Goal: Task Accomplishment & Management: Manage account settings

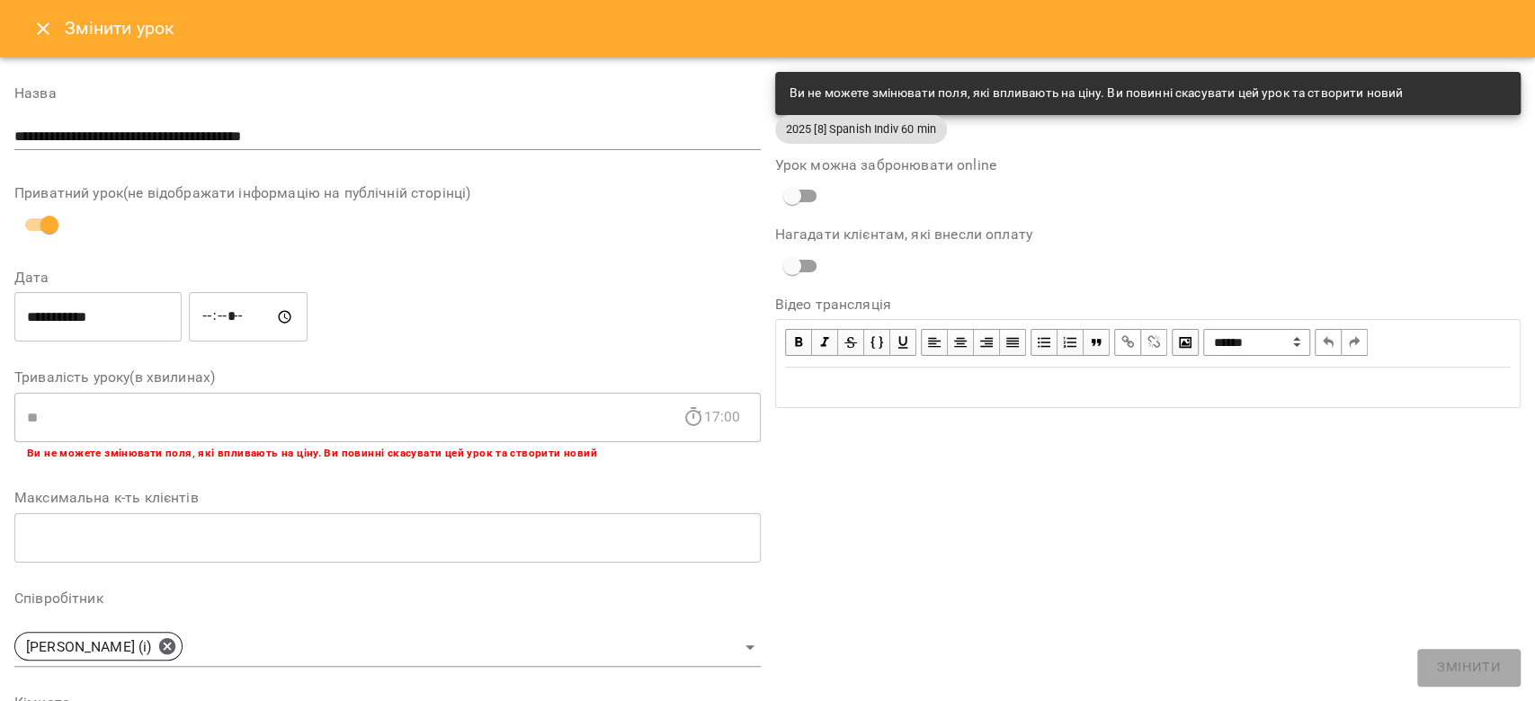
click at [40, 30] on icon "Close" at bounding box center [43, 28] width 13 height 13
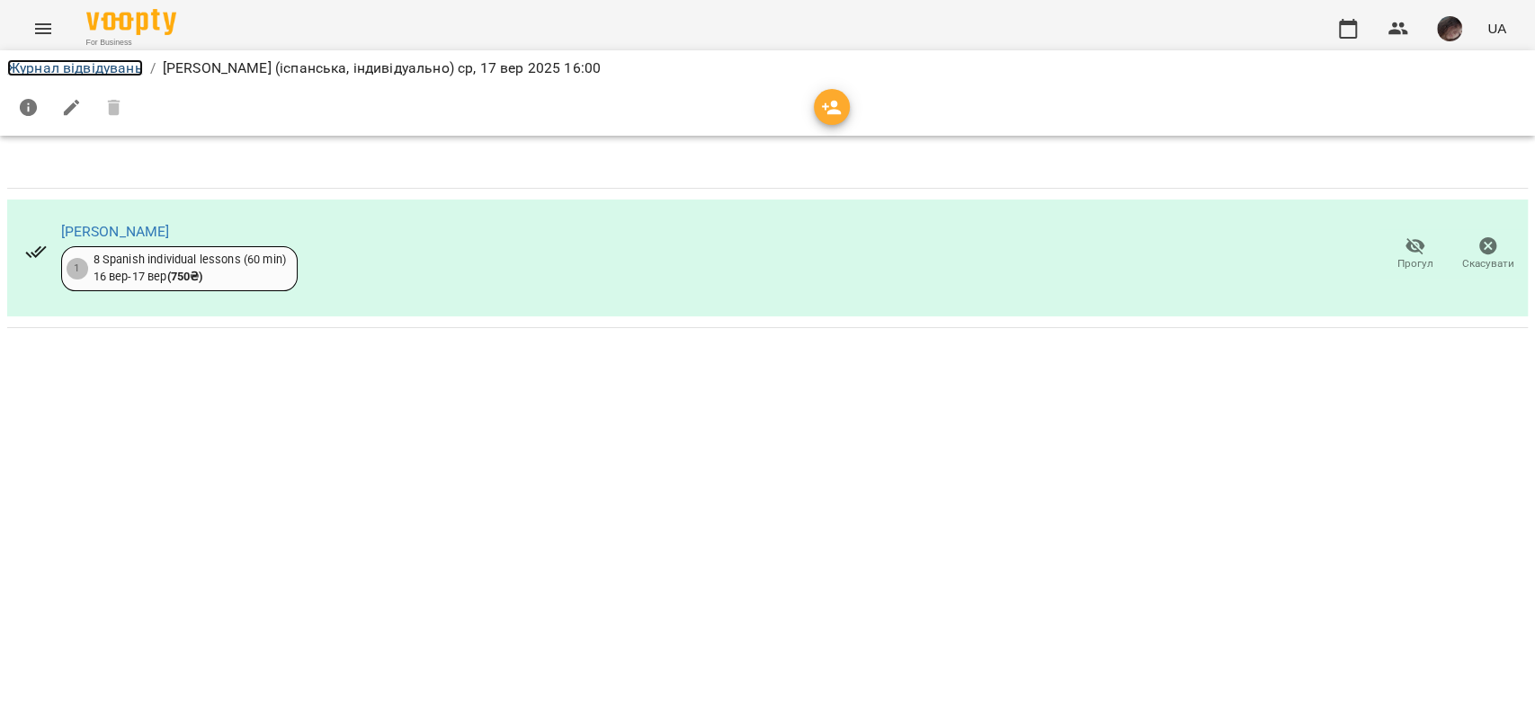
click at [65, 60] on link "Журнал відвідувань" at bounding box center [75, 67] width 136 height 17
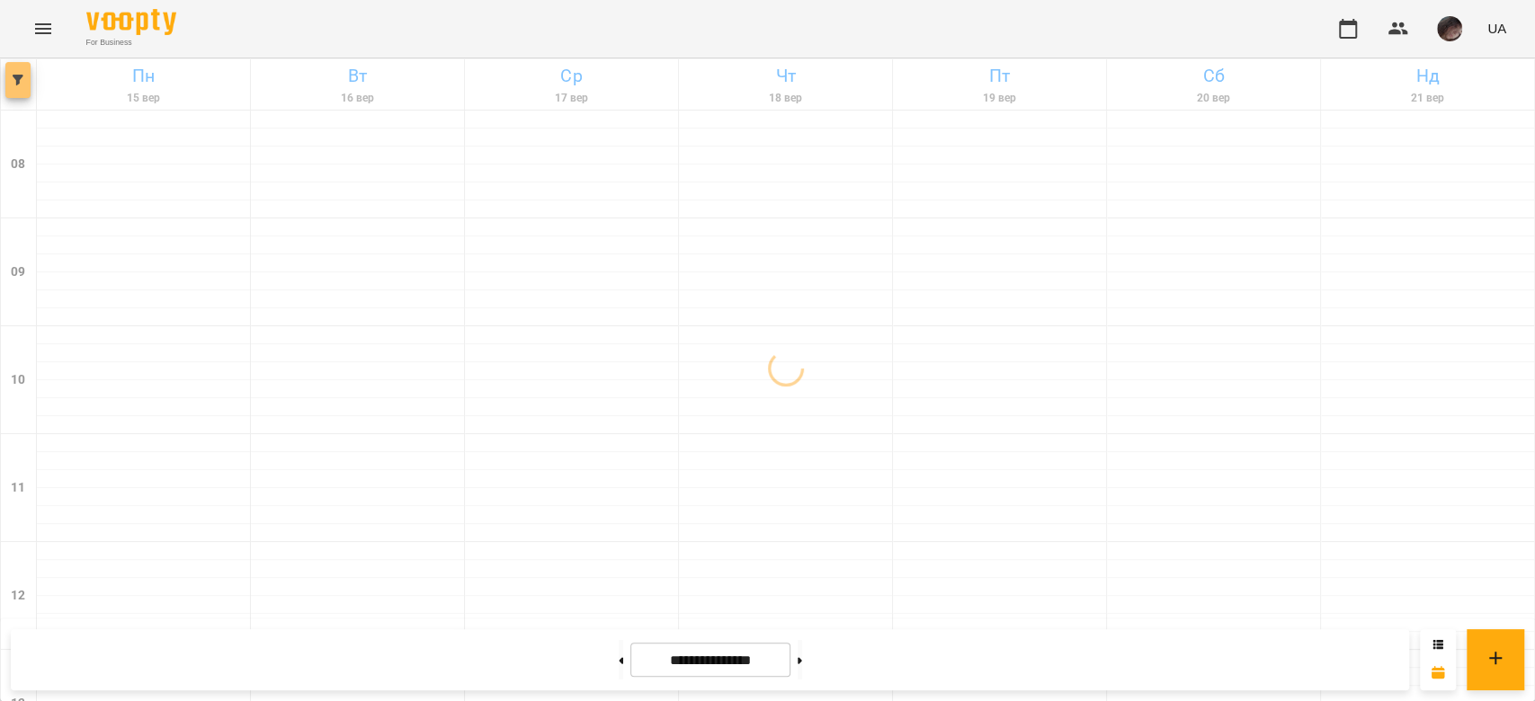
click at [23, 68] on button "button" at bounding box center [17, 80] width 25 height 36
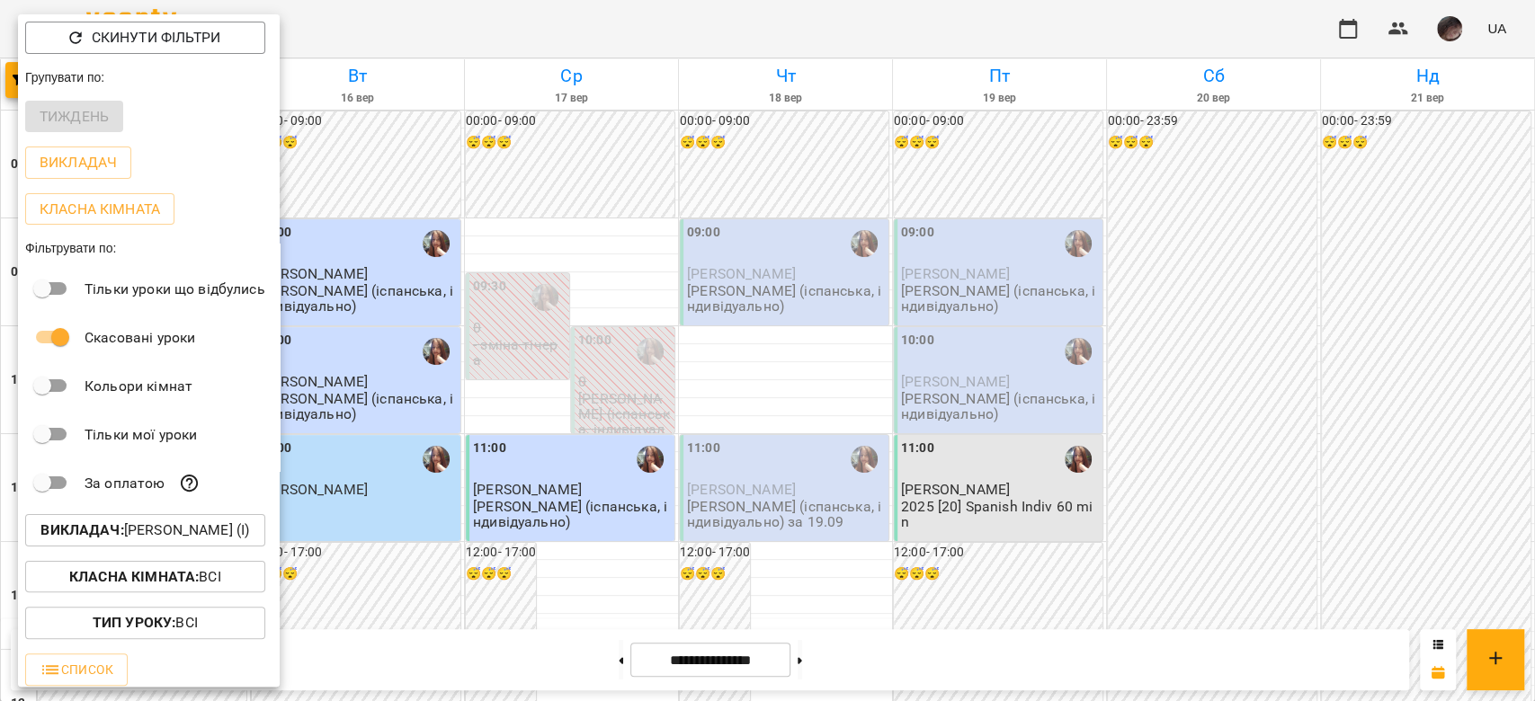
click at [191, 246] on div "Класна кімната : Всі" at bounding box center [149, 577] width 262 height 47
click at [199, 246] on p "Викладач : Михайлик Альона Михайлівна (і)" at bounding box center [144, 531] width 209 height 22
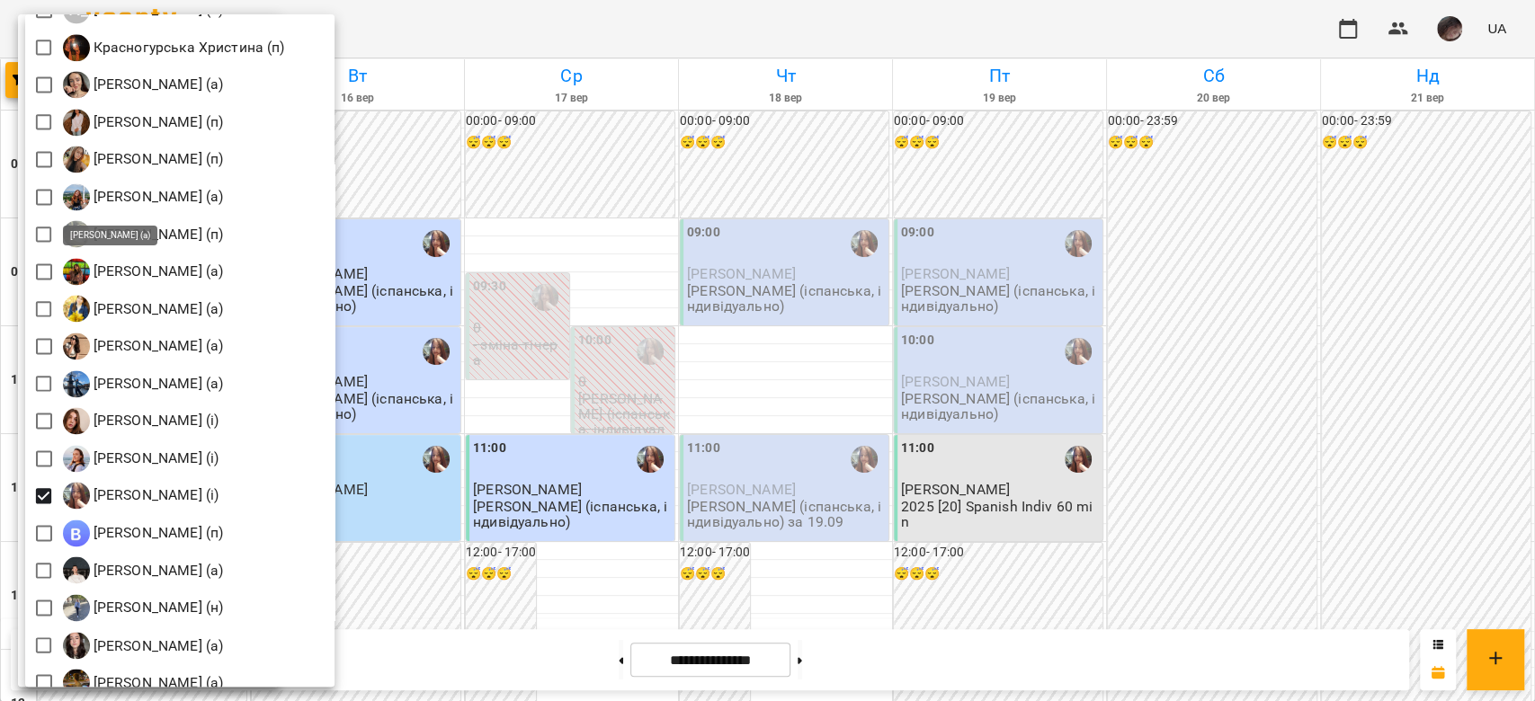
scroll to position [1918, 0]
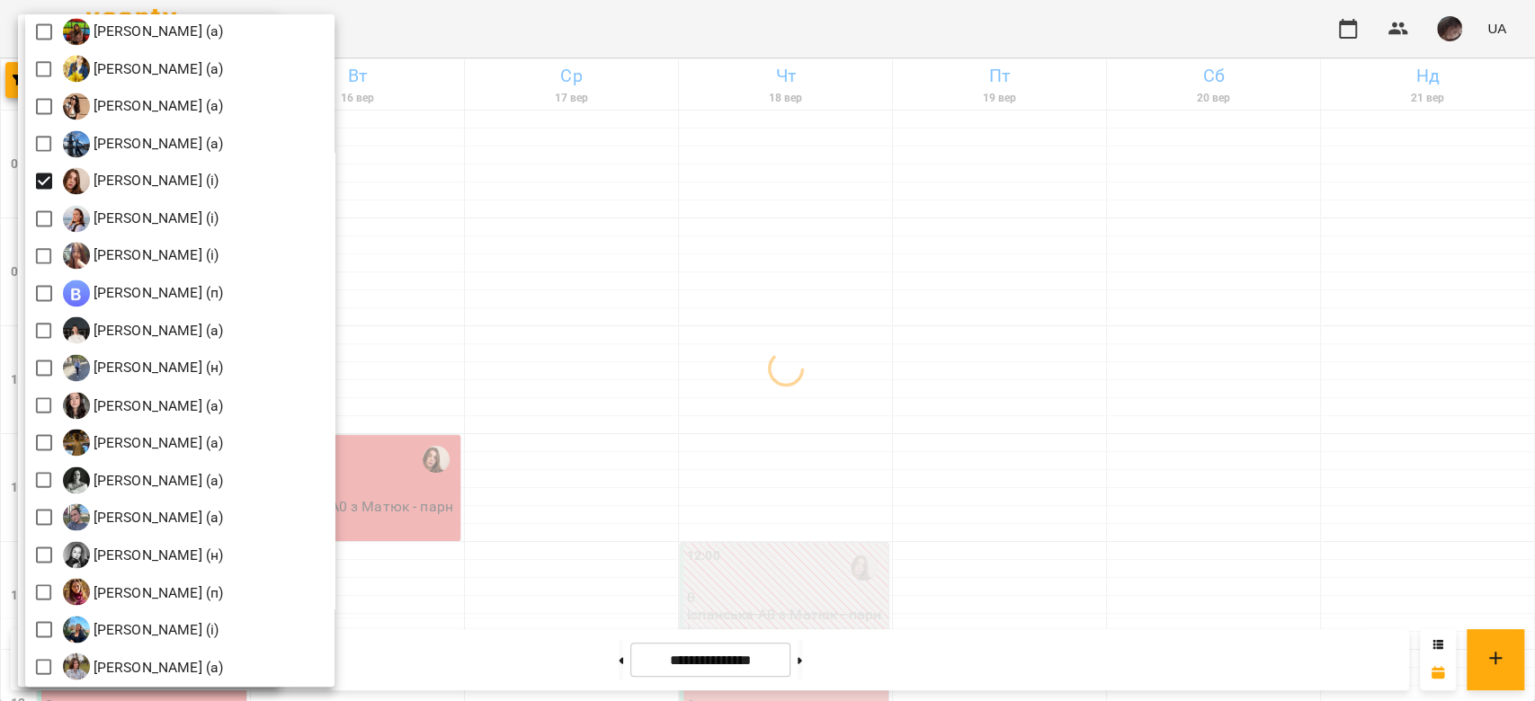
click at [607, 246] on div at bounding box center [767, 350] width 1535 height 701
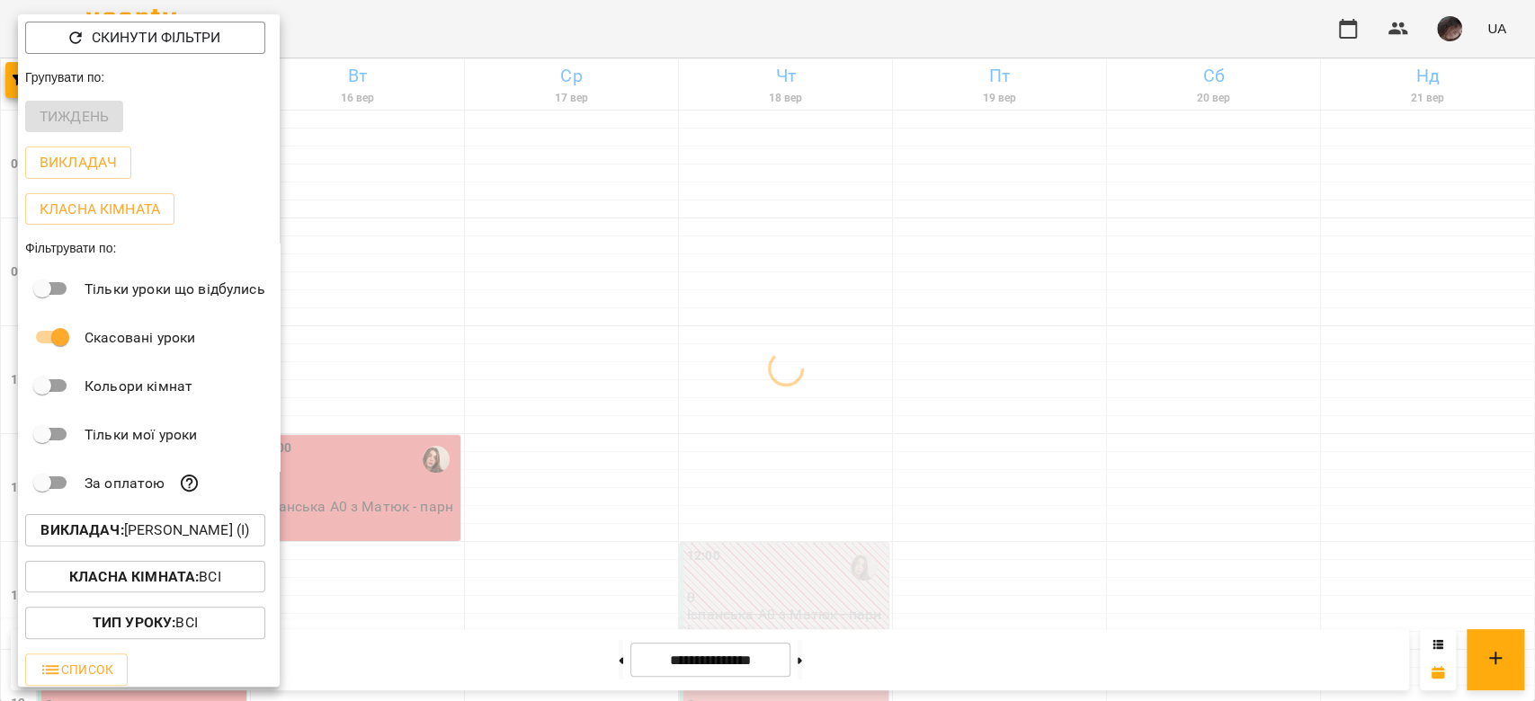
click at [607, 246] on div at bounding box center [767, 350] width 1535 height 701
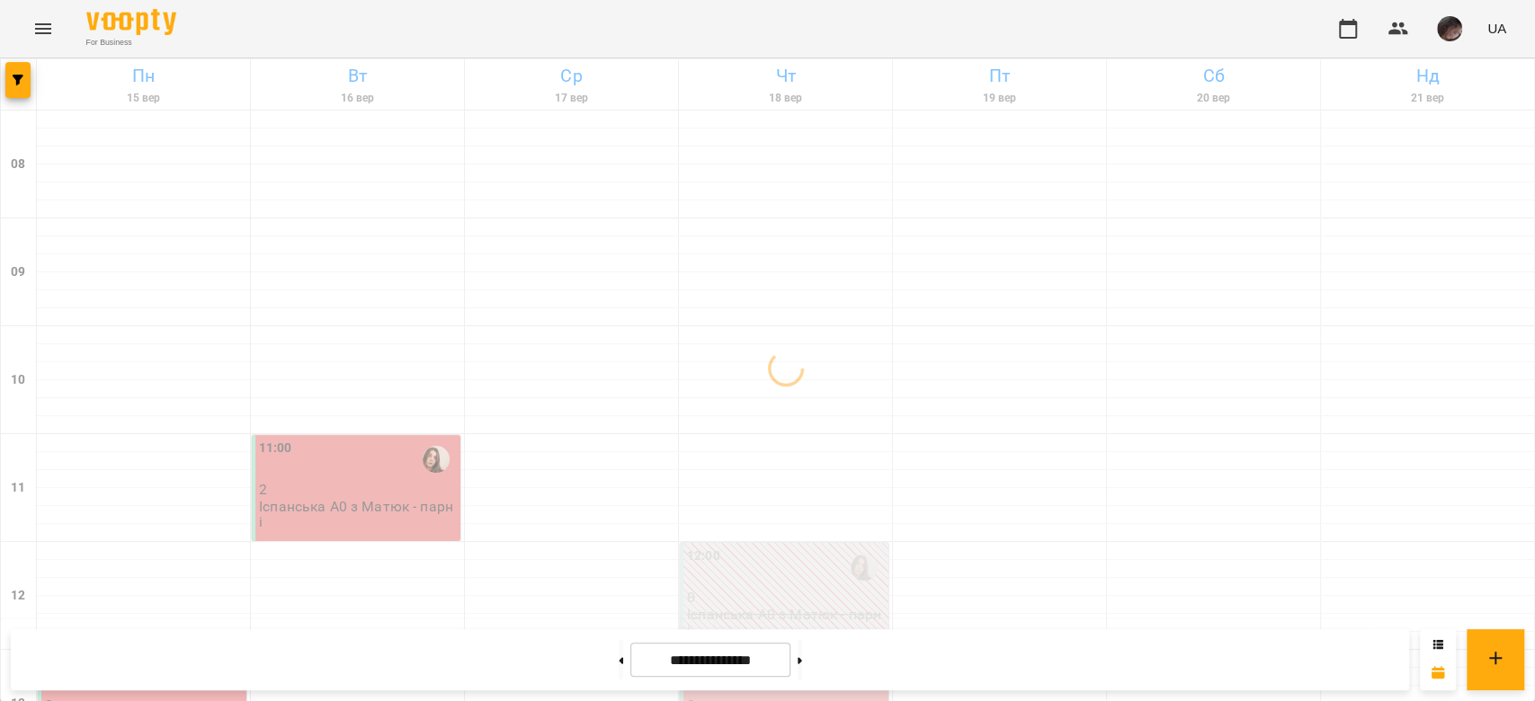
scroll to position [958, 0]
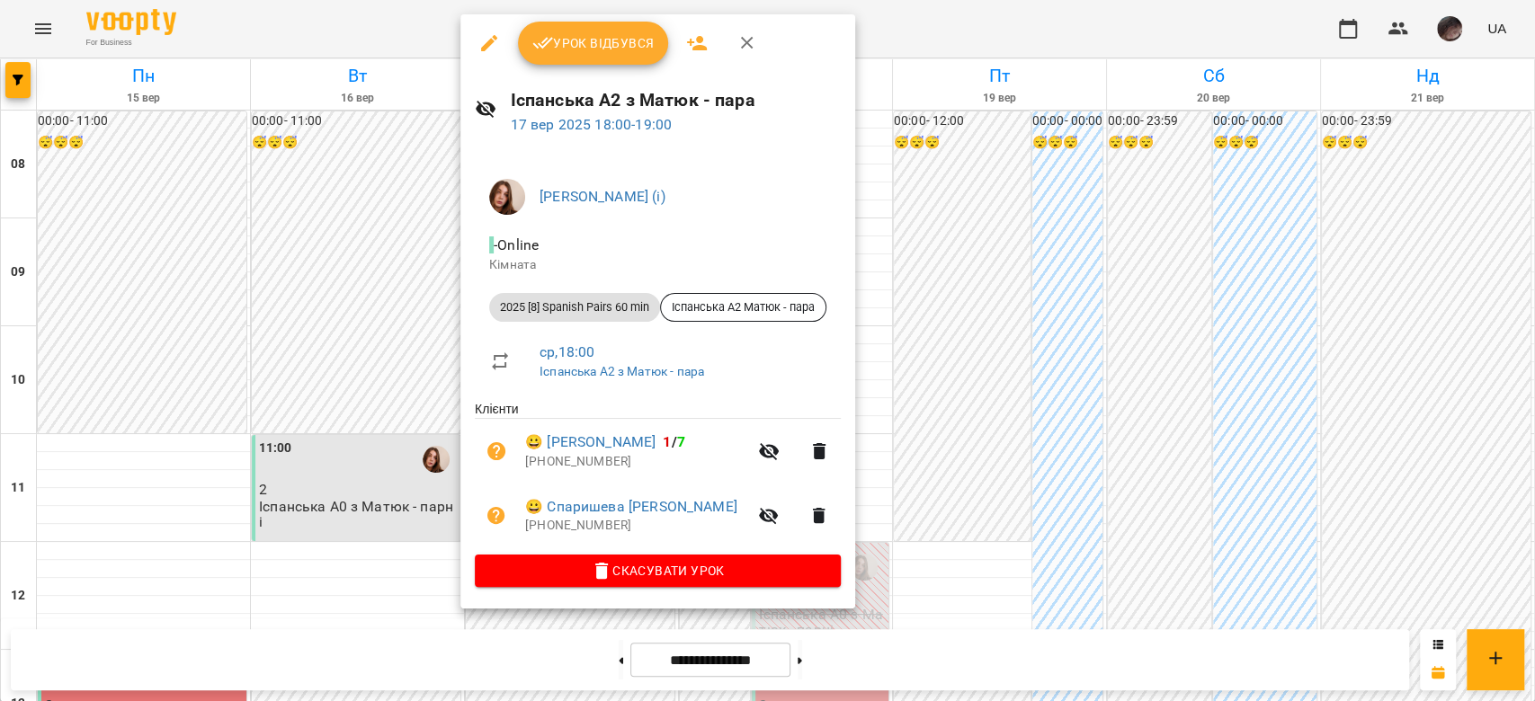
click at [590, 41] on span "Урок відбувся" at bounding box center [593, 43] width 122 height 22
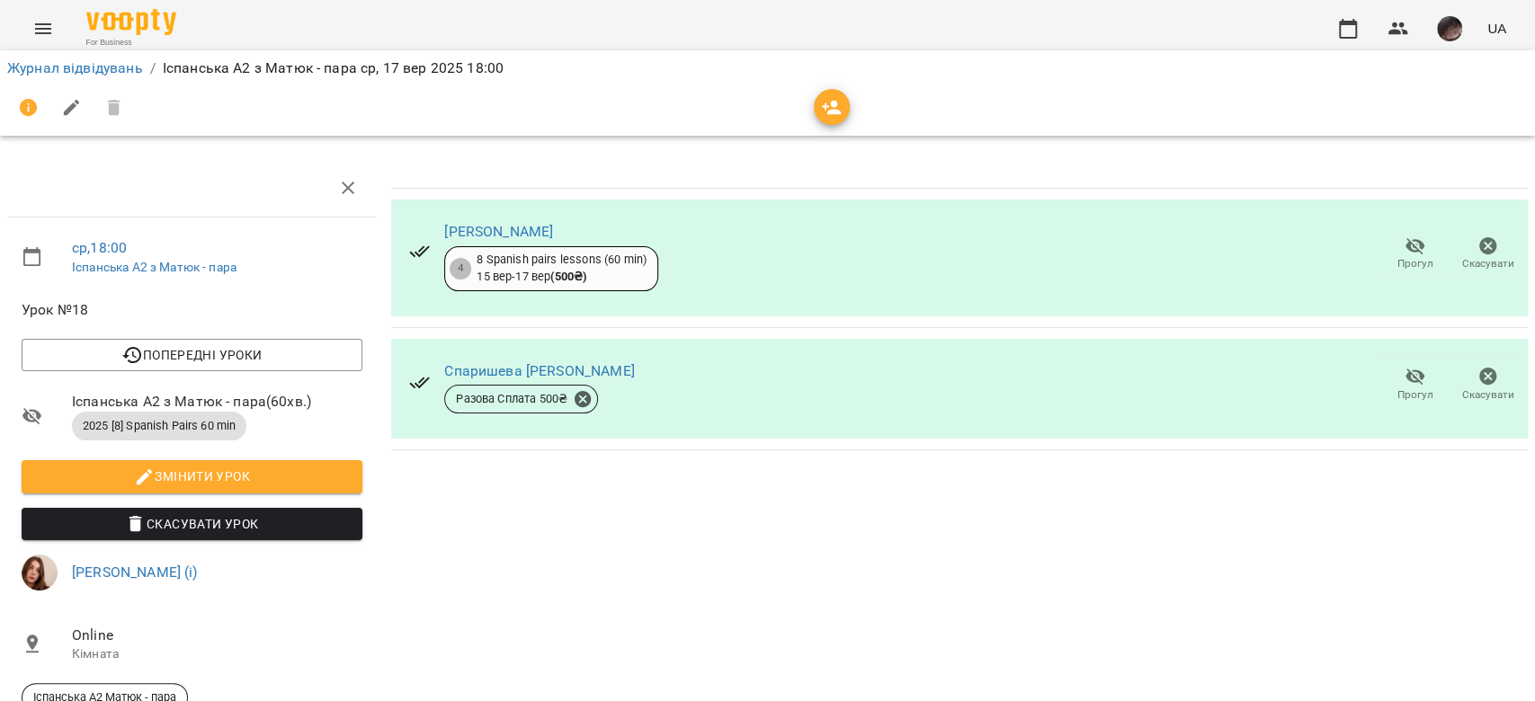
click at [627, 246] on span "Прогул" at bounding box center [1414, 384] width 51 height 36
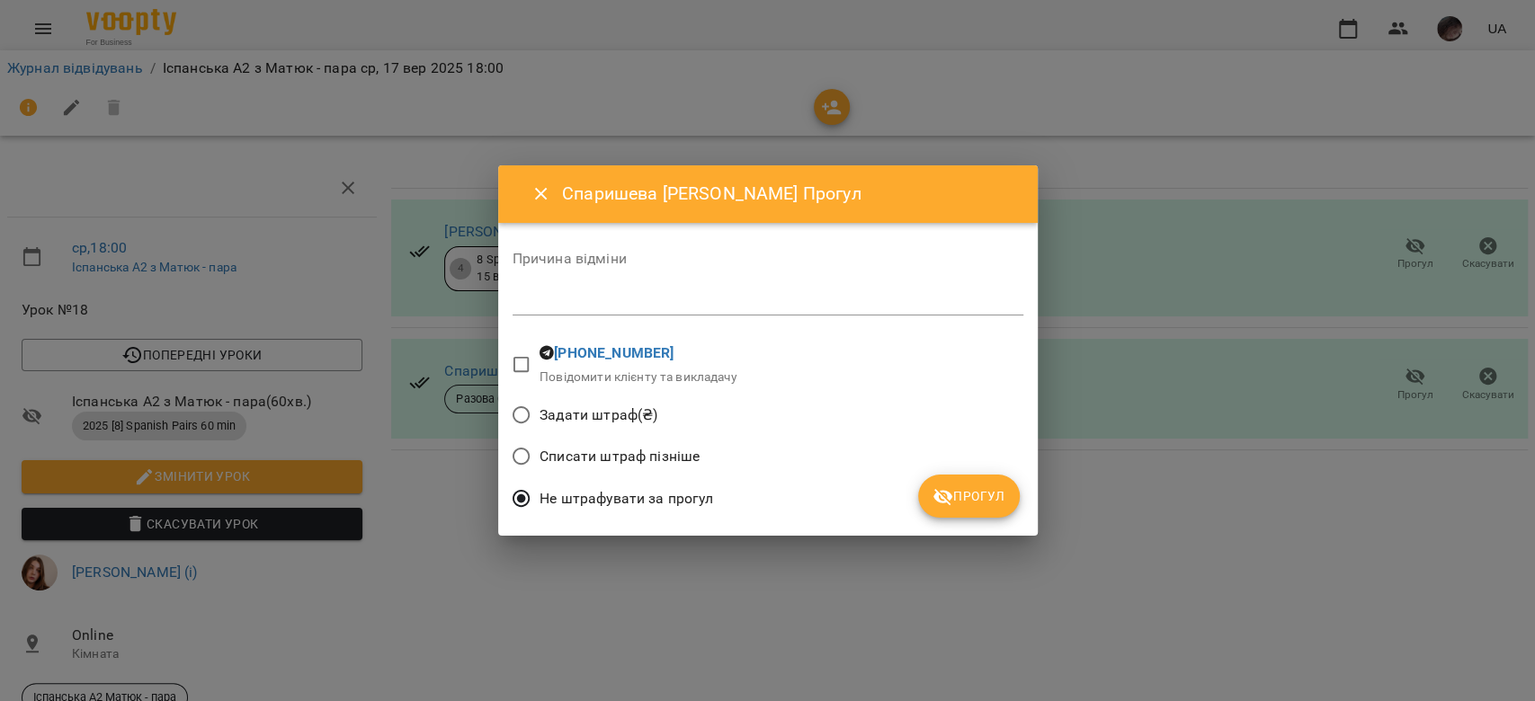
click at [582, 246] on span "Задати штраф(₴)" at bounding box center [598, 416] width 118 height 22
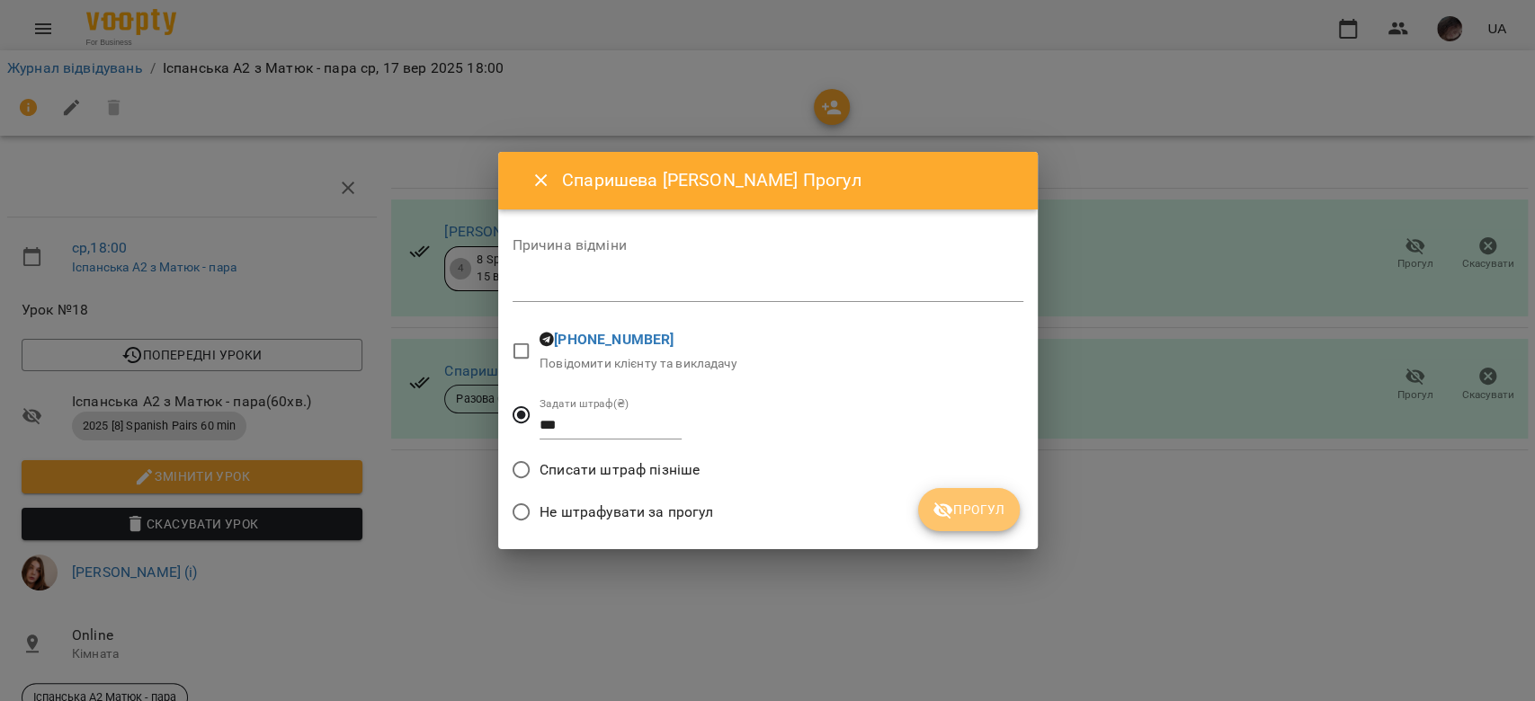
click at [627, 246] on span "Прогул" at bounding box center [968, 510] width 73 height 22
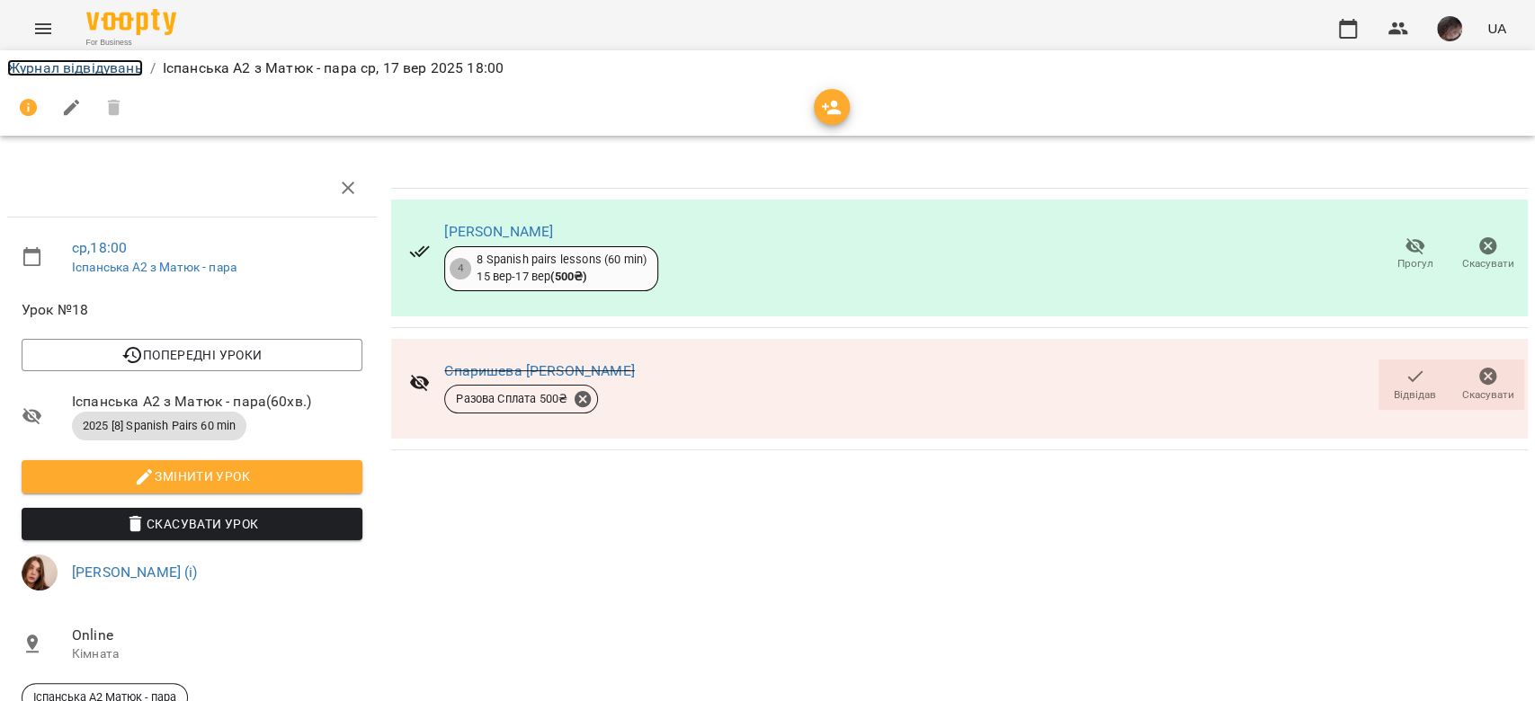
drag, startPoint x: 116, startPoint y: 66, endPoint x: 132, endPoint y: 67, distance: 16.2
click at [116, 66] on link "Журнал відвідувань" at bounding box center [75, 67] width 136 height 17
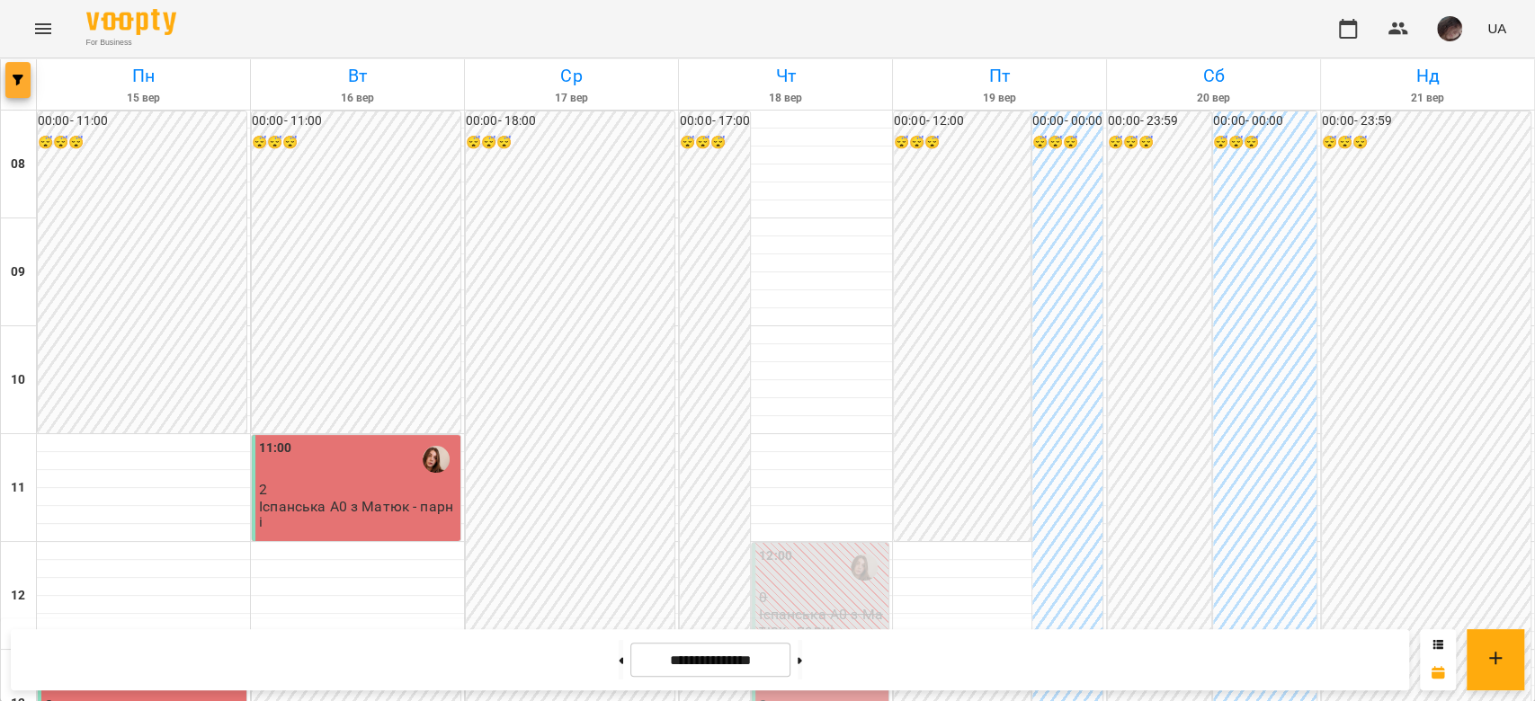
click at [13, 83] on icon "button" at bounding box center [18, 80] width 11 height 11
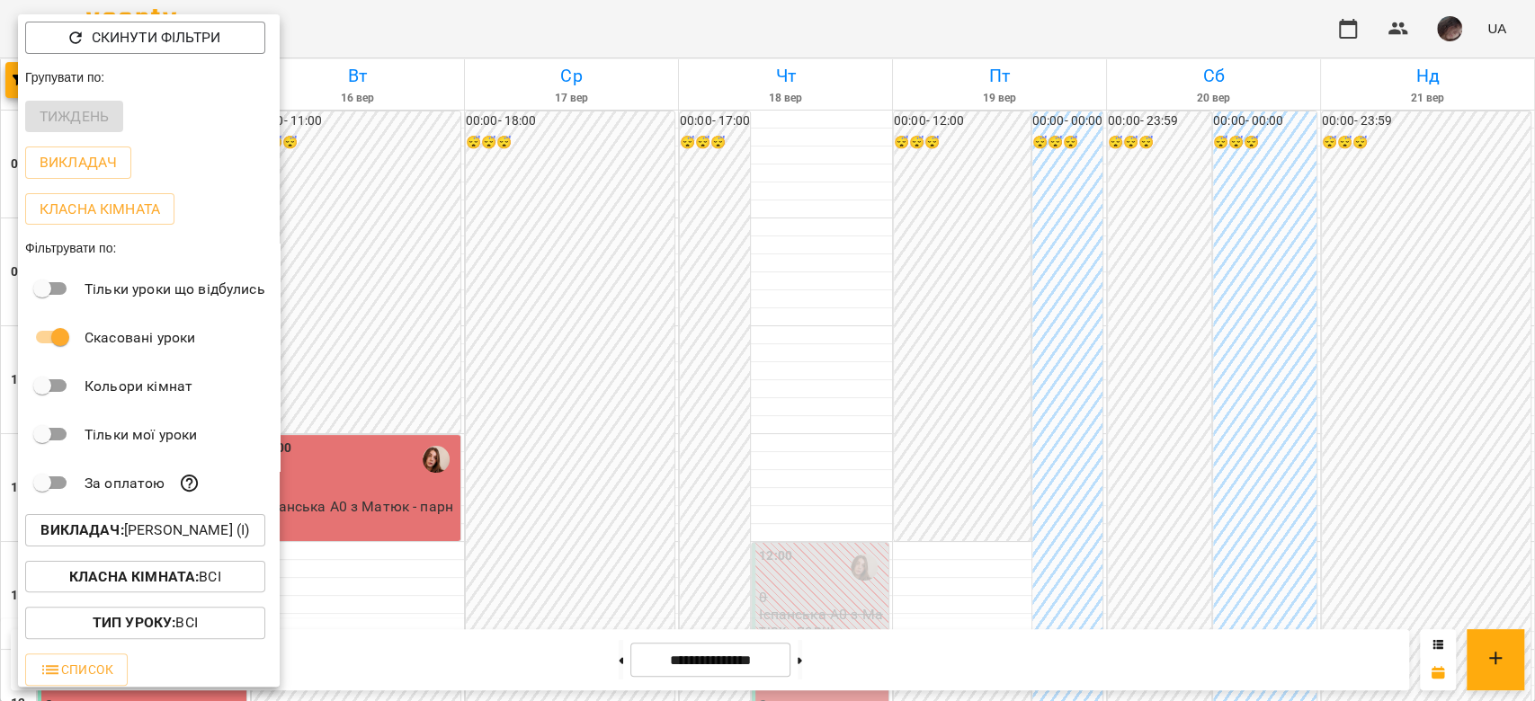
click at [187, 246] on p "Викладач : Матюк Маргарита (і)" at bounding box center [144, 531] width 209 height 22
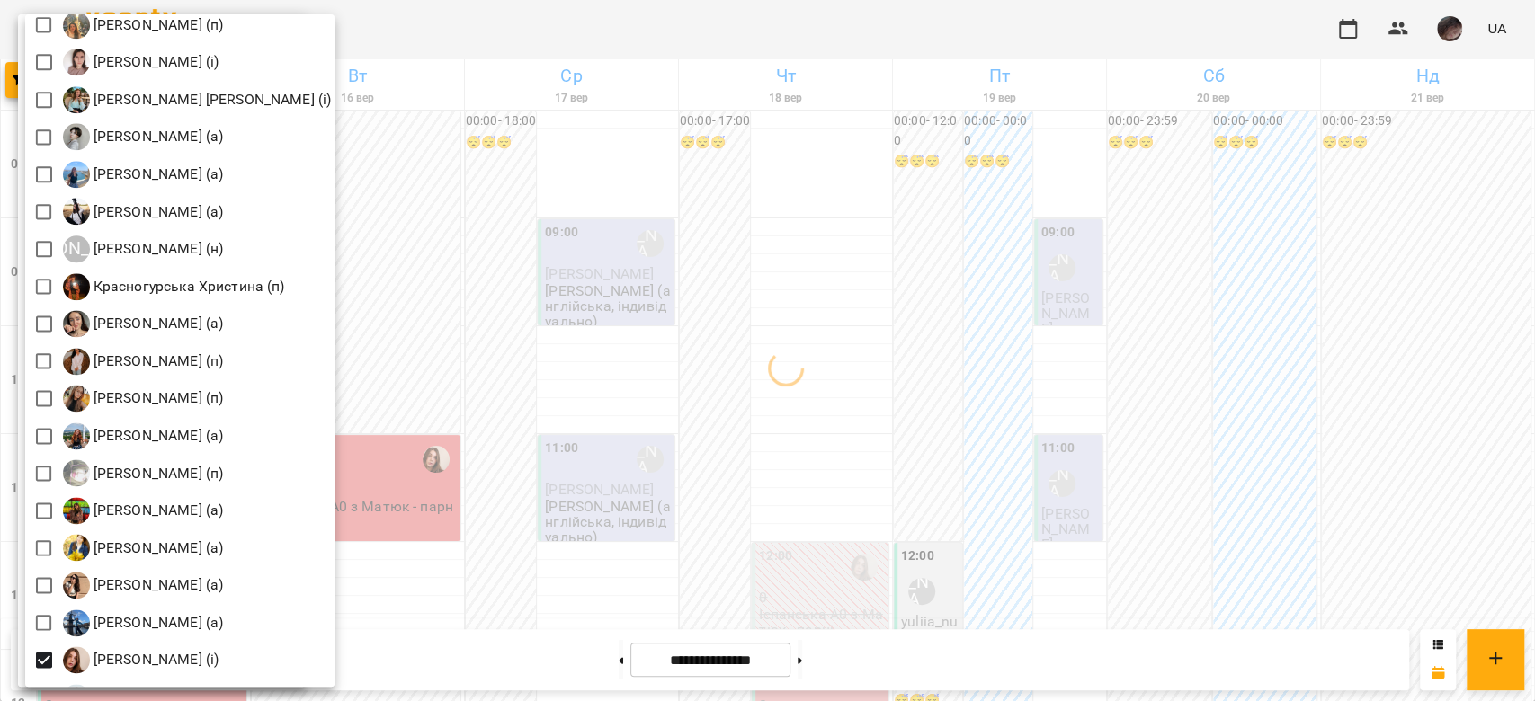
scroll to position [1798, 0]
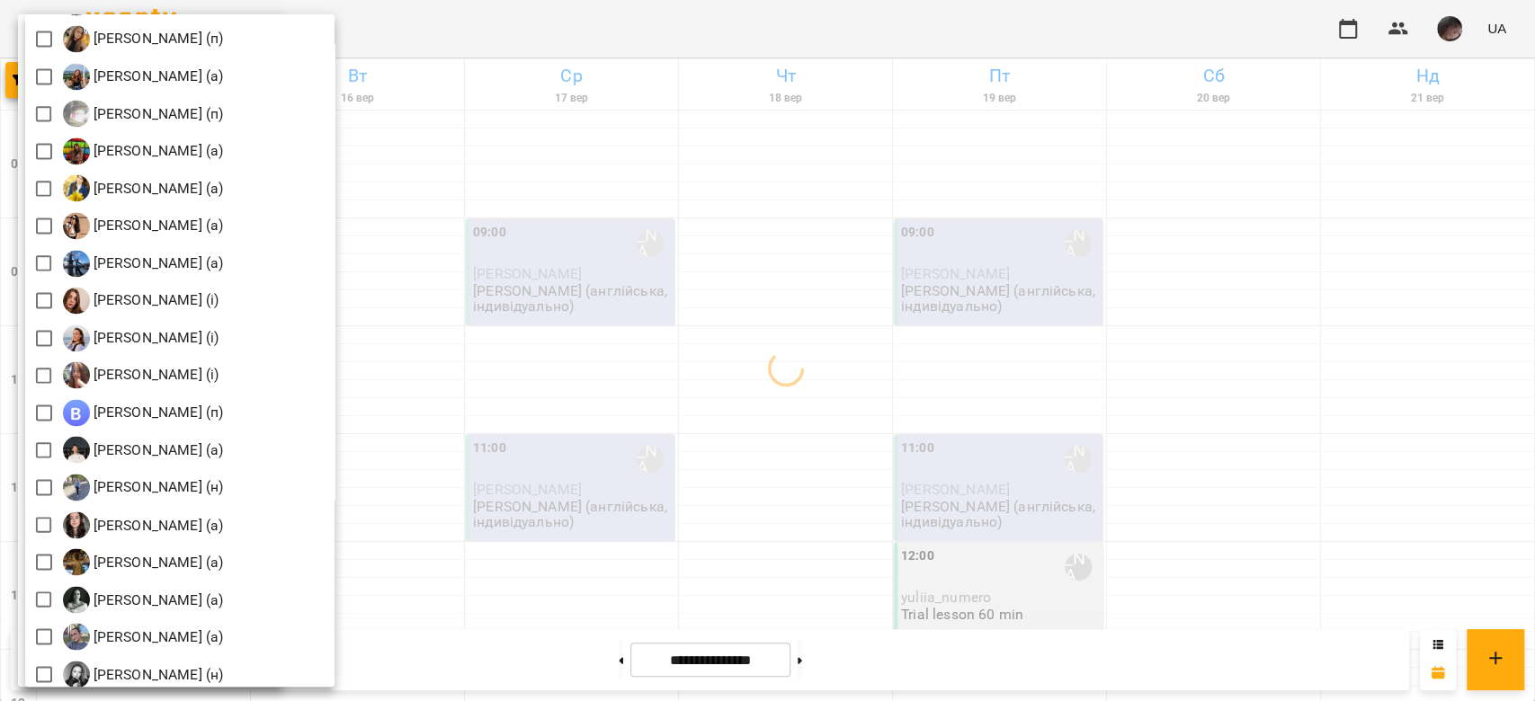
click at [627, 246] on div at bounding box center [767, 350] width 1535 height 701
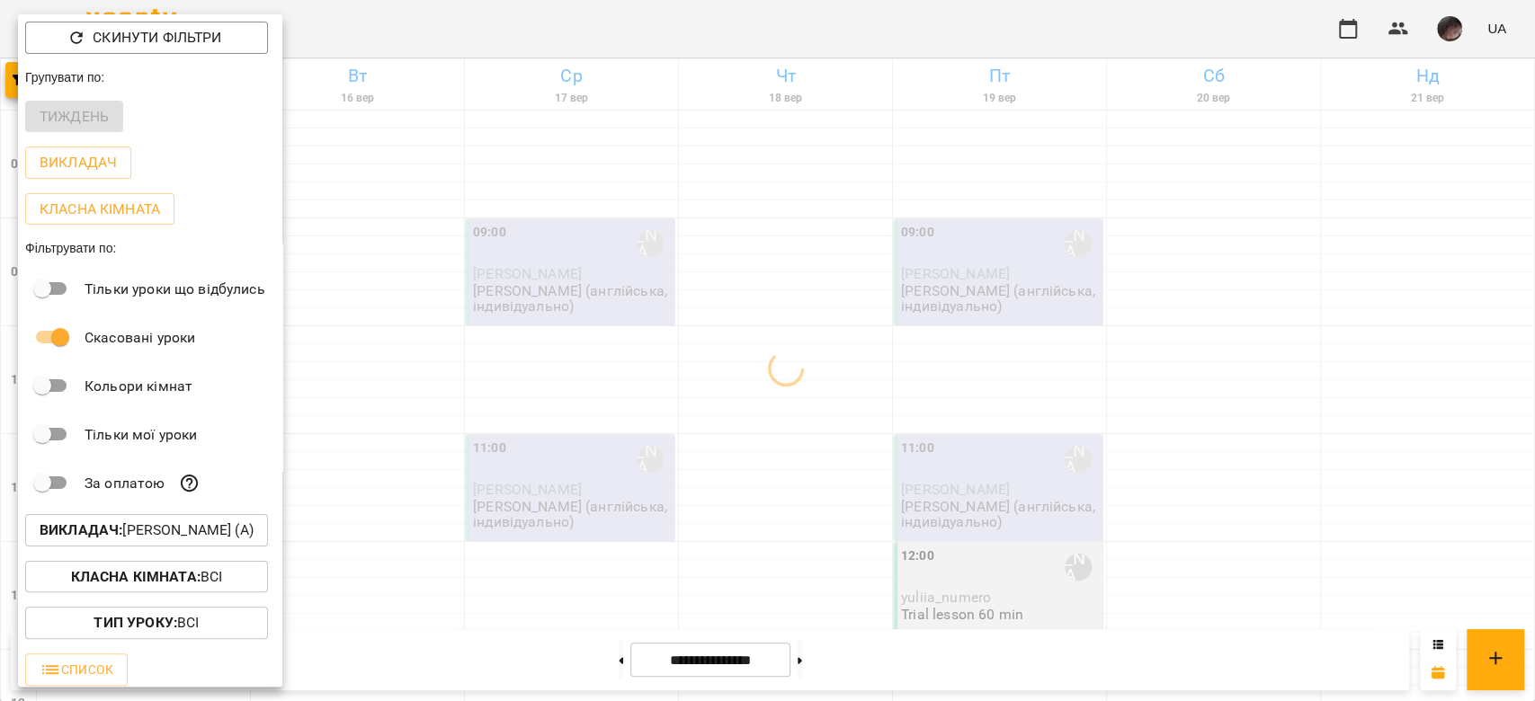
click at [627, 246] on div at bounding box center [767, 350] width 1535 height 701
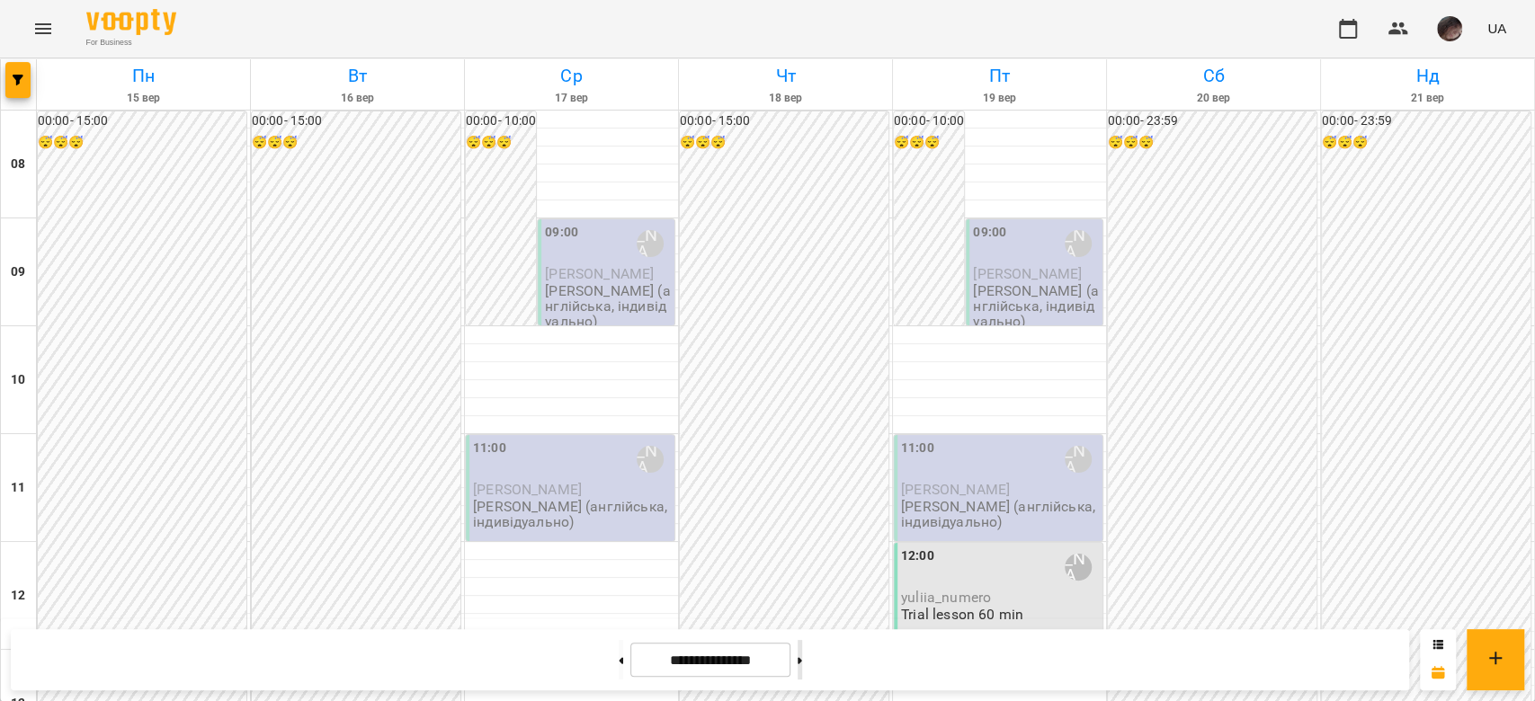
click at [627, 246] on button at bounding box center [799, 660] width 4 height 40
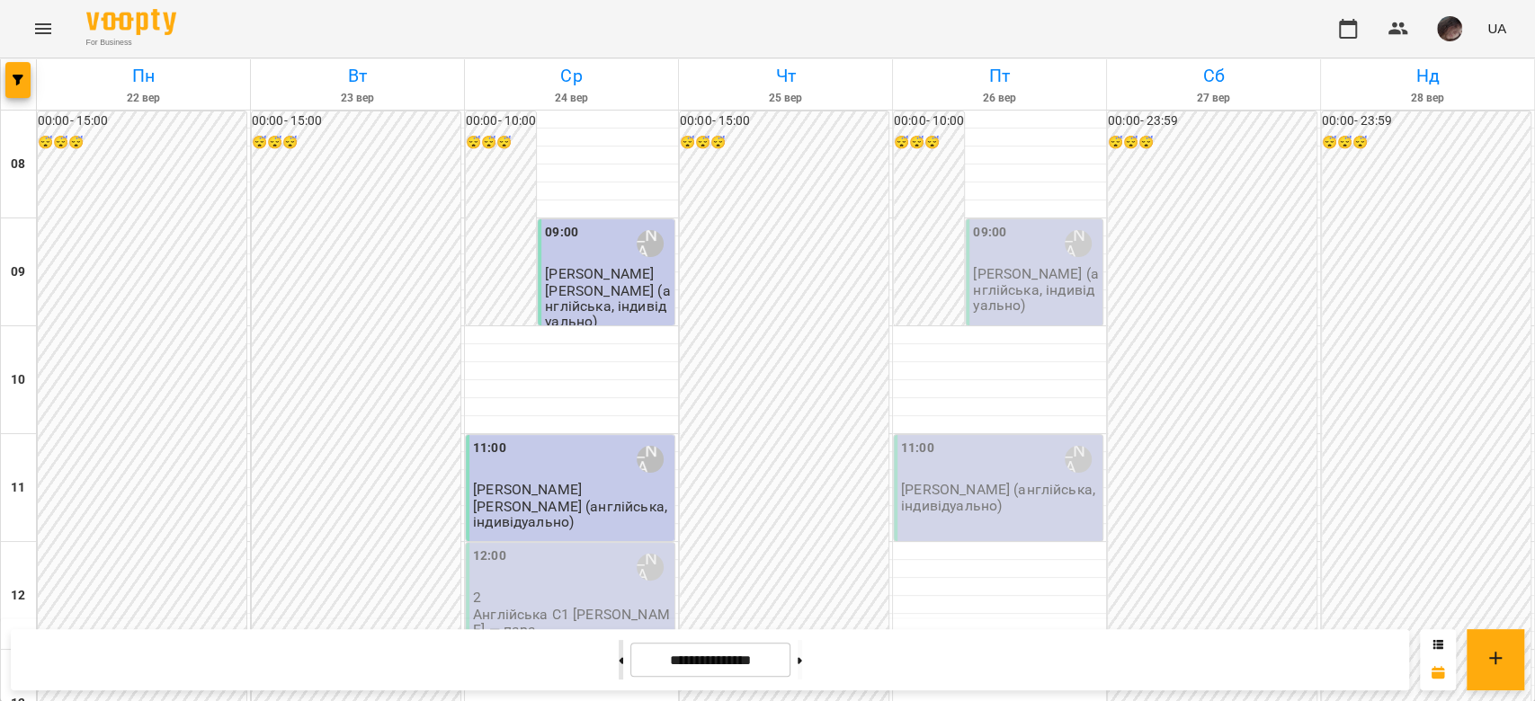
click at [618, 246] on button at bounding box center [620, 660] width 4 height 40
type input "**********"
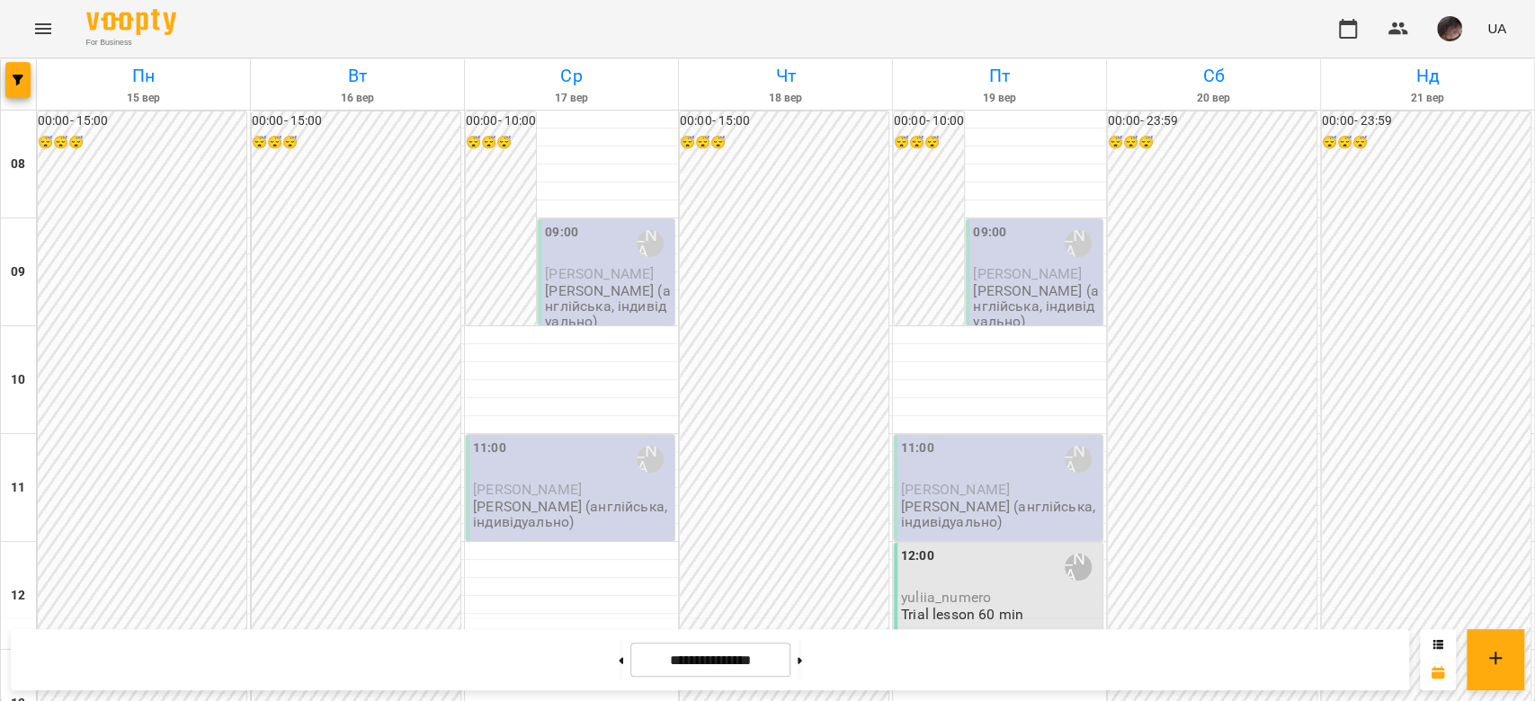
click at [618, 246] on span "Карина Якимчук" at bounding box center [599, 273] width 109 height 17
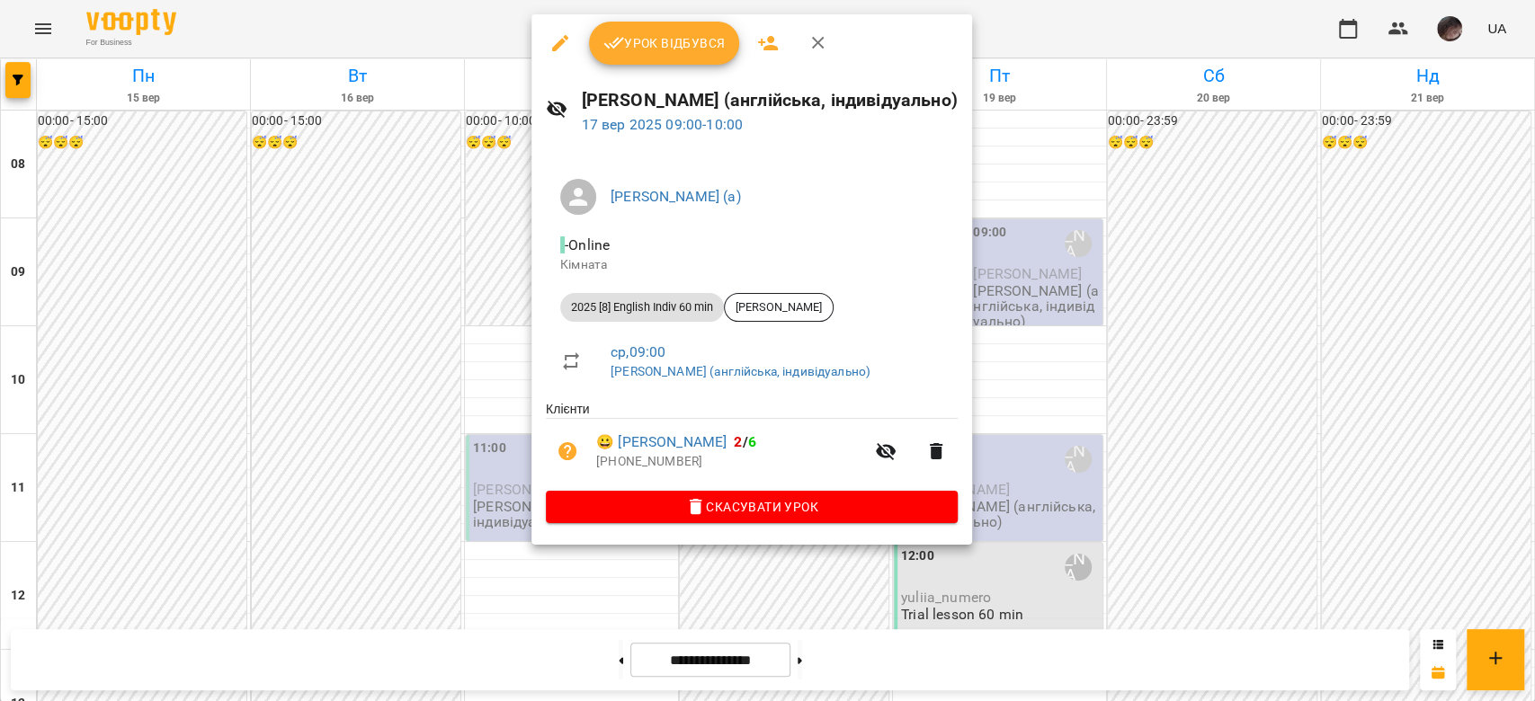
click at [554, 31] on button "button" at bounding box center [559, 43] width 43 height 43
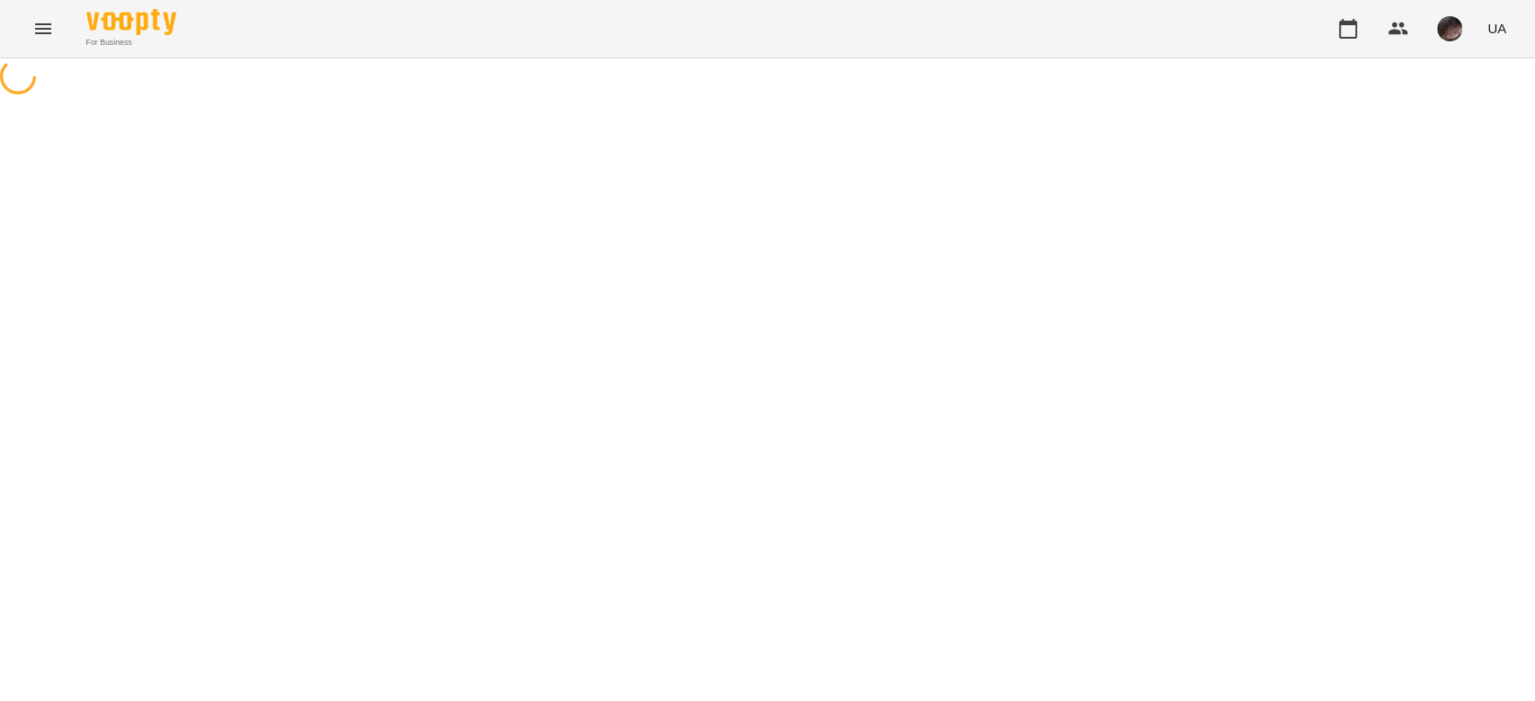
select select "**********"
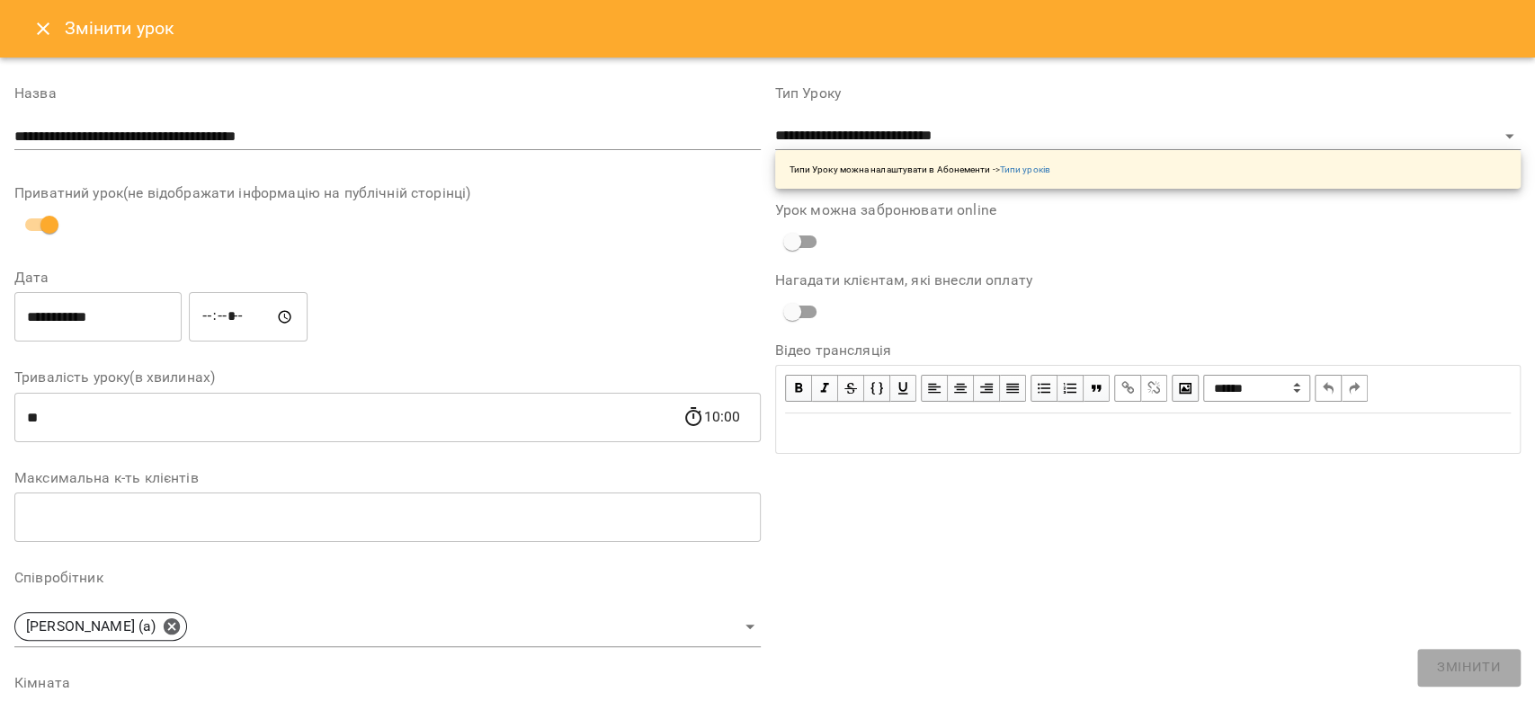
click at [134, 246] on input "**********" at bounding box center [97, 317] width 167 height 50
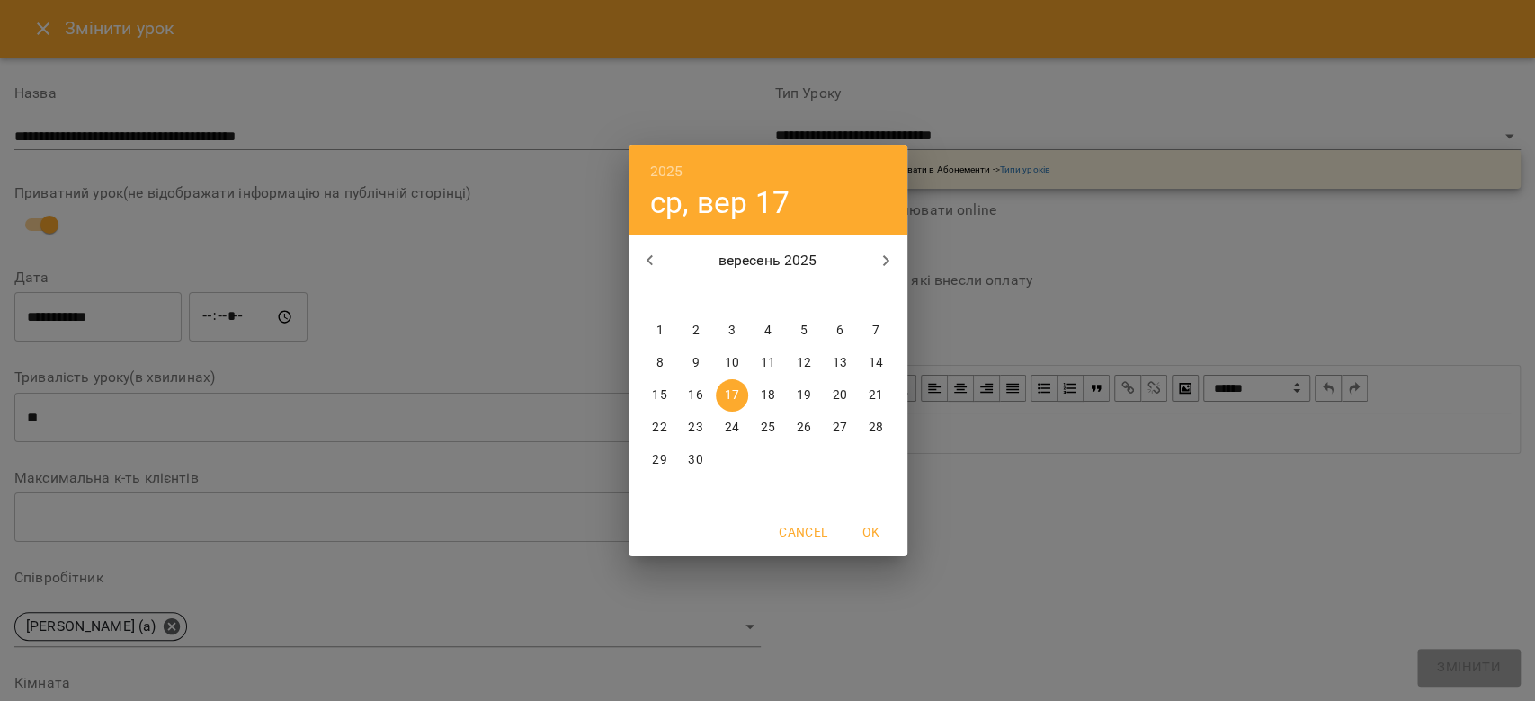
click at [627, 246] on span "24" at bounding box center [732, 428] width 32 height 18
type input "**********"
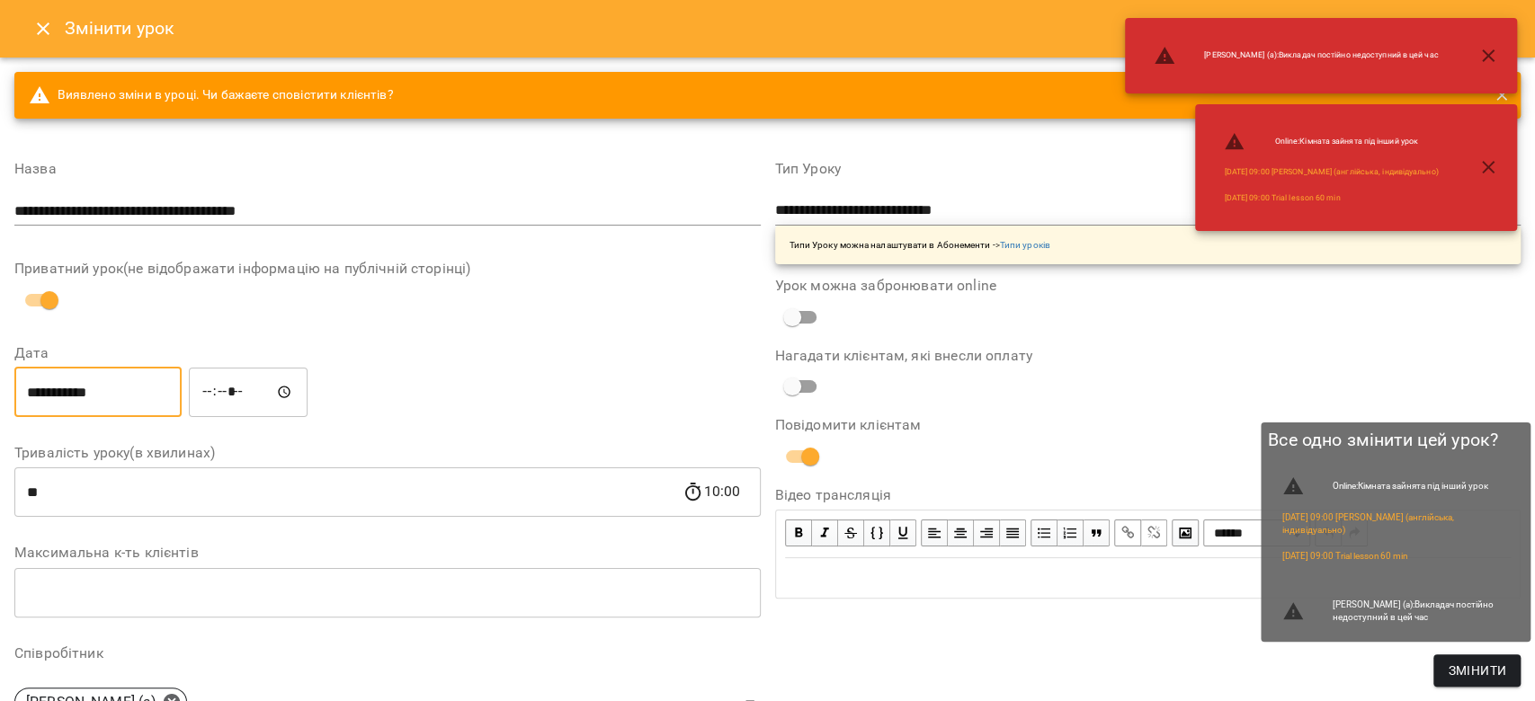
click at [627, 246] on span "Змінити" at bounding box center [1476, 671] width 58 height 22
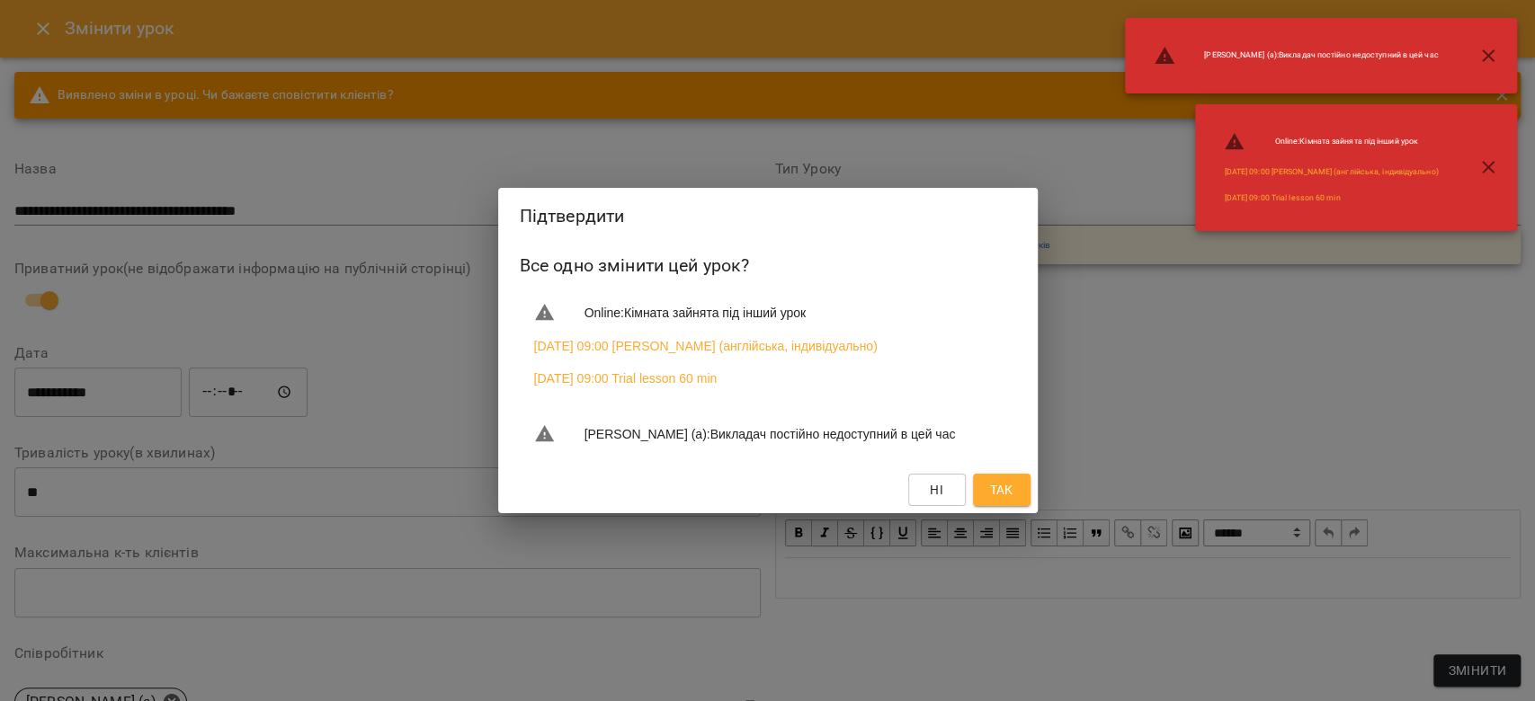
click at [627, 246] on div "Підтвердити Все одно змінити цей урок? Online : Кімната зайнята під інший урок …" at bounding box center [767, 350] width 1535 height 701
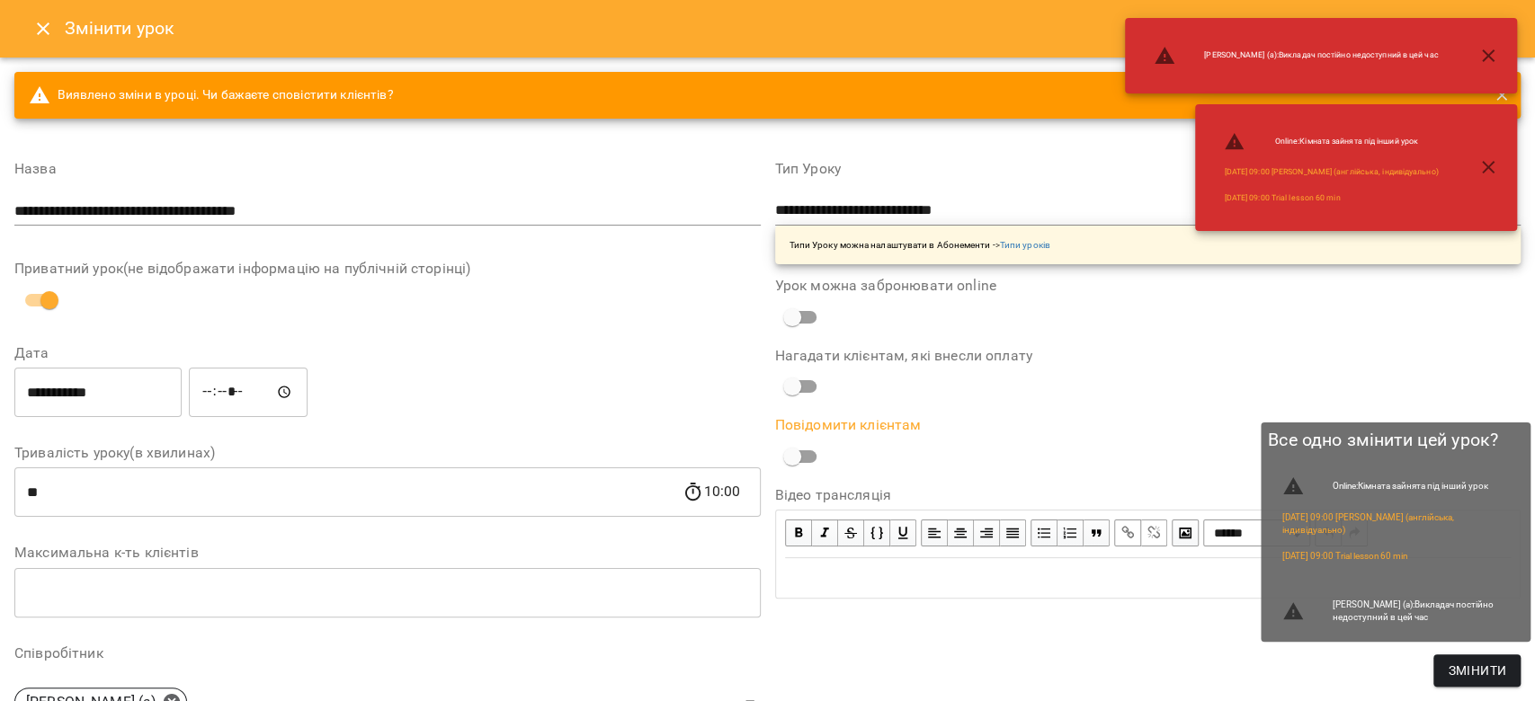
click at [627, 246] on span "Змінити" at bounding box center [1476, 671] width 58 height 22
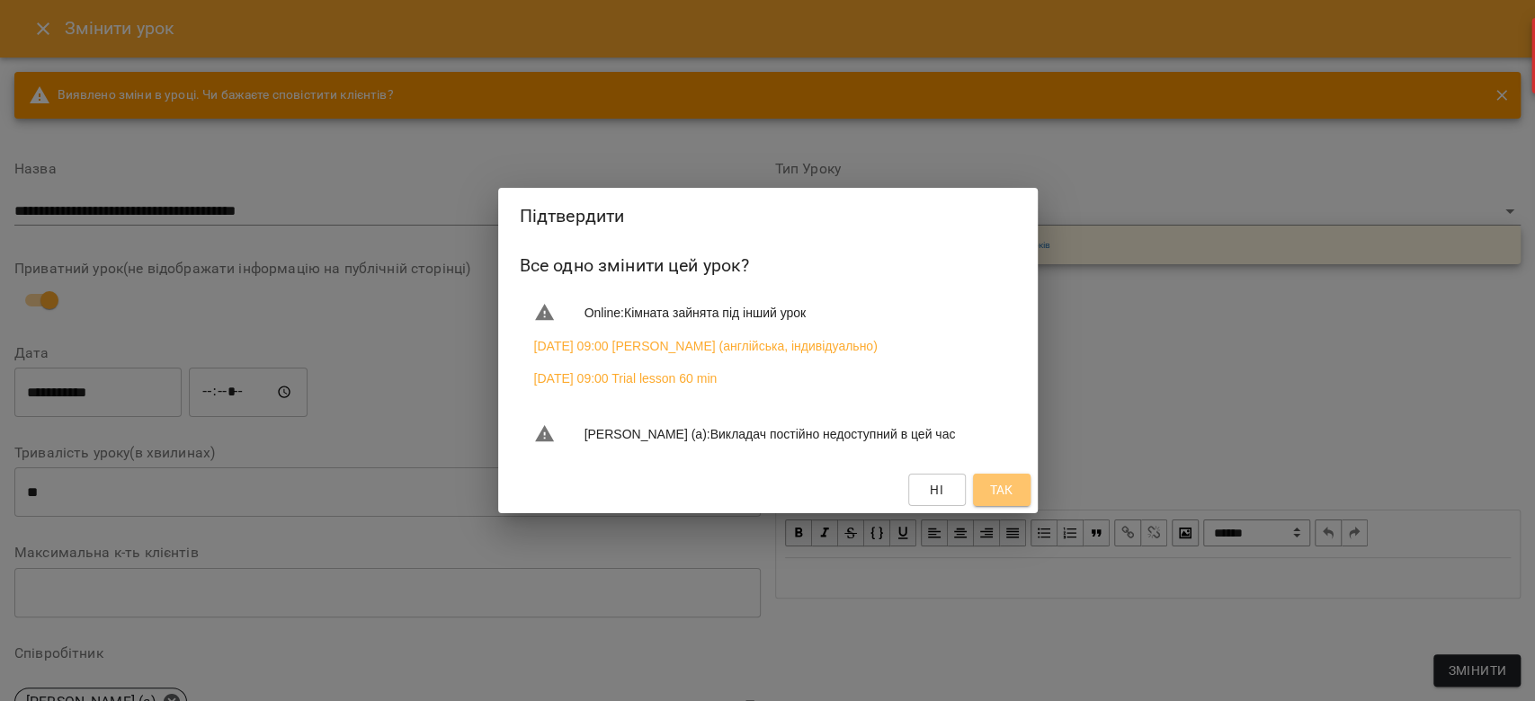
click at [627, 246] on span "Так" at bounding box center [1000, 490] width 23 height 22
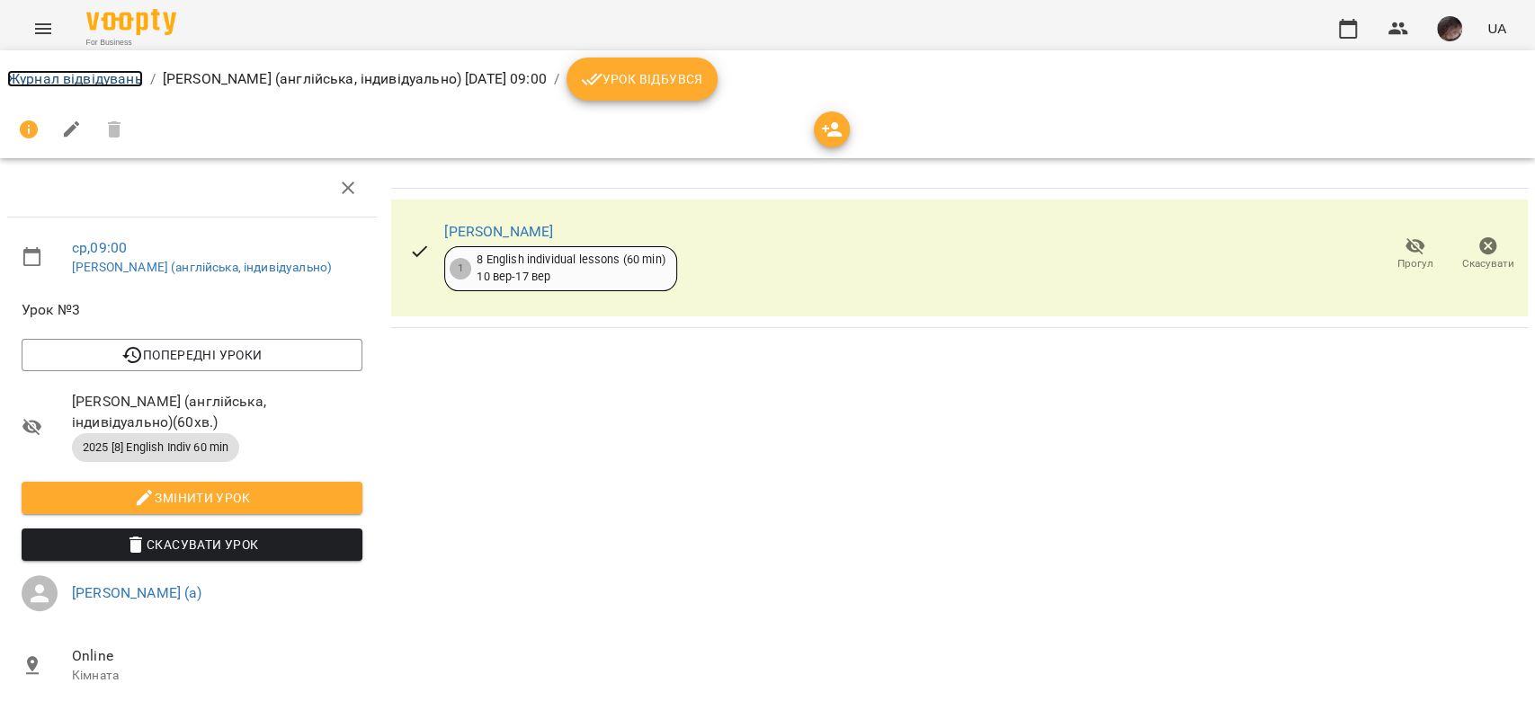
click at [61, 82] on link "Журнал відвідувань" at bounding box center [75, 78] width 136 height 17
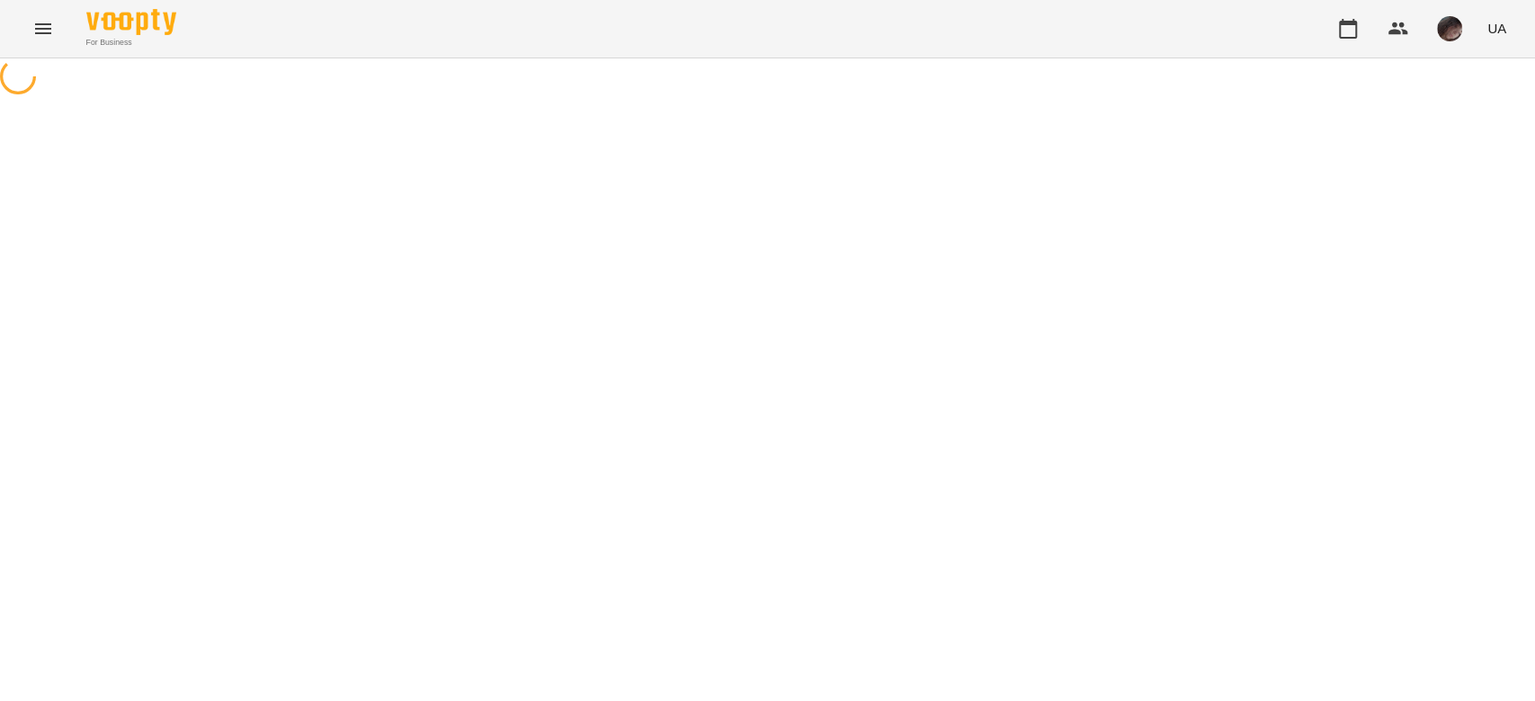
click at [627, 99] on div at bounding box center [767, 78] width 1535 height 40
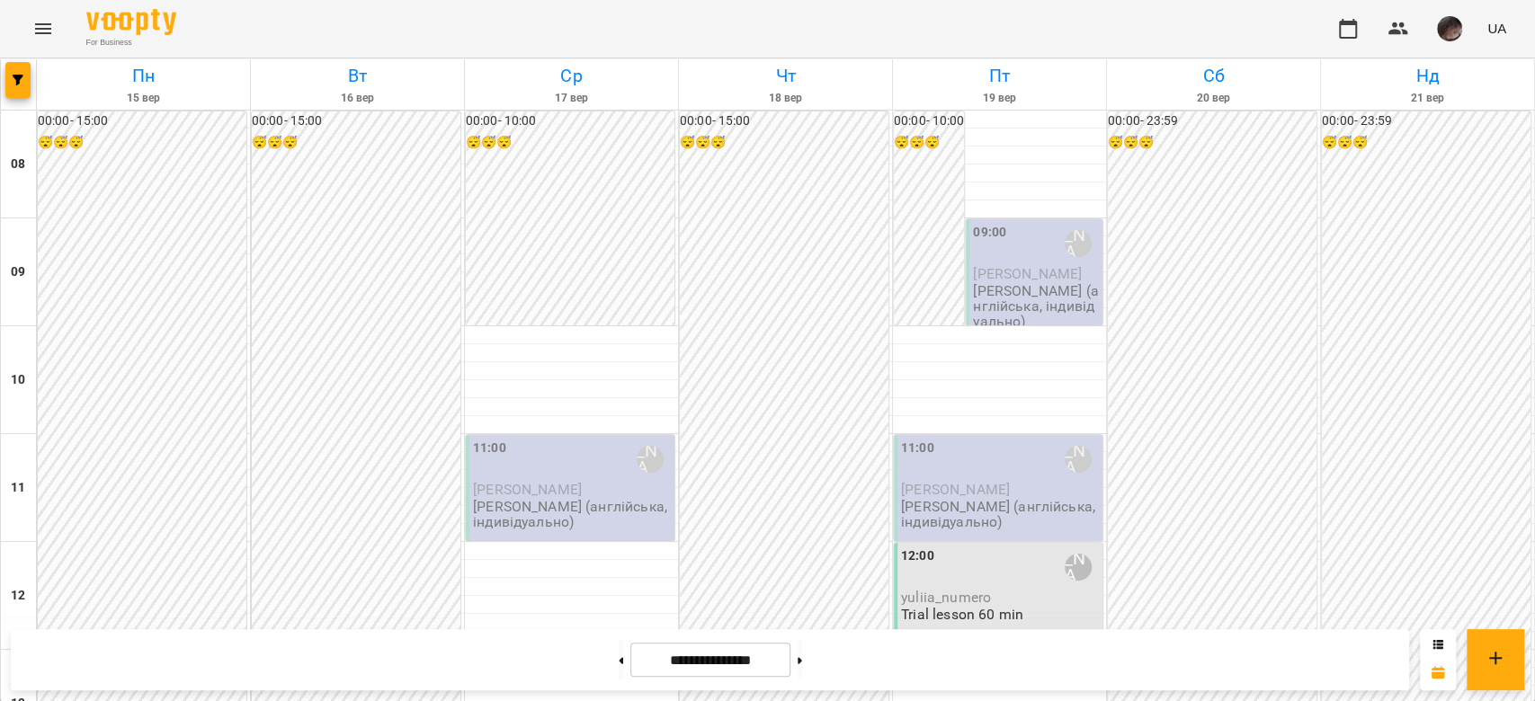
scroll to position [120, 0]
click at [594, 246] on p "Богуш Альбіна (англійська, індивідуально)" at bounding box center [572, 514] width 198 height 31
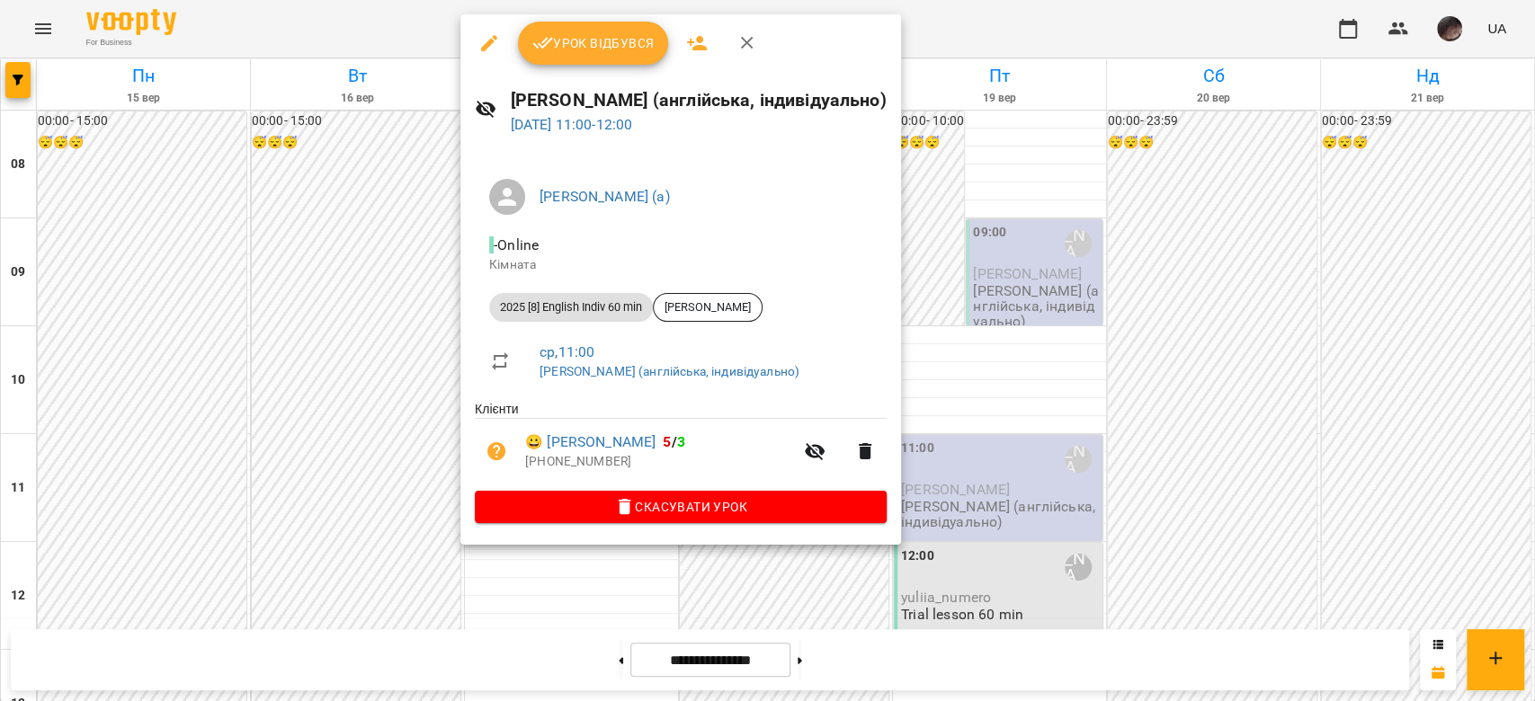
click at [485, 54] on button "button" at bounding box center [488, 43] width 43 height 43
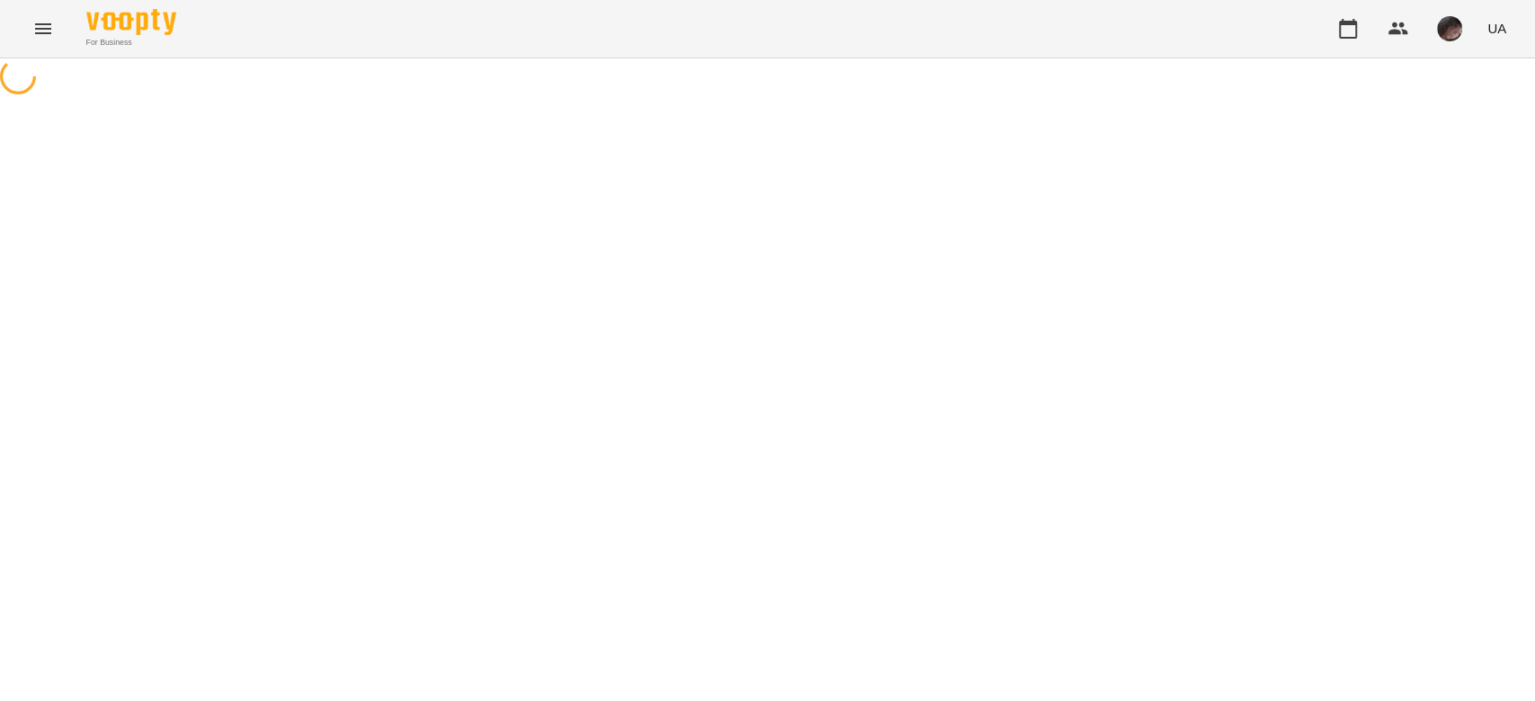
select select "**********"
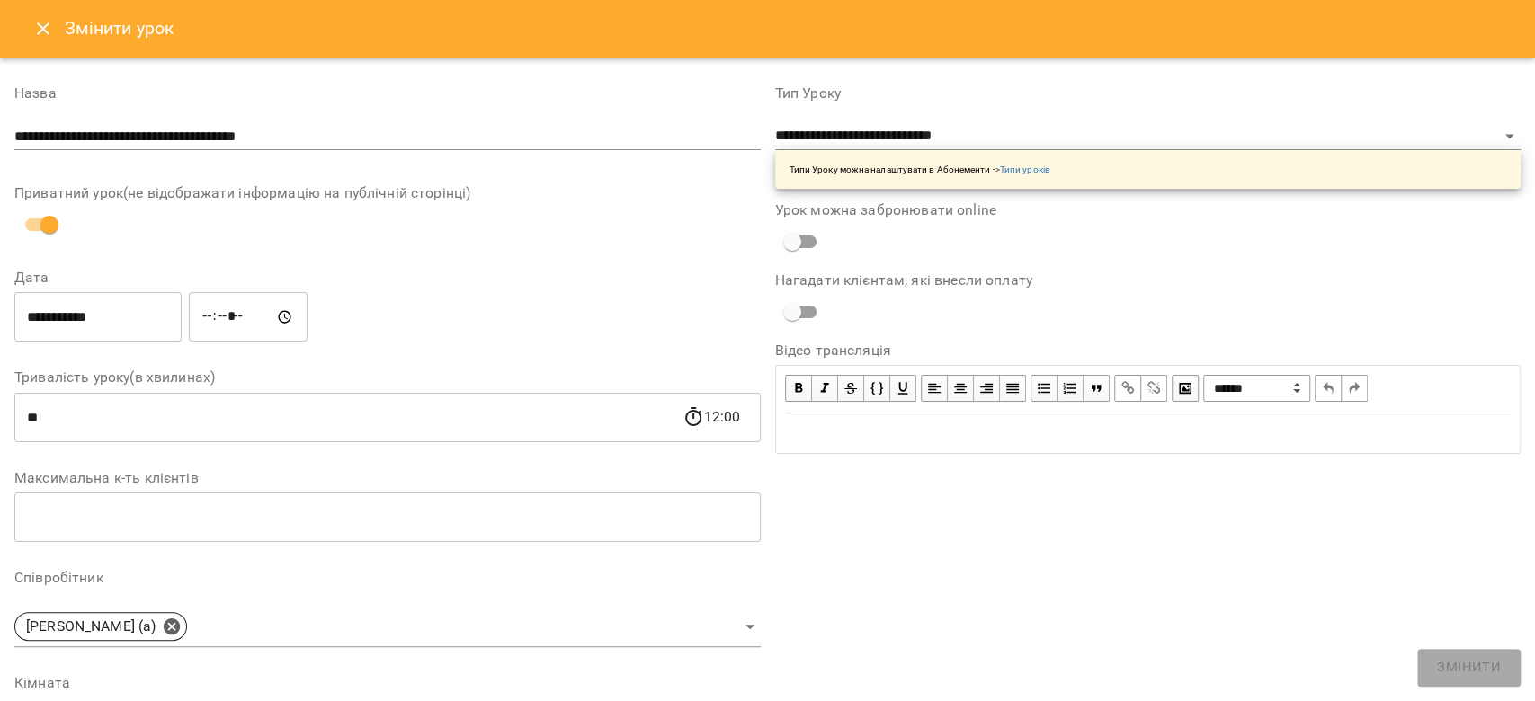
click at [130, 246] on input "**********" at bounding box center [97, 317] width 167 height 50
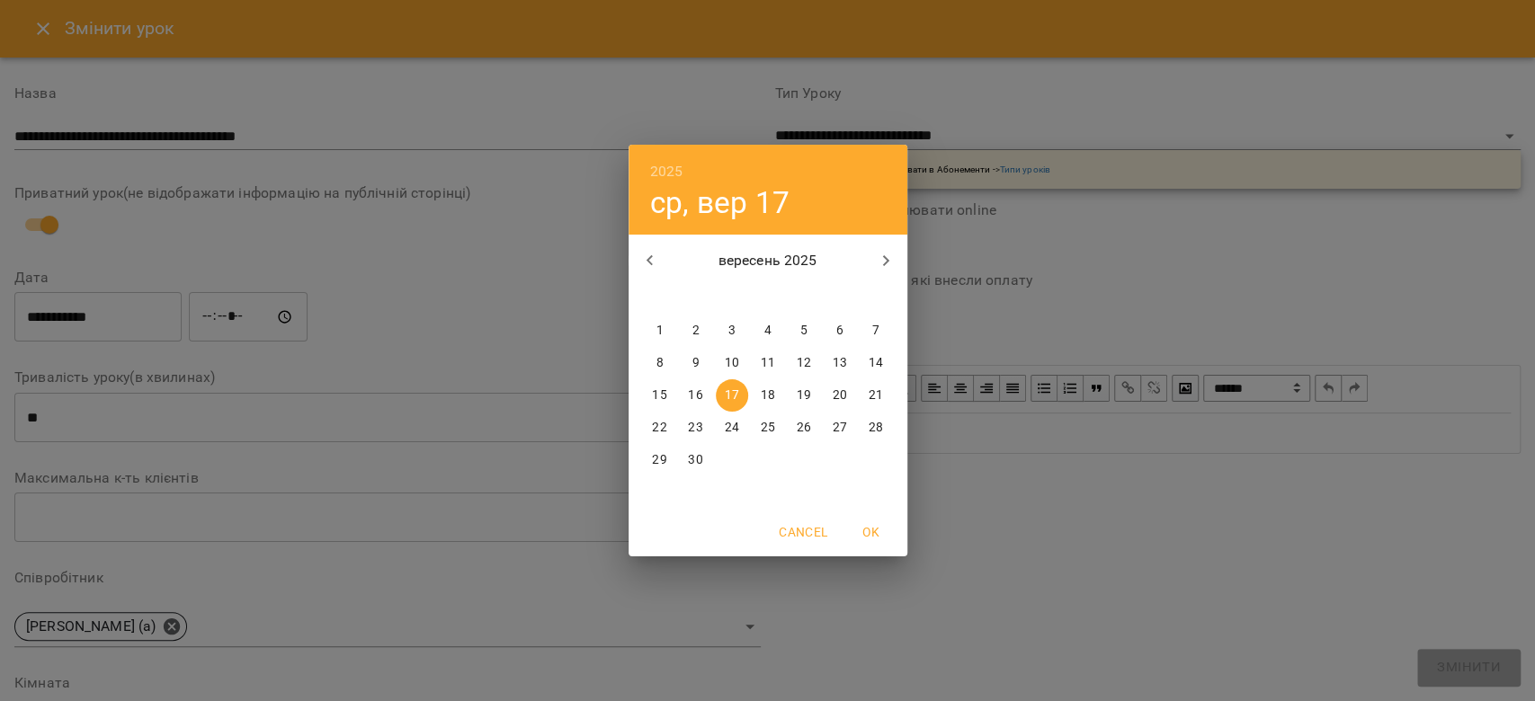
click at [627, 246] on p "24" at bounding box center [731, 428] width 14 height 18
type input "**********"
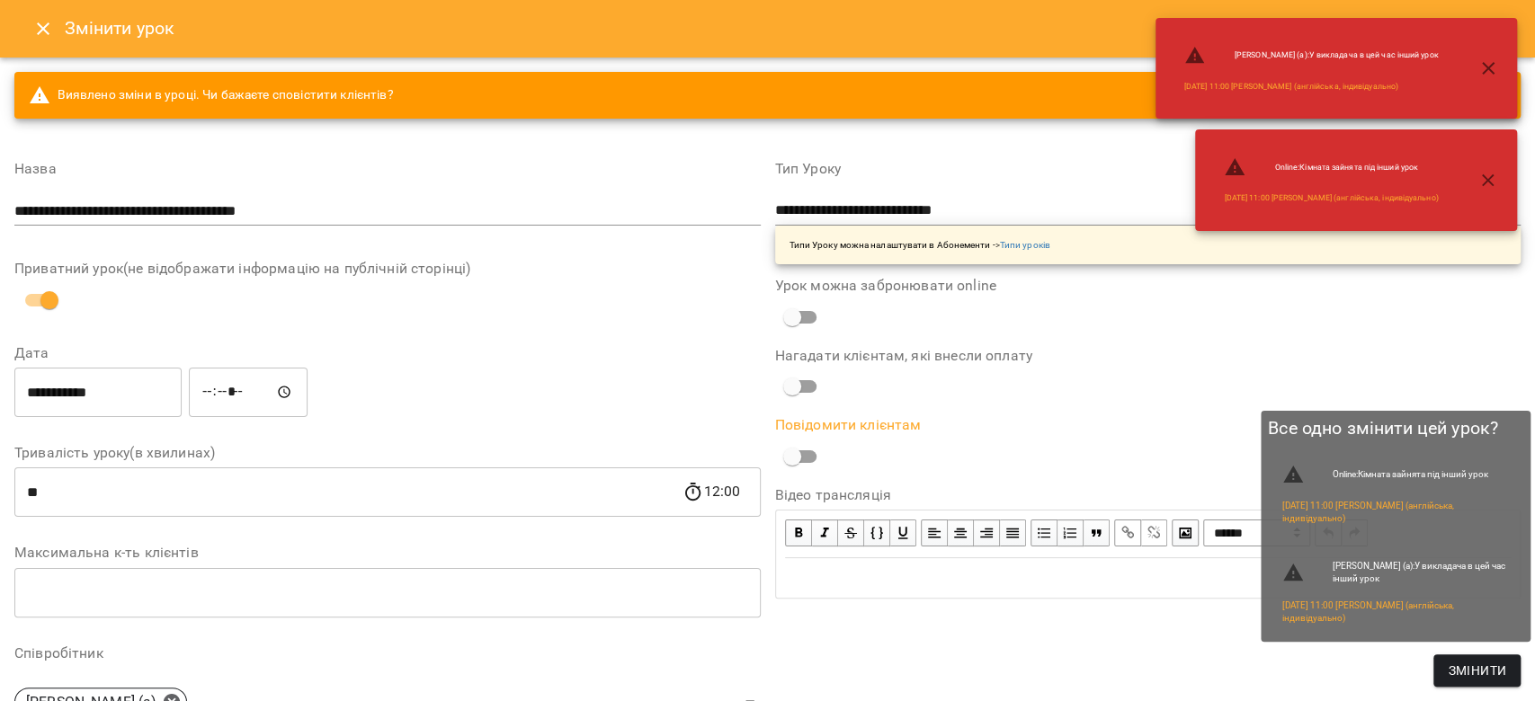
click at [627, 246] on span "Змінити" at bounding box center [1476, 671] width 58 height 22
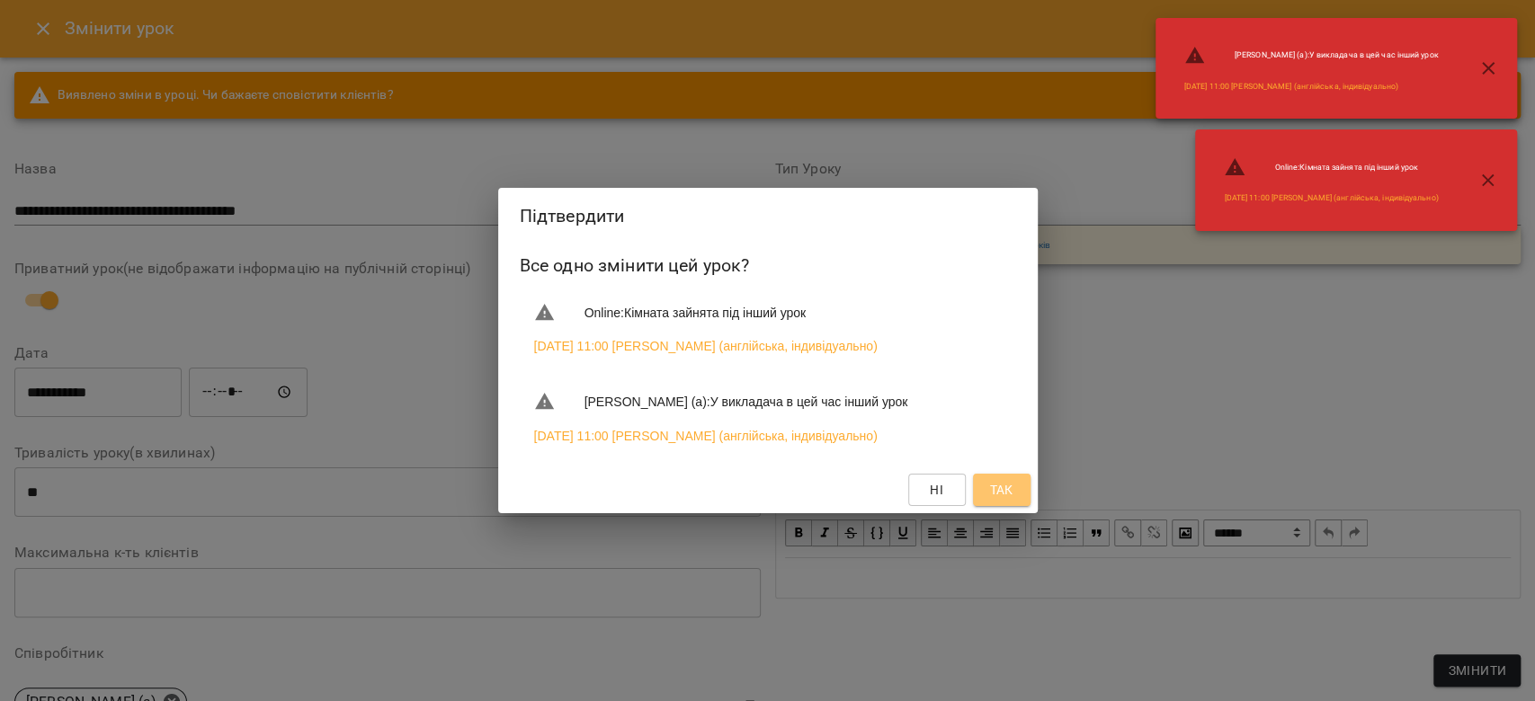
click at [627, 246] on button "Так" at bounding box center [1002, 490] width 58 height 32
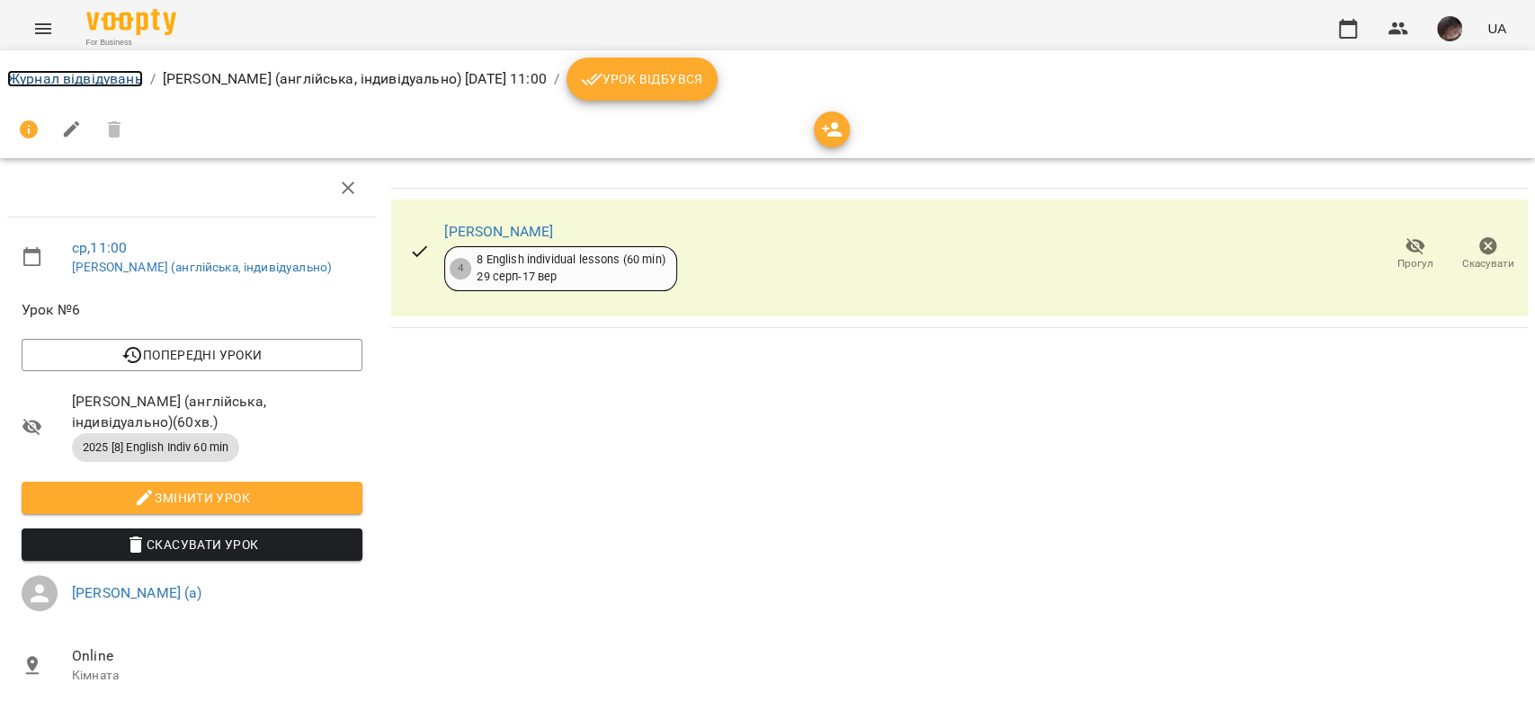
click at [36, 85] on link "Журнал відвідувань" at bounding box center [75, 78] width 136 height 17
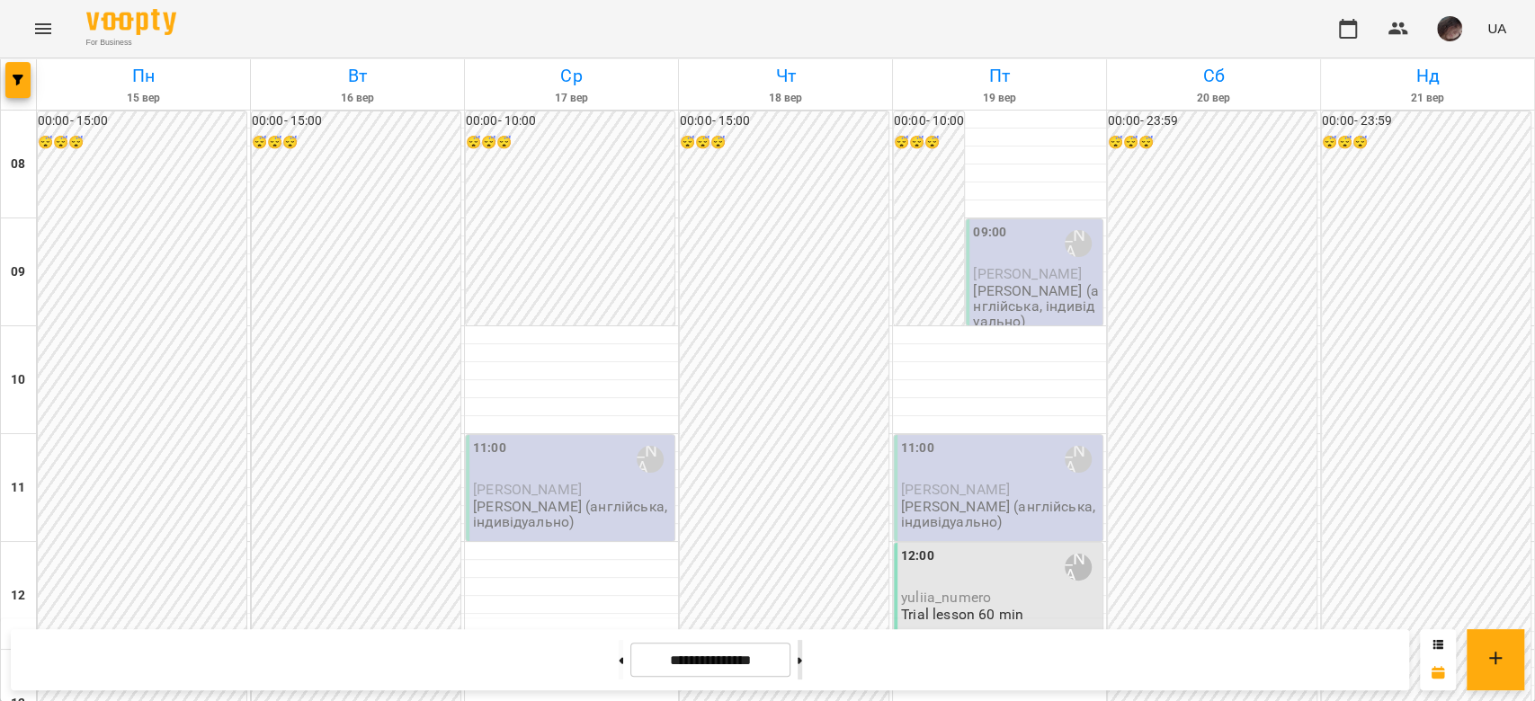
click at [627, 246] on button at bounding box center [799, 660] width 4 height 40
type input "**********"
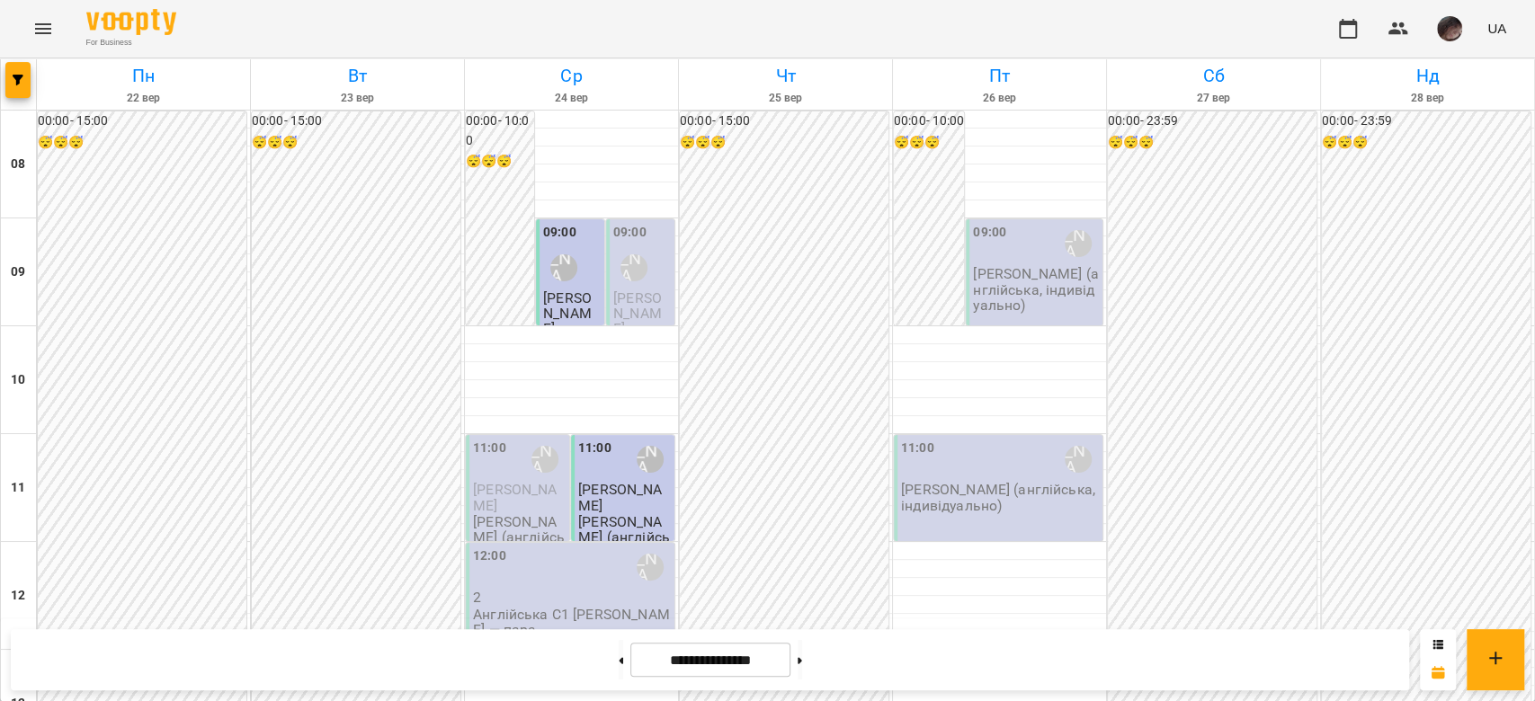
click at [575, 246] on span "Карина Якимчук" at bounding box center [567, 313] width 49 height 49
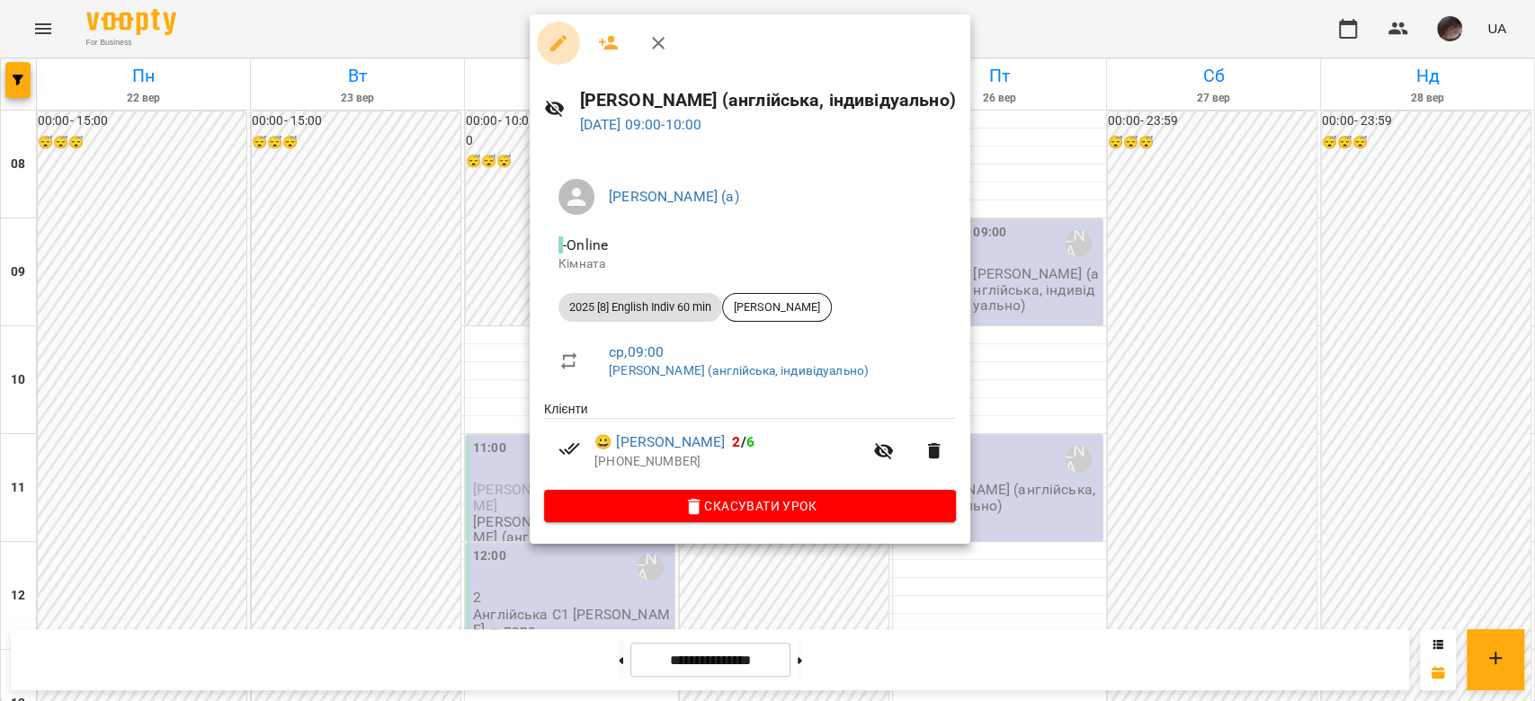
click at [547, 53] on icon "button" at bounding box center [558, 43] width 22 height 22
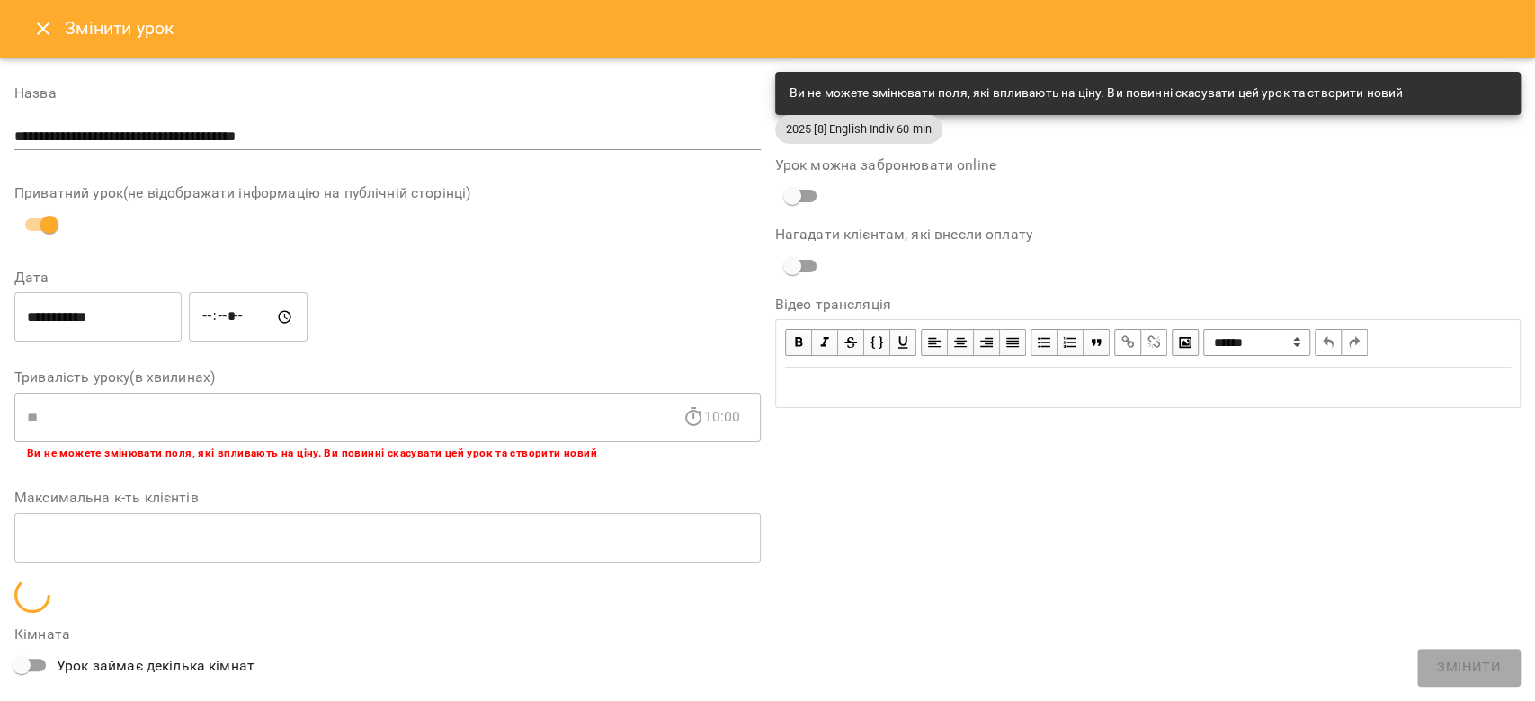
click at [153, 246] on input "**********" at bounding box center [97, 317] width 167 height 50
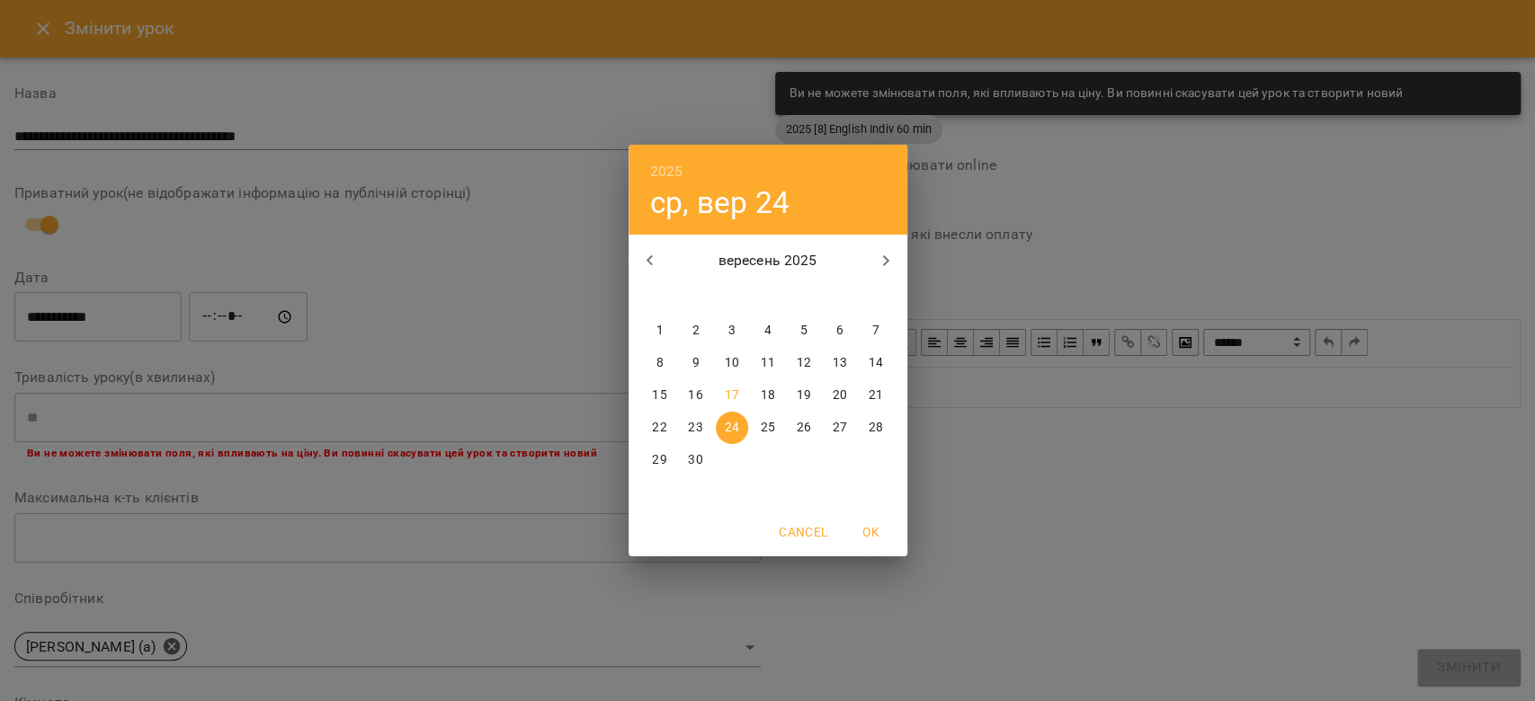
click at [627, 246] on p "17" at bounding box center [731, 396] width 14 height 18
type input "**********"
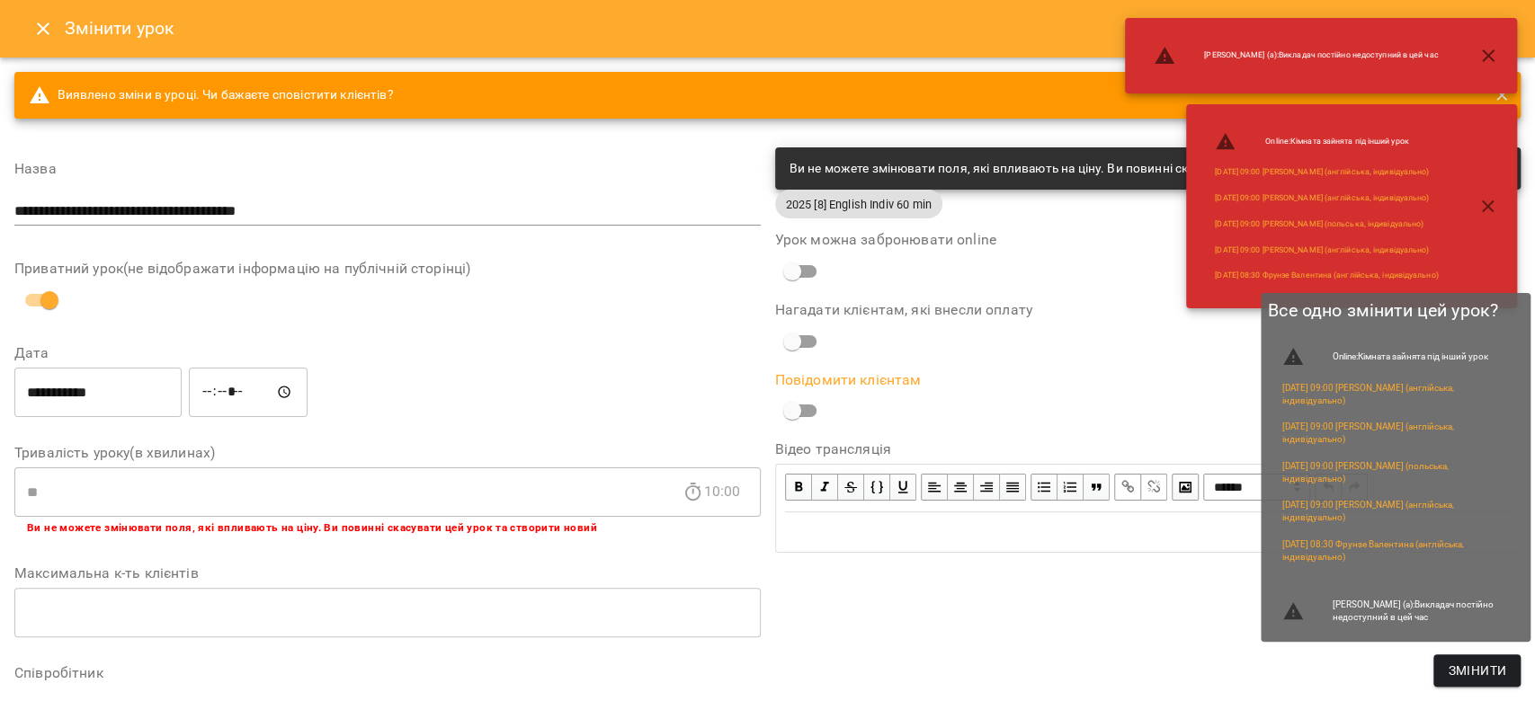
click at [627, 246] on button "Змінити" at bounding box center [1476, 670] width 87 height 32
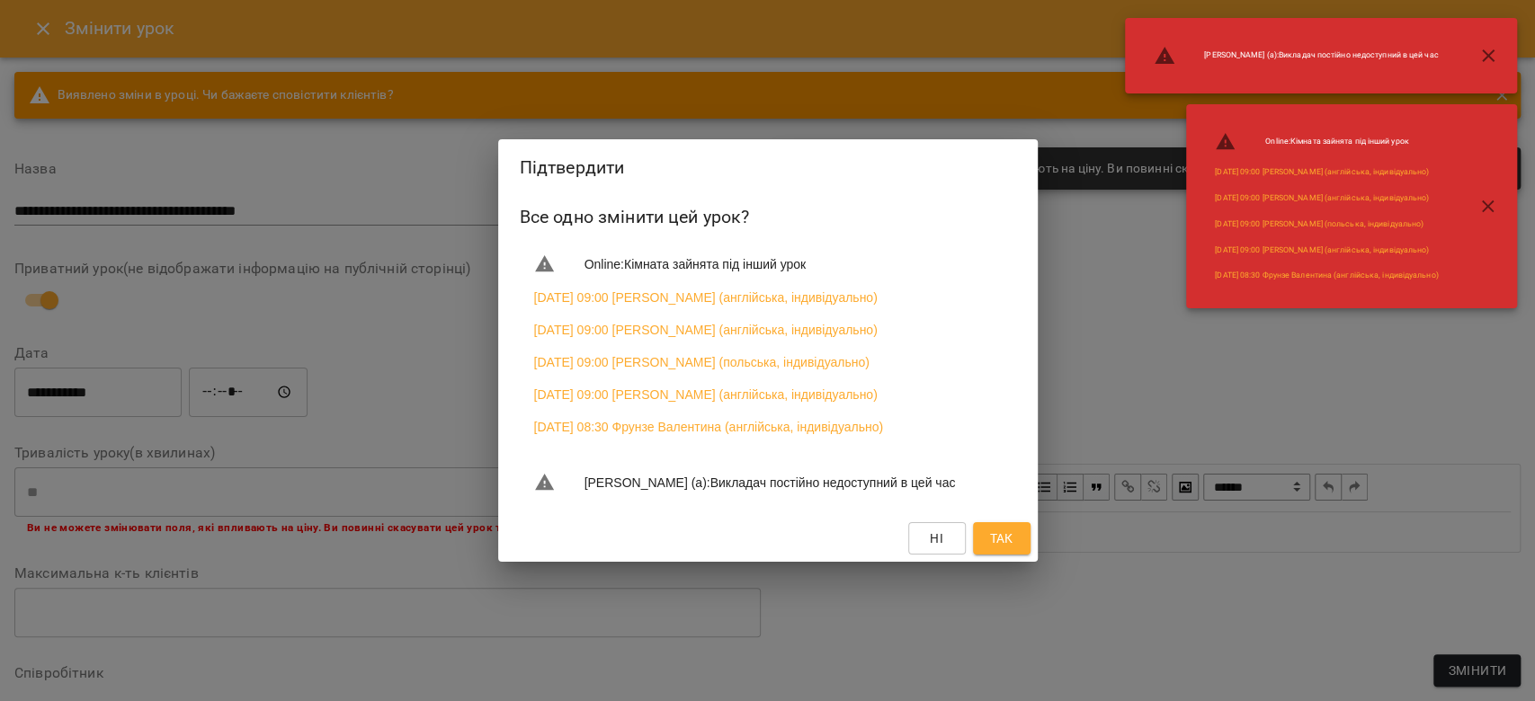
click at [627, 246] on span "Так" at bounding box center [1001, 539] width 29 height 22
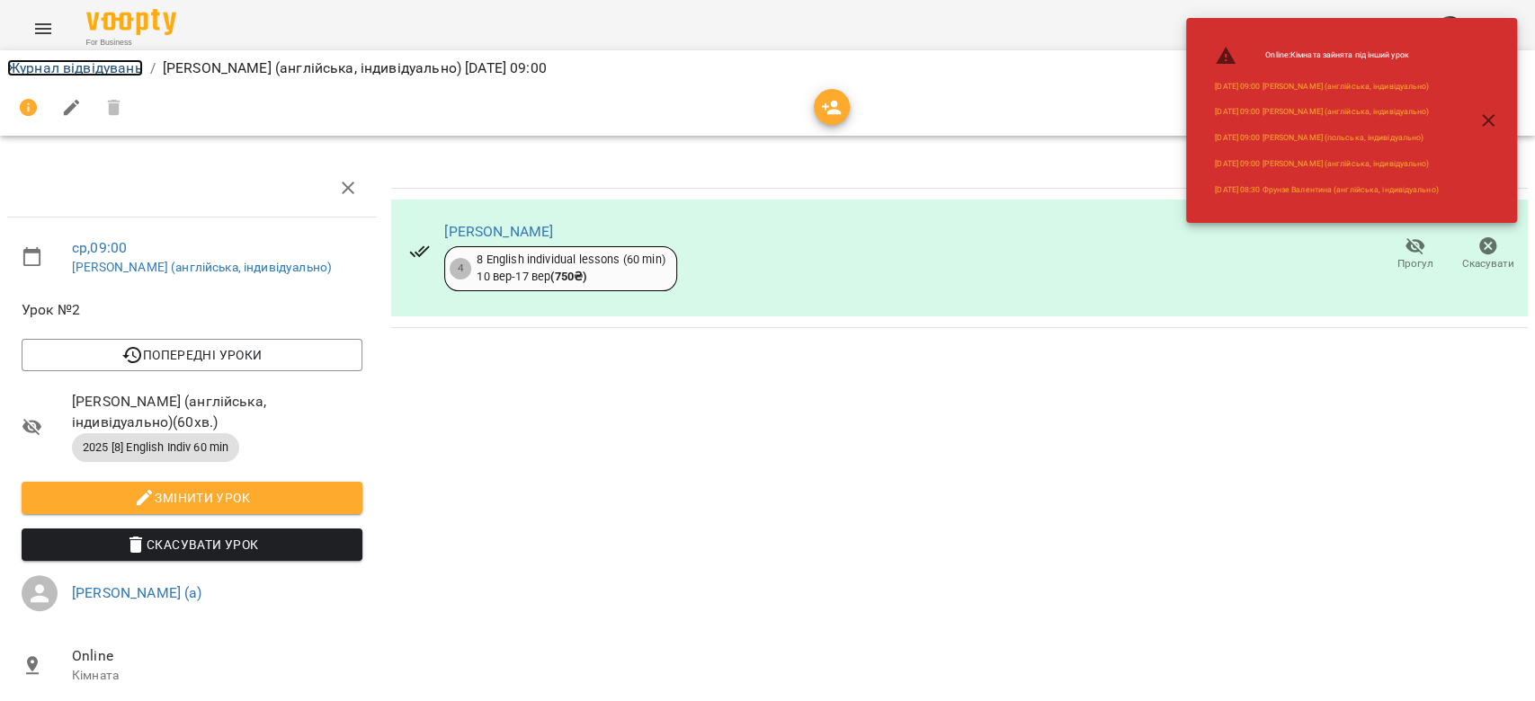
click at [133, 63] on link "Журнал відвідувань" at bounding box center [75, 67] width 136 height 17
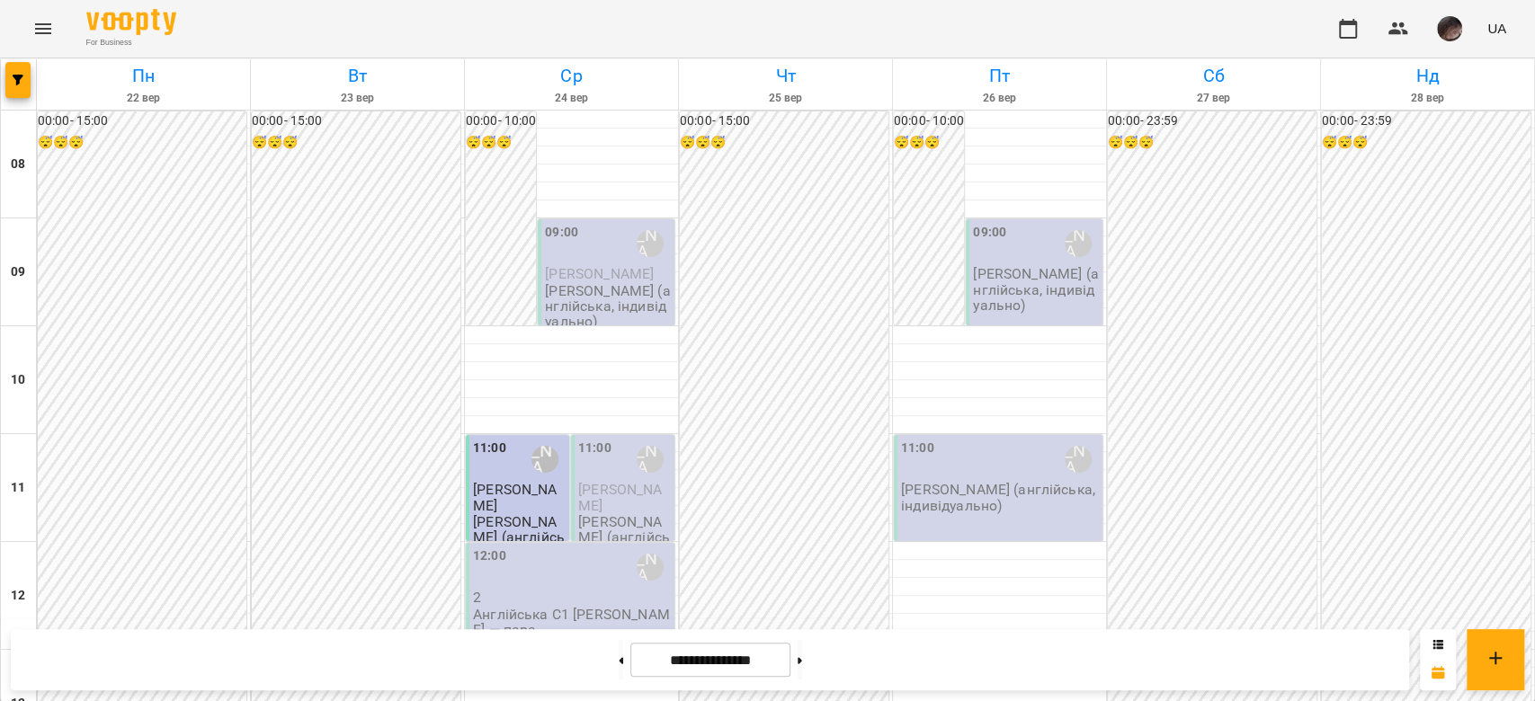
click at [515, 246] on p "Гришин Георгій" at bounding box center [519, 497] width 93 height 31
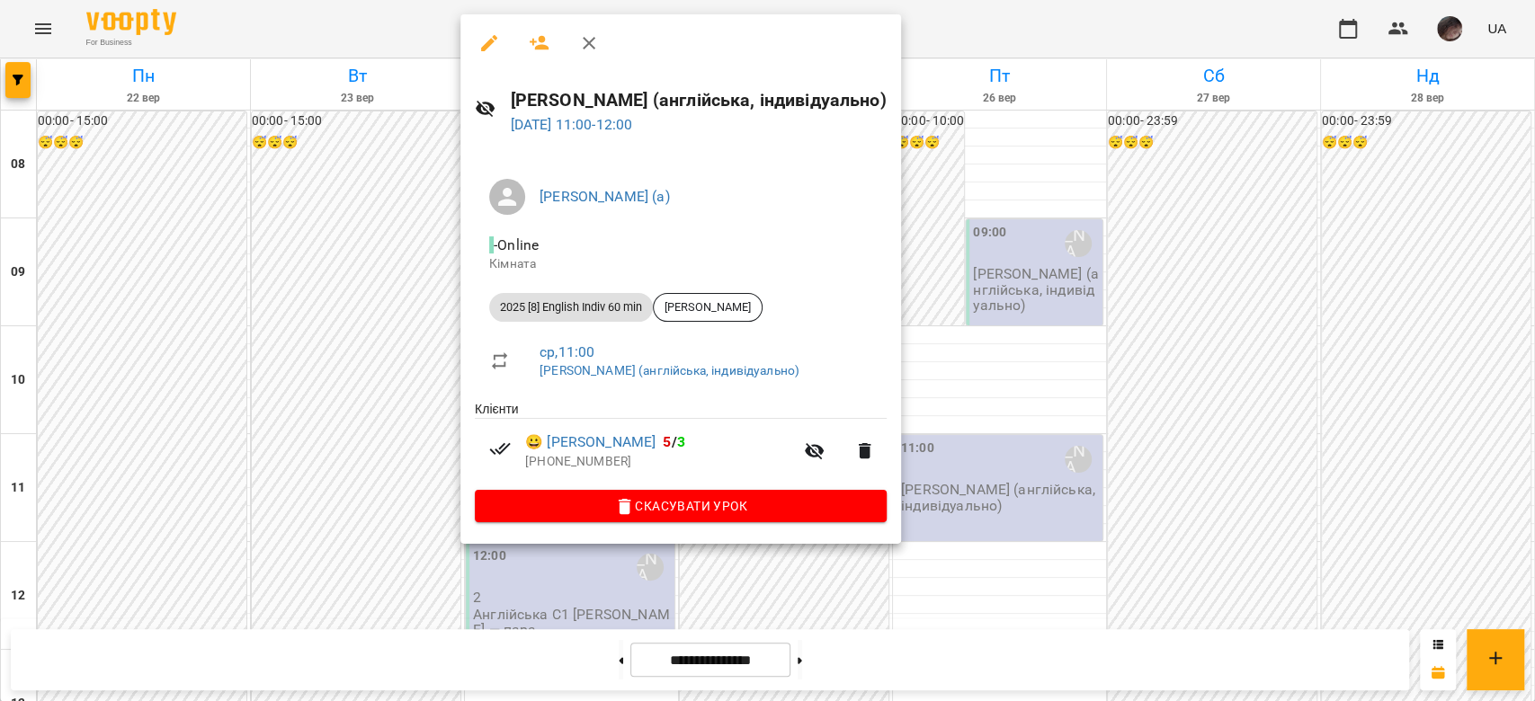
click at [485, 52] on icon "button" at bounding box center [489, 43] width 22 height 22
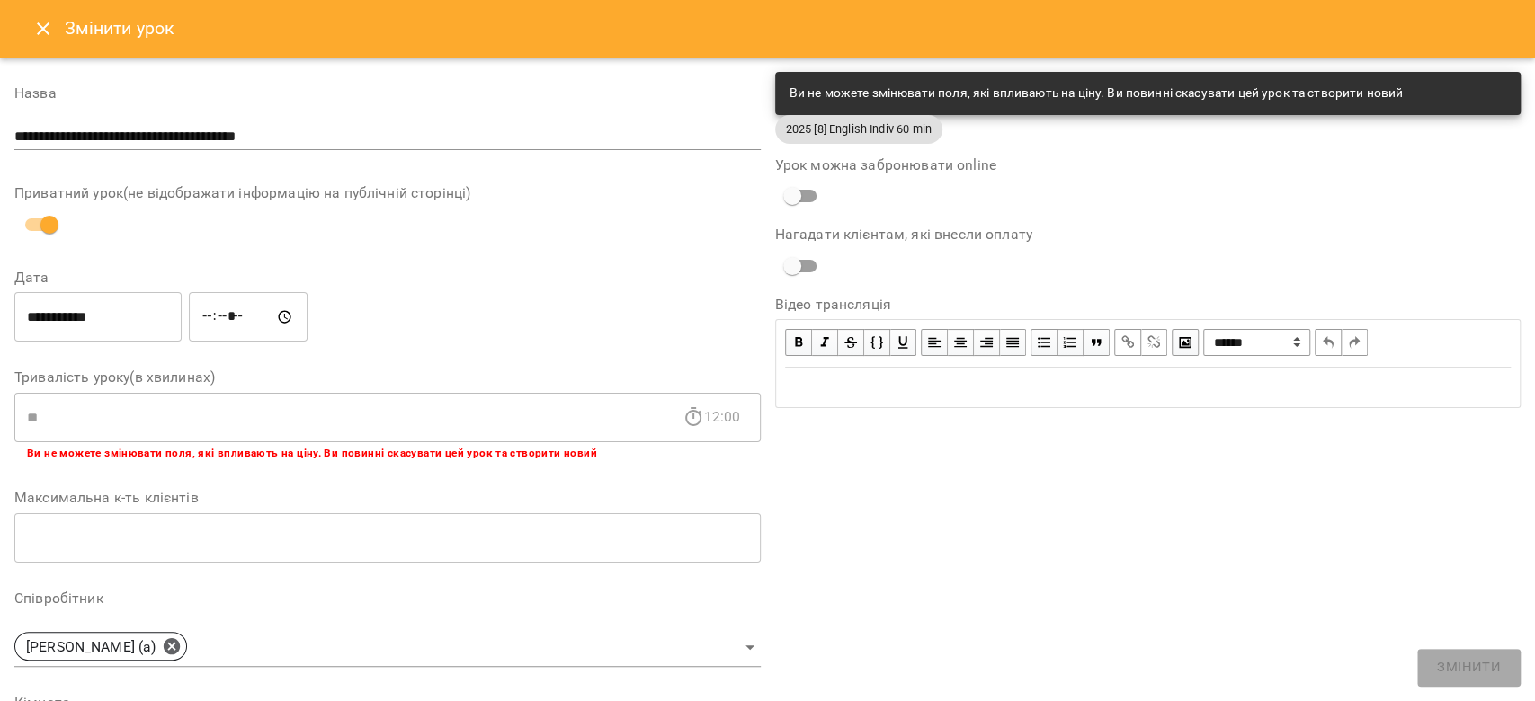
click at [120, 246] on input "**********" at bounding box center [97, 317] width 167 height 50
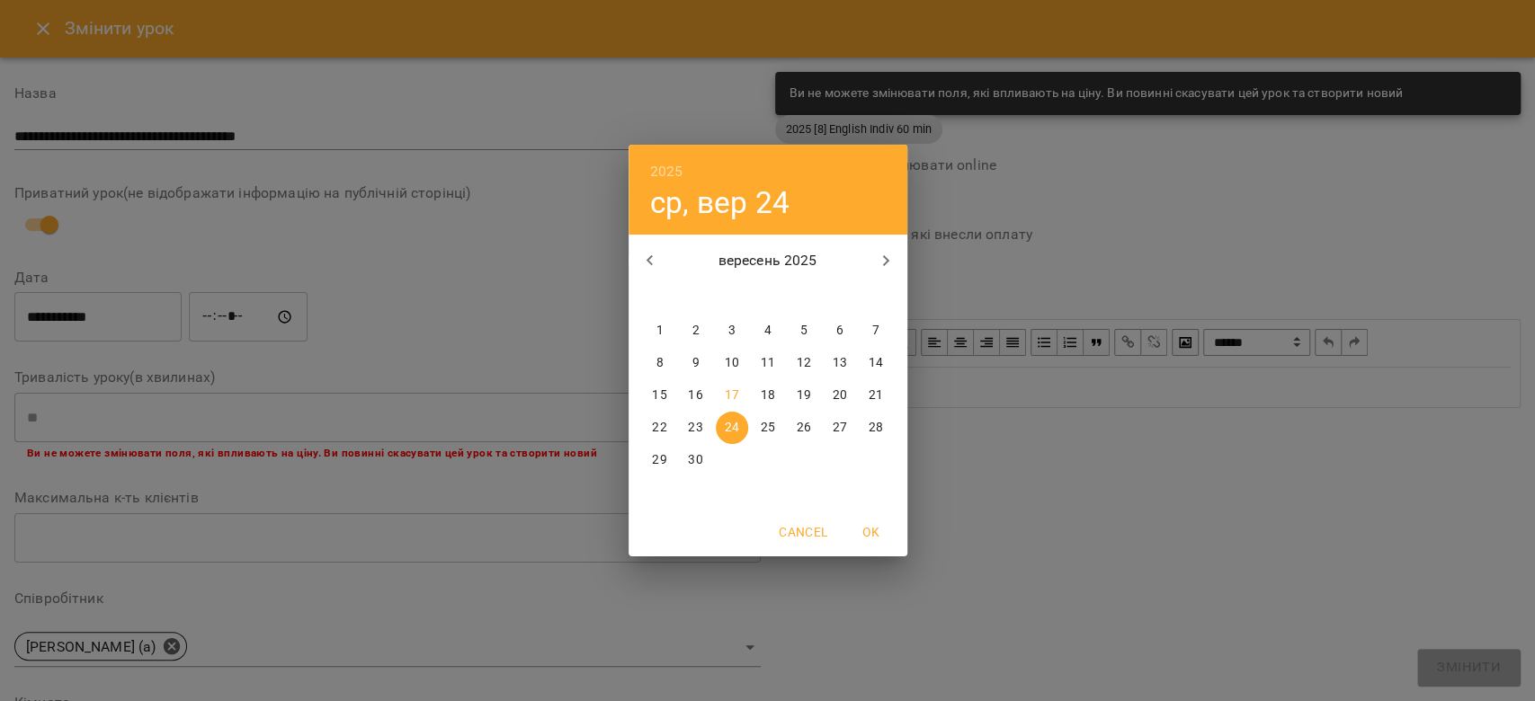
click at [627, 246] on p "17" at bounding box center [731, 396] width 14 height 18
type input "**********"
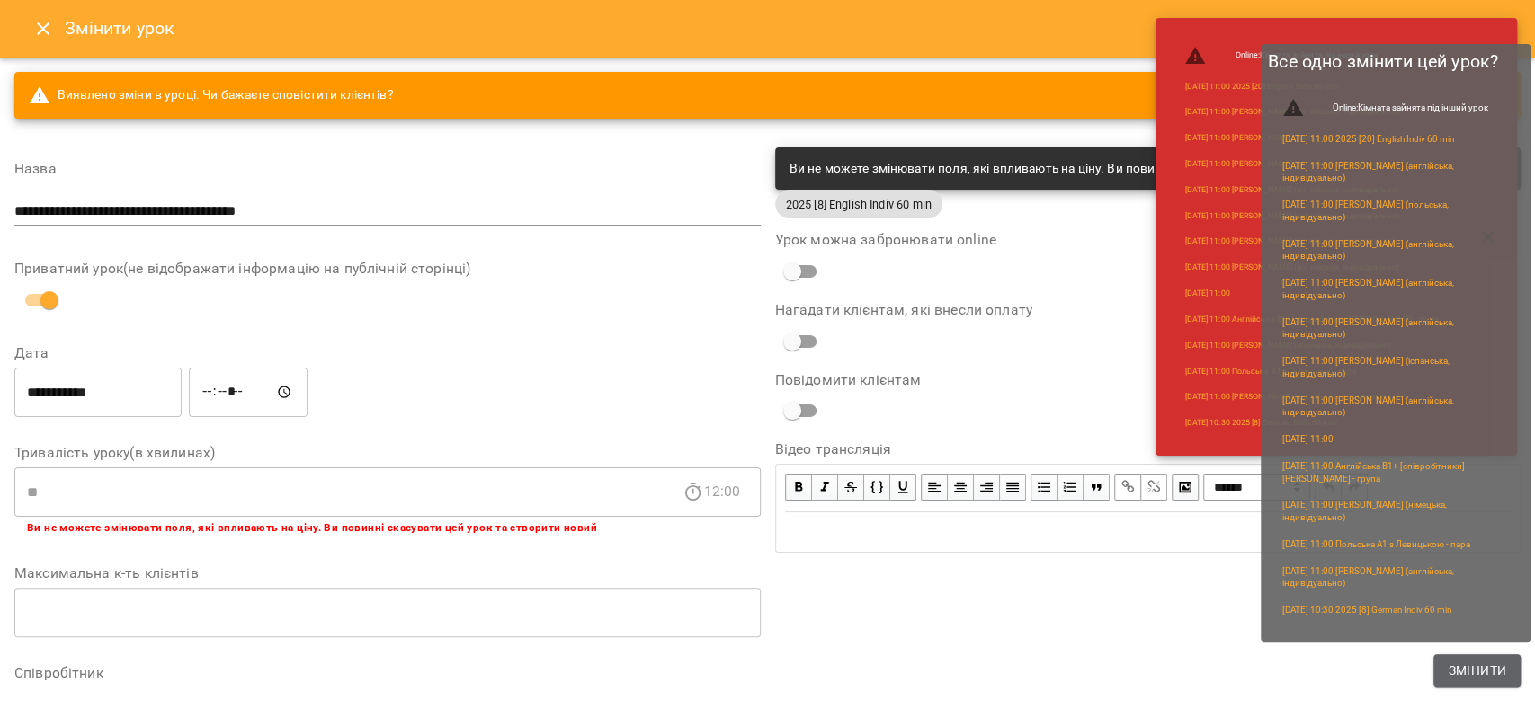
click at [627, 246] on button "Змінити" at bounding box center [1476, 670] width 87 height 32
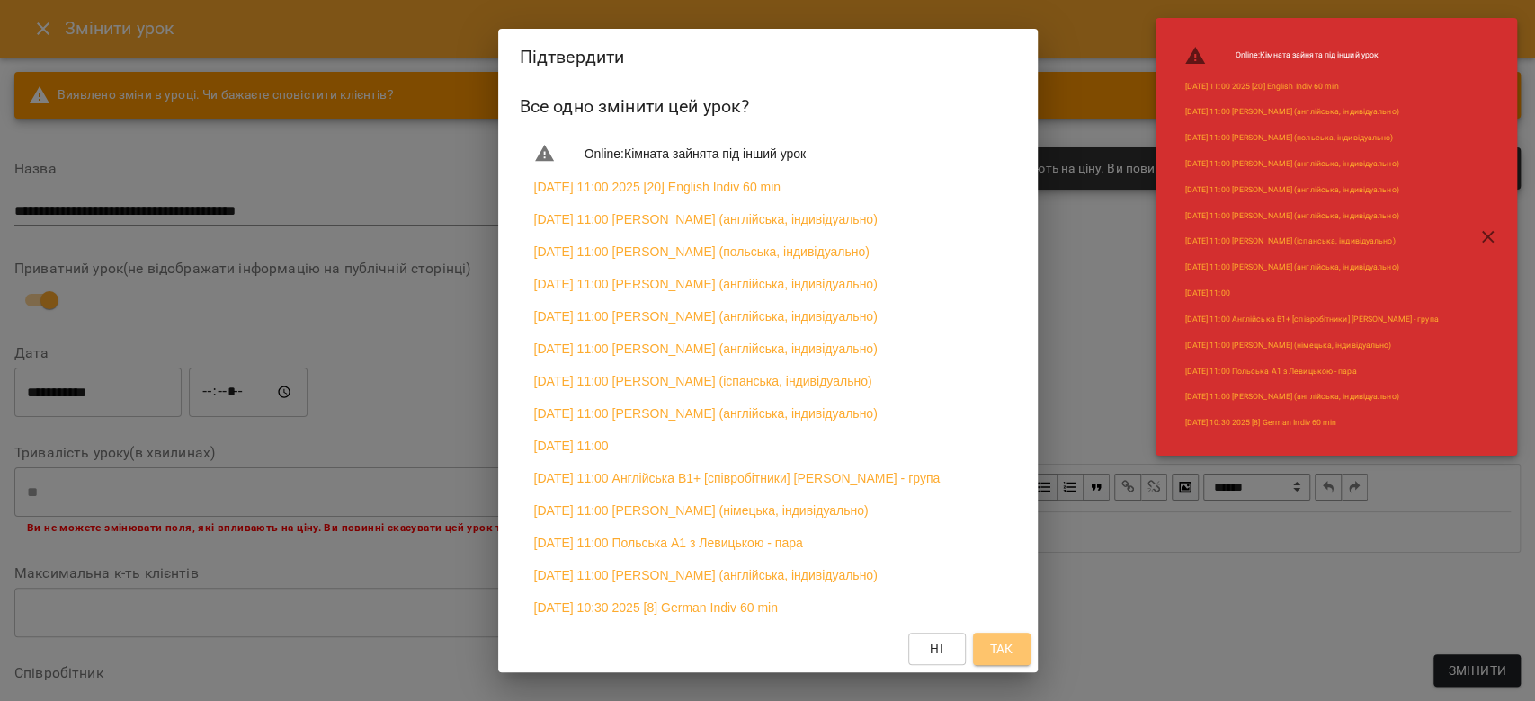
click at [627, 246] on button "Так" at bounding box center [1002, 649] width 58 height 32
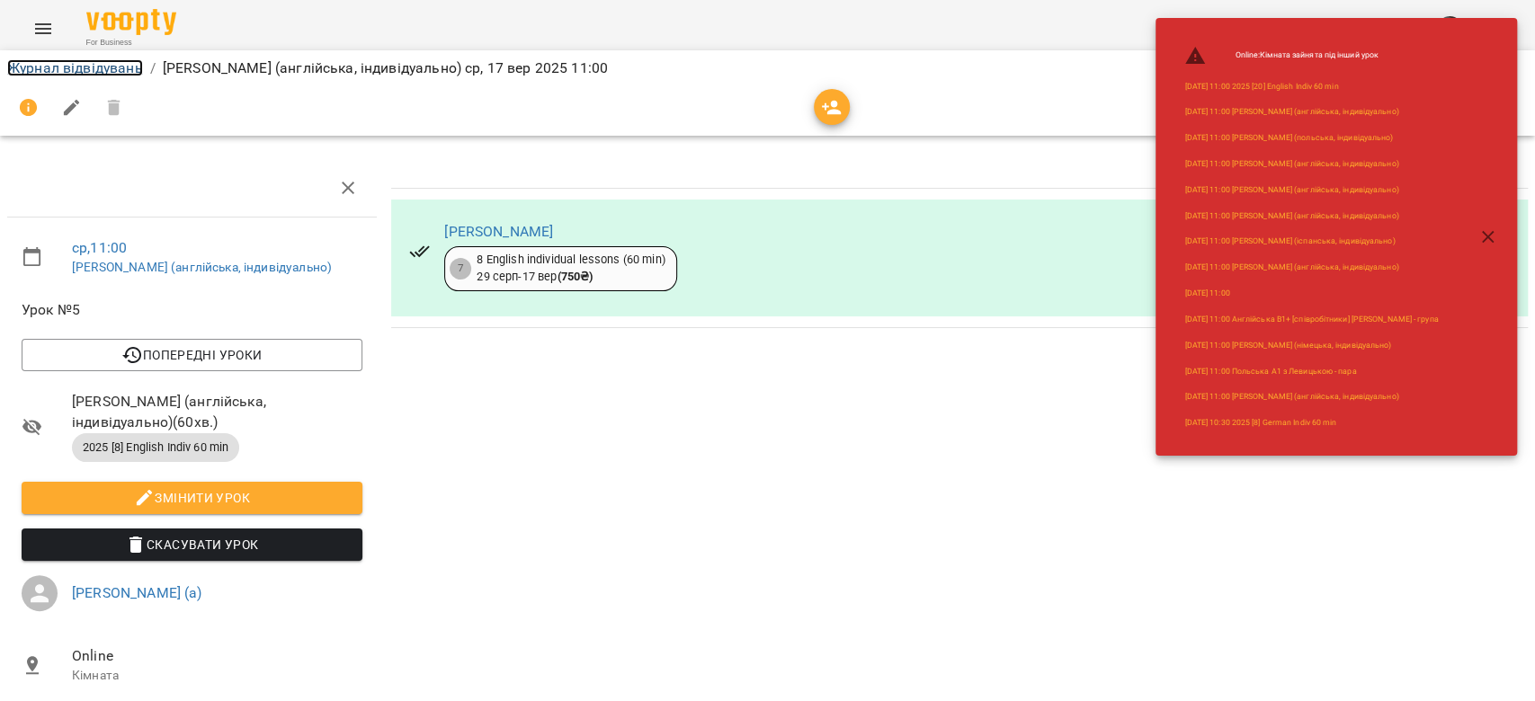
click at [30, 65] on link "Журнал відвідувань" at bounding box center [75, 67] width 136 height 17
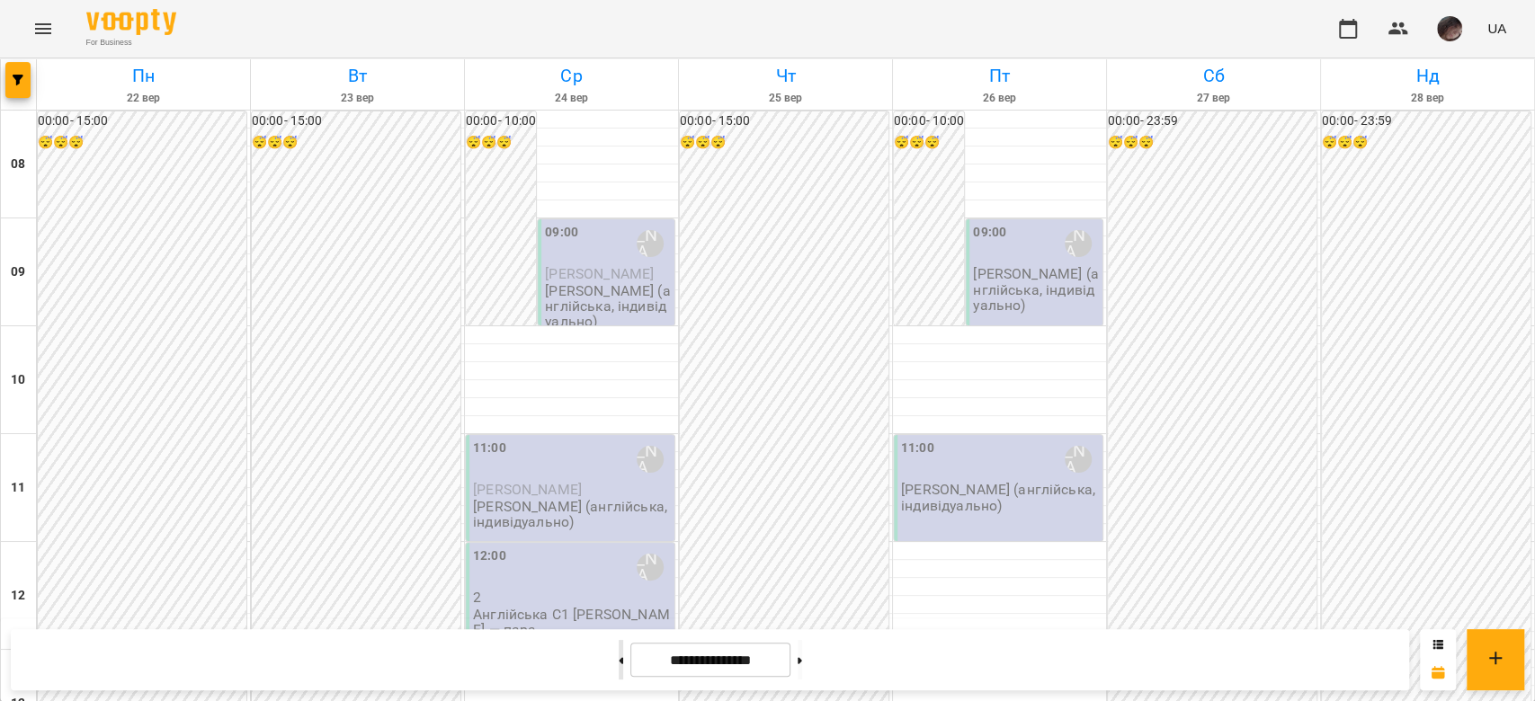
click at [618, 246] on button at bounding box center [620, 660] width 4 height 40
type input "**********"
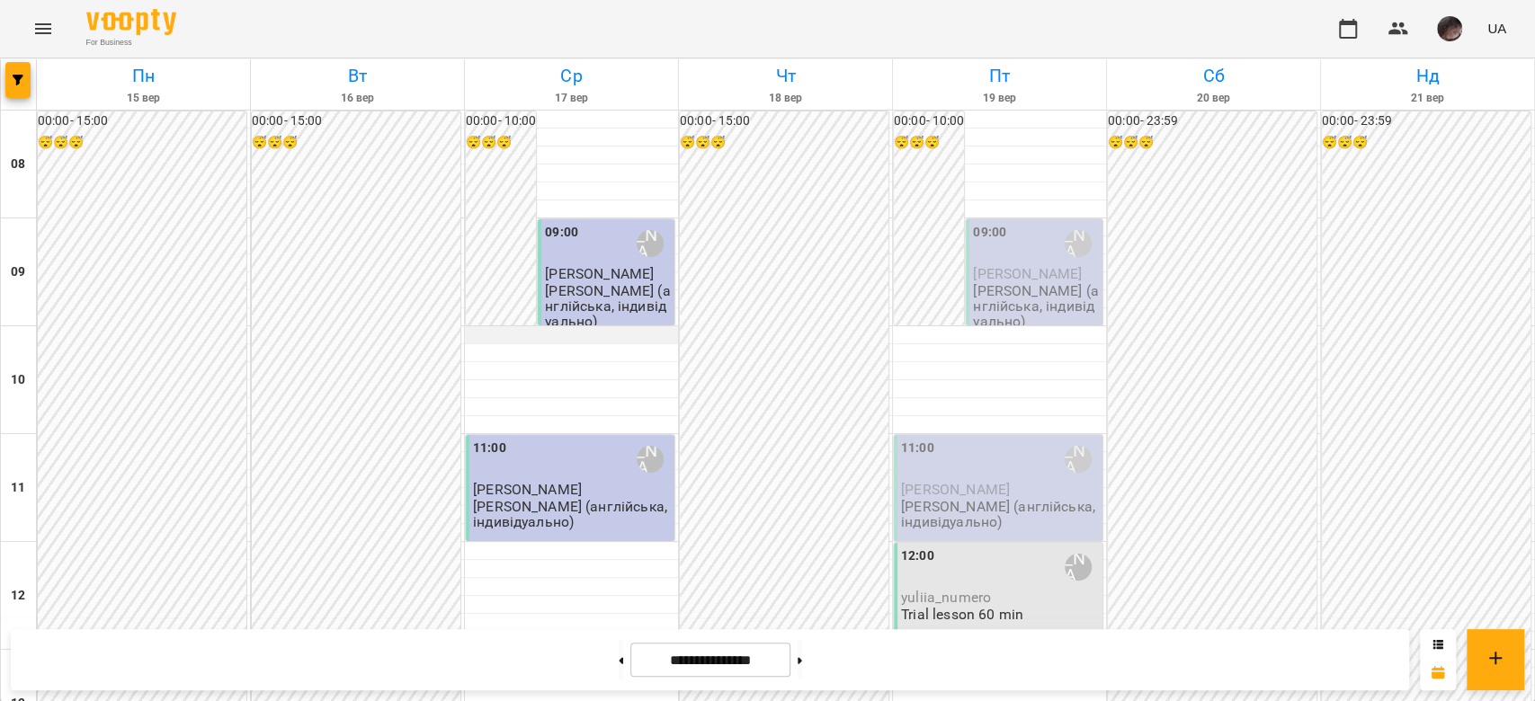
scroll to position [120, 0]
click at [16, 80] on icon "button" at bounding box center [18, 80] width 11 height 11
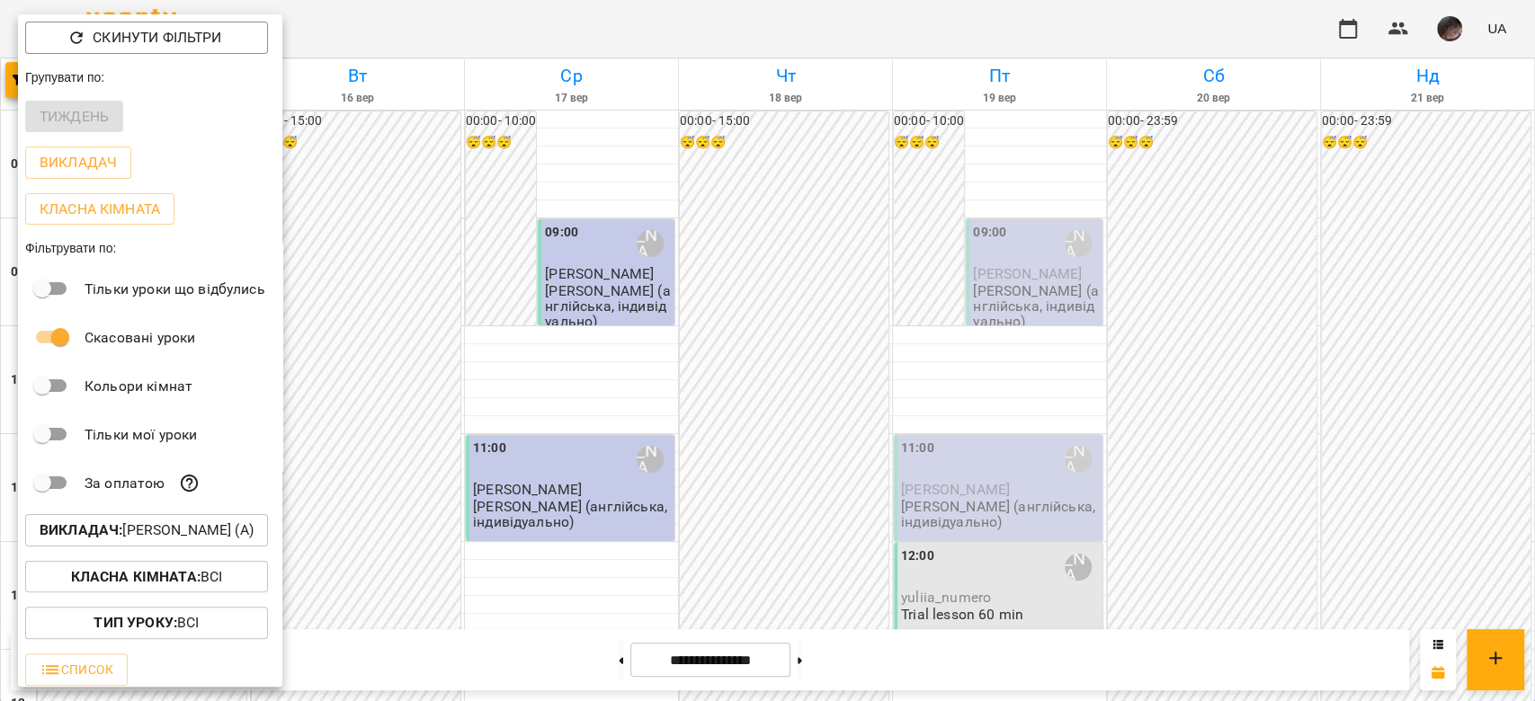
click at [191, 246] on p "Викладач : Богуш Альбіна (а)" at bounding box center [147, 531] width 214 height 22
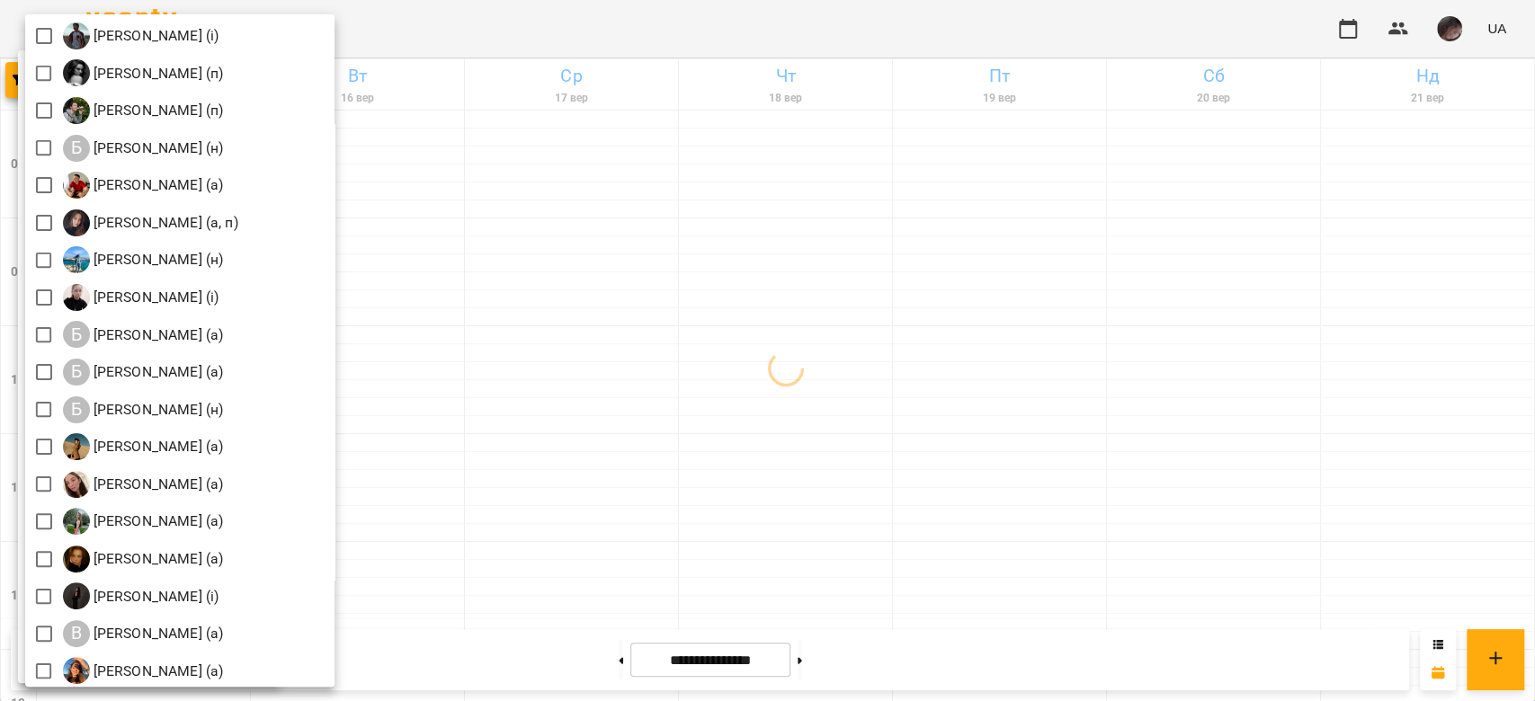
scroll to position [360, 0]
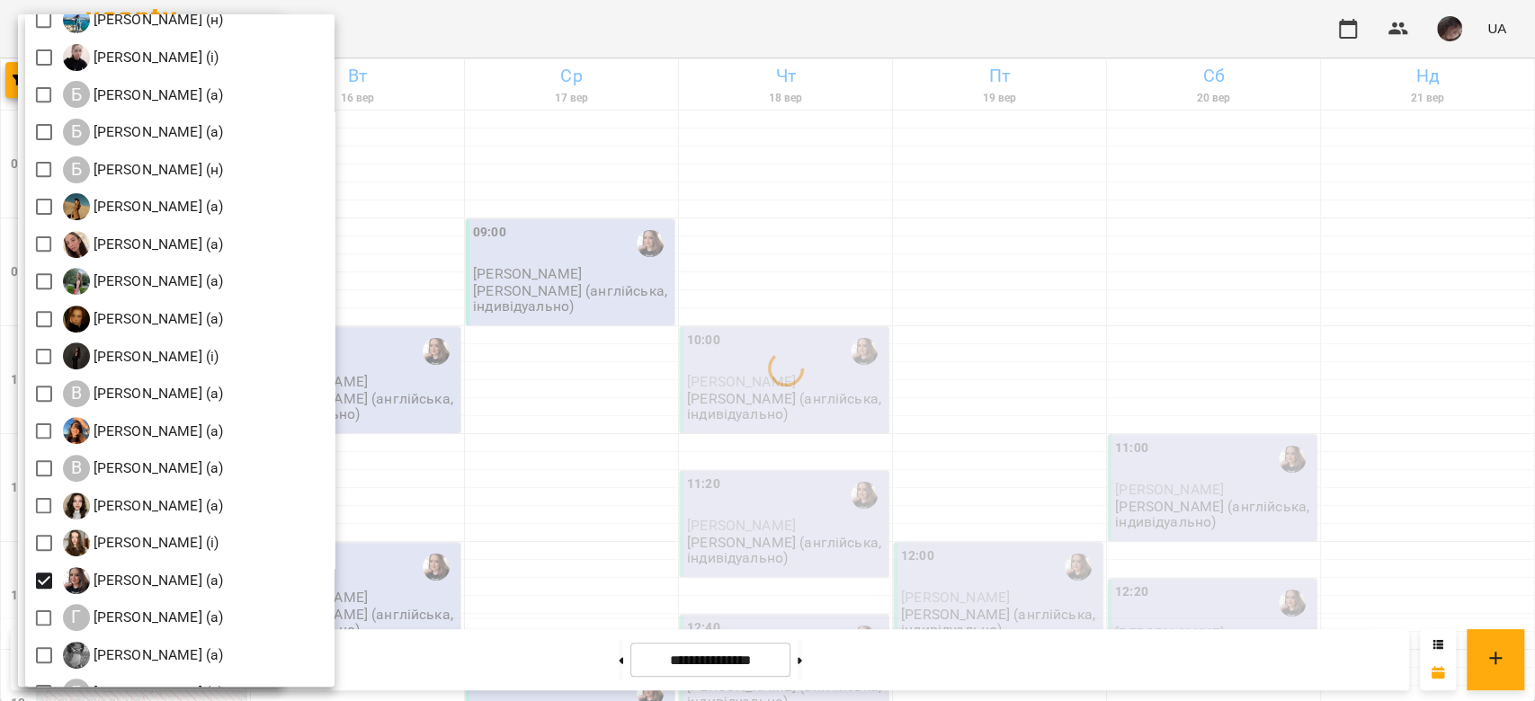
click at [627, 246] on div at bounding box center [767, 350] width 1535 height 701
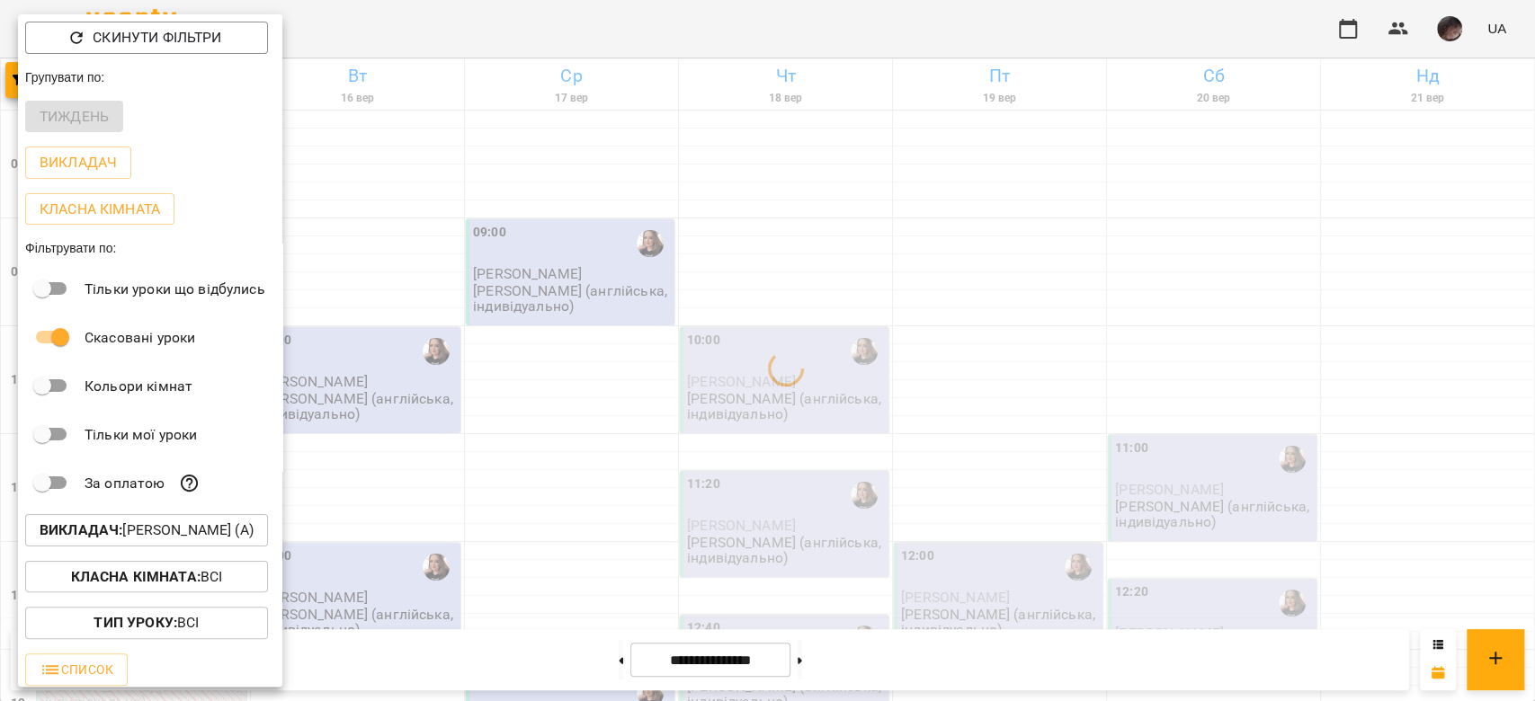
click at [627, 246] on div at bounding box center [767, 350] width 1535 height 701
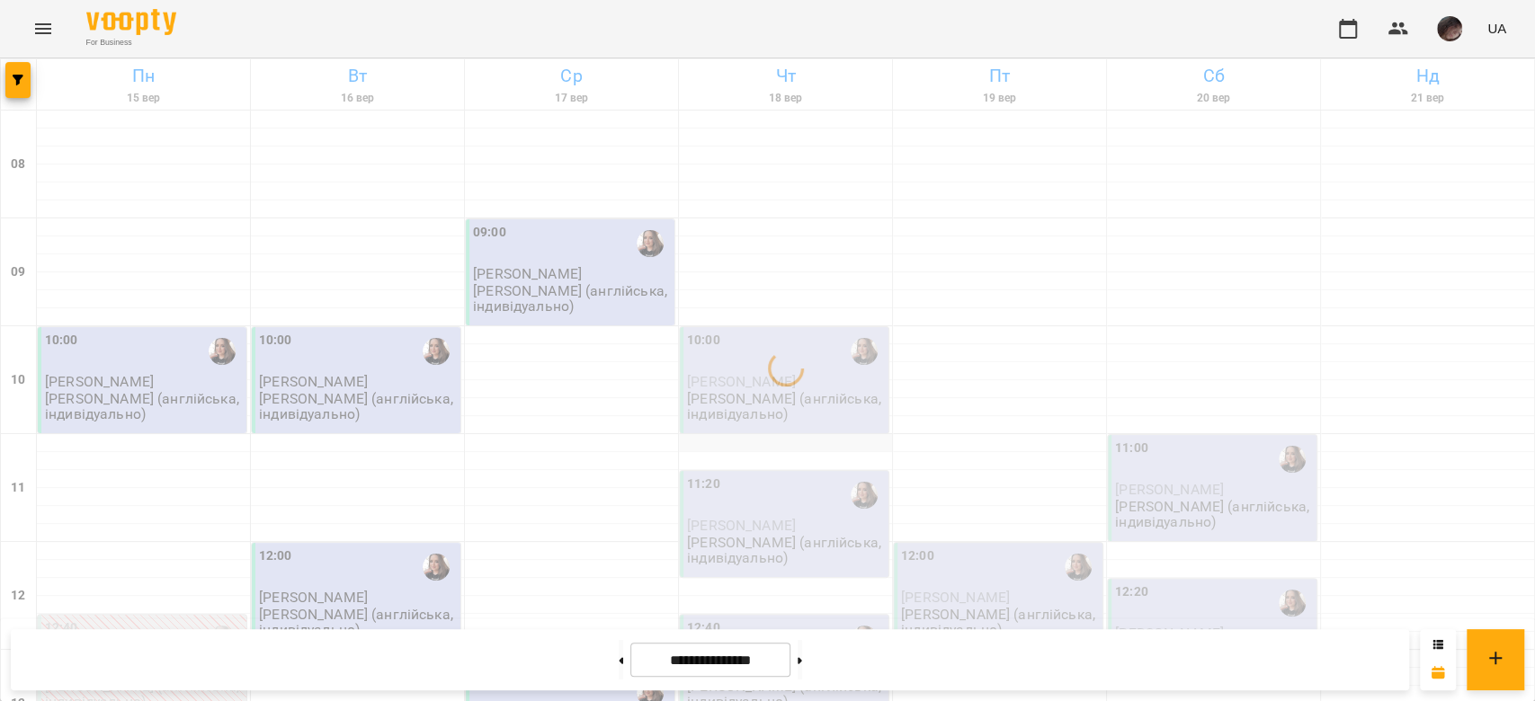
scroll to position [599, 0]
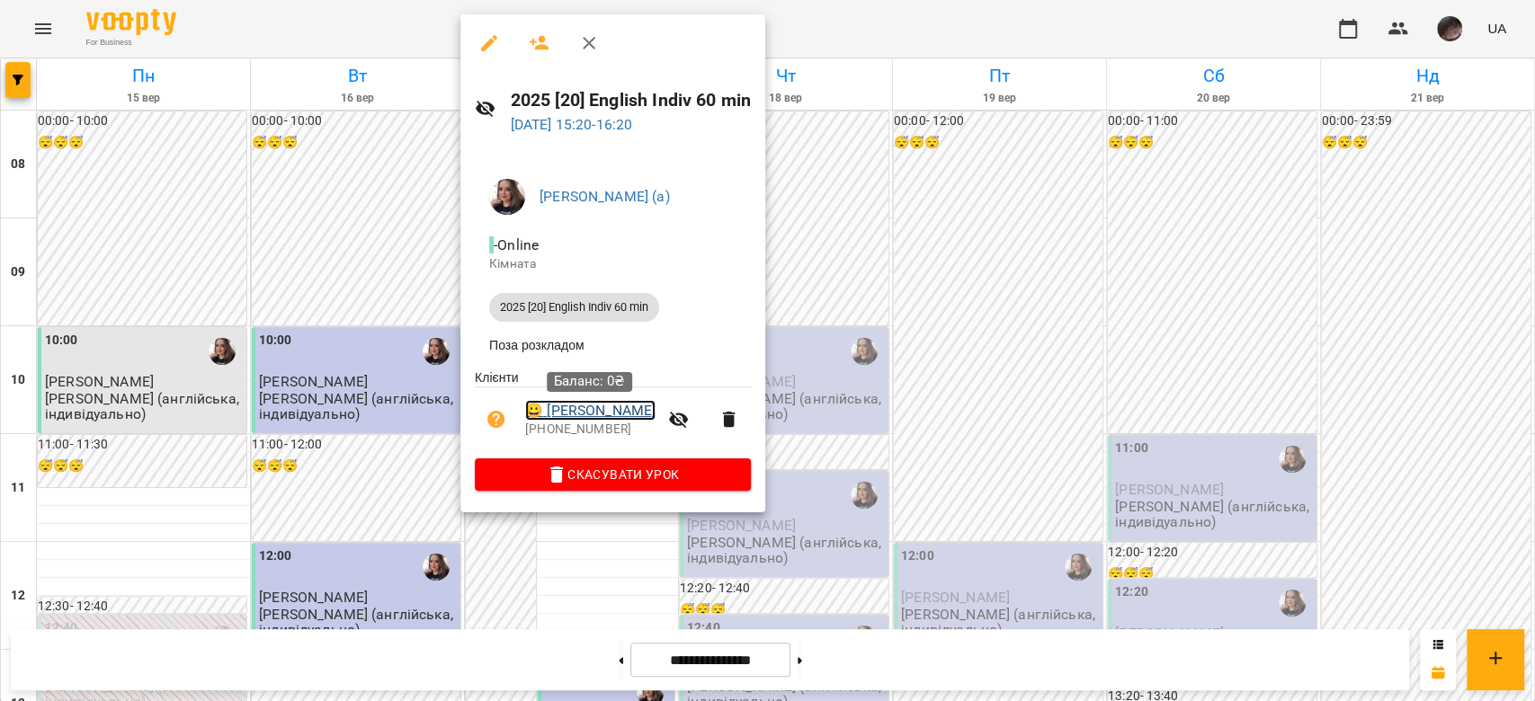
click at [589, 246] on link "😀 Тищенко Ольга" at bounding box center [590, 411] width 130 height 22
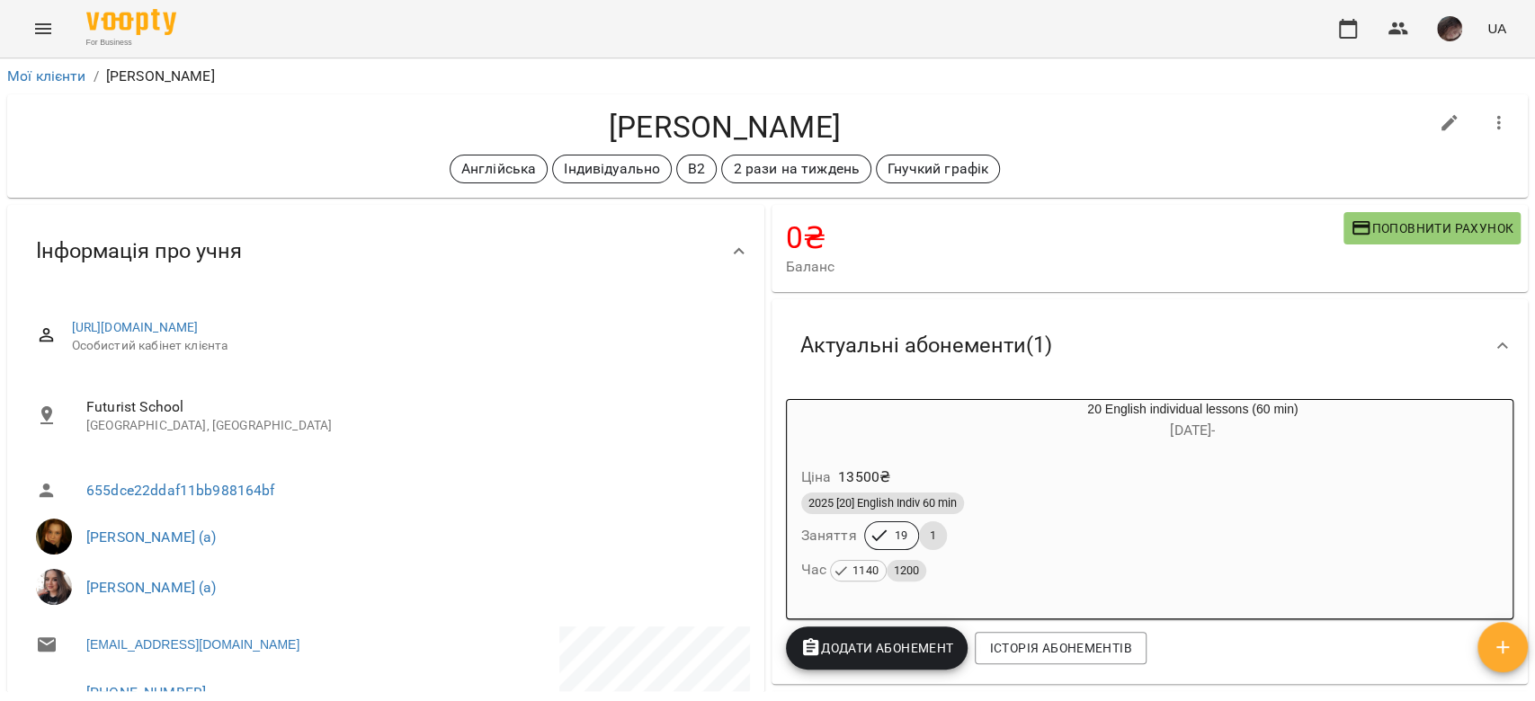
click at [627, 246] on div "2025 [20] English Indiv 60 min" at bounding box center [1150, 504] width 698 height 22
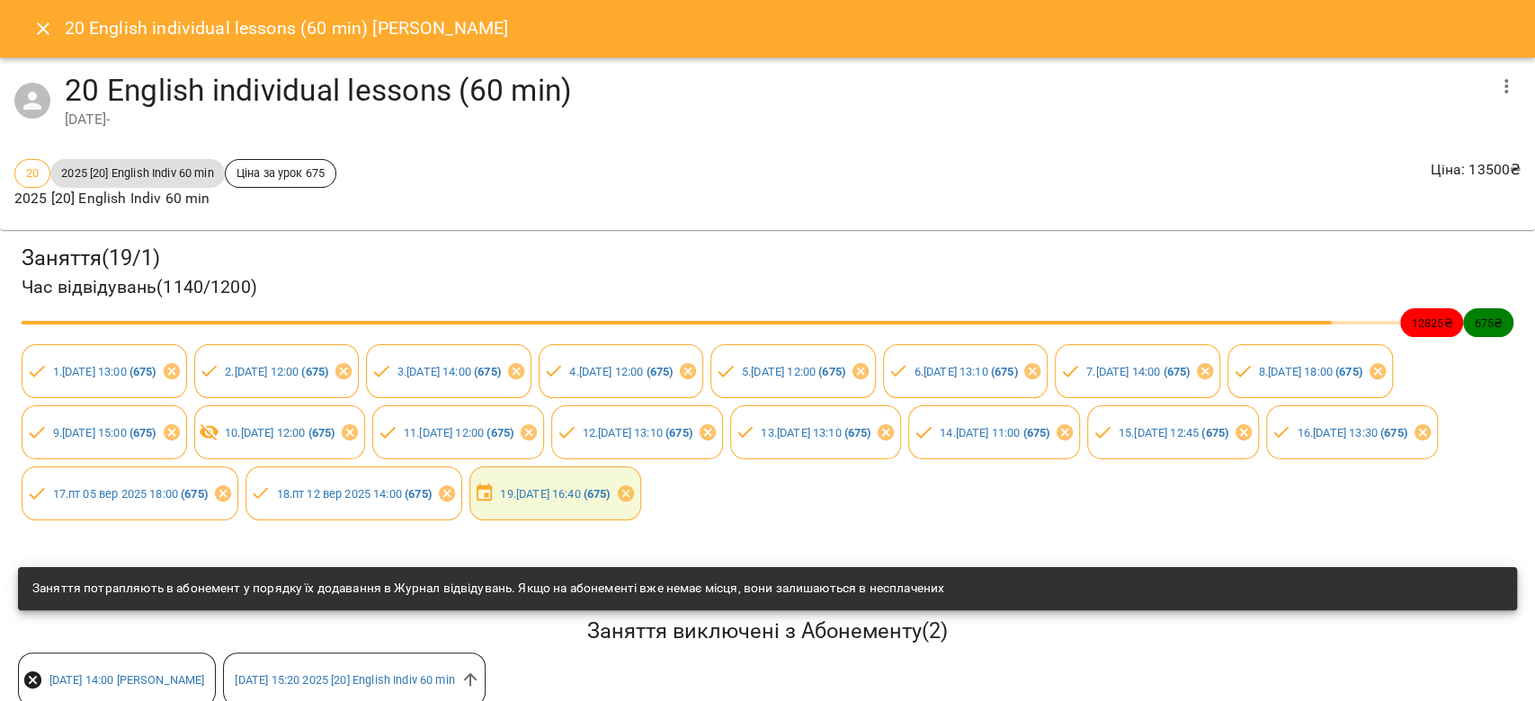
scroll to position [106, 0]
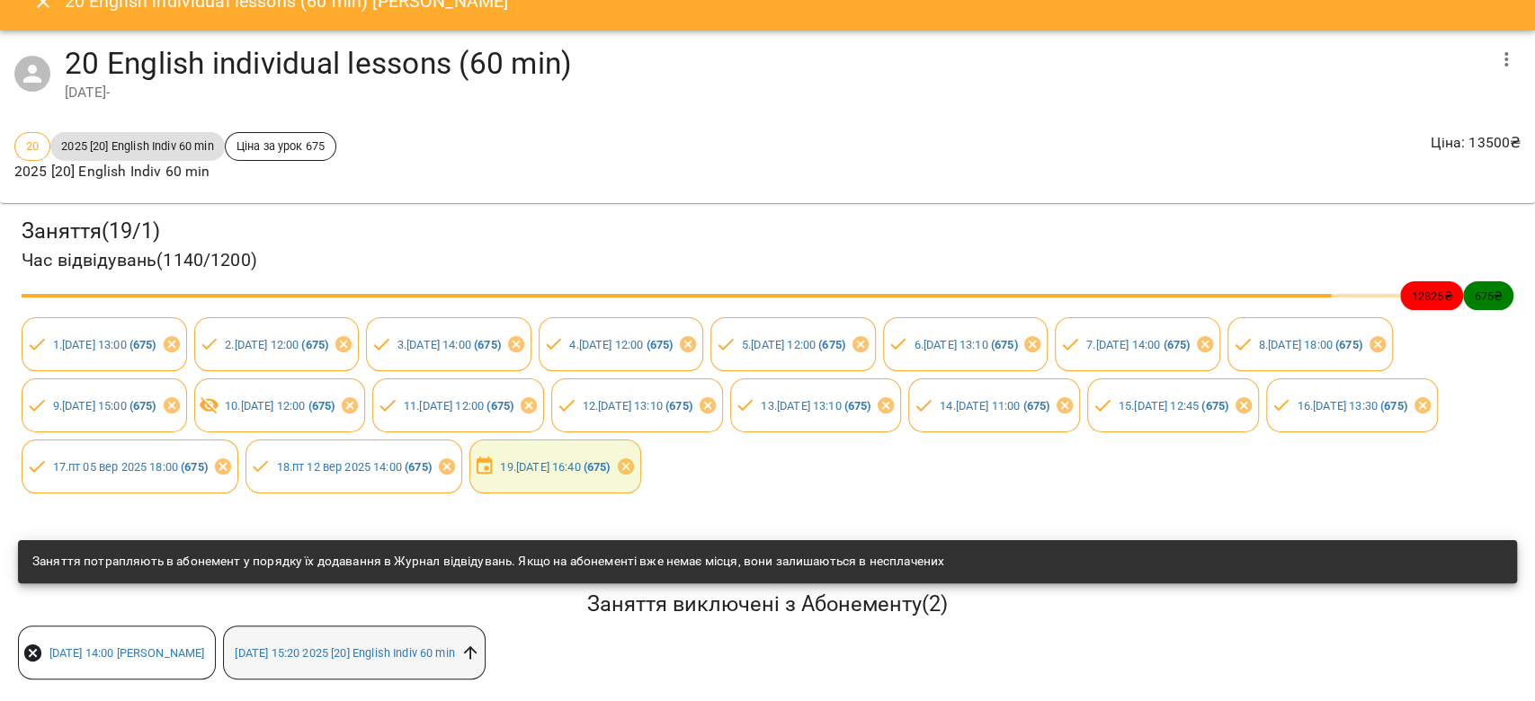
click at [480, 246] on icon at bounding box center [470, 653] width 20 height 20
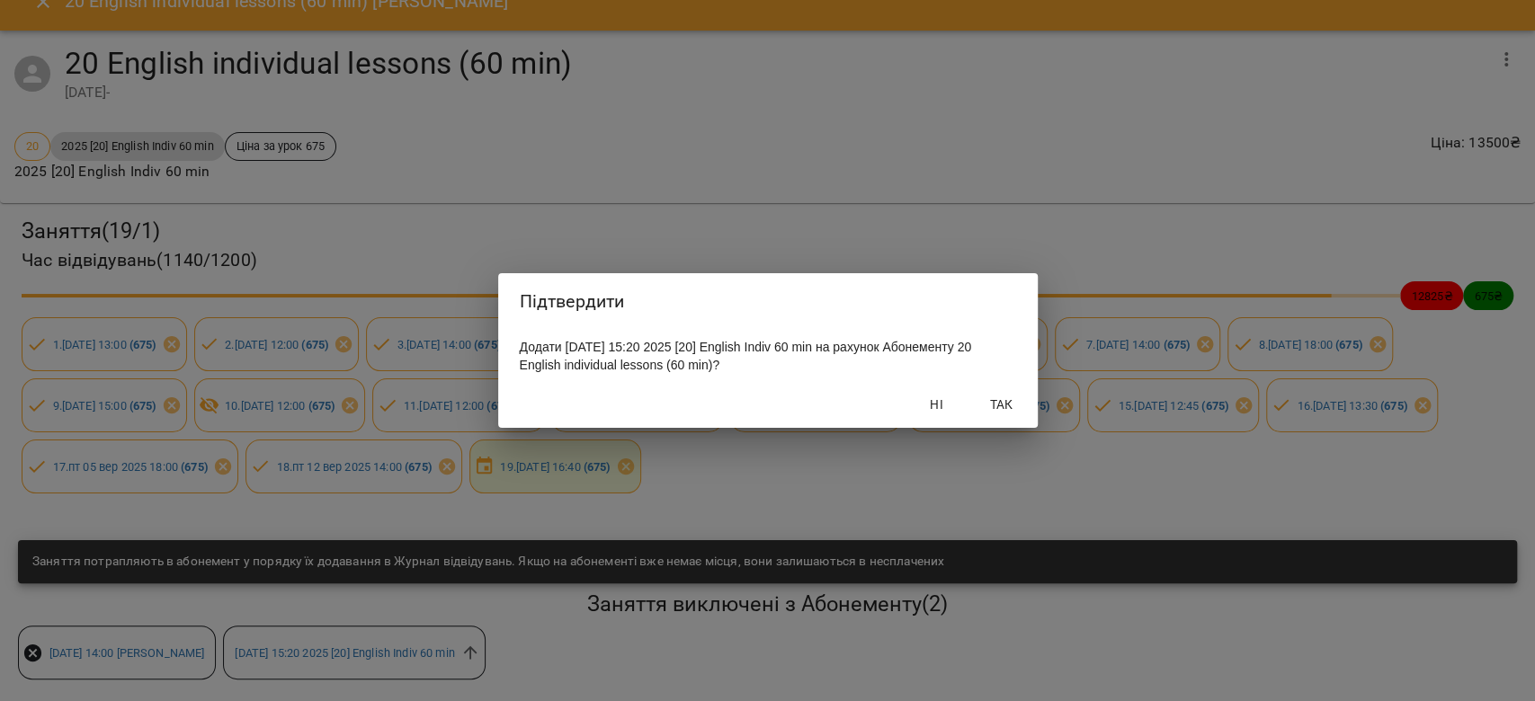
click at [627, 246] on button "Так" at bounding box center [1002, 404] width 58 height 32
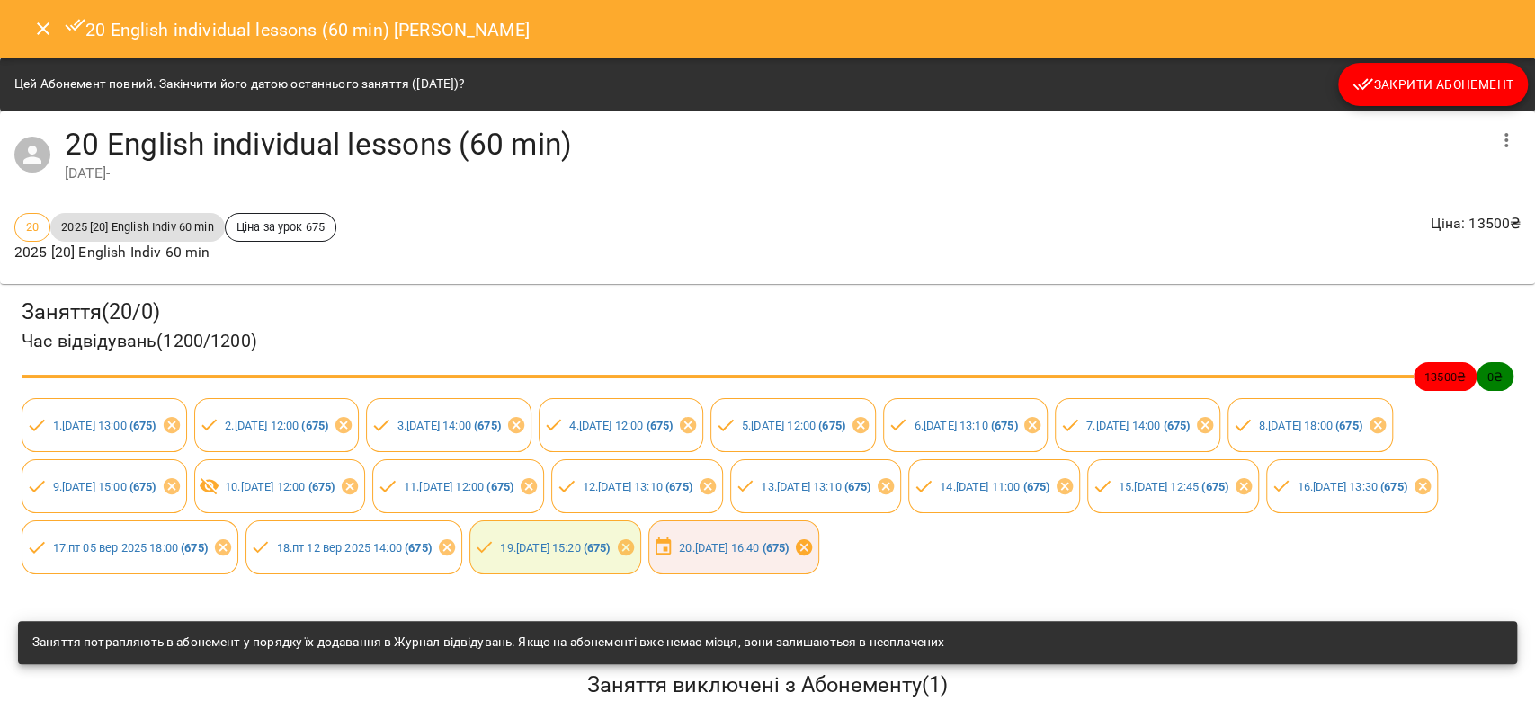
click at [627, 246] on icon at bounding box center [804, 547] width 16 height 16
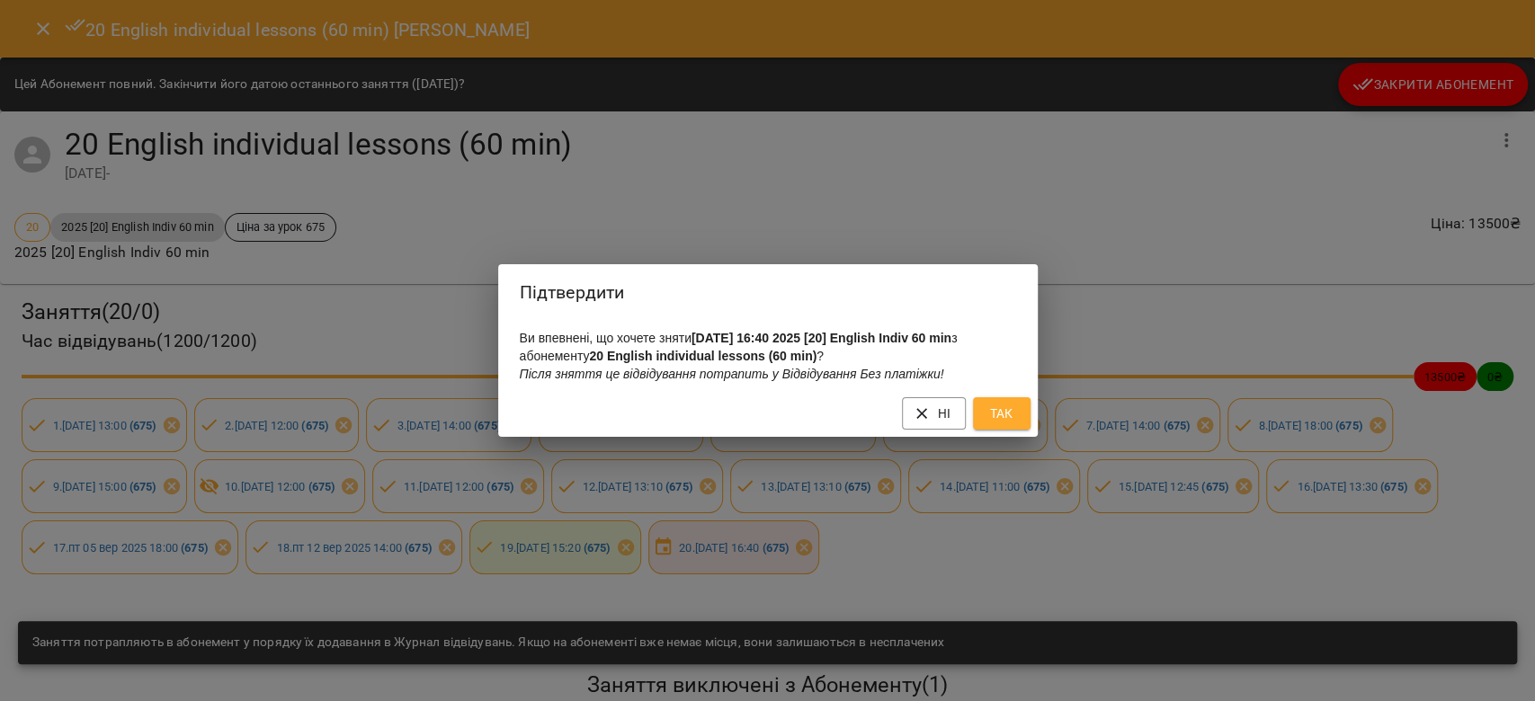
click at [627, 246] on span "Так" at bounding box center [1001, 414] width 29 height 22
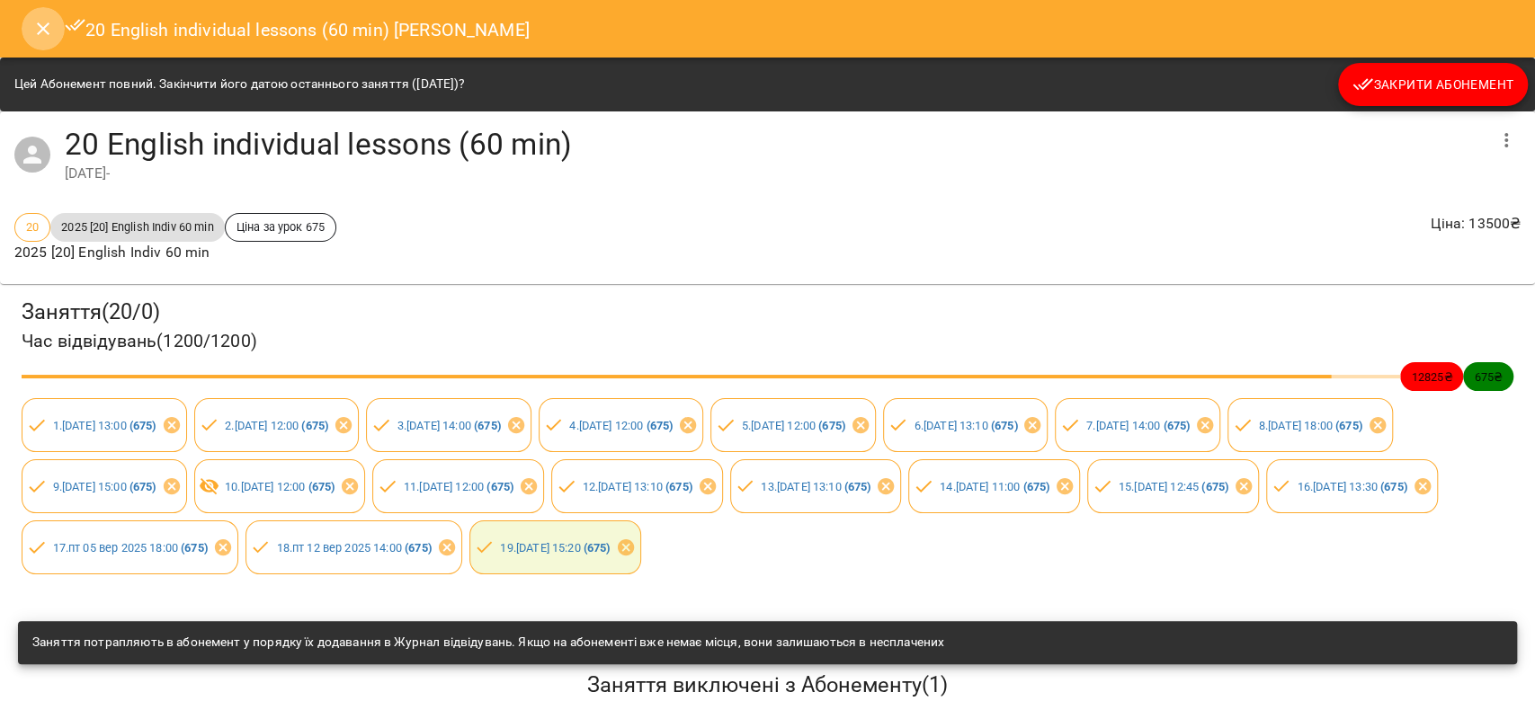
click at [48, 44] on button "Close" at bounding box center [43, 28] width 43 height 43
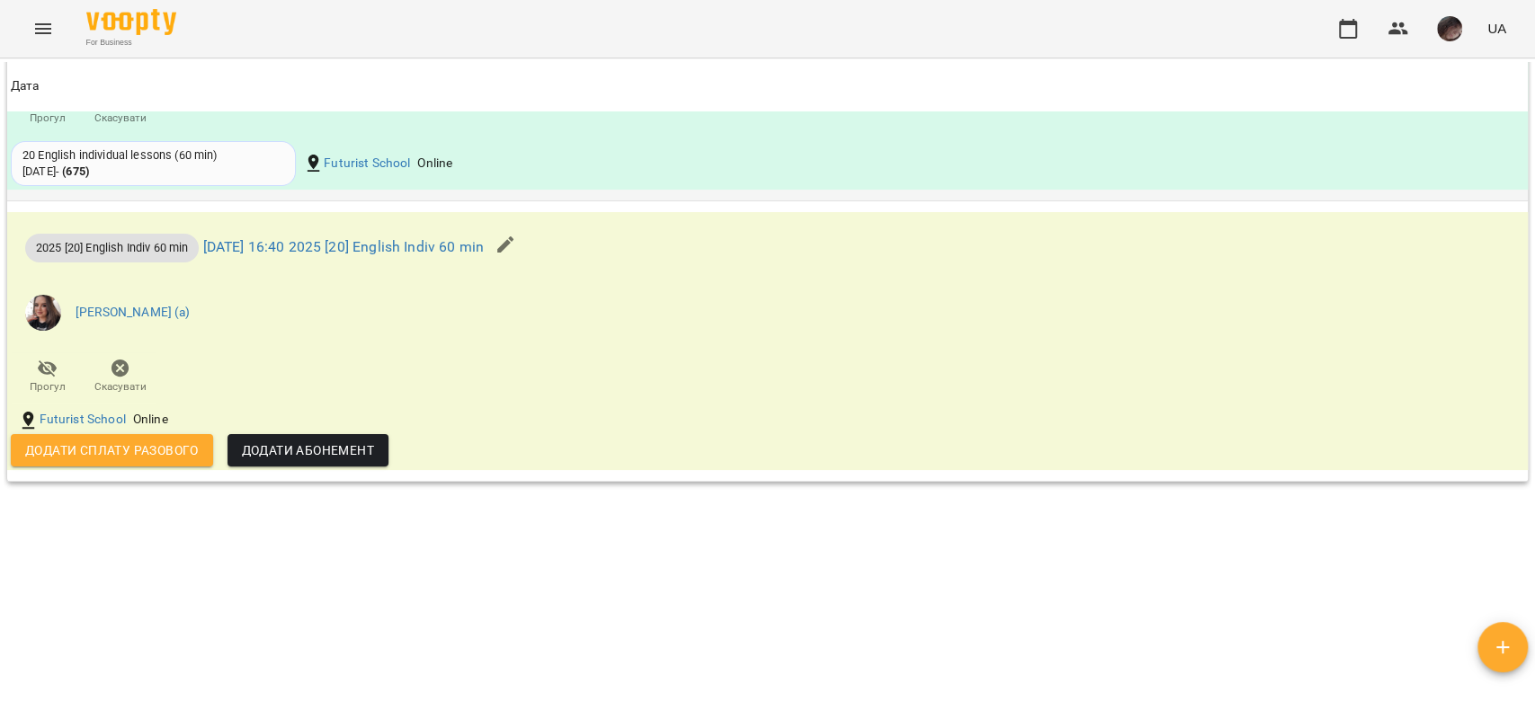
scroll to position [1918, 0]
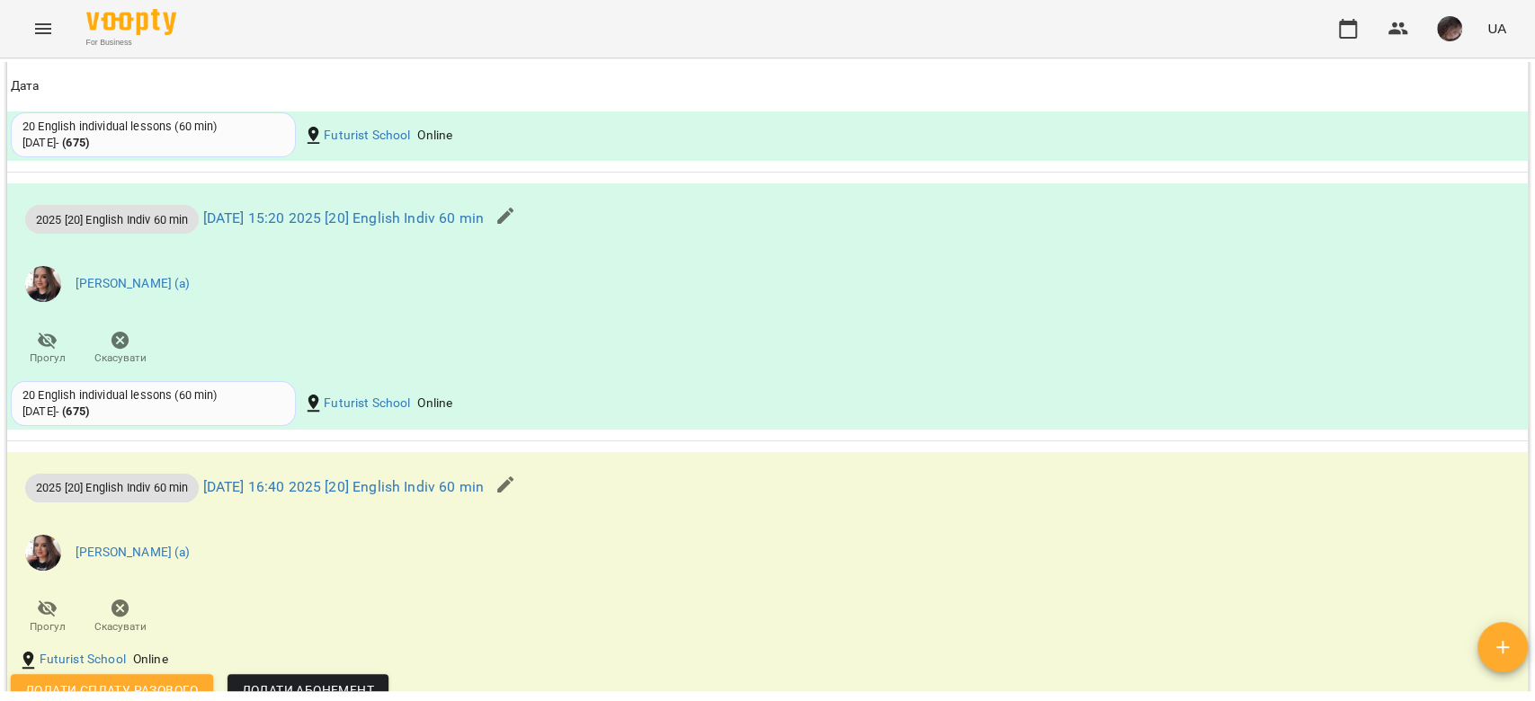
click at [31, 37] on button "Menu" at bounding box center [43, 28] width 43 height 43
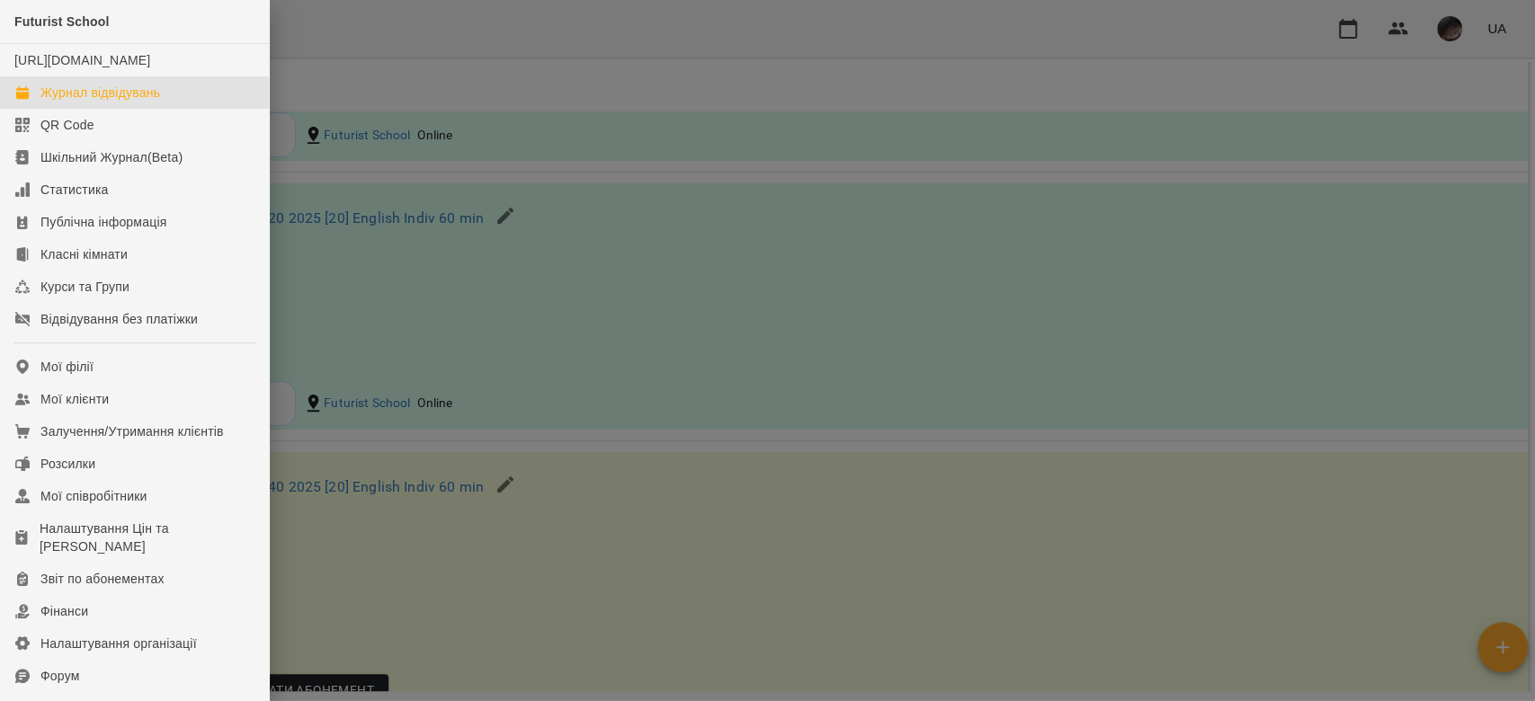
click at [120, 109] on link "Журнал відвідувань" at bounding box center [134, 92] width 269 height 32
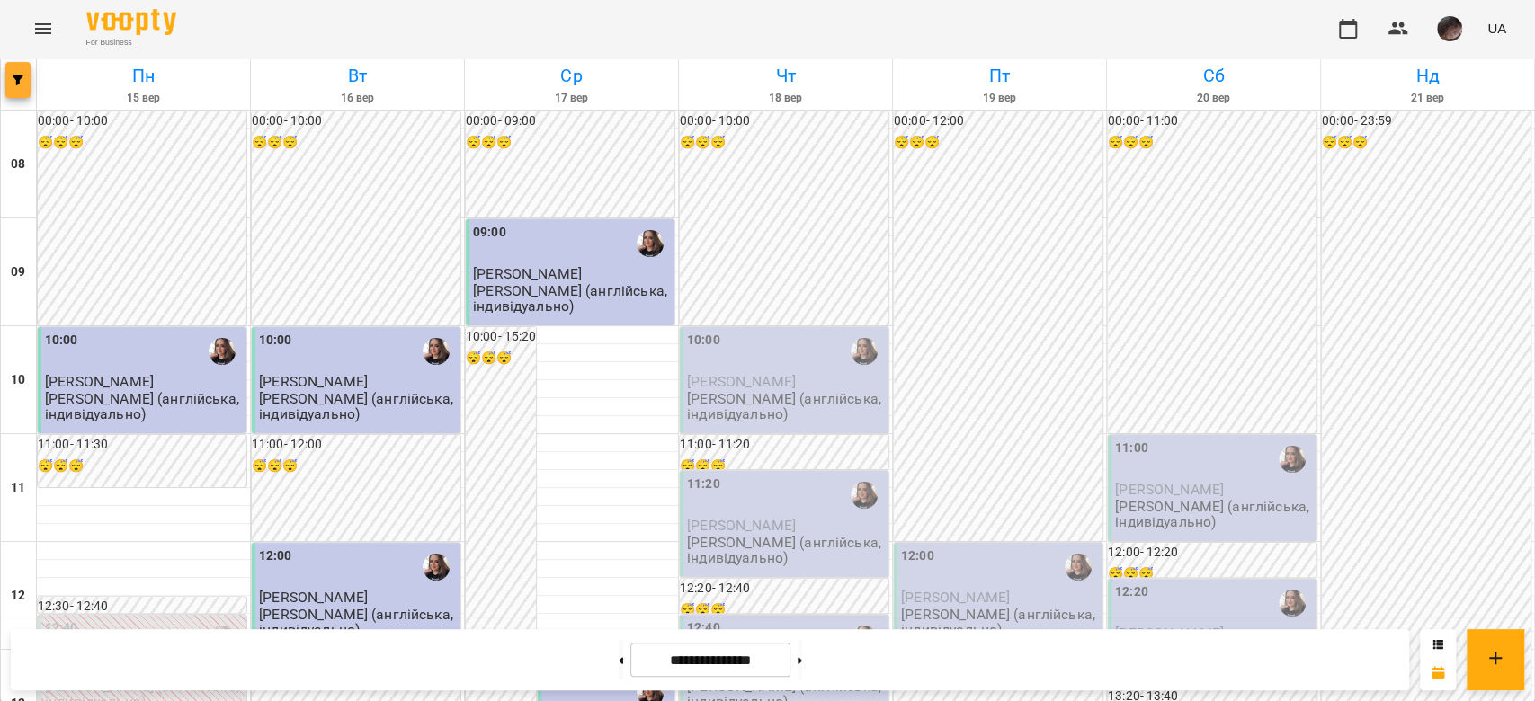
click at [5, 70] on button "button" at bounding box center [17, 80] width 25 height 36
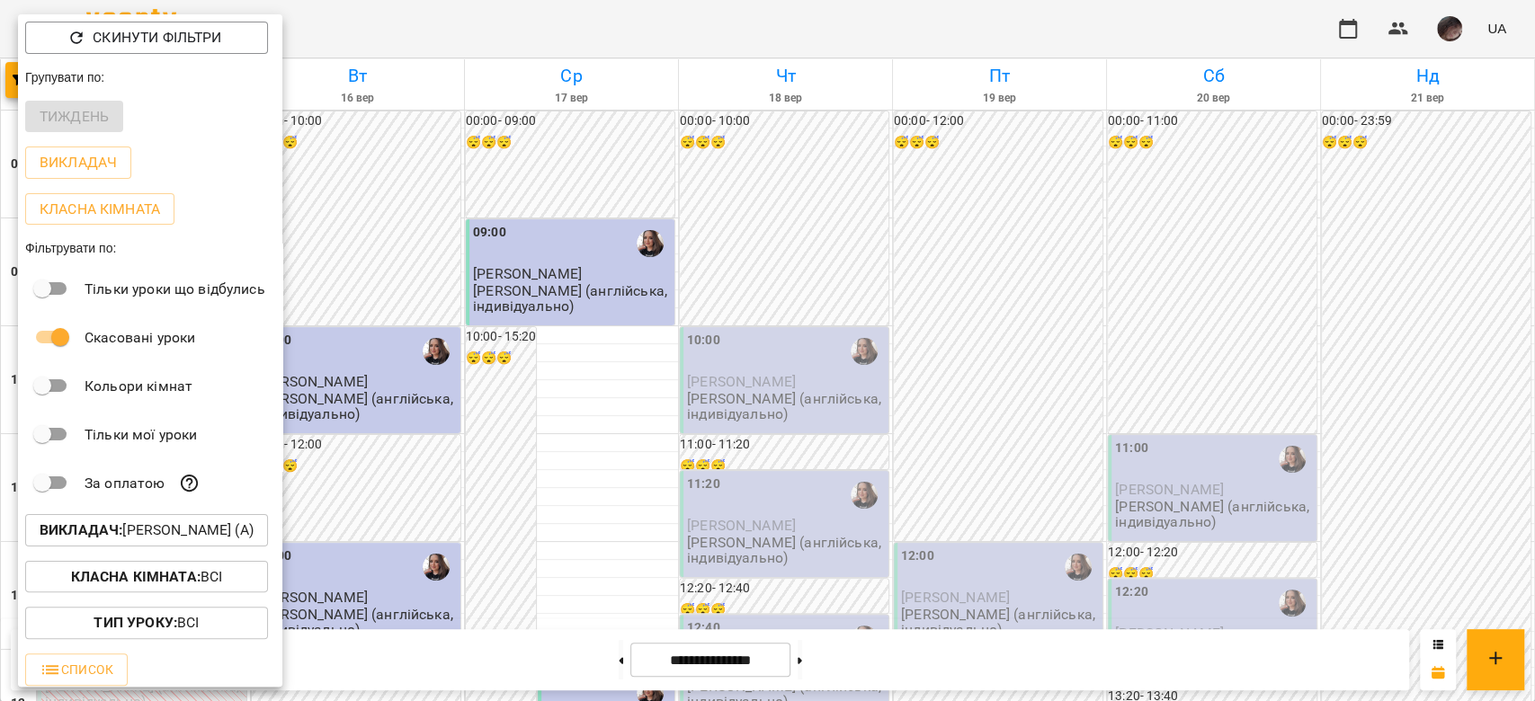
click at [163, 246] on p "Викладач : Гастінґс Катерина (а)" at bounding box center [147, 531] width 214 height 22
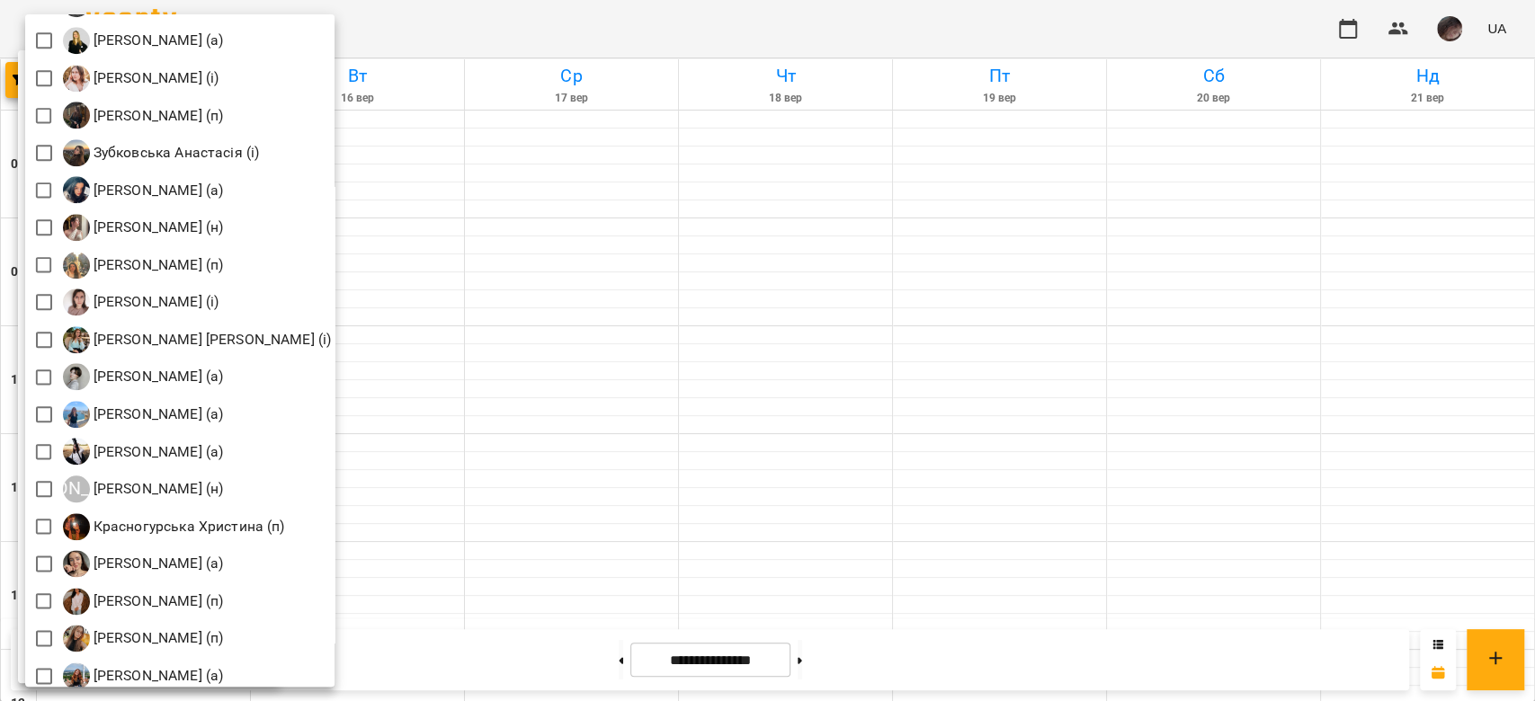
scroll to position [1318, 0]
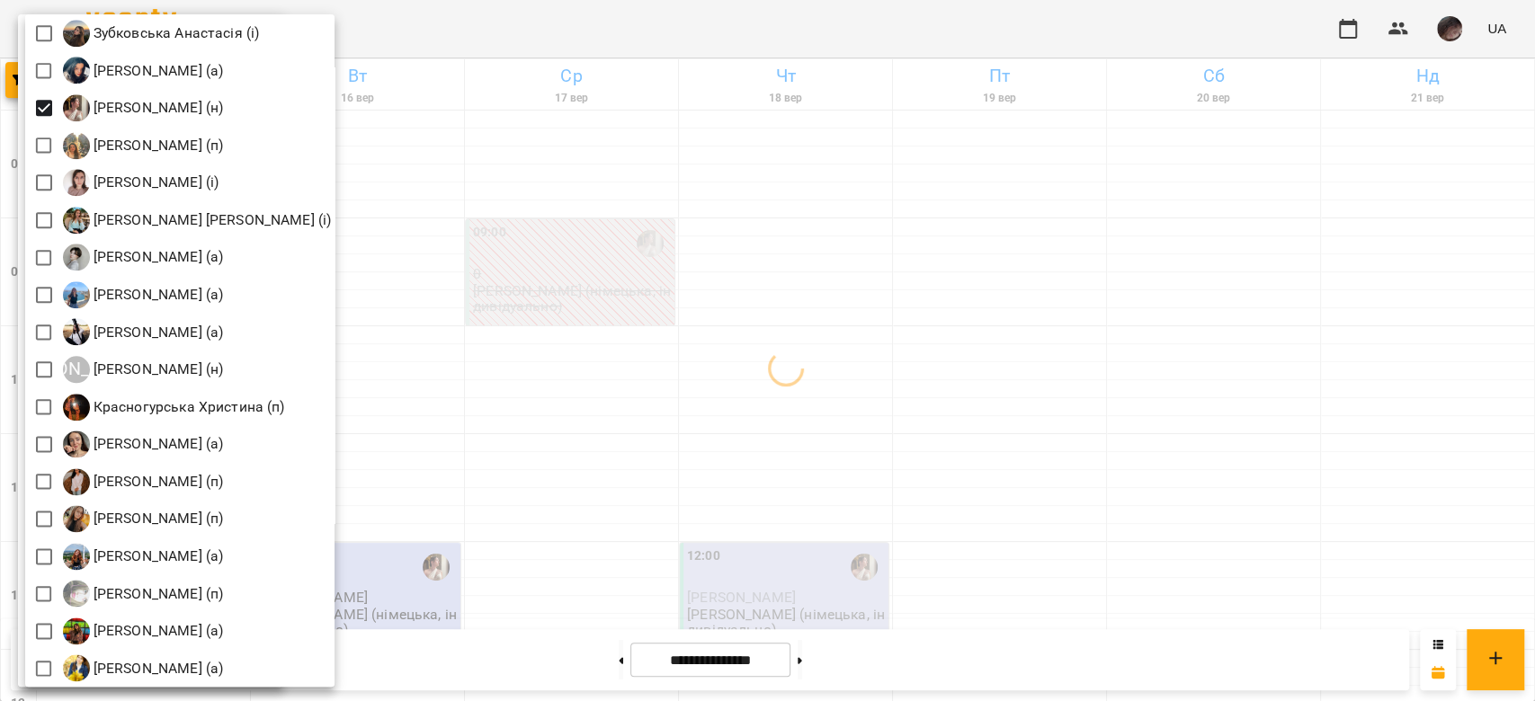
click at [627, 207] on div at bounding box center [767, 350] width 1535 height 701
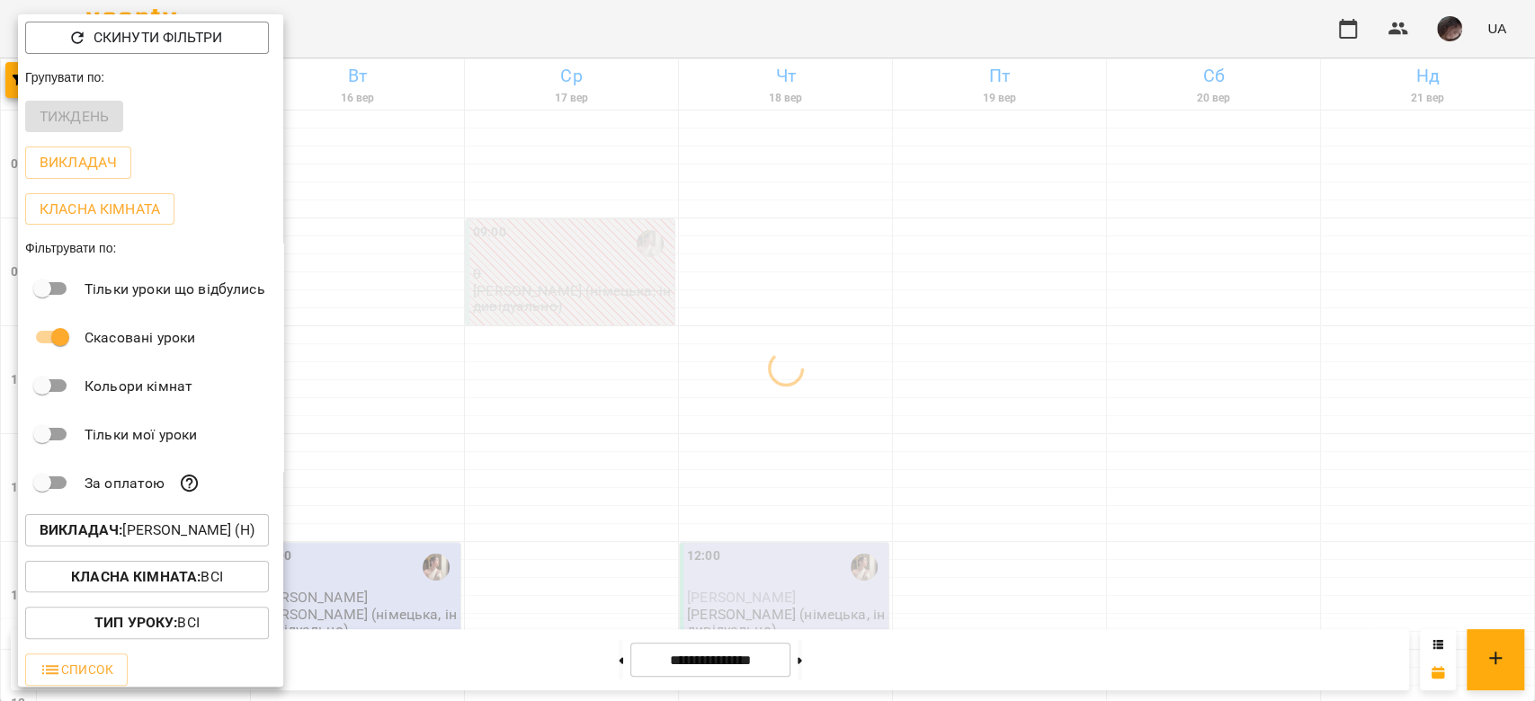
click at [627, 225] on div at bounding box center [767, 350] width 1535 height 701
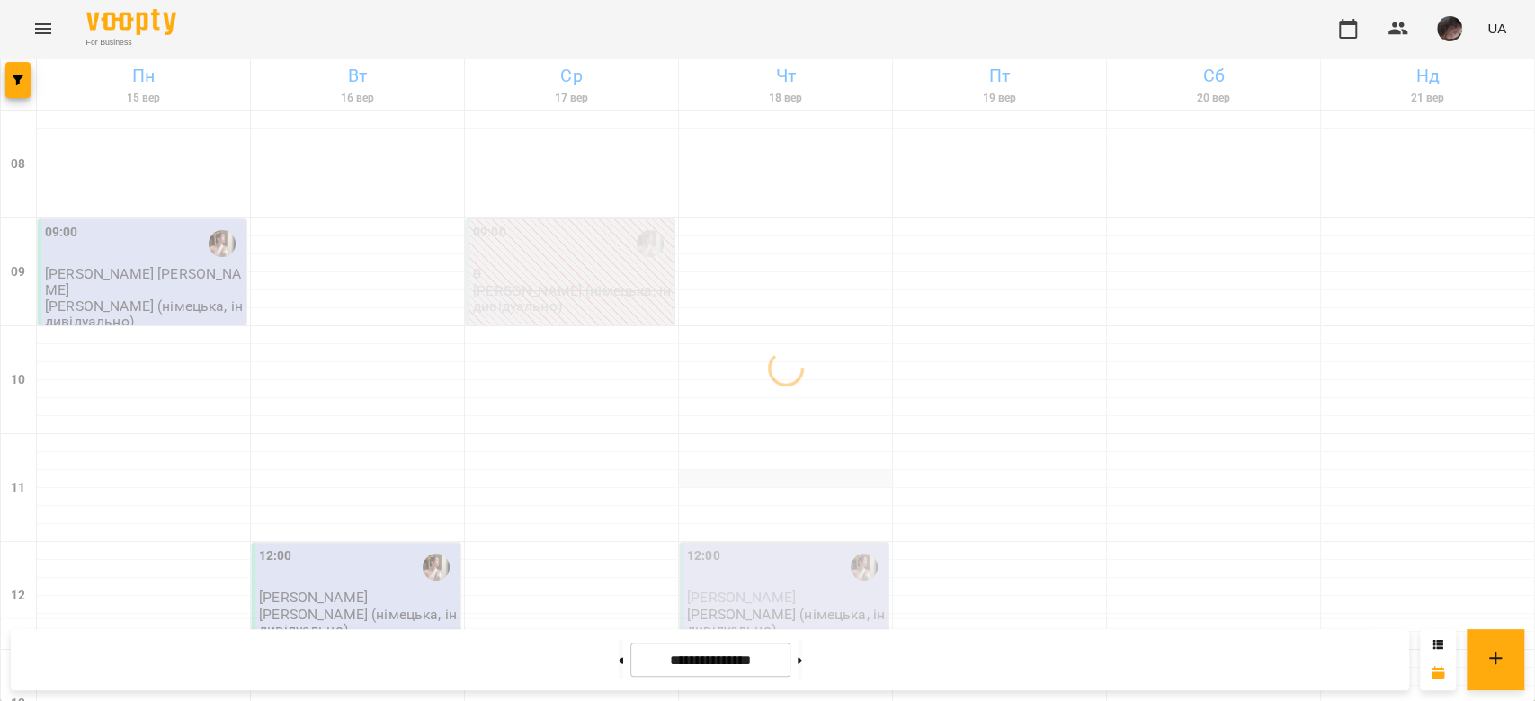
scroll to position [120, 0]
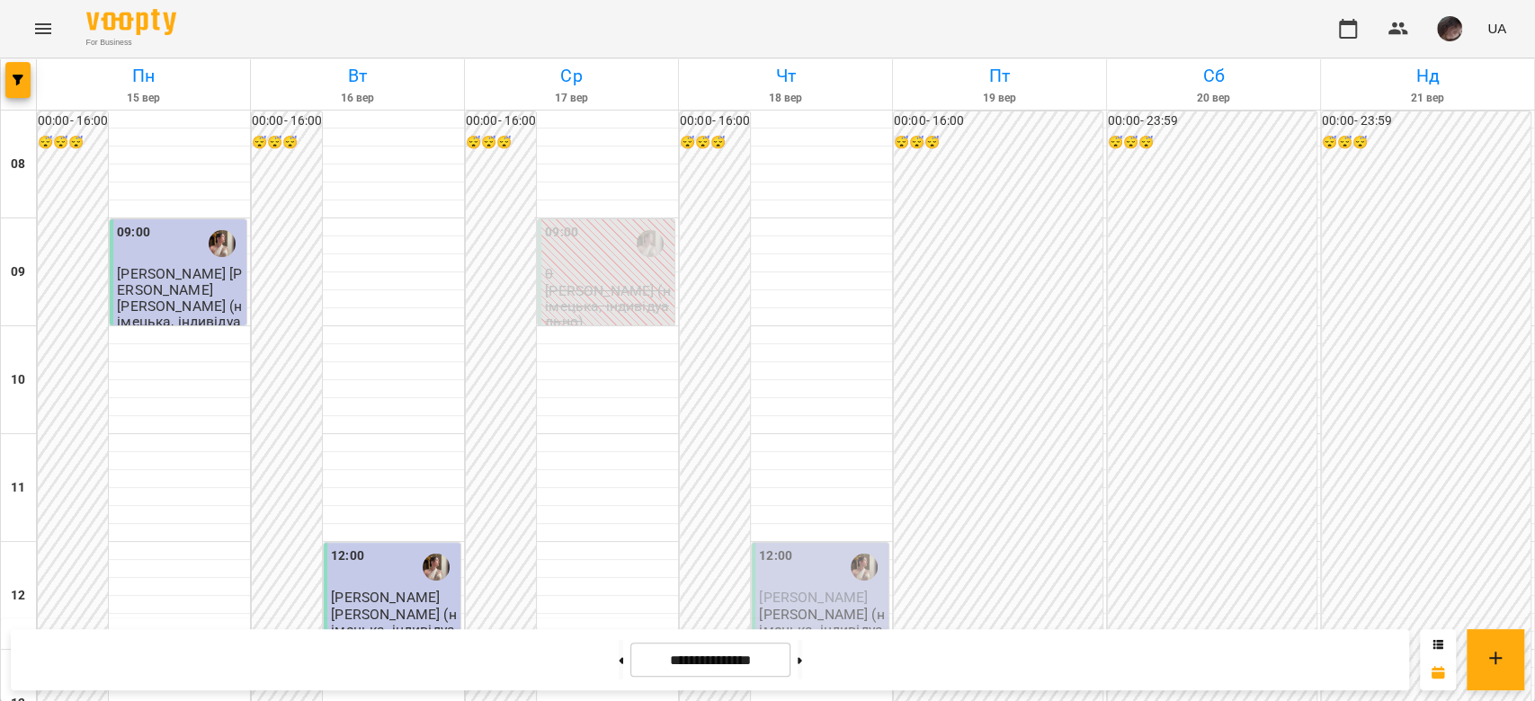
click at [627, 246] on p "Каліопіна Каміла (німецька, індивідуально)" at bounding box center [822, 630] width 126 height 47
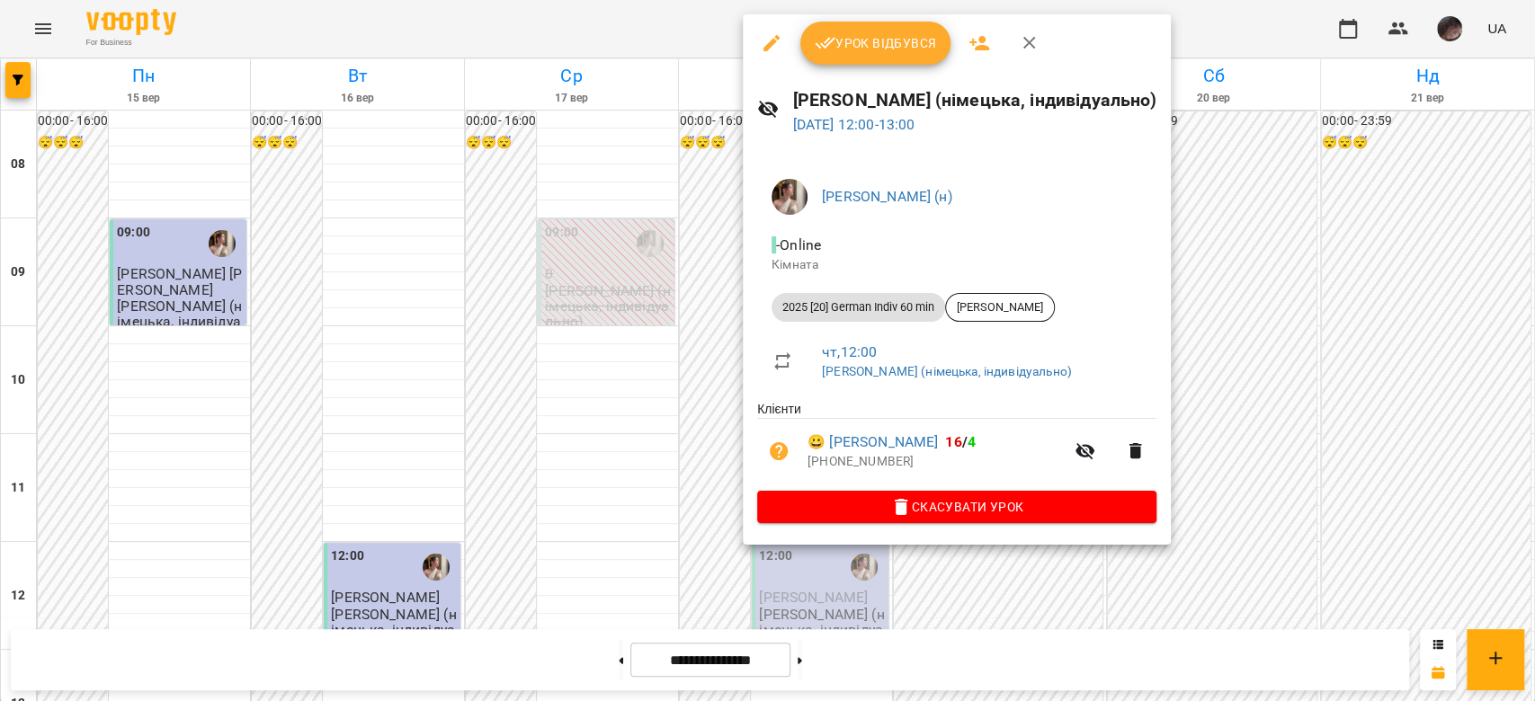
click at [627, 53] on icon "button" at bounding box center [772, 43] width 22 height 22
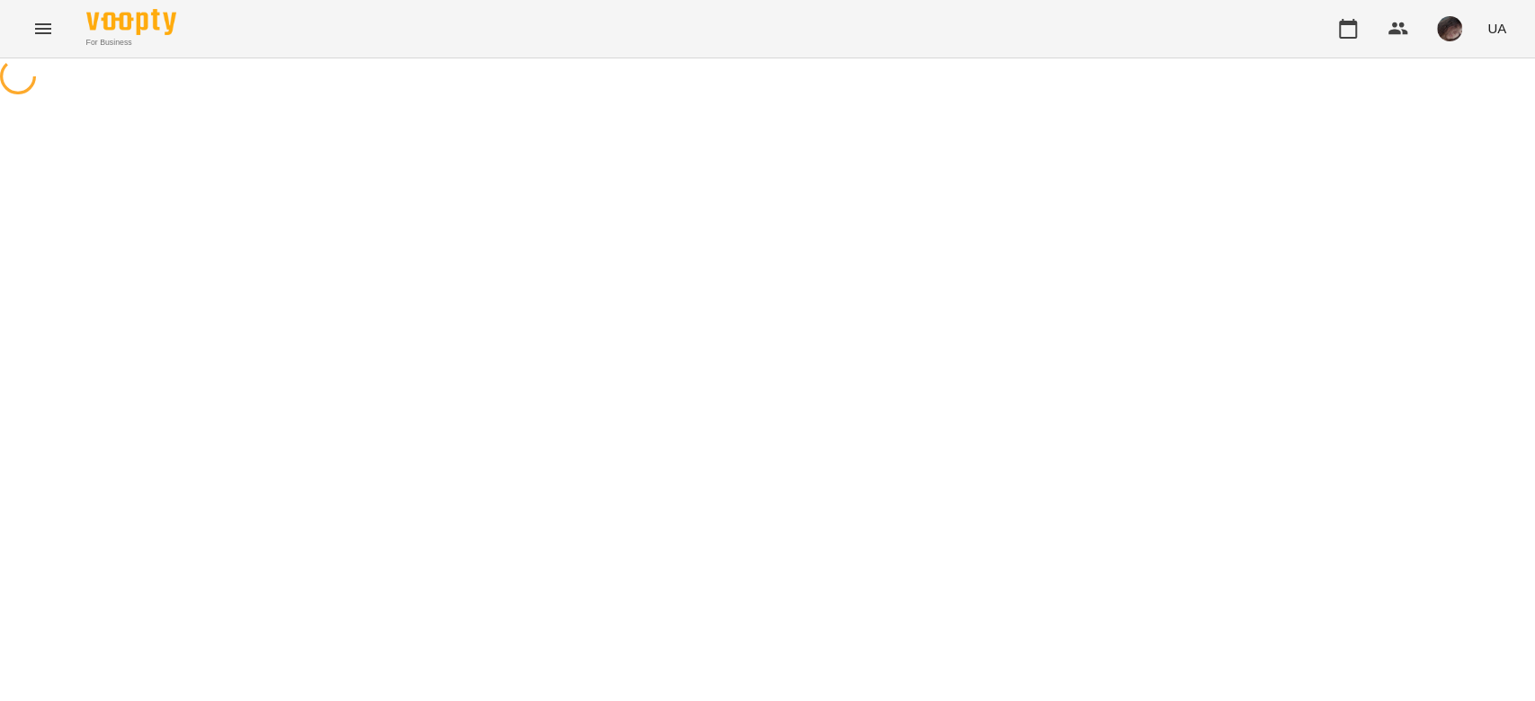
select select "**********"
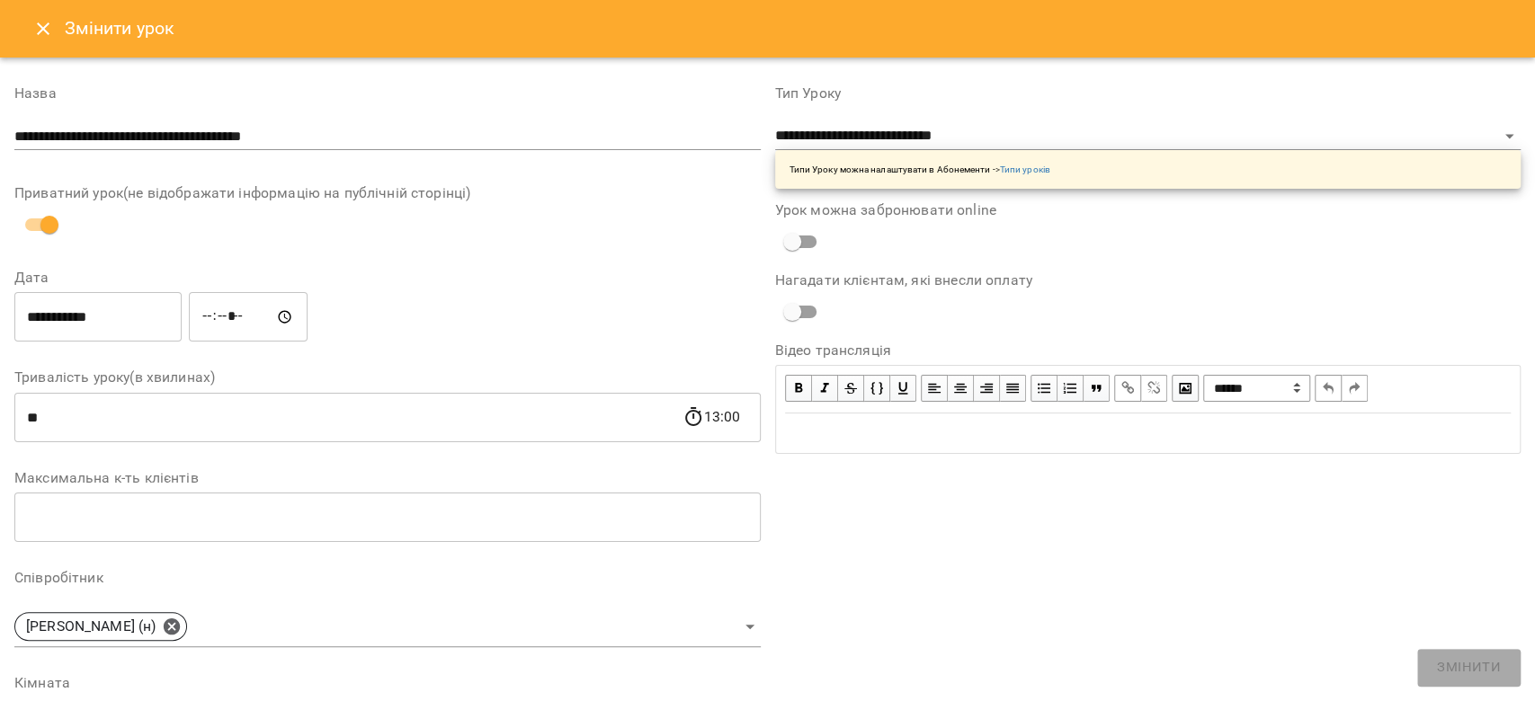
click at [216, 246] on input "*****" at bounding box center [248, 317] width 119 height 50
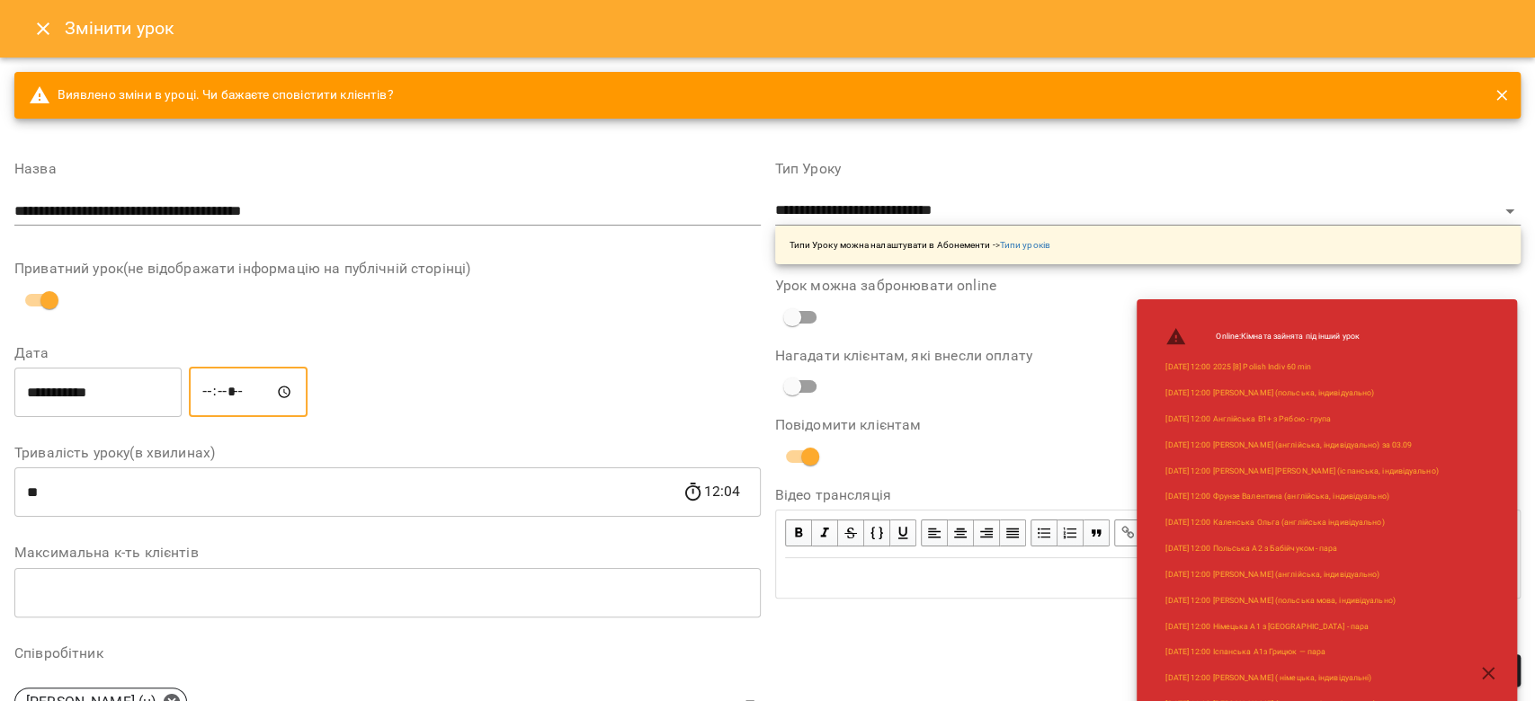
type input "*****"
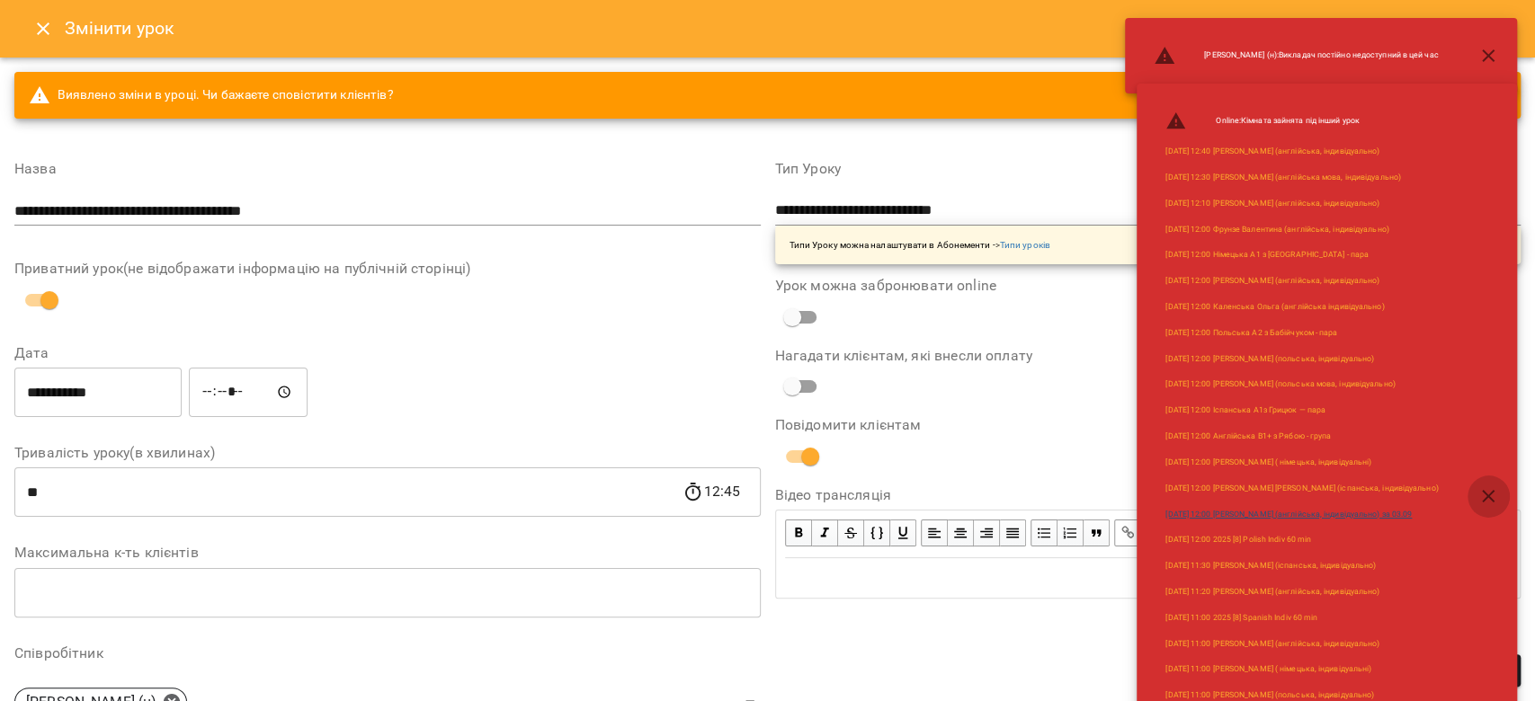
click at [627, 246] on button "button" at bounding box center [1487, 496] width 43 height 43
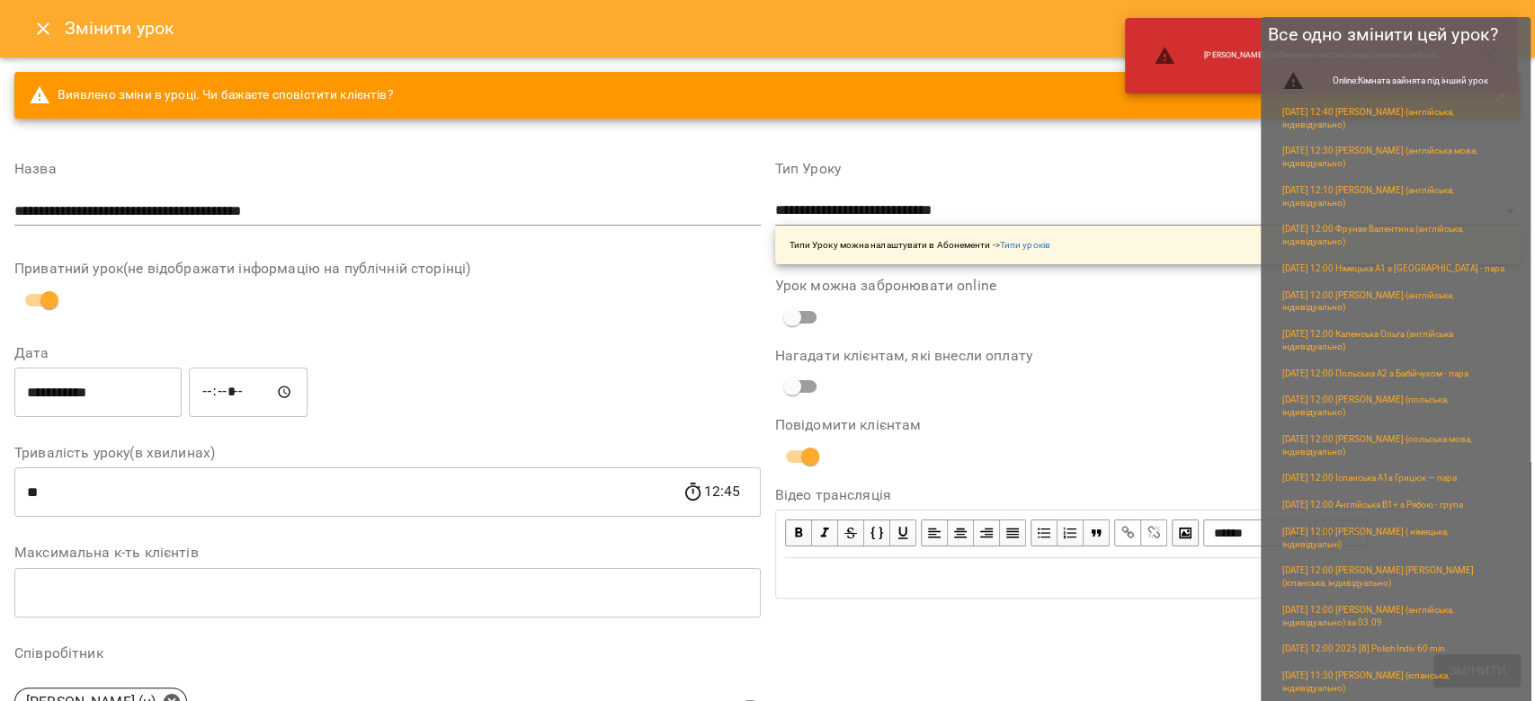
click at [627, 246] on span "Змінити" at bounding box center [1476, 671] width 58 height 22
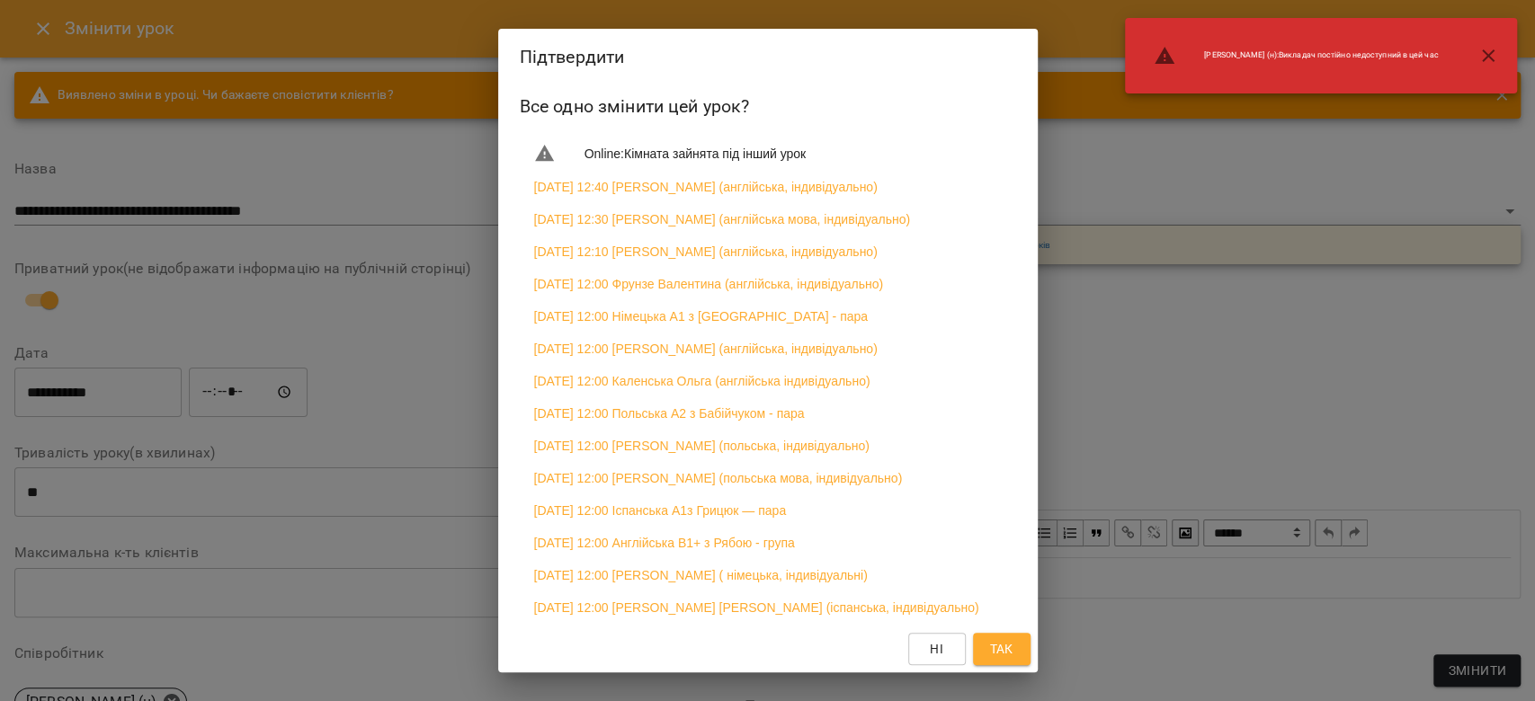
click at [627, 246] on span "Так" at bounding box center [1001, 649] width 29 height 22
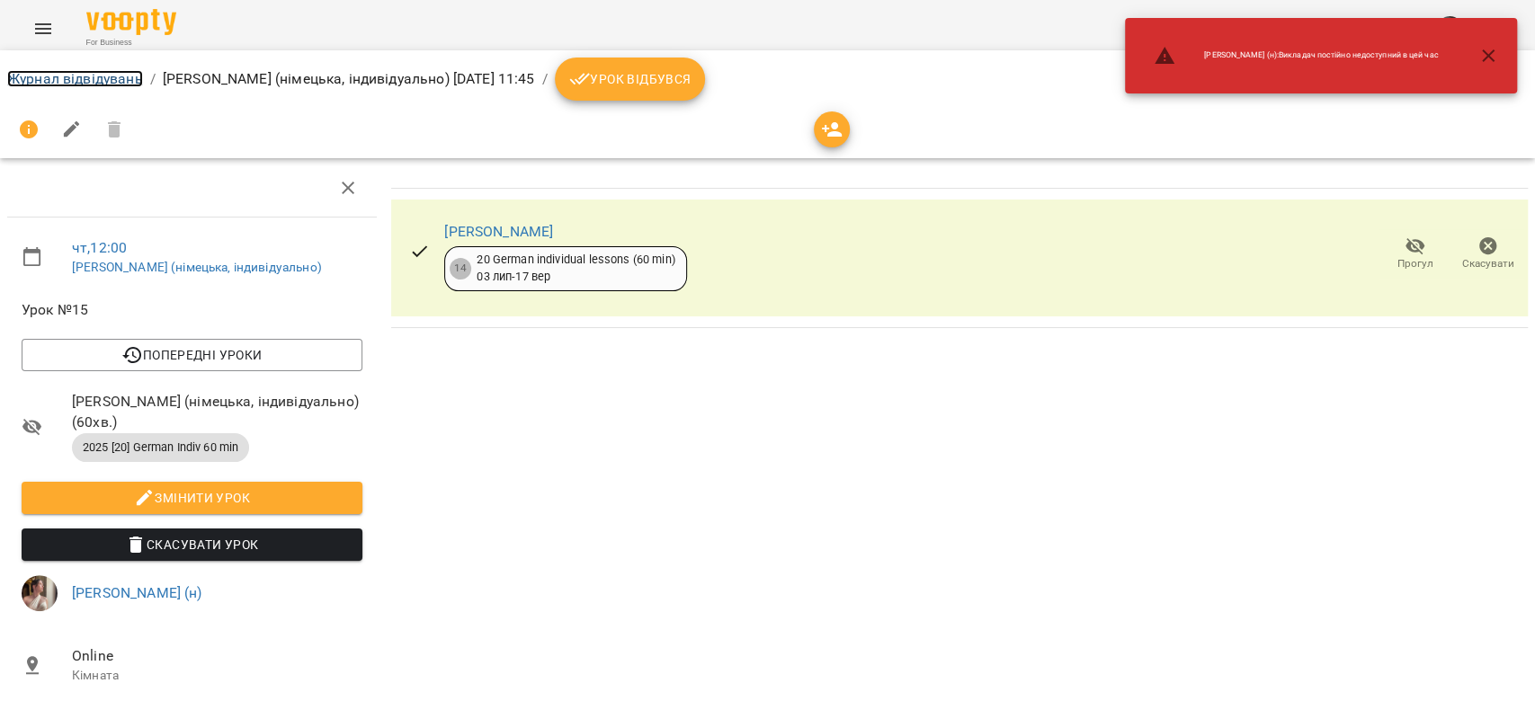
click at [86, 83] on link "Журнал відвідувань" at bounding box center [75, 78] width 136 height 17
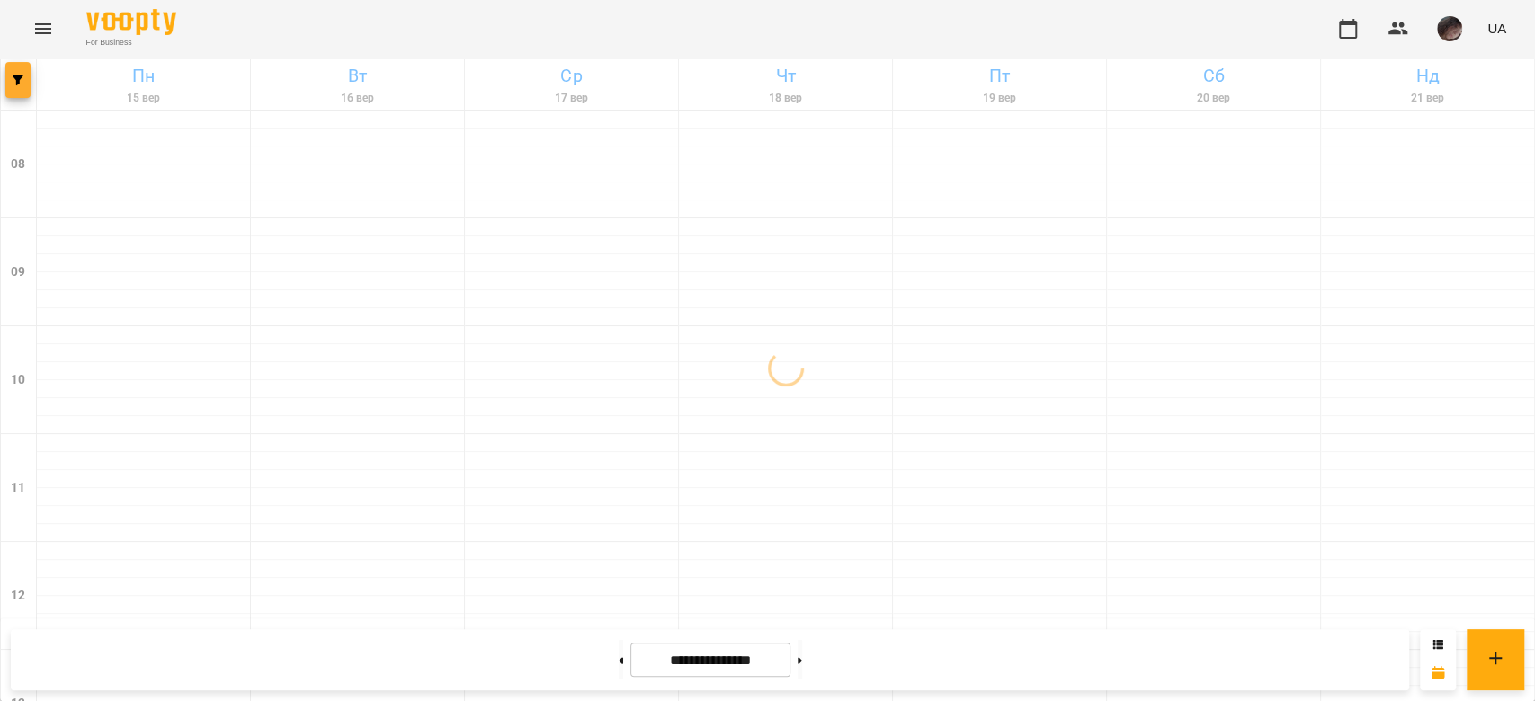
click at [5, 86] on button "button" at bounding box center [17, 80] width 25 height 36
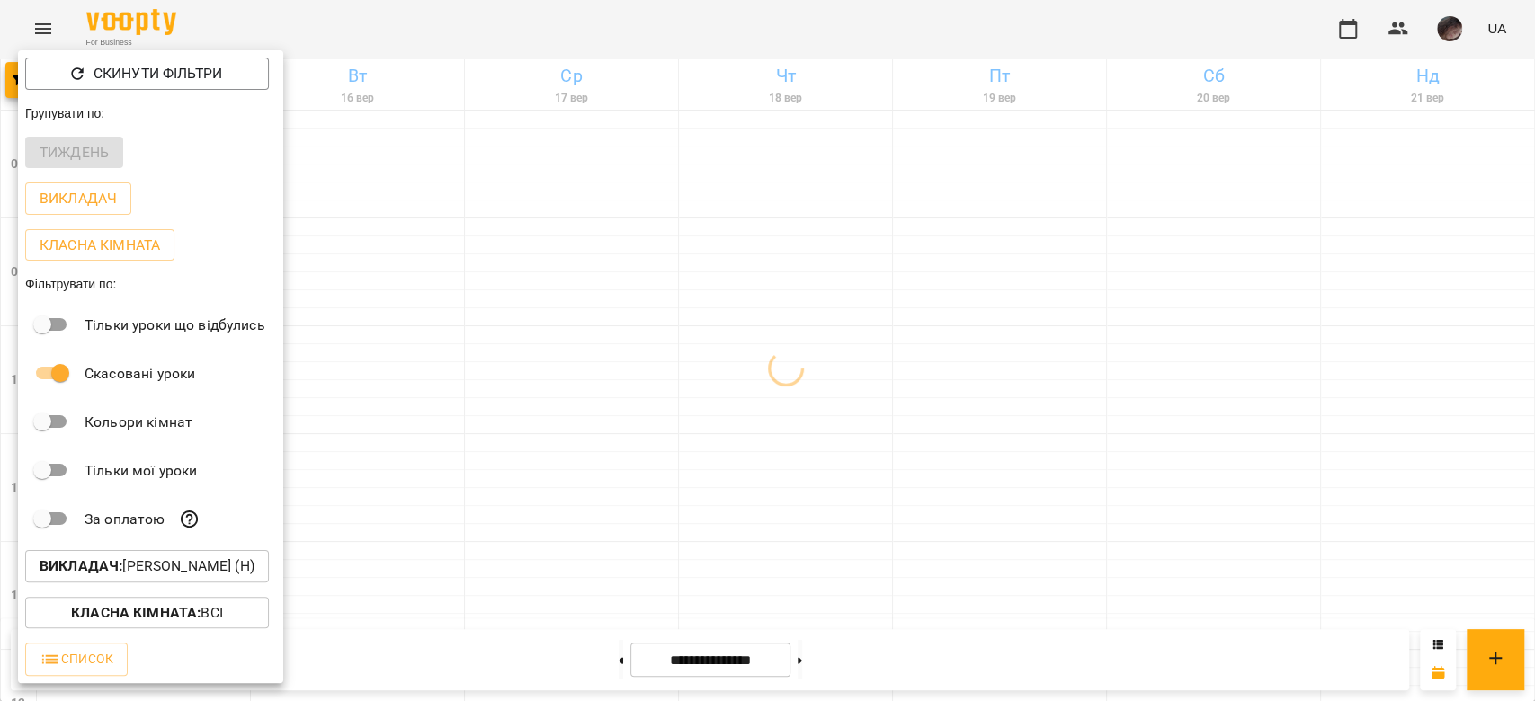
click at [38, 246] on button "Викладач : Каліопіна Каміла (н)" at bounding box center [147, 566] width 244 height 32
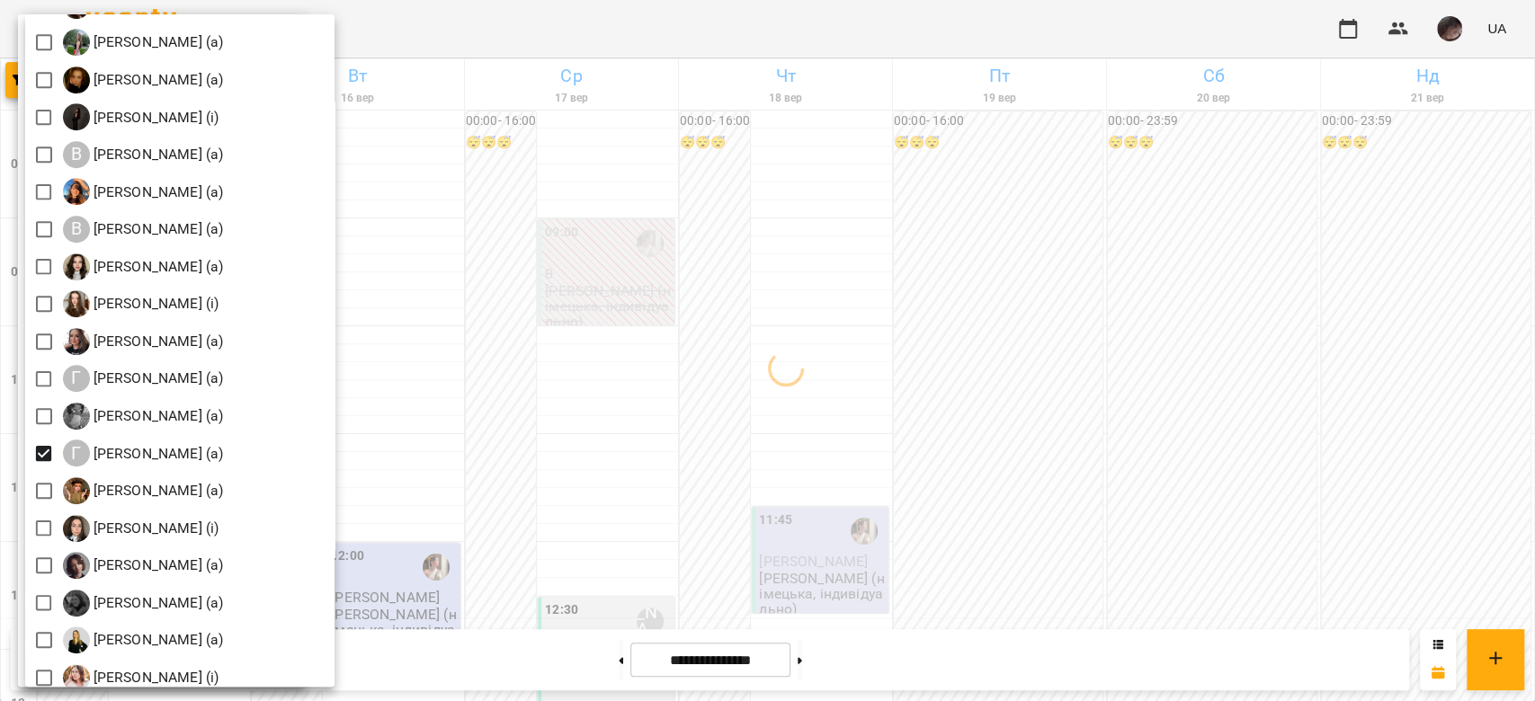
scroll to position [1079, 0]
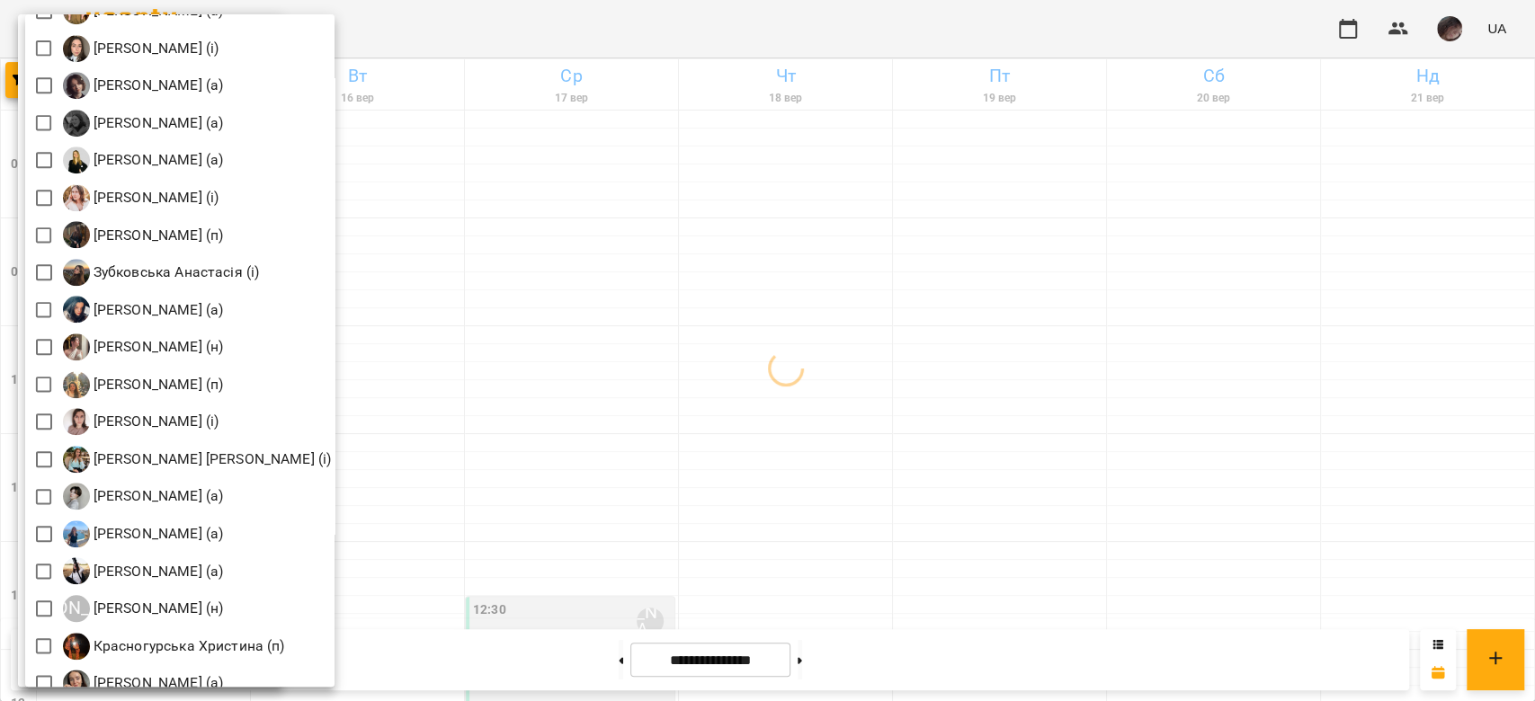
click at [586, 246] on div at bounding box center [767, 350] width 1535 height 701
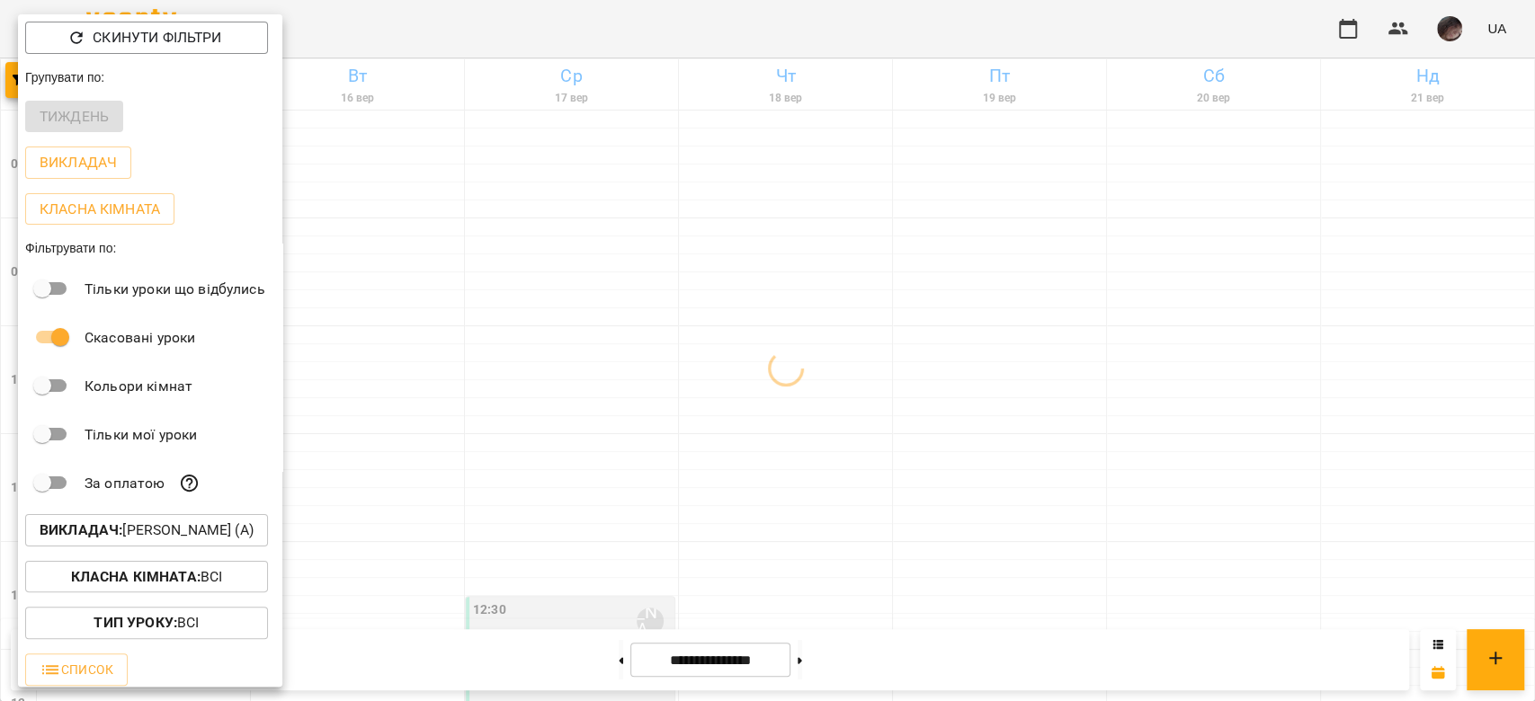
click at [586, 246] on div at bounding box center [767, 350] width 1535 height 701
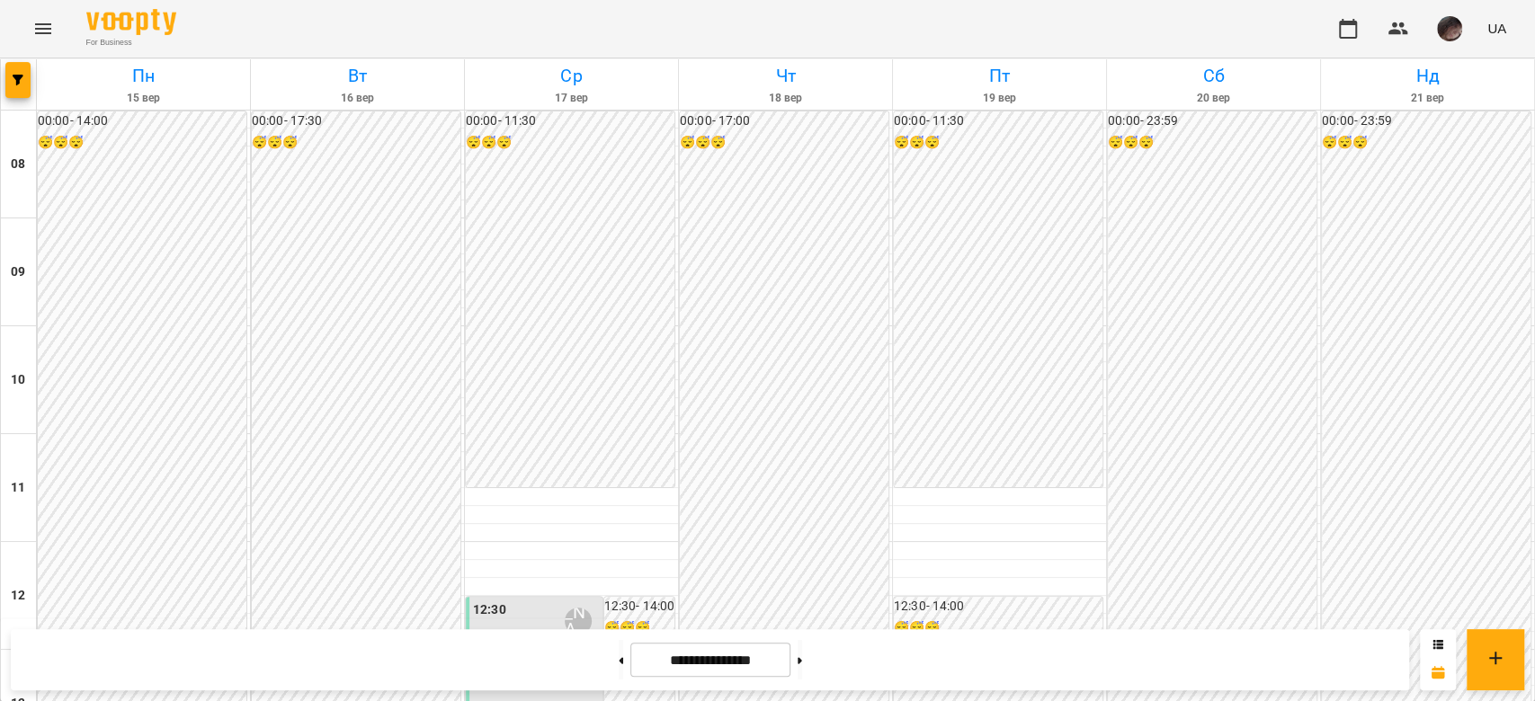
scroll to position [599, 0]
click at [7, 89] on button "button" at bounding box center [17, 80] width 25 height 36
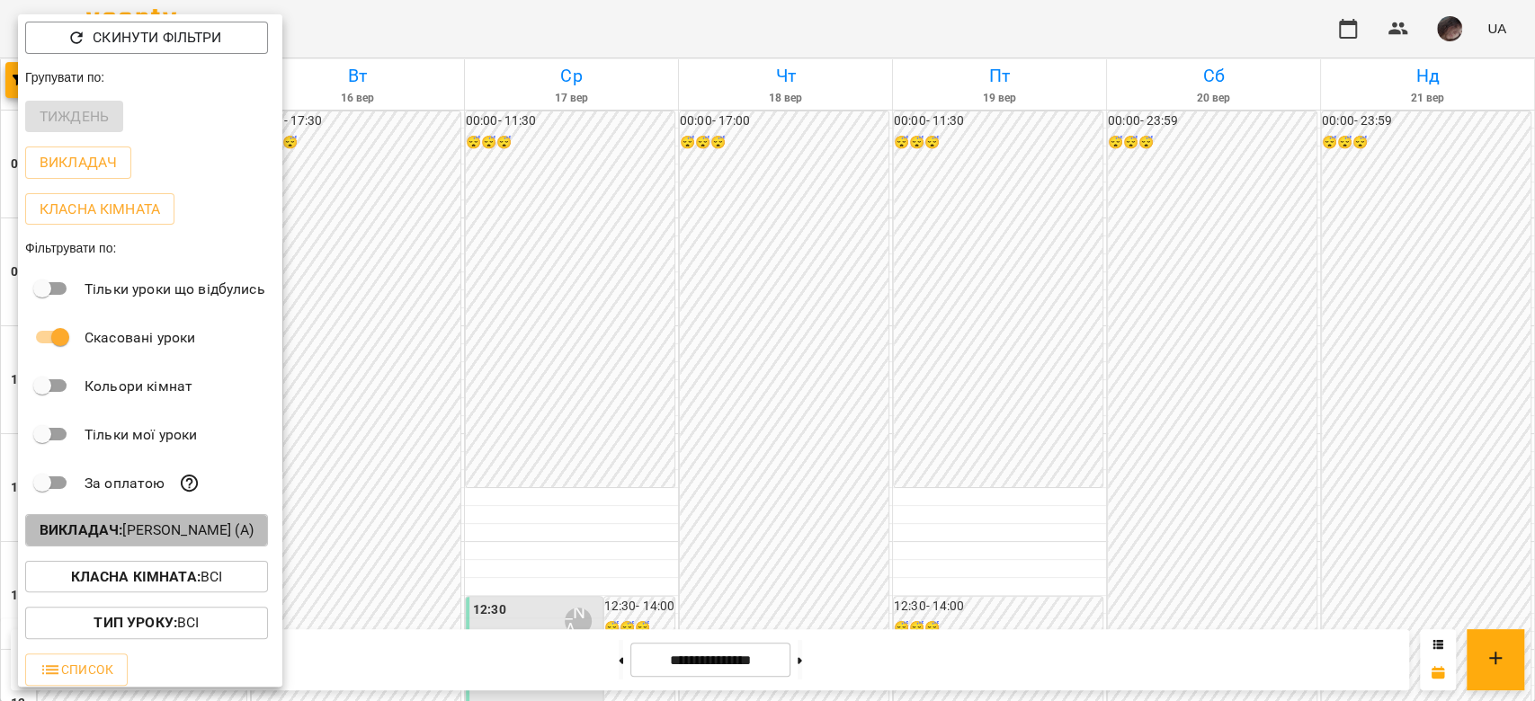
click at [245, 246] on p "Викладач : Гончаренко Максим (а)" at bounding box center [147, 531] width 214 height 22
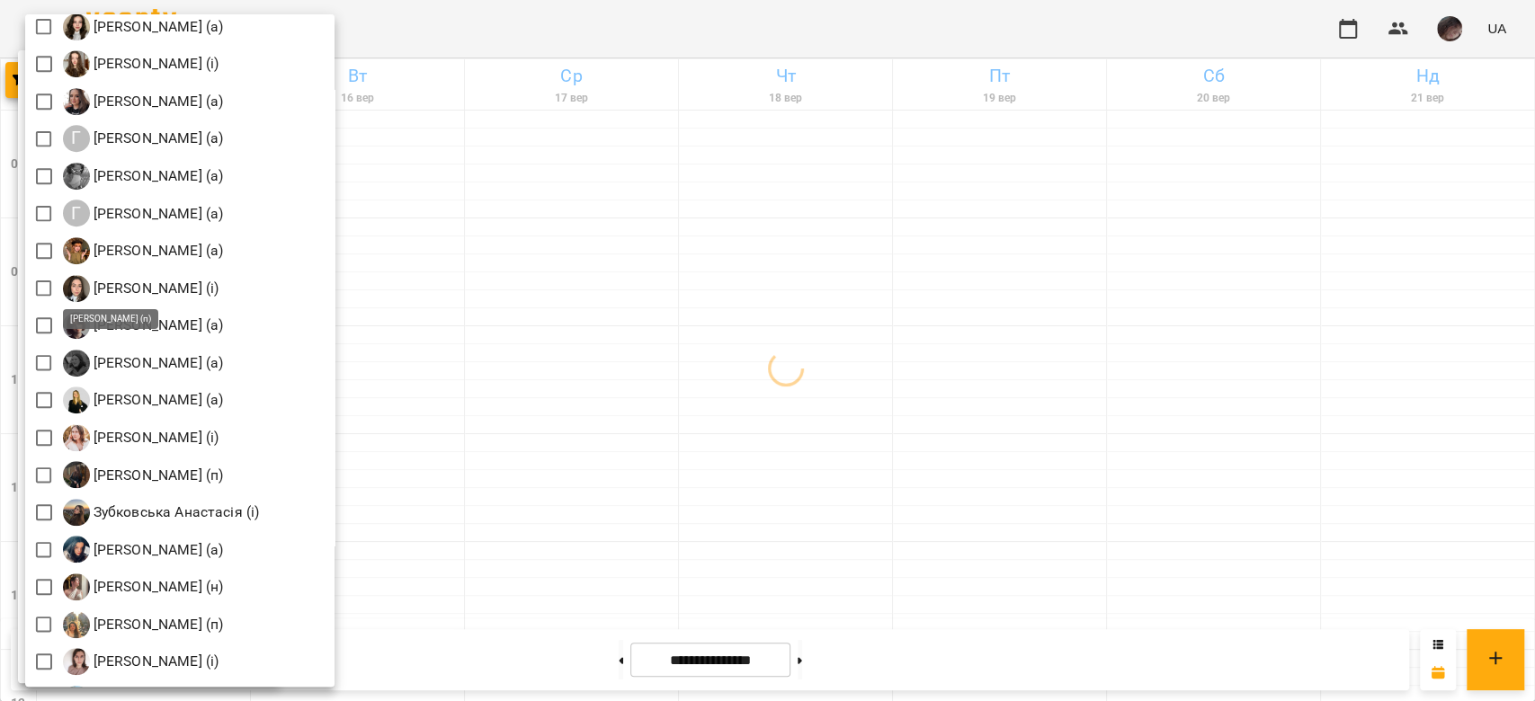
scroll to position [958, 0]
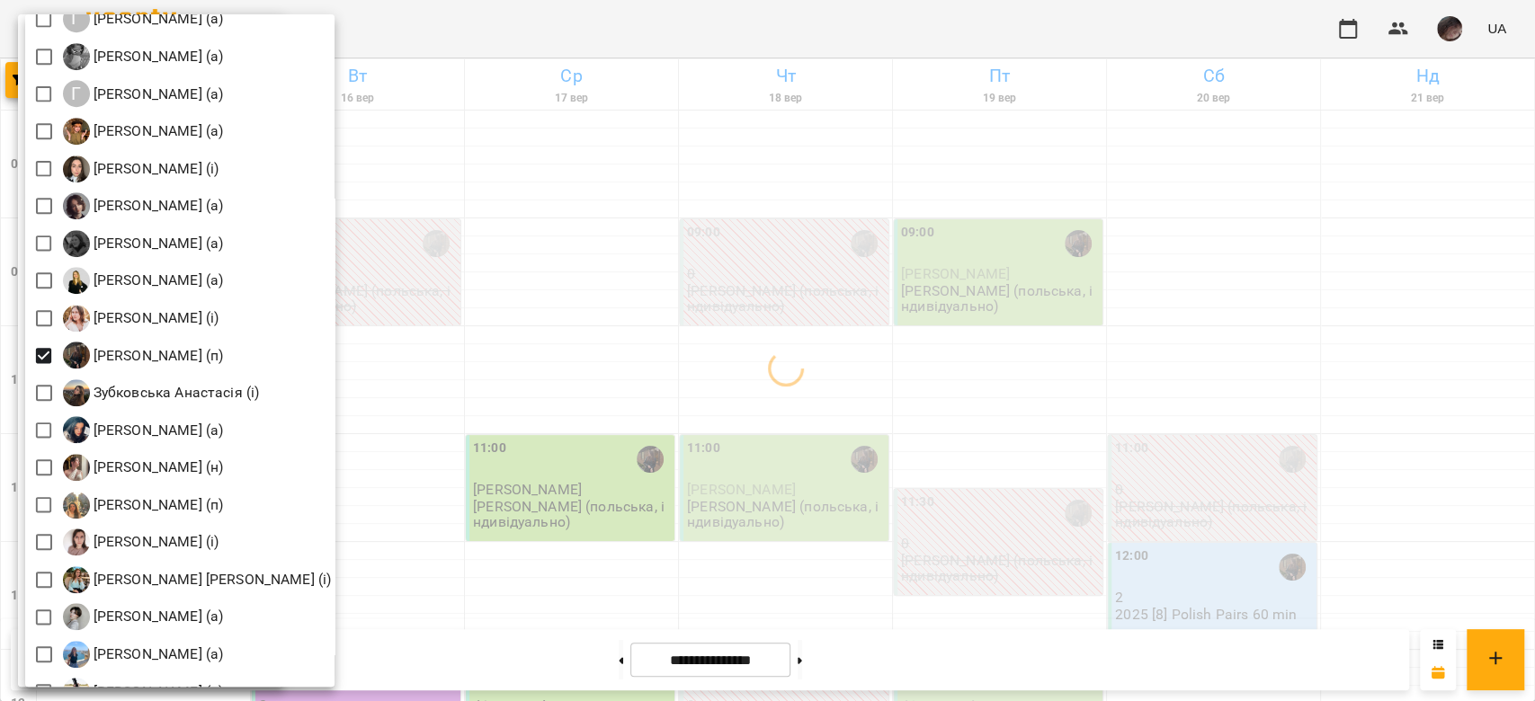
click at [575, 246] on div at bounding box center [767, 350] width 1535 height 701
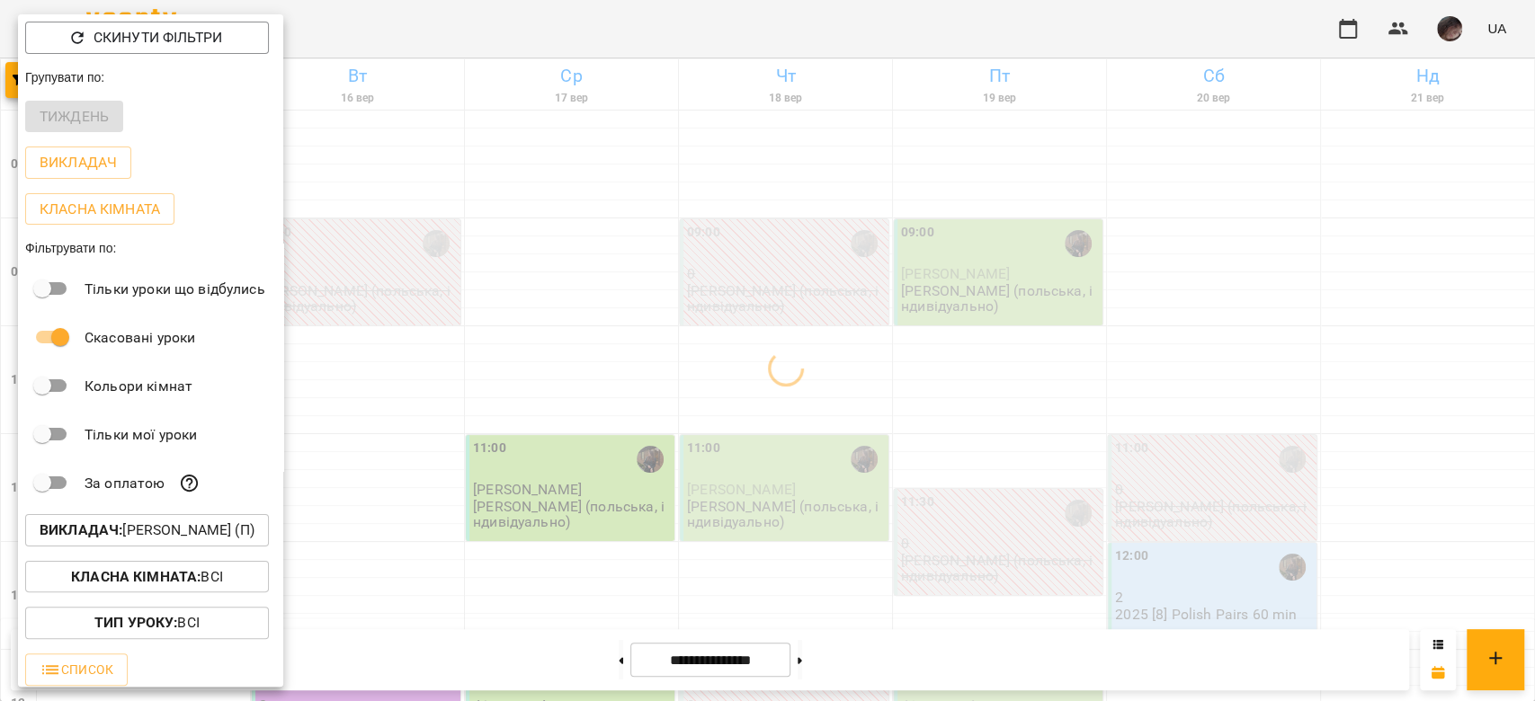
click at [575, 246] on div at bounding box center [767, 350] width 1535 height 701
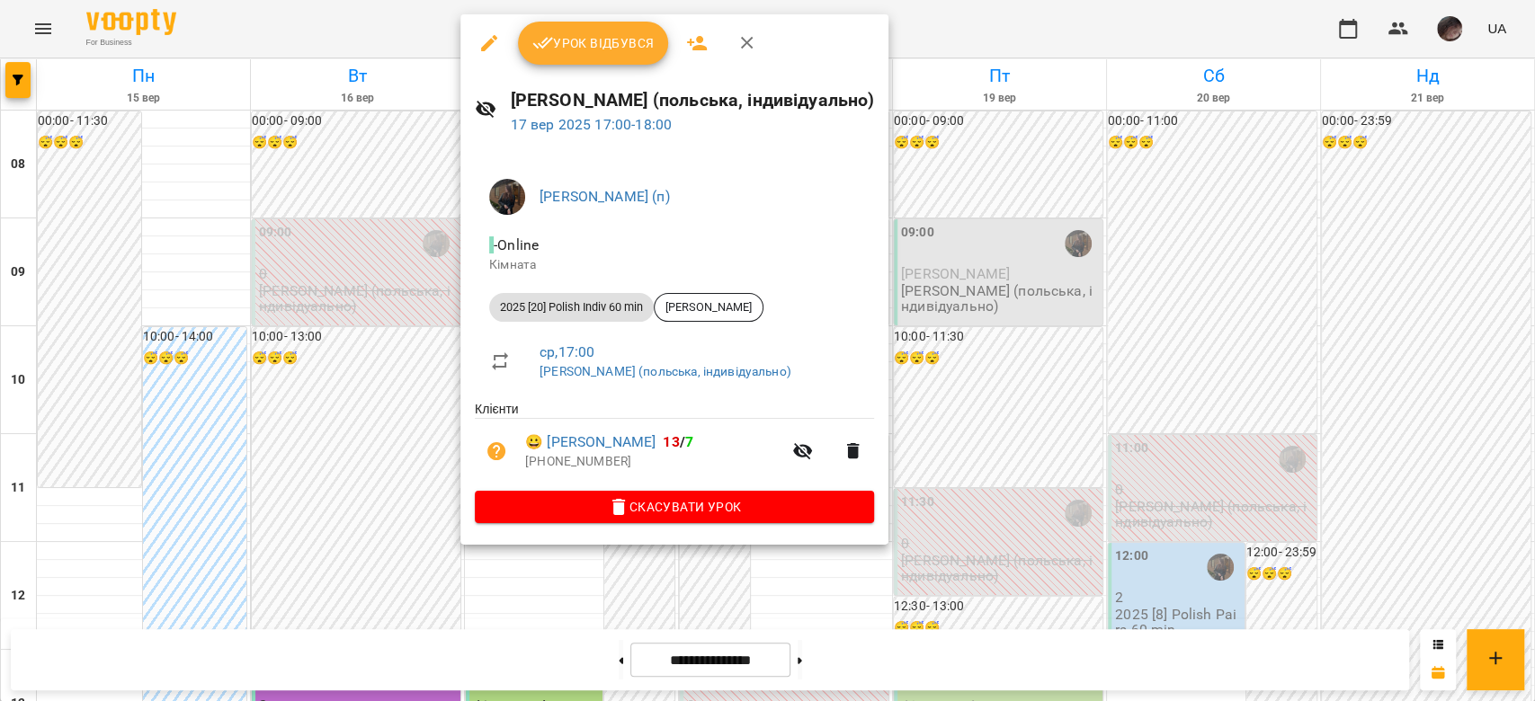
click at [611, 41] on span "Урок відбувся" at bounding box center [593, 43] width 122 height 22
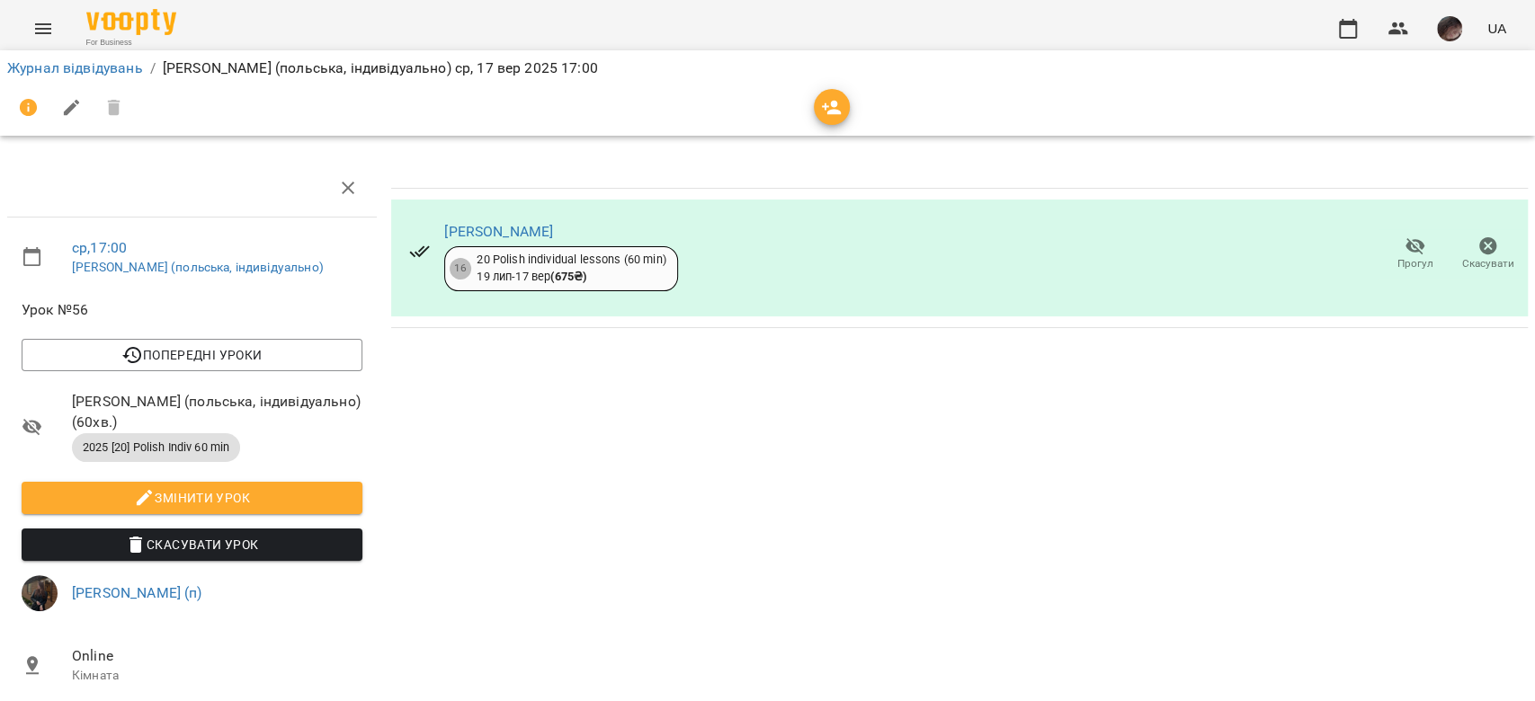
click at [627, 243] on icon "button" at bounding box center [1415, 246] width 20 height 17
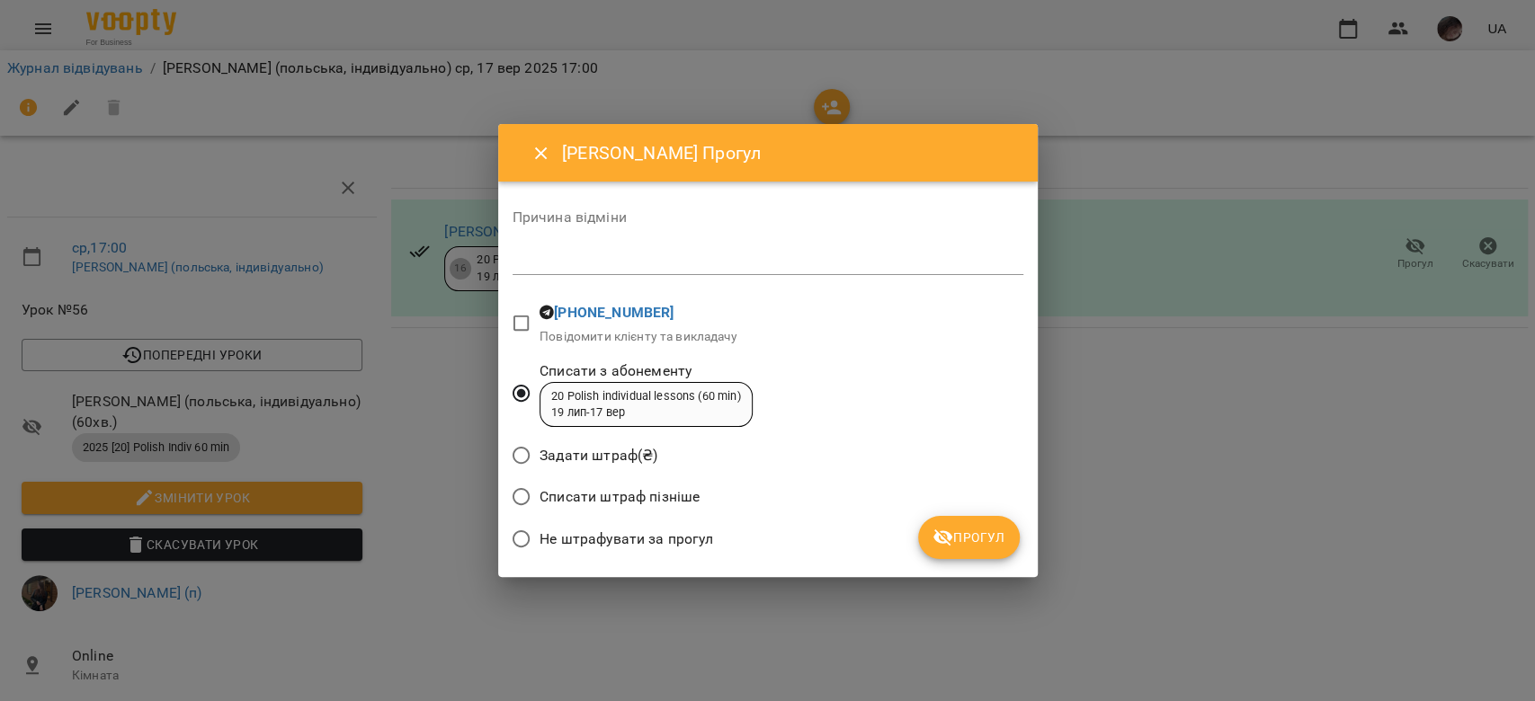
click at [627, 246] on span "Прогул" at bounding box center [968, 538] width 73 height 22
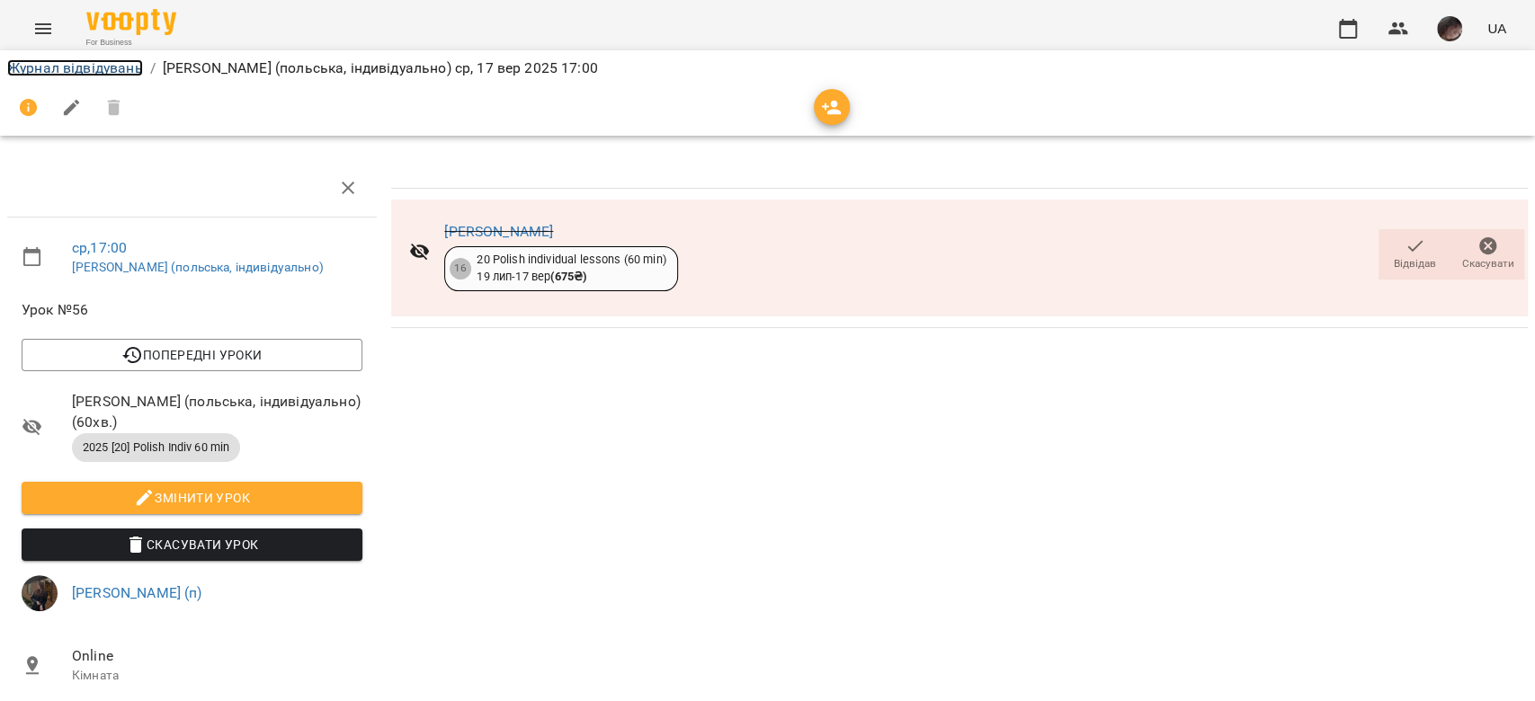
click at [107, 75] on link "Журнал відвідувань" at bounding box center [75, 67] width 136 height 17
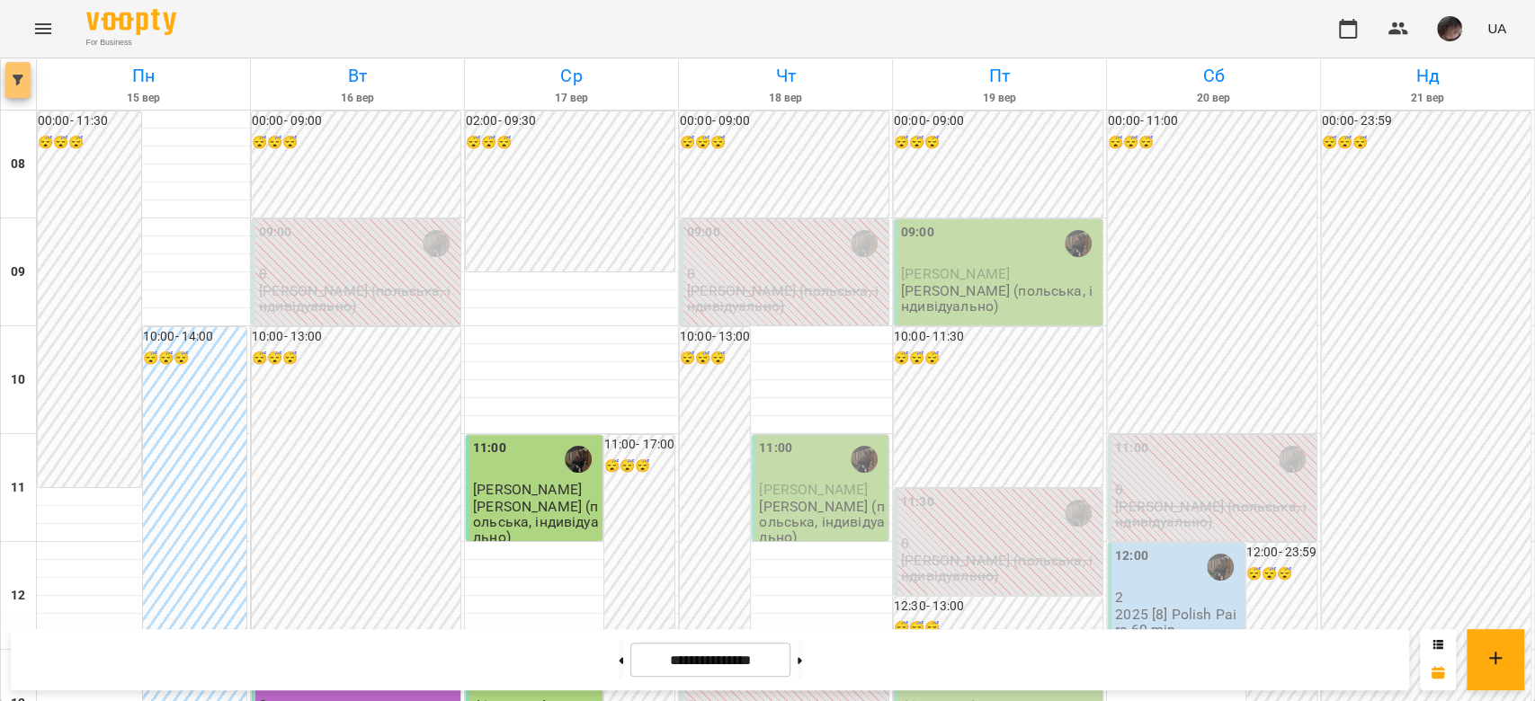
click at [26, 78] on span "button" at bounding box center [17, 80] width 25 height 11
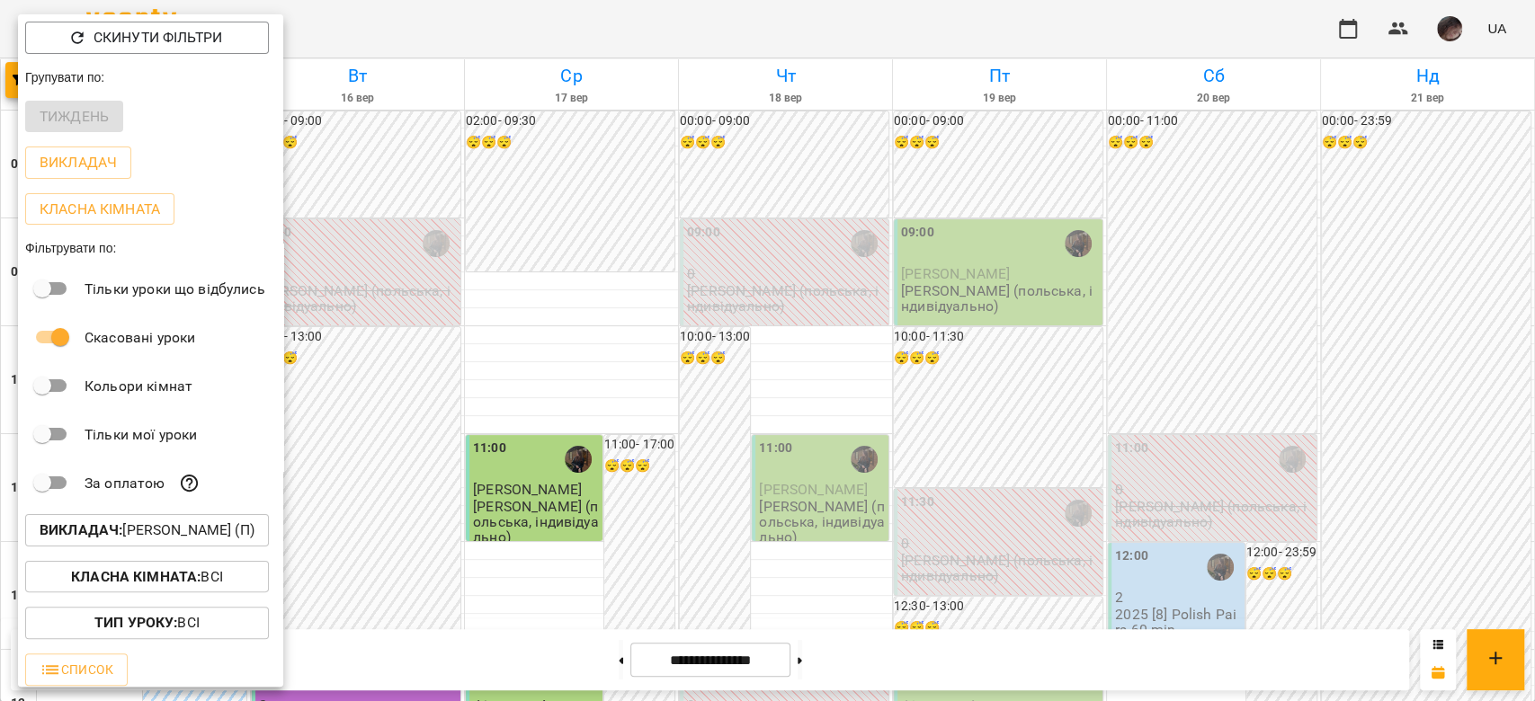
click at [218, 246] on button "Викладач : Доскоч Софія Володимирівна (п)" at bounding box center [147, 530] width 244 height 32
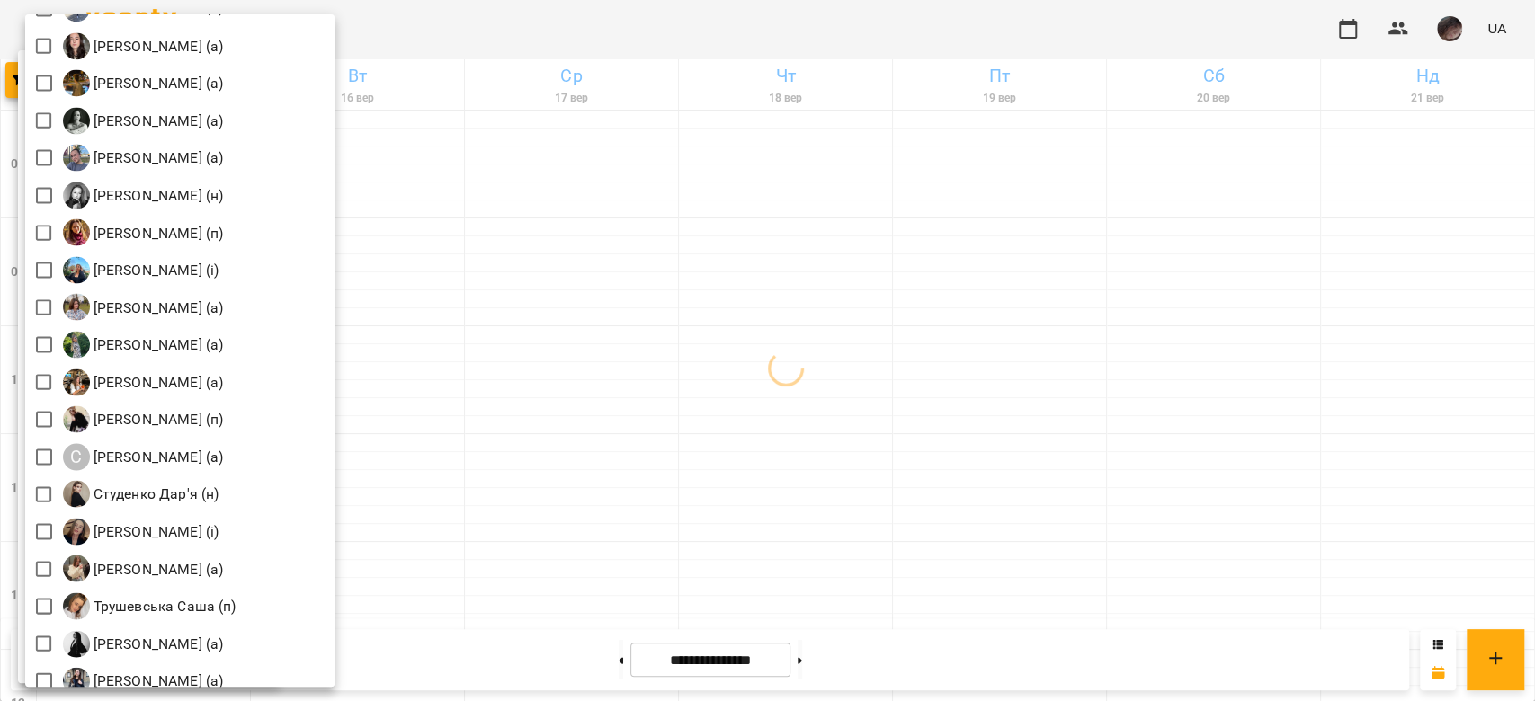
scroll to position [2397, 0]
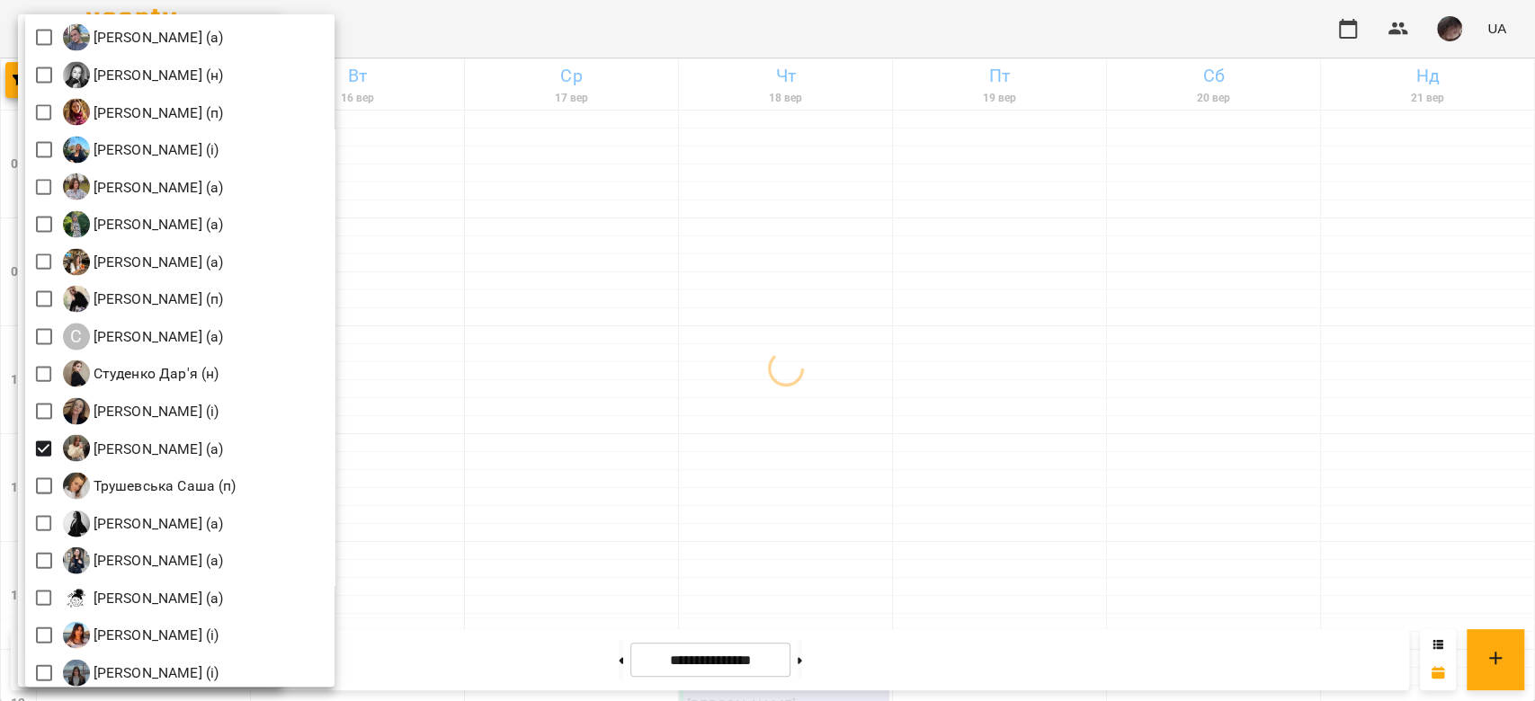
click at [627, 246] on div at bounding box center [767, 350] width 1535 height 701
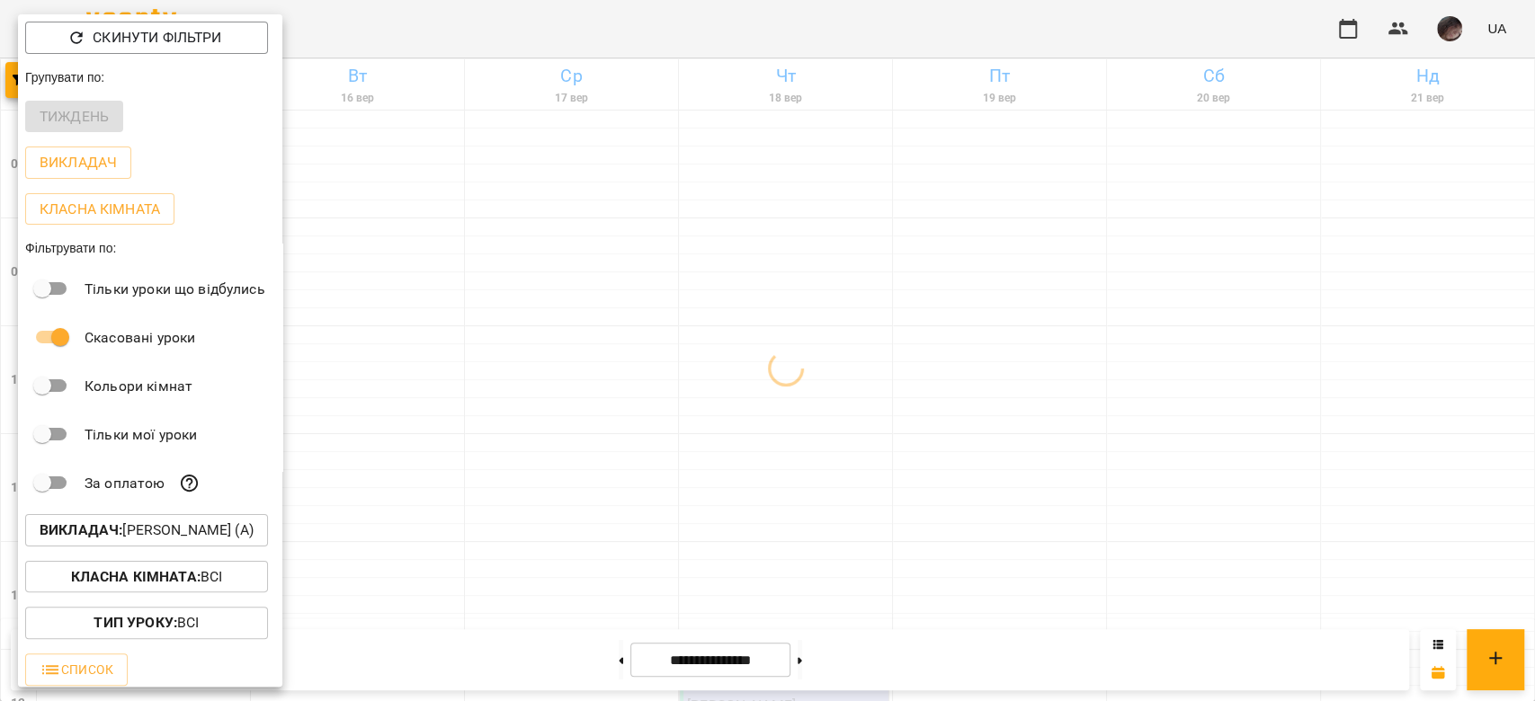
click at [627, 246] on div at bounding box center [767, 350] width 1535 height 701
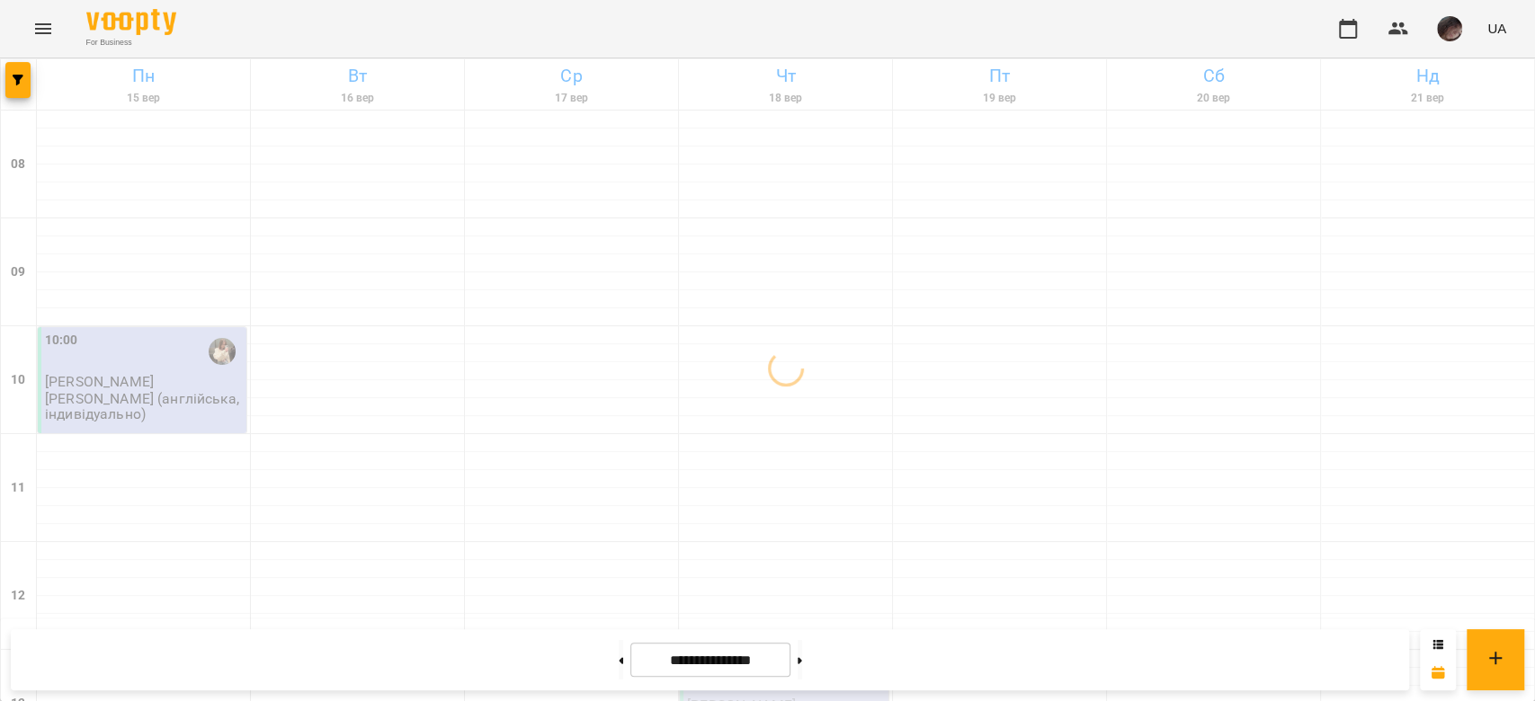
scroll to position [479, 0]
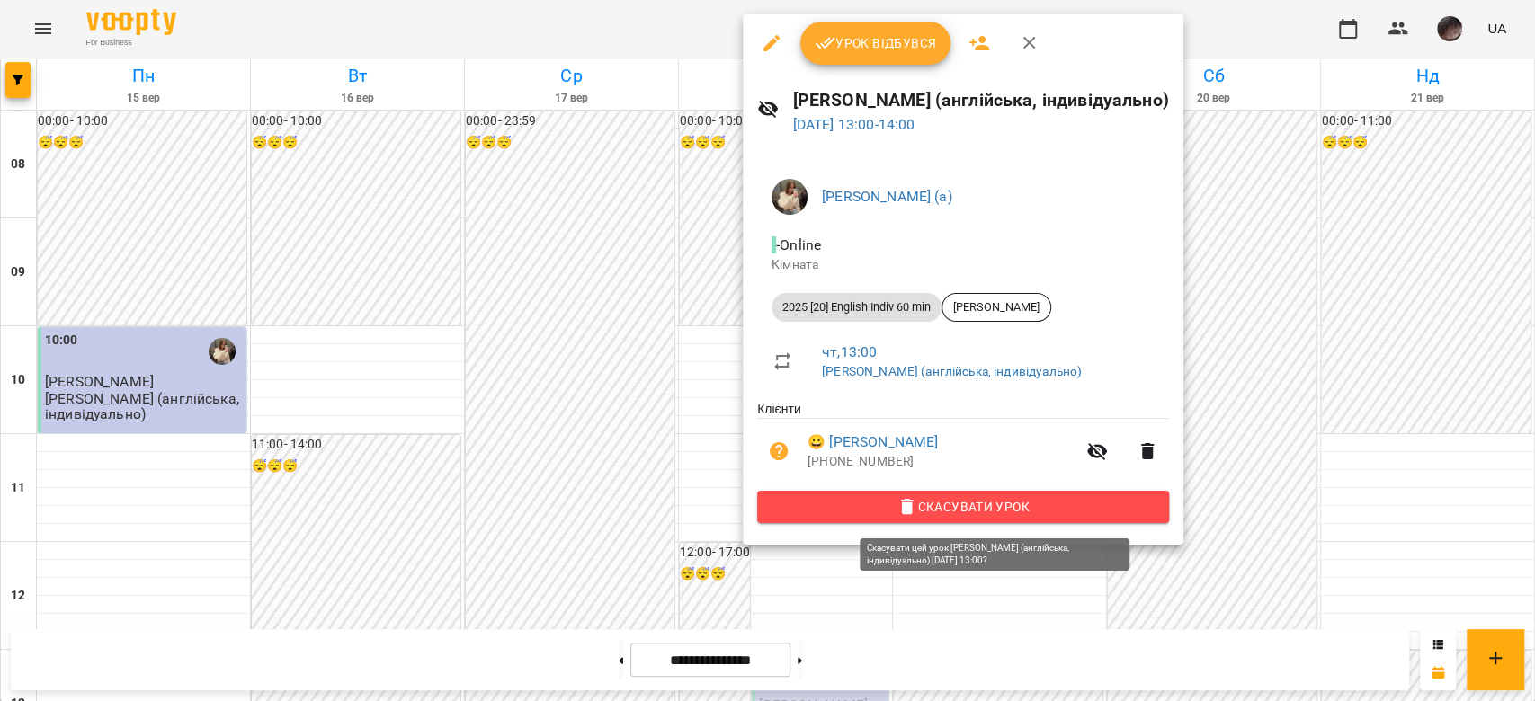
click at [627, 246] on icon "button" at bounding box center [907, 507] width 22 height 22
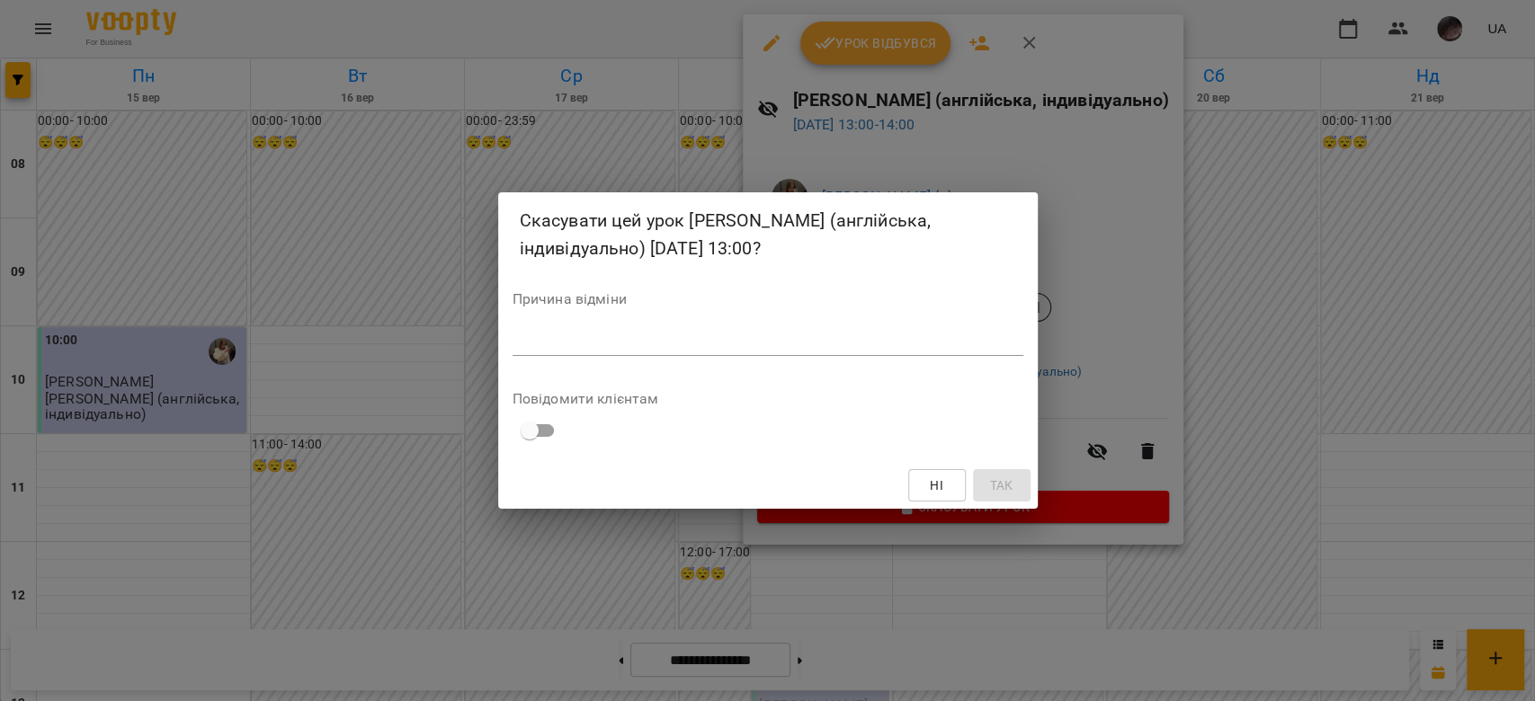
click at [627, 246] on div "*" at bounding box center [767, 341] width 511 height 29
type textarea "*"
click at [627, 246] on span "Так" at bounding box center [1001, 486] width 29 height 22
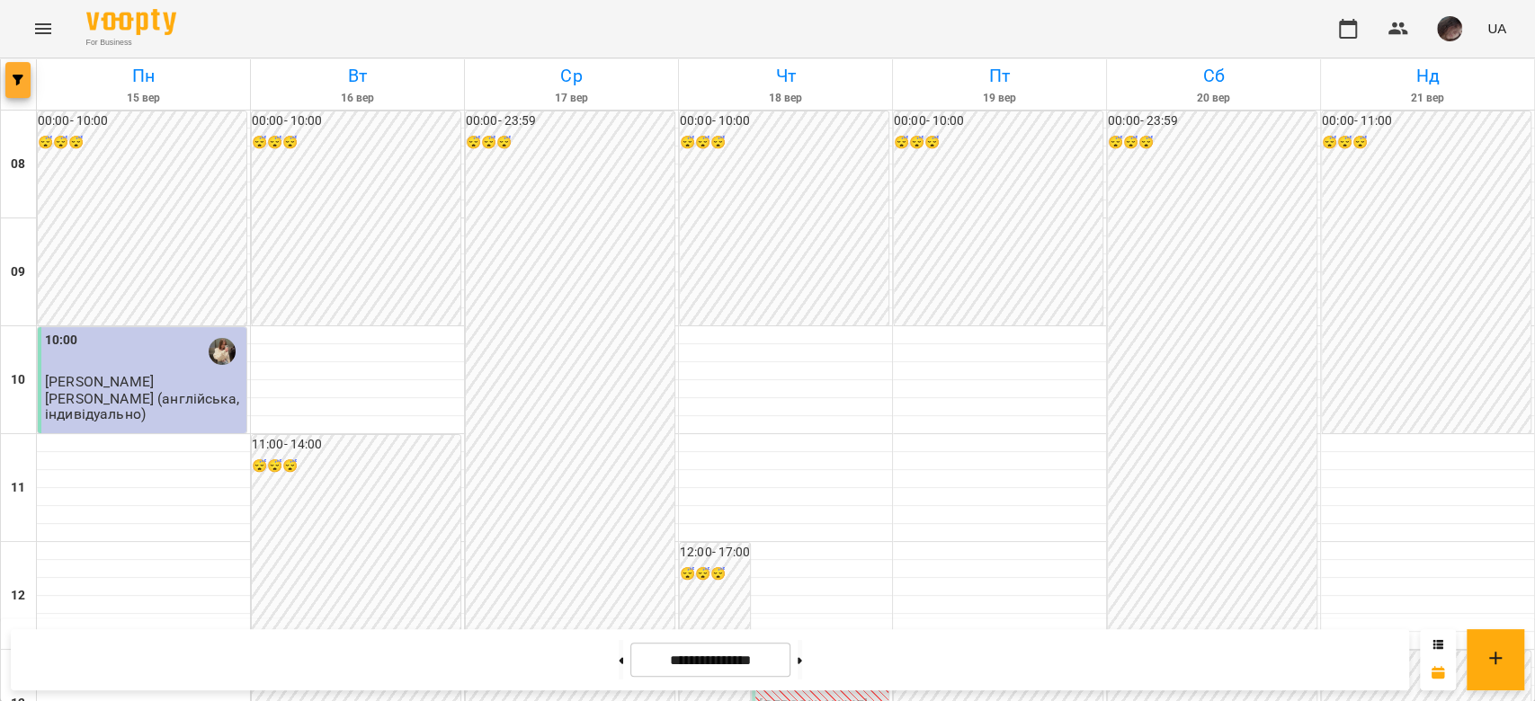
click at [22, 76] on icon "button" at bounding box center [18, 80] width 11 height 11
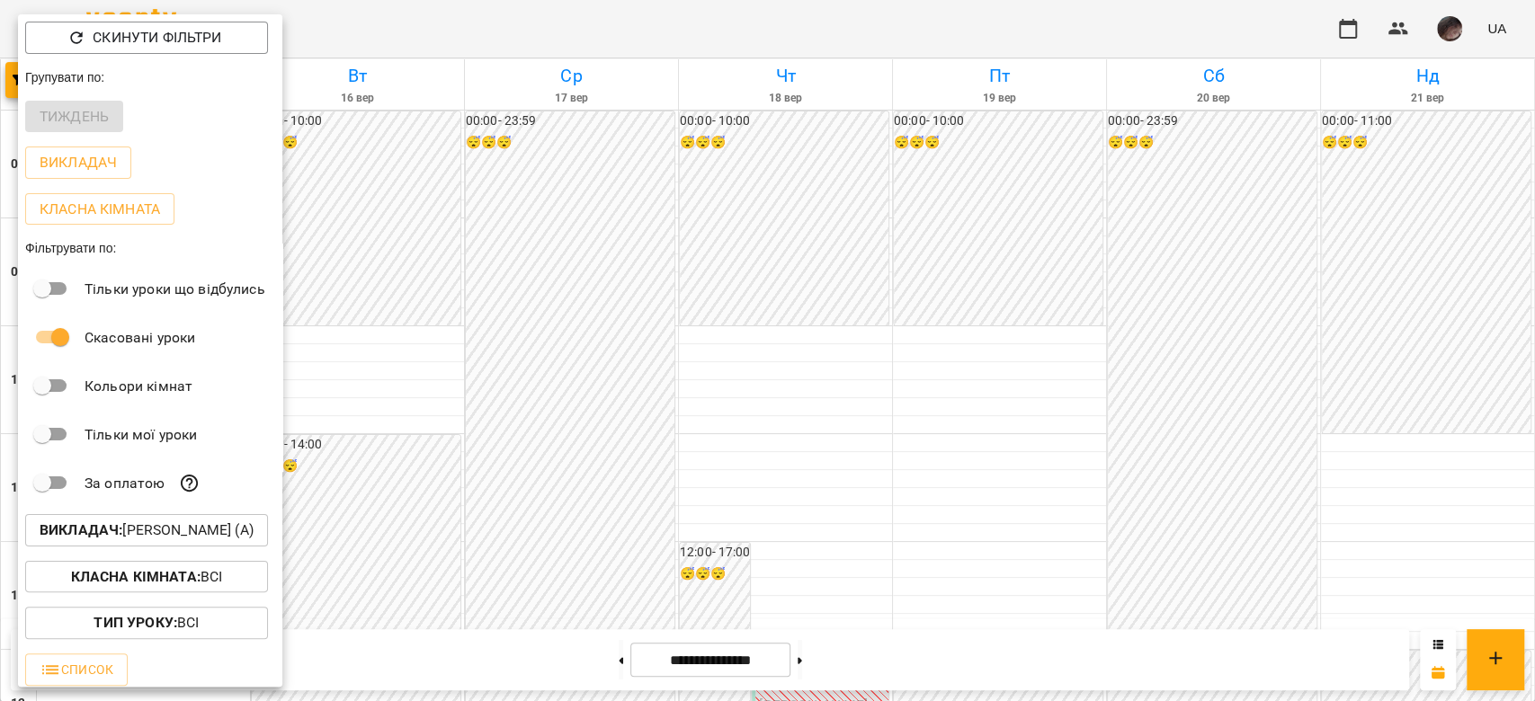
click at [156, 246] on p "Викладач : Тиндик-Павлова Іванна Марʼянівна (а)" at bounding box center [147, 531] width 214 height 22
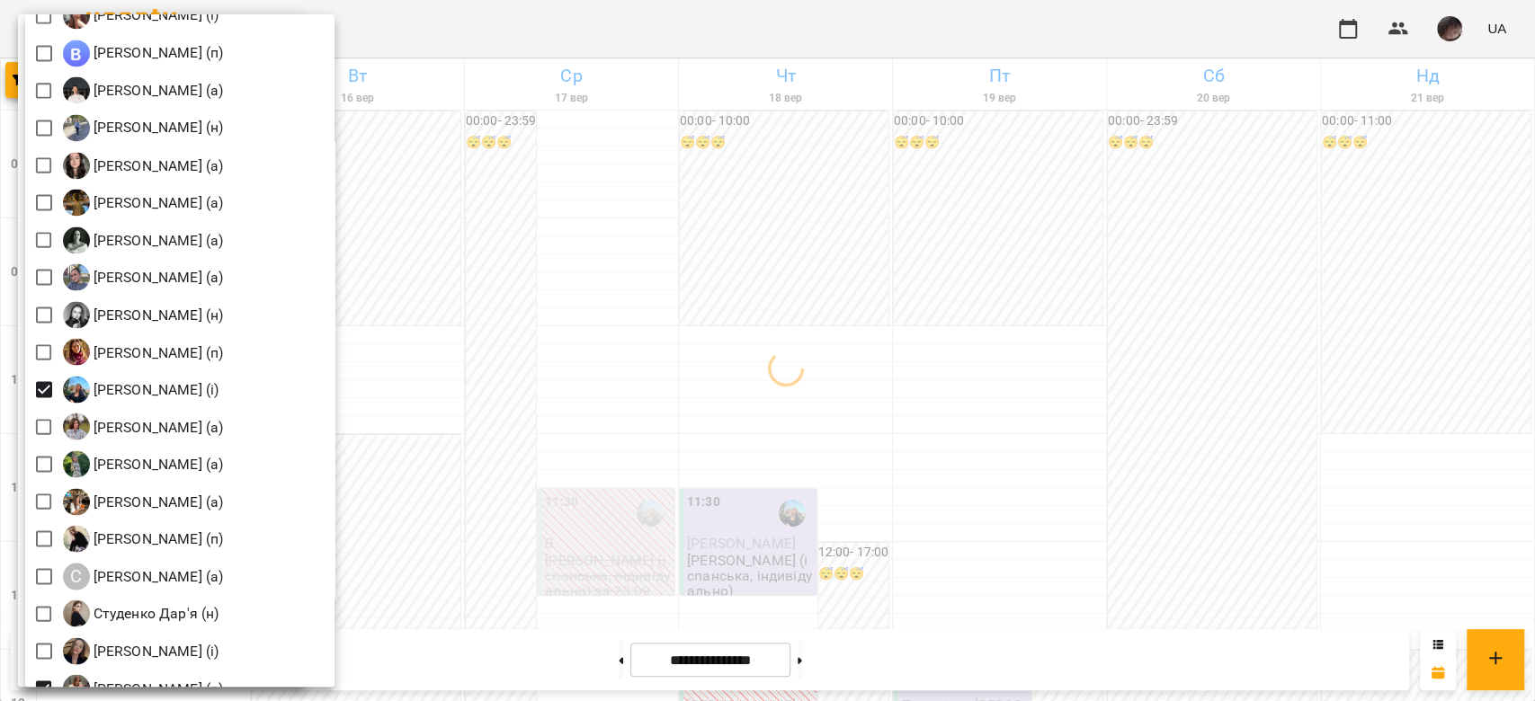
scroll to position [2397, 0]
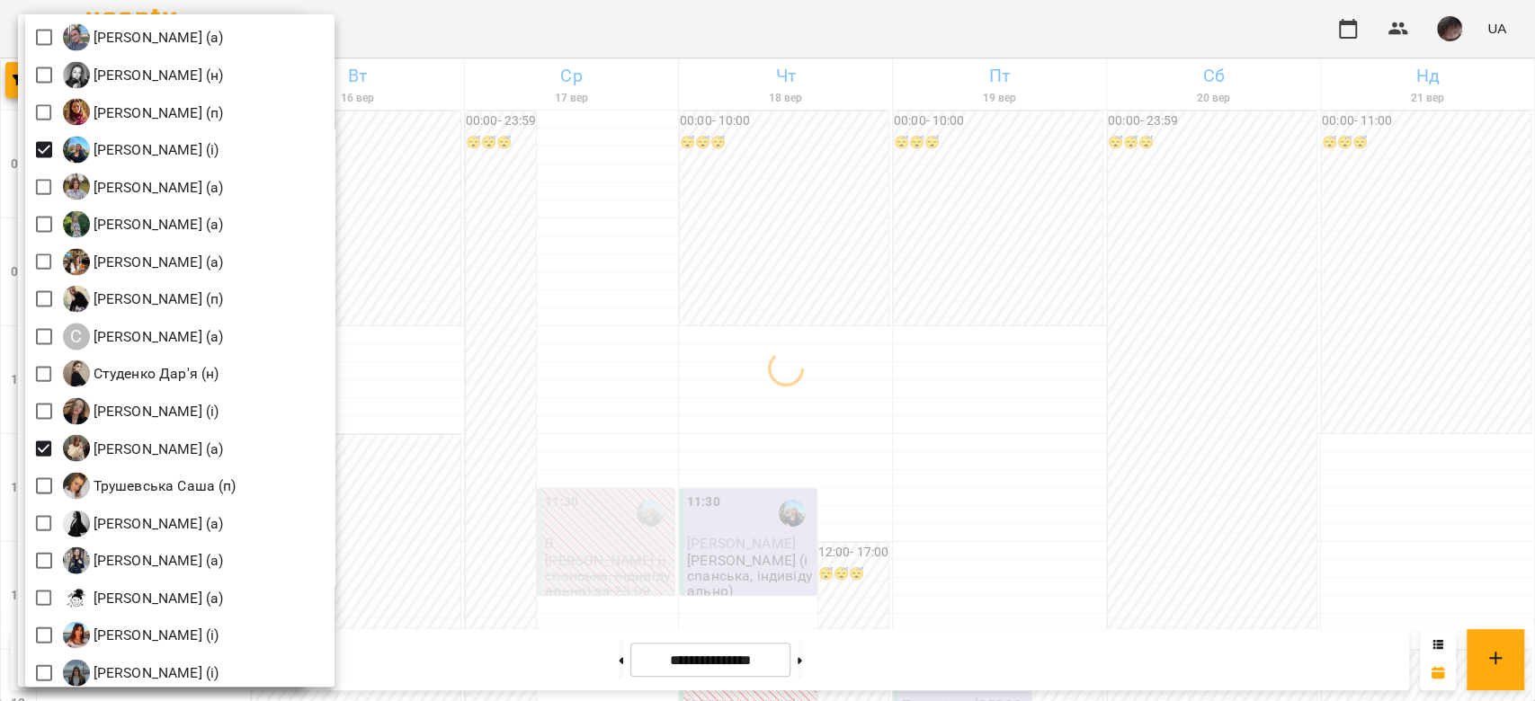
click at [66, 246] on div "Тиндик-Павлова Іванна Марʼянівна (а)" at bounding box center [179, 450] width 309 height 38
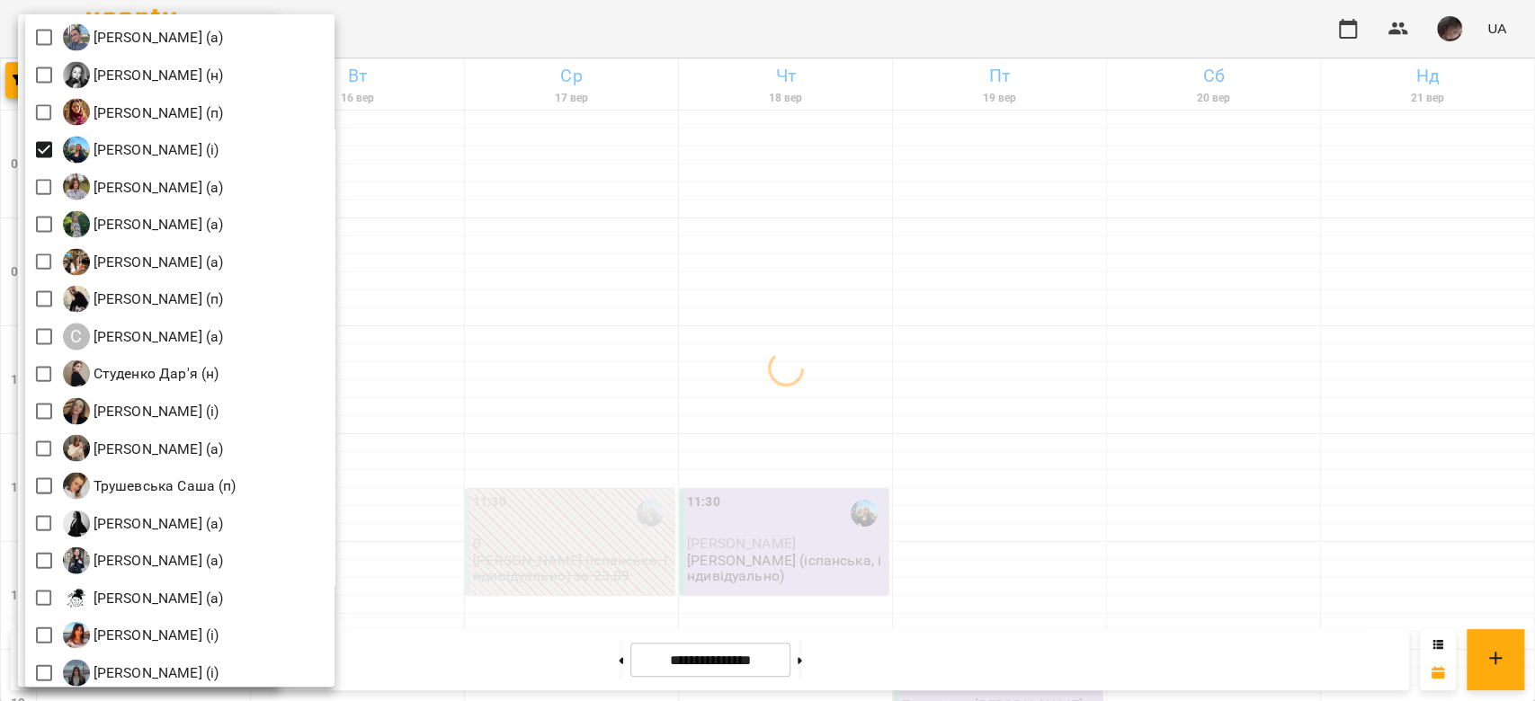
click at [529, 246] on div at bounding box center [767, 350] width 1535 height 701
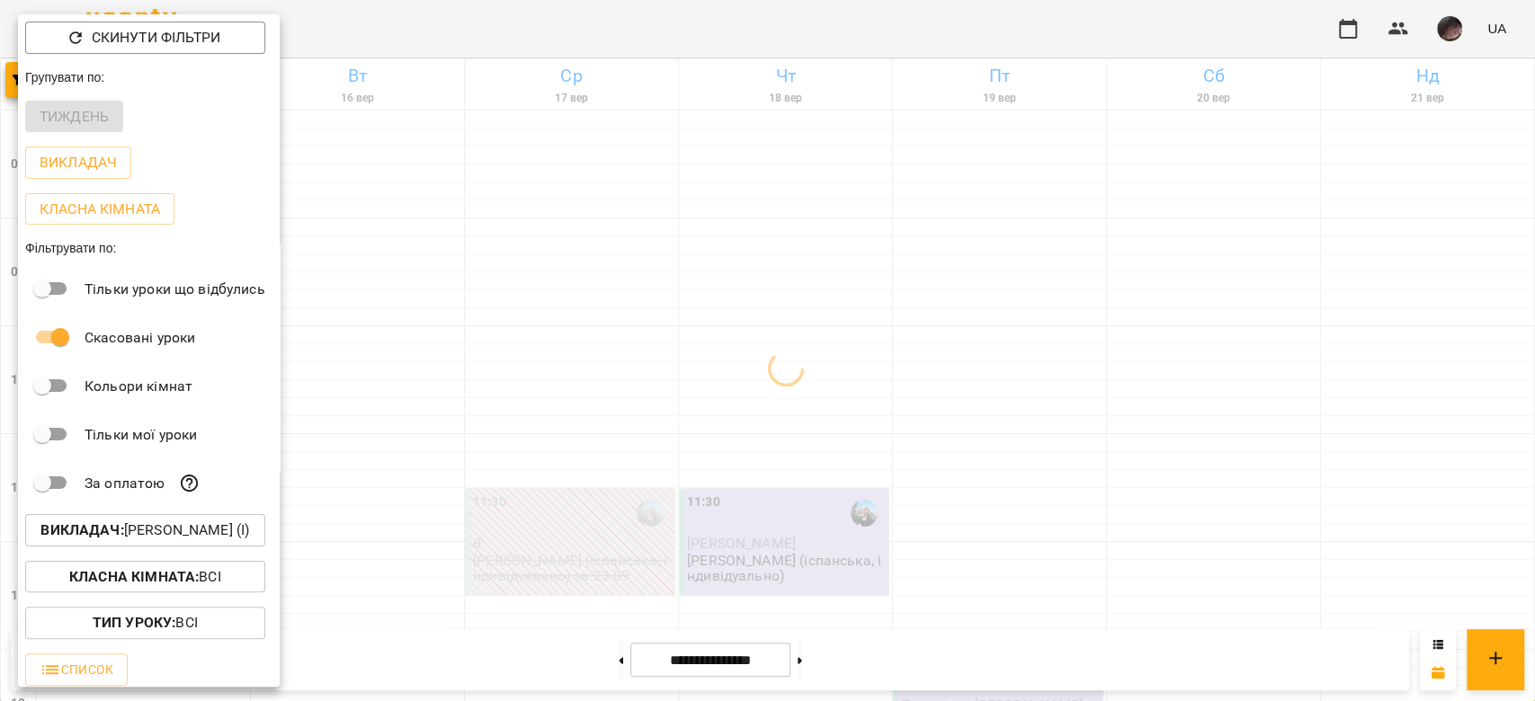
click at [529, 246] on div at bounding box center [767, 350] width 1535 height 701
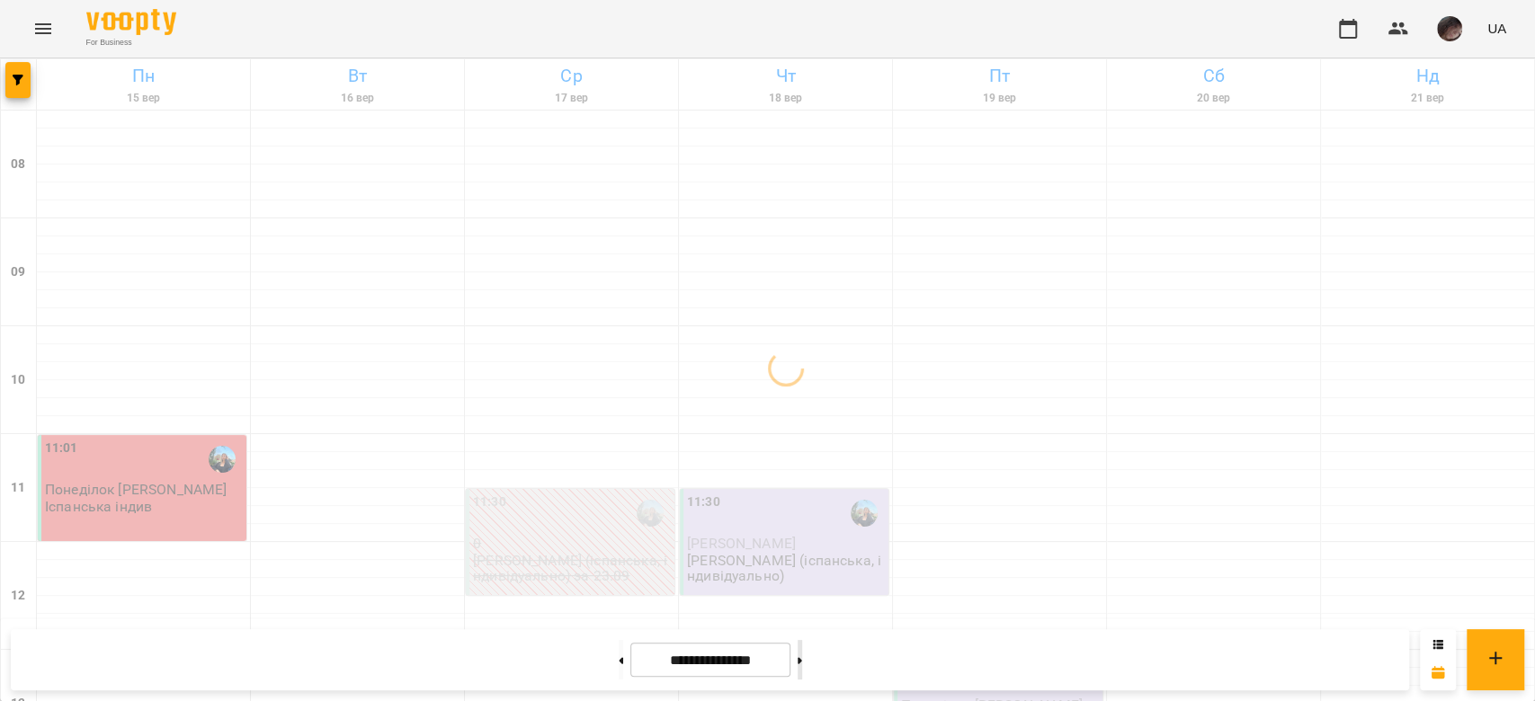
click at [627, 246] on button at bounding box center [799, 660] width 4 height 40
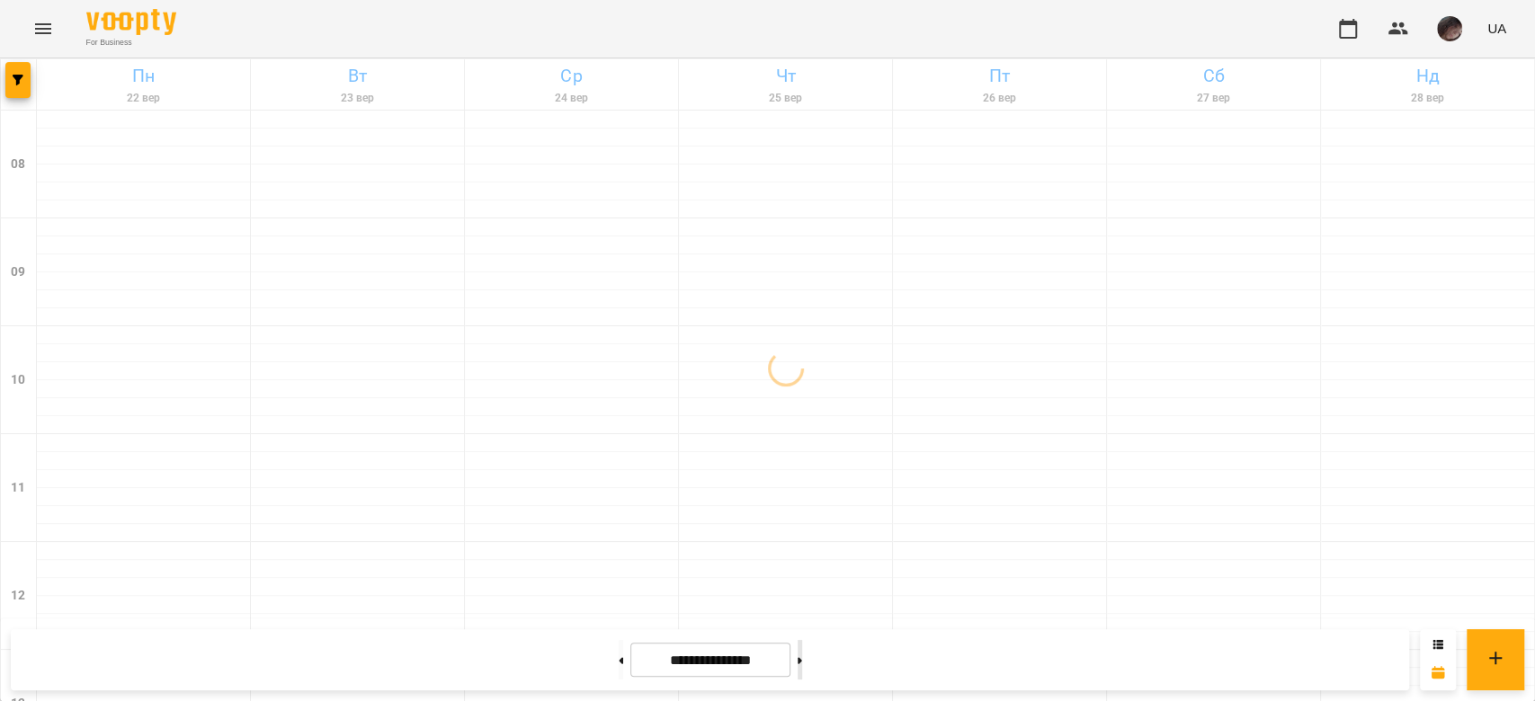
click at [627, 246] on button at bounding box center [799, 660] width 4 height 40
click at [618, 246] on button at bounding box center [620, 660] width 4 height 40
type input "**********"
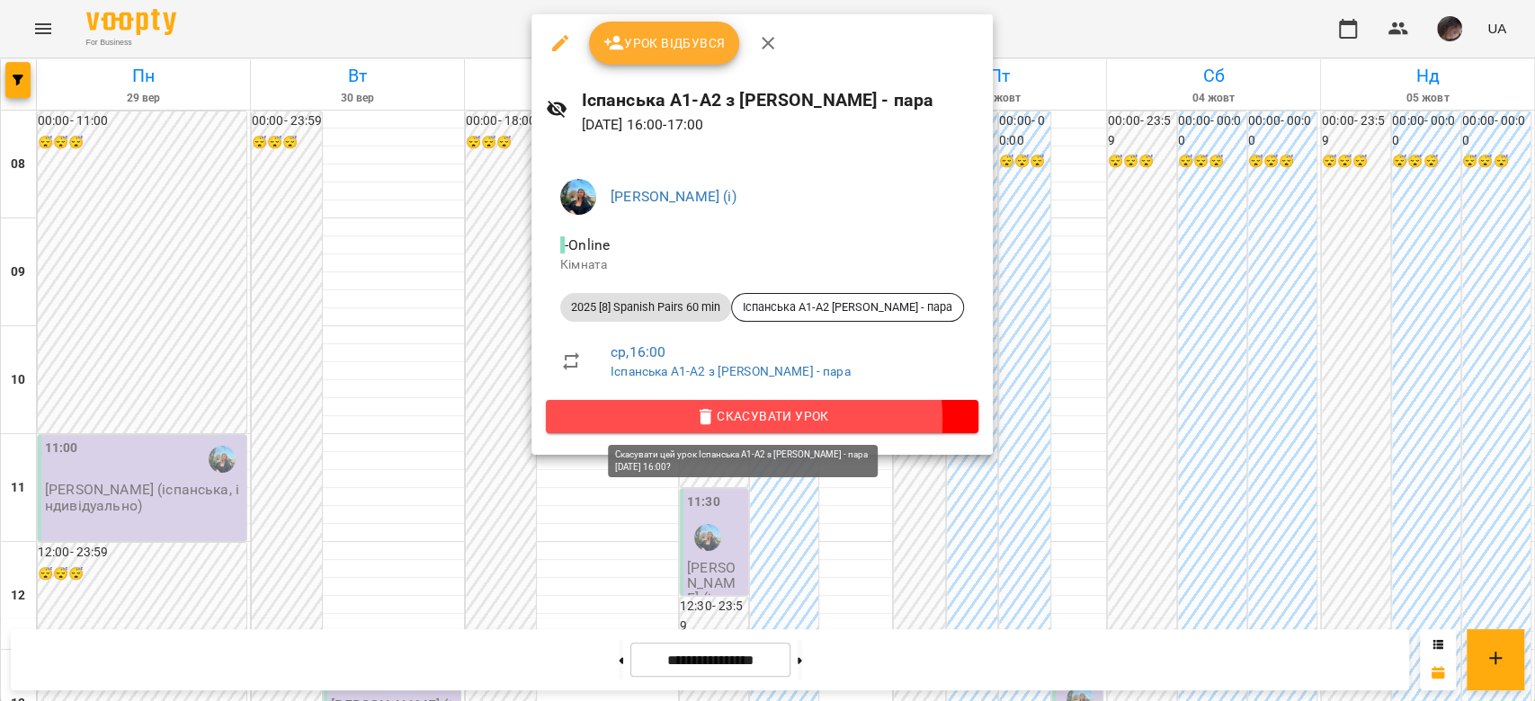
click at [627, 246] on span "Скасувати Урок" at bounding box center [762, 416] width 404 height 22
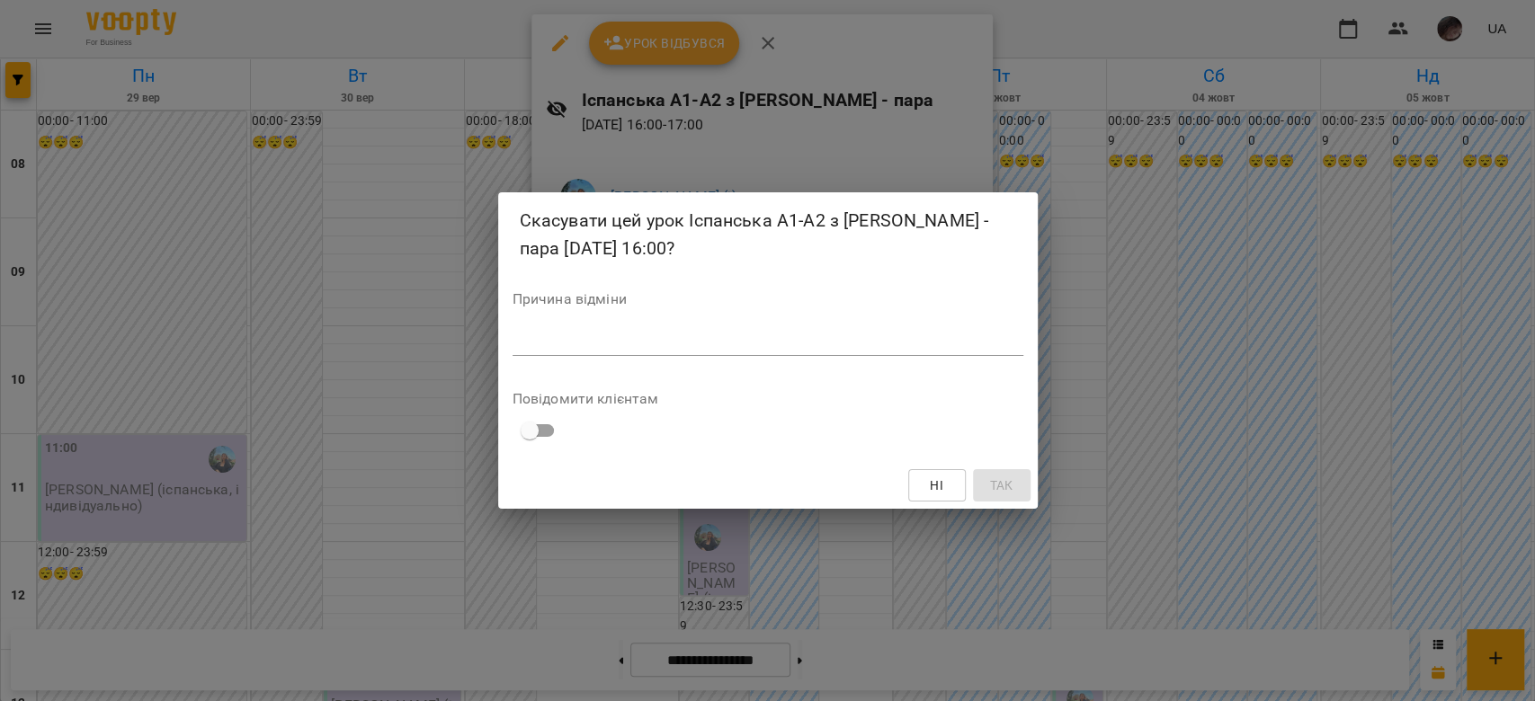
click at [627, 246] on textarea at bounding box center [767, 341] width 511 height 17
type textarea "*"
click at [627, 246] on span "Так" at bounding box center [1000, 486] width 23 height 22
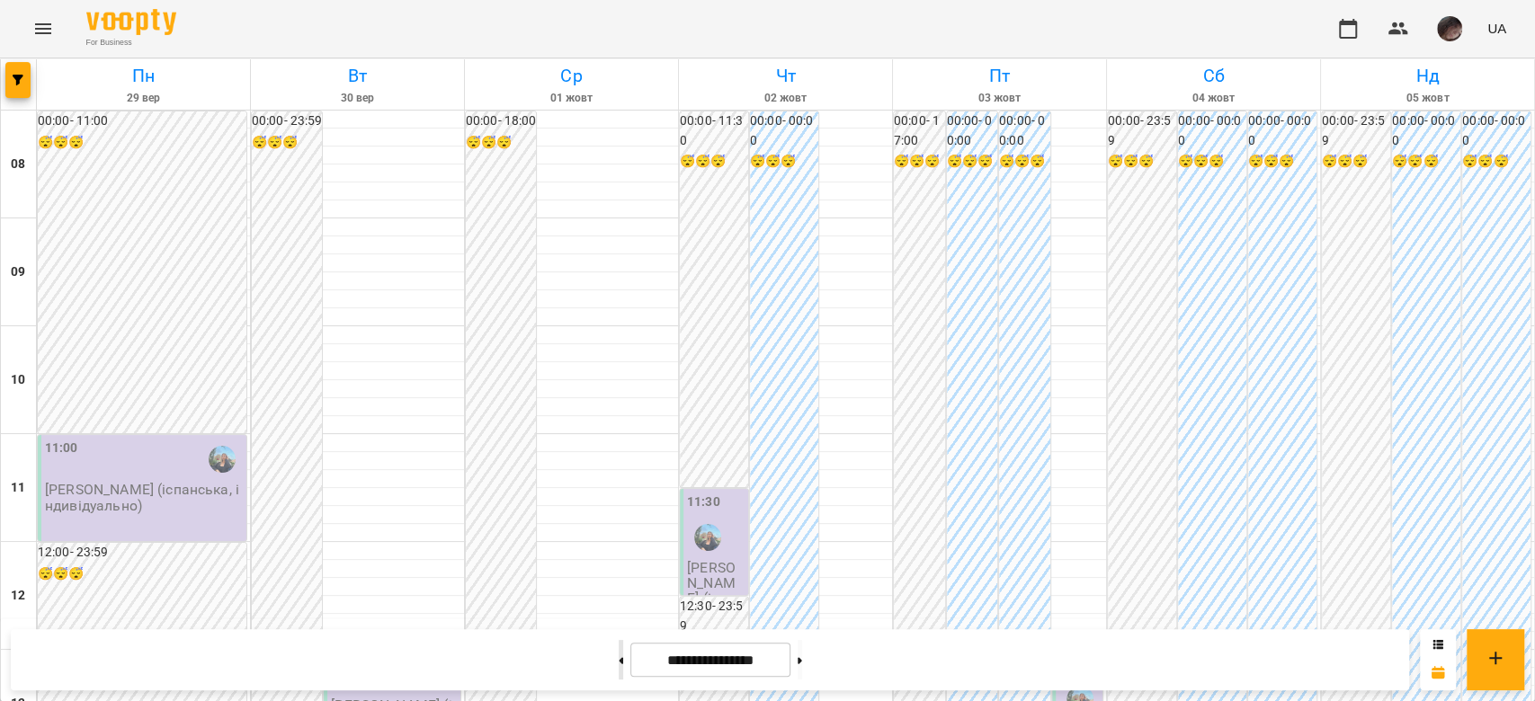
click at [618, 246] on button at bounding box center [620, 660] width 4 height 40
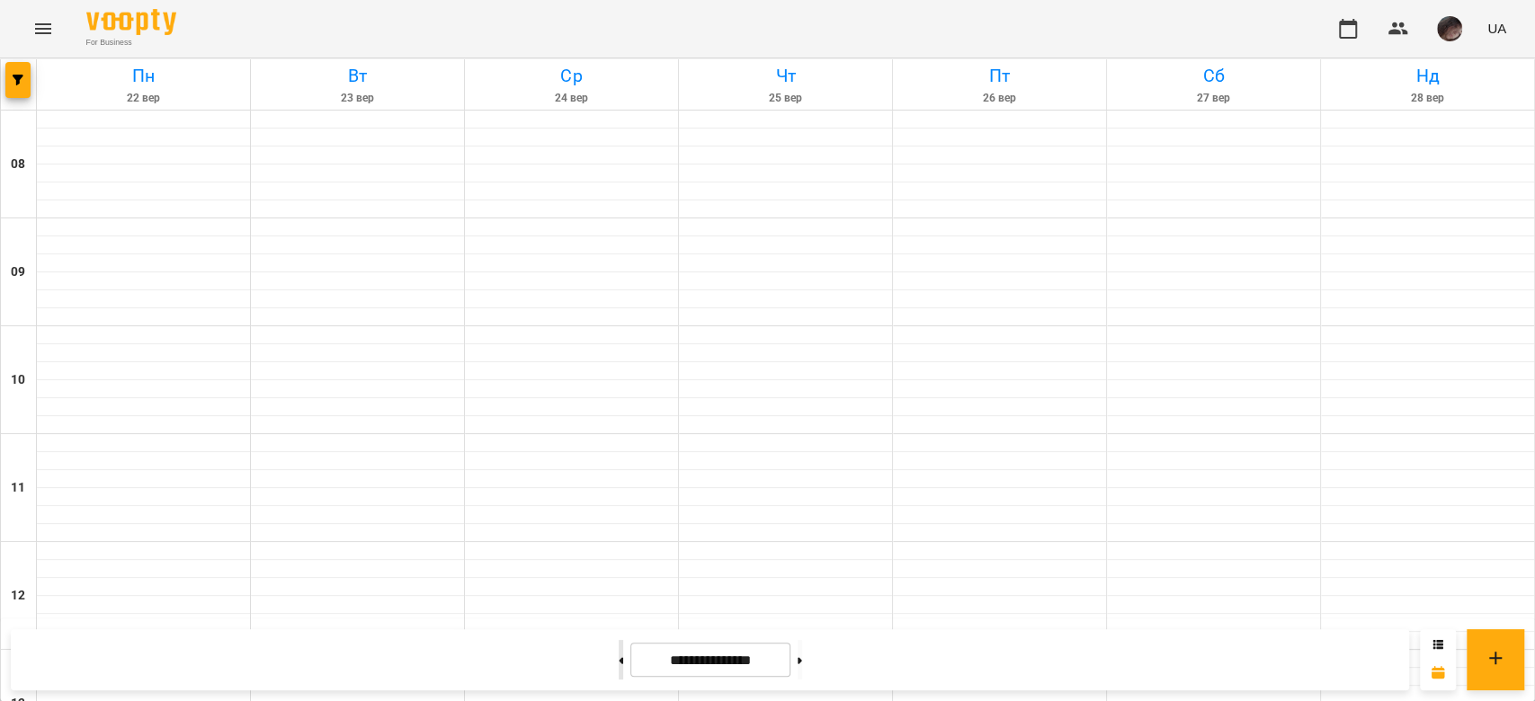
click at [618, 246] on button at bounding box center [620, 660] width 4 height 40
type input "**********"
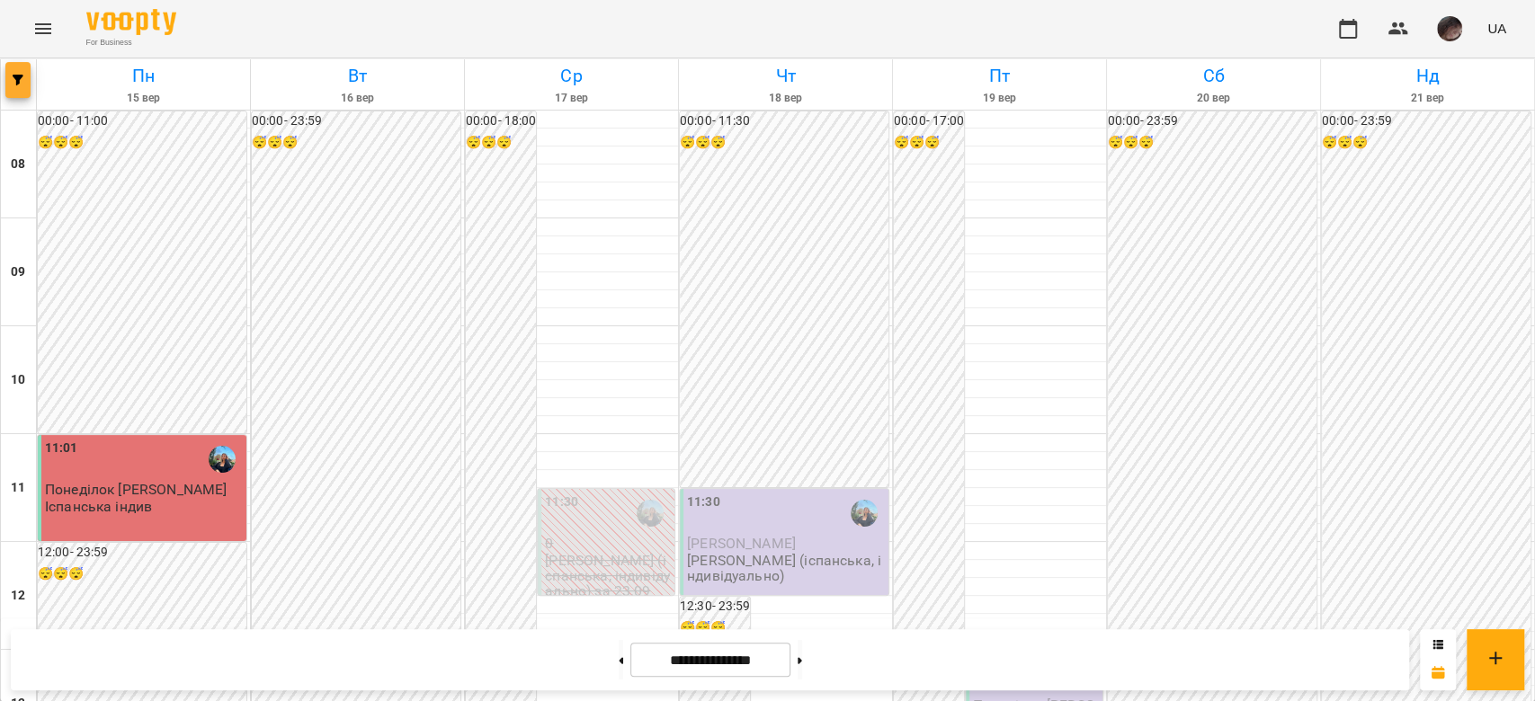
click at [5, 65] on button "button" at bounding box center [17, 80] width 25 height 36
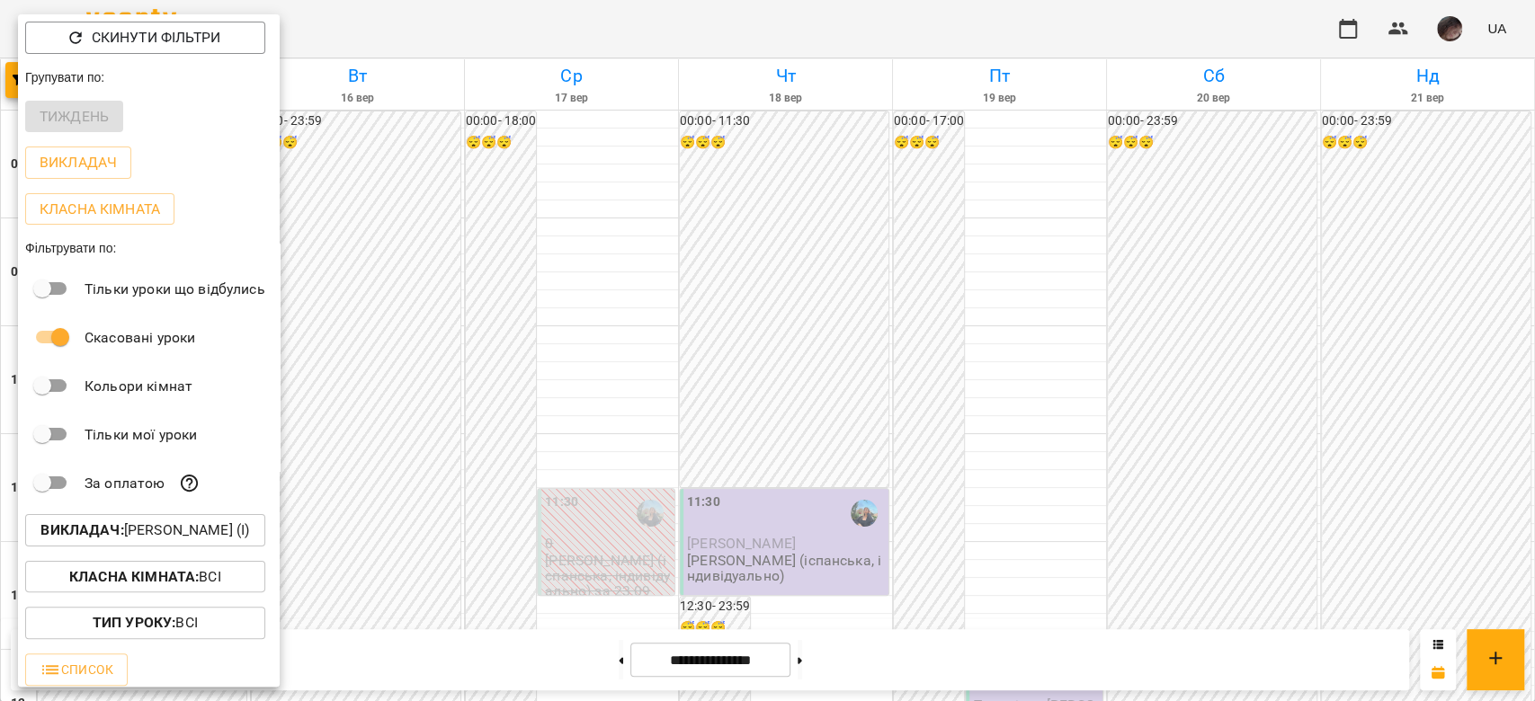
click at [116, 246] on b "Викладач :" at bounding box center [81, 529] width 83 height 17
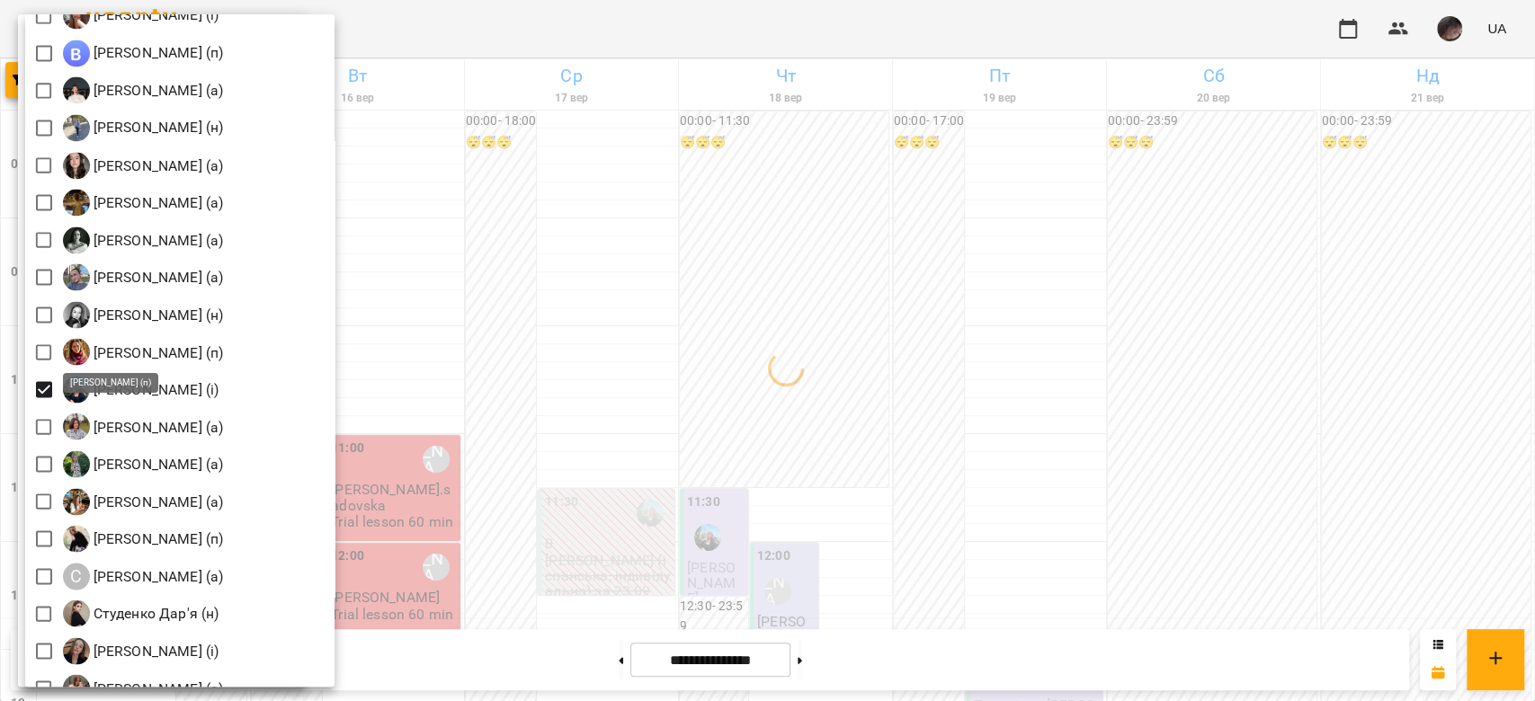
scroll to position [2277, 0]
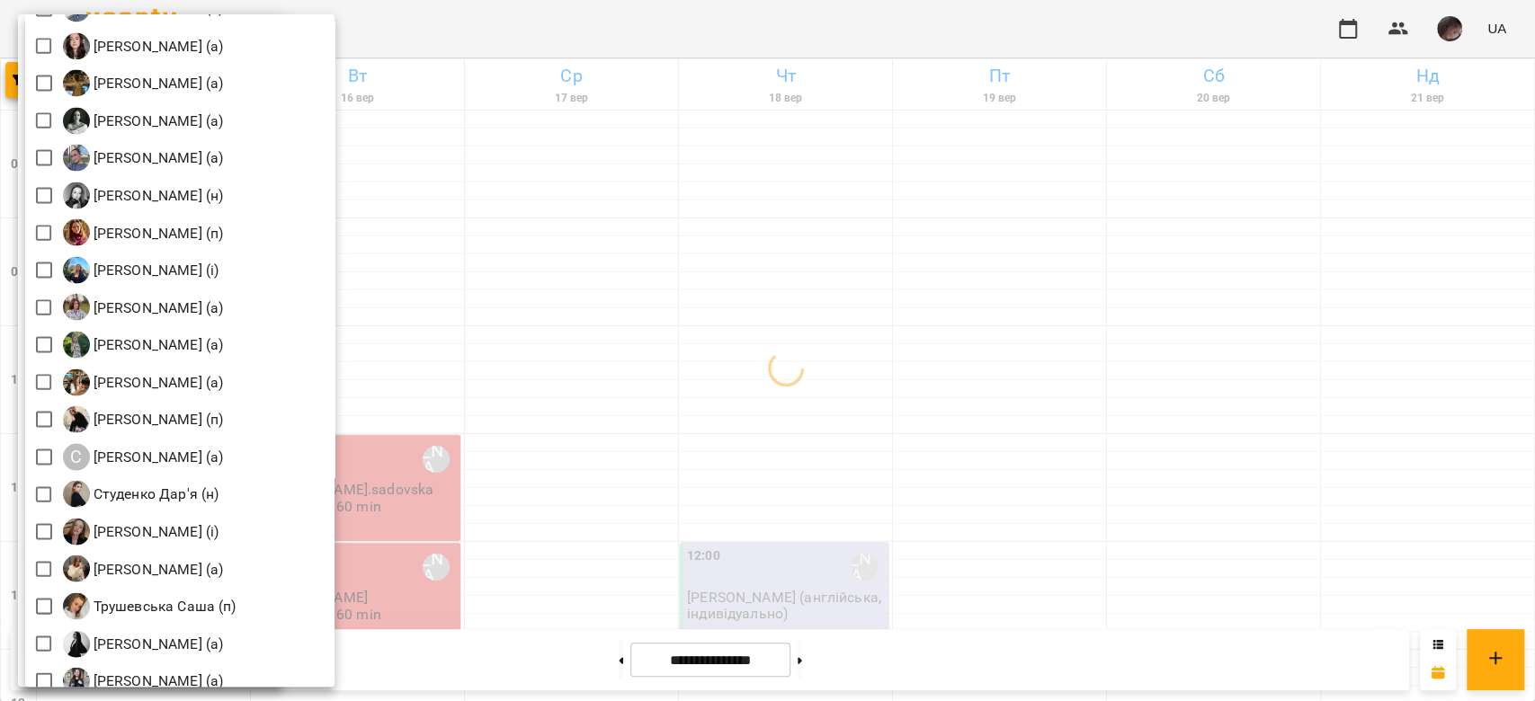
click at [627, 246] on div at bounding box center [767, 350] width 1535 height 701
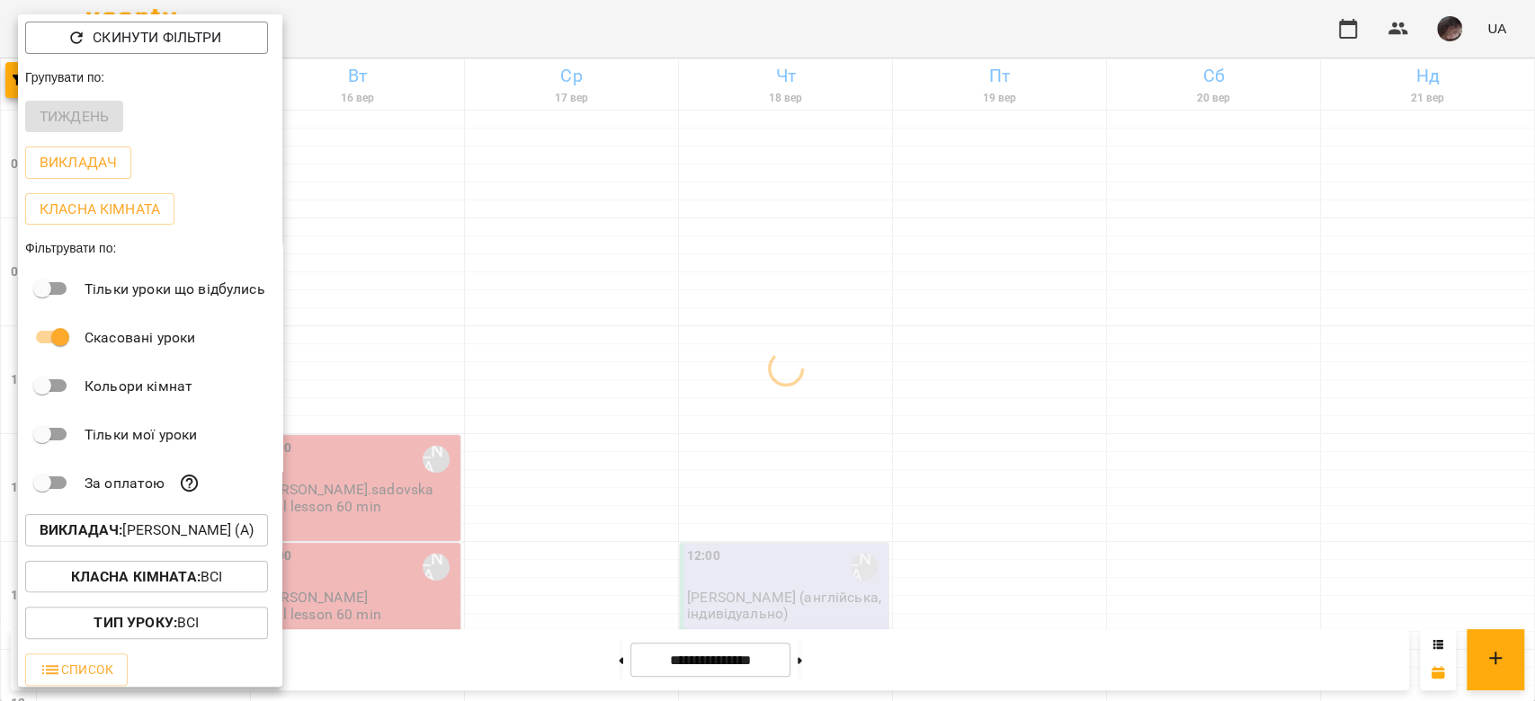
click at [627, 246] on div at bounding box center [767, 350] width 1535 height 701
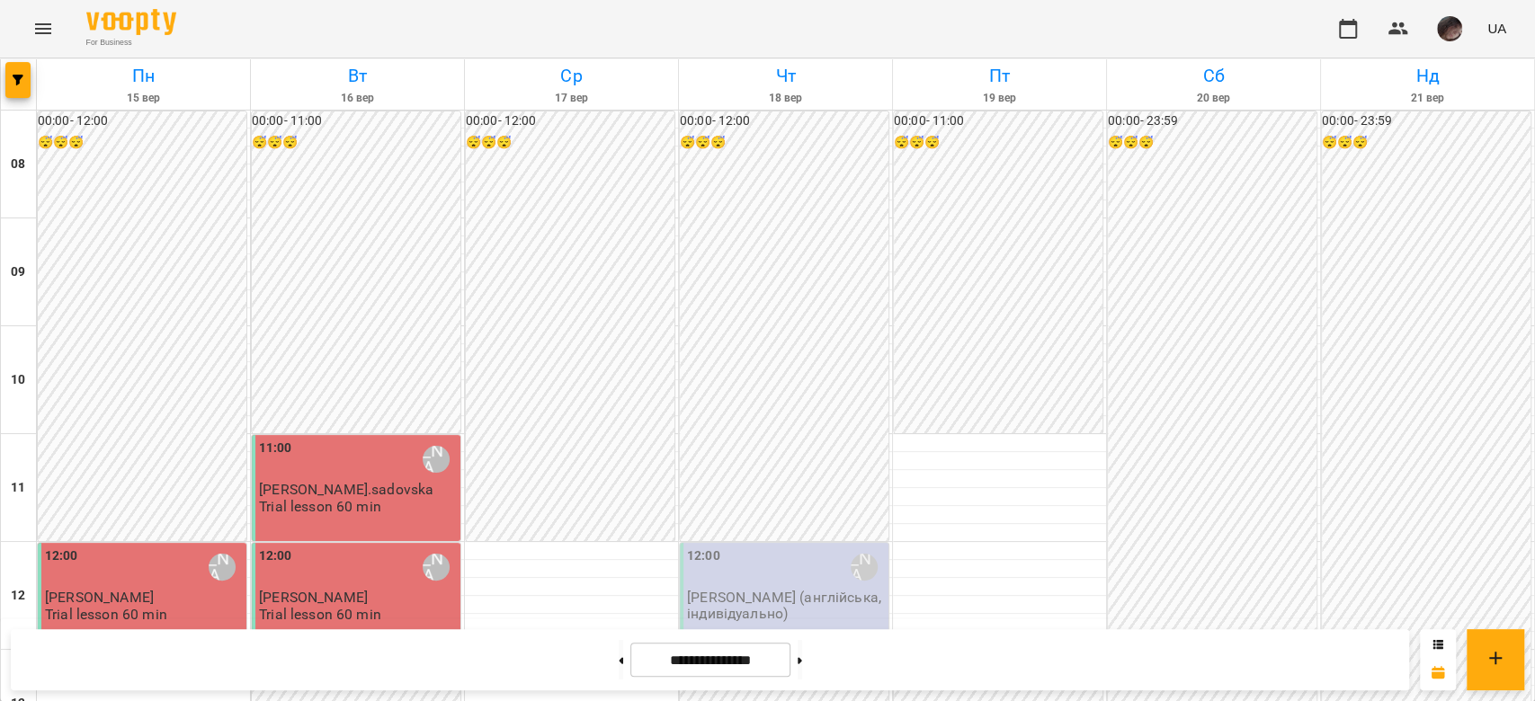
scroll to position [120, 0]
click at [627, 246] on p "Боднар Вікторія (англійська, індивідуально)" at bounding box center [786, 605] width 198 height 31
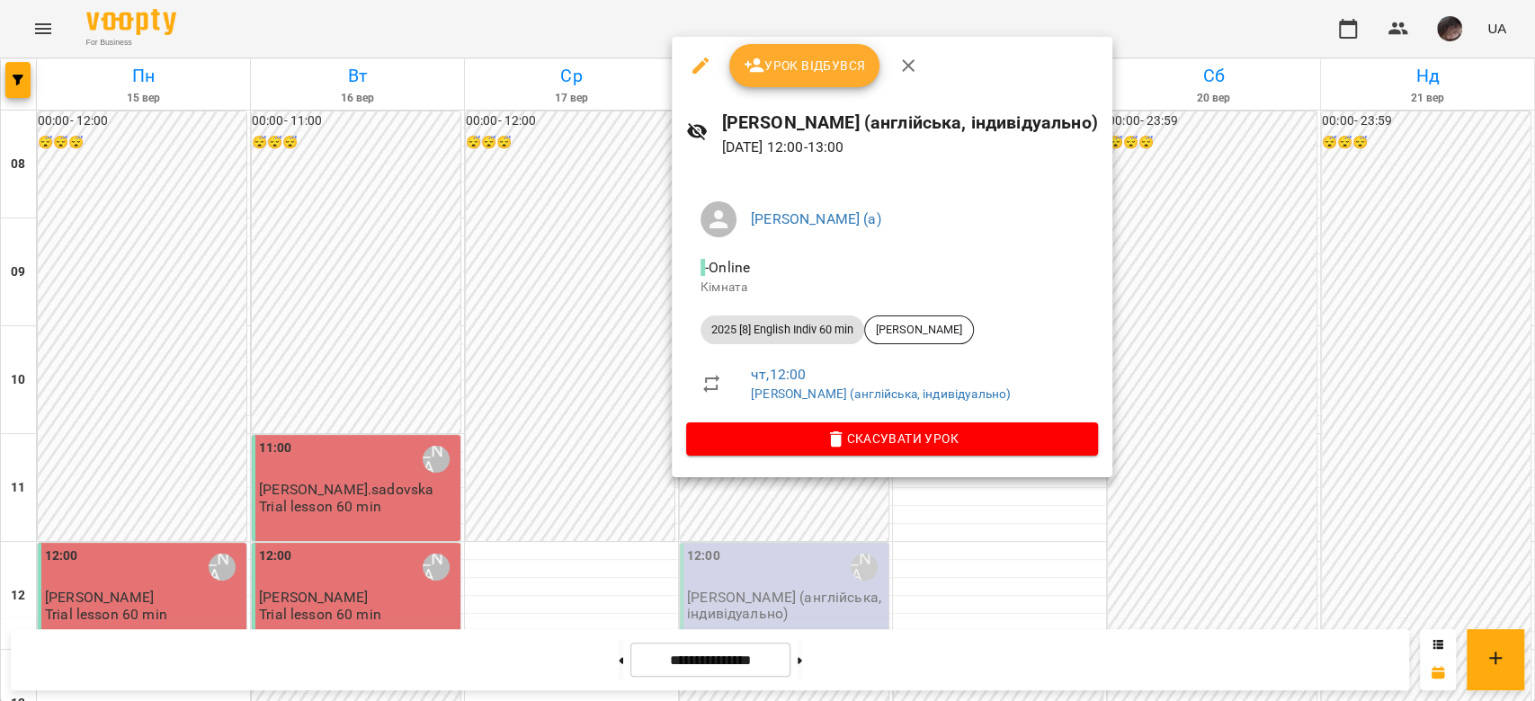
click at [627, 246] on div at bounding box center [767, 350] width 1535 height 701
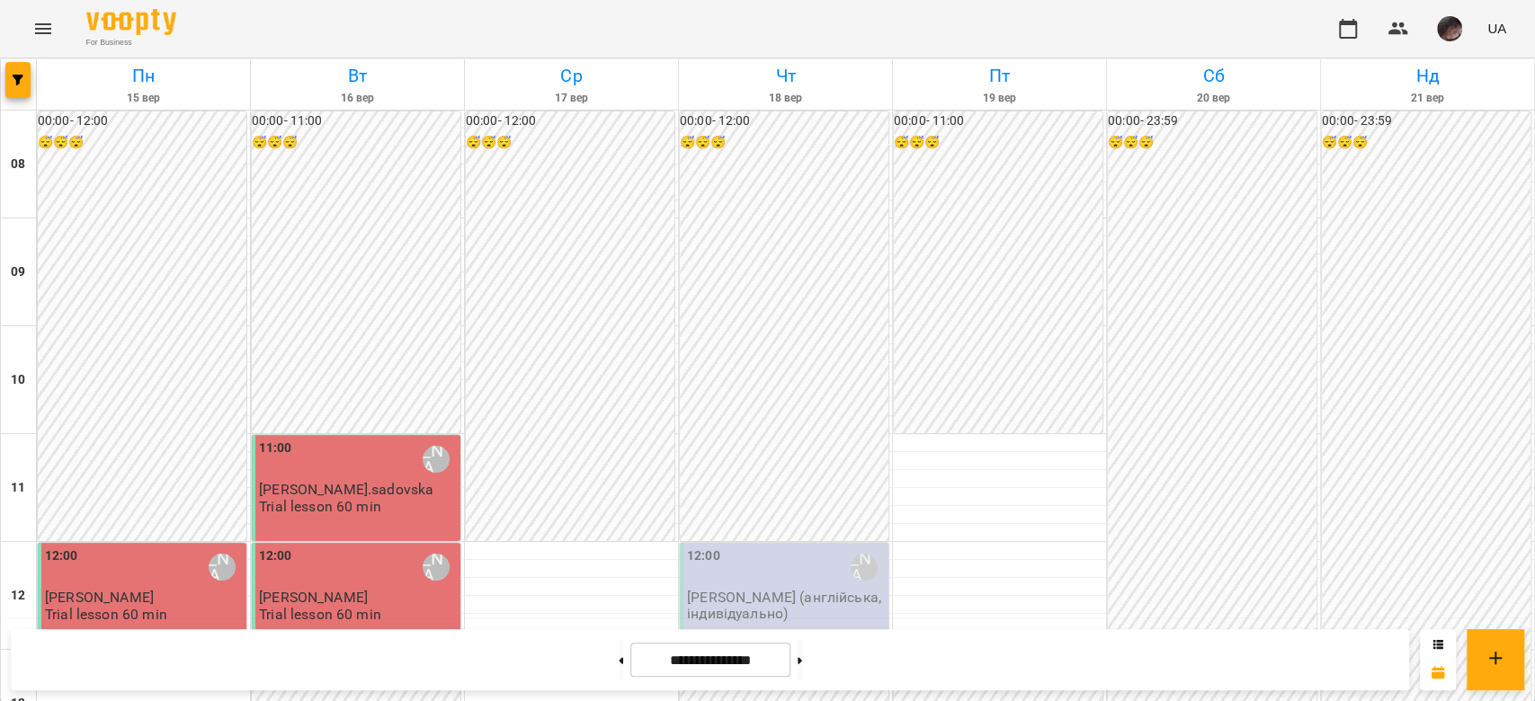
scroll to position [479, 0]
click at [13, 79] on icon "button" at bounding box center [18, 80] width 11 height 11
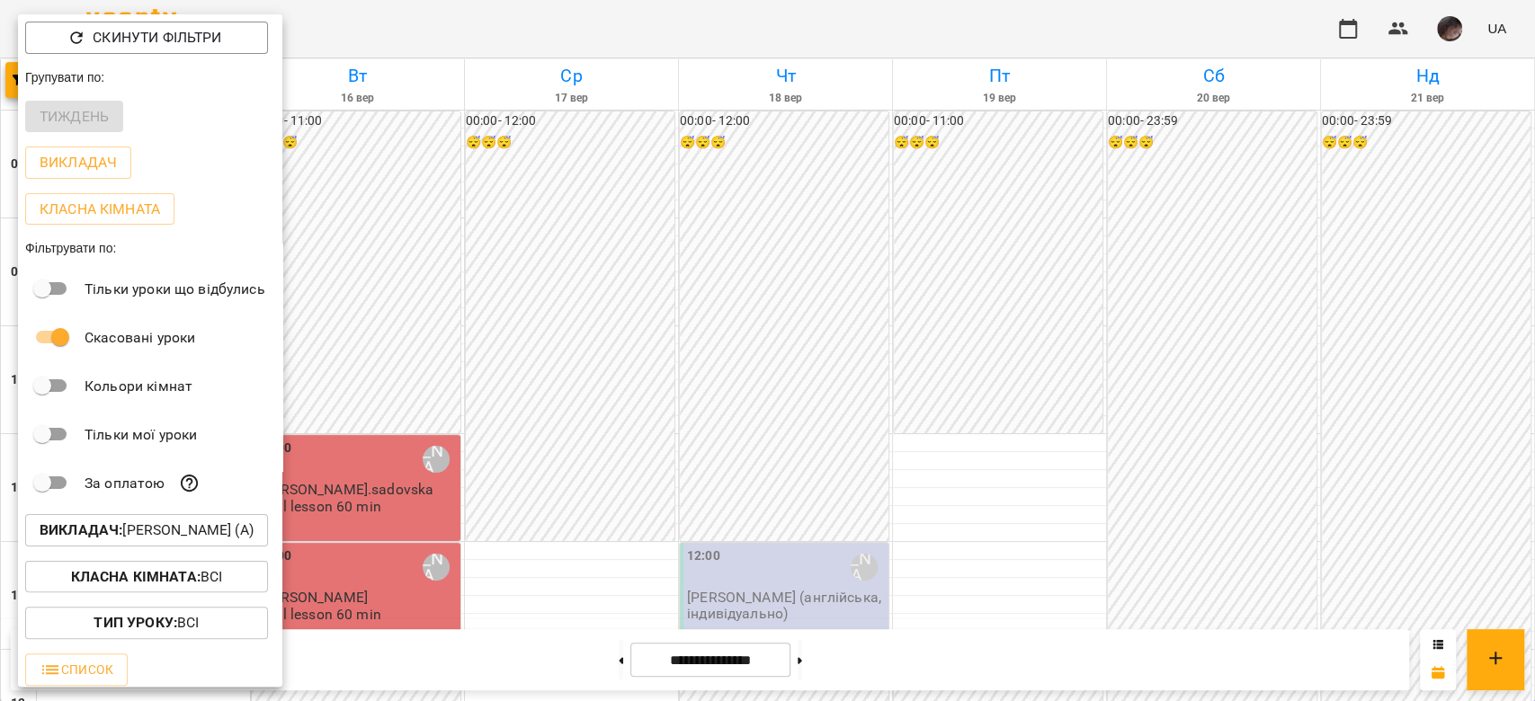
click at [122, 246] on b "Викладач :" at bounding box center [81, 529] width 83 height 17
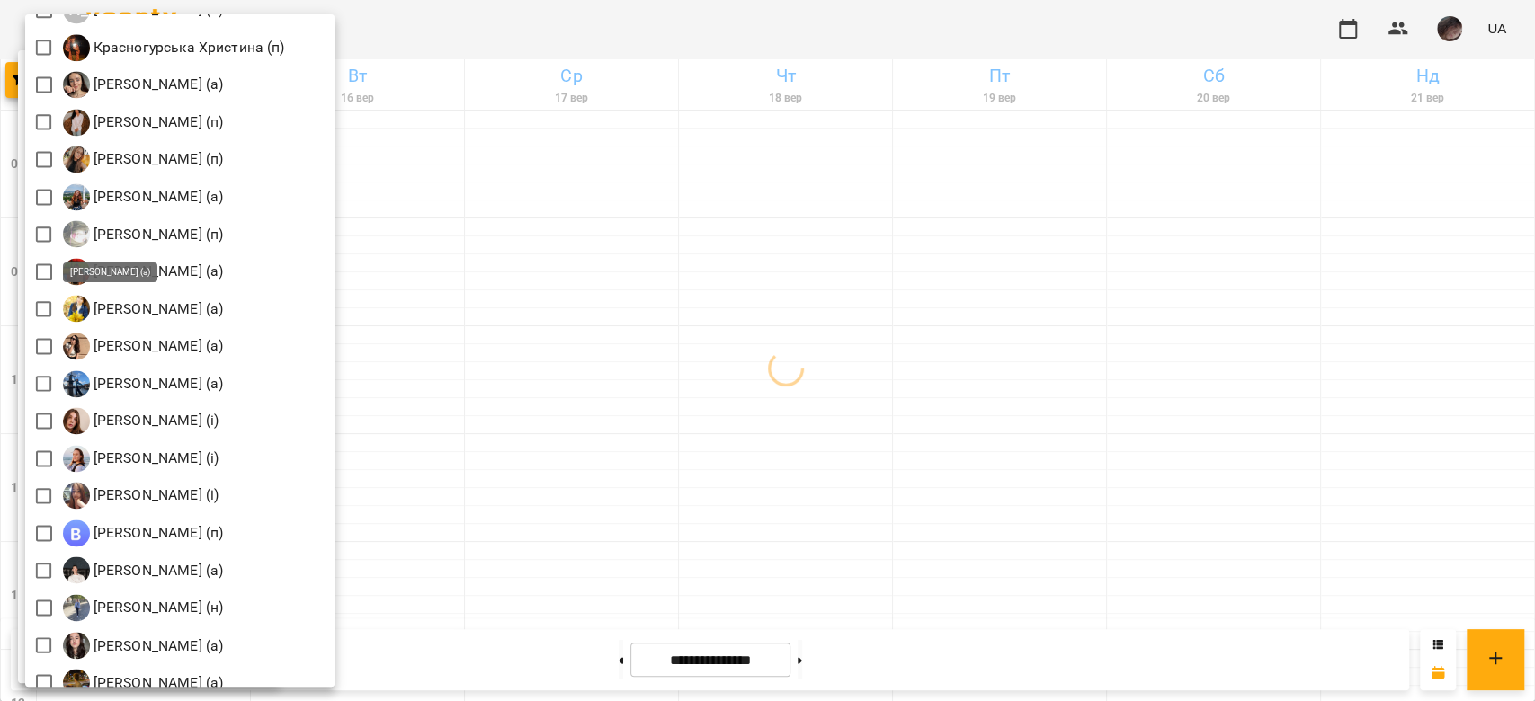
scroll to position [1798, 0]
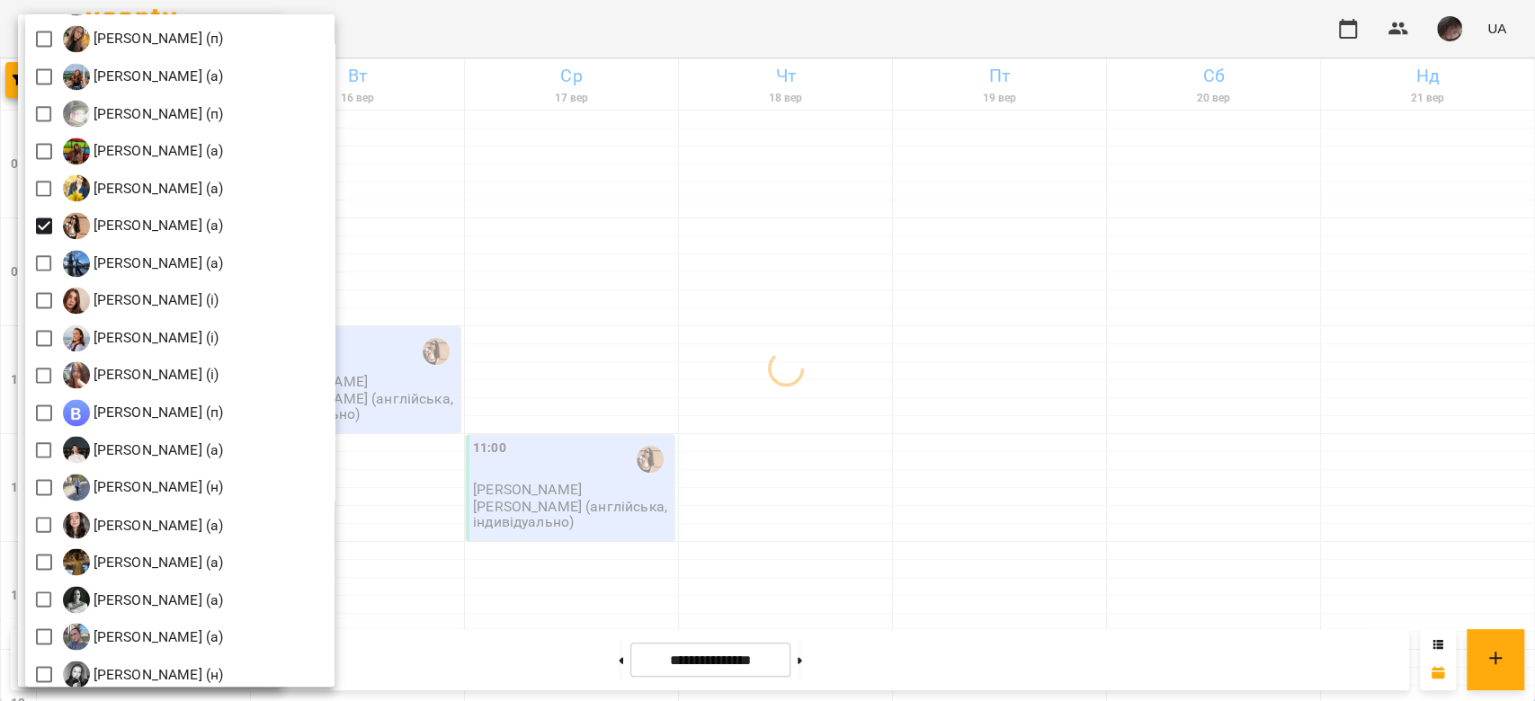
click at [627, 228] on div at bounding box center [767, 350] width 1535 height 701
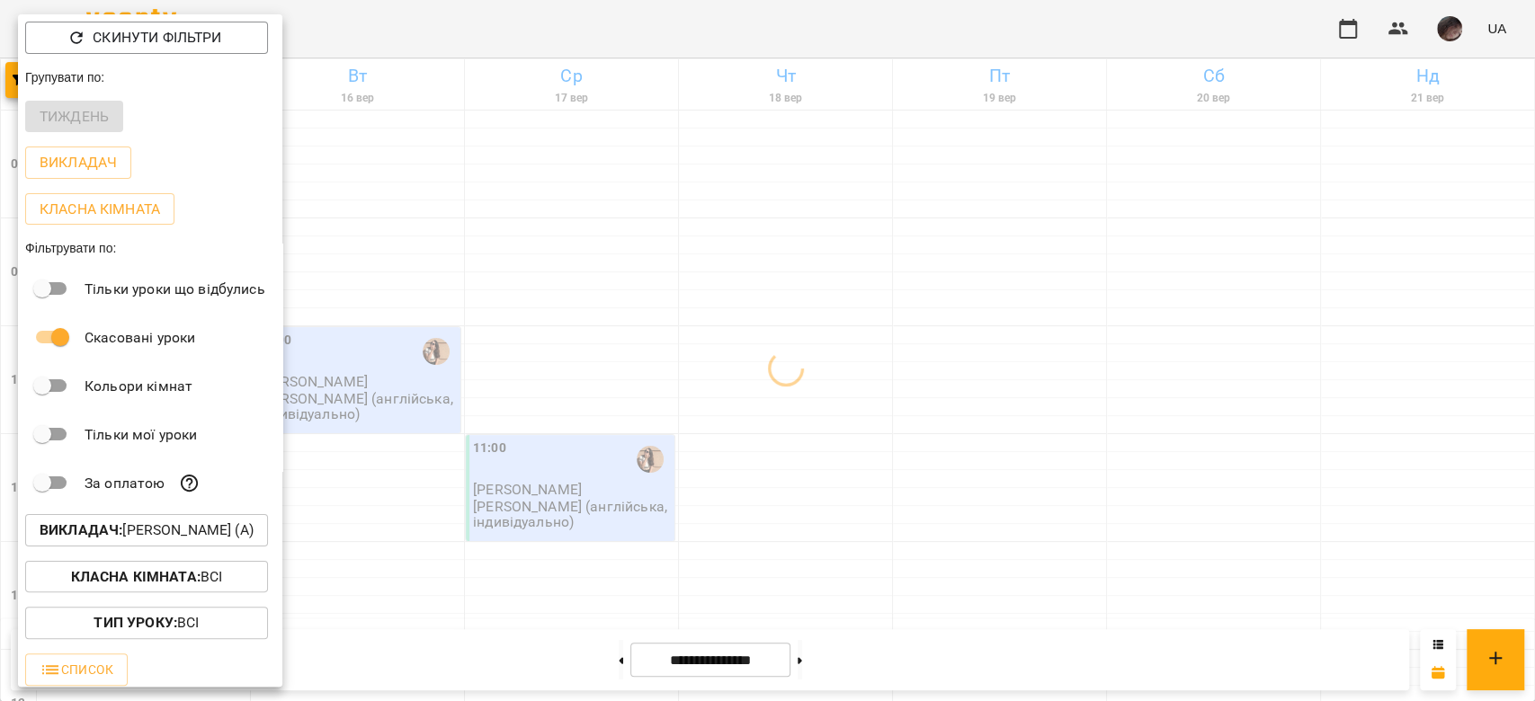
click at [627, 228] on div at bounding box center [767, 350] width 1535 height 701
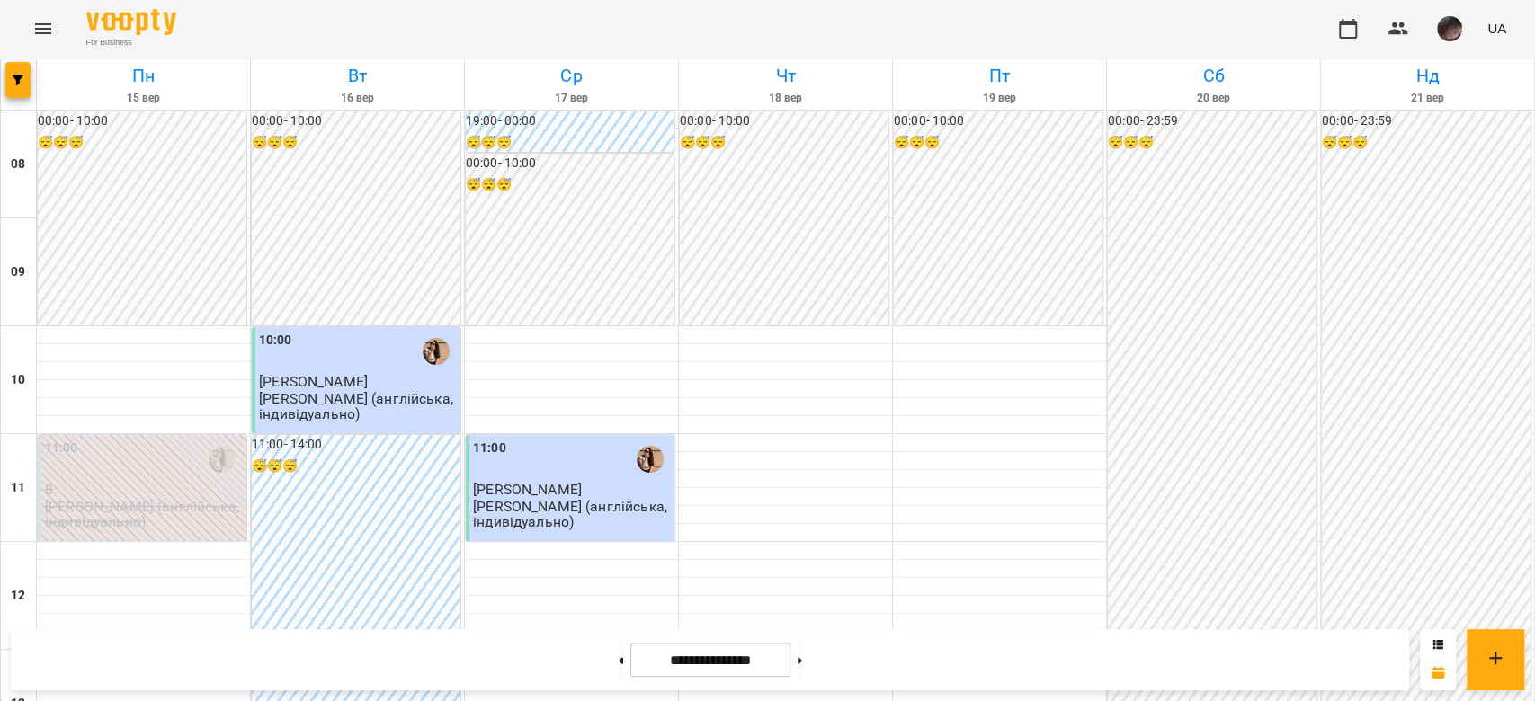
scroll to position [839, 0]
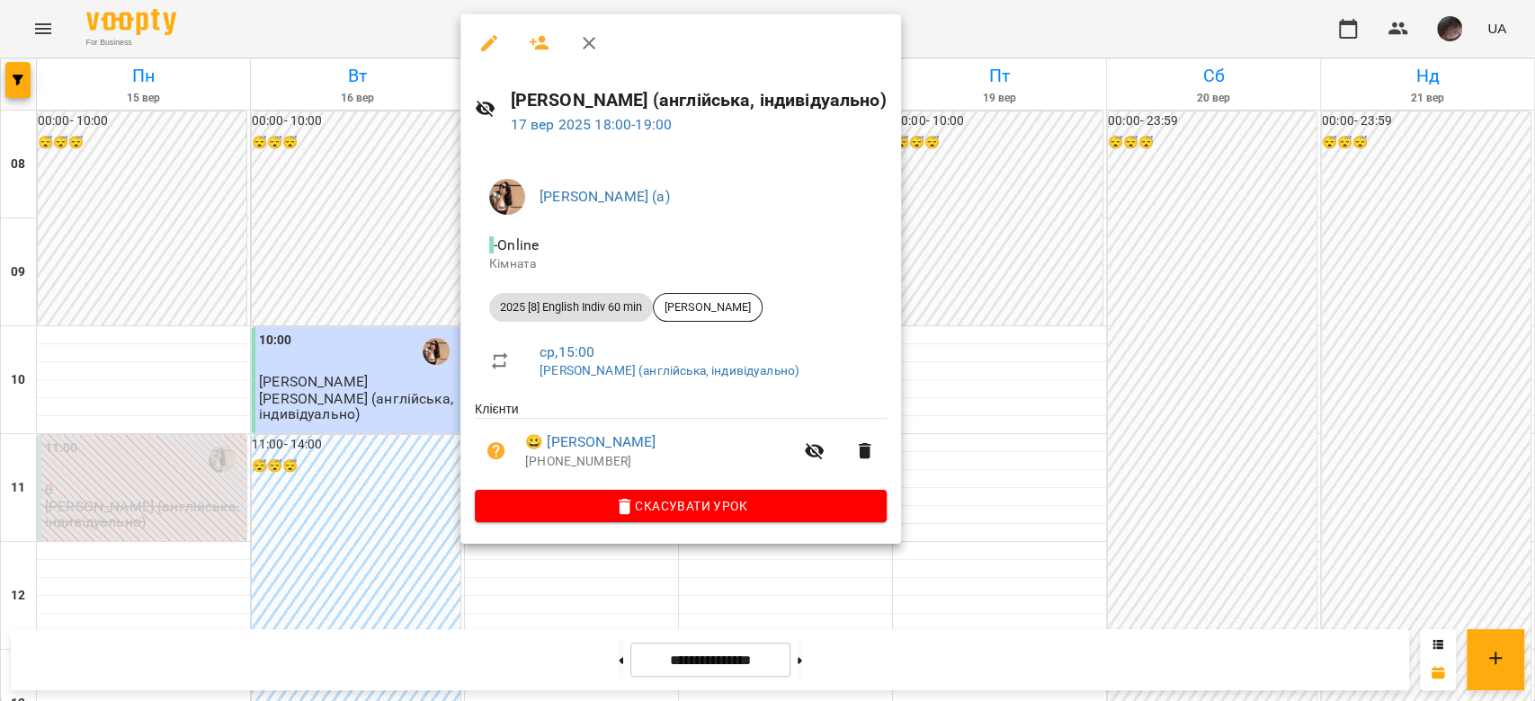
click at [627, 246] on icon "button" at bounding box center [865, 451] width 22 height 22
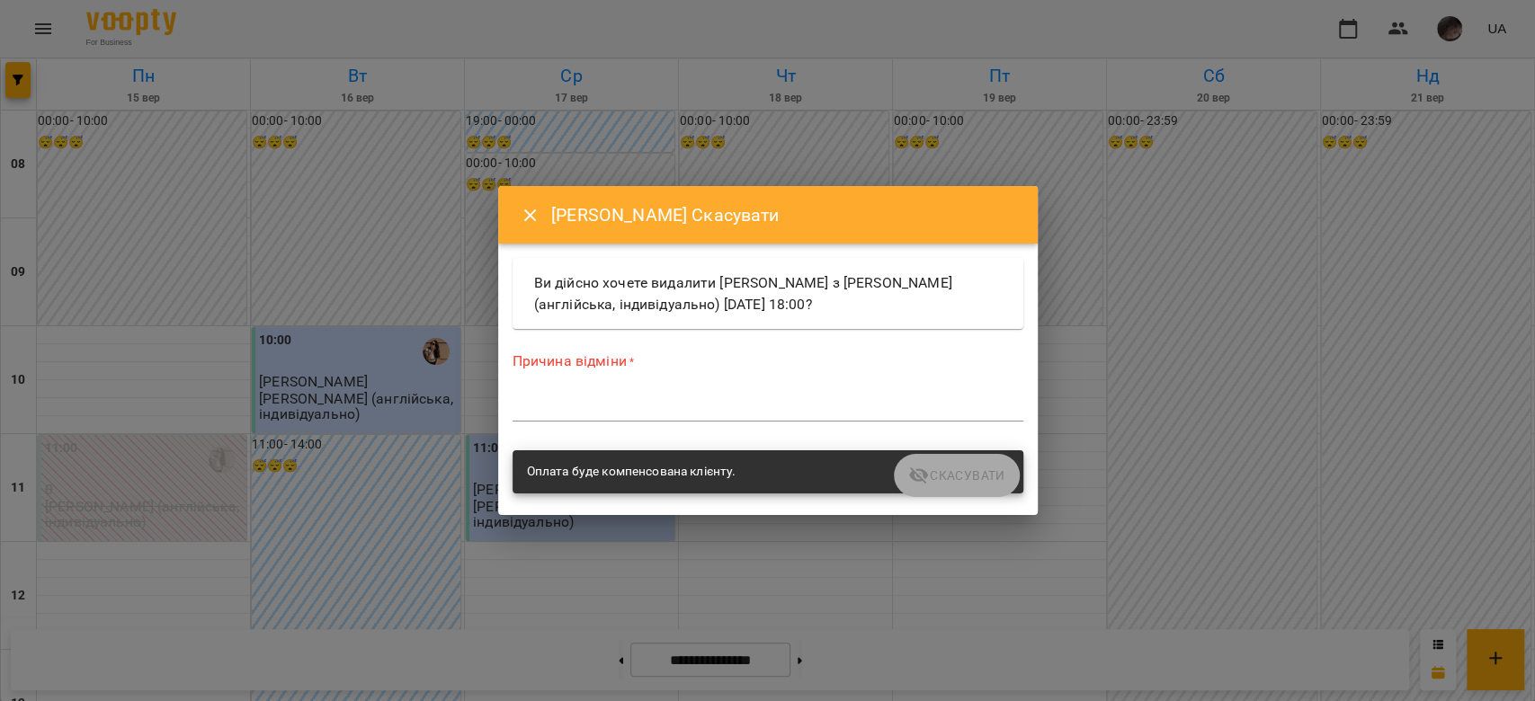
click at [574, 246] on textarea at bounding box center [767, 406] width 511 height 17
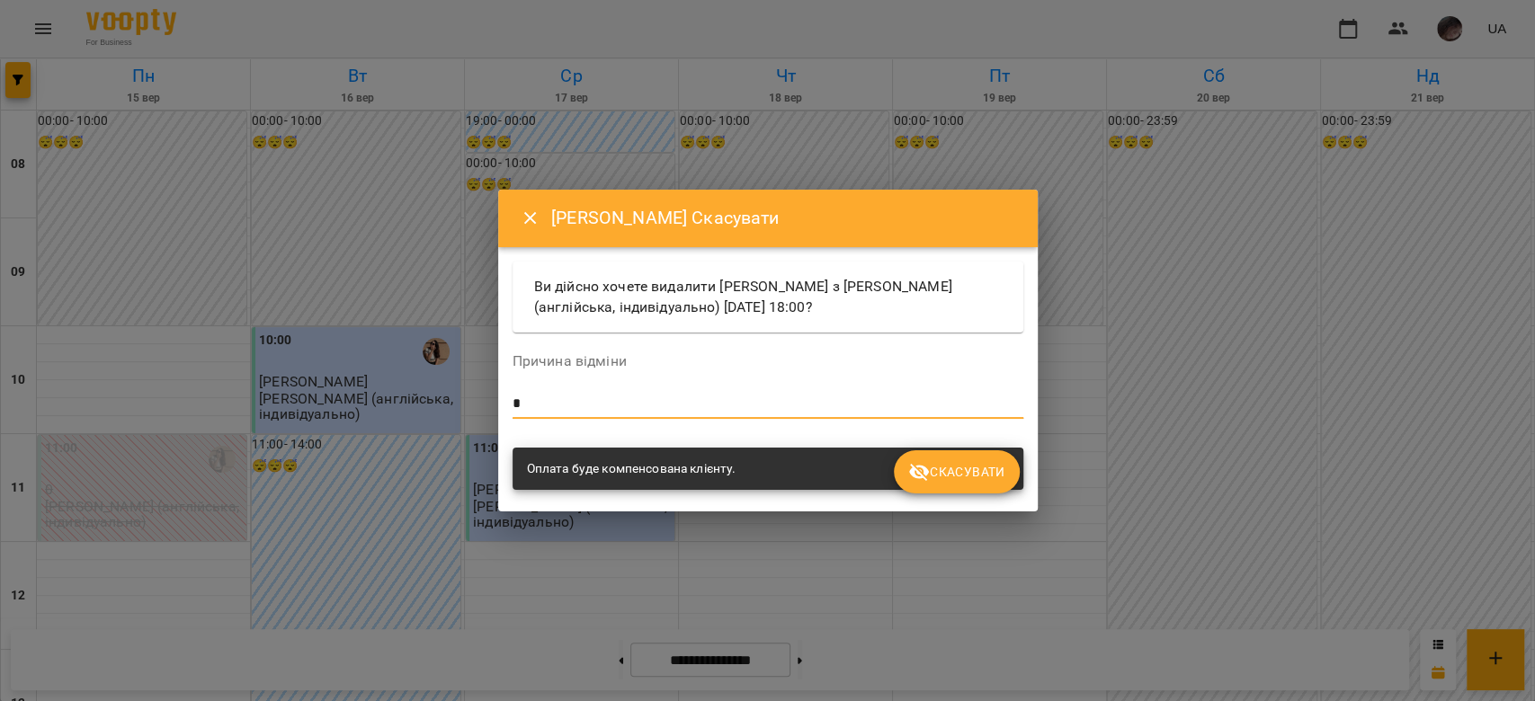
type textarea "*"
click at [627, 246] on span "Скасувати" at bounding box center [956, 472] width 96 height 22
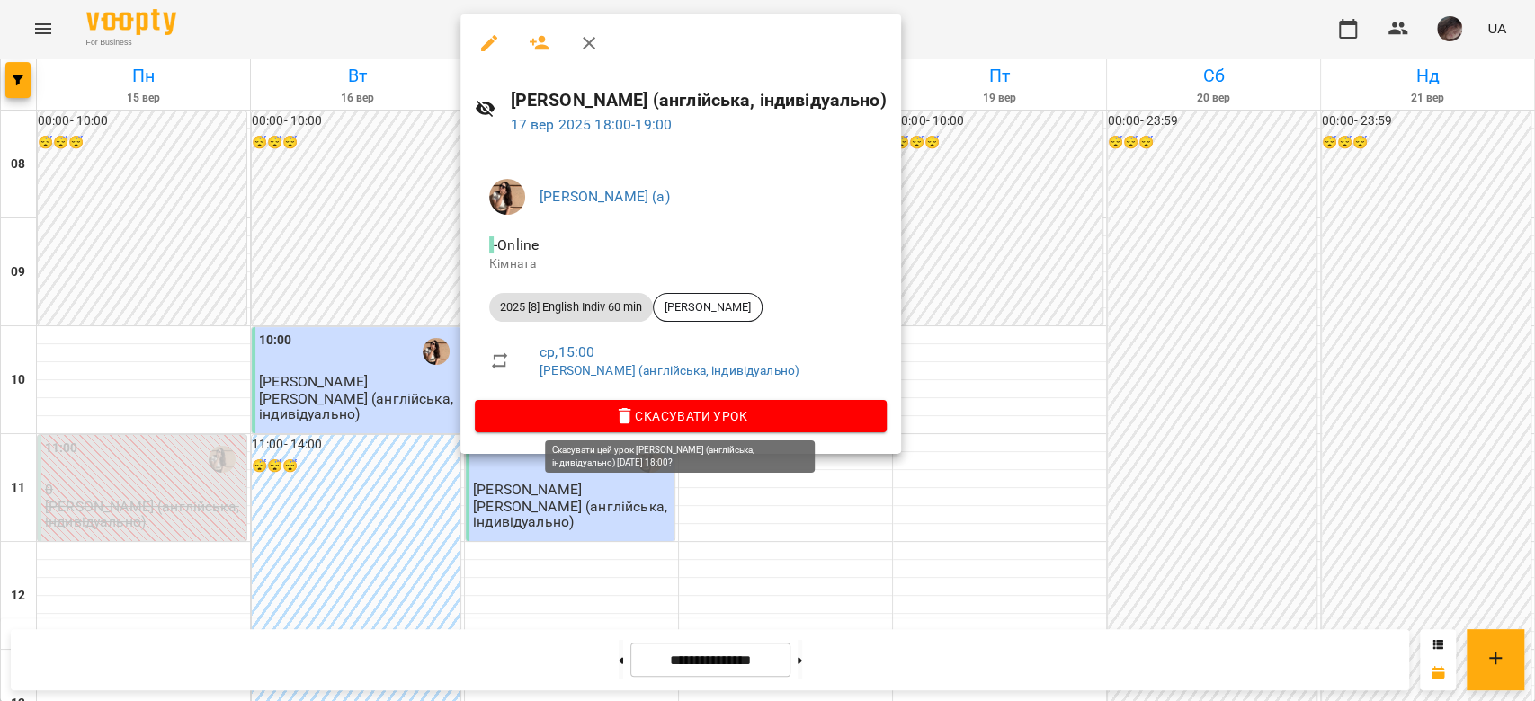
click at [627, 246] on icon "button" at bounding box center [625, 416] width 22 height 22
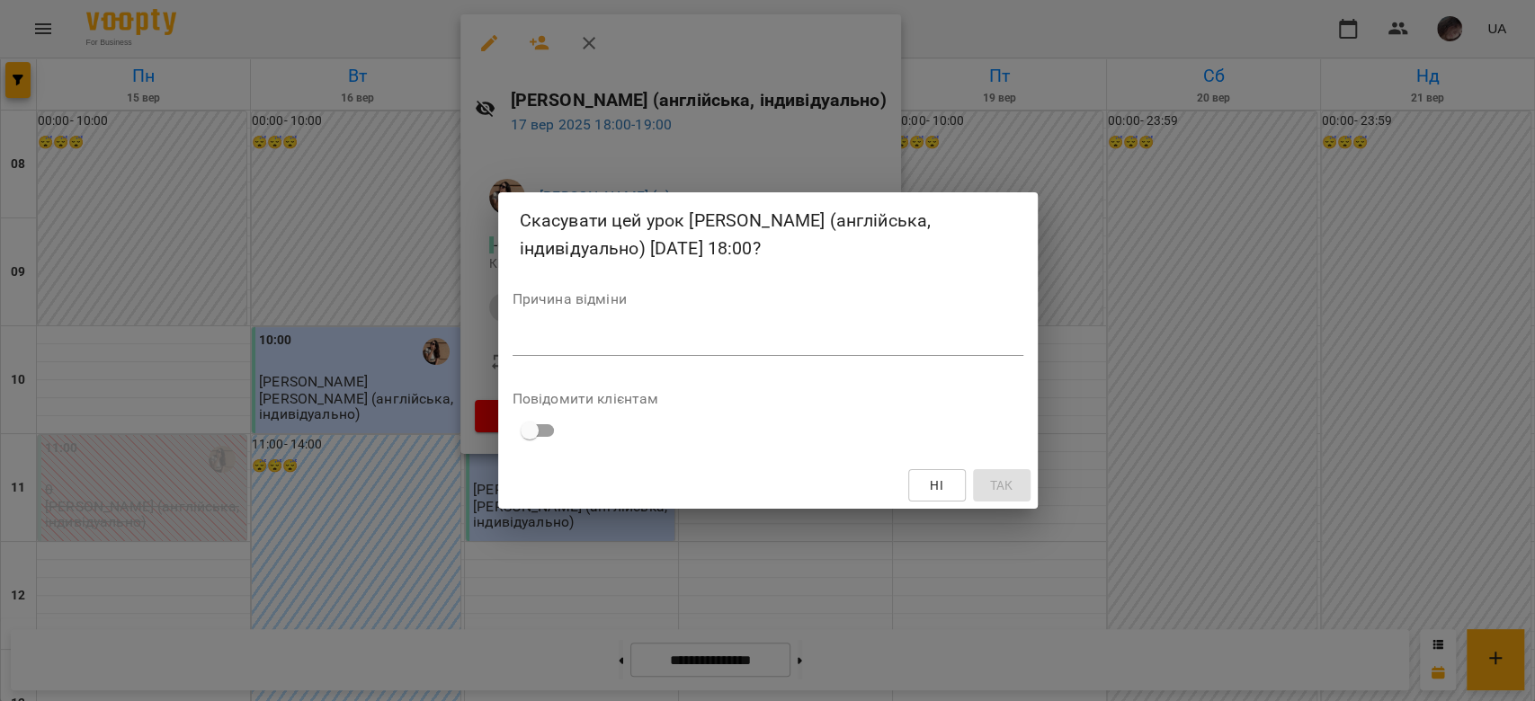
click at [627, 246] on textarea at bounding box center [767, 341] width 511 height 17
type textarea "*"
click at [627, 246] on span "Так" at bounding box center [1000, 486] width 23 height 22
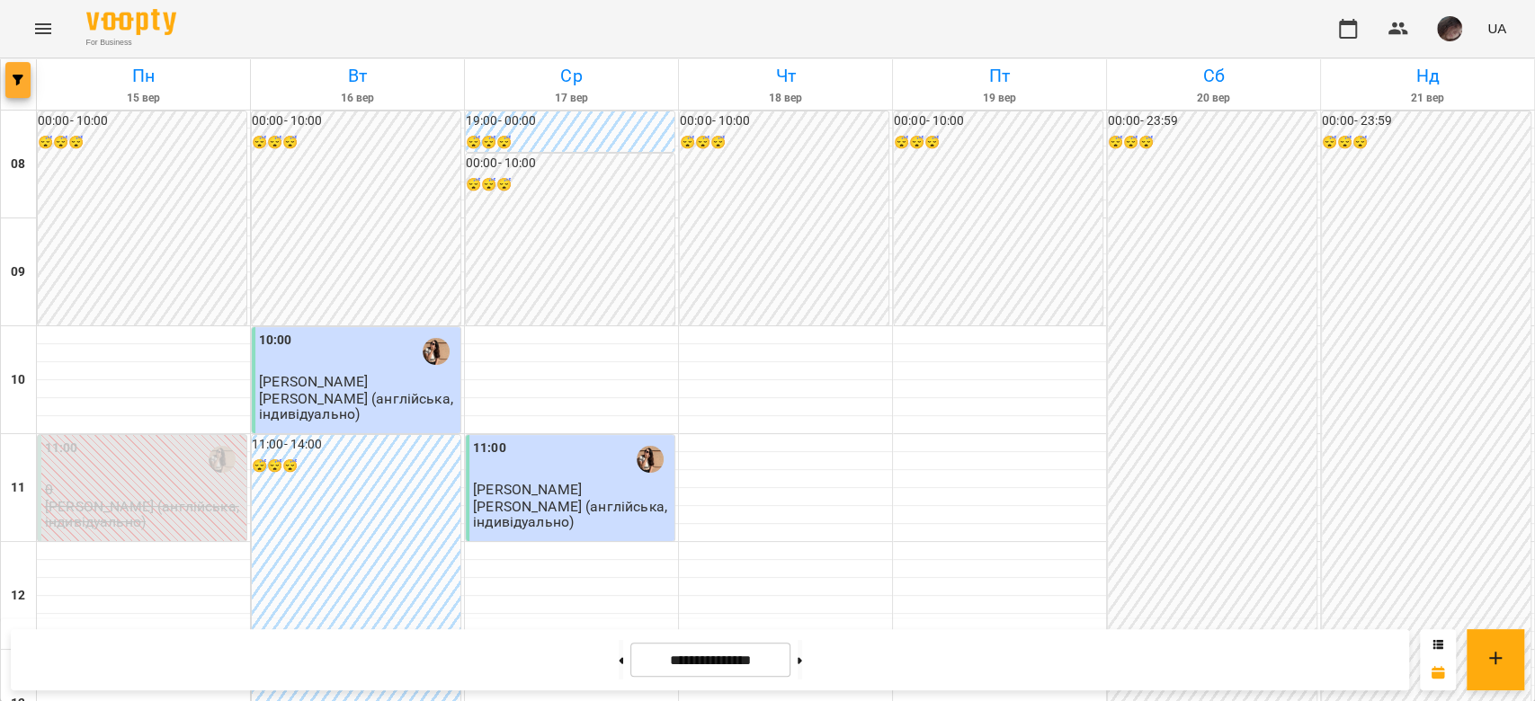
click at [9, 87] on button "button" at bounding box center [17, 80] width 25 height 36
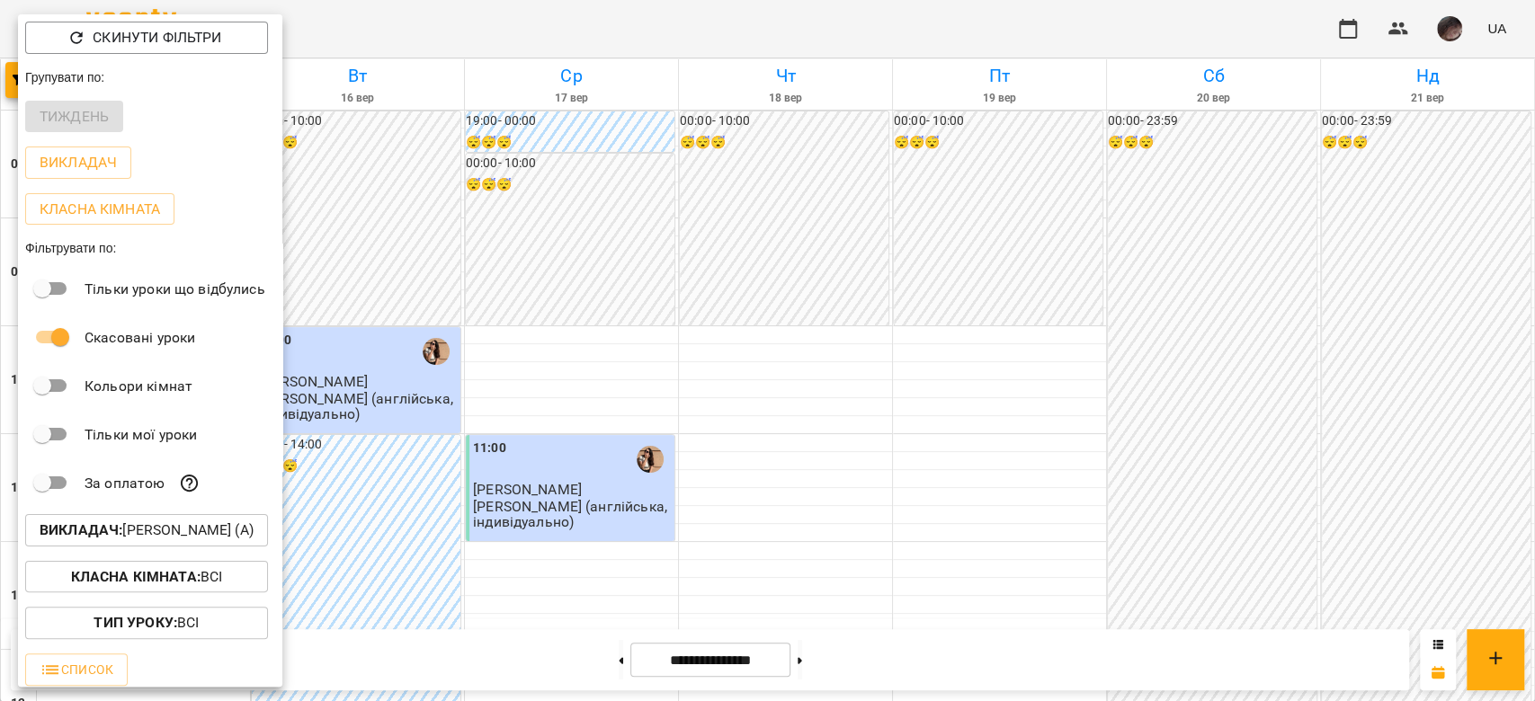
click at [222, 246] on button "Викладач : Малярська Христина Борисівна (а)" at bounding box center [146, 530] width 243 height 32
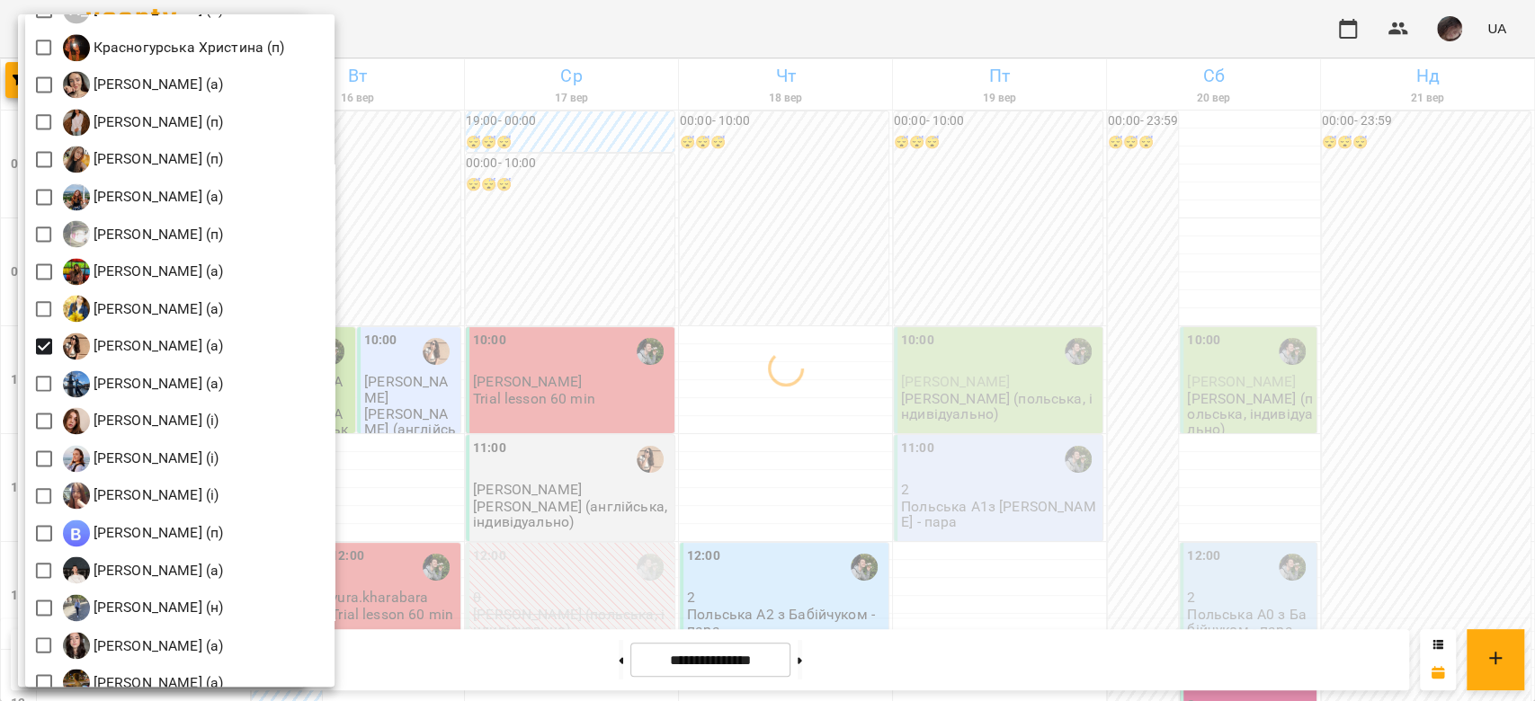
scroll to position [1798, 0]
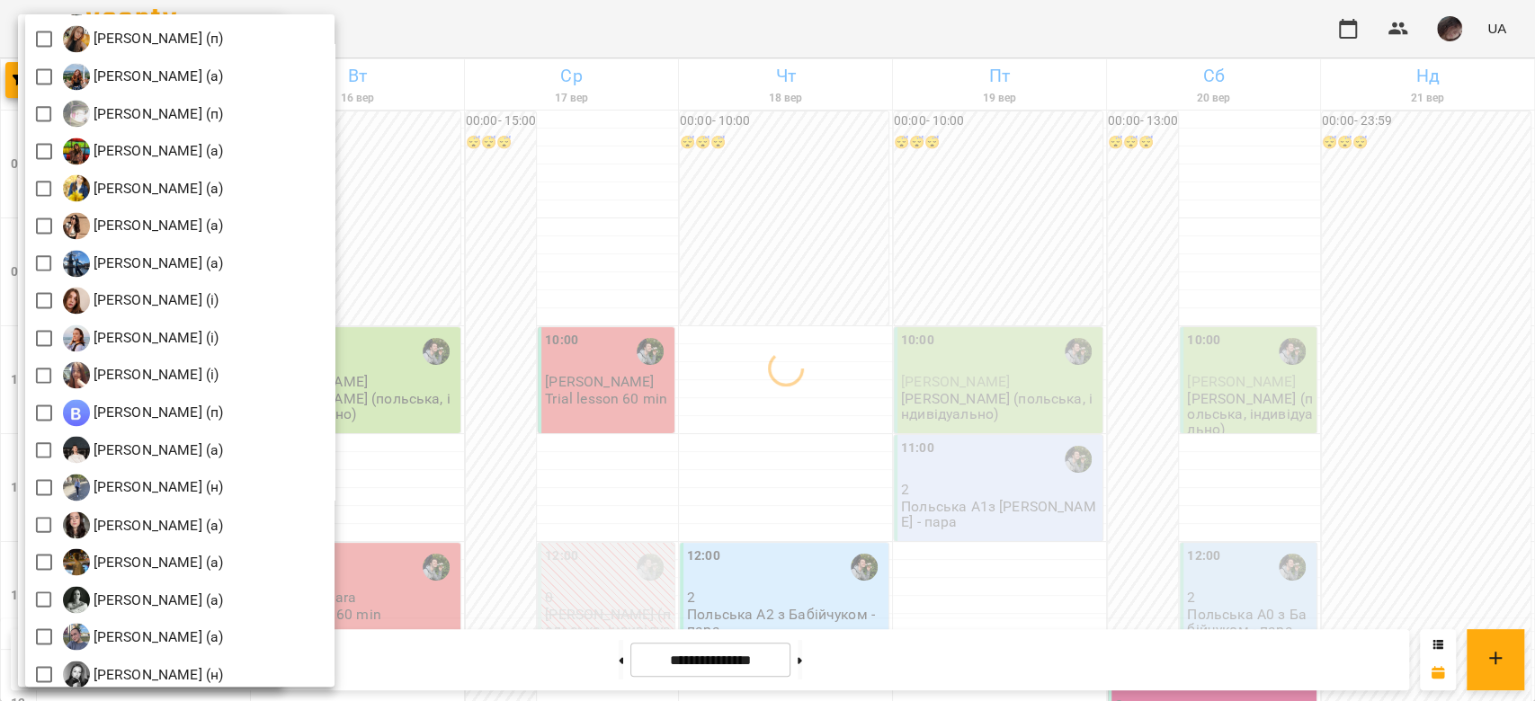
click at [600, 237] on div at bounding box center [767, 350] width 1535 height 701
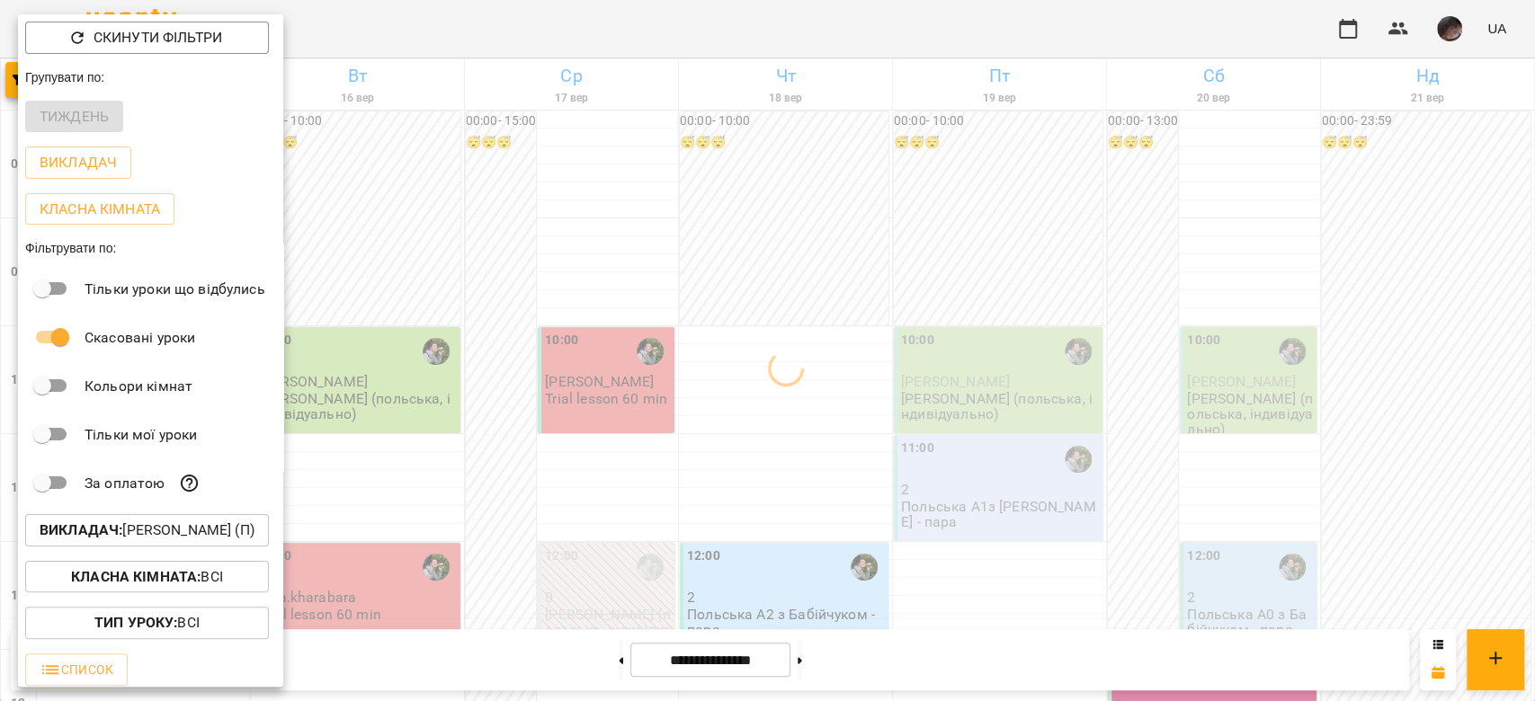
click at [600, 237] on div at bounding box center [767, 350] width 1535 height 701
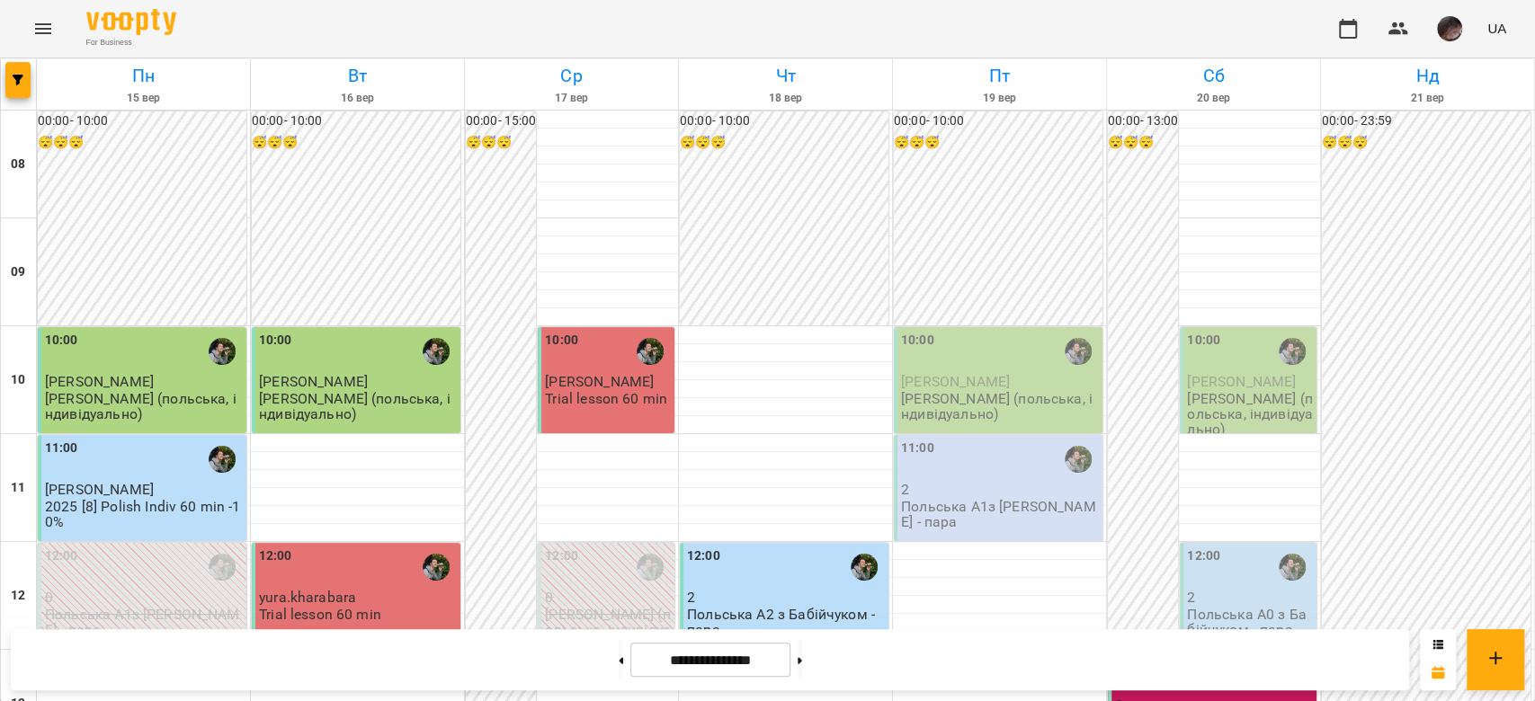
scroll to position [599, 0]
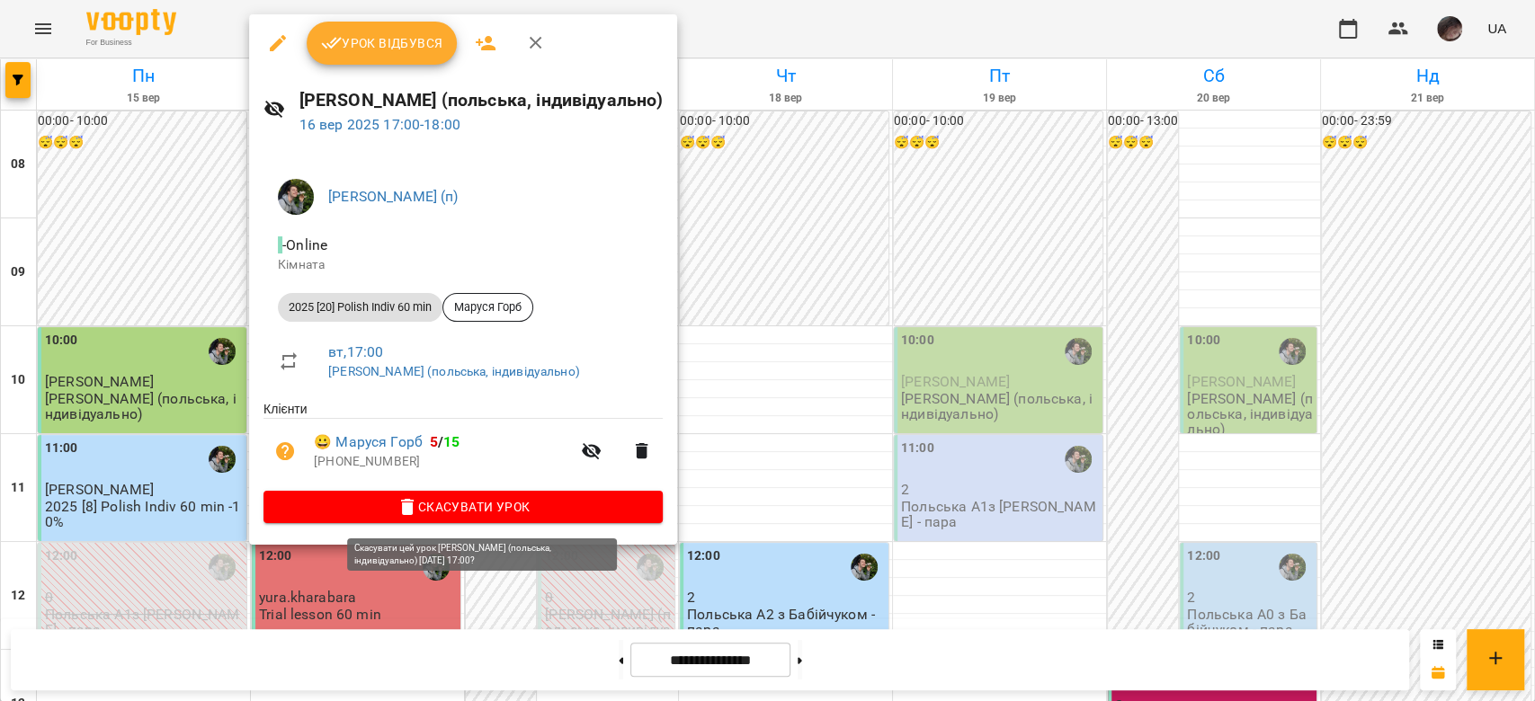
click at [581, 246] on span "Скасувати Урок" at bounding box center [463, 507] width 370 height 22
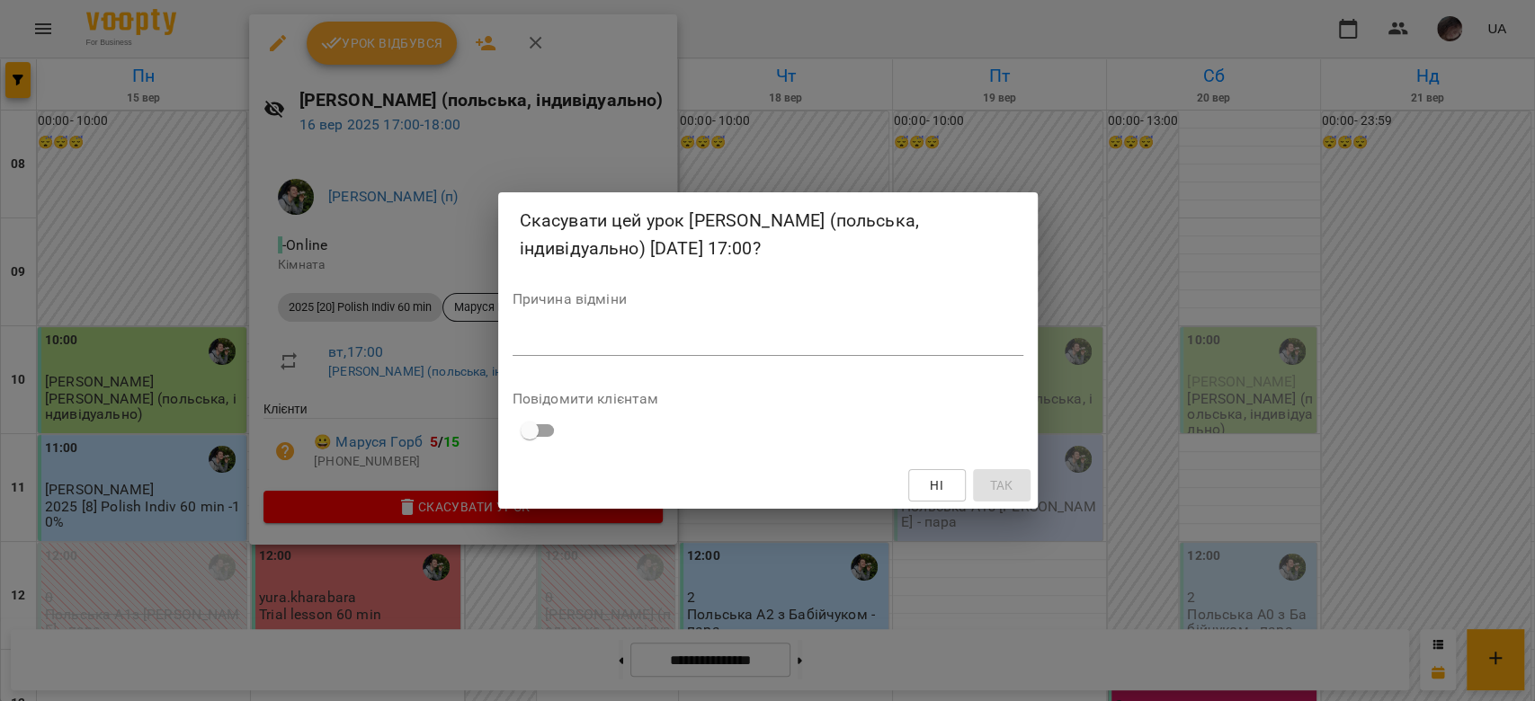
click at [627, 246] on textarea at bounding box center [767, 341] width 511 height 17
type textarea "*"
click at [627, 246] on button "Так" at bounding box center [1002, 485] width 58 height 32
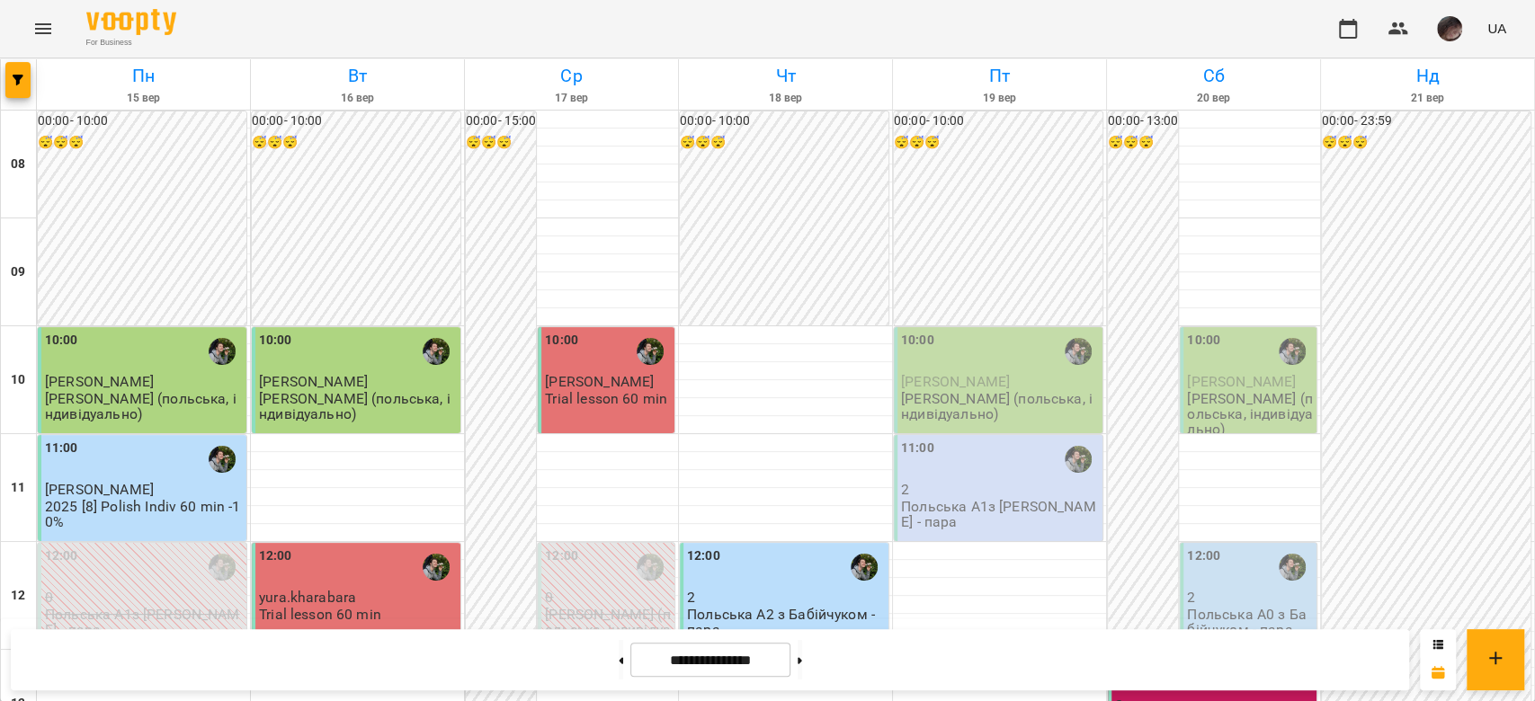
scroll to position [839, 0]
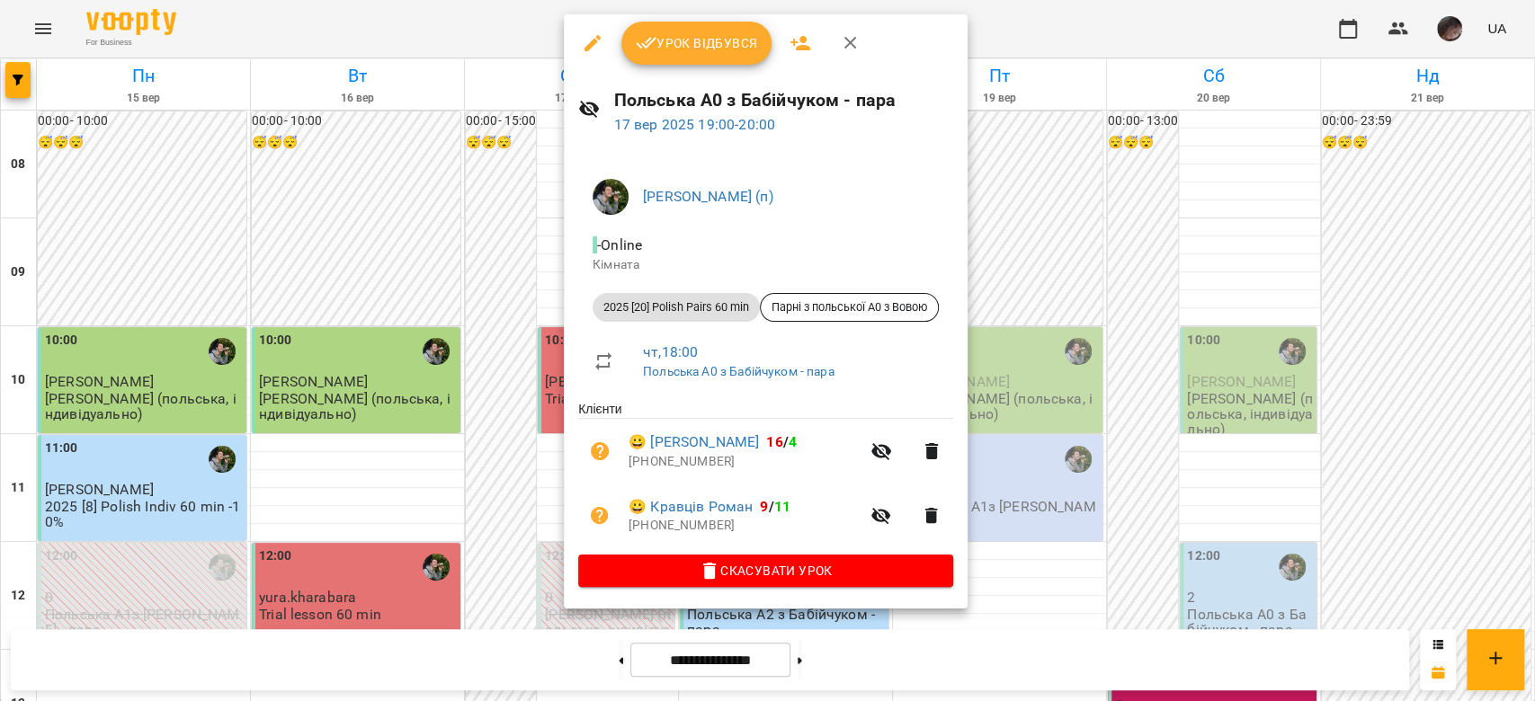
click at [627, 246] on div at bounding box center [767, 350] width 1535 height 701
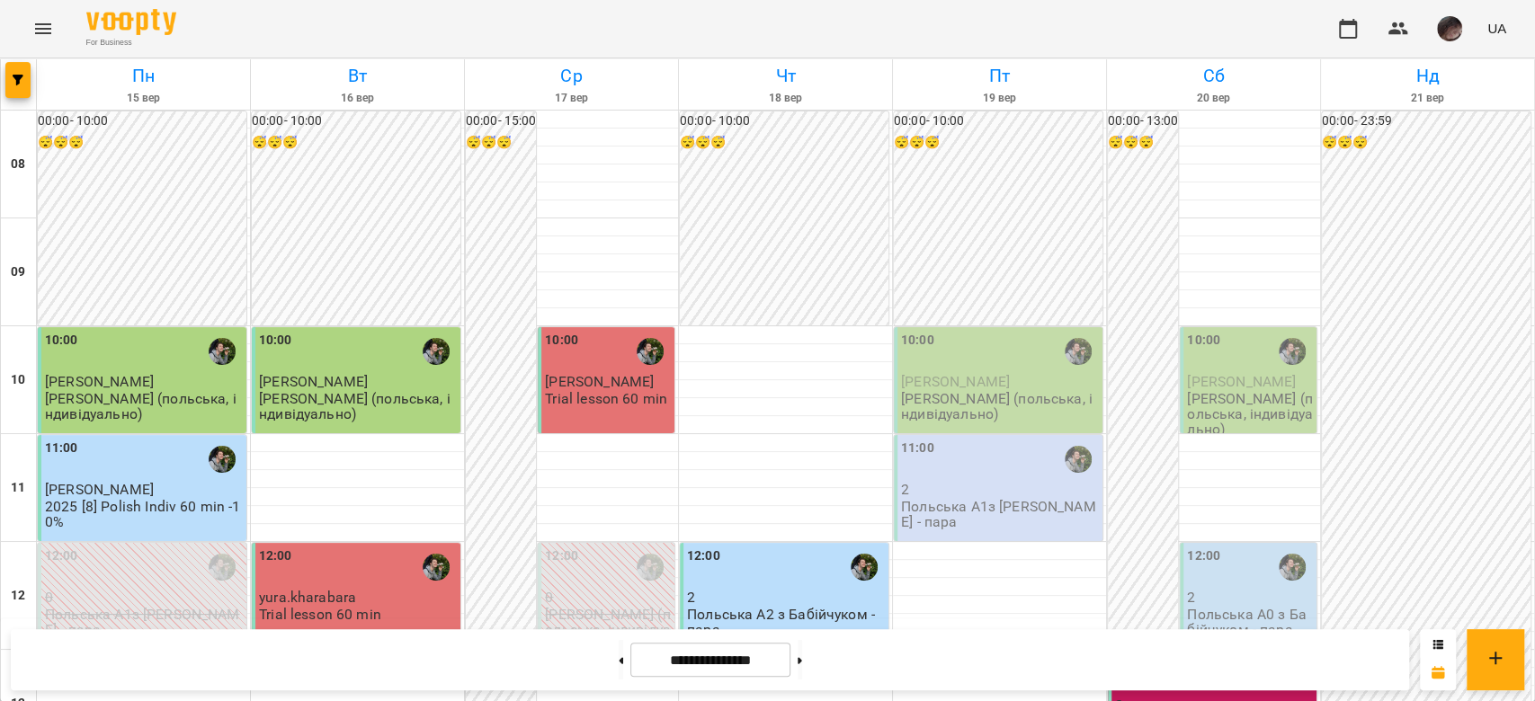
scroll to position [958, 0]
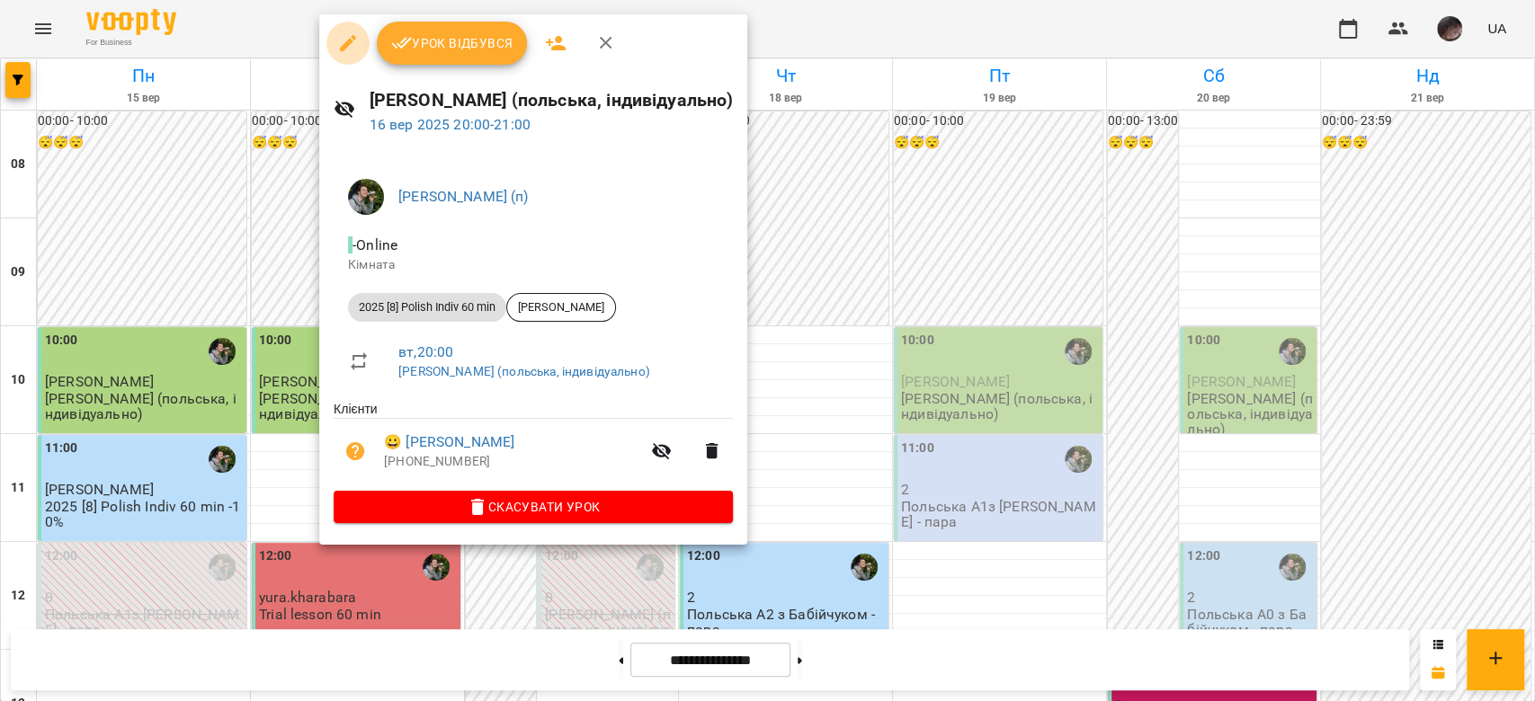
click at [355, 47] on icon "button" at bounding box center [348, 43] width 22 height 22
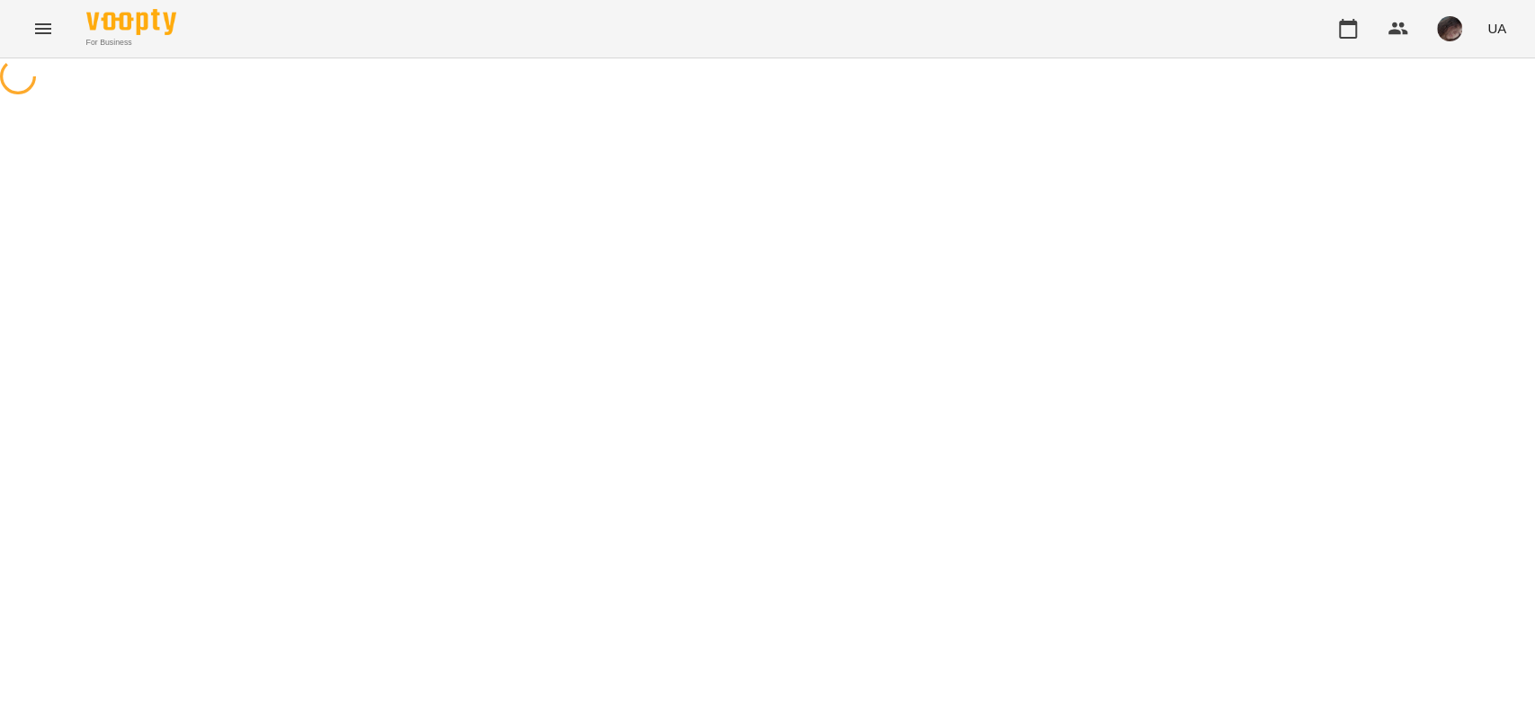
select select "**********"
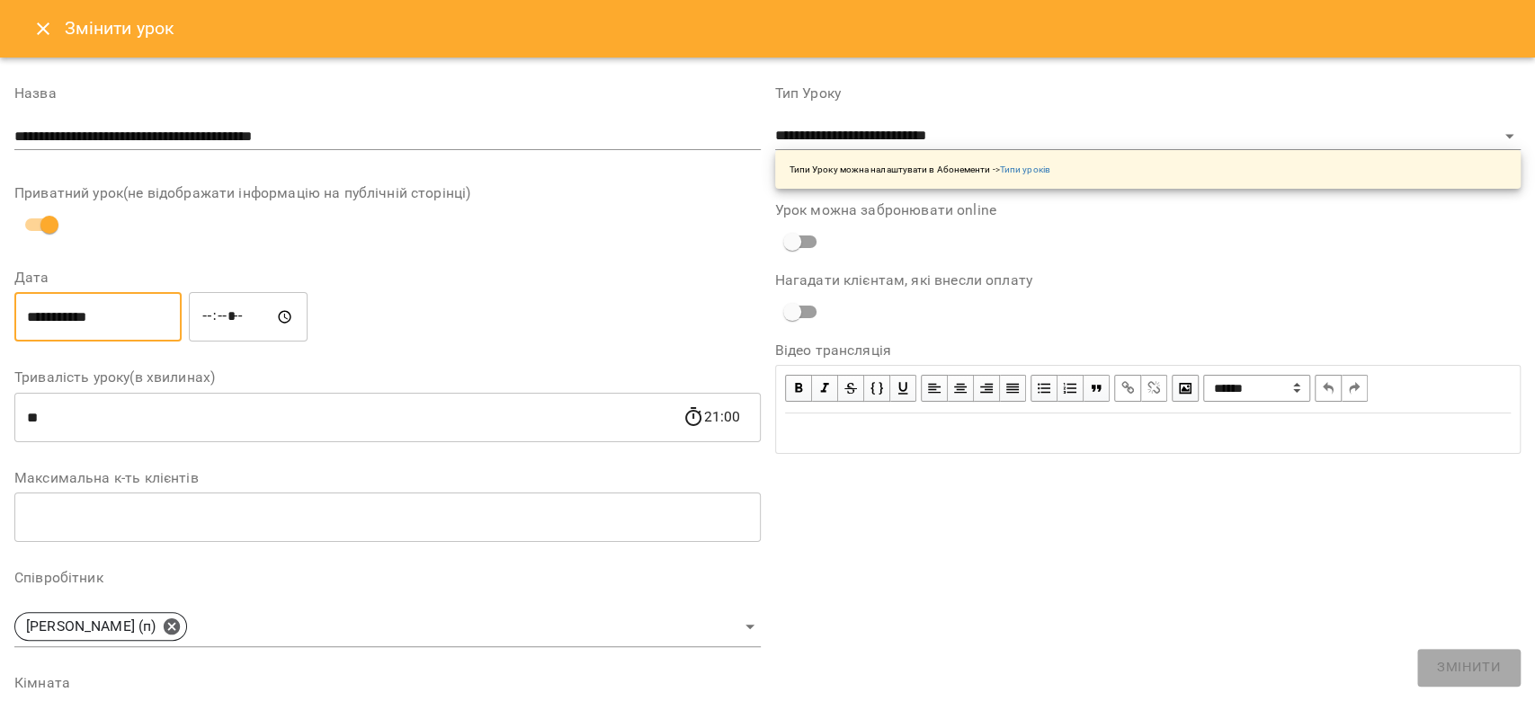
click at [111, 246] on input "**********" at bounding box center [97, 317] width 167 height 50
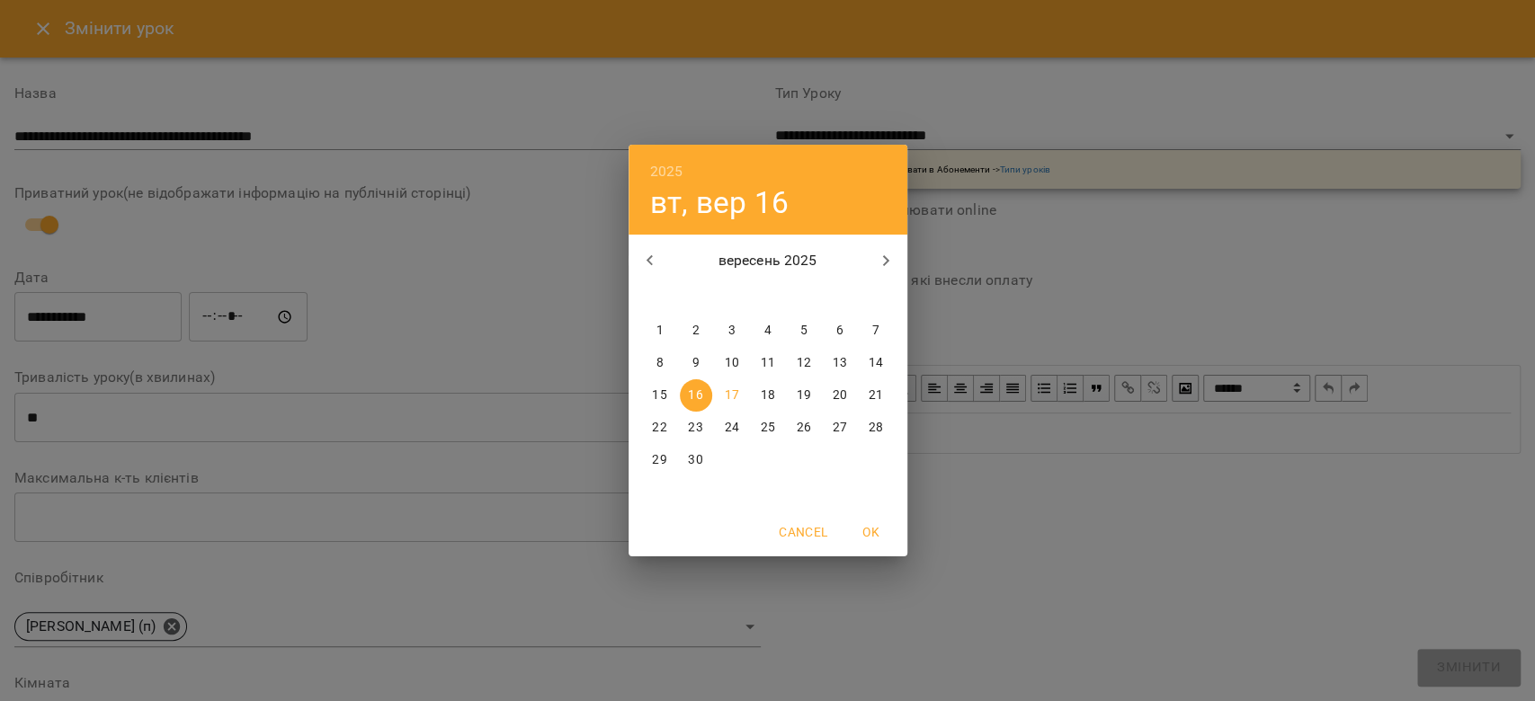
click at [627, 246] on button "19" at bounding box center [803, 395] width 32 height 32
type input "**********"
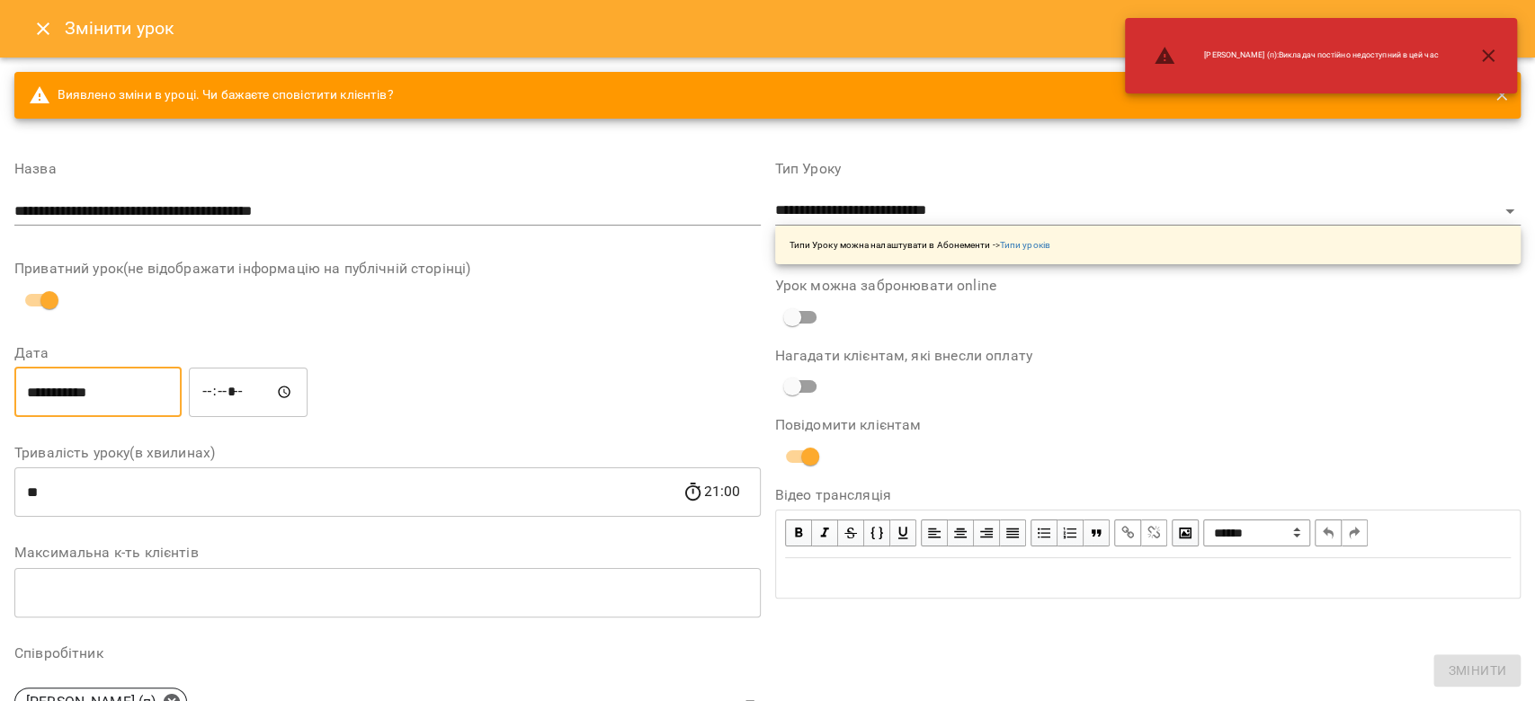
click at [235, 246] on input "*****" at bounding box center [248, 392] width 119 height 50
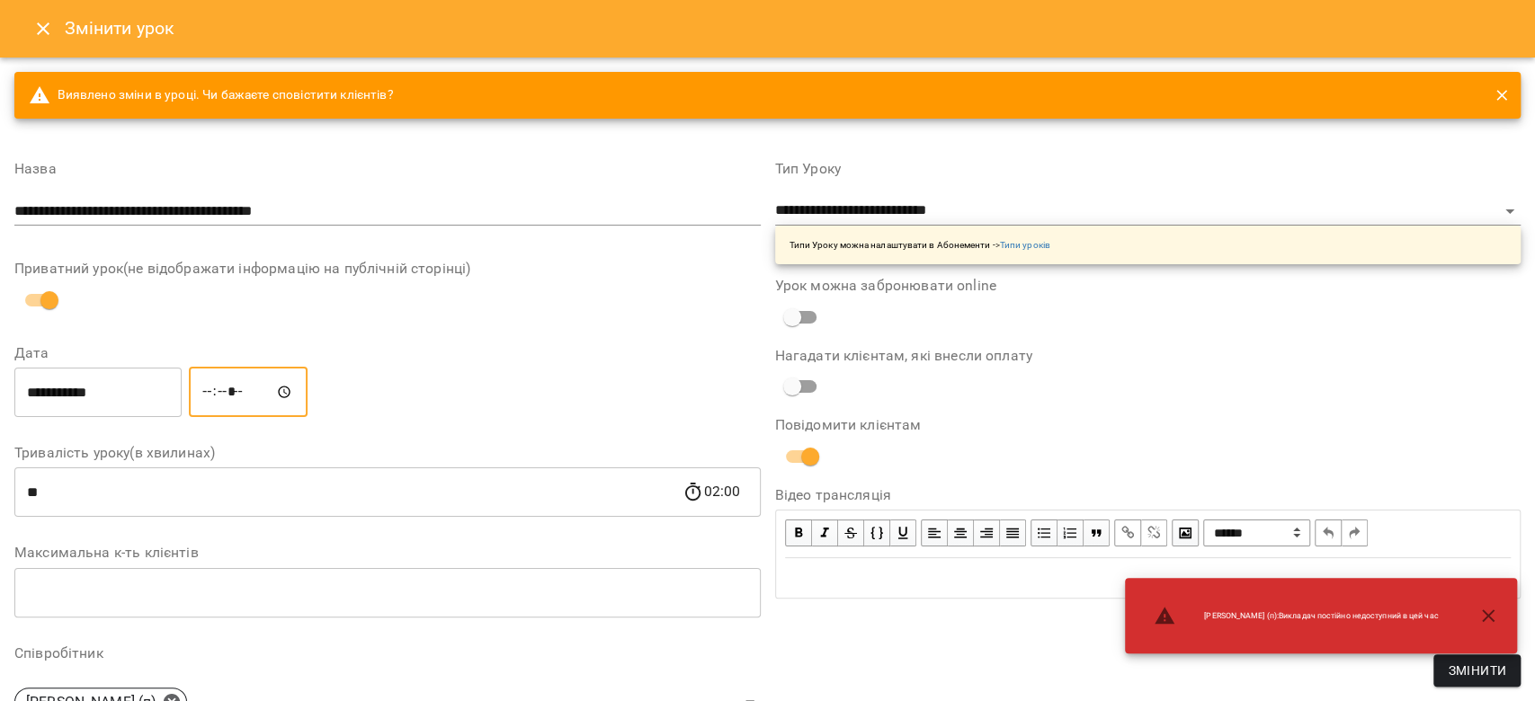
type input "*****"
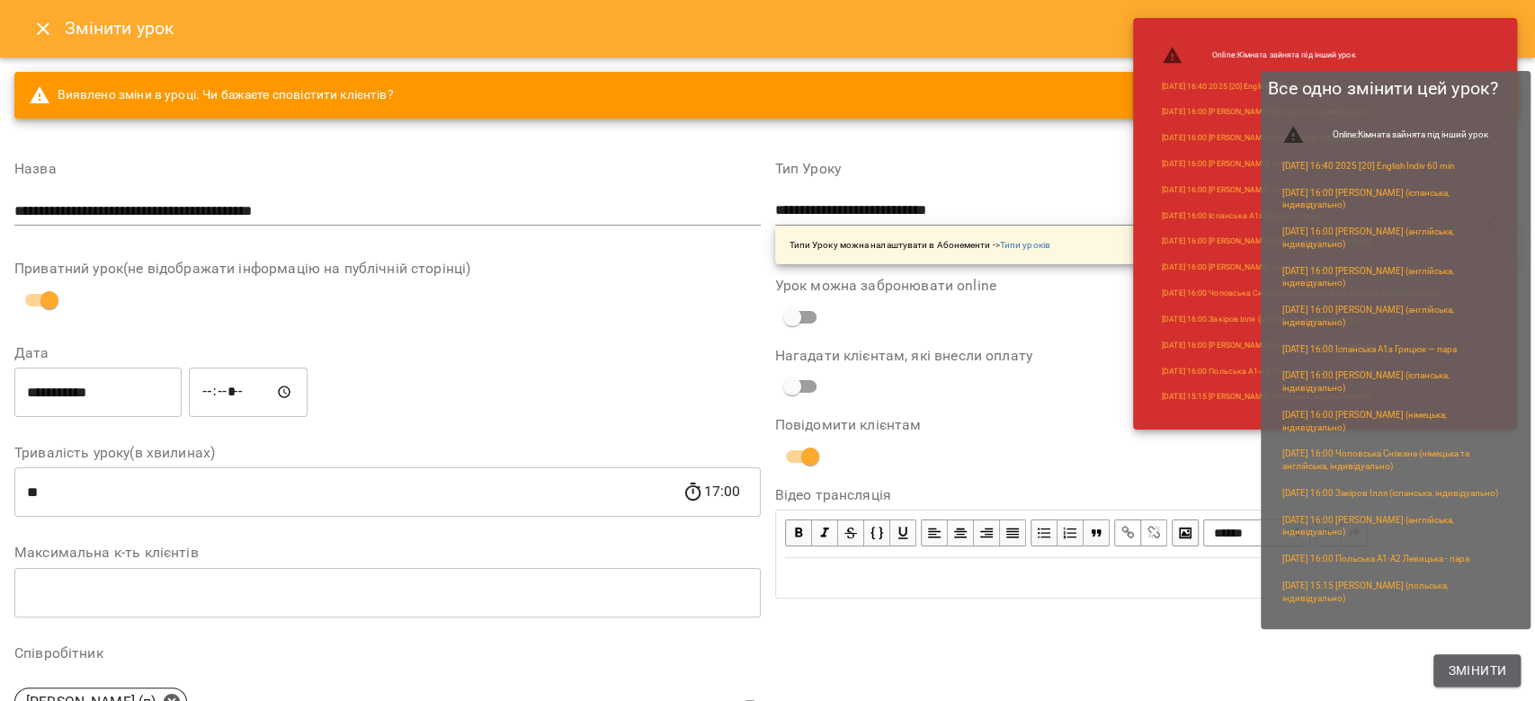
click at [627, 246] on button "Змінити" at bounding box center [1476, 670] width 87 height 32
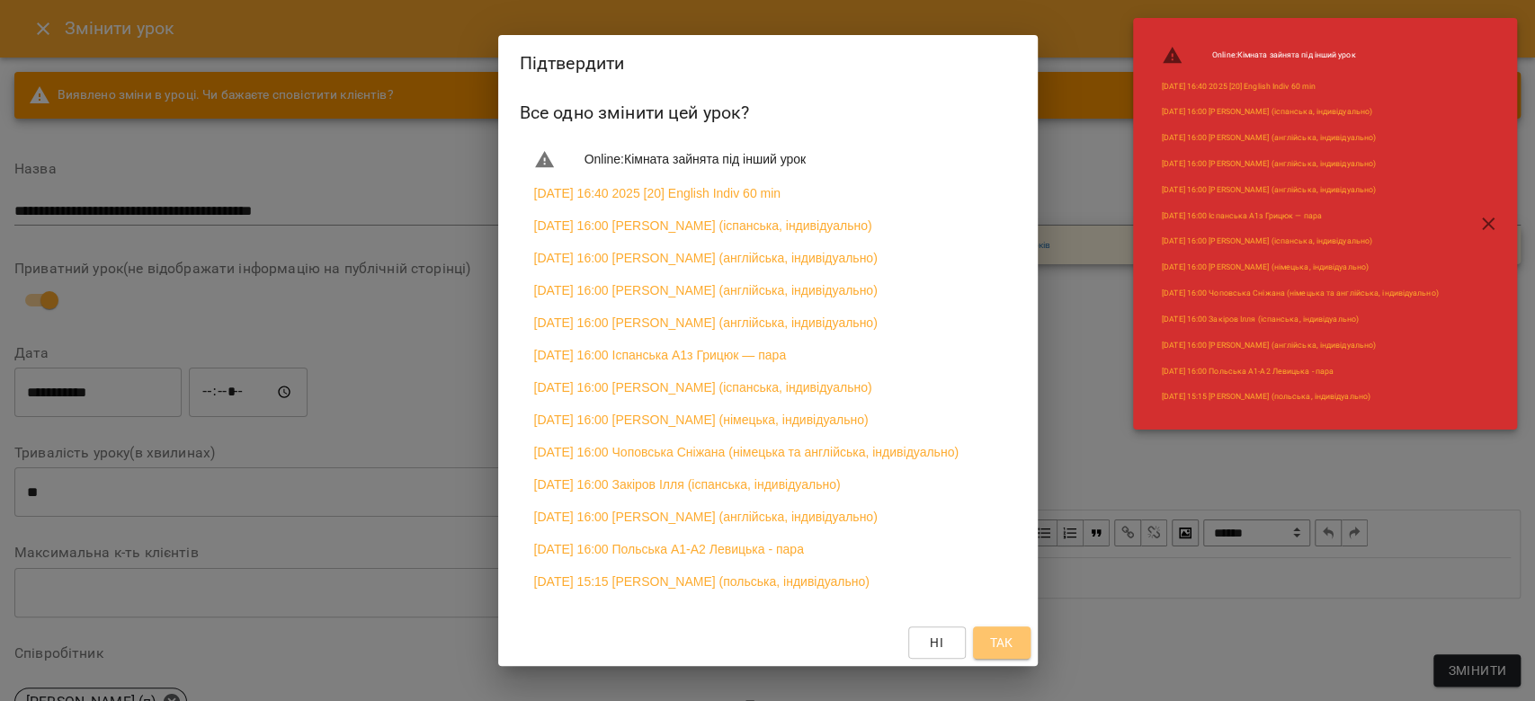
click at [627, 246] on span "Так" at bounding box center [1001, 643] width 29 height 22
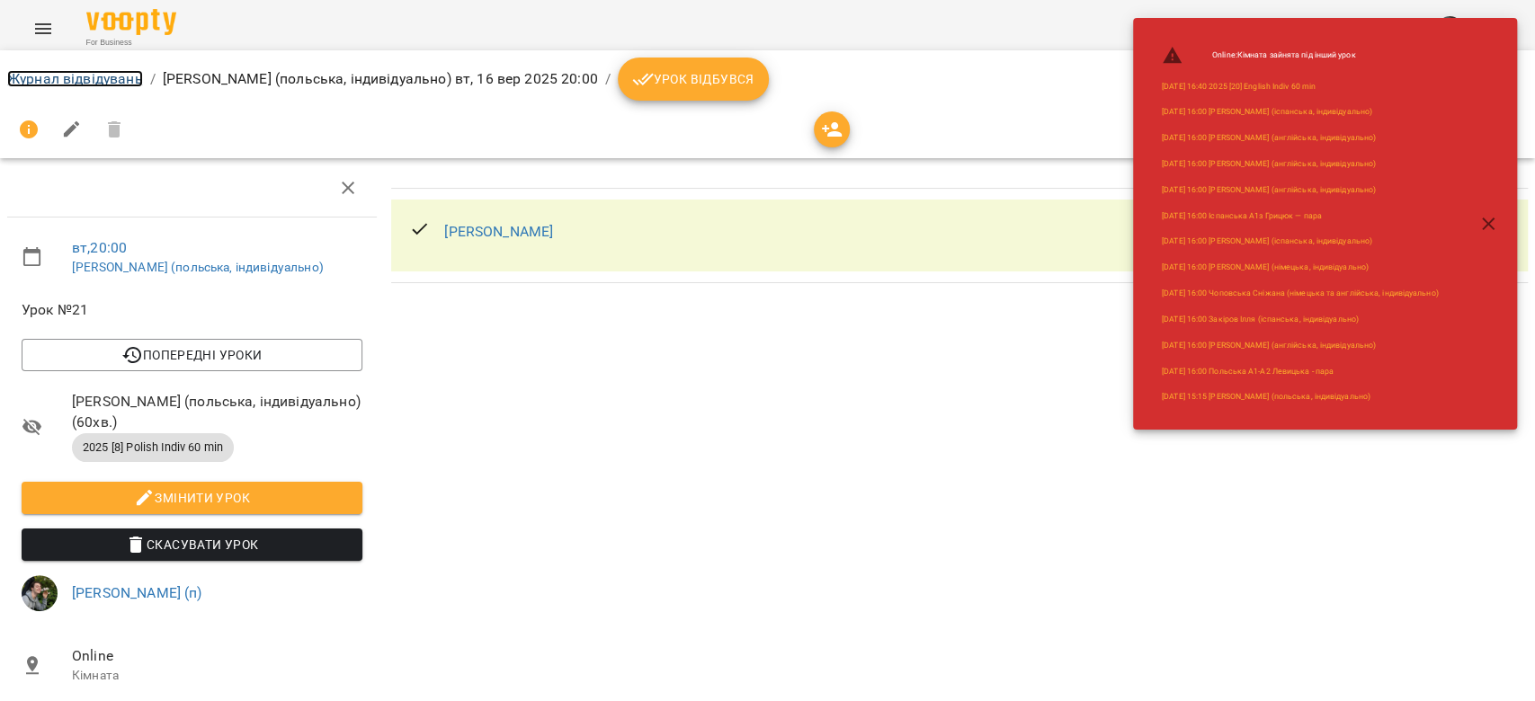
click at [66, 70] on link "Журнал відвідувань" at bounding box center [75, 78] width 136 height 17
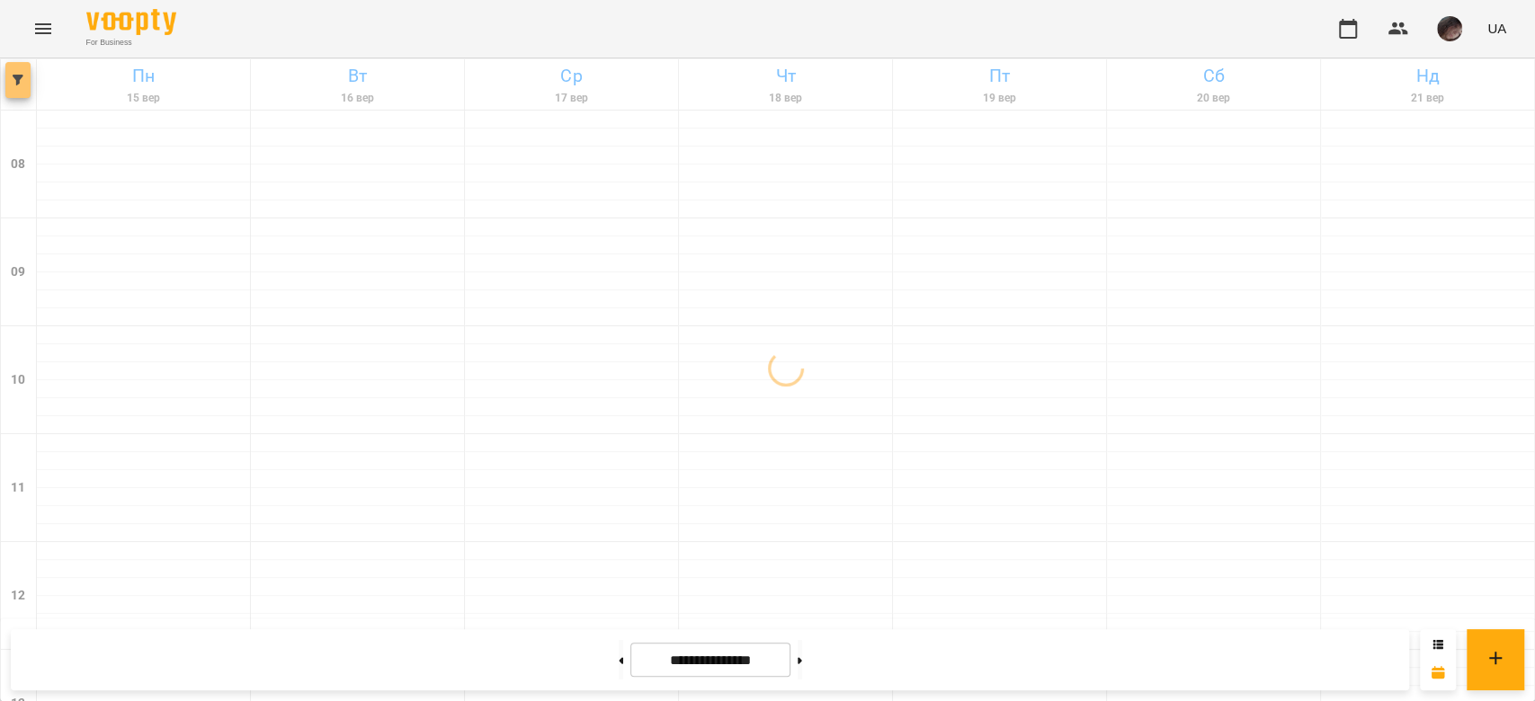
click at [14, 76] on icon "button" at bounding box center [18, 80] width 11 height 11
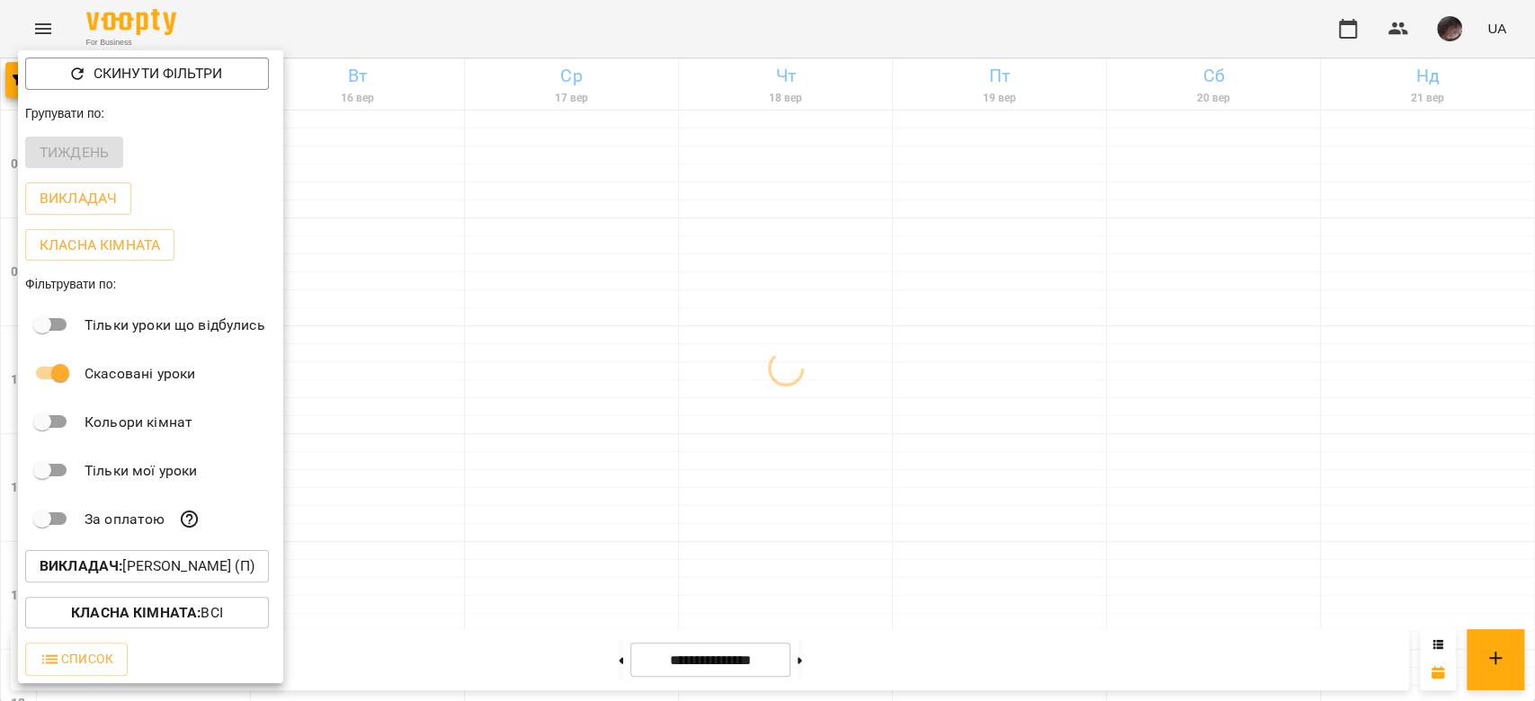
click at [208, 246] on button "Викладач : Бабійчук Володимир Дмитрович (п)" at bounding box center [147, 566] width 244 height 32
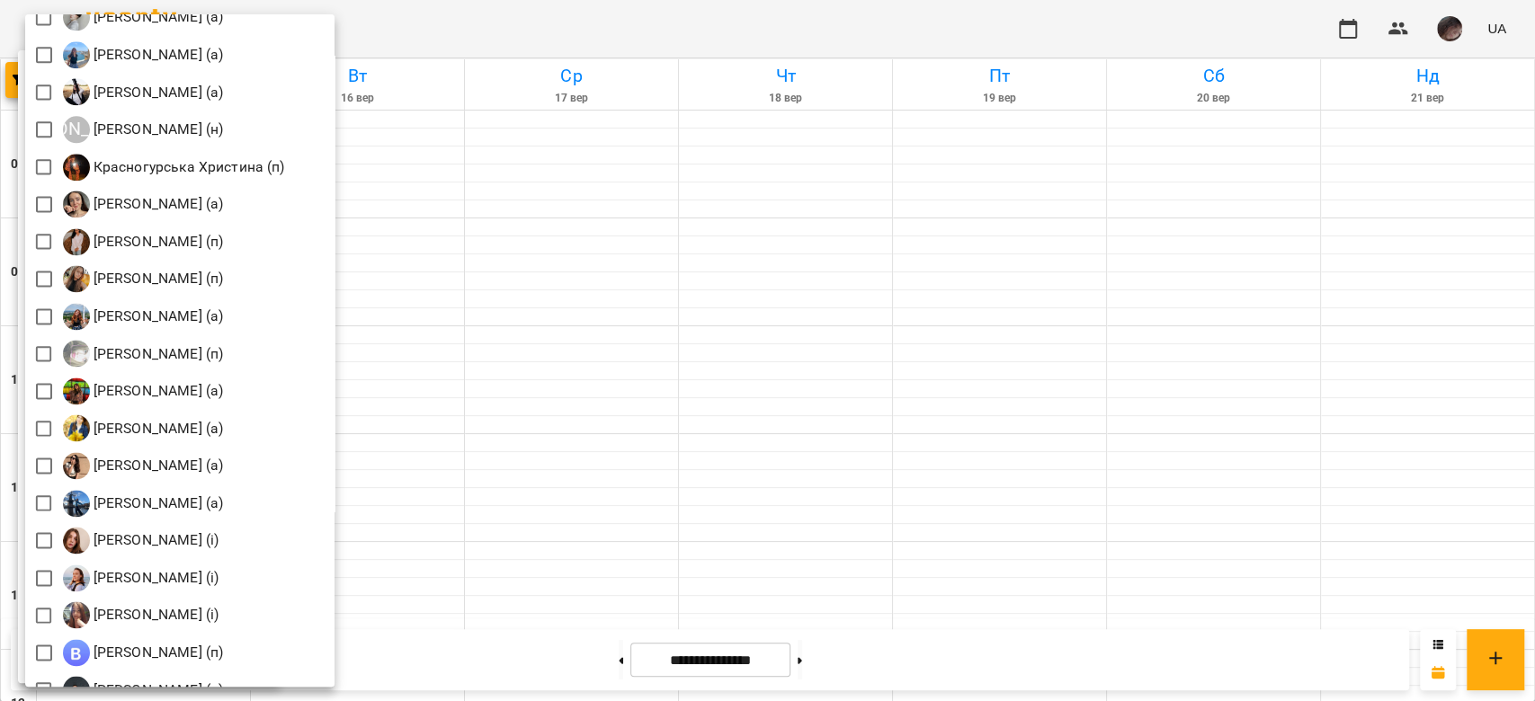
scroll to position [1918, 0]
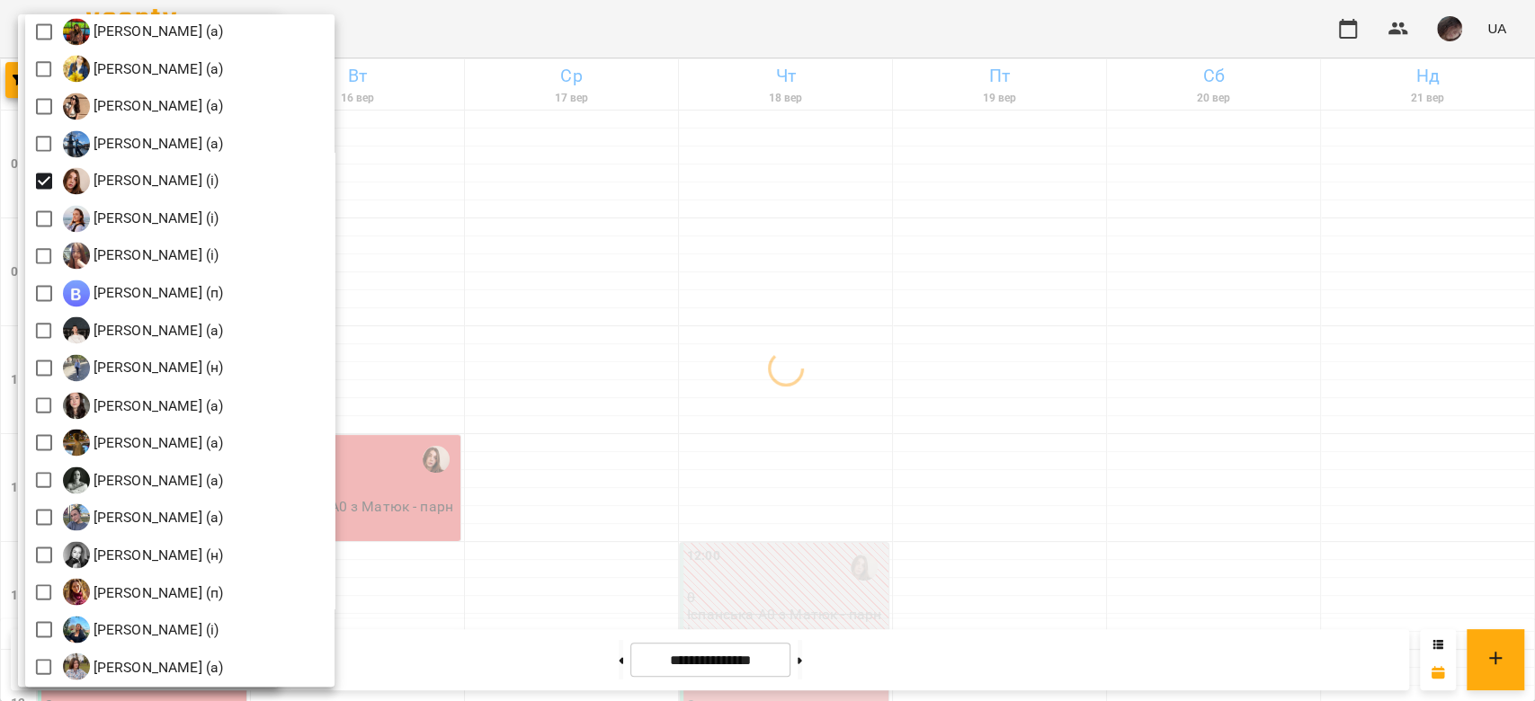
click at [627, 246] on div at bounding box center [767, 350] width 1535 height 701
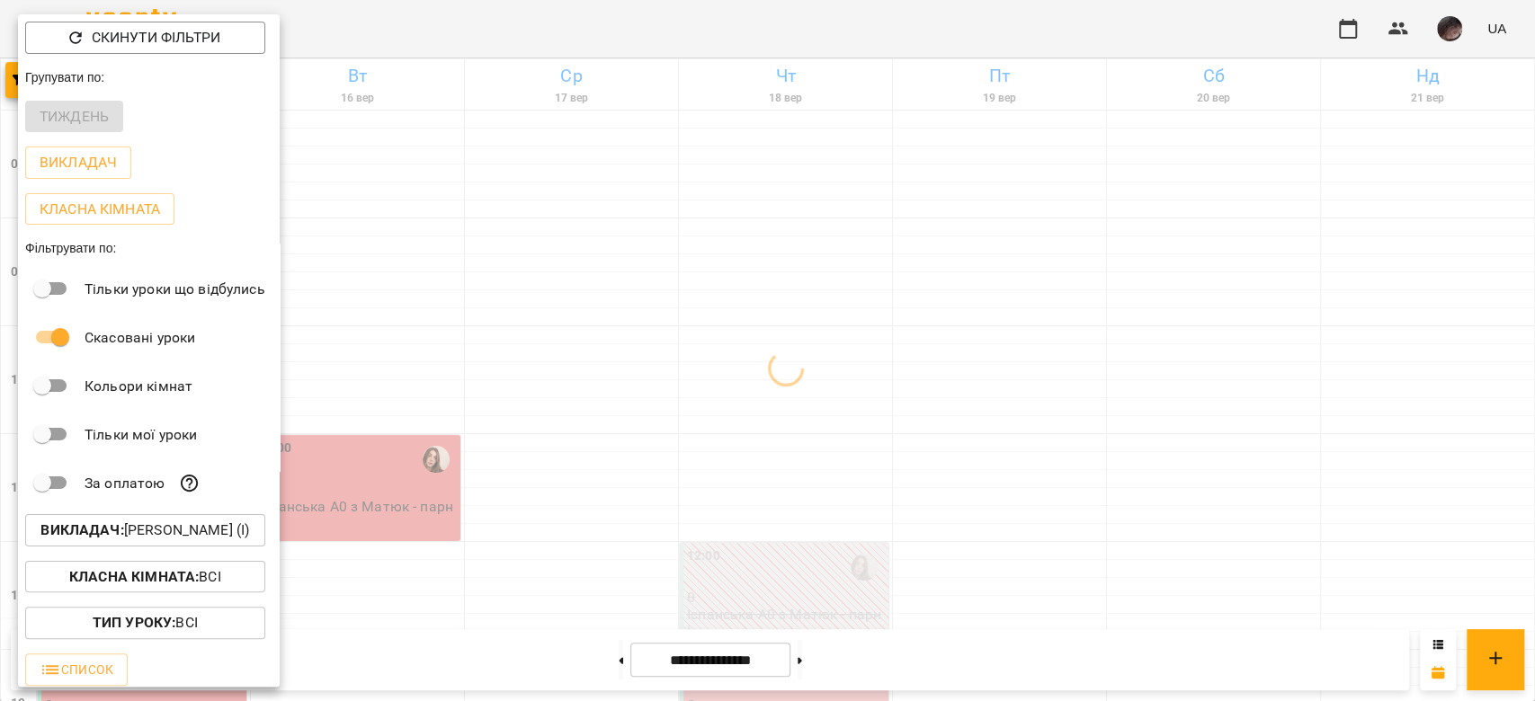
click at [627, 246] on div at bounding box center [767, 350] width 1535 height 701
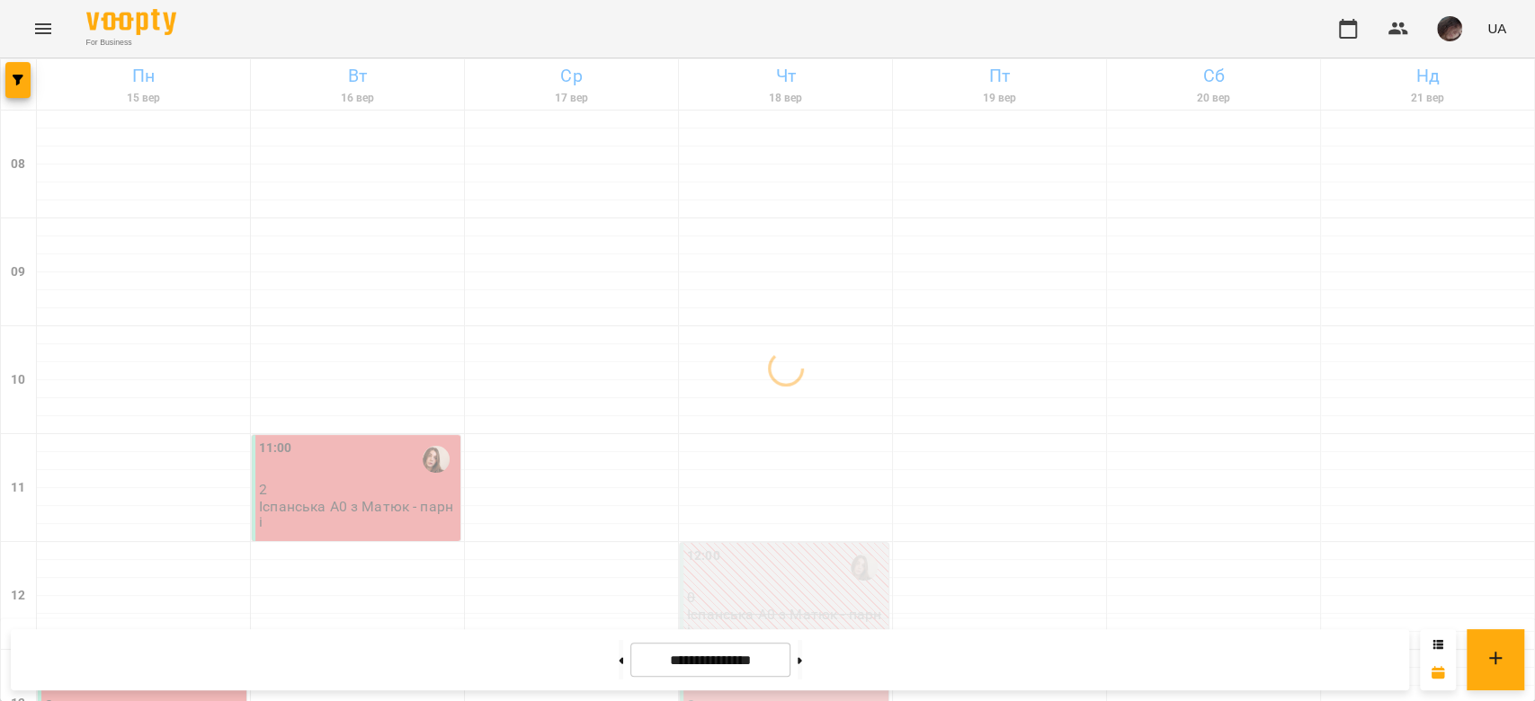
scroll to position [839, 0]
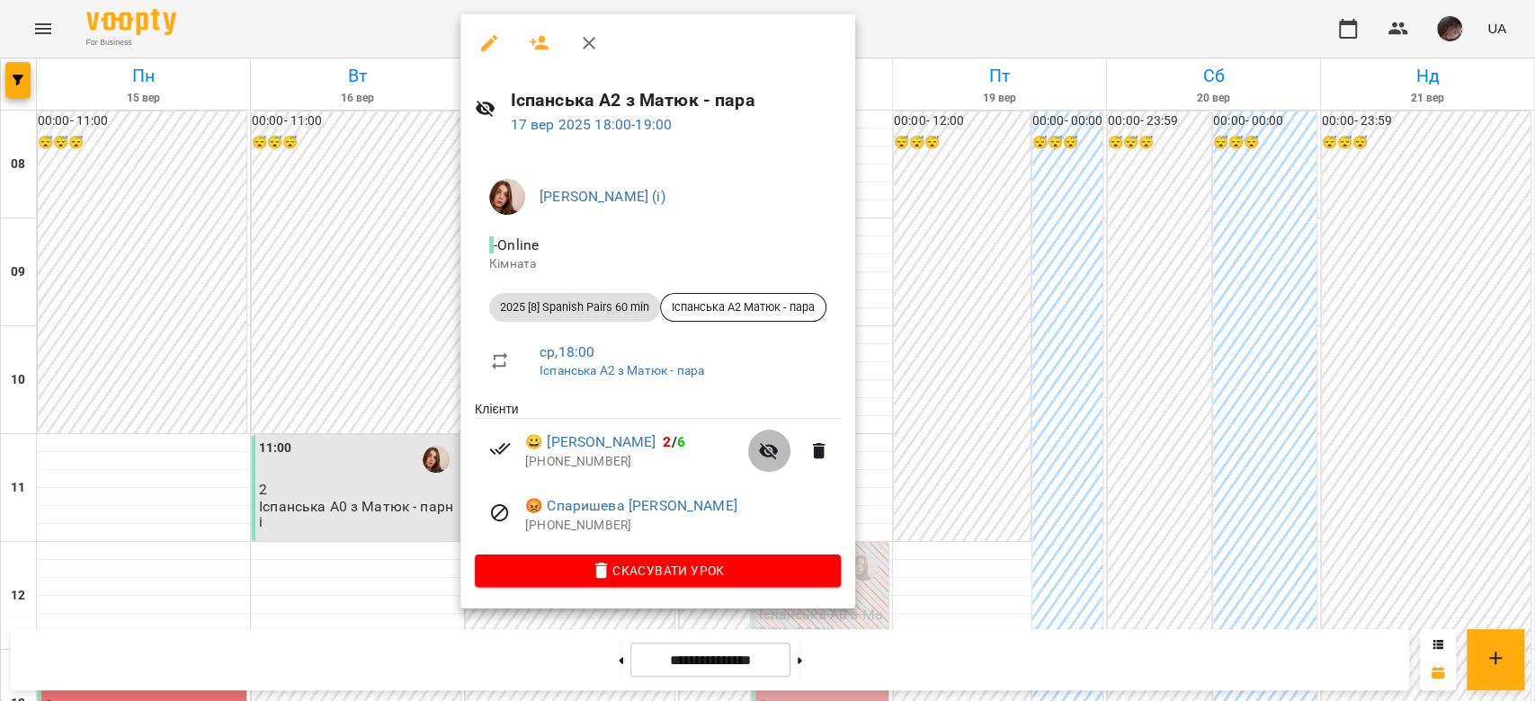
click at [627, 246] on icon "button" at bounding box center [769, 451] width 22 height 22
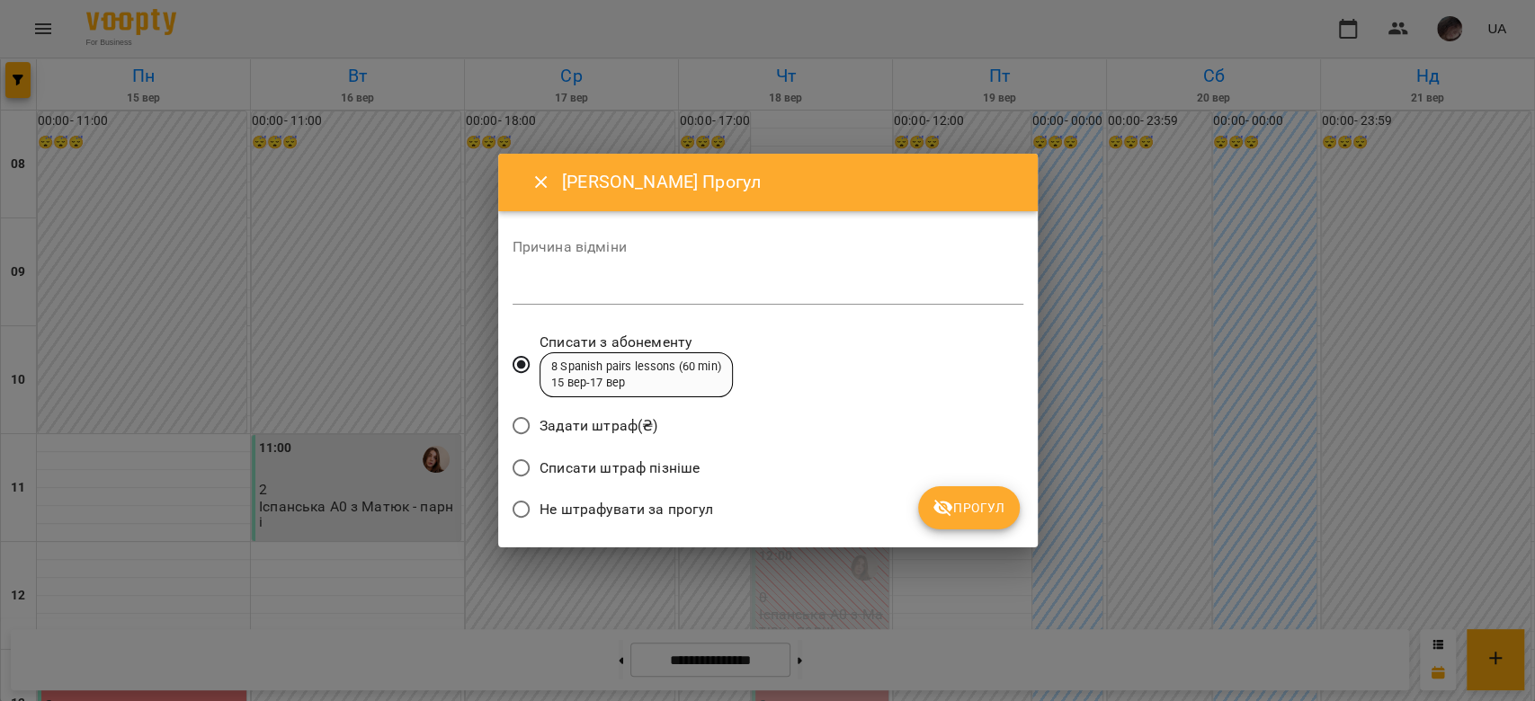
click at [627, 246] on icon "submit" at bounding box center [943, 508] width 22 height 22
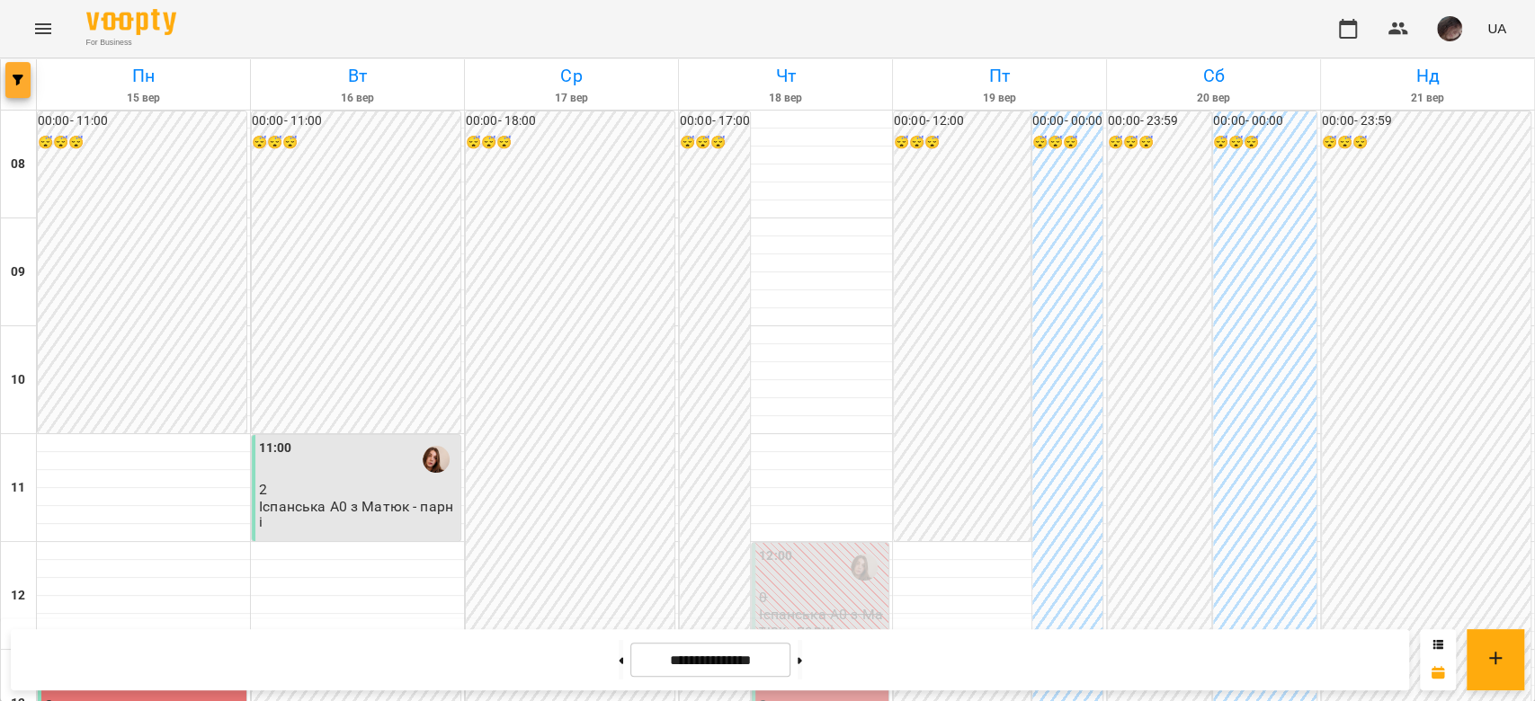
click at [8, 76] on span "button" at bounding box center [17, 80] width 25 height 11
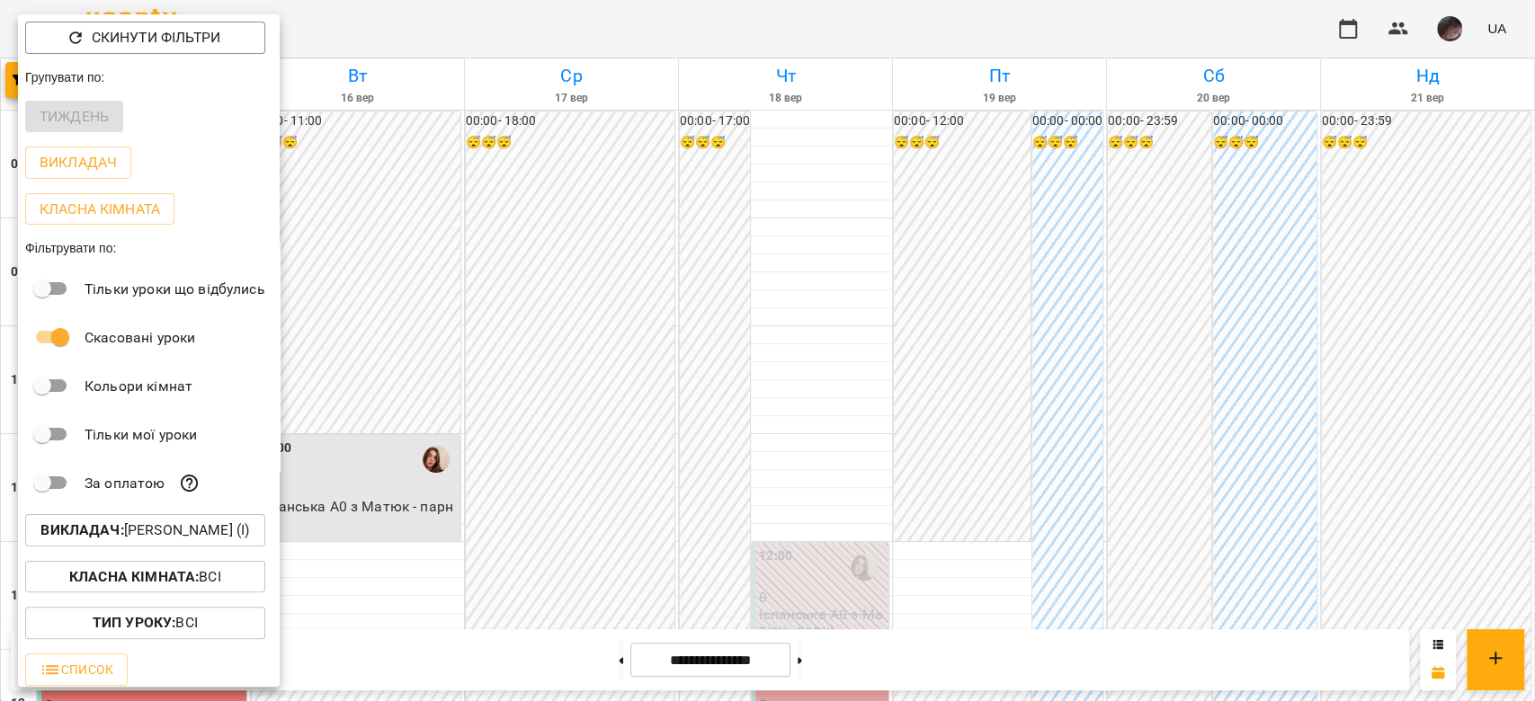
click at [234, 246] on p "Викладач : Матюк Маргарита (і)" at bounding box center [144, 531] width 209 height 22
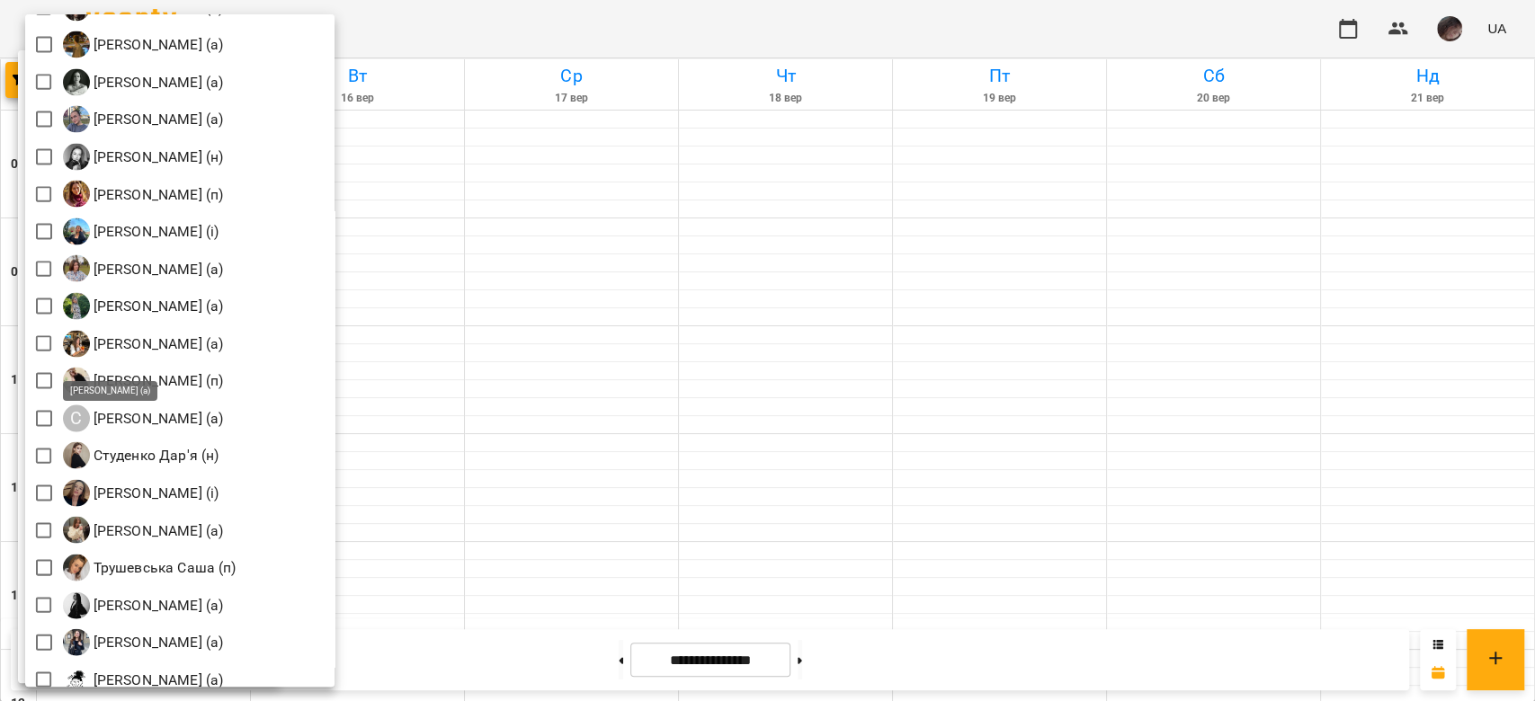
scroll to position [2075, 0]
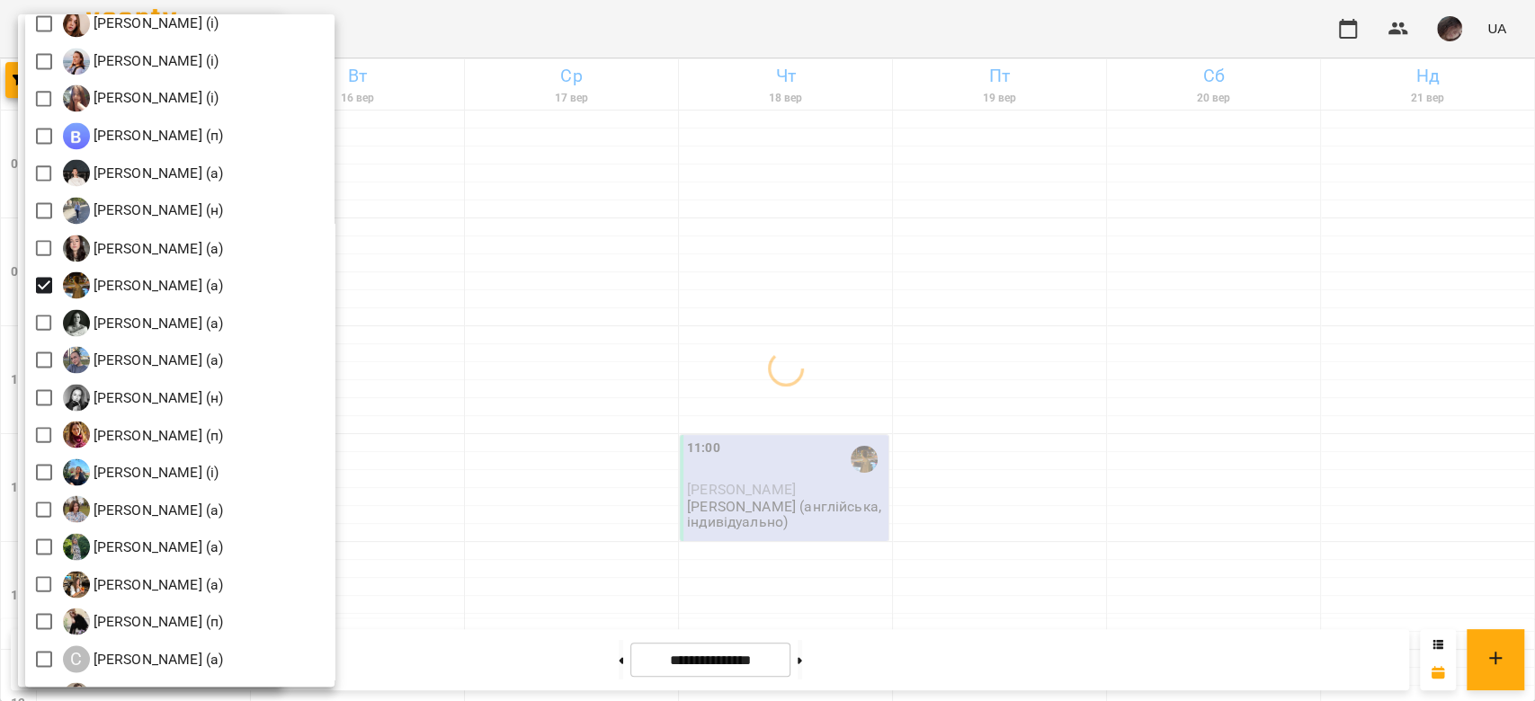
click at [627, 246] on div at bounding box center [767, 350] width 1535 height 701
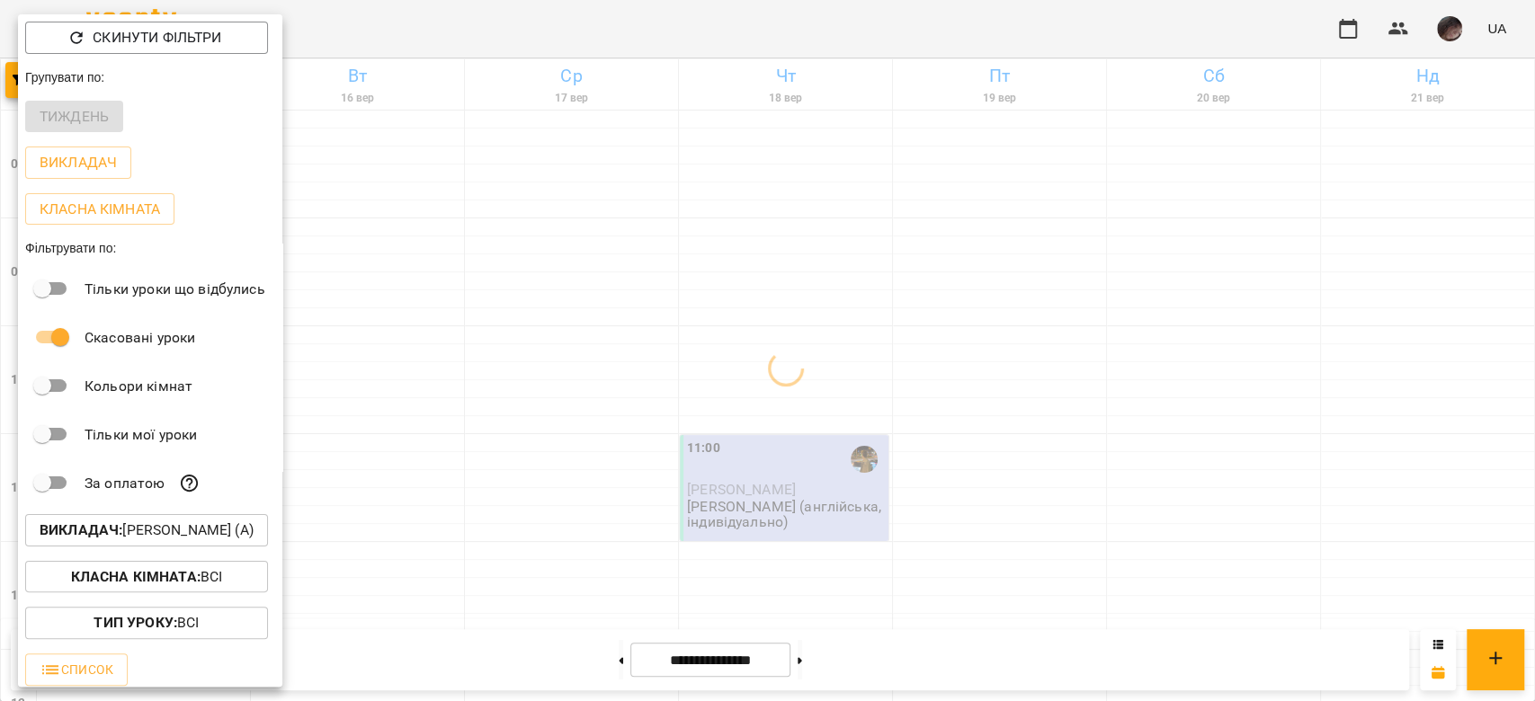
click at [627, 246] on div at bounding box center [767, 350] width 1535 height 701
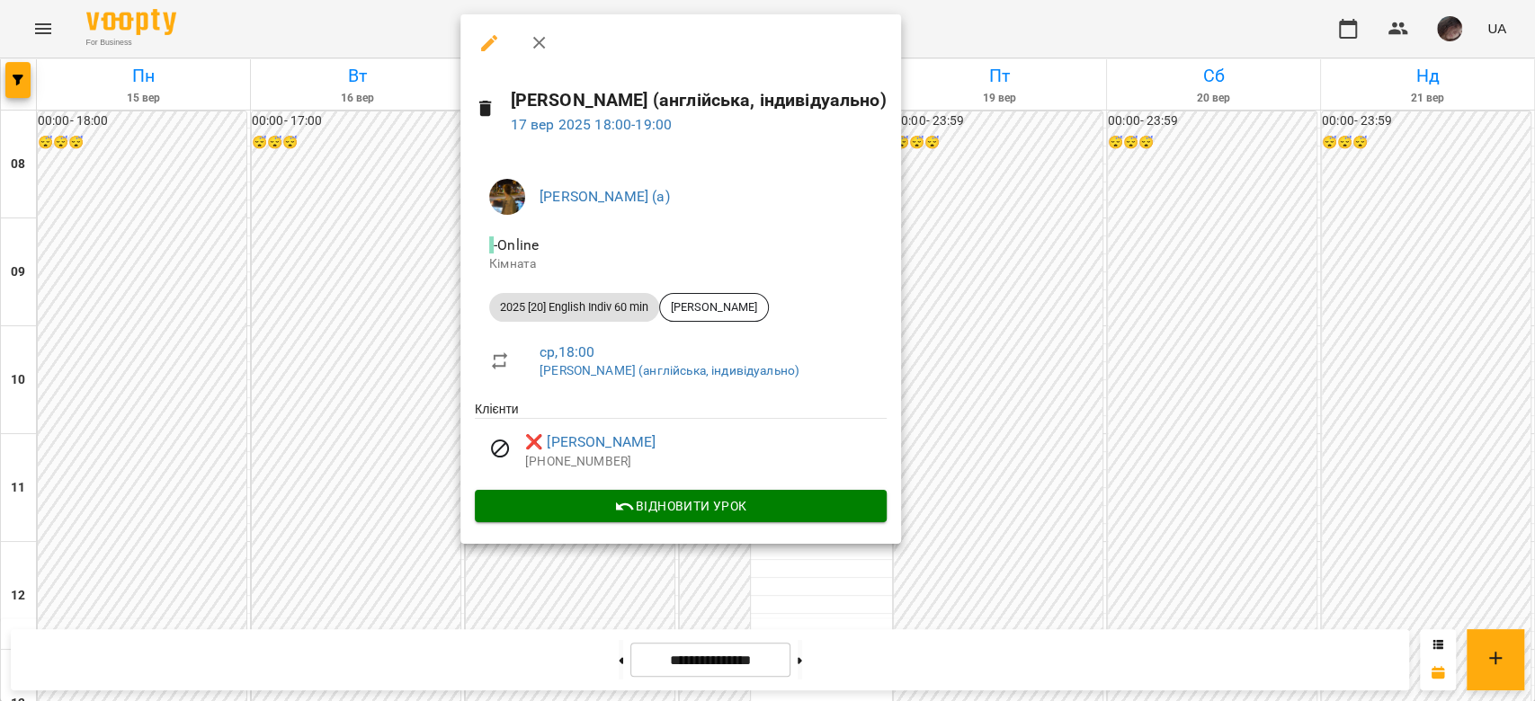
drag, startPoint x: 1178, startPoint y: 307, endPoint x: 1179, endPoint y: 324, distance: 17.2
click at [627, 246] on div at bounding box center [767, 350] width 1535 height 701
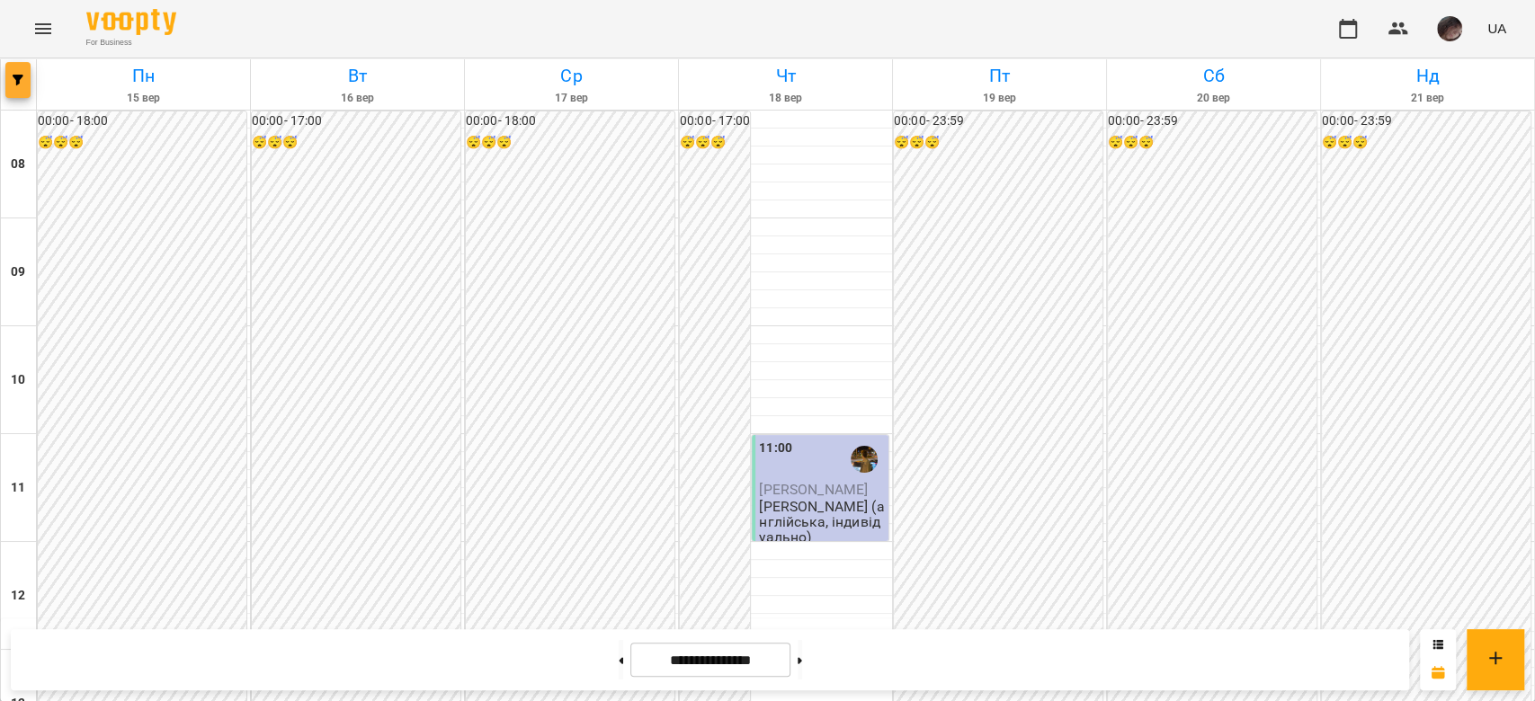
click at [22, 79] on icon "button" at bounding box center [18, 80] width 11 height 11
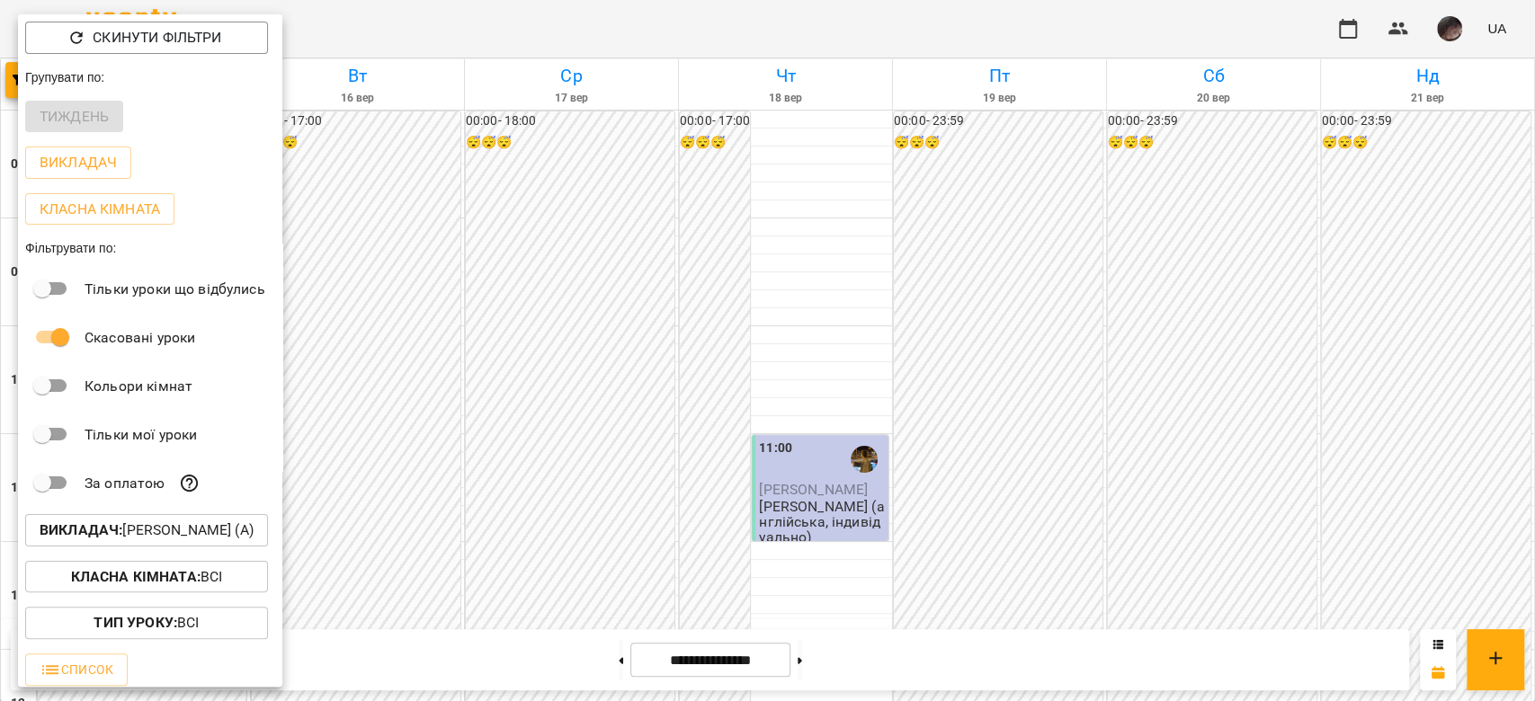
click at [199, 246] on p "Викладач : Наливайко Максим (а)" at bounding box center [147, 531] width 214 height 22
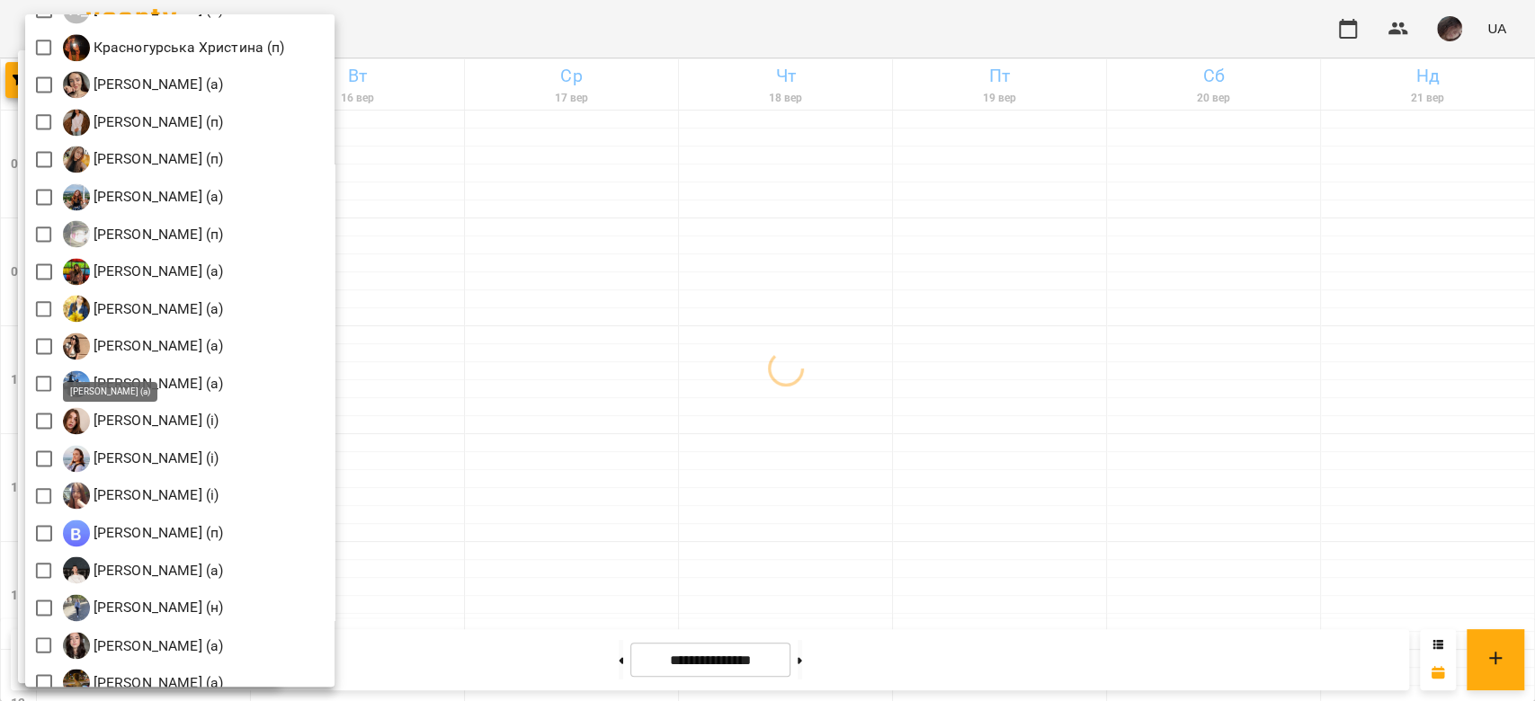
scroll to position [1438, 0]
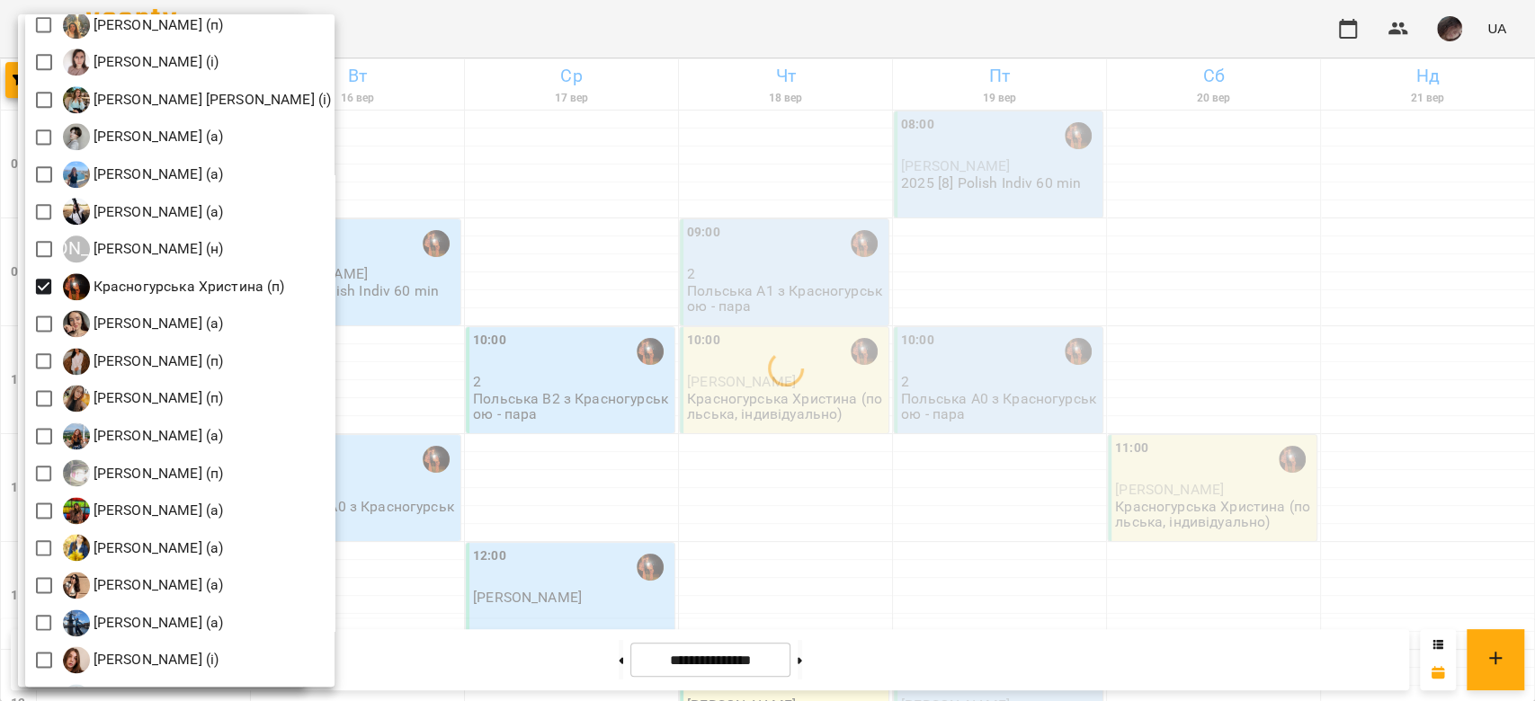
click at [627, 246] on div at bounding box center [767, 350] width 1535 height 701
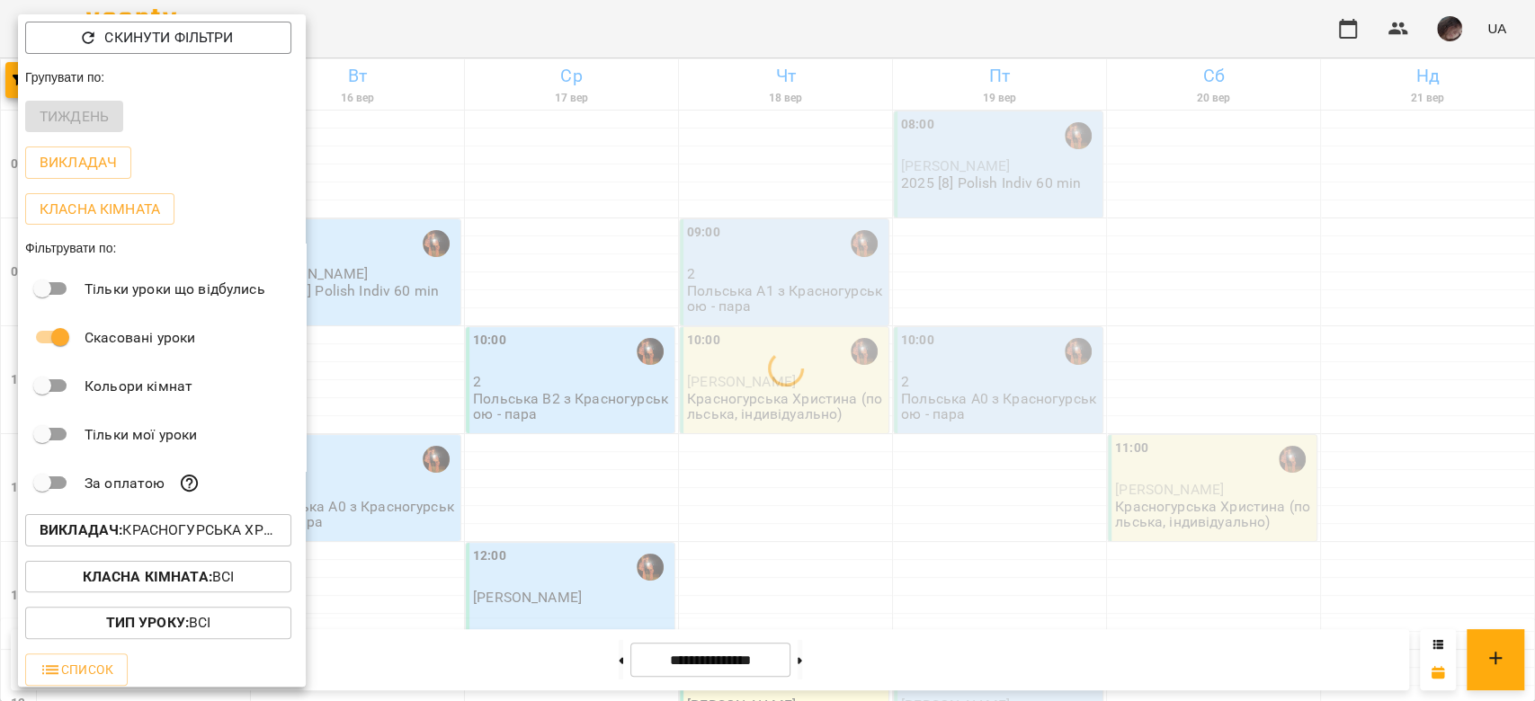
click at [627, 246] on div at bounding box center [767, 350] width 1535 height 701
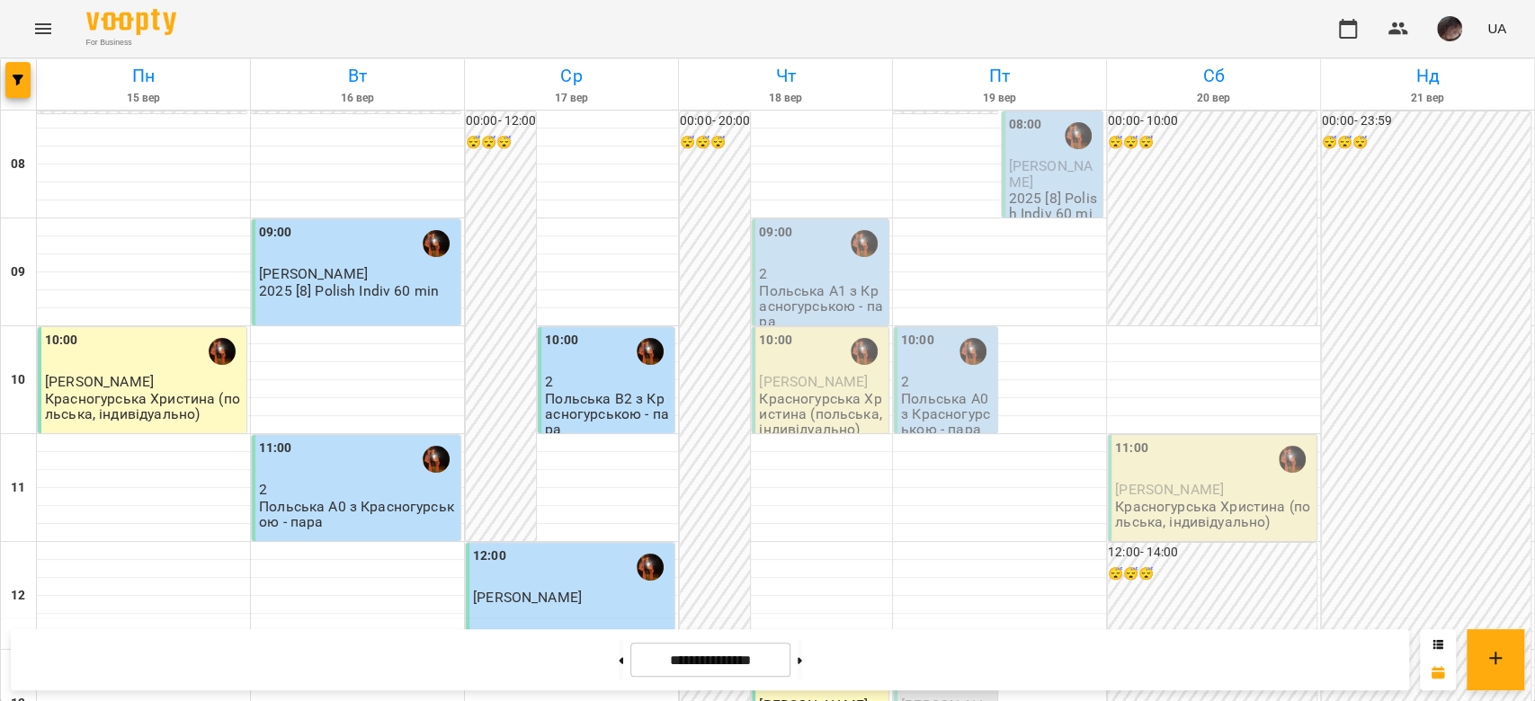
scroll to position [868, 0]
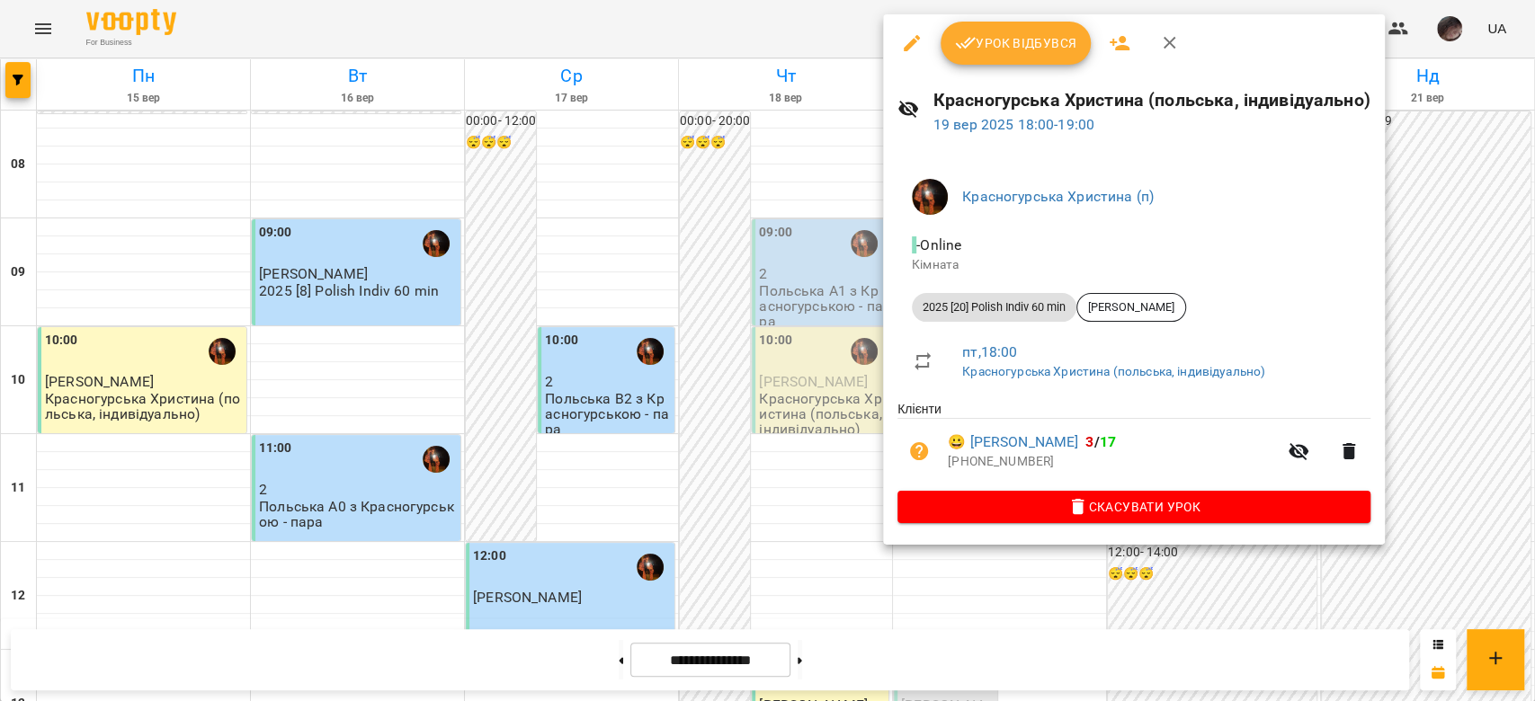
click at [627, 49] on icon "button" at bounding box center [912, 43] width 22 height 22
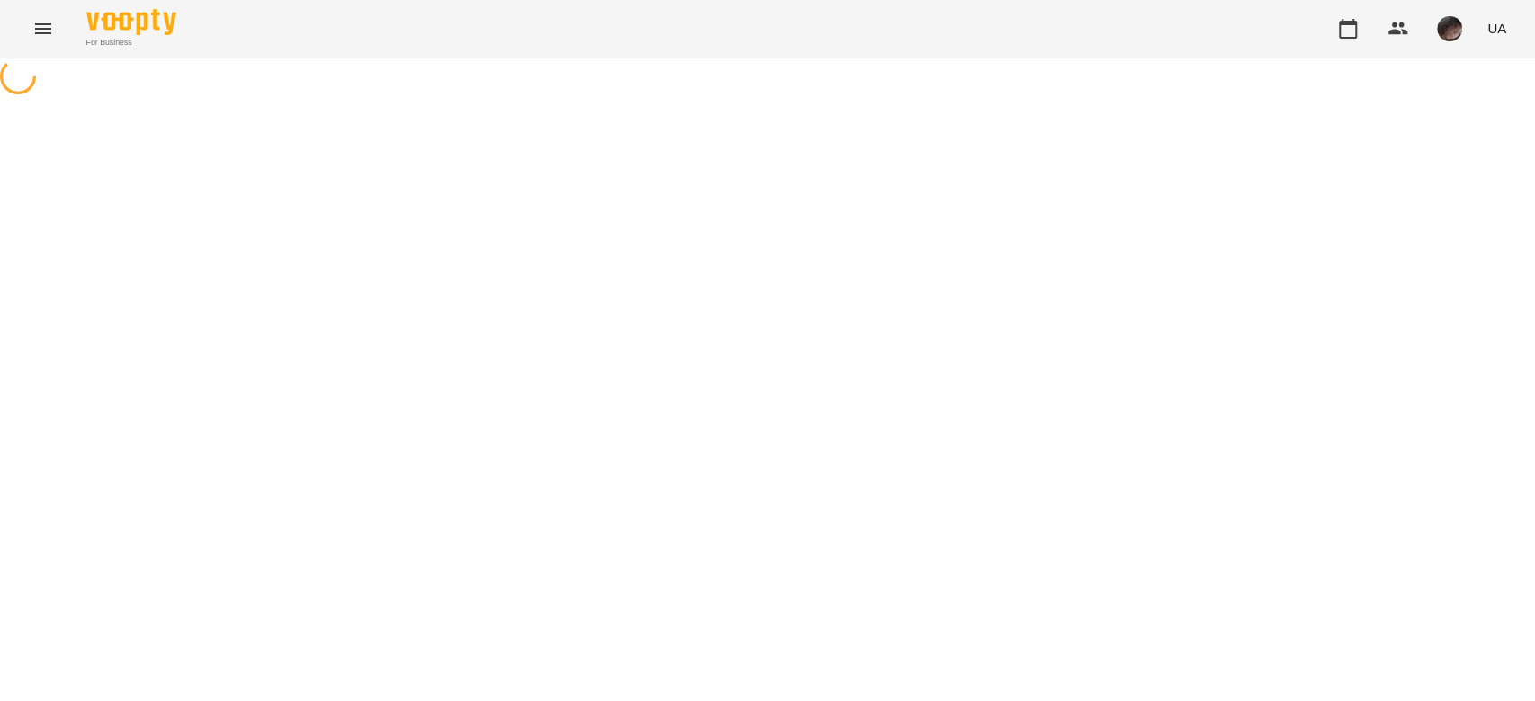
select select "**********"
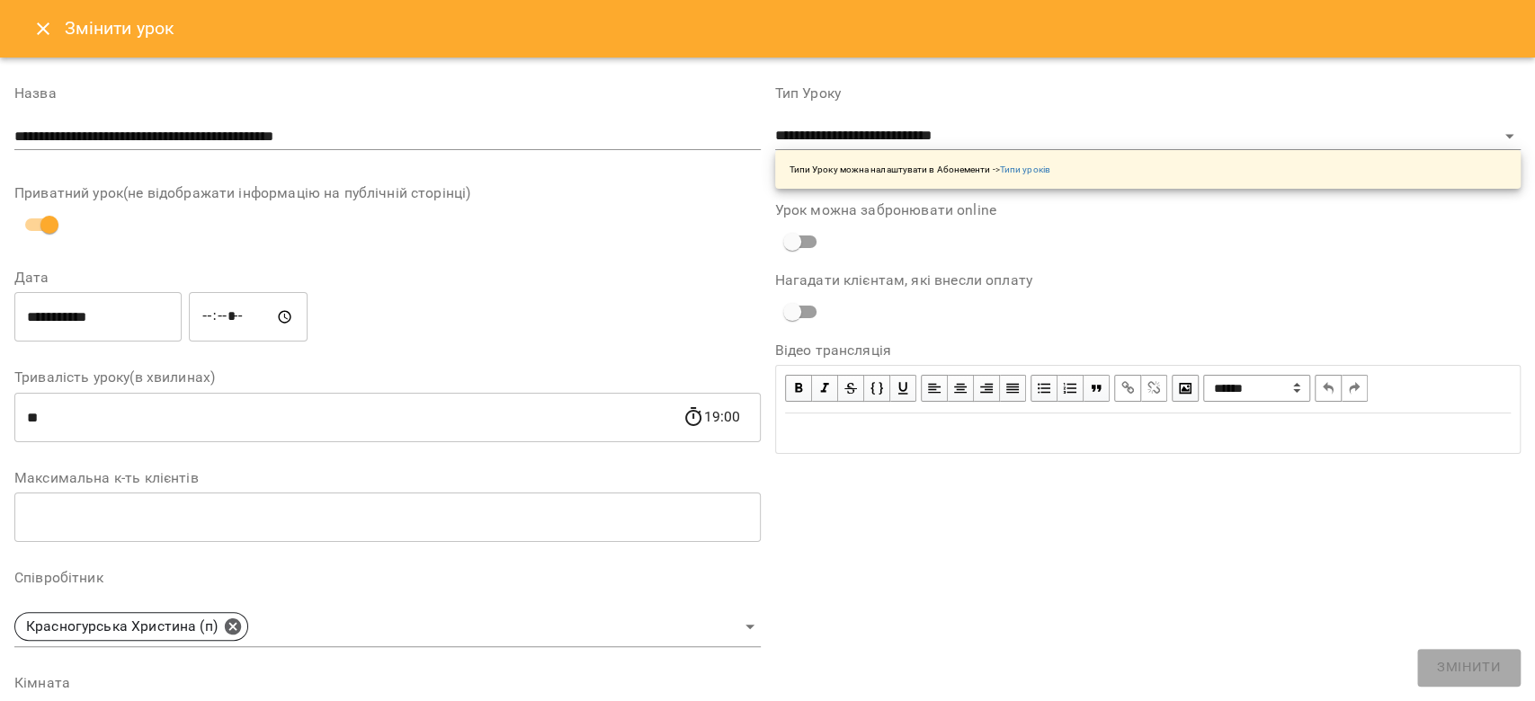
click at [234, 246] on input "*****" at bounding box center [248, 317] width 119 height 50
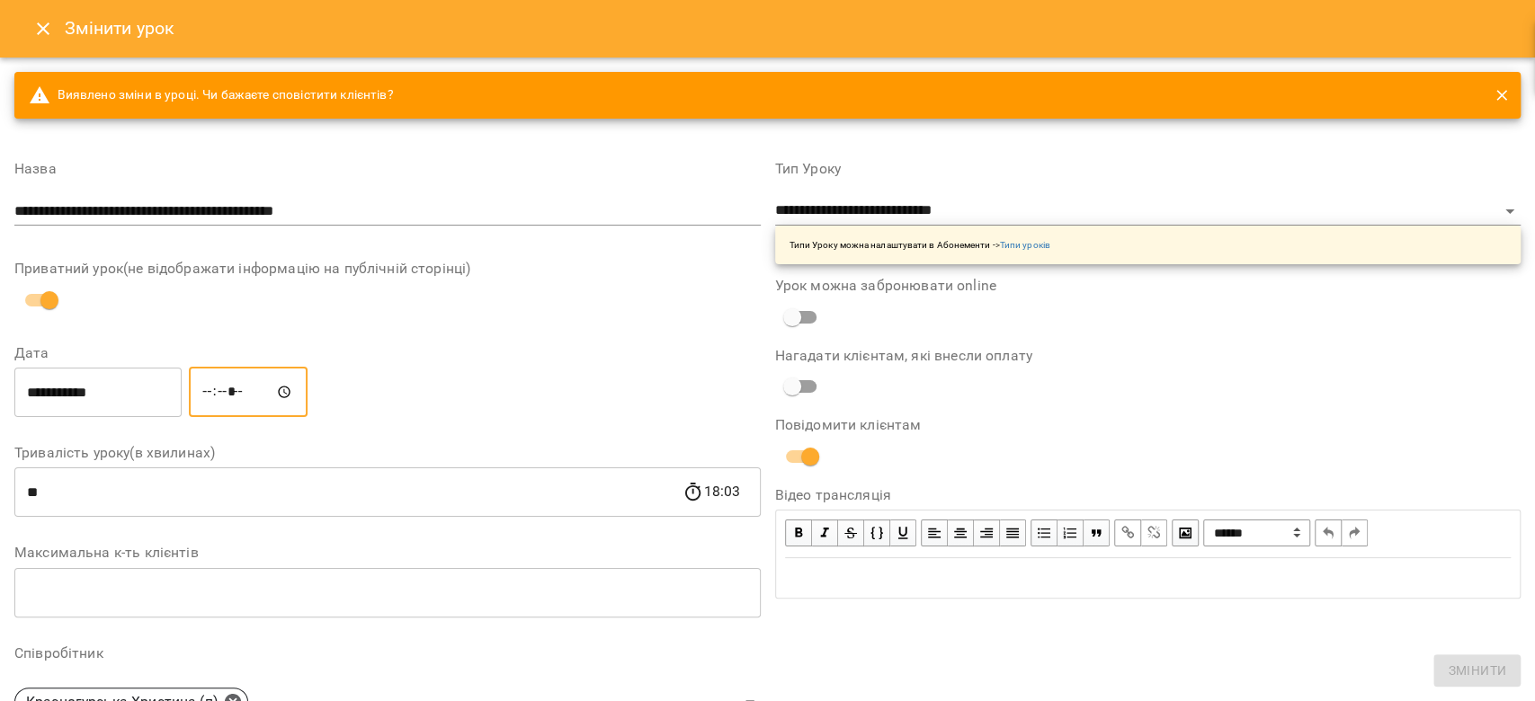
type input "*****"
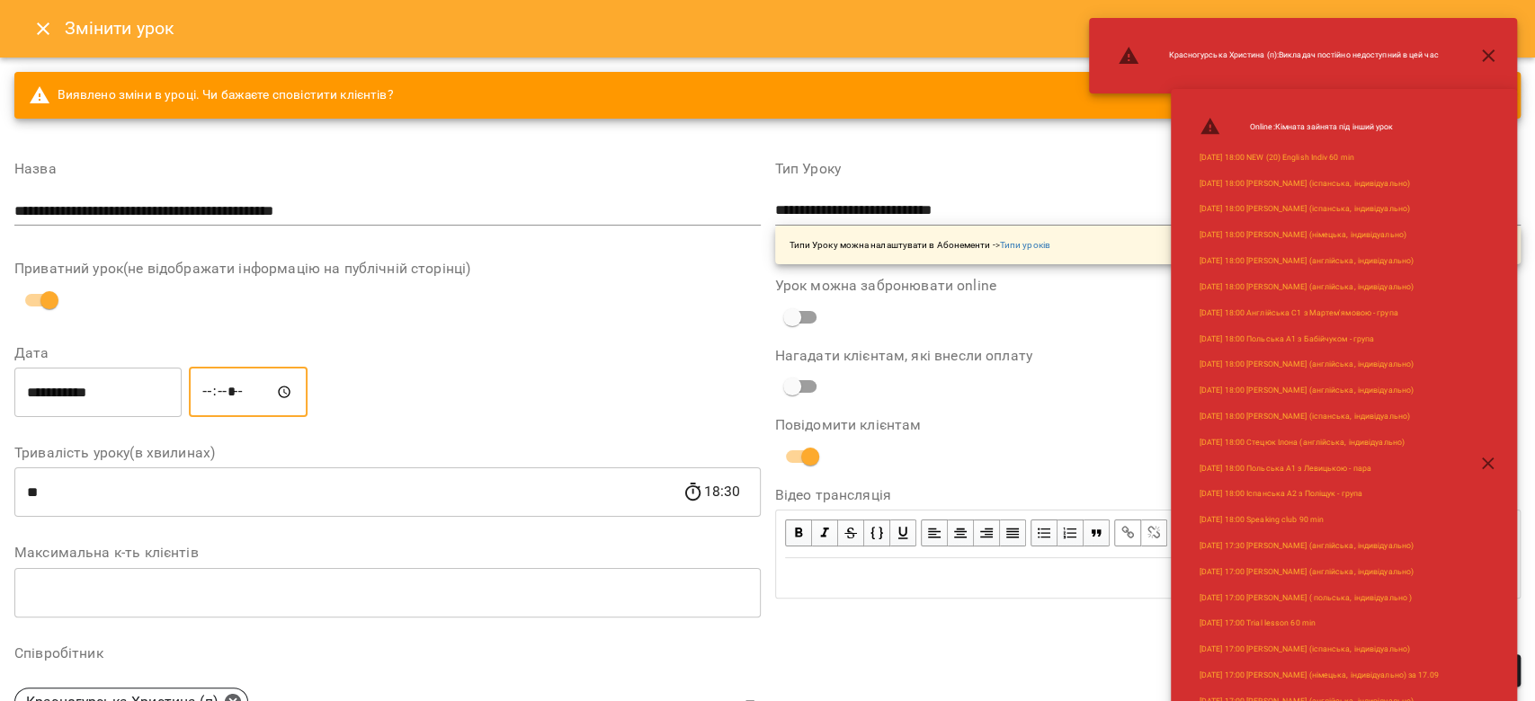
click at [627, 246] on button "button" at bounding box center [1487, 463] width 43 height 43
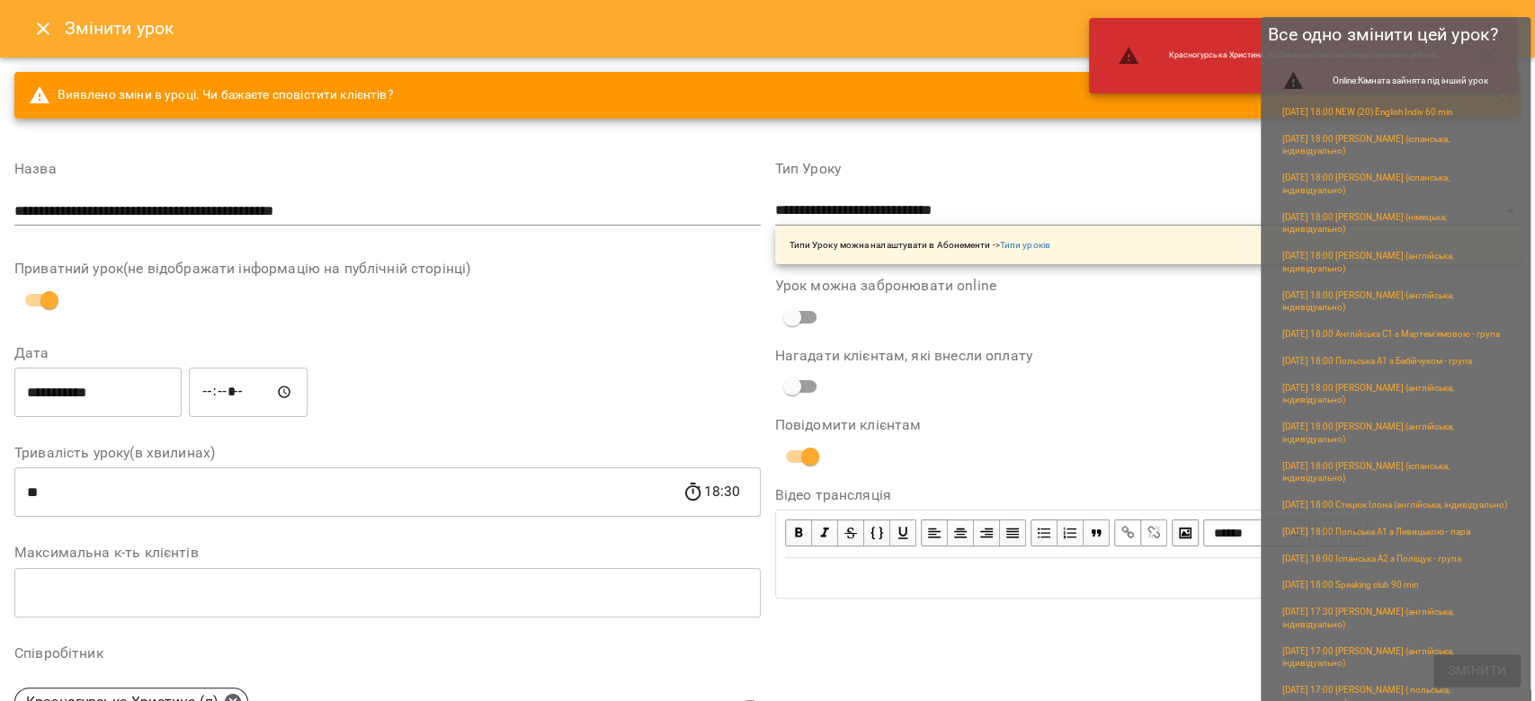
click at [627, 246] on button "Змінити" at bounding box center [1476, 670] width 87 height 32
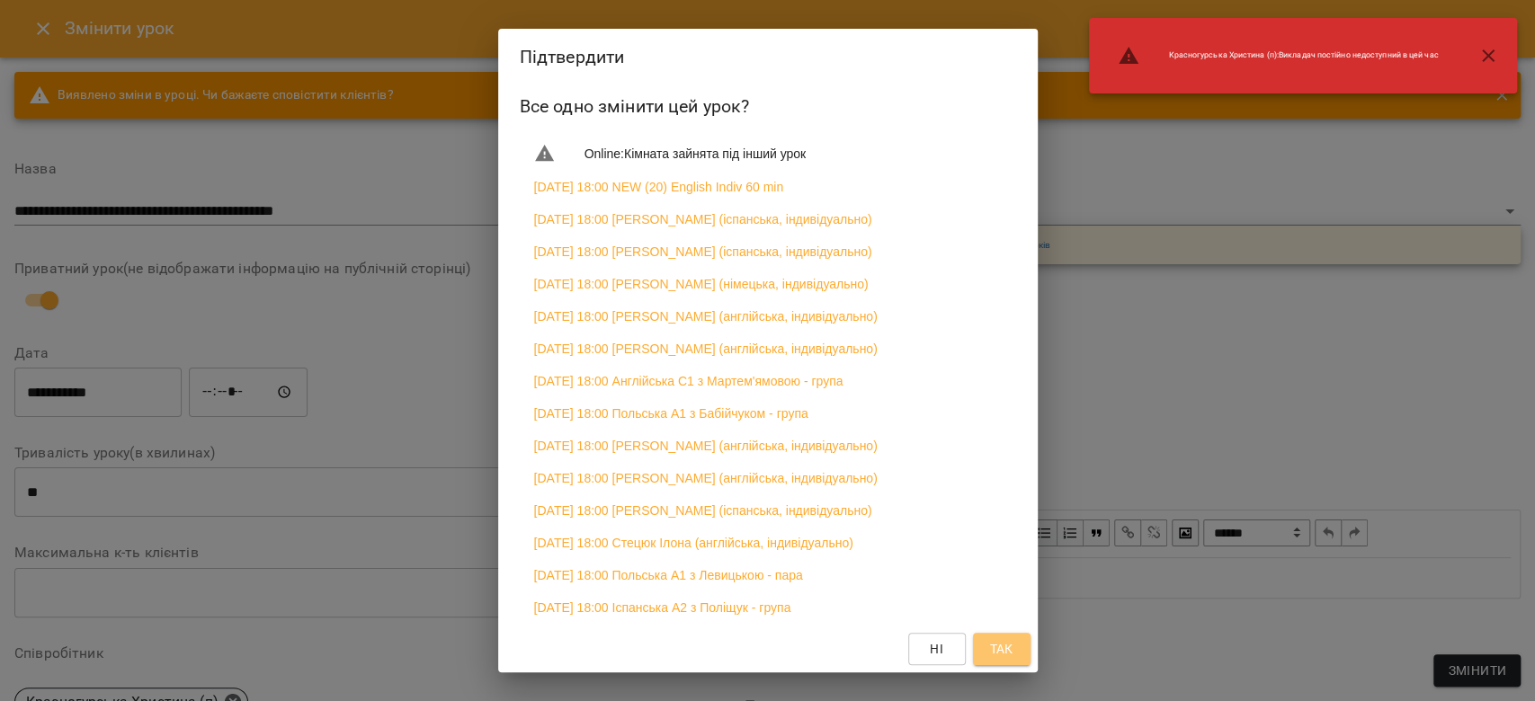
click at [627, 246] on span "Так" at bounding box center [1000, 649] width 23 height 22
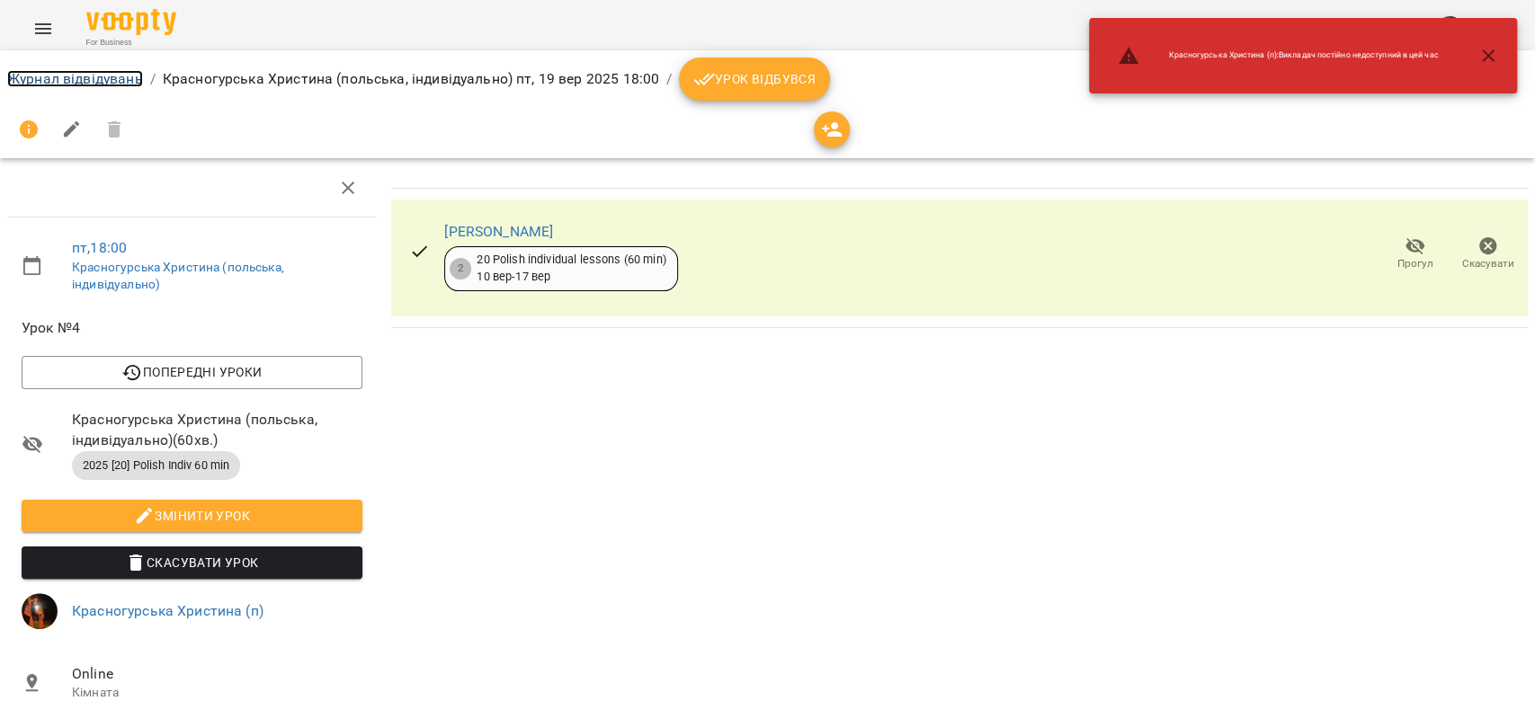
click at [66, 72] on link "Журнал відвідувань" at bounding box center [75, 78] width 136 height 17
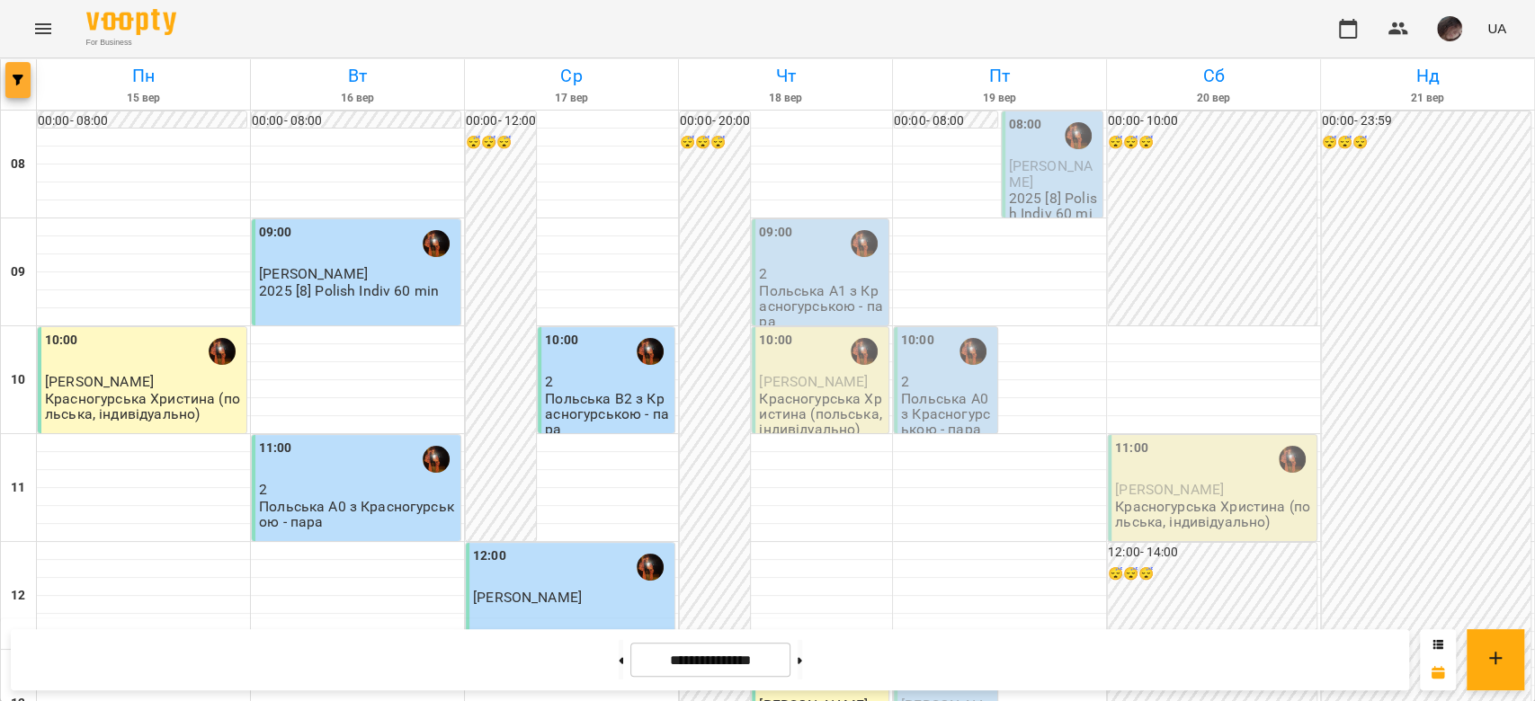
click at [16, 68] on button "button" at bounding box center [17, 80] width 25 height 36
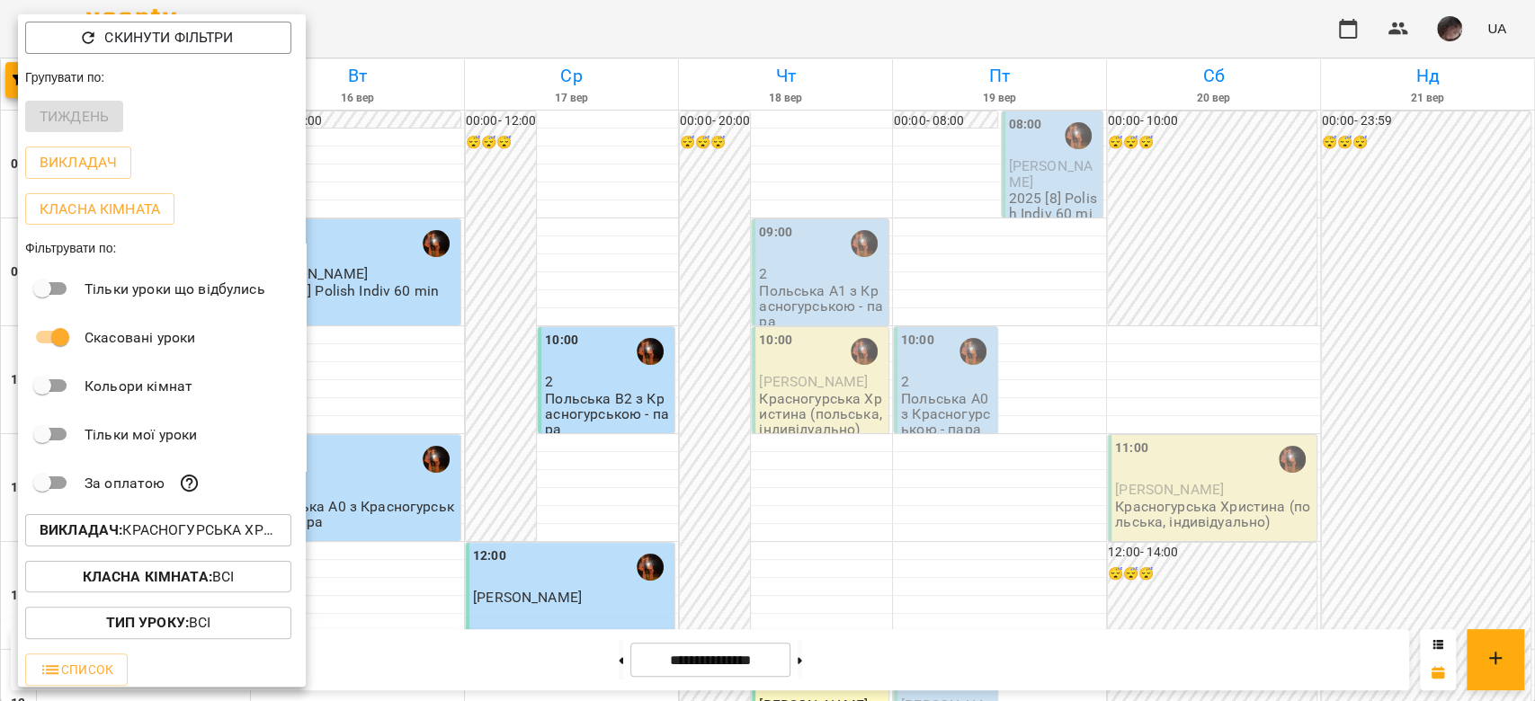
click at [240, 246] on p "Викладач : Красногурська Христина (п)" at bounding box center [158, 531] width 237 height 22
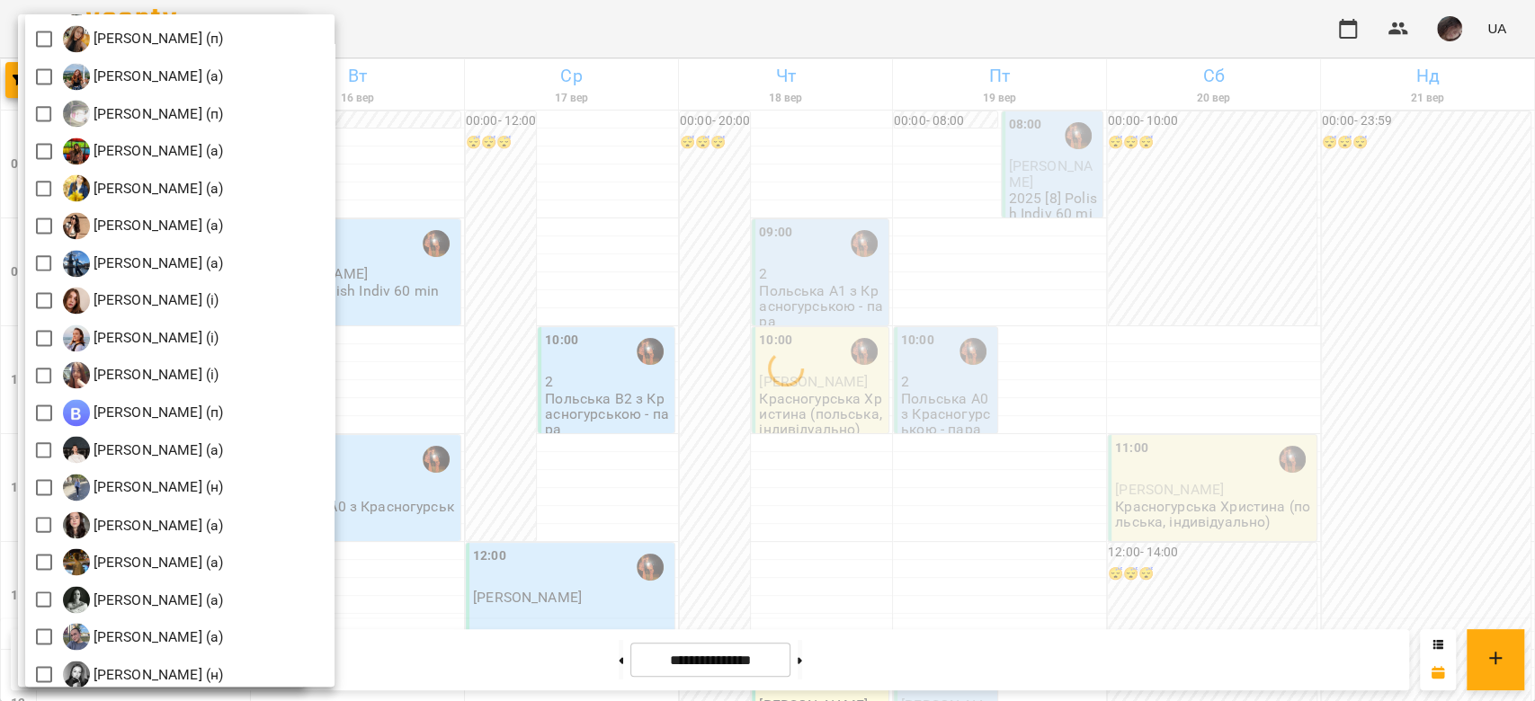
scroll to position [1677, 0]
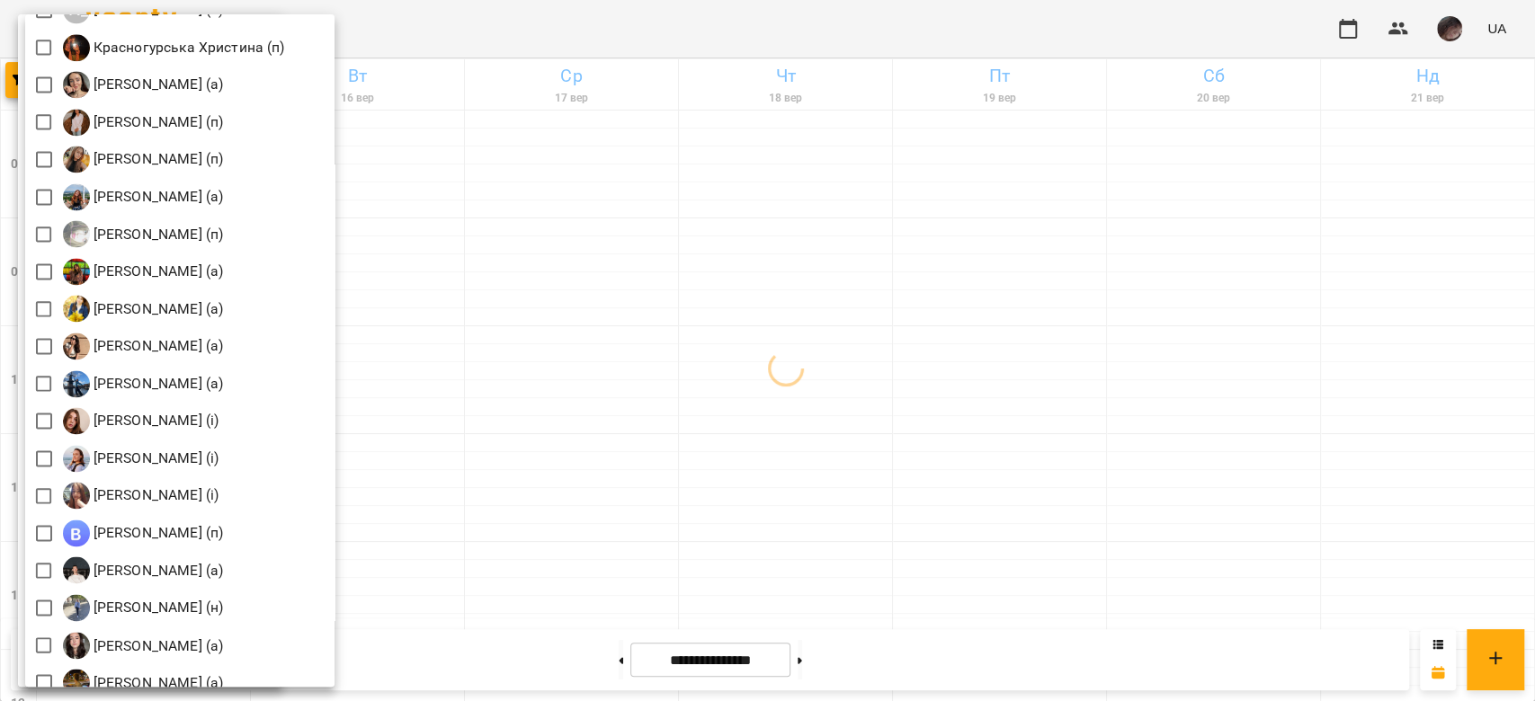
click at [627, 246] on div at bounding box center [767, 350] width 1535 height 701
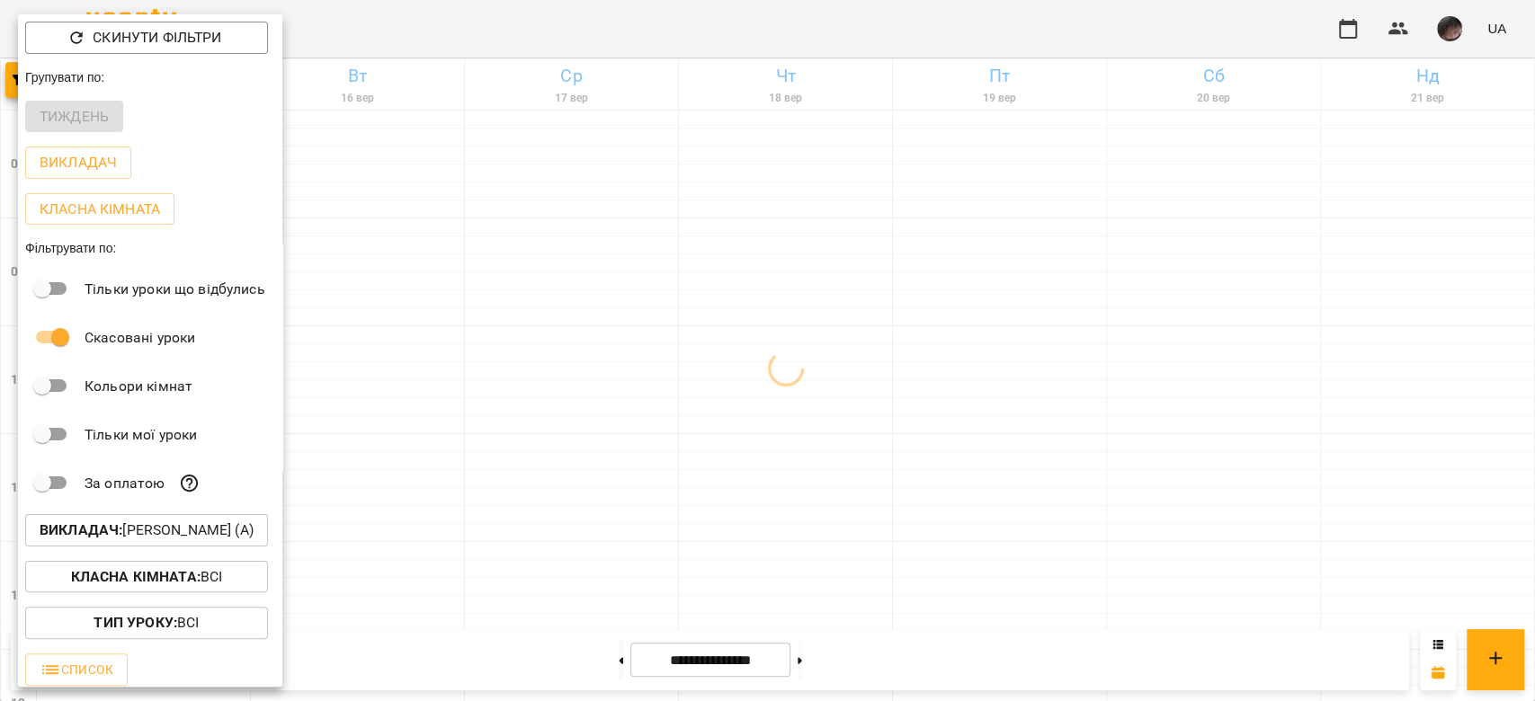
click at [627, 246] on div at bounding box center [767, 350] width 1535 height 701
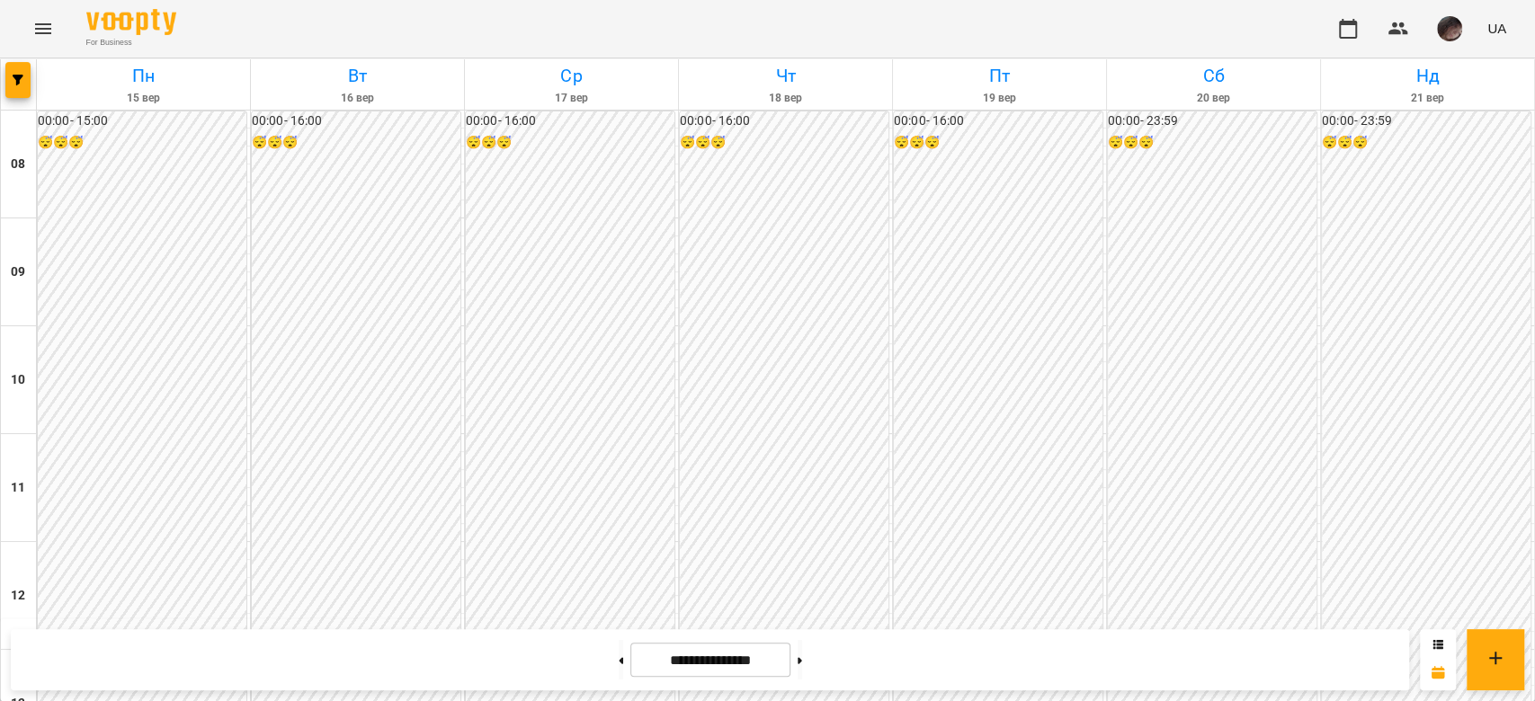
scroll to position [719, 0]
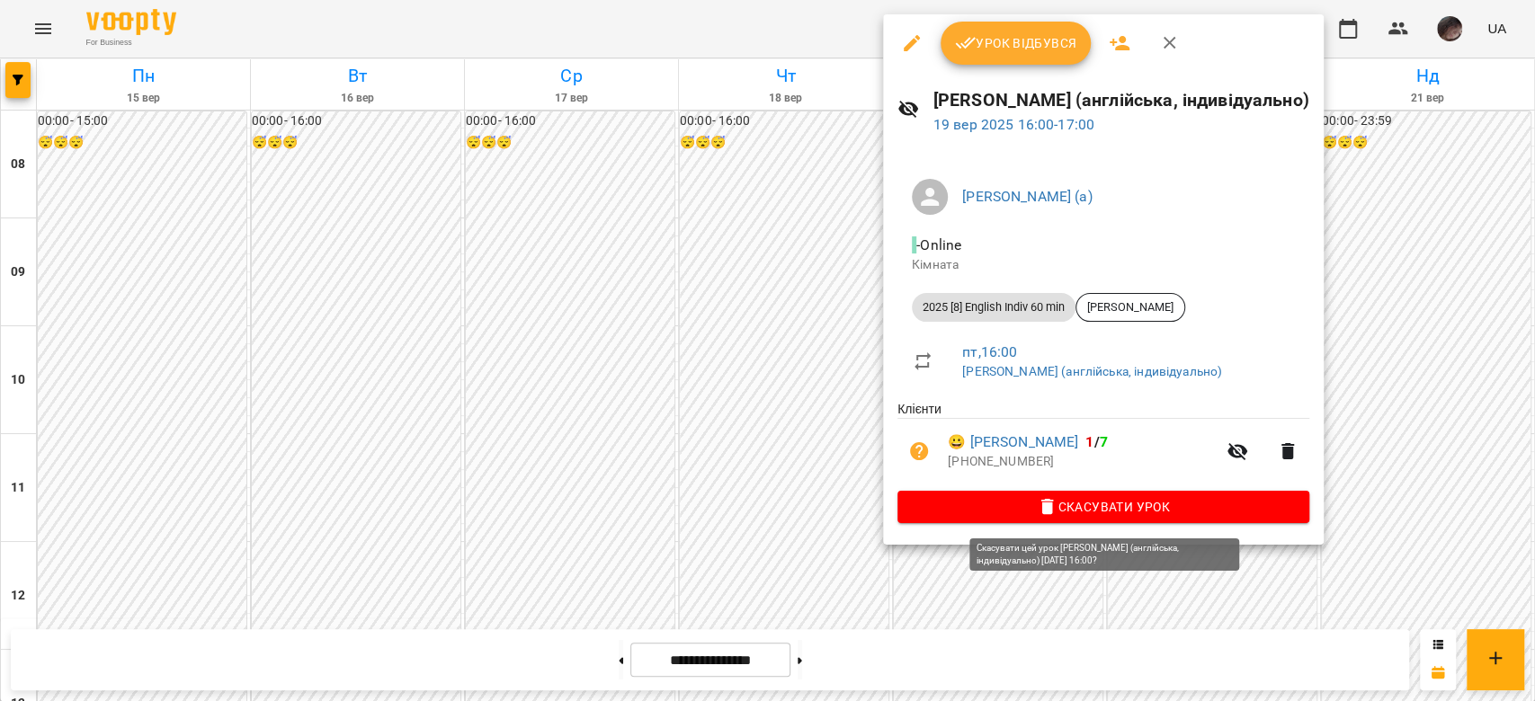
click at [627, 246] on span "Скасувати Урок" at bounding box center [1103, 507] width 383 height 22
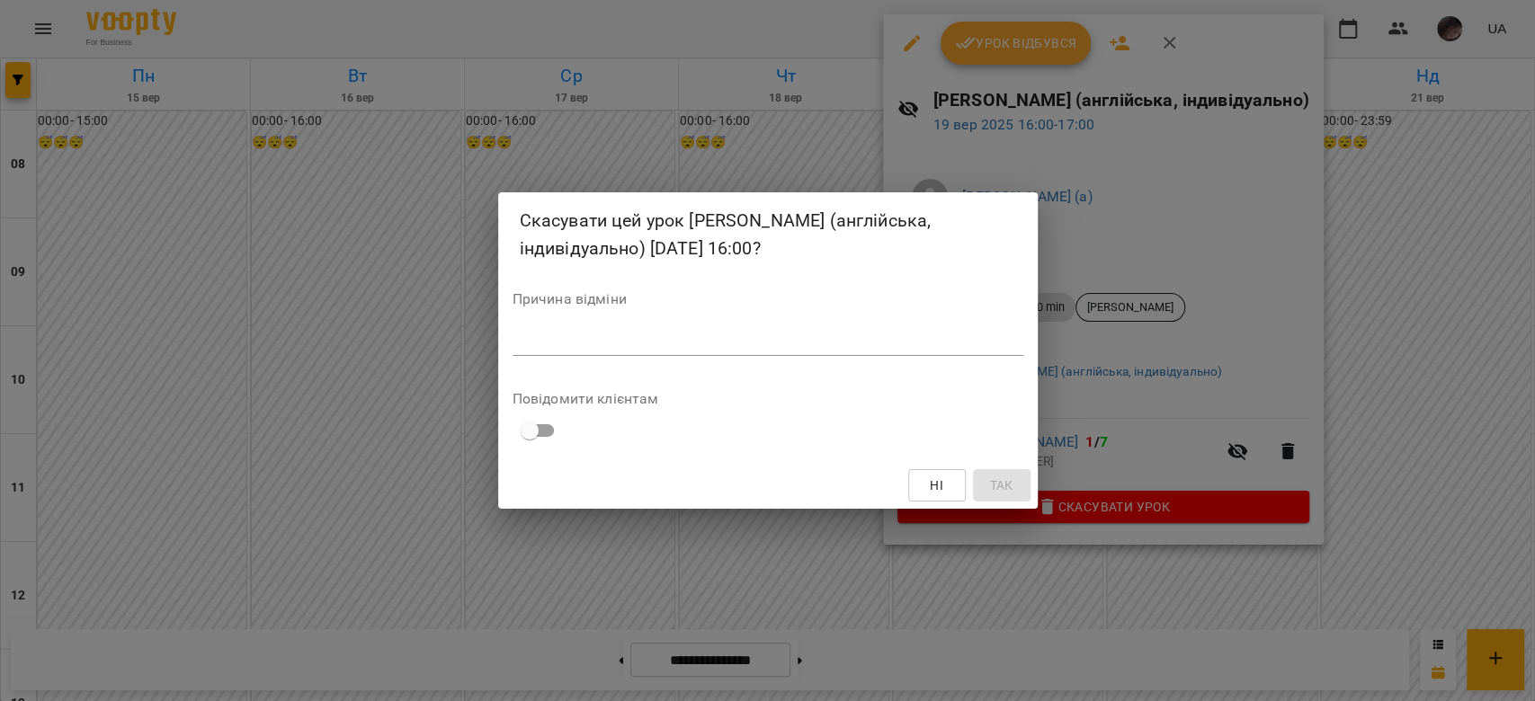
click at [627, 246] on textarea at bounding box center [767, 341] width 511 height 17
type textarea "*"
click at [627, 246] on span "Так" at bounding box center [1000, 486] width 23 height 22
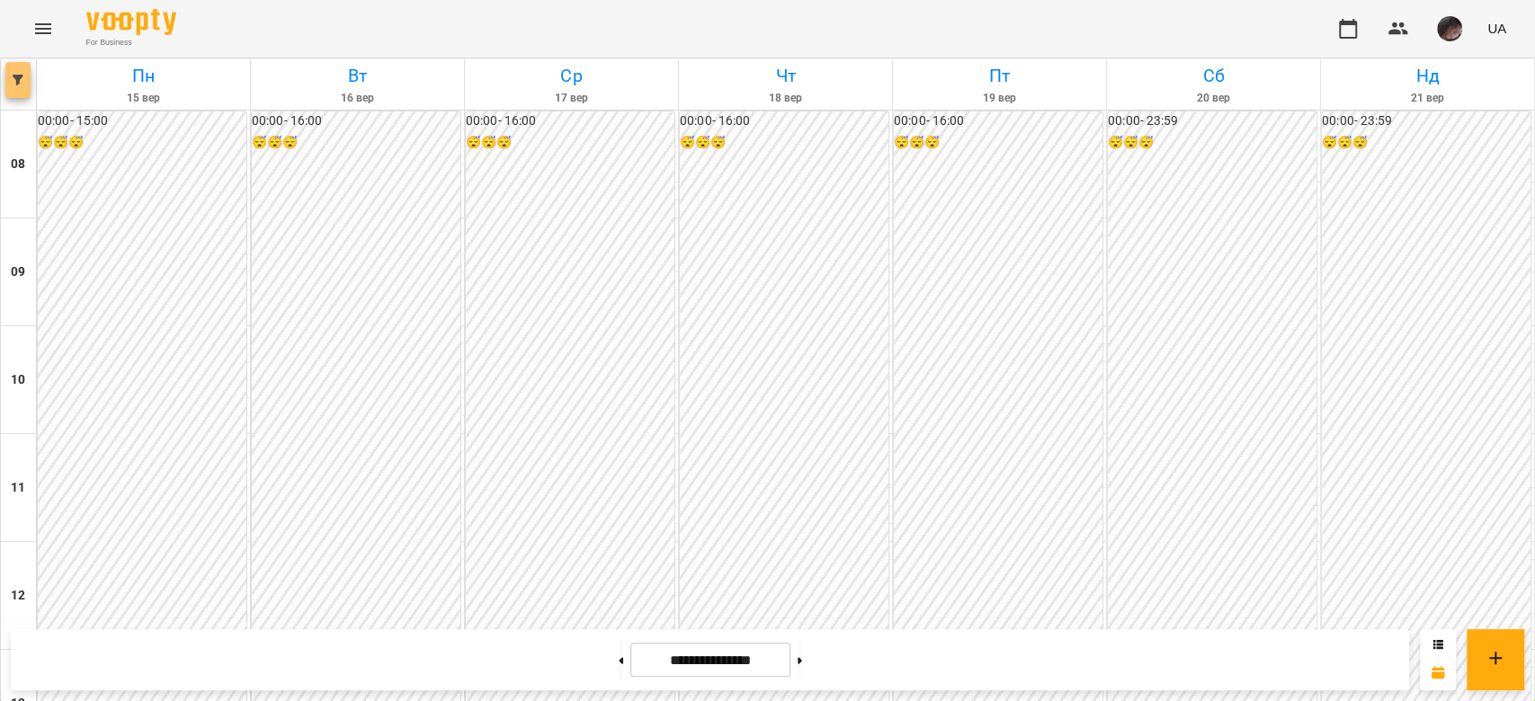
click at [8, 90] on button "button" at bounding box center [17, 80] width 25 height 36
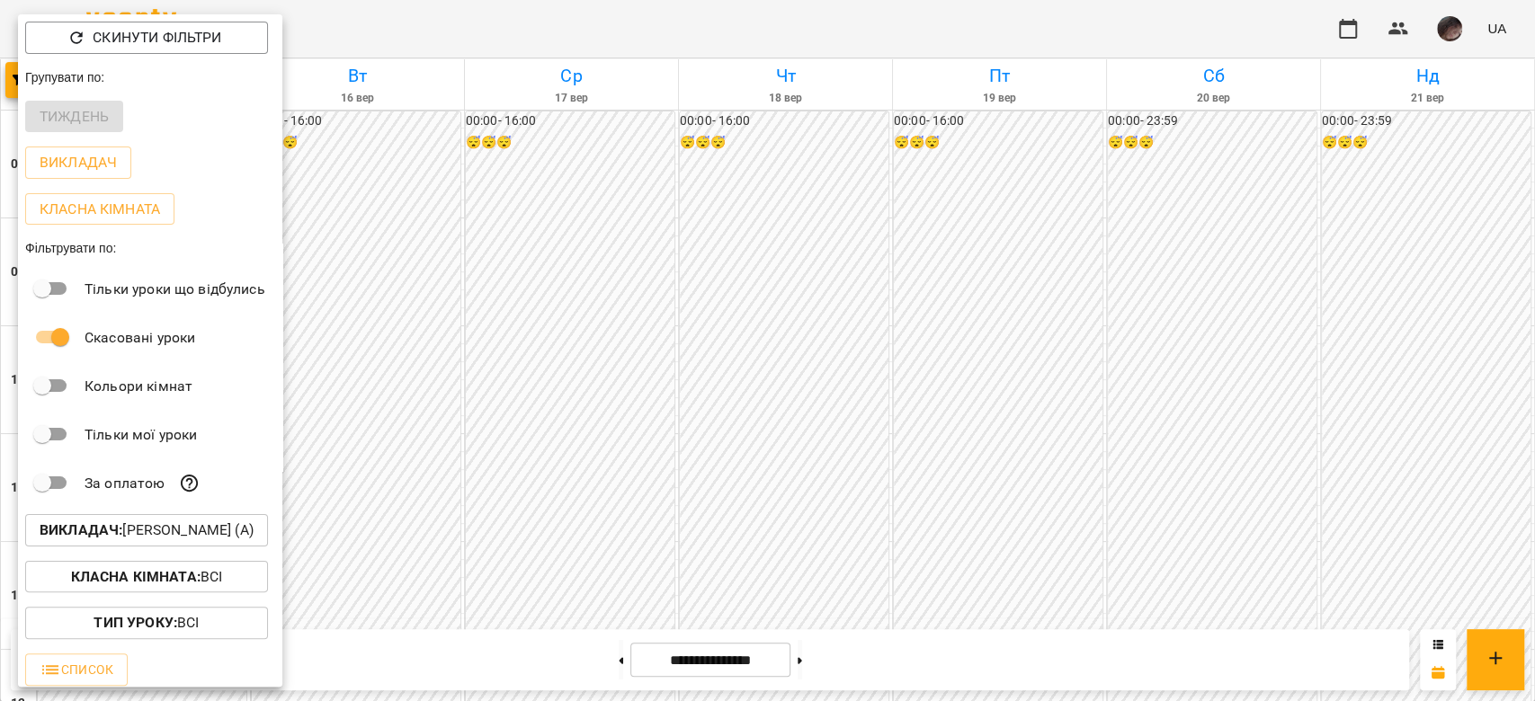
click at [214, 246] on p "Викладач : Валюшко Іванна (а)" at bounding box center [147, 531] width 214 height 22
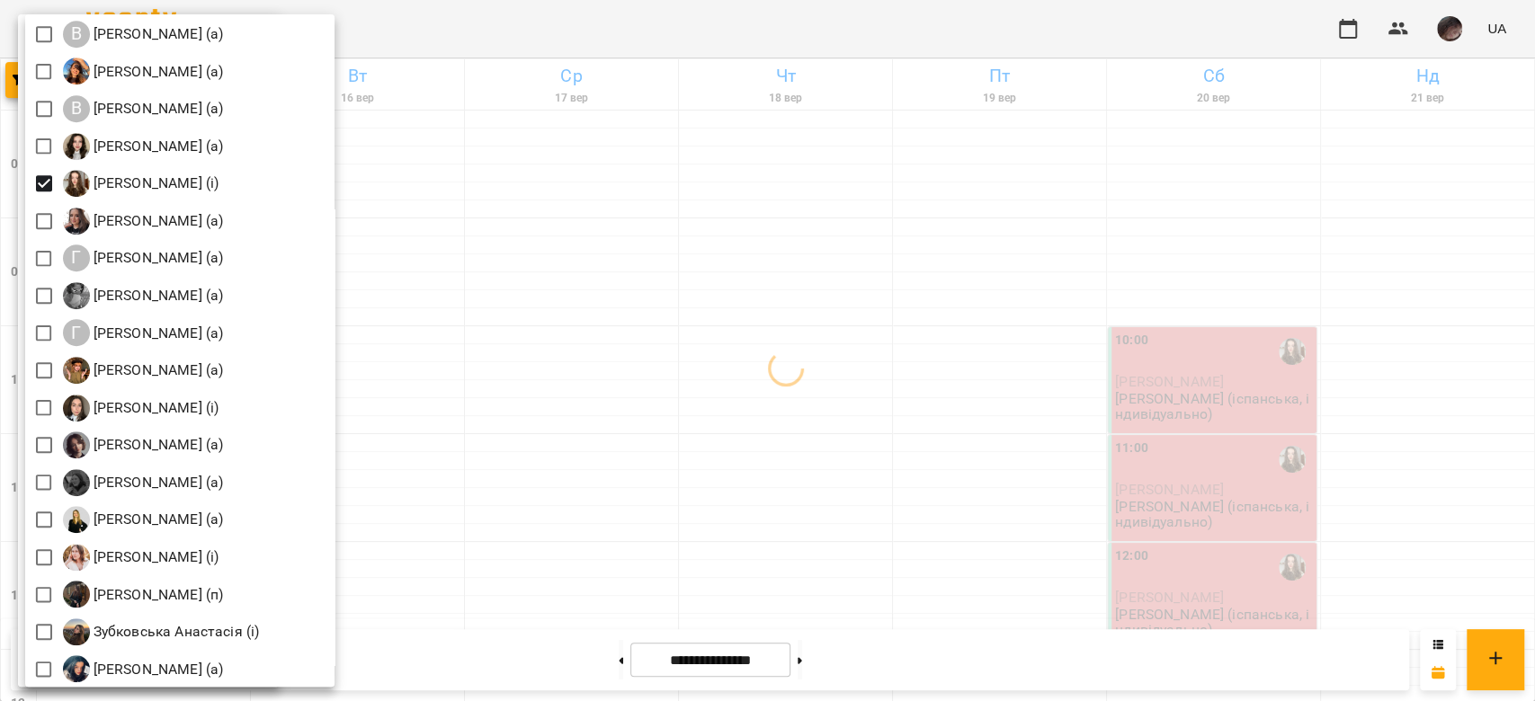
click at [627, 205] on div at bounding box center [767, 350] width 1535 height 701
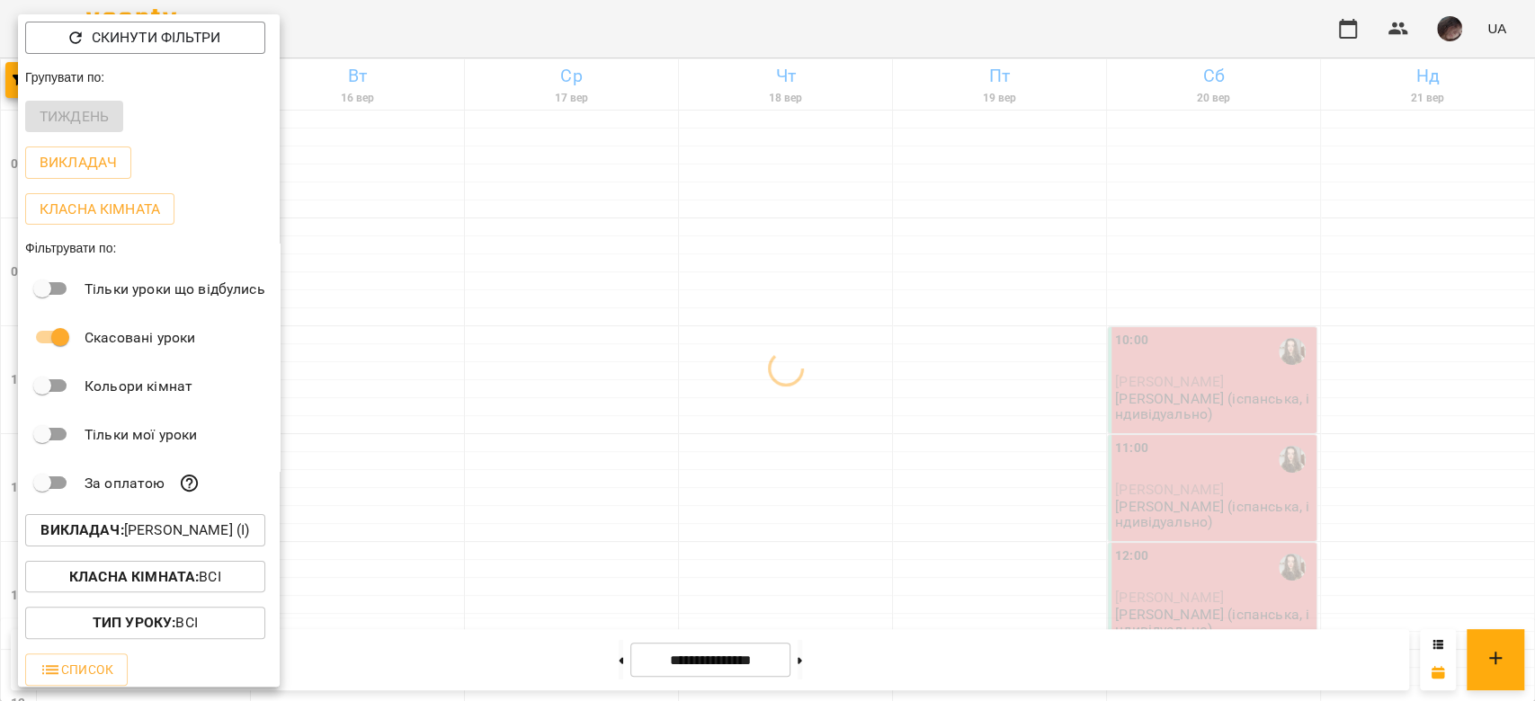
click at [627, 205] on div at bounding box center [767, 350] width 1535 height 701
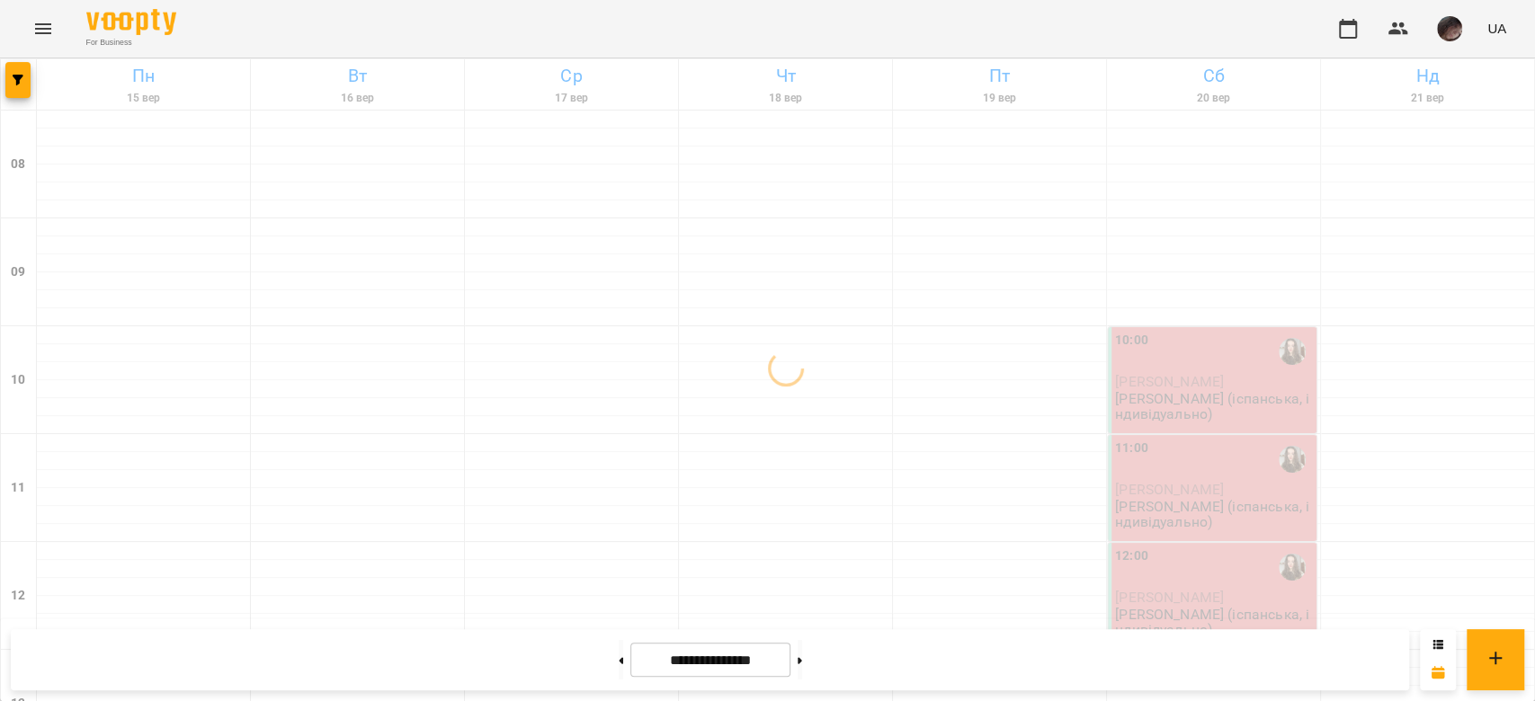
scroll to position [958, 0]
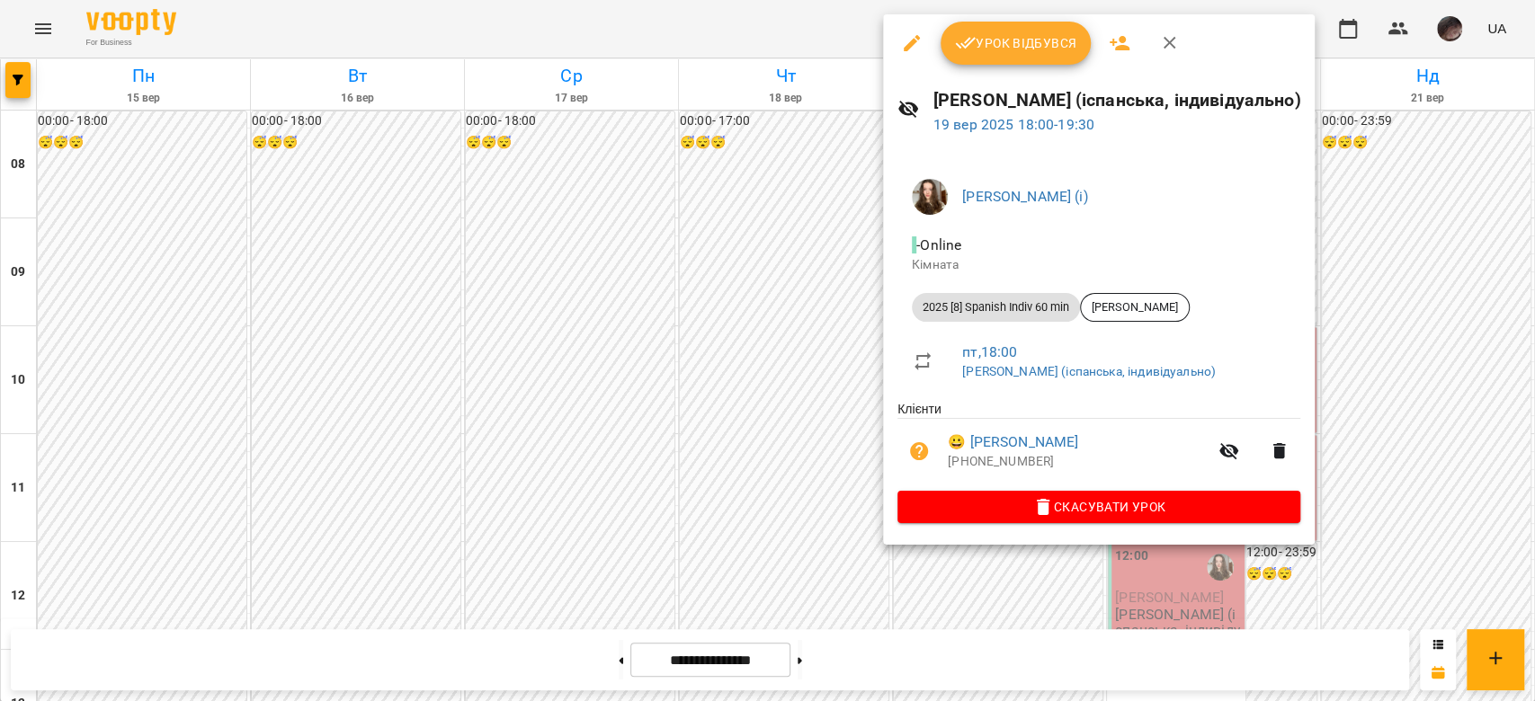
click at [627, 55] on button "button" at bounding box center [911, 43] width 43 height 43
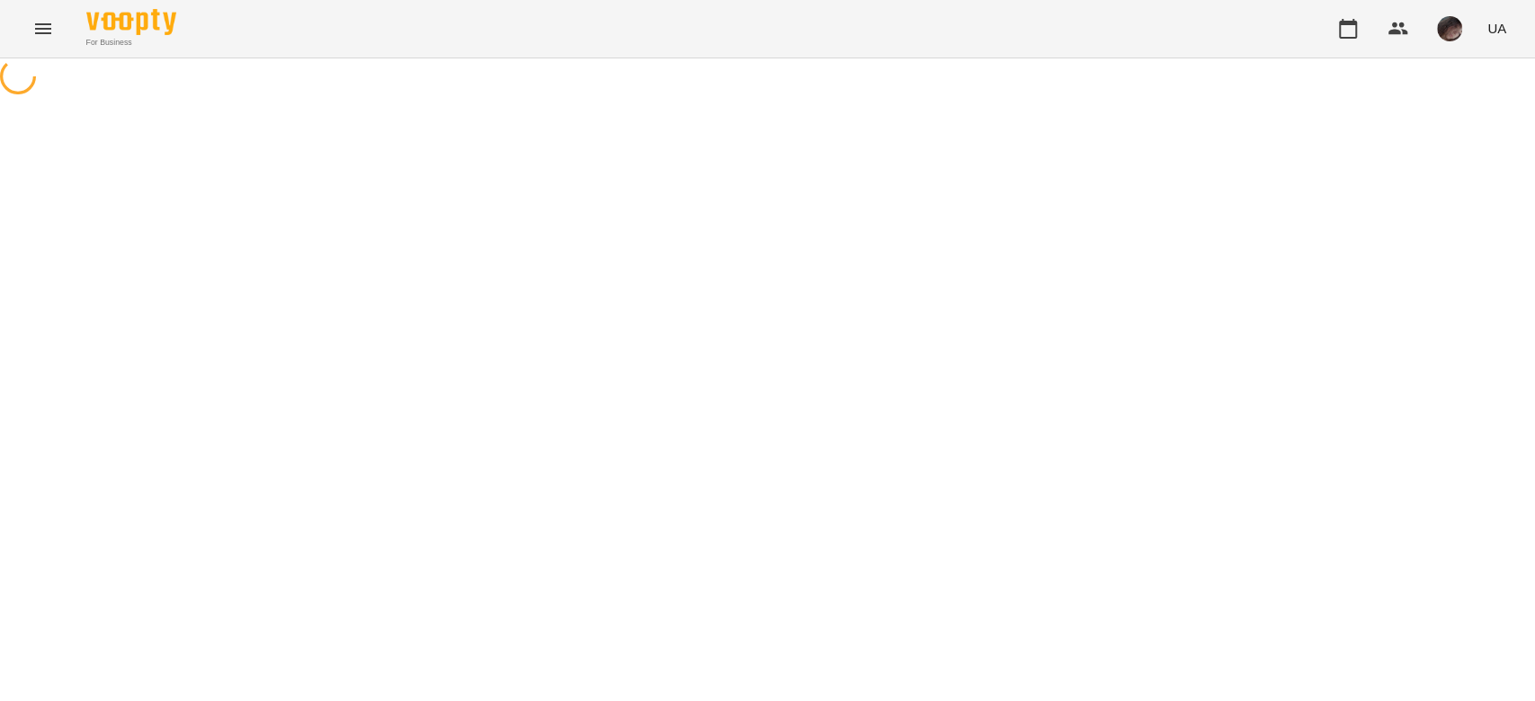
select select "**********"
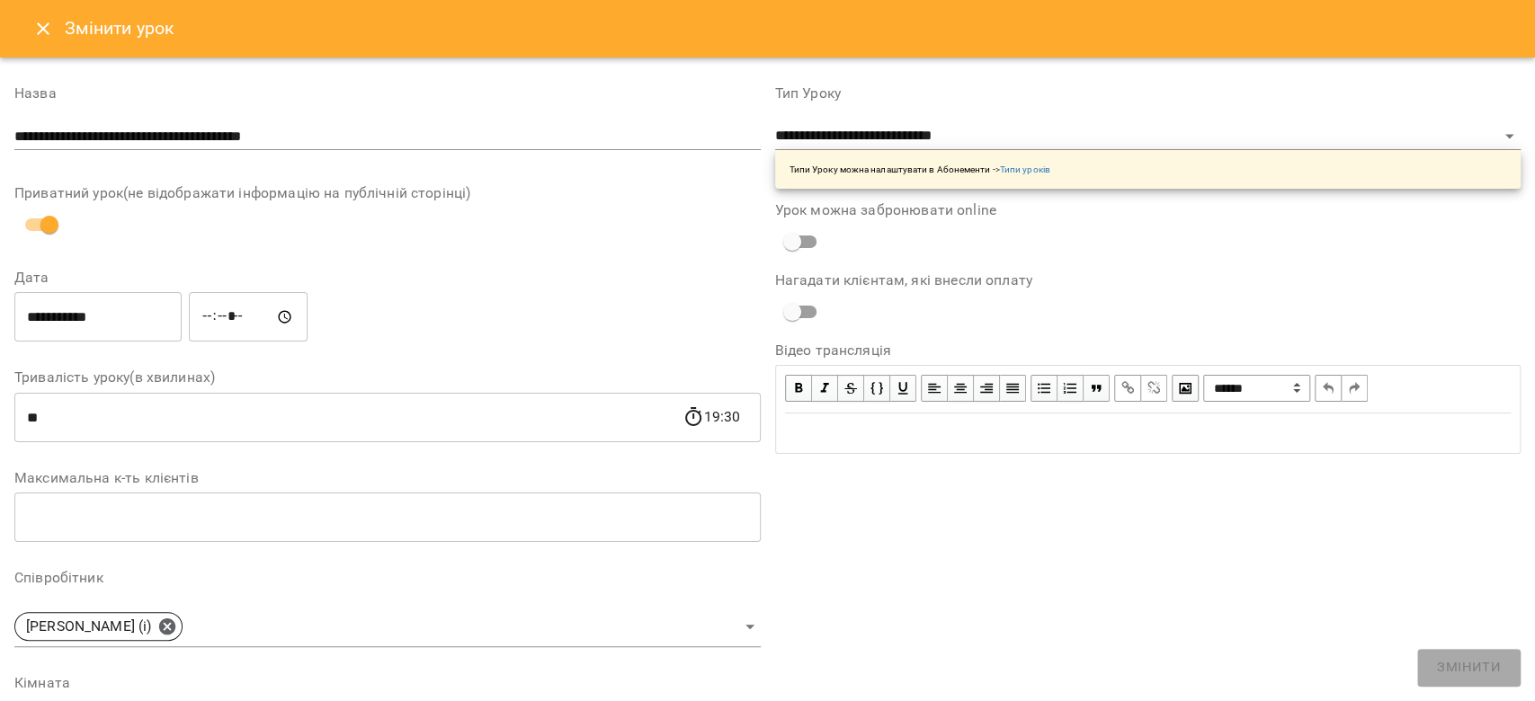
click at [38, 246] on input "**" at bounding box center [348, 417] width 668 height 50
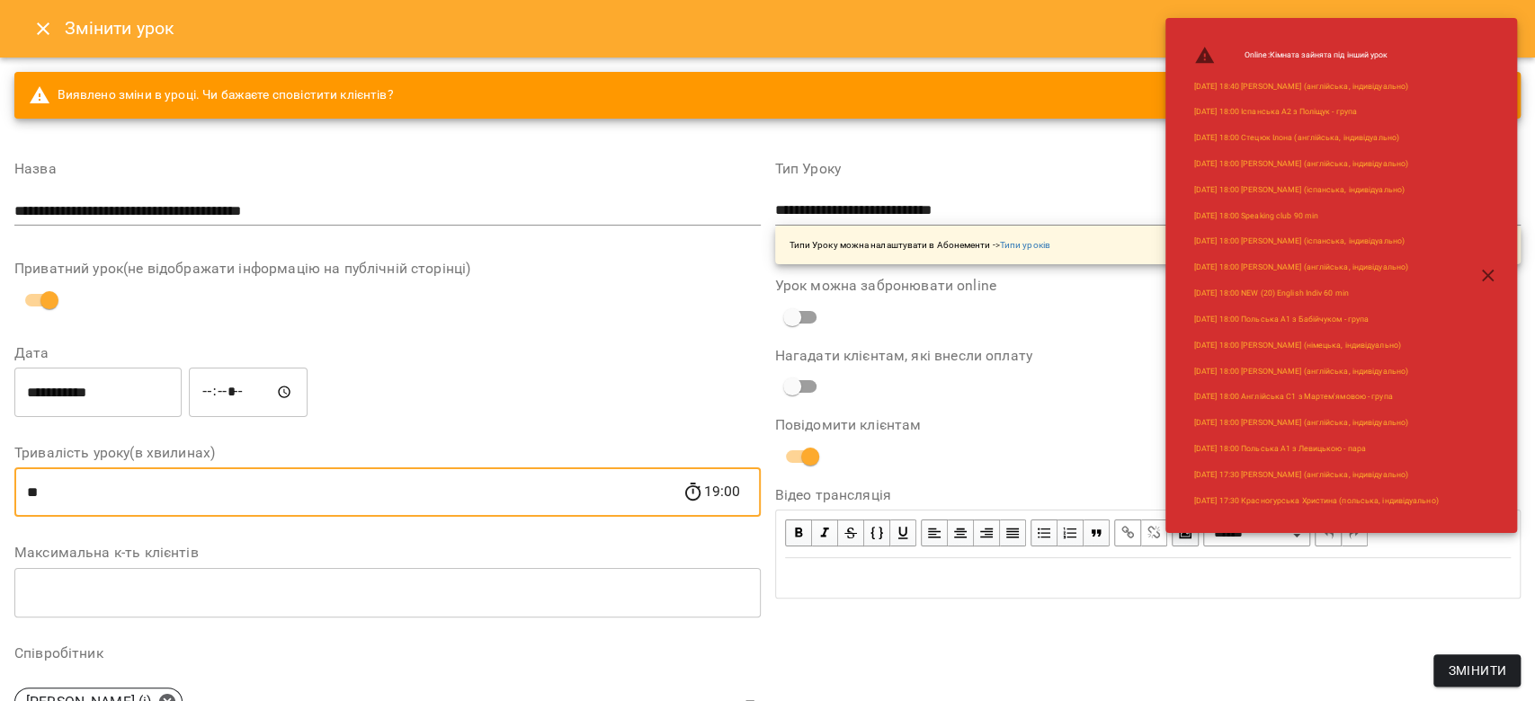
type input "**"
click at [627, 246] on span "Змінити" at bounding box center [1476, 671] width 58 height 22
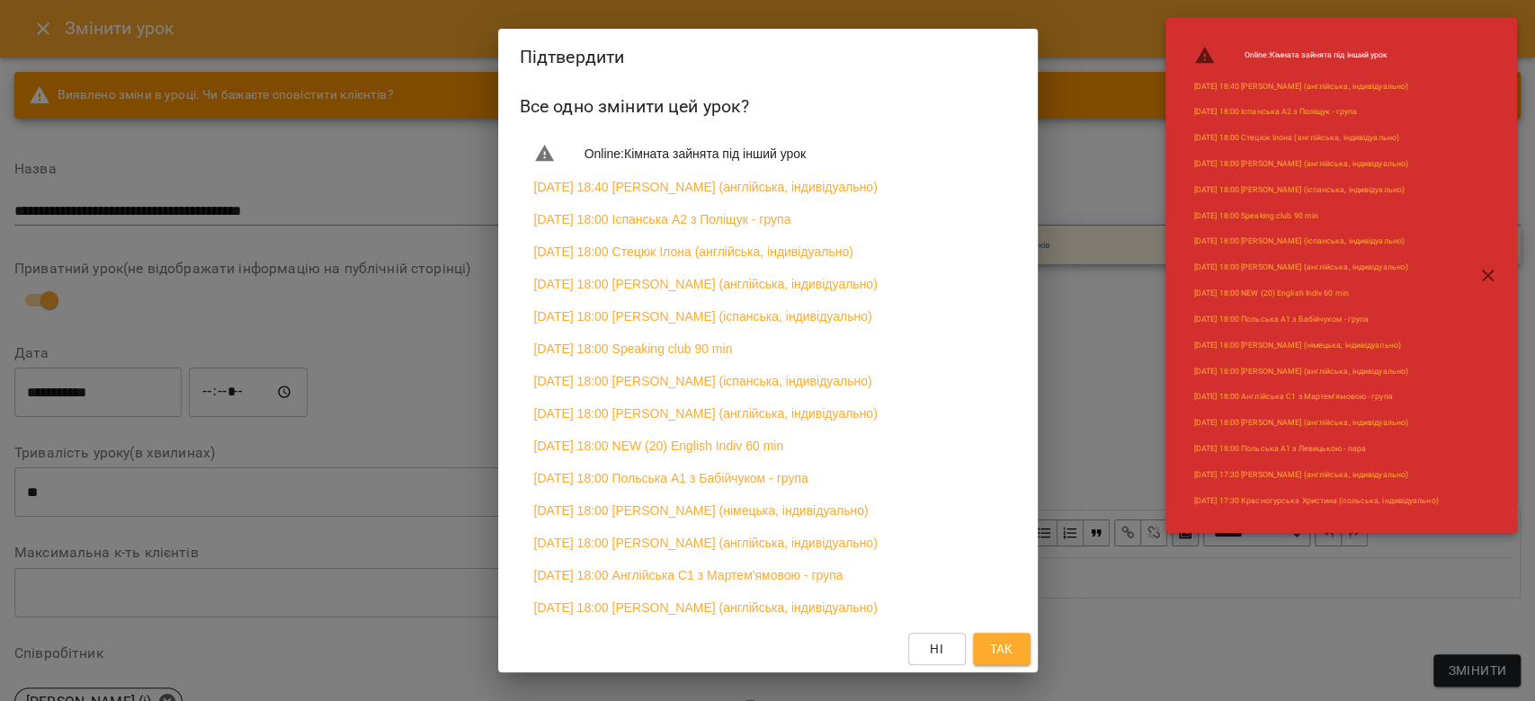
click at [627, 246] on button "Так" at bounding box center [1002, 649] width 58 height 32
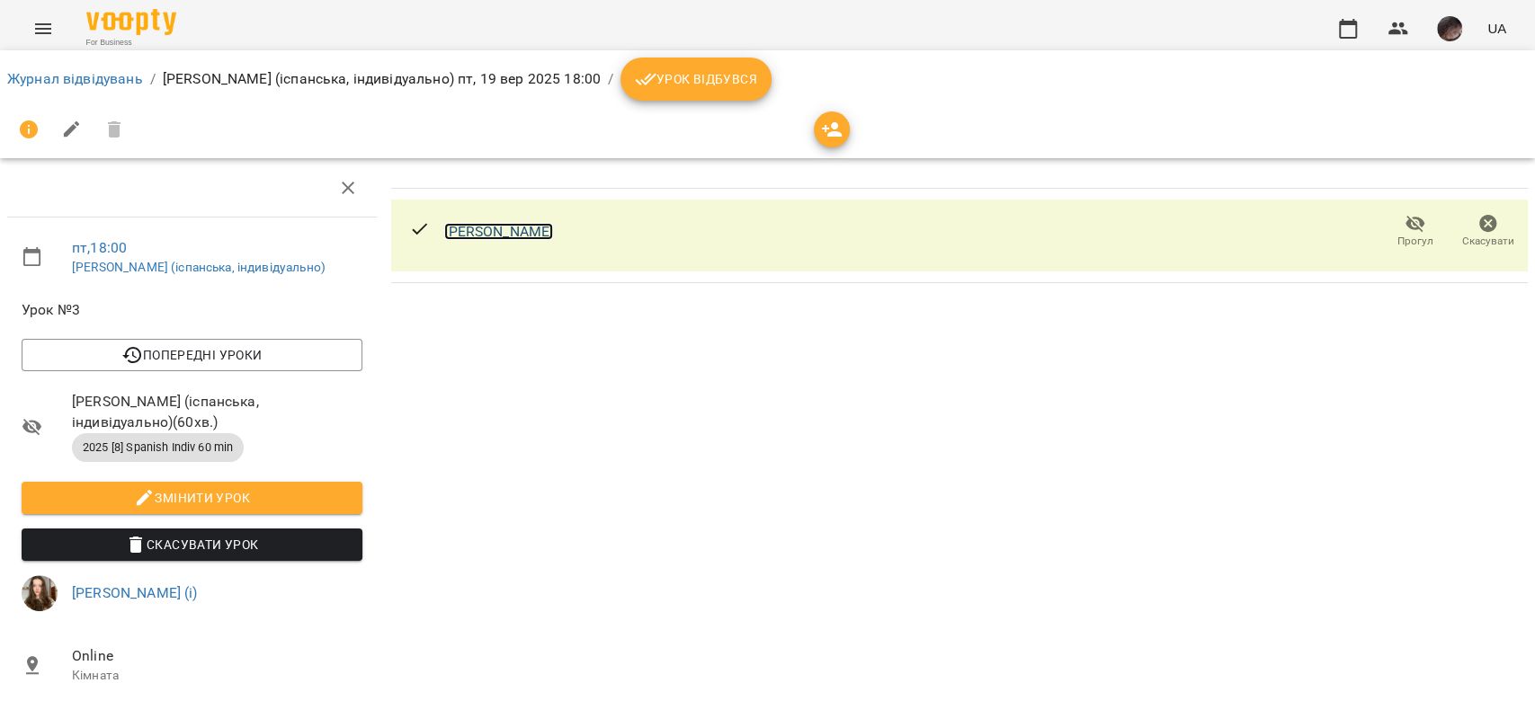
click at [515, 236] on link "[PERSON_NAME]" at bounding box center [498, 231] width 109 height 17
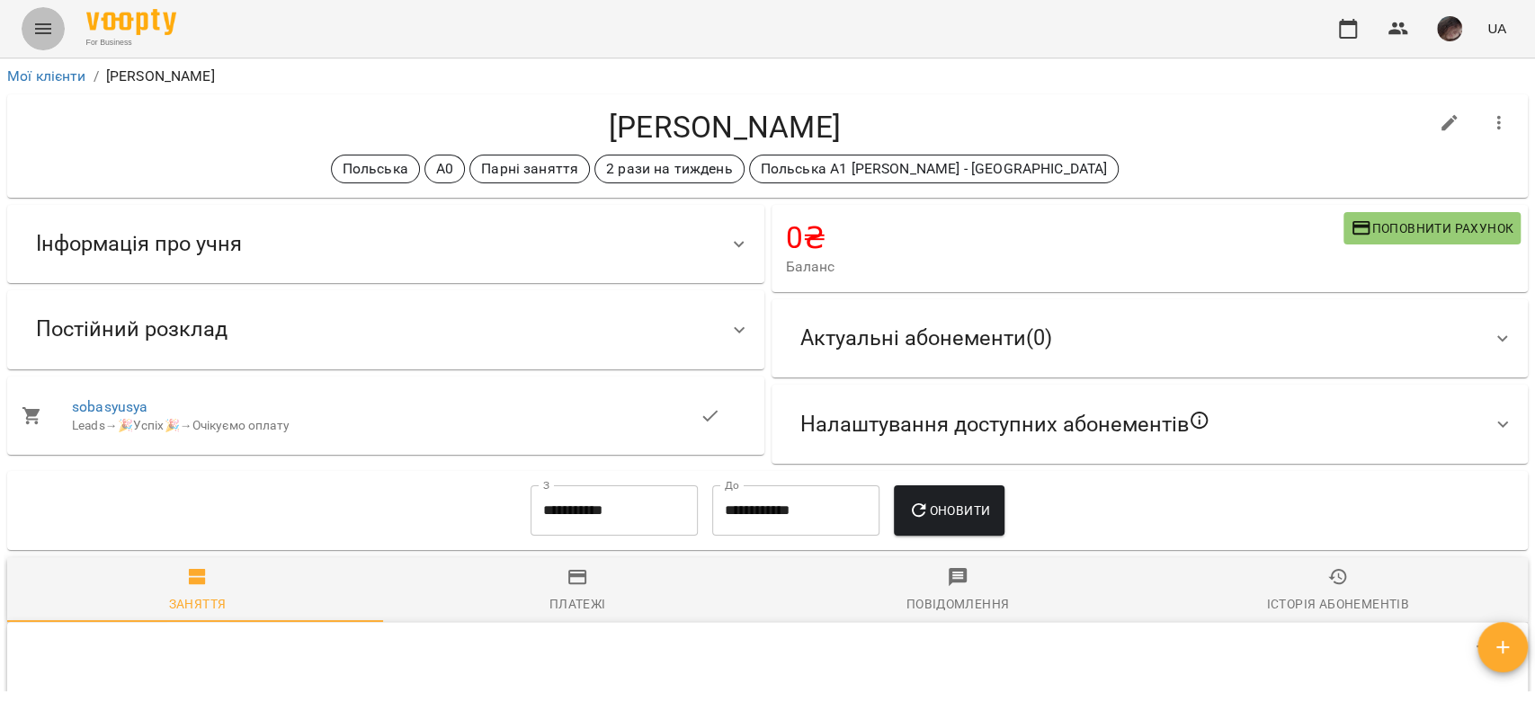
click at [48, 31] on icon "Menu" at bounding box center [43, 29] width 22 height 22
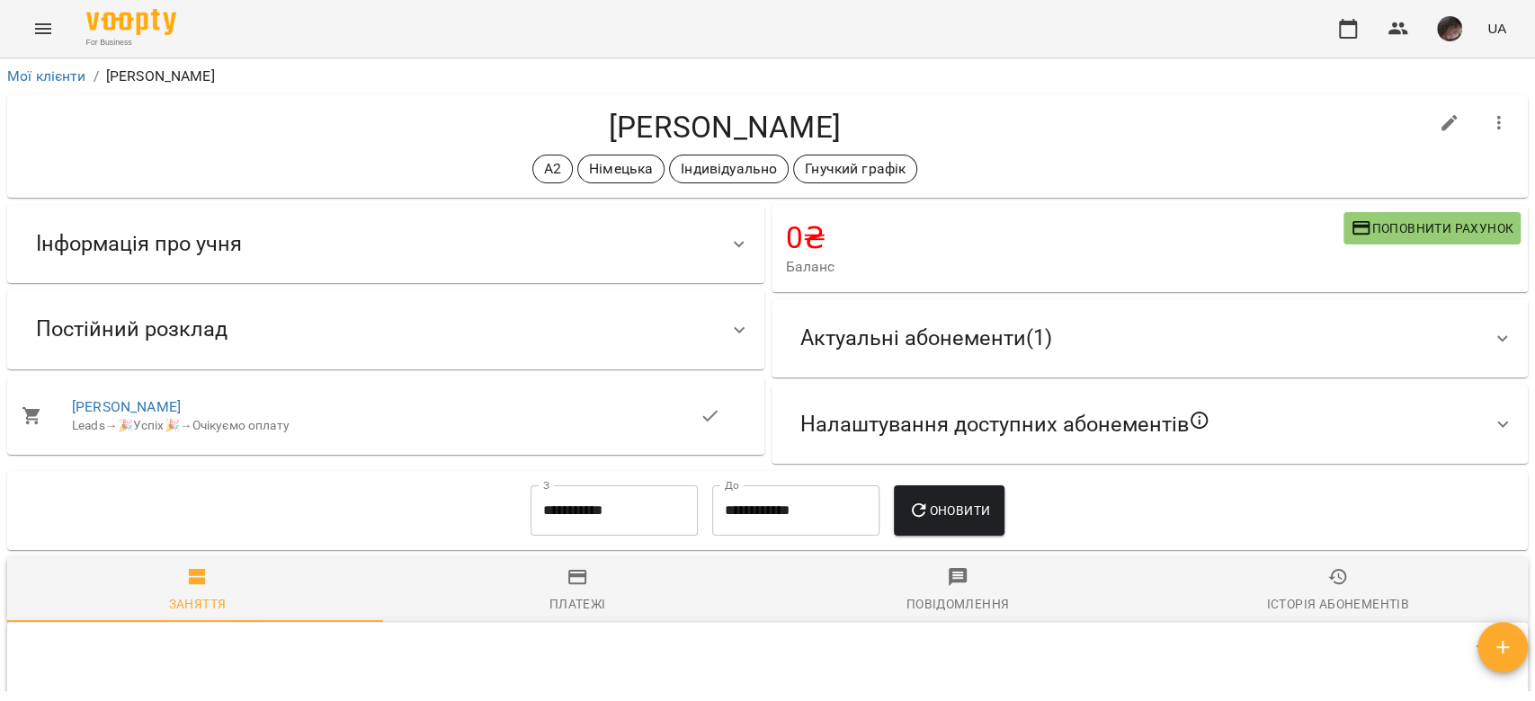
click at [632, 244] on div "Інформація про учня" at bounding box center [370, 244] width 696 height 57
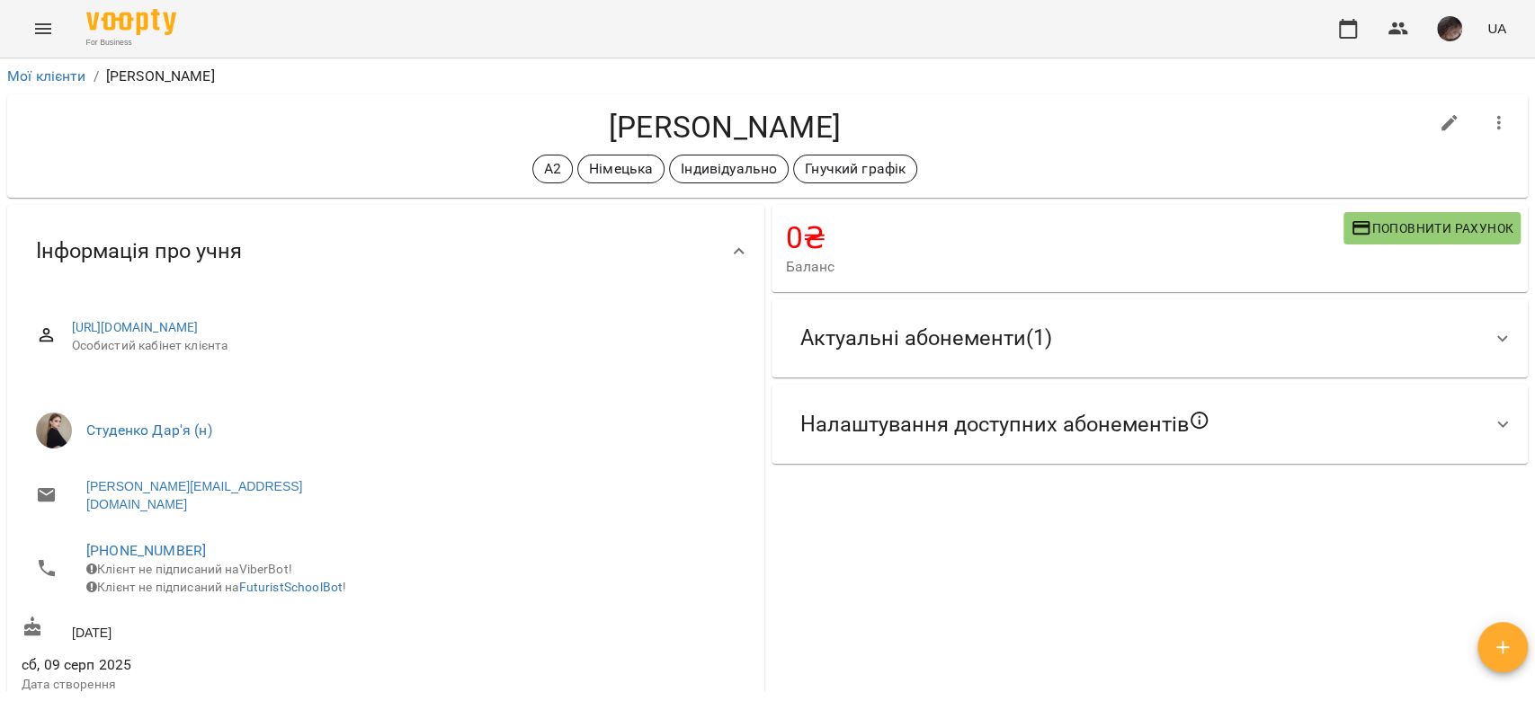
scroll to position [479, 0]
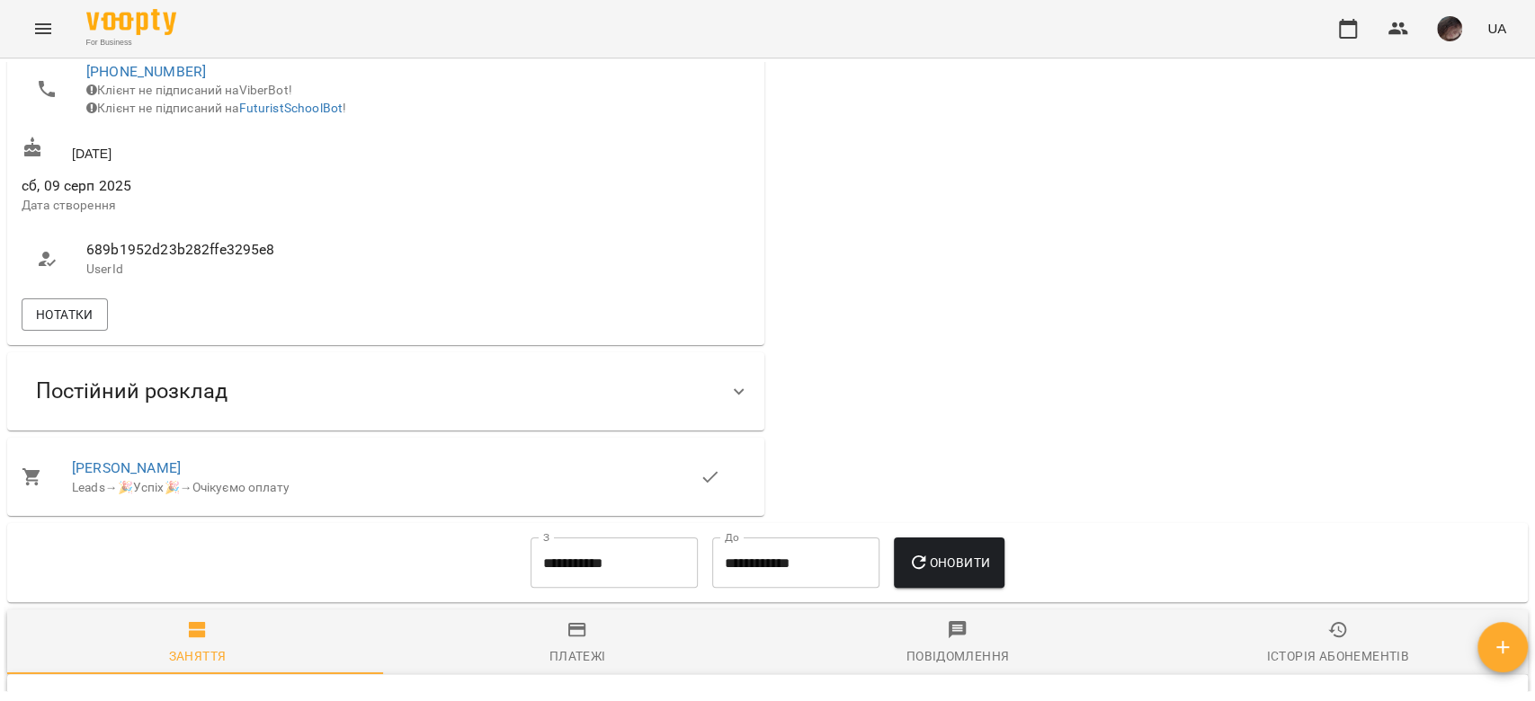
click at [578, 359] on div "Постійний розклад" at bounding box center [370, 391] width 696 height 57
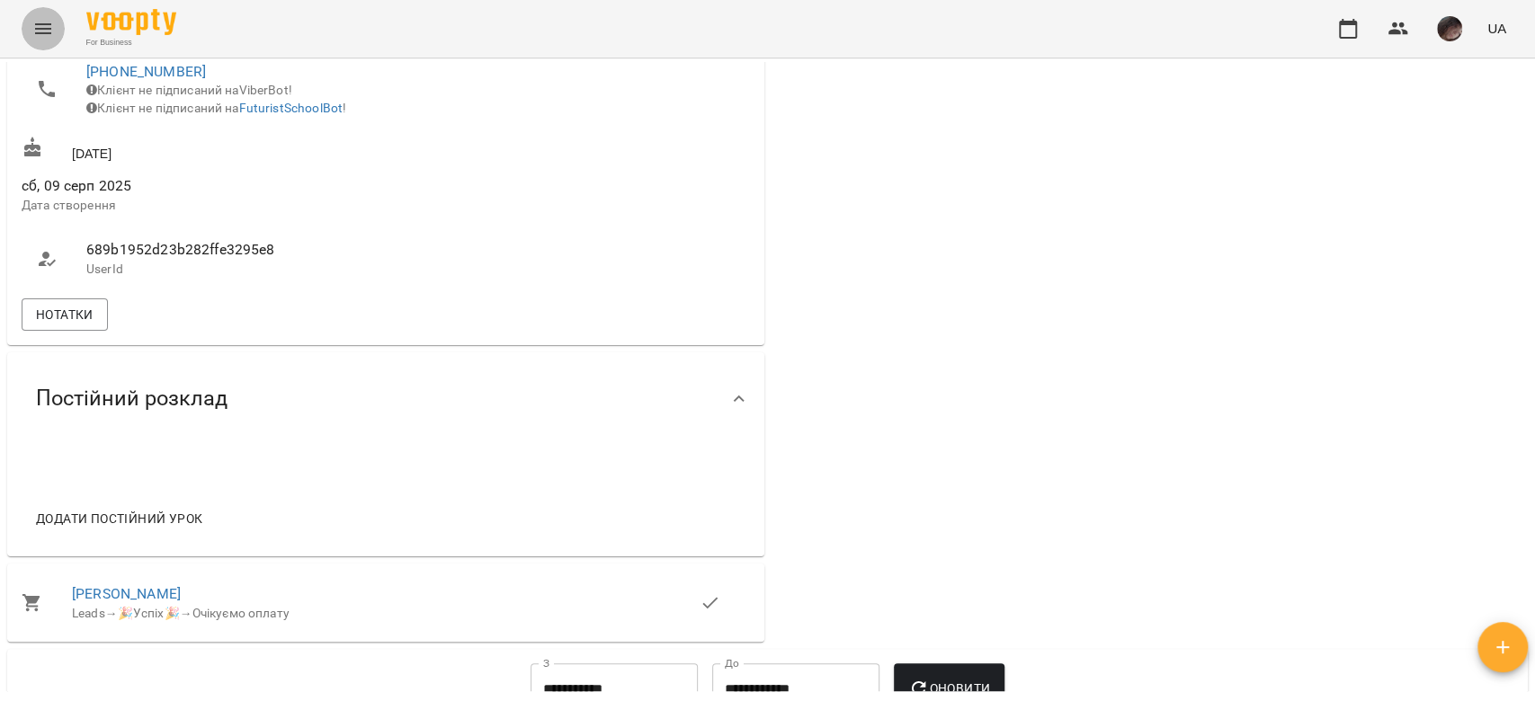
click at [48, 40] on button "Menu" at bounding box center [43, 28] width 43 height 43
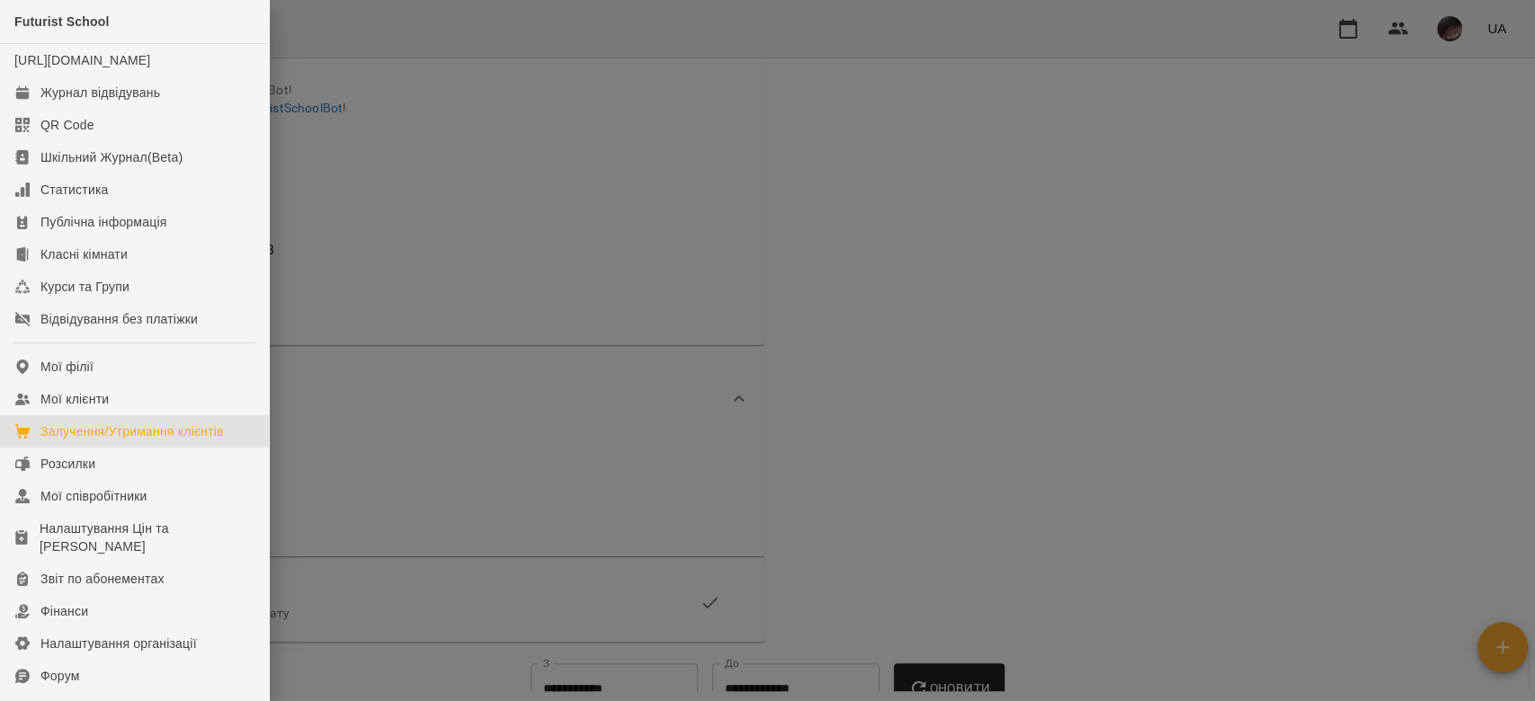
click at [186, 359] on link "Залучення/Утримання клієнтів" at bounding box center [134, 431] width 269 height 32
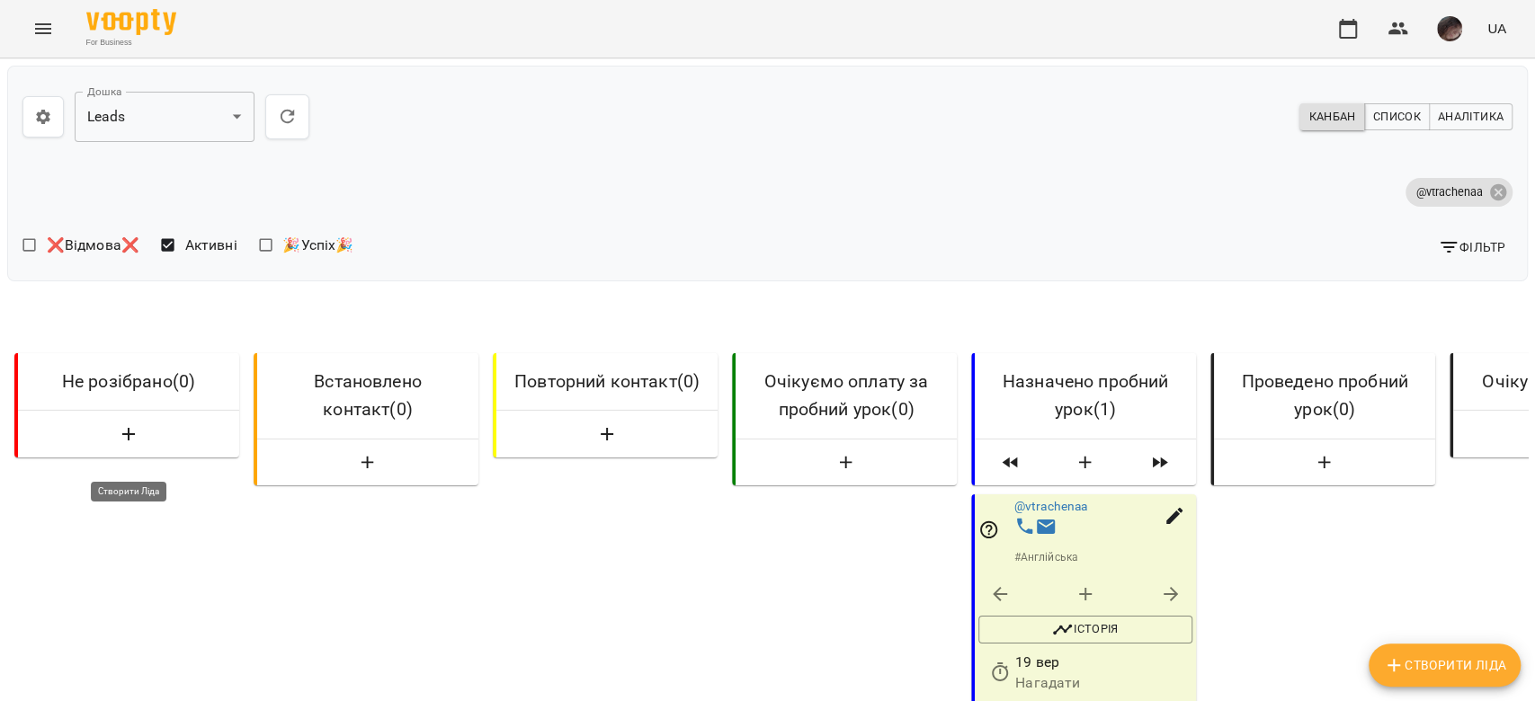
click at [141, 359] on button "button" at bounding box center [128, 435] width 207 height 32
select select "*"
select select "**"
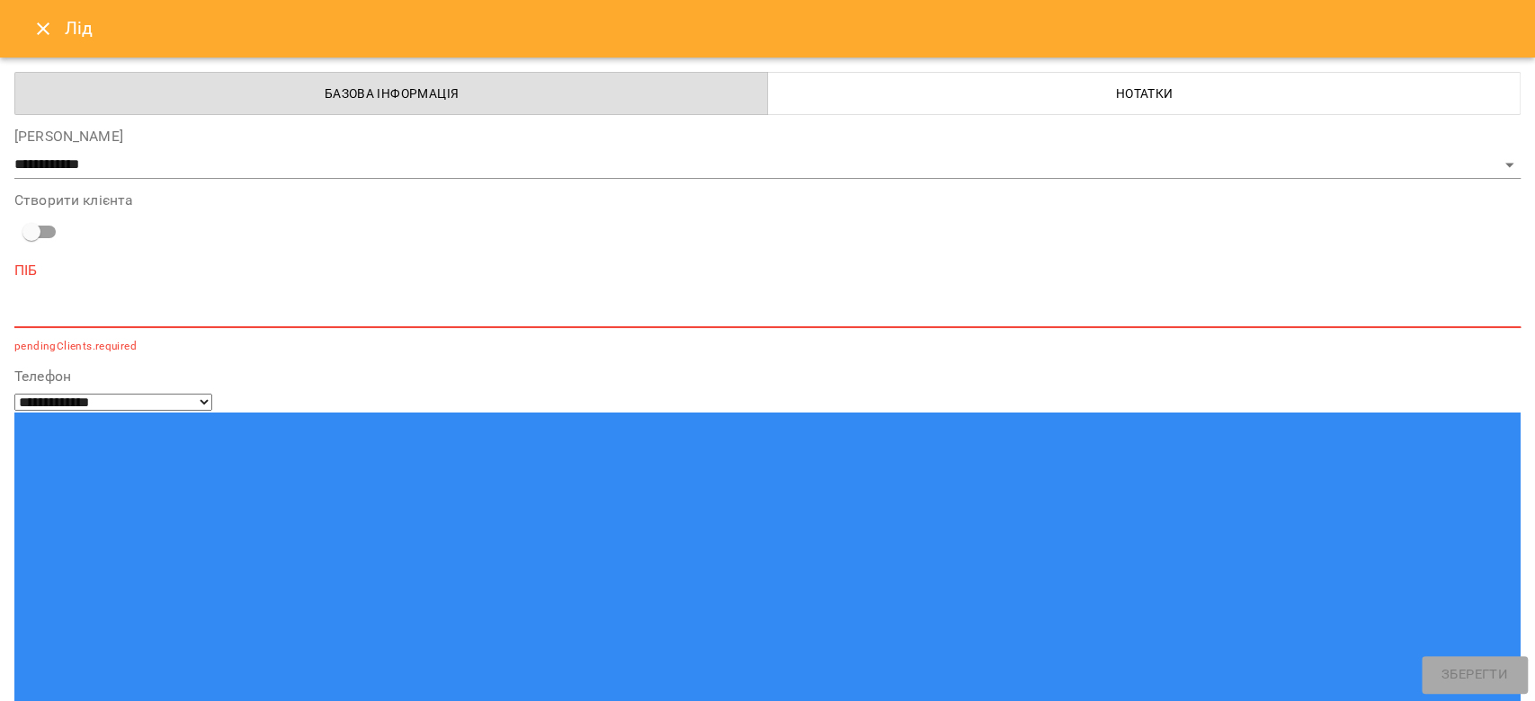
click at [590, 306] on textarea at bounding box center [767, 313] width 1506 height 17
paste textarea "**********"
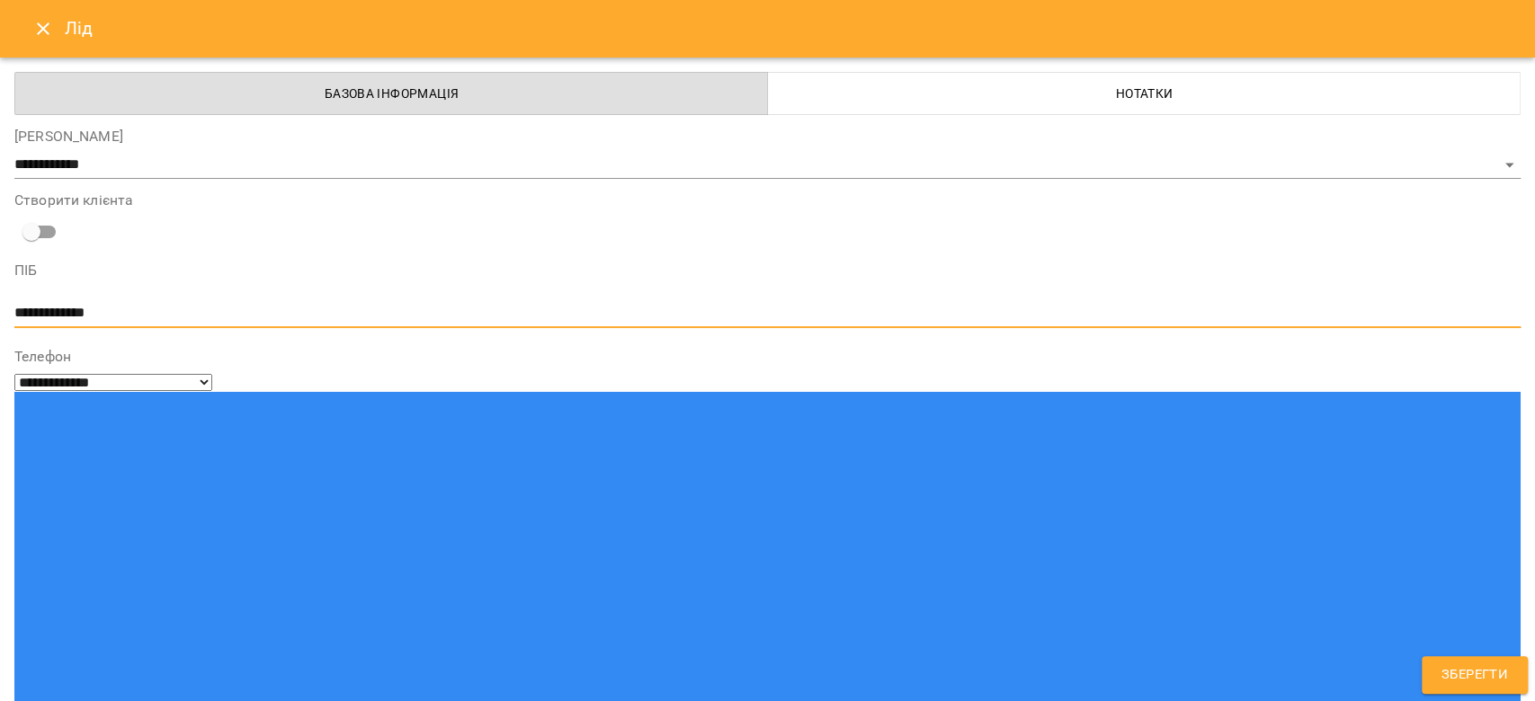
type textarea "**********"
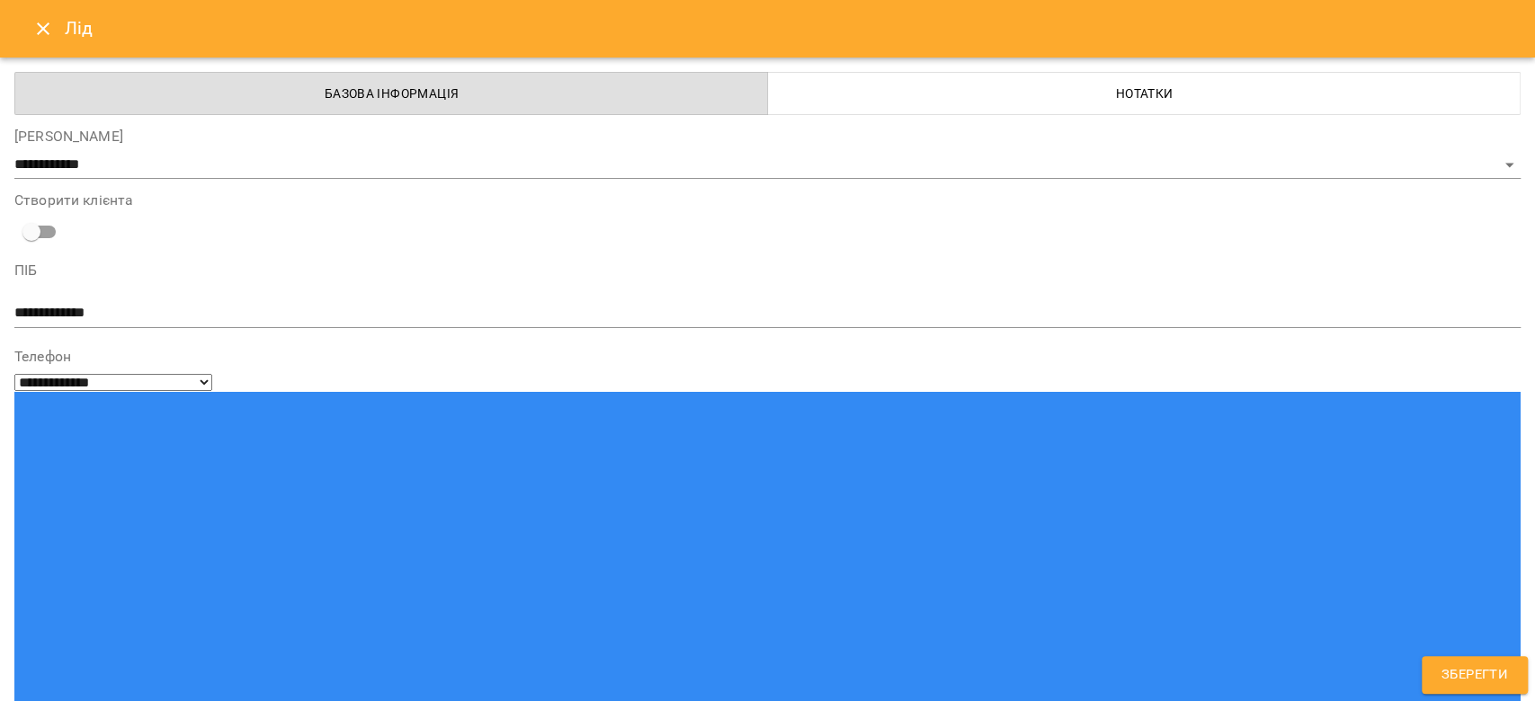
paste input "**********"
type input "**********"
paste input "**********"
type input "**********"
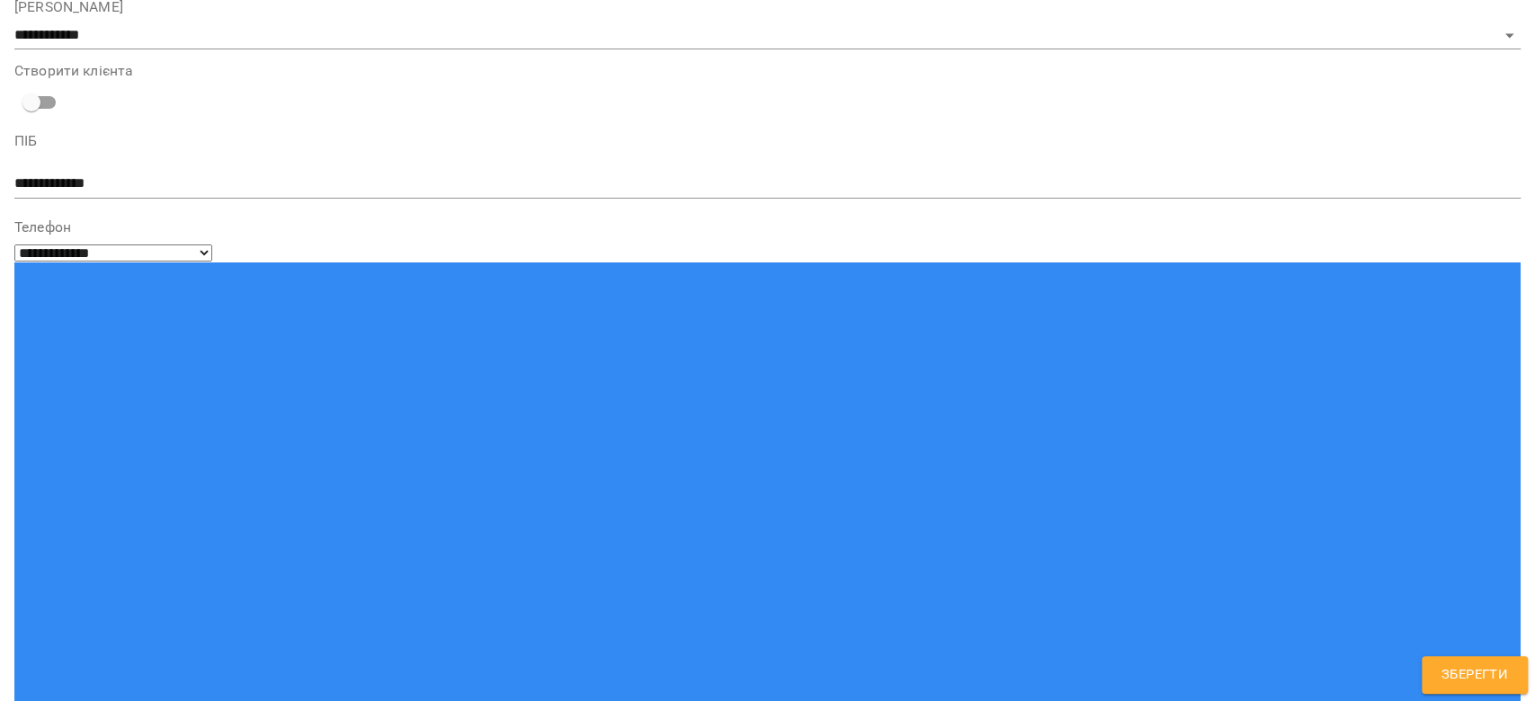
scroll to position [130, 0]
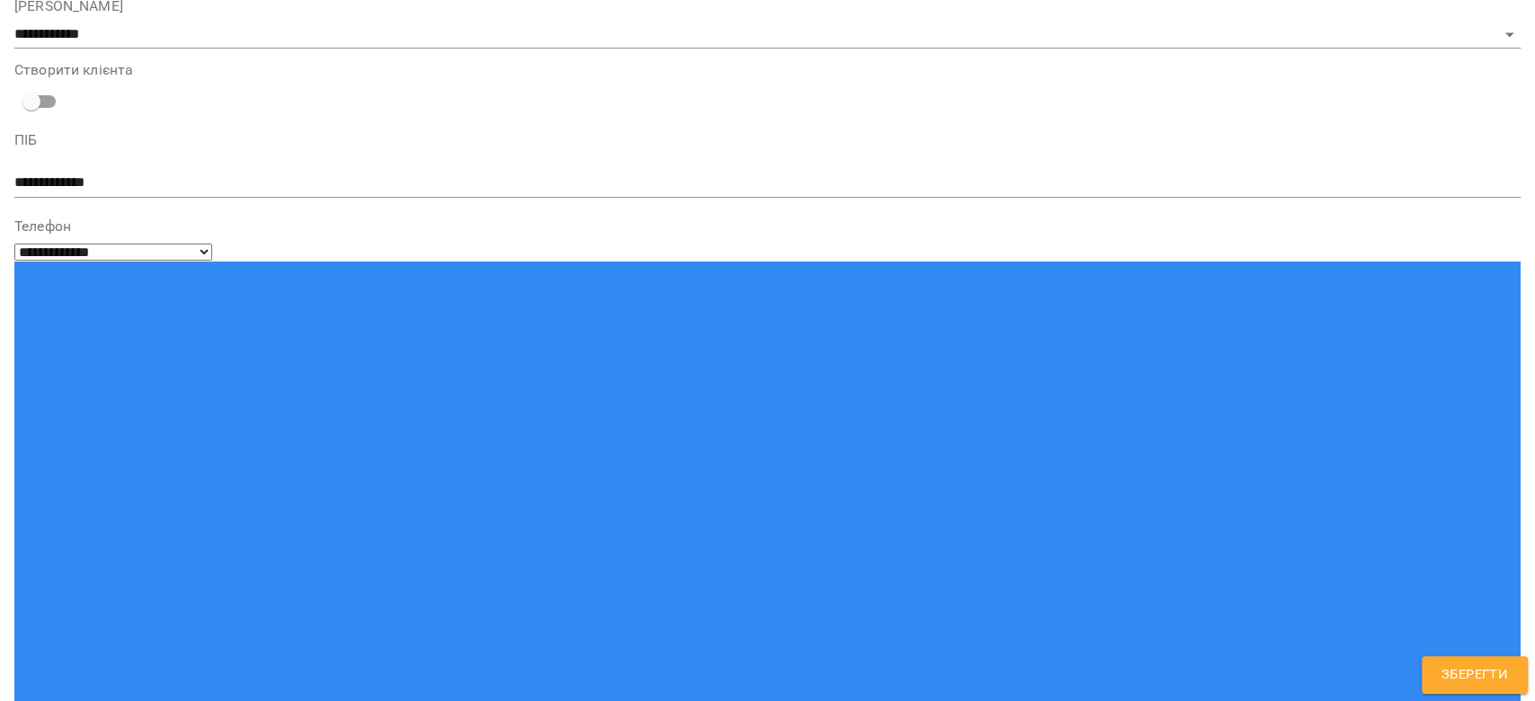
type input "**"
type input "***"
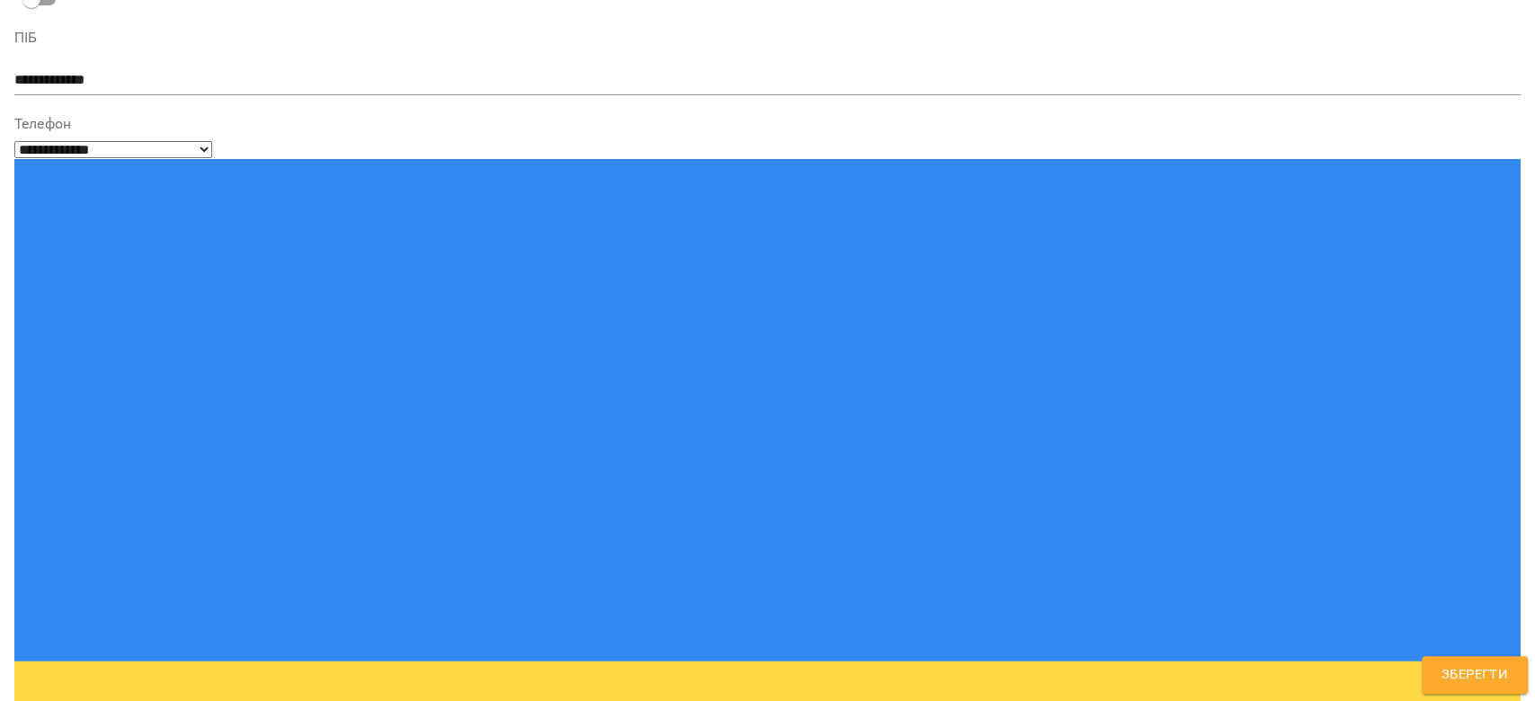
paste textarea "**********"
type textarea "**********"
click at [644, 359] on span "Зберегти" at bounding box center [1474, 674] width 67 height 23
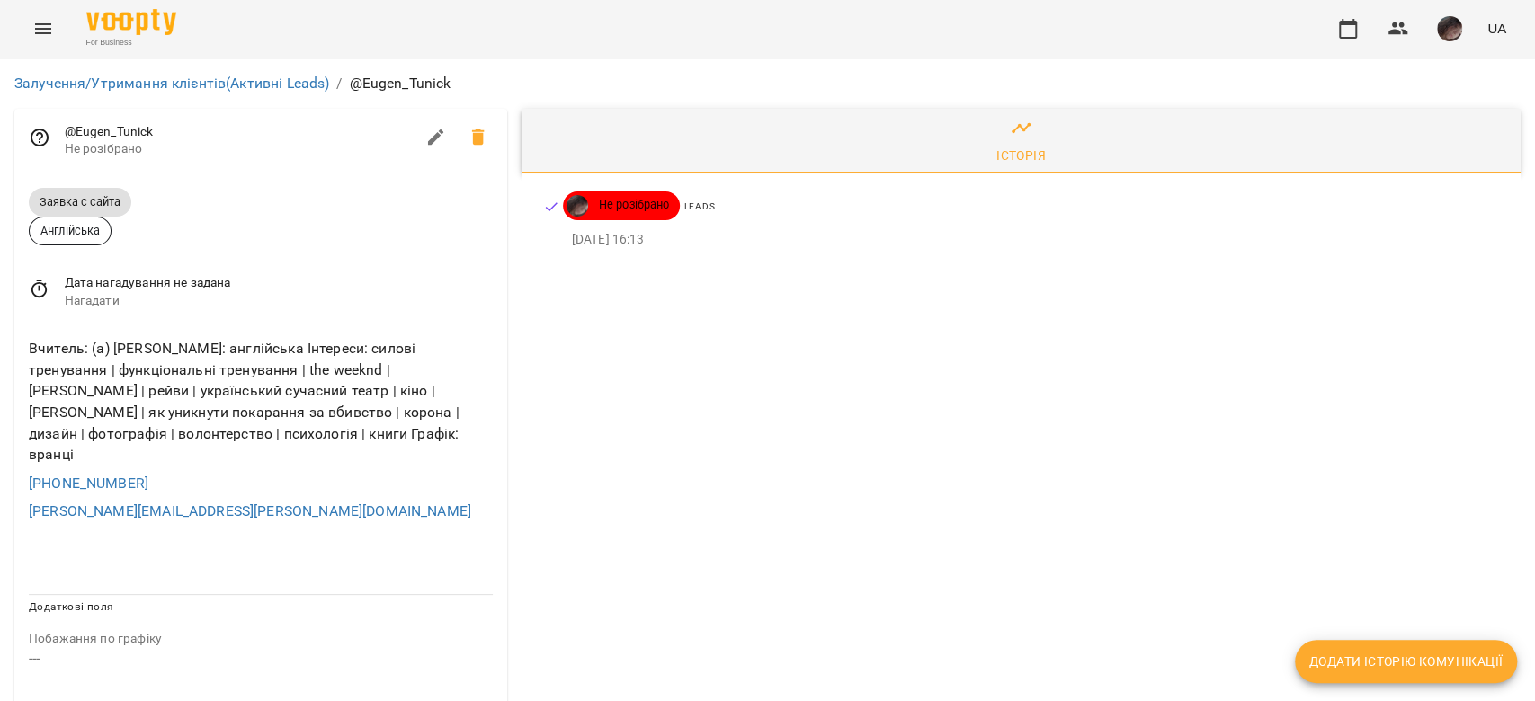
click at [173, 295] on span "Нагадати" at bounding box center [279, 301] width 428 height 18
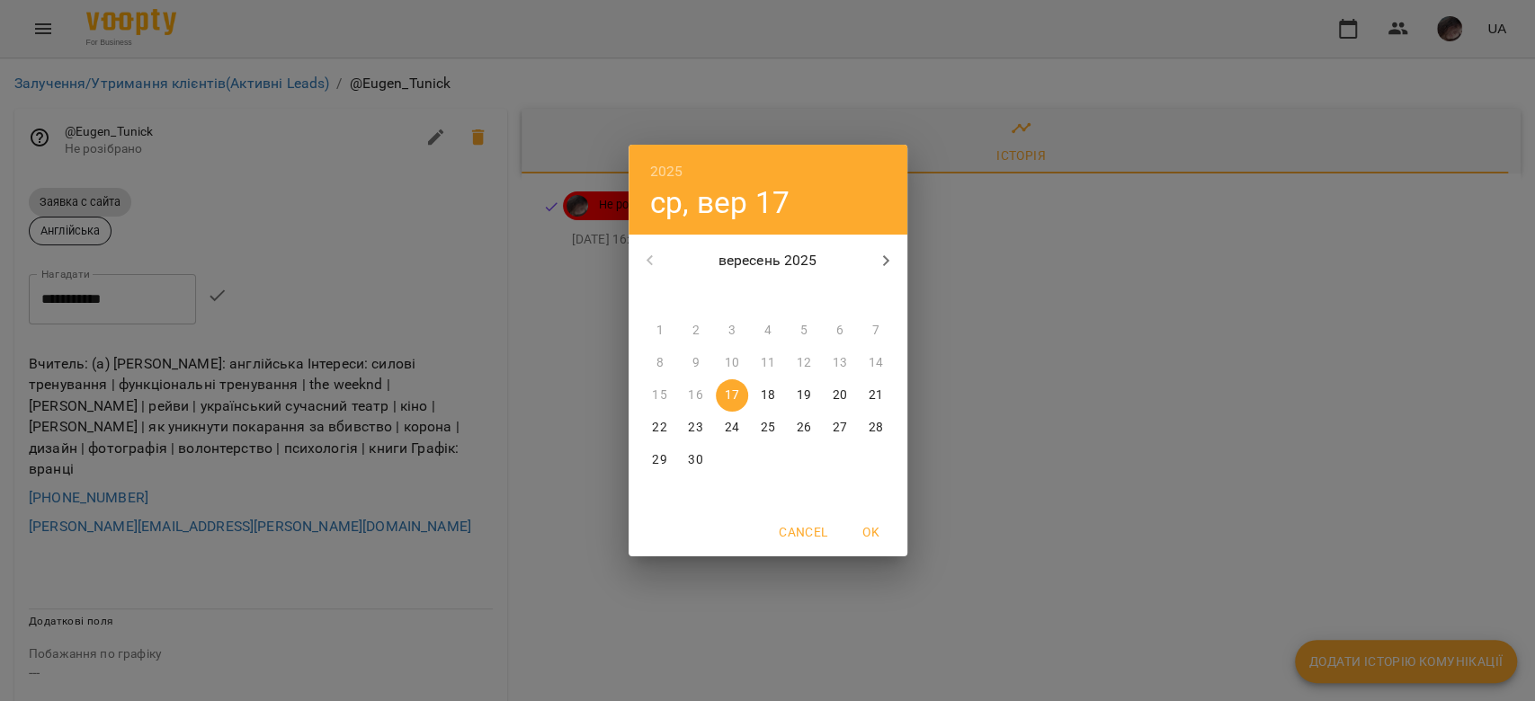
click at [644, 359] on span "19" at bounding box center [803, 396] width 32 height 18
type input "**********"
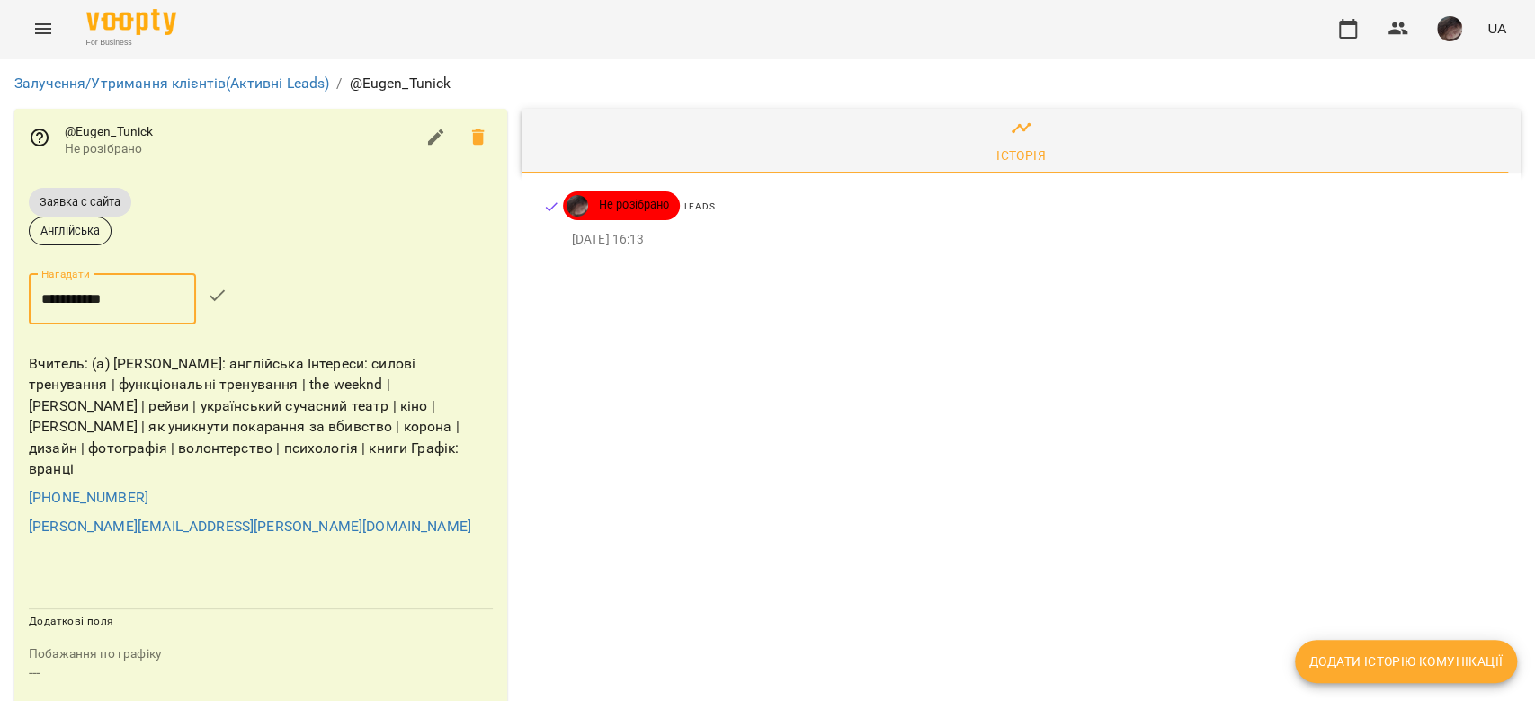
click at [228, 296] on icon "button" at bounding box center [218, 296] width 22 height 22
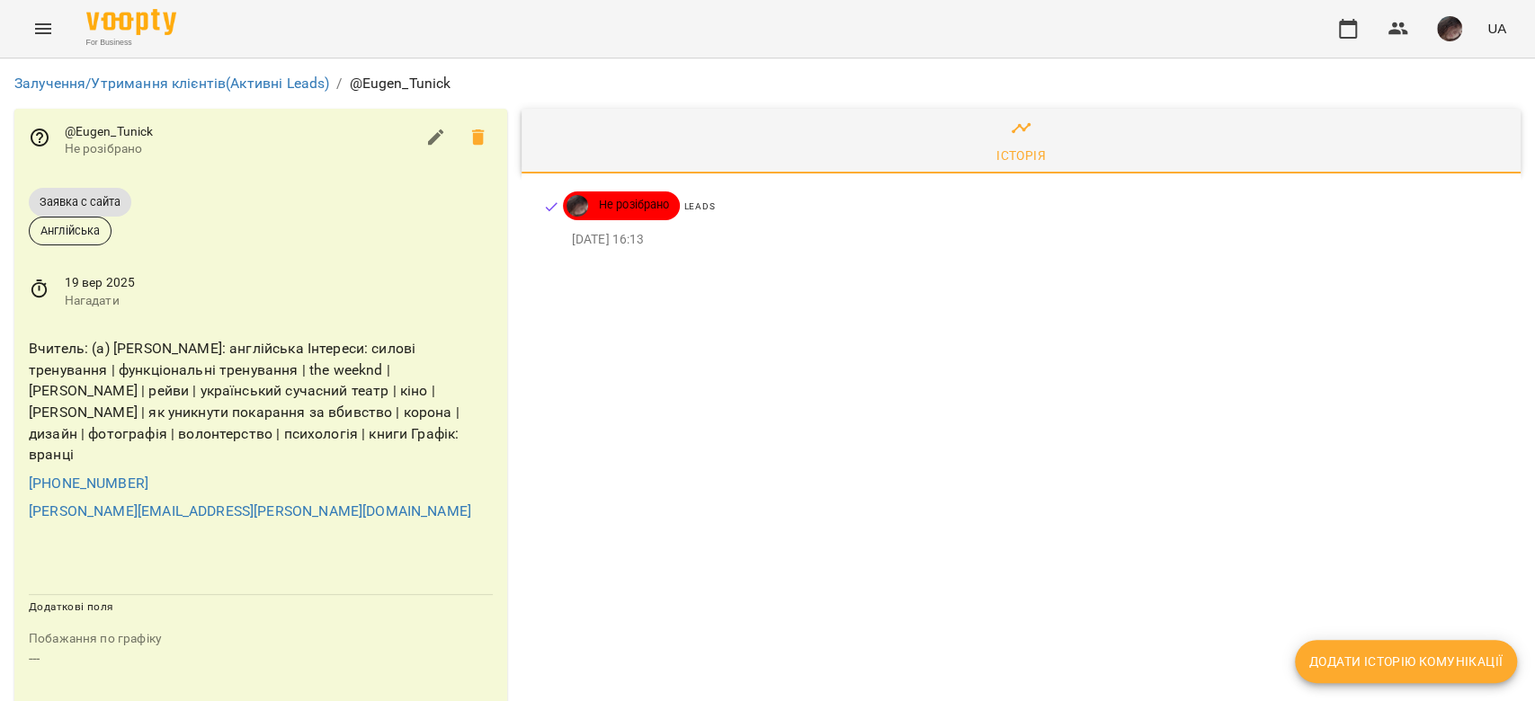
click at [51, 40] on button "Menu" at bounding box center [43, 28] width 43 height 43
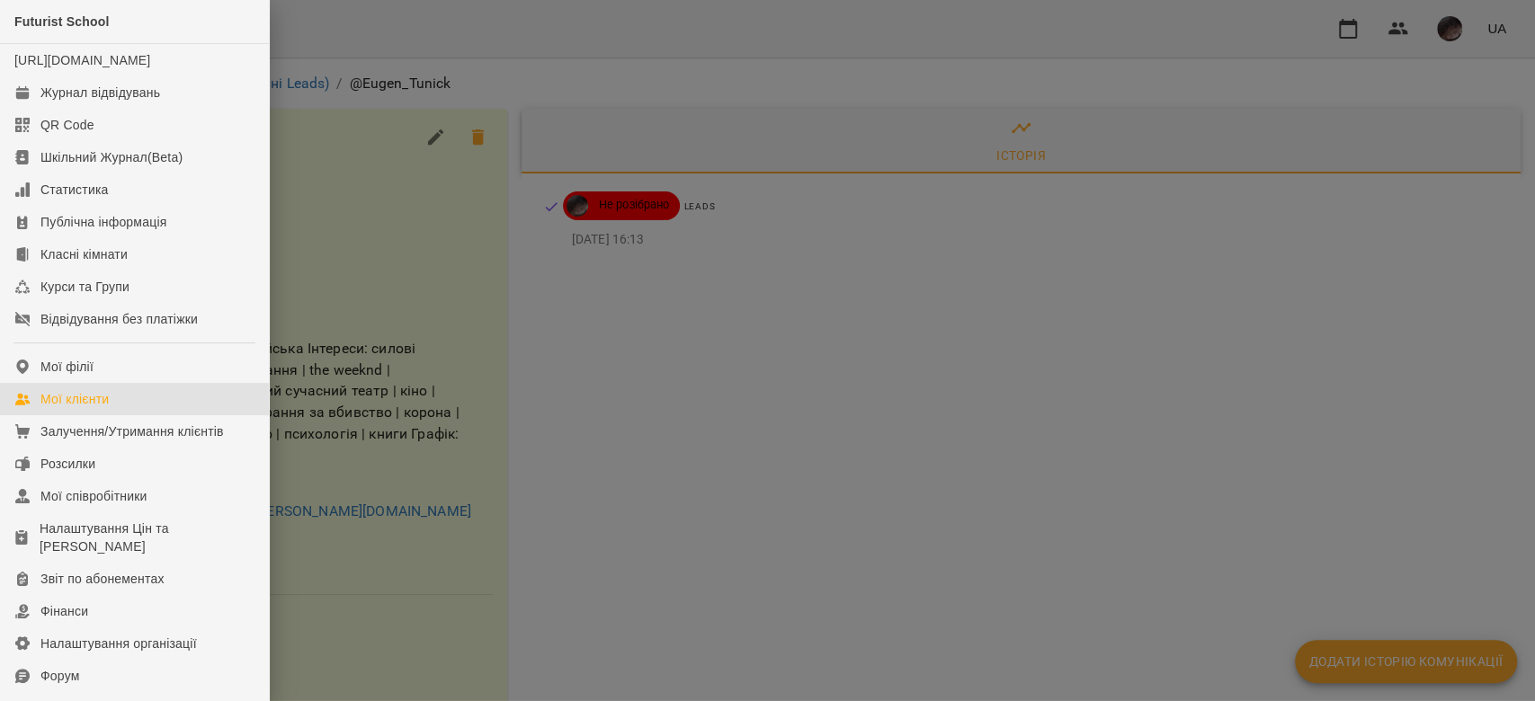
click at [188, 359] on link "Мої клієнти" at bounding box center [134, 399] width 269 height 32
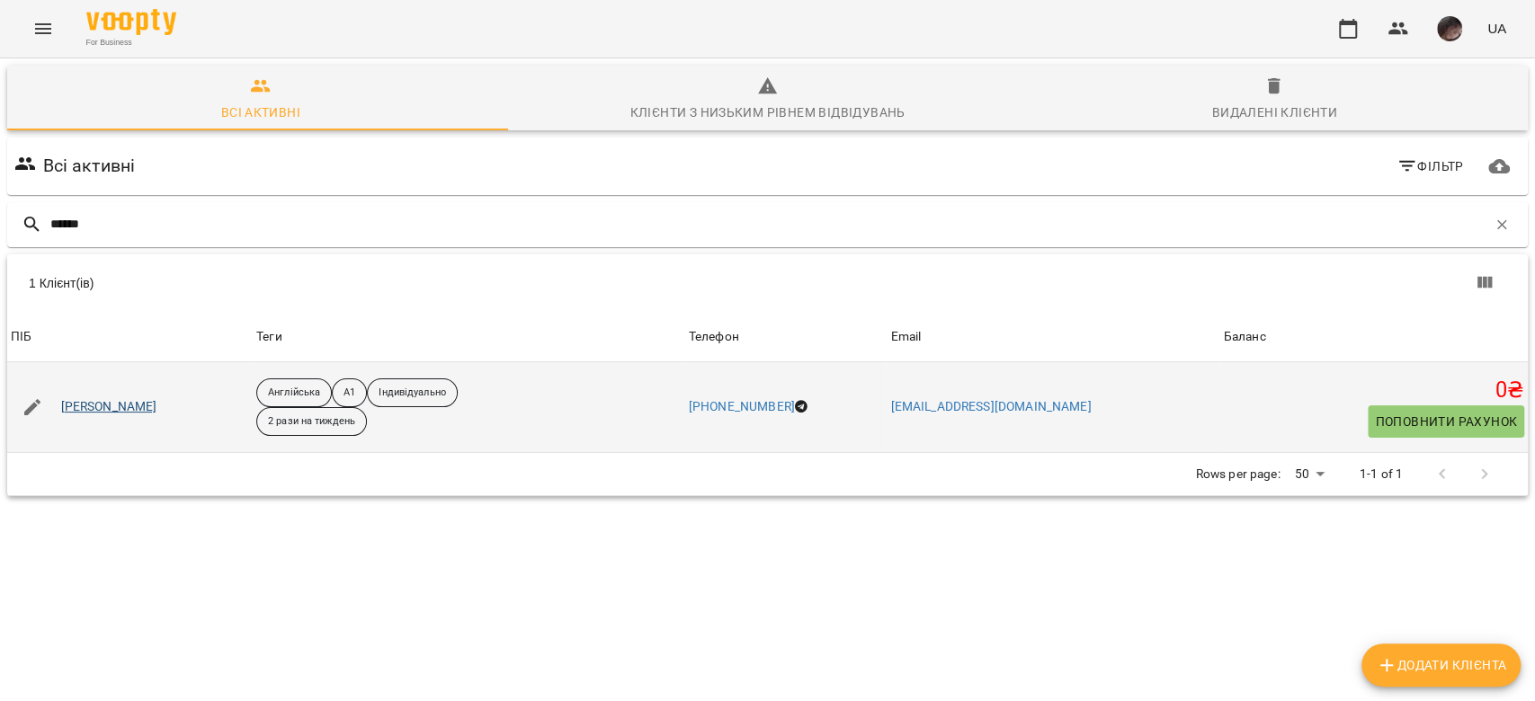
type input "*****"
click at [154, 359] on link "Жмудь Анастасія Олександрівна" at bounding box center [109, 407] width 96 height 18
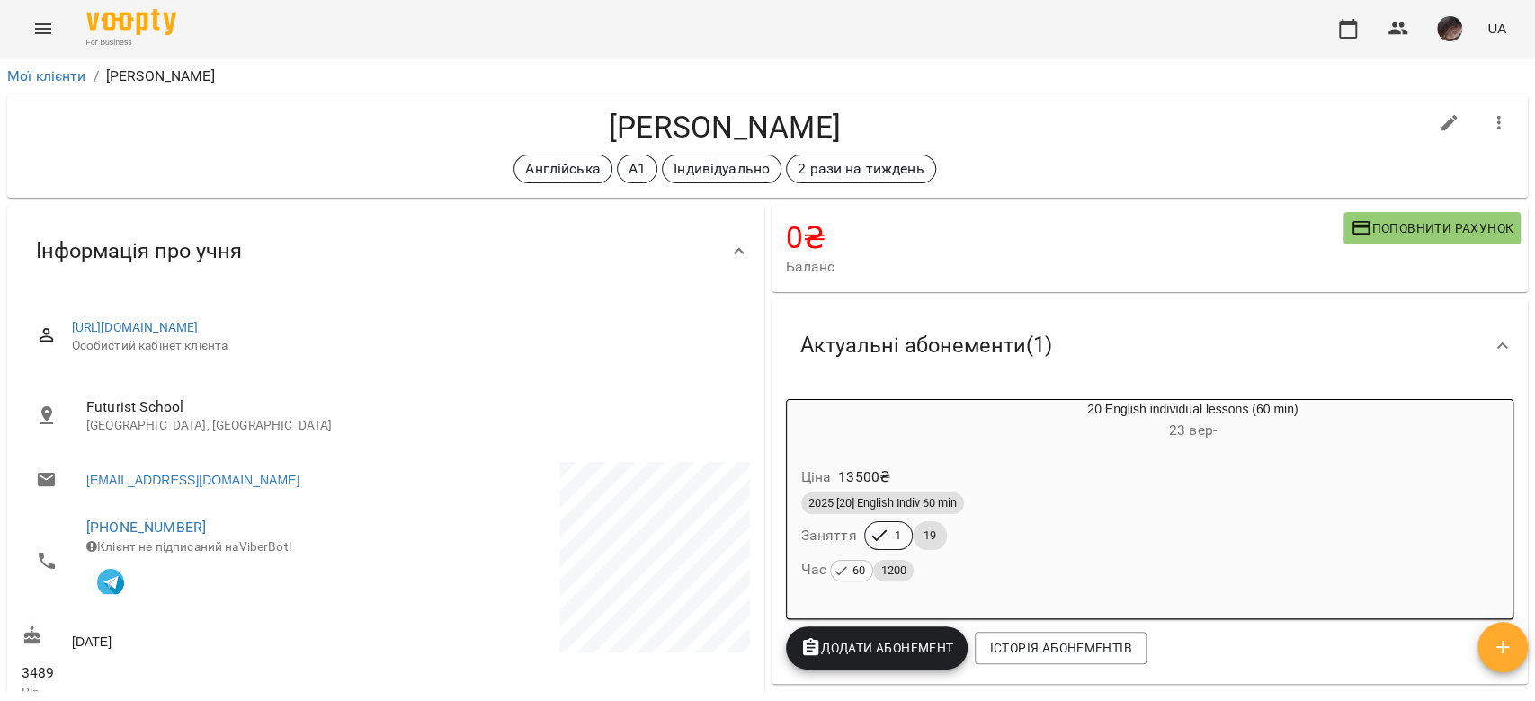
scroll to position [239, 0]
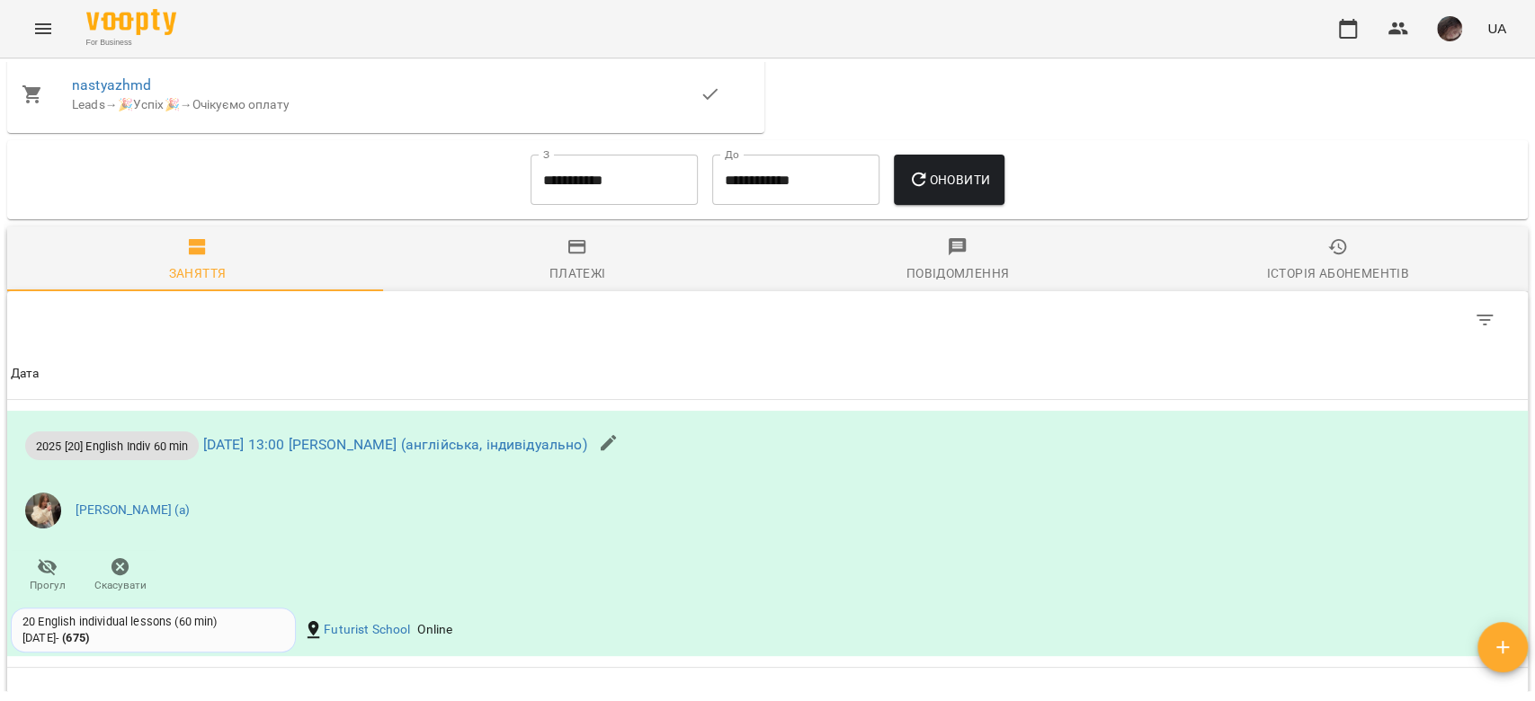
click at [578, 270] on div "Платежі" at bounding box center [577, 273] width 57 height 22
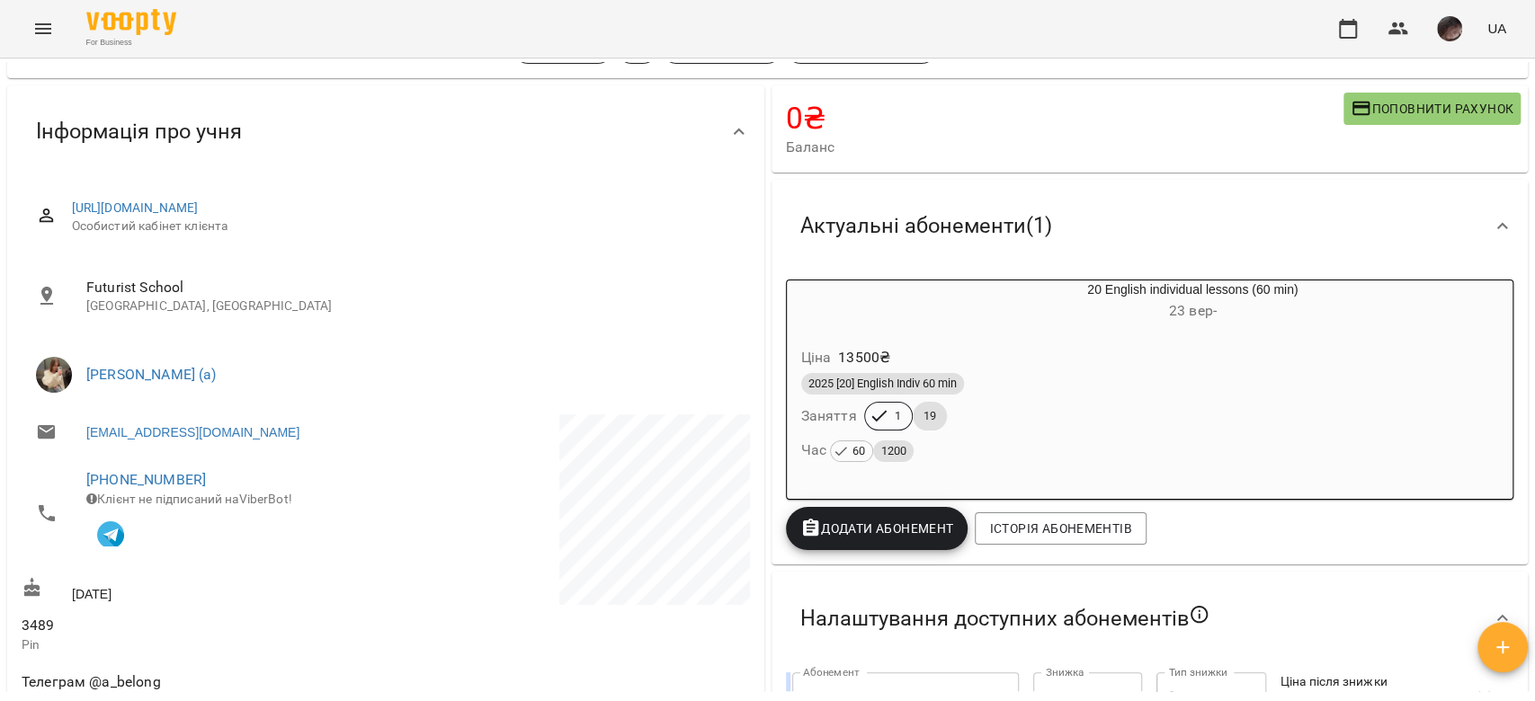
scroll to position [0, 0]
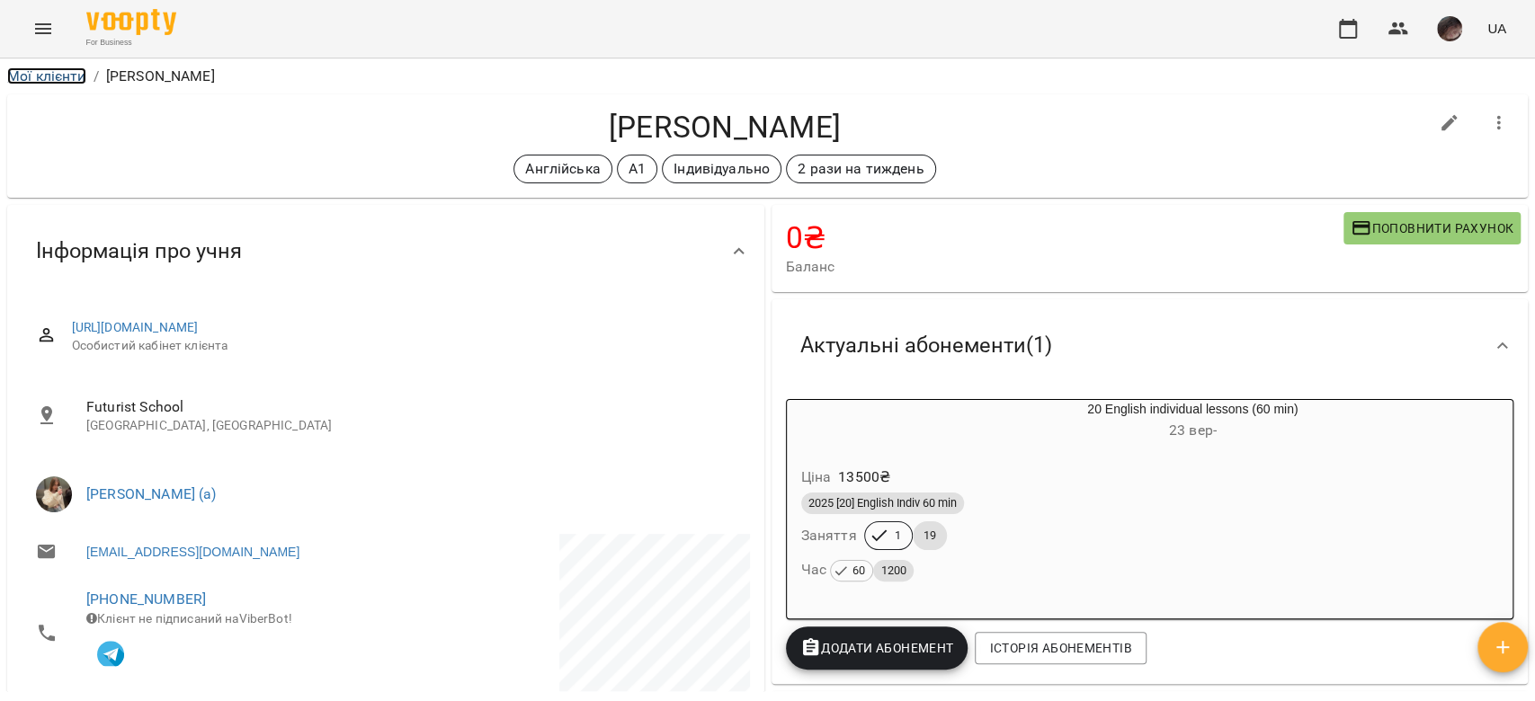
click at [65, 67] on link "Мої клієнти" at bounding box center [46, 75] width 79 height 17
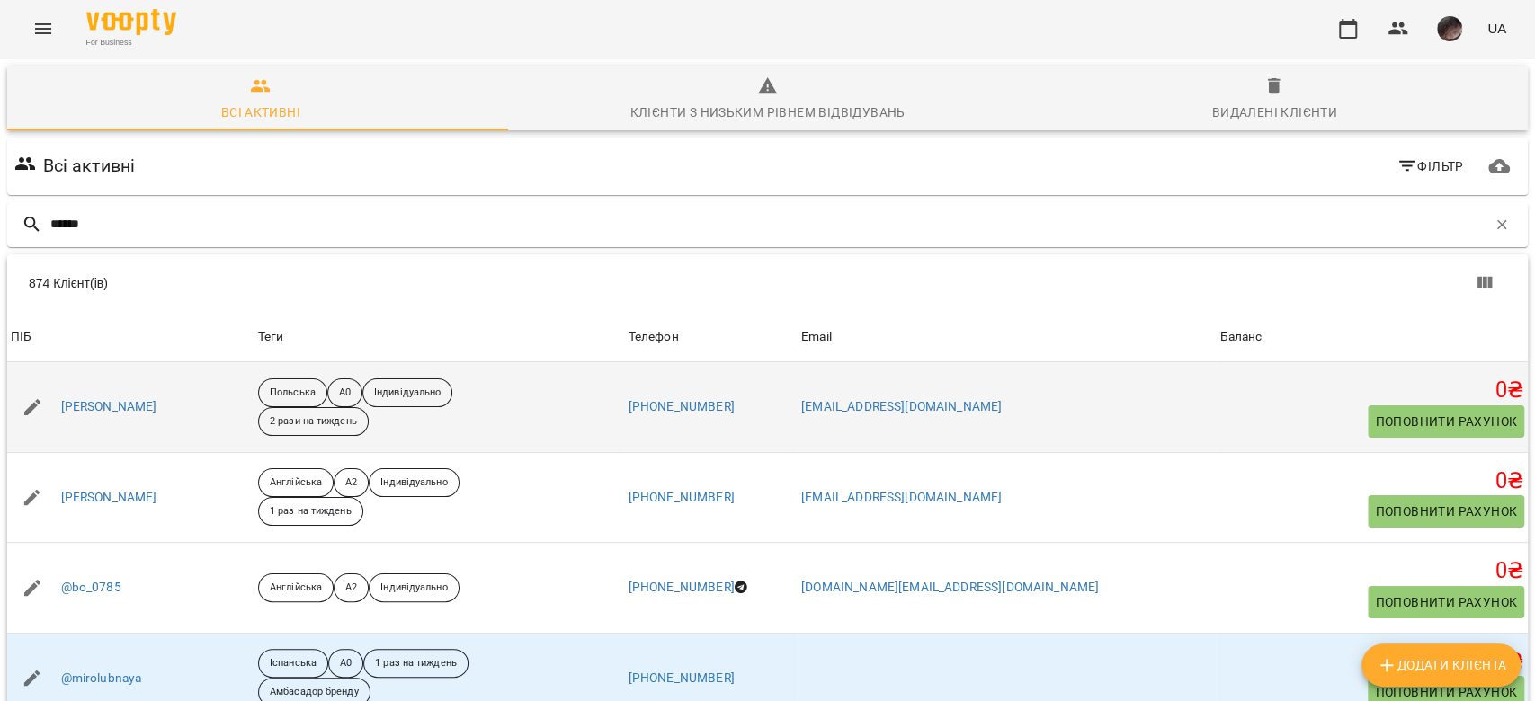
type input "*******"
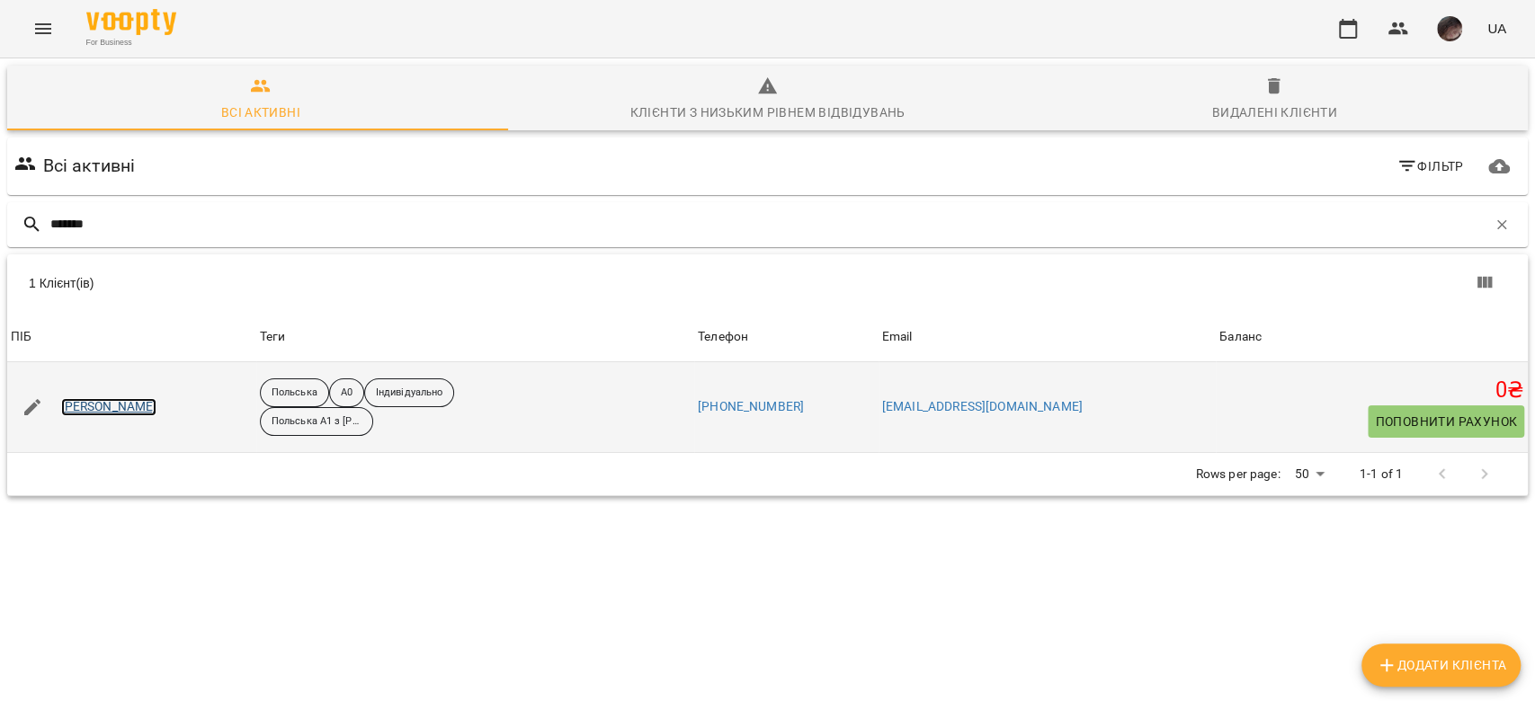
click at [127, 359] on link "Тетяна Боровик" at bounding box center [109, 407] width 96 height 18
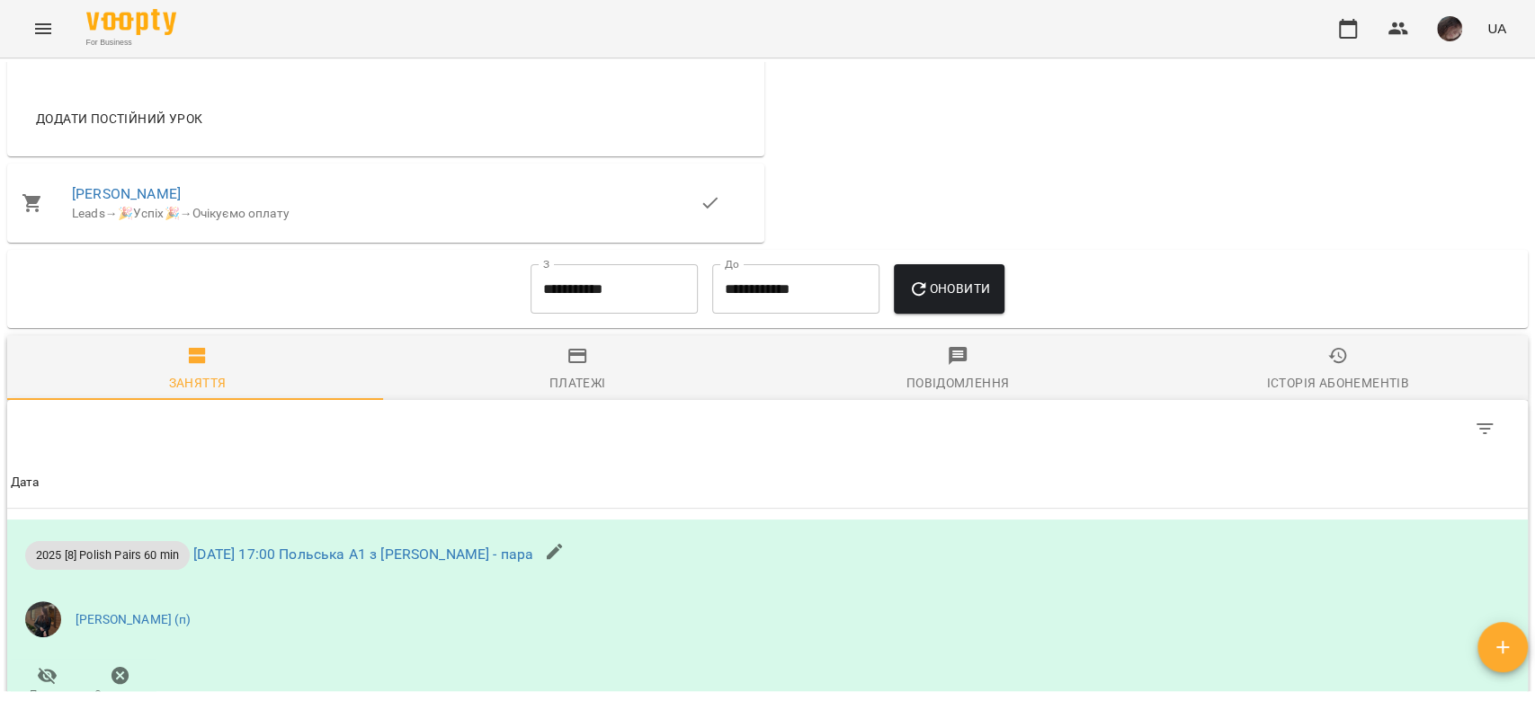
scroll to position [1677, 0]
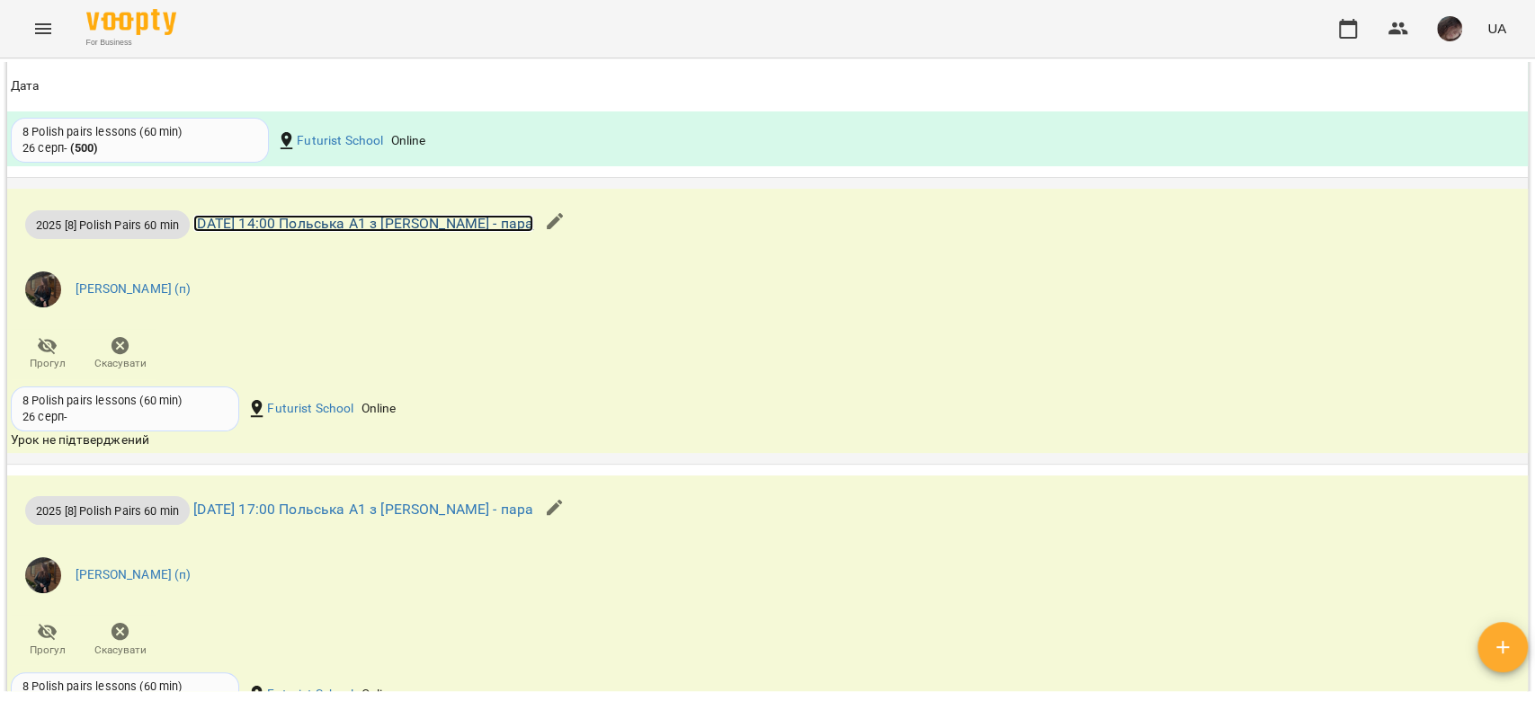
click at [396, 232] on link "чт 18 вер 2025 14:00 Польська А1 з Доскоч - пара" at bounding box center [363, 223] width 340 height 17
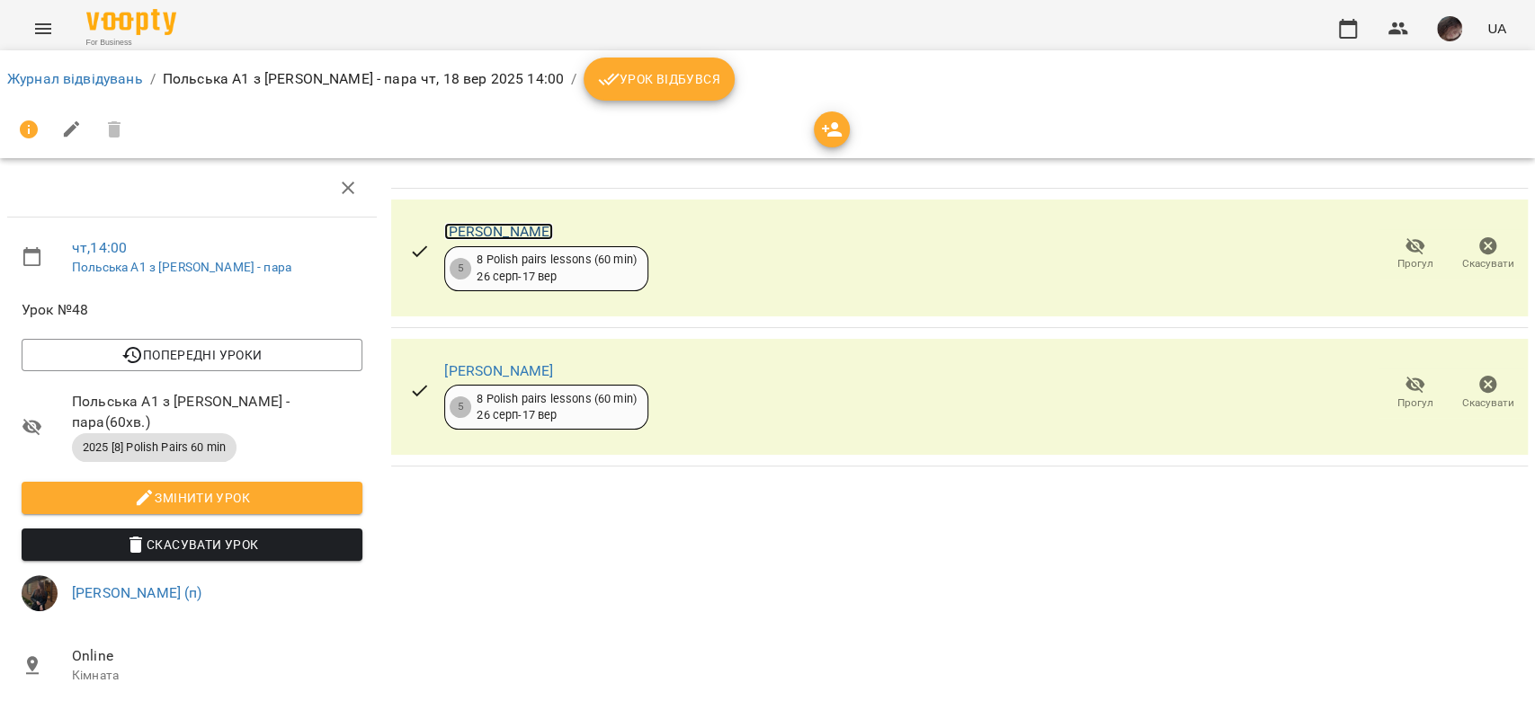
click at [518, 233] on link "Варибок Вадим" at bounding box center [498, 231] width 109 height 17
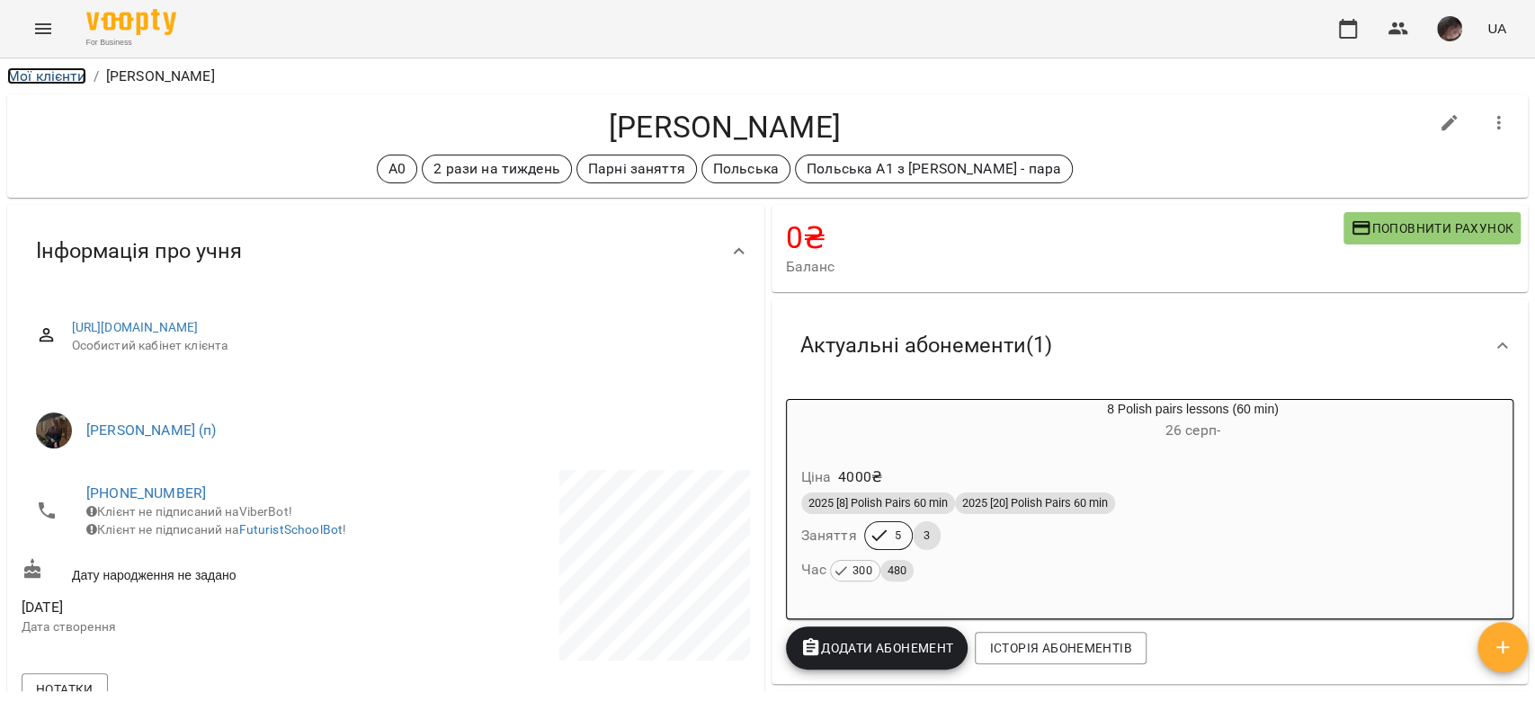
click at [44, 71] on link "Мої клієнти" at bounding box center [46, 75] width 79 height 17
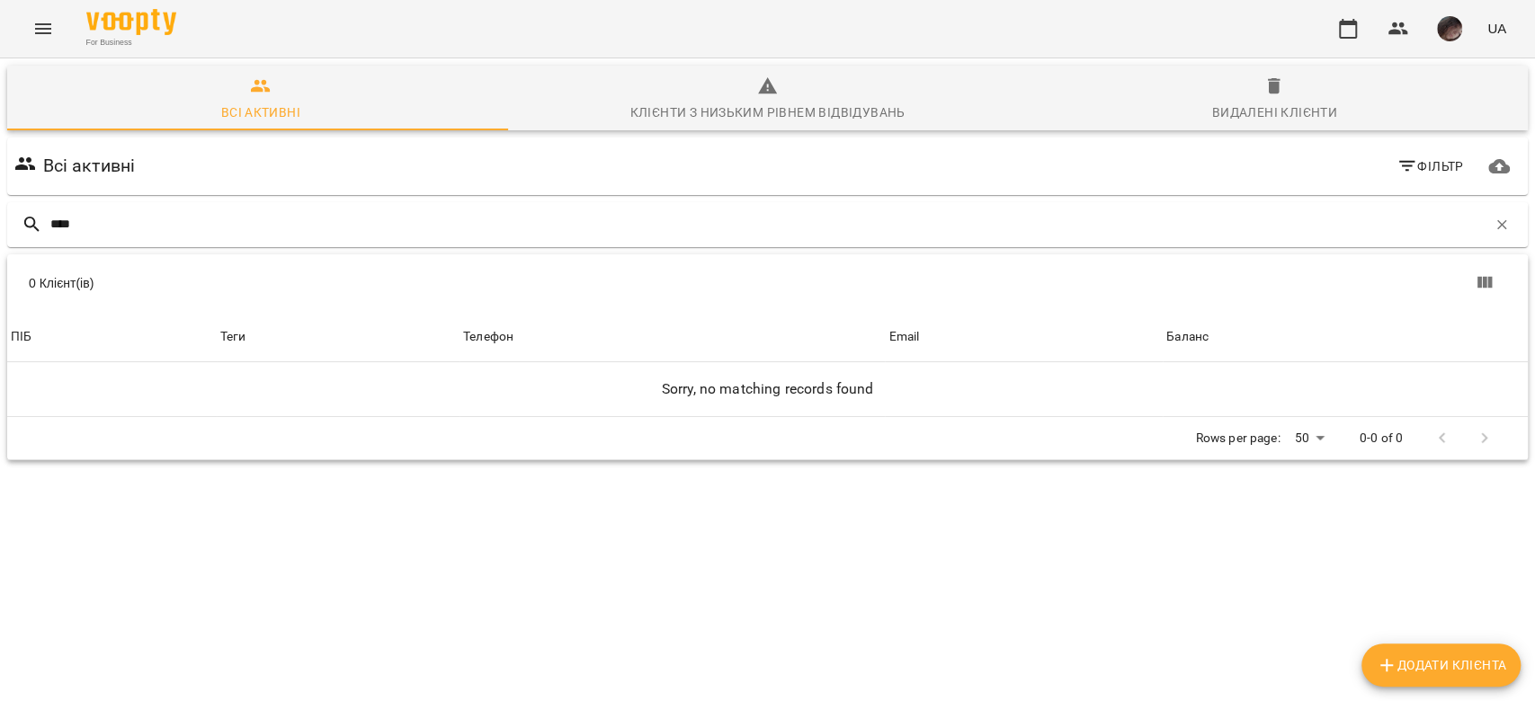
type input "*****"
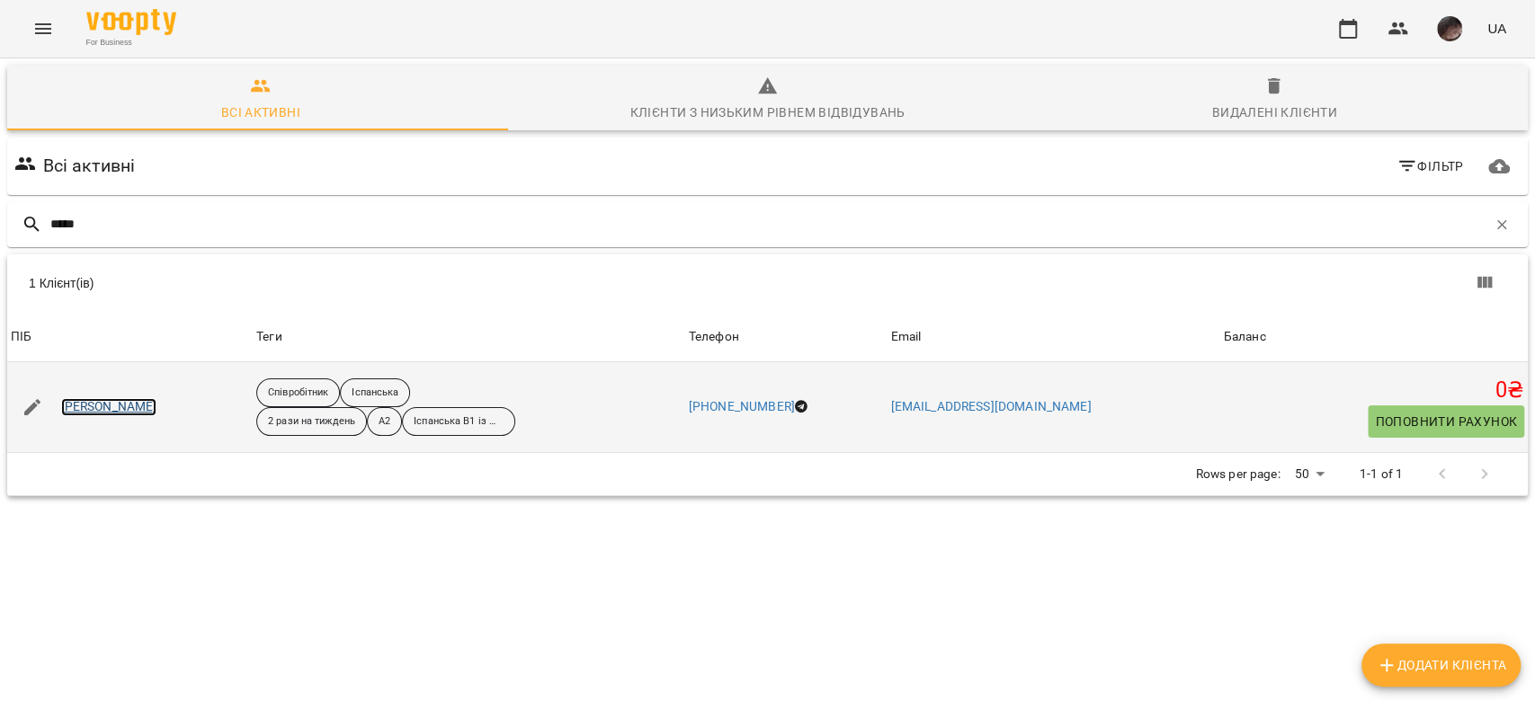
click at [113, 406] on link "Савинська Лілія" at bounding box center [109, 407] width 96 height 18
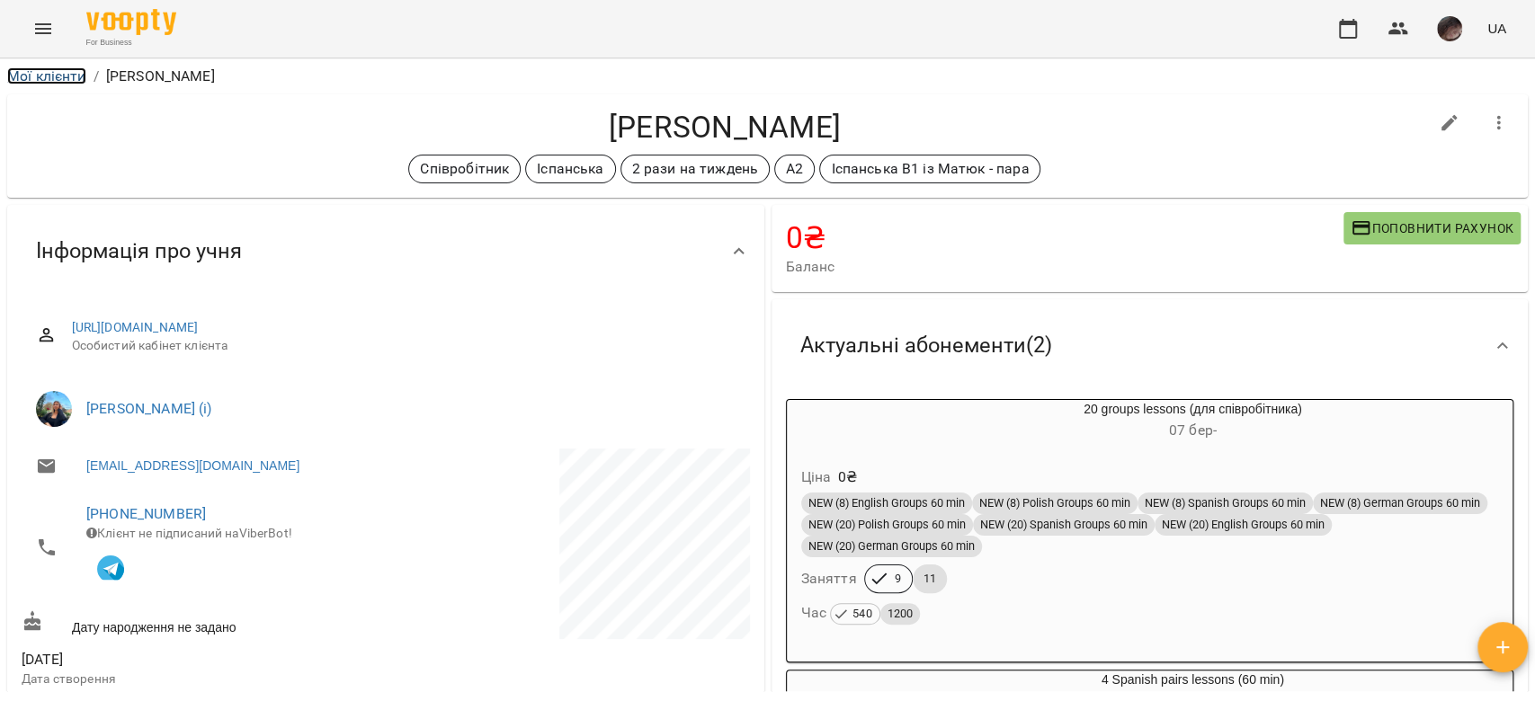
click at [49, 76] on link "Мої клієнти" at bounding box center [46, 75] width 79 height 17
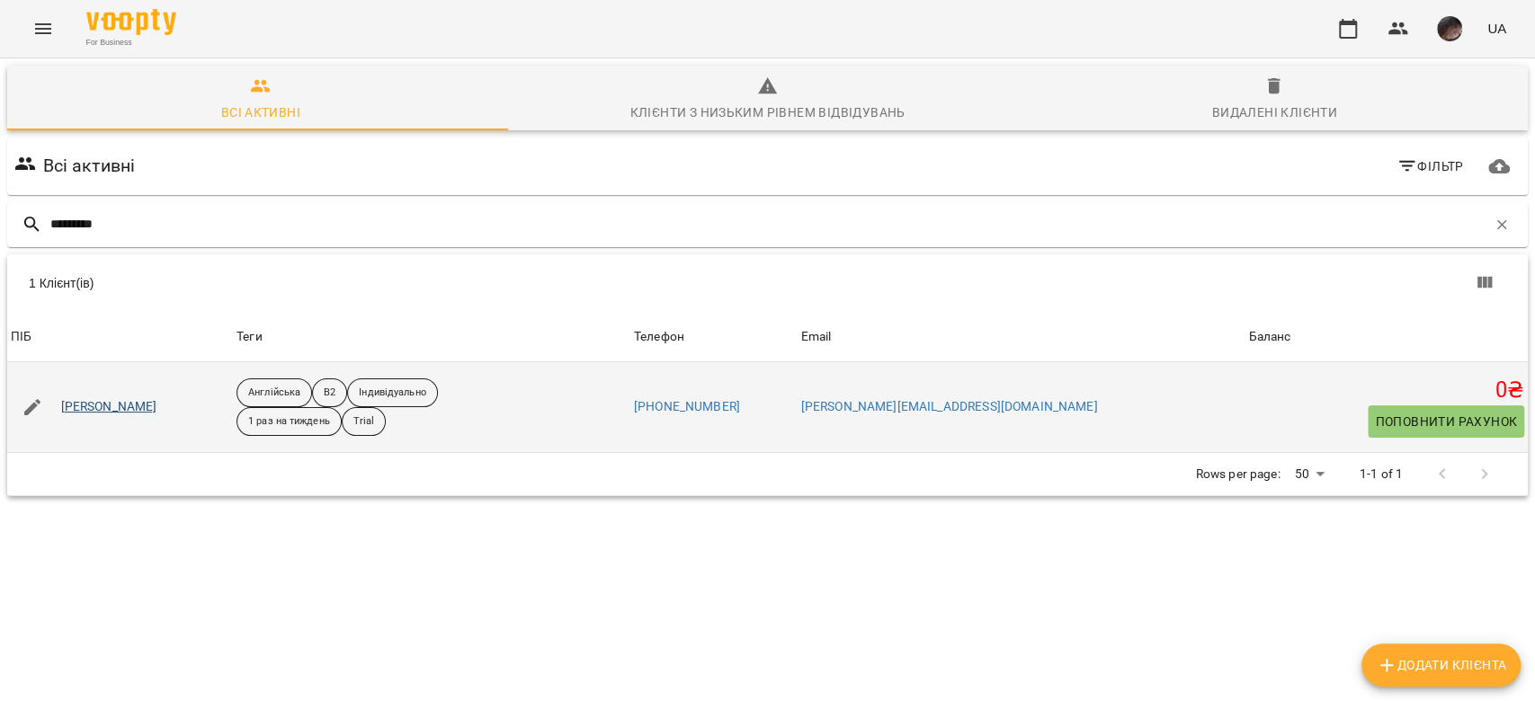
type input "*********"
click at [124, 406] on link "Ірина Кузьменко" at bounding box center [109, 407] width 96 height 18
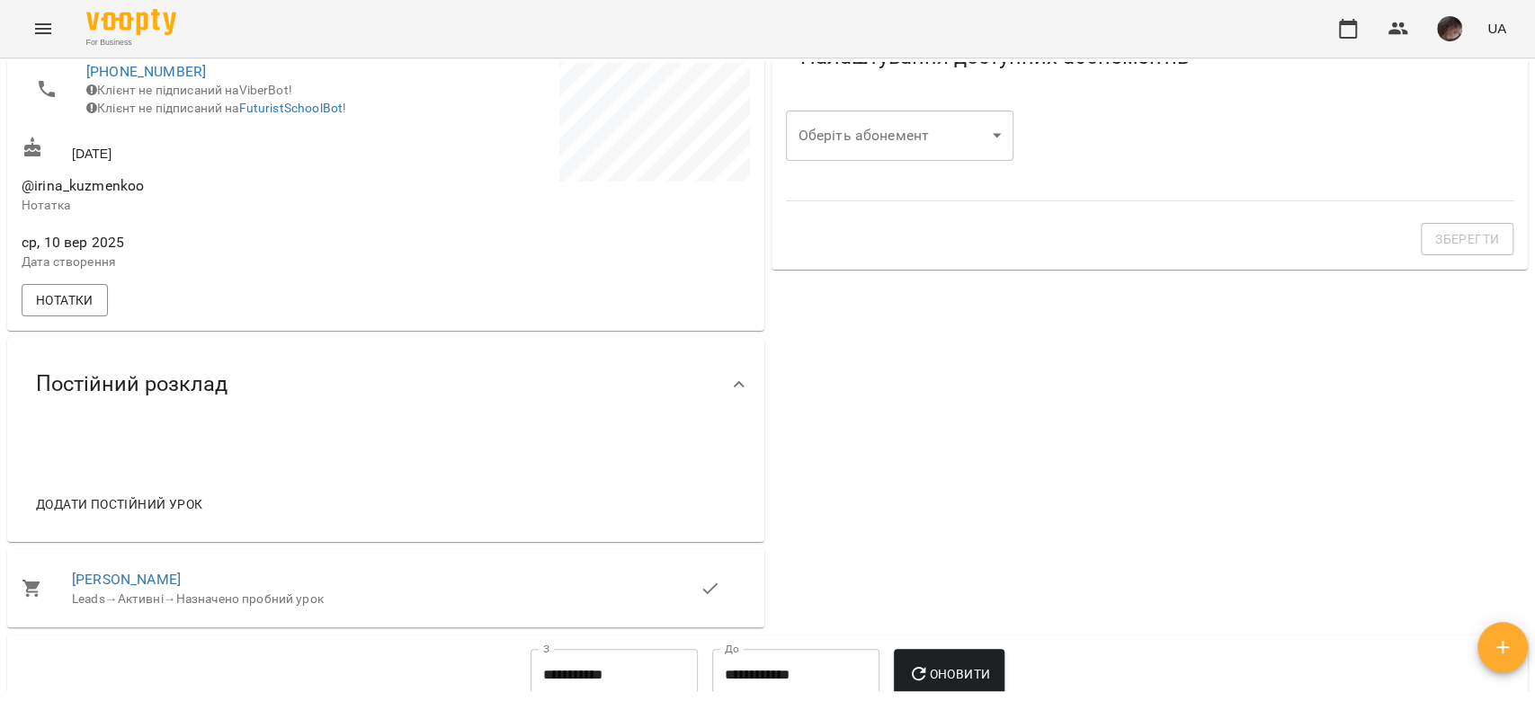
scroll to position [599, 0]
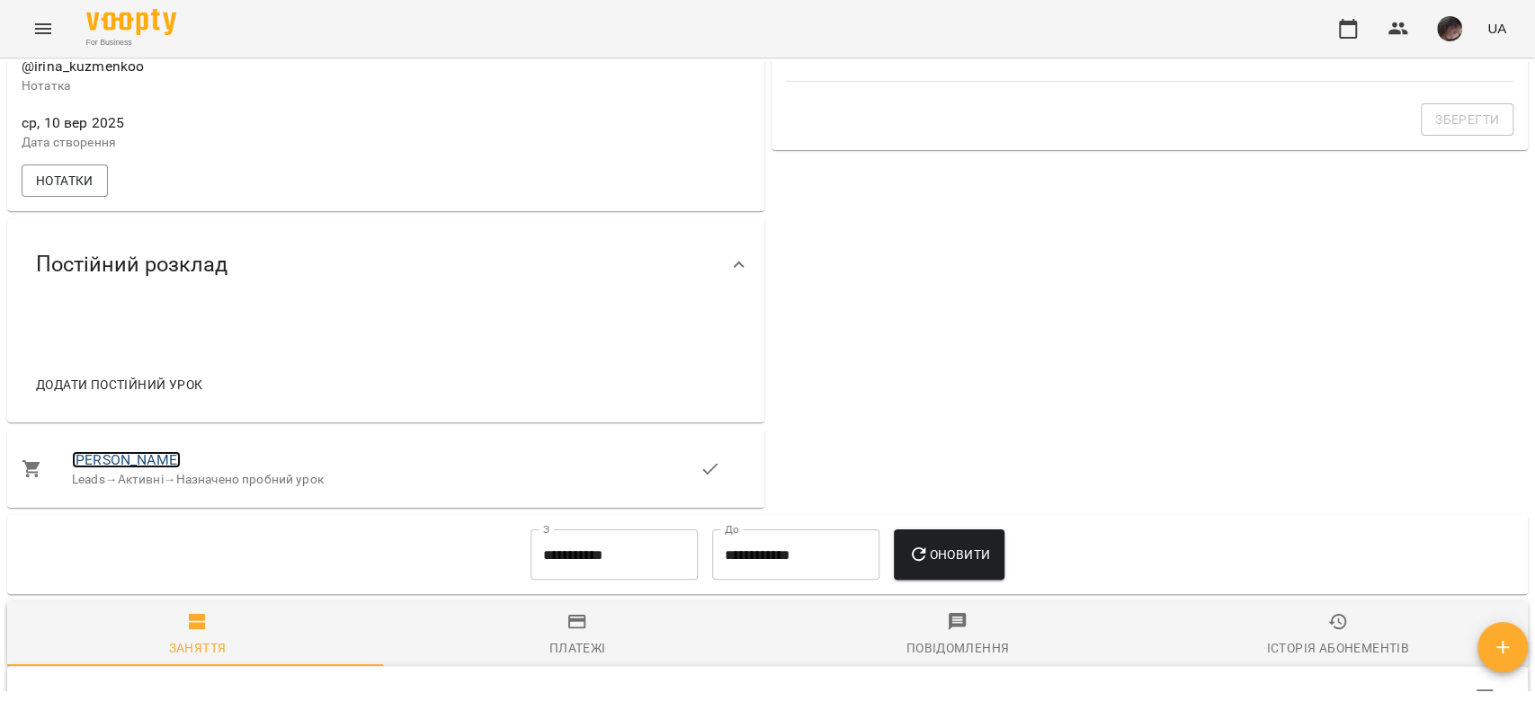
click at [109, 458] on link "Ірина Кузьменко" at bounding box center [126, 459] width 109 height 17
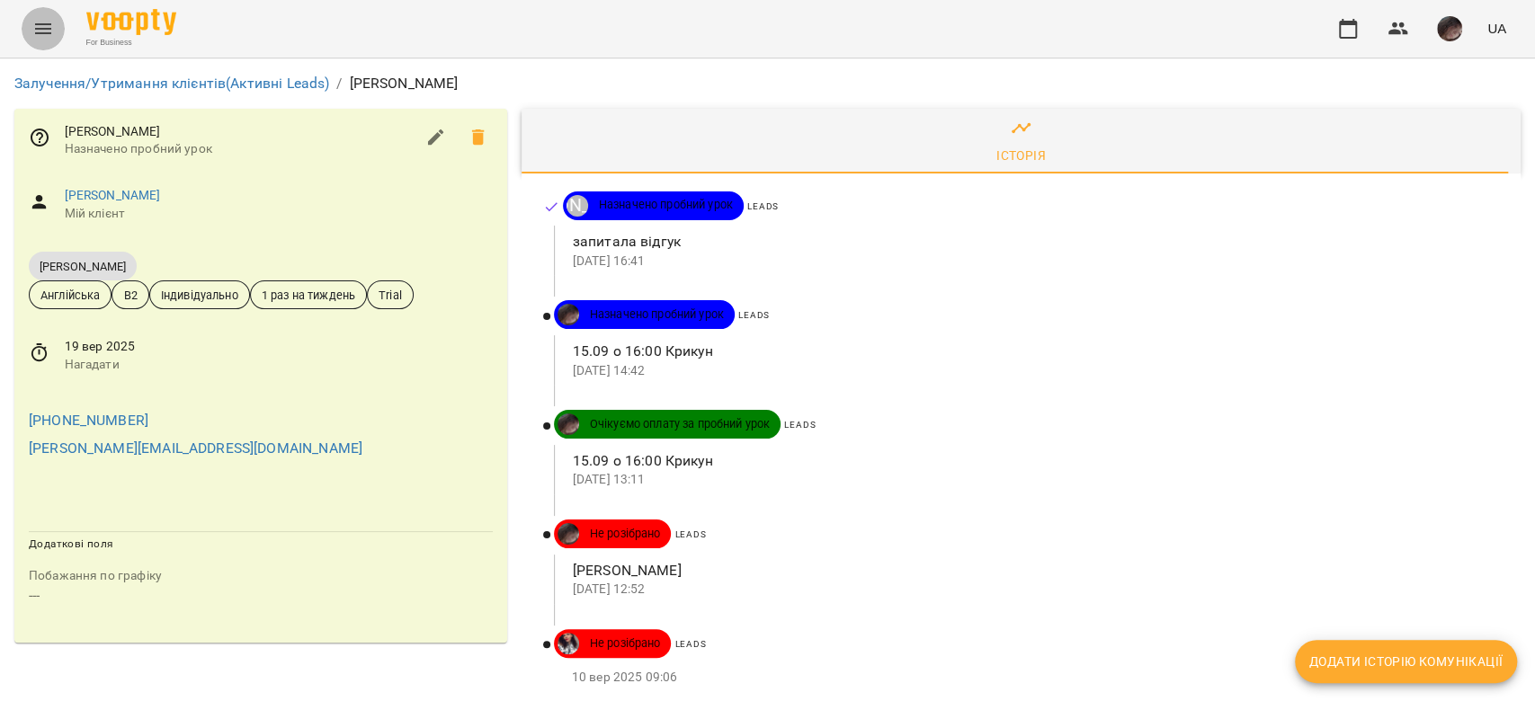
click at [46, 20] on icon "Menu" at bounding box center [43, 29] width 22 height 22
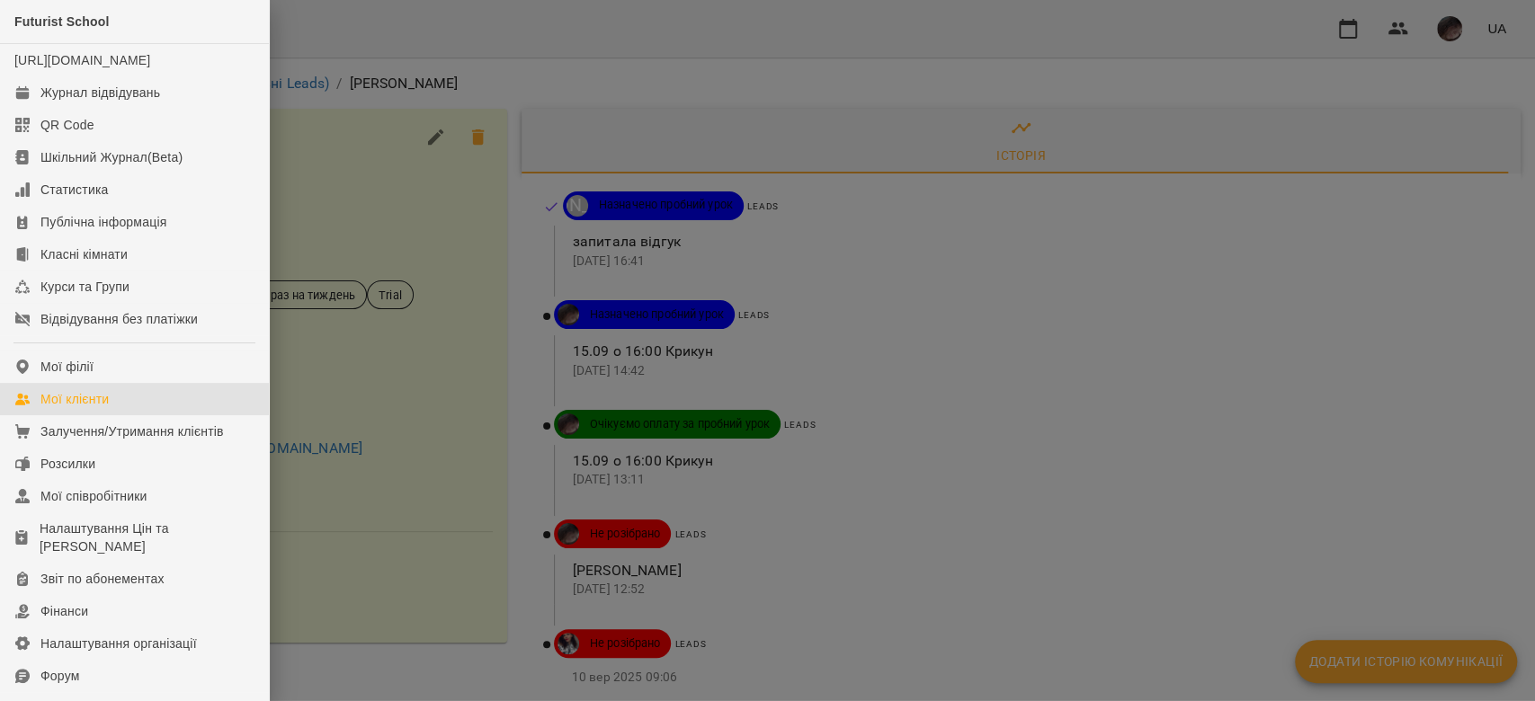
click at [186, 405] on link "Мої клієнти" at bounding box center [134, 399] width 269 height 32
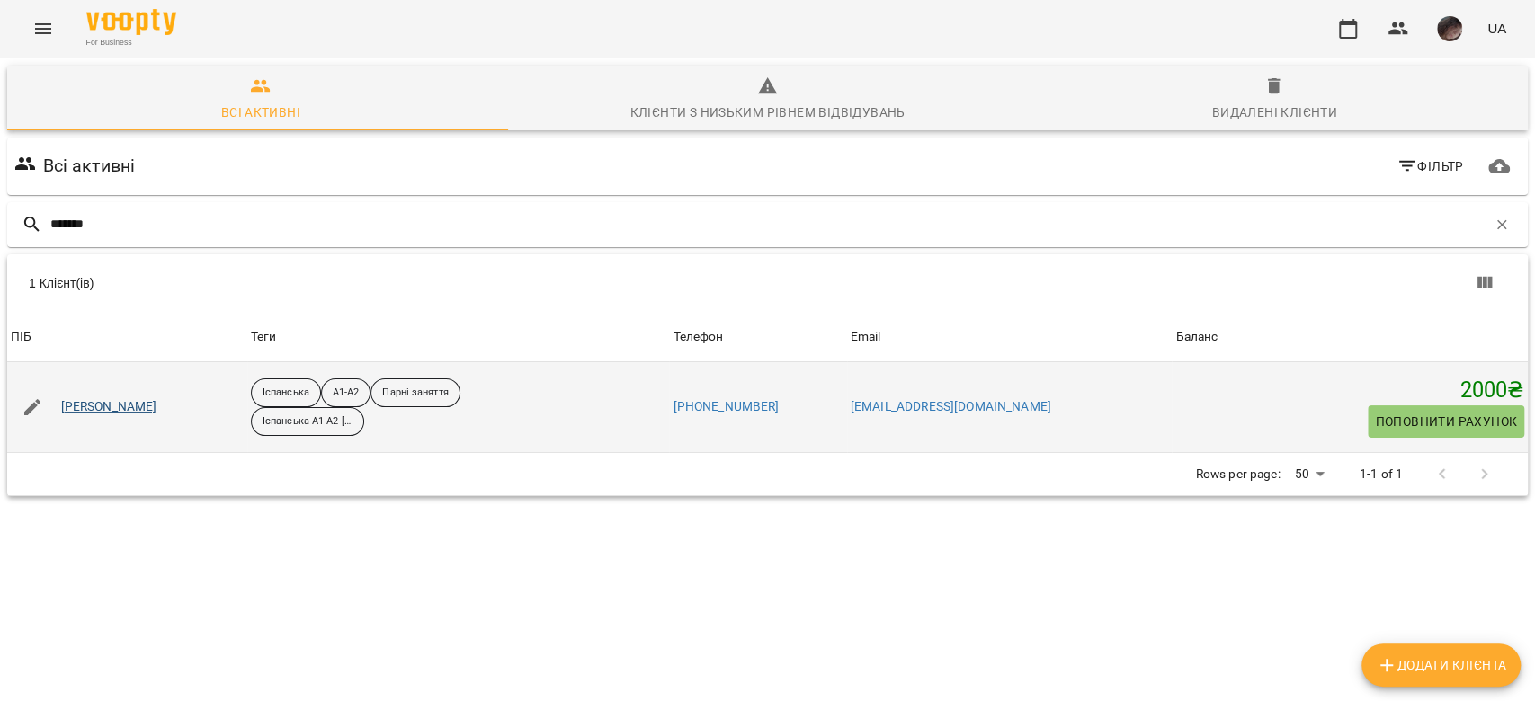
type input "*******"
click at [146, 407] on link "Уманець Ольга" at bounding box center [109, 407] width 96 height 18
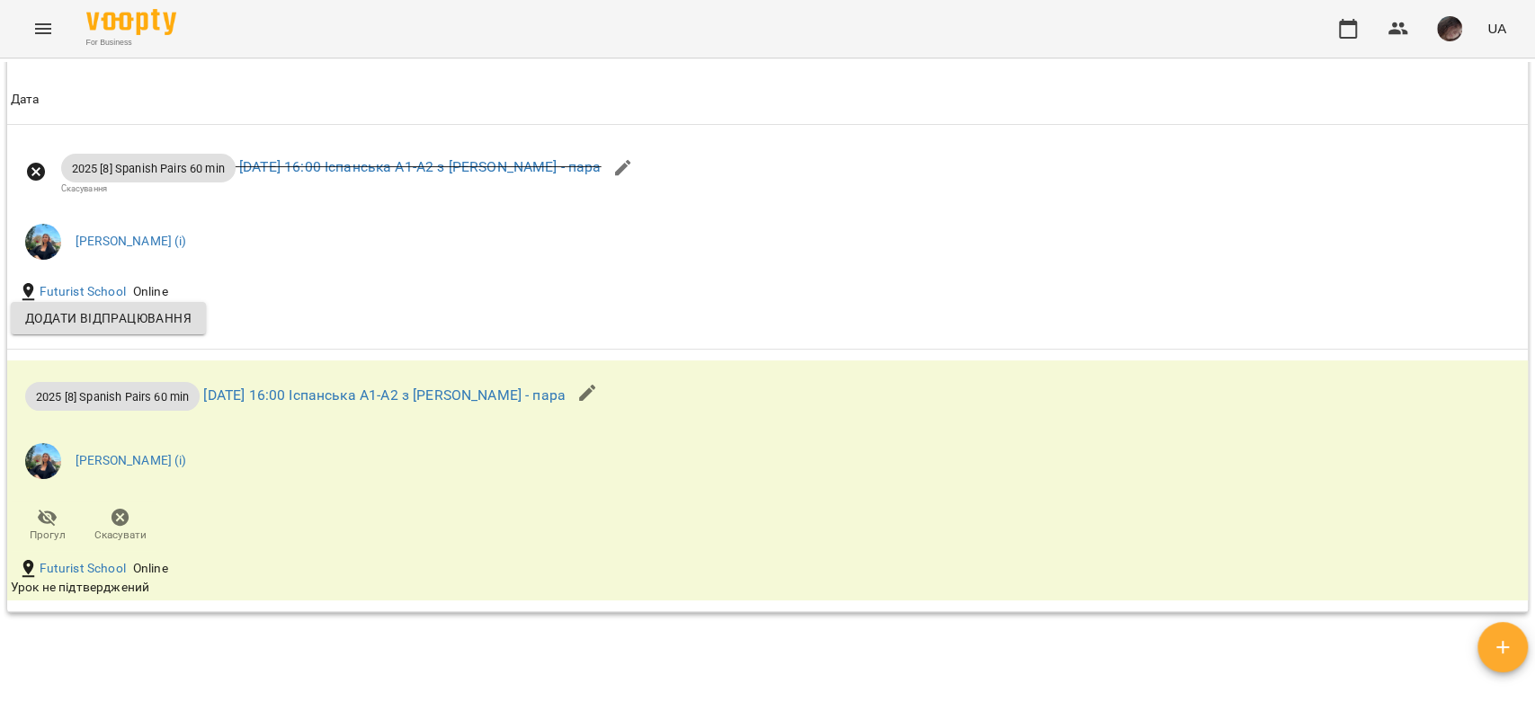
scroll to position [1677, 0]
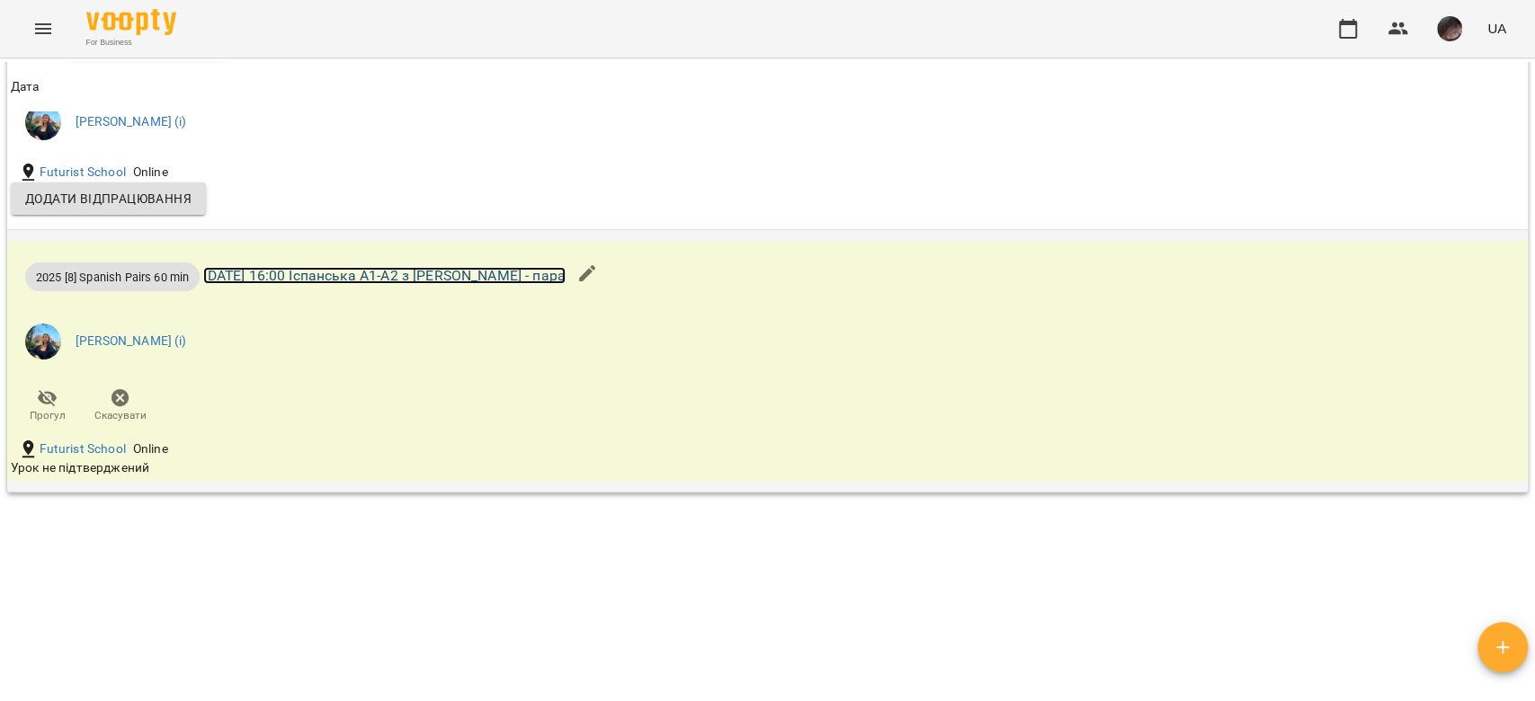
click at [416, 284] on link "ср 17 вер 2025 16:00 Іспанська А1-А2 з Поліщук - пара" at bounding box center [384, 275] width 362 height 17
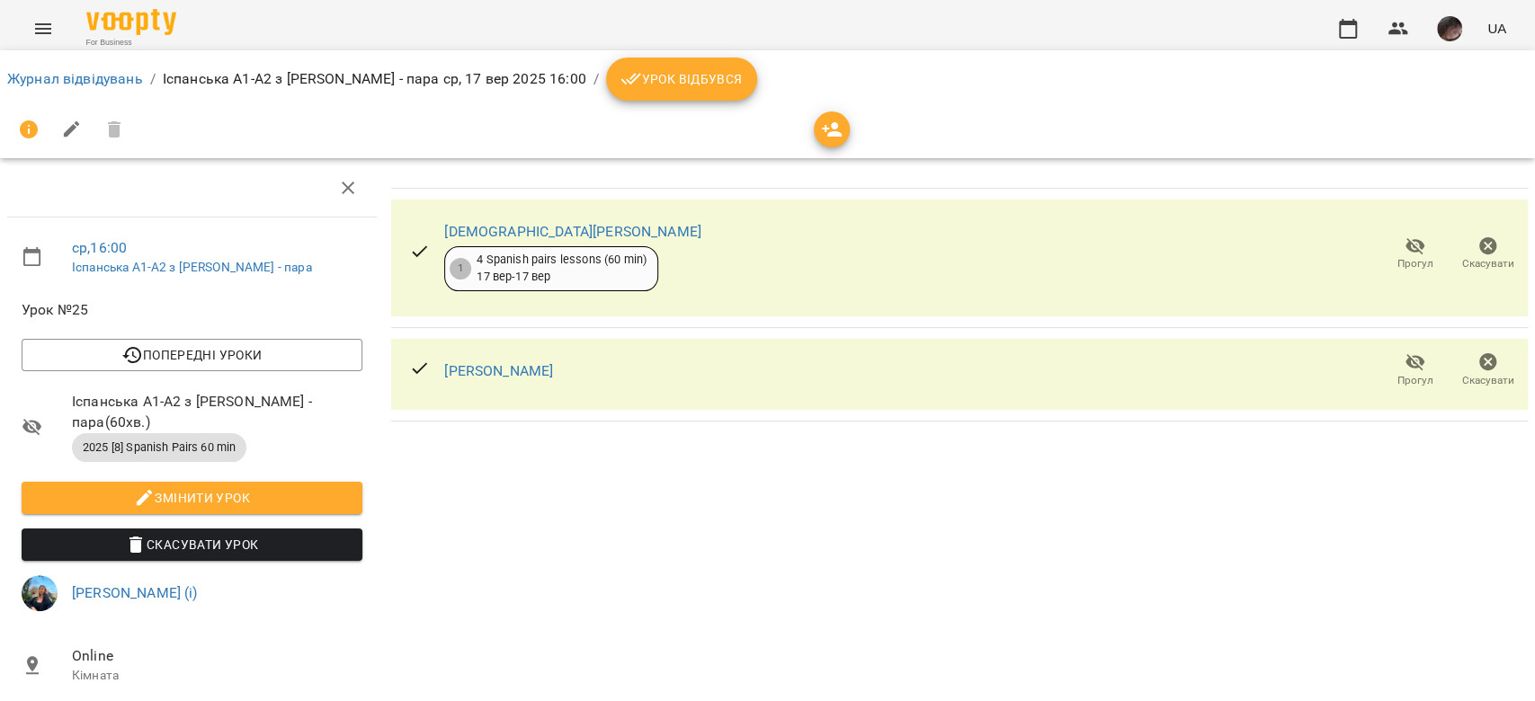
click at [500, 378] on div "Уманець Ольга" at bounding box center [498, 371] width 109 height 22
click at [519, 373] on link "Уманець Ольга" at bounding box center [498, 370] width 109 height 17
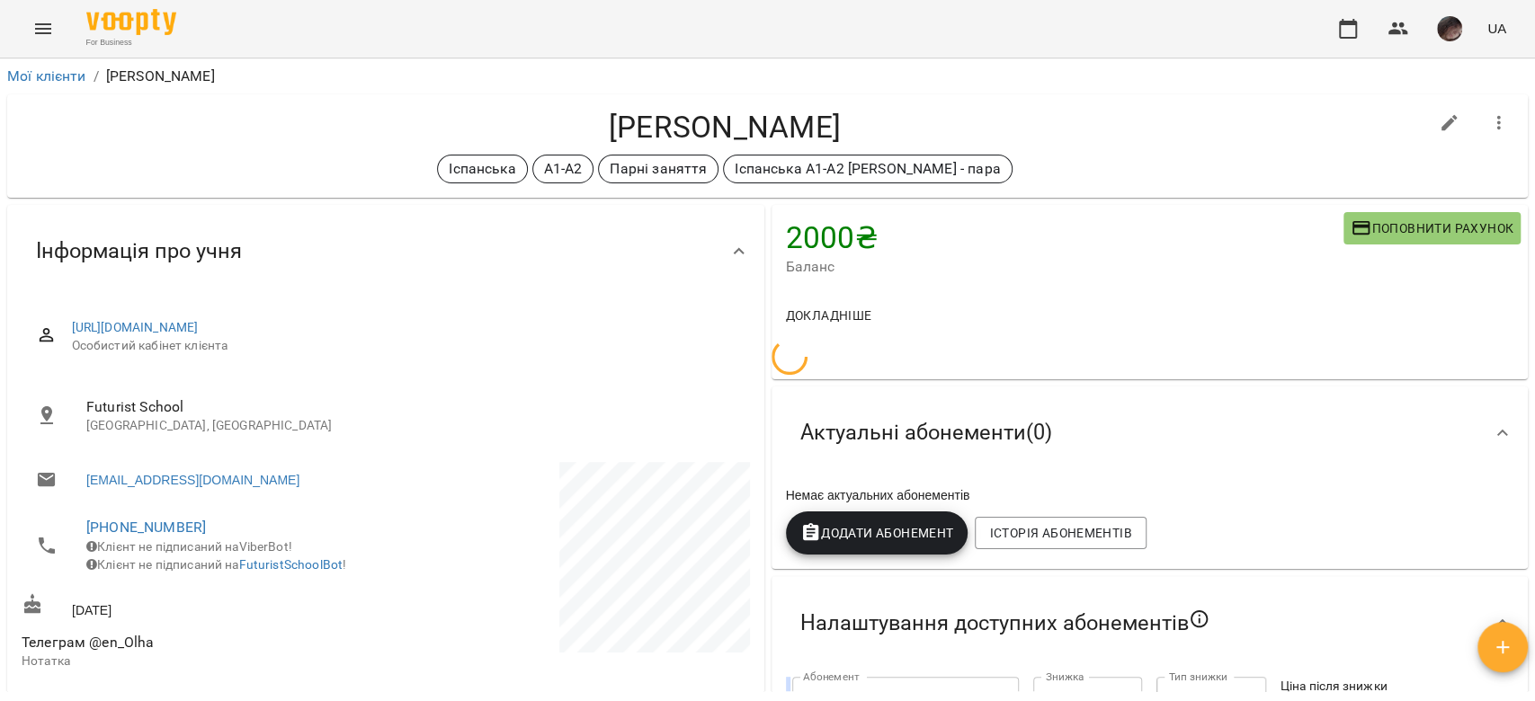
click at [1489, 119] on icon "button" at bounding box center [1499, 123] width 22 height 22
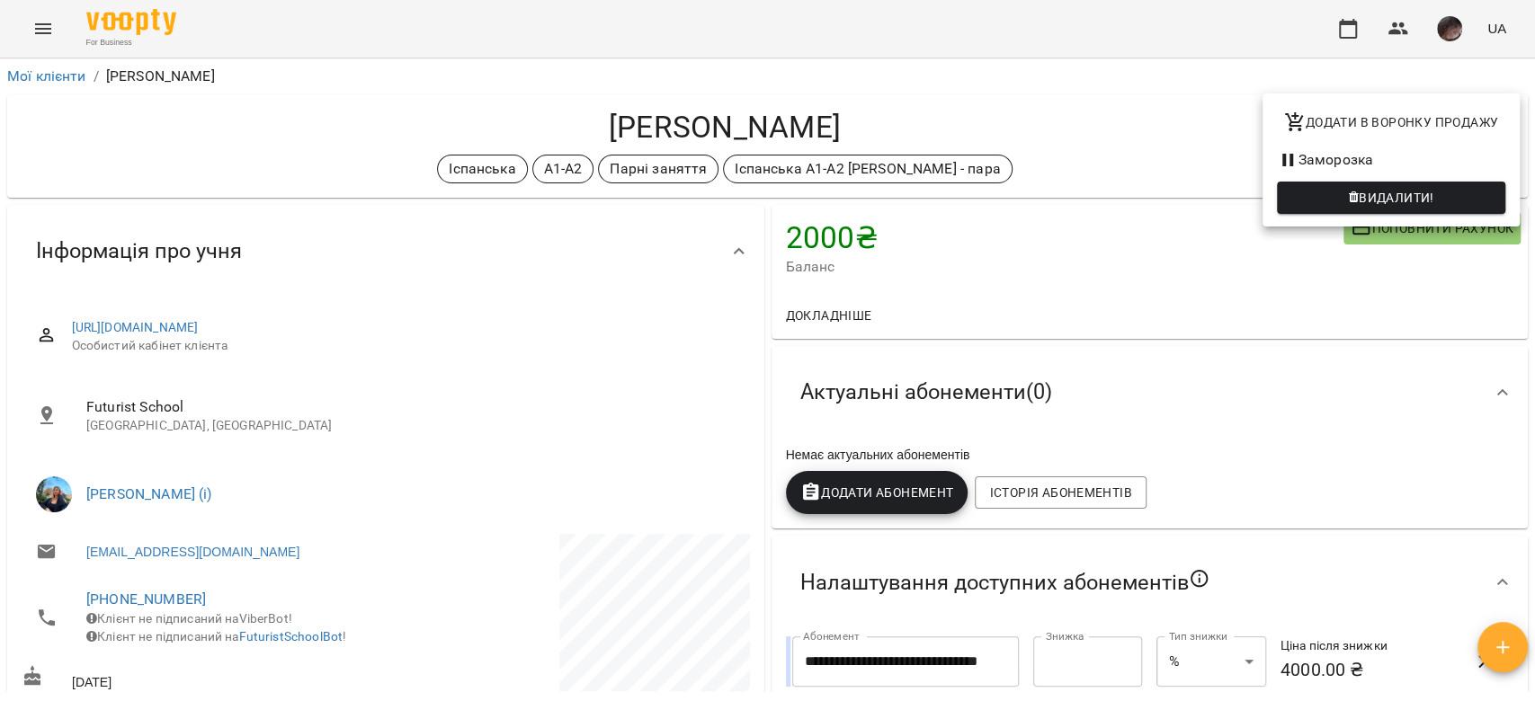
click at [1360, 155] on li "Заморозка" at bounding box center [1390, 160] width 257 height 32
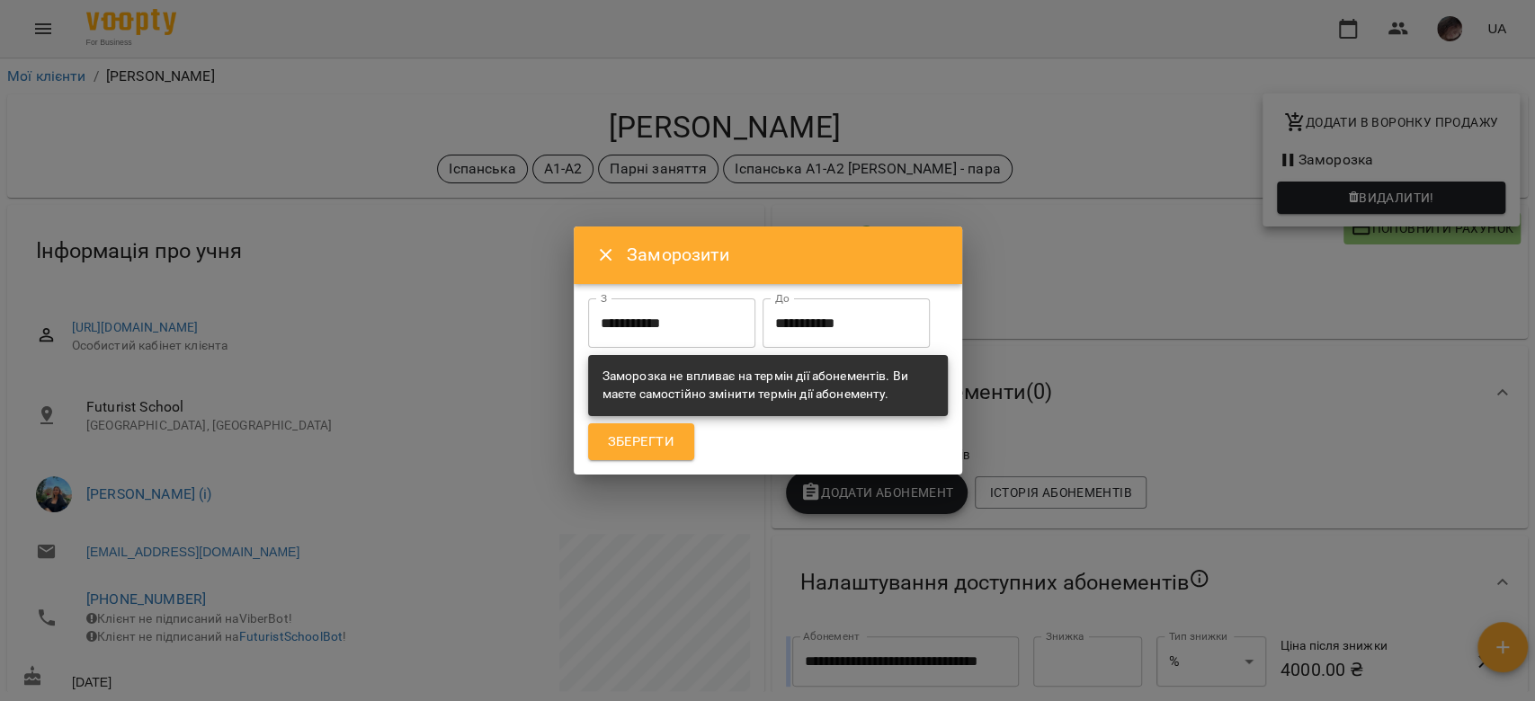
click at [686, 316] on input "**********" at bounding box center [671, 323] width 167 height 50
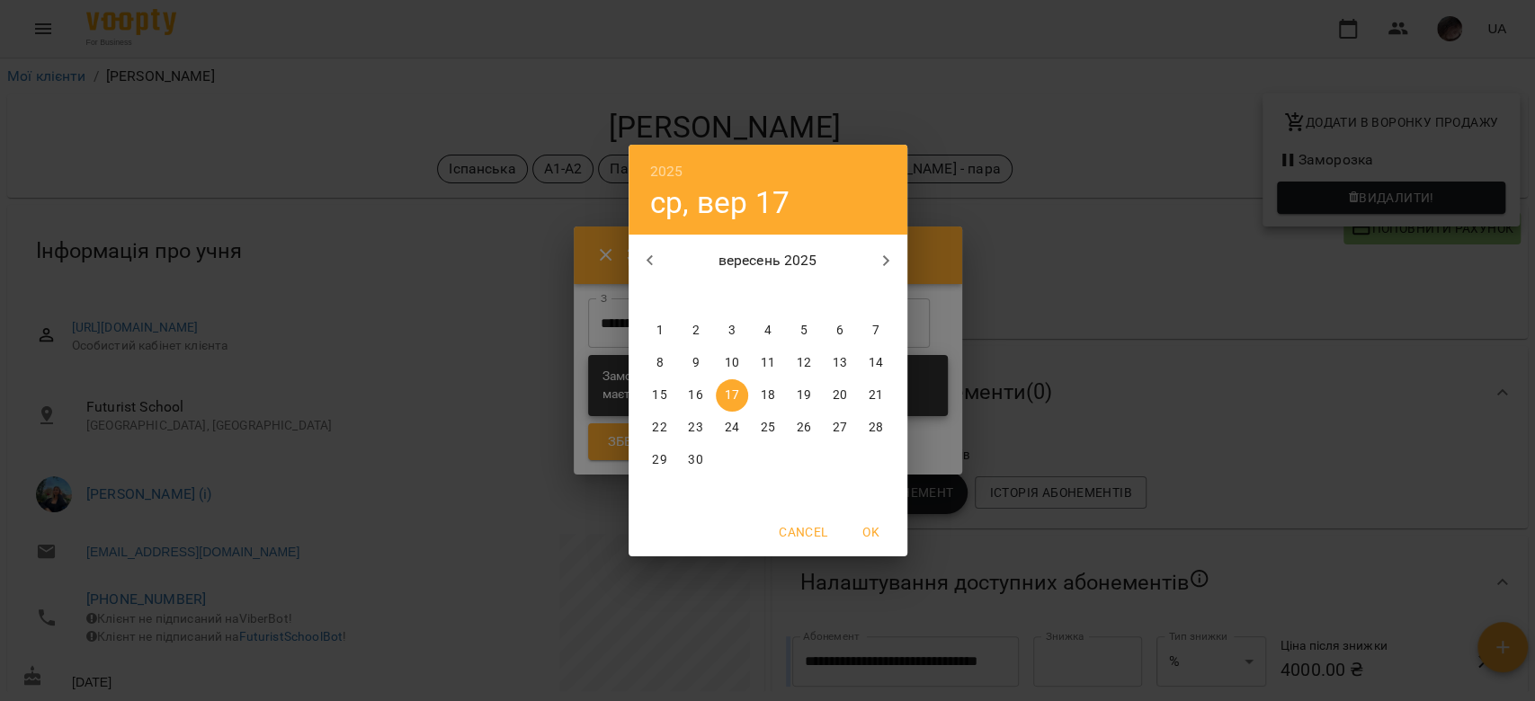
click at [878, 427] on p "28" at bounding box center [875, 428] width 14 height 18
type input "**********"
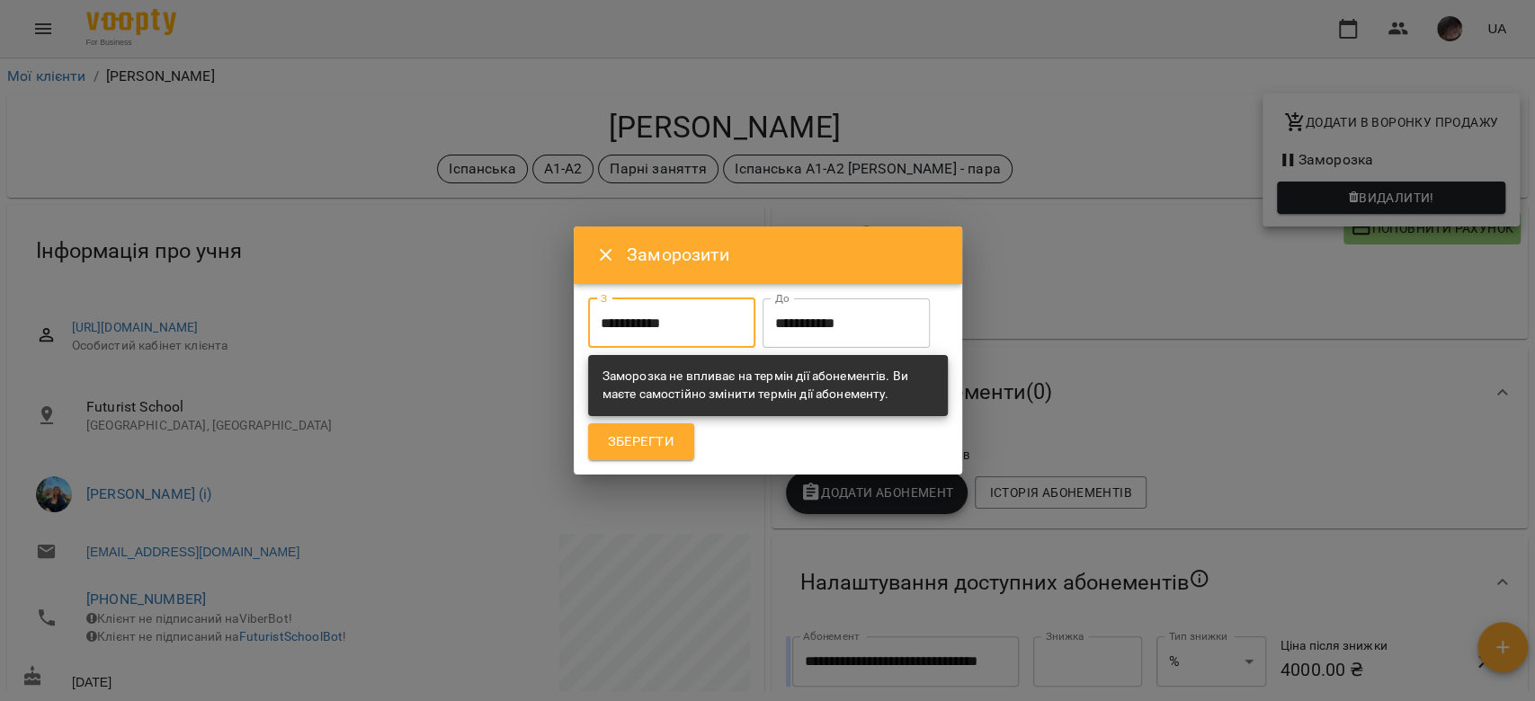
click at [762, 334] on input "**********" at bounding box center [845, 323] width 167 height 50
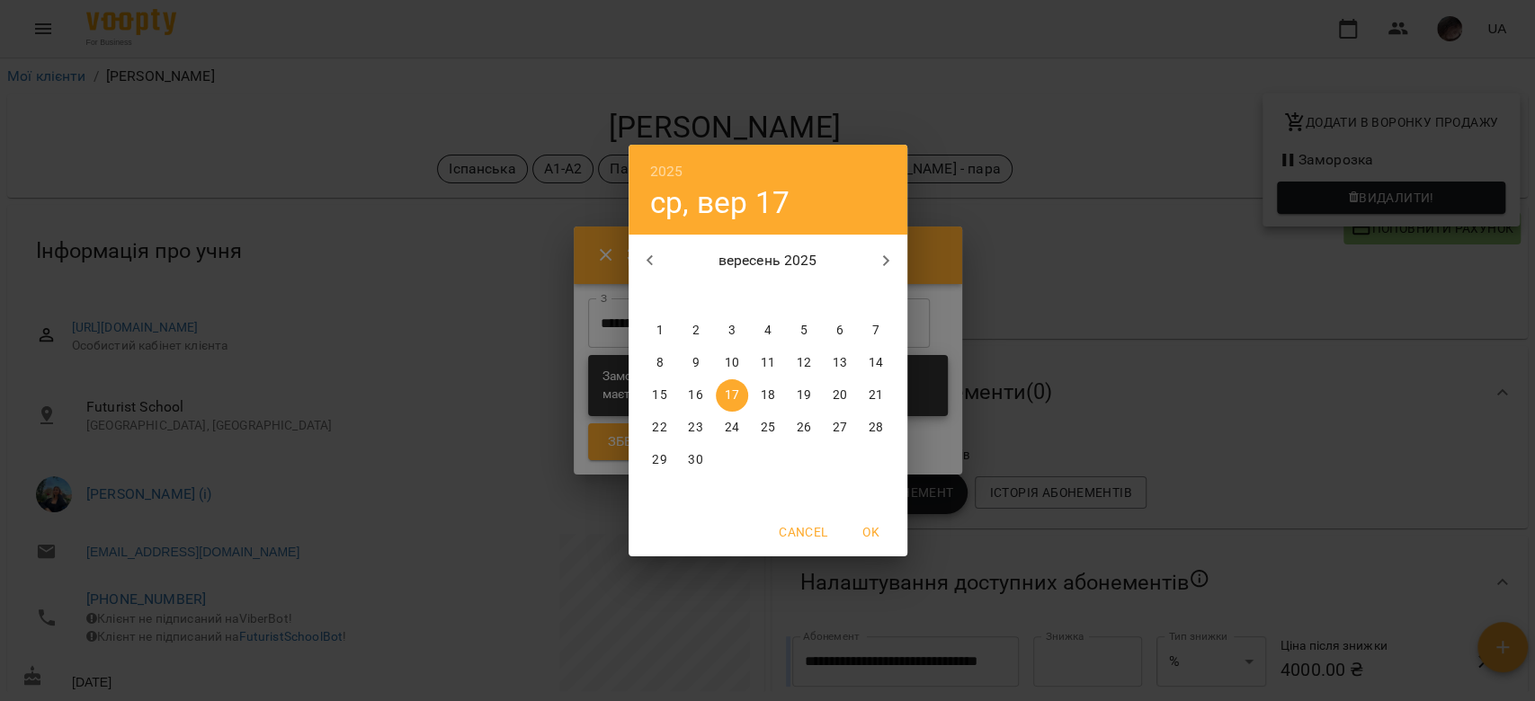
click at [881, 265] on icon "button" at bounding box center [886, 261] width 22 height 22
click at [660, 363] on p "6" at bounding box center [658, 363] width 7 height 18
type input "**********"
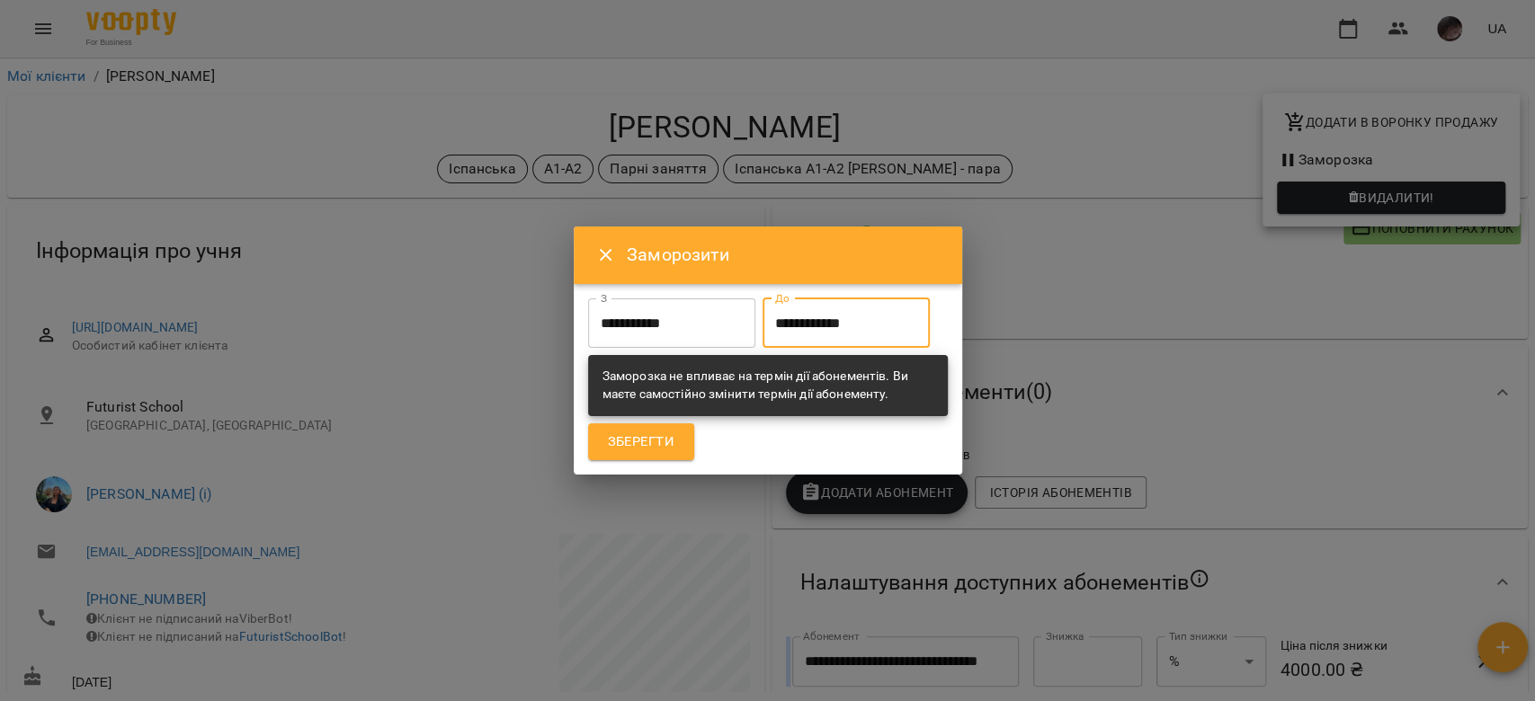
click at [678, 461] on button "Зберегти" at bounding box center [641, 442] width 106 height 38
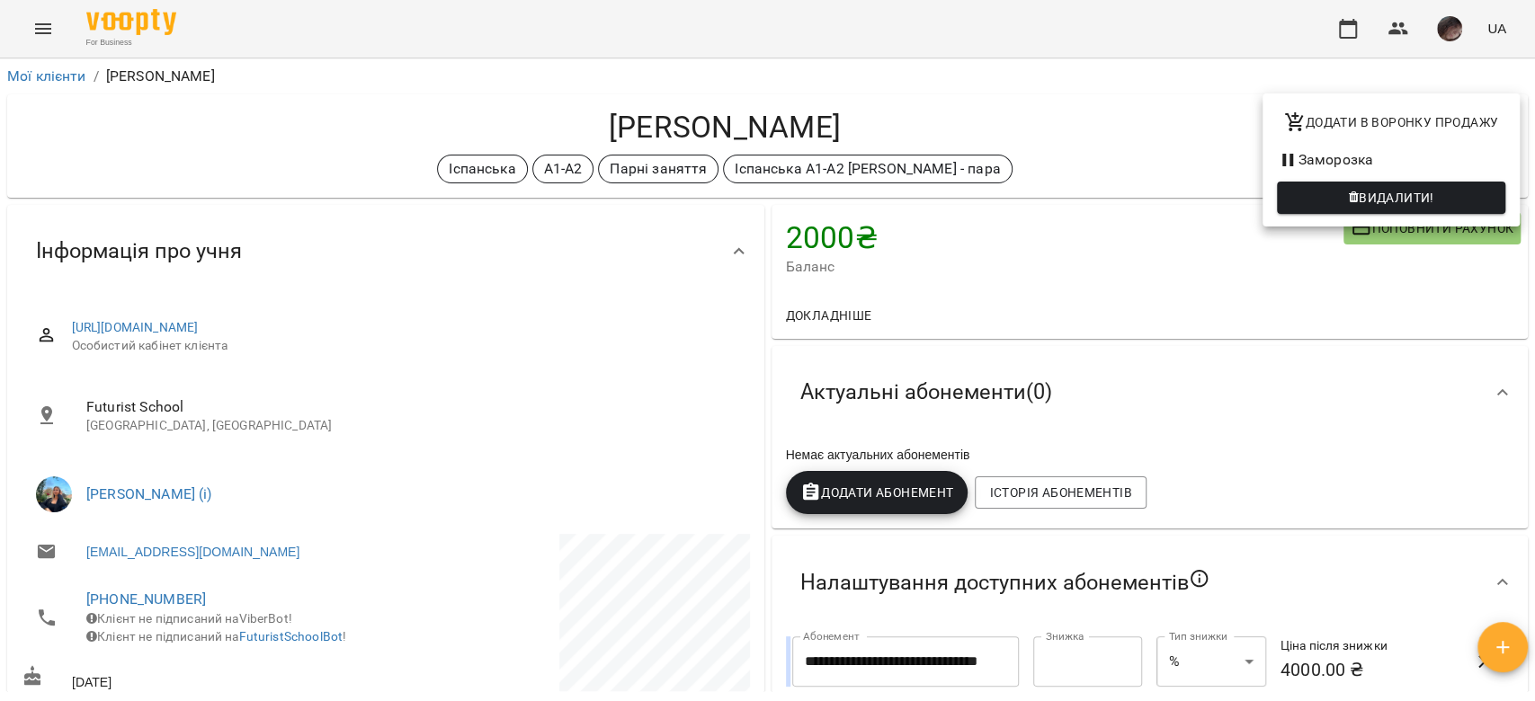
click at [870, 521] on div at bounding box center [767, 350] width 1535 height 701
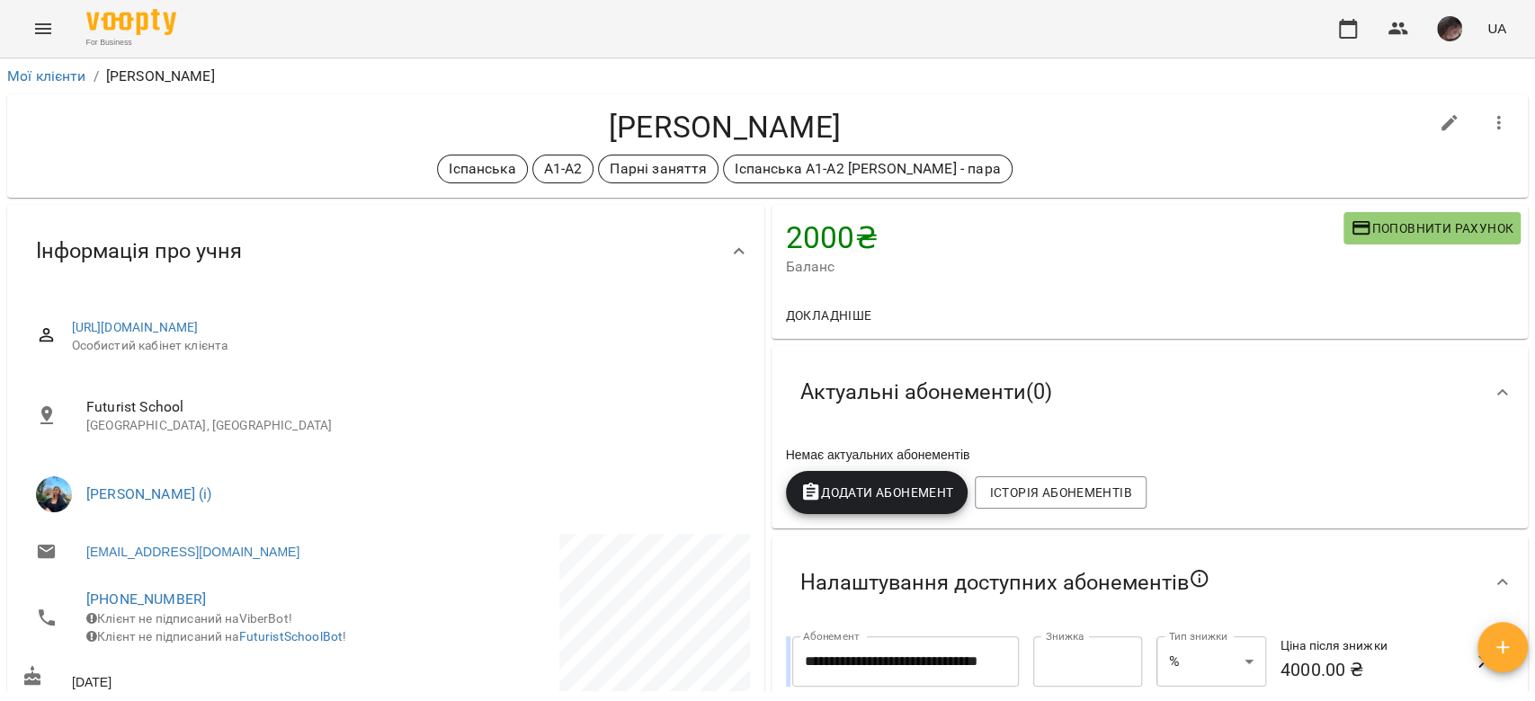
click at [875, 500] on span "Додати Абонемент" at bounding box center [877, 493] width 154 height 22
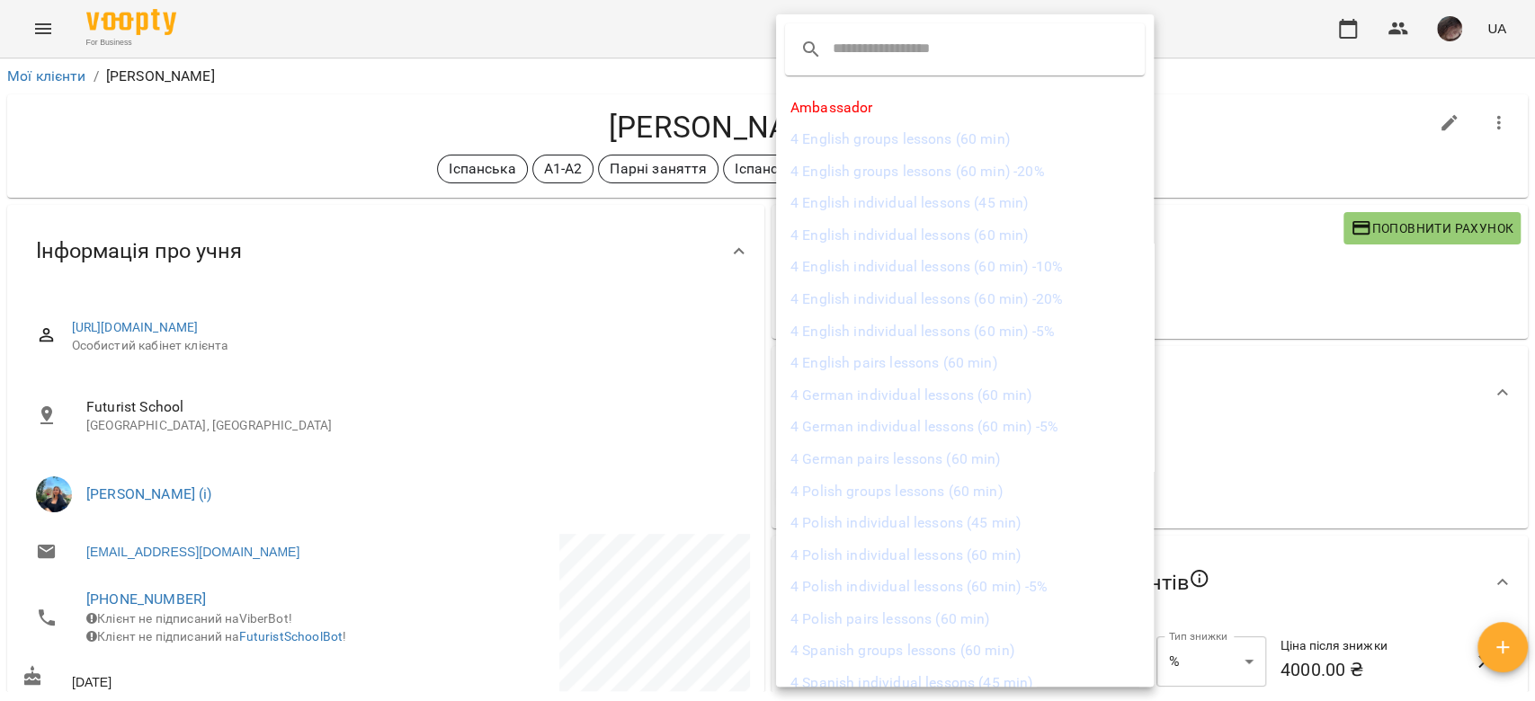
scroll to position [120, 0]
click at [926, 671] on li "4 Spanish pairs lessons (60 min)" at bounding box center [965, 660] width 378 height 32
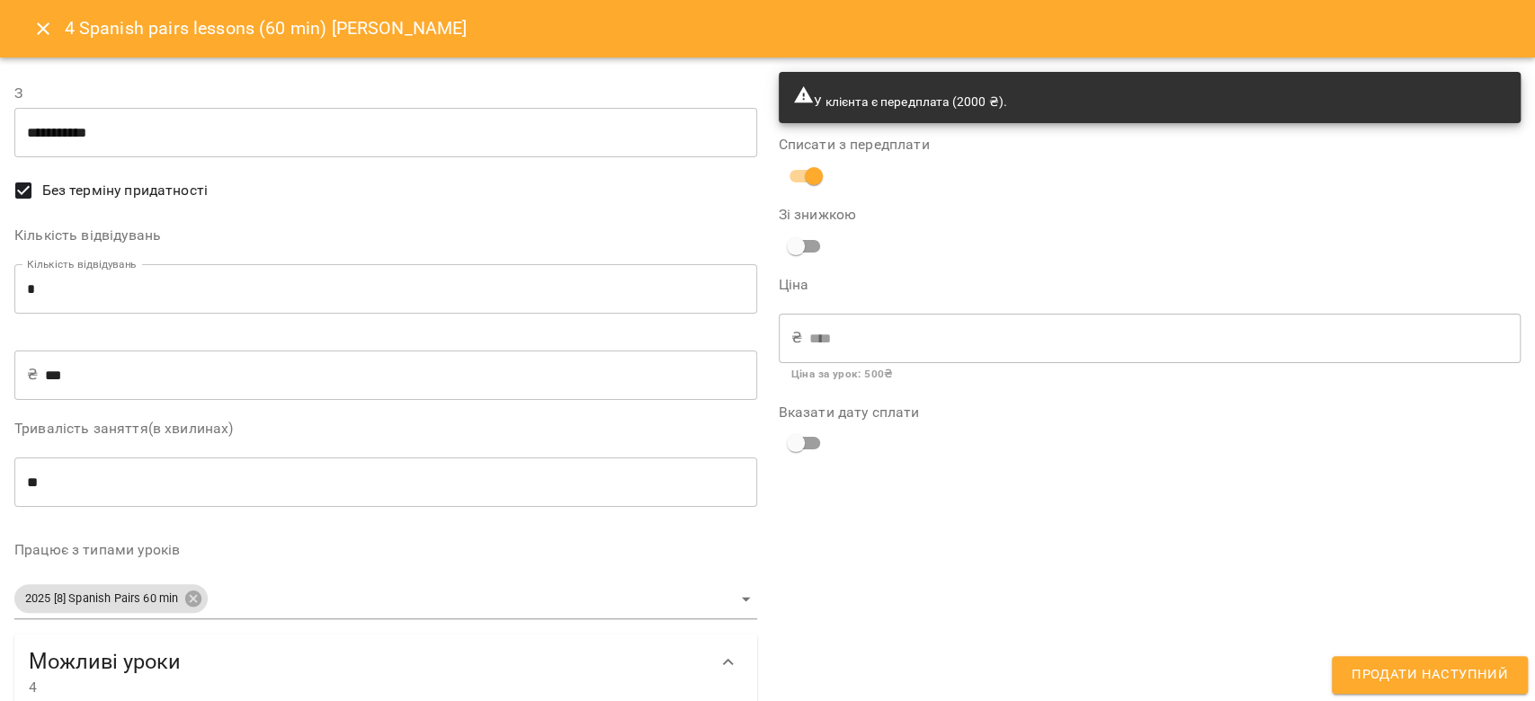
click at [1349, 669] on button "Продати наступний" at bounding box center [1429, 675] width 196 height 38
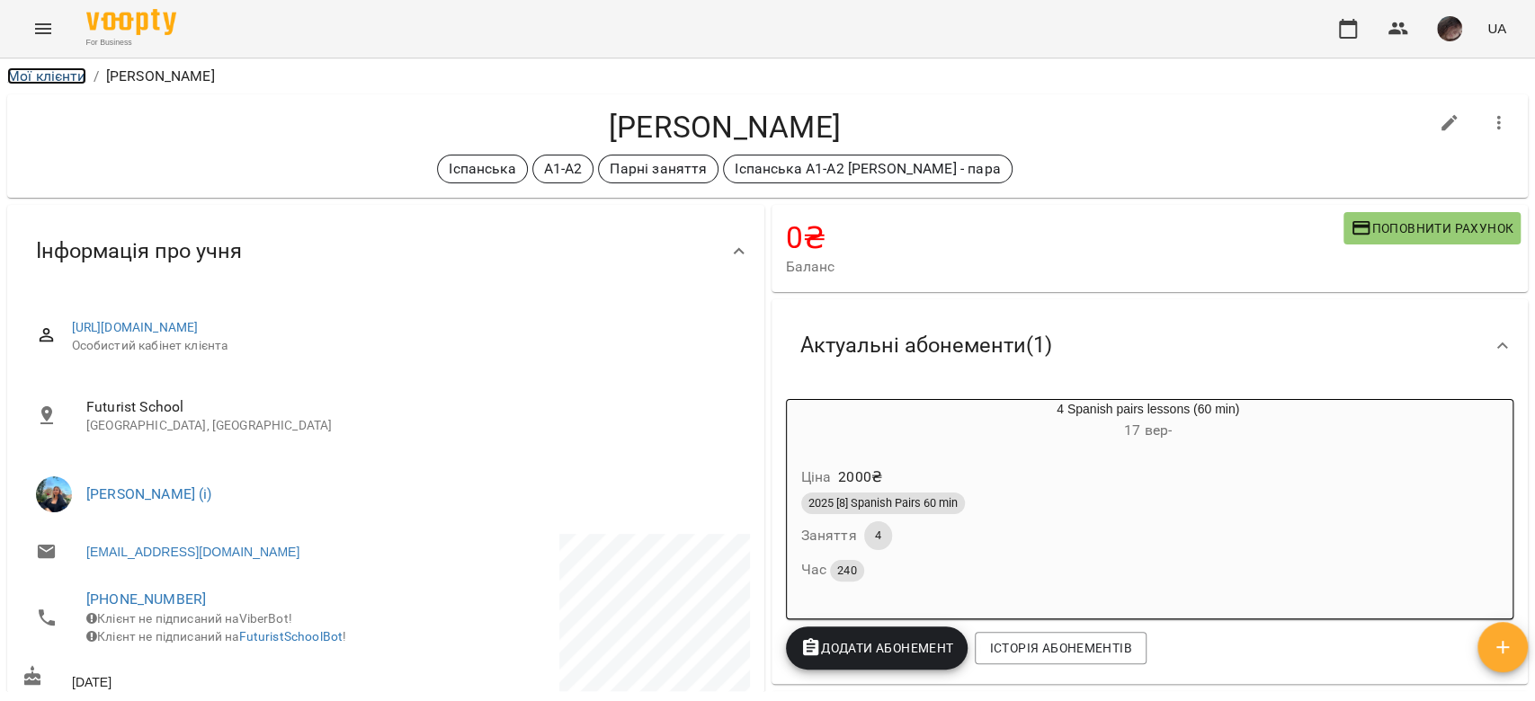
click at [30, 78] on link "Мої клієнти" at bounding box center [46, 75] width 79 height 17
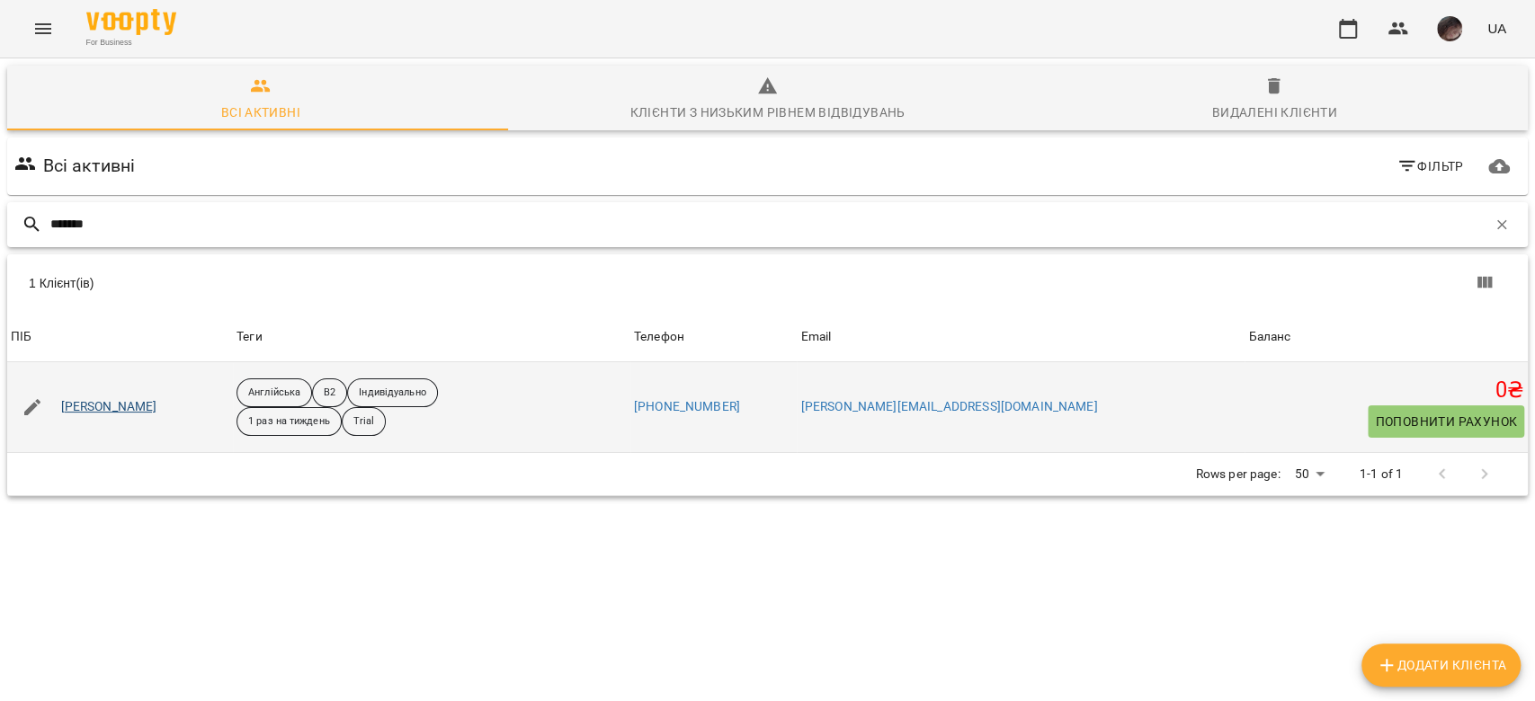
type input "*******"
click at [108, 405] on link "[PERSON_NAME]" at bounding box center [109, 407] width 96 height 18
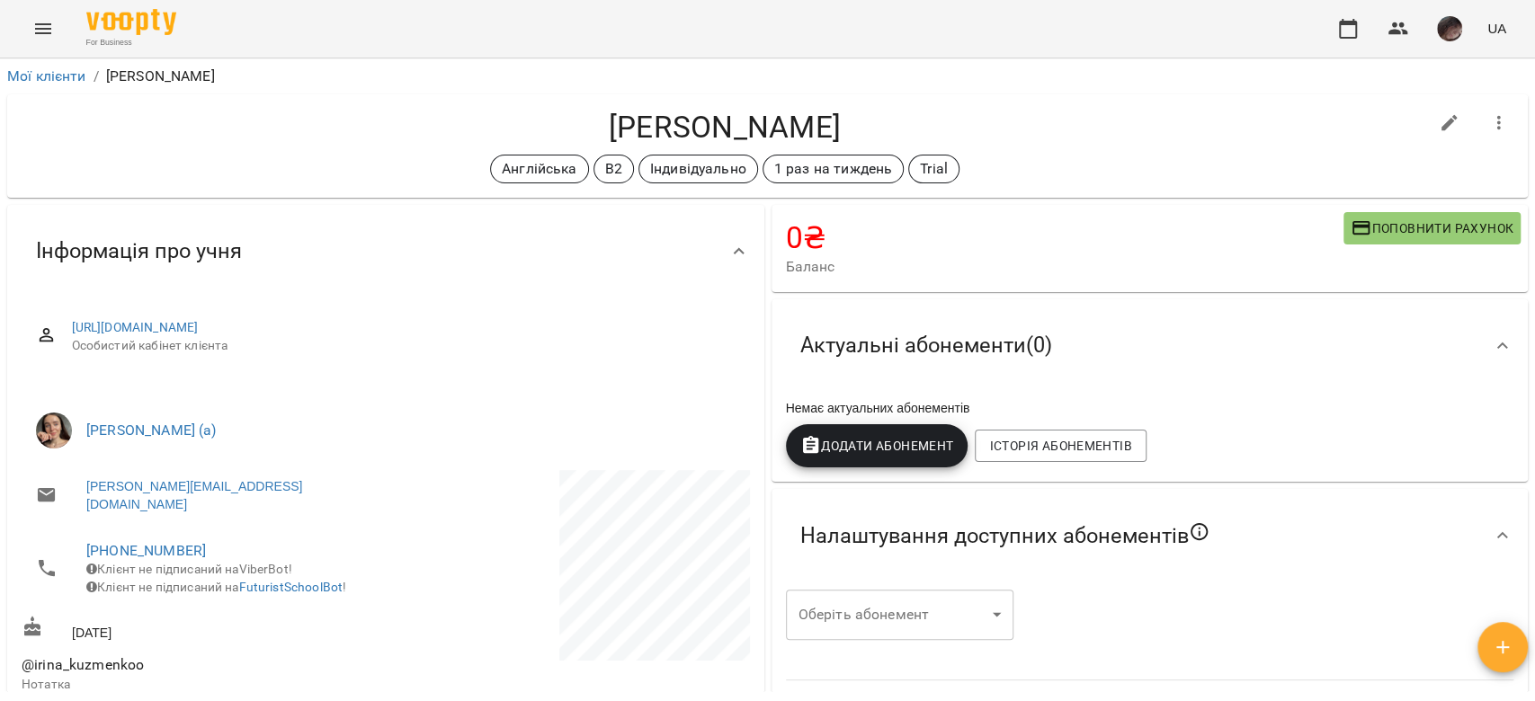
click at [1428, 124] on button "button" at bounding box center [1449, 123] width 43 height 43
select select "**"
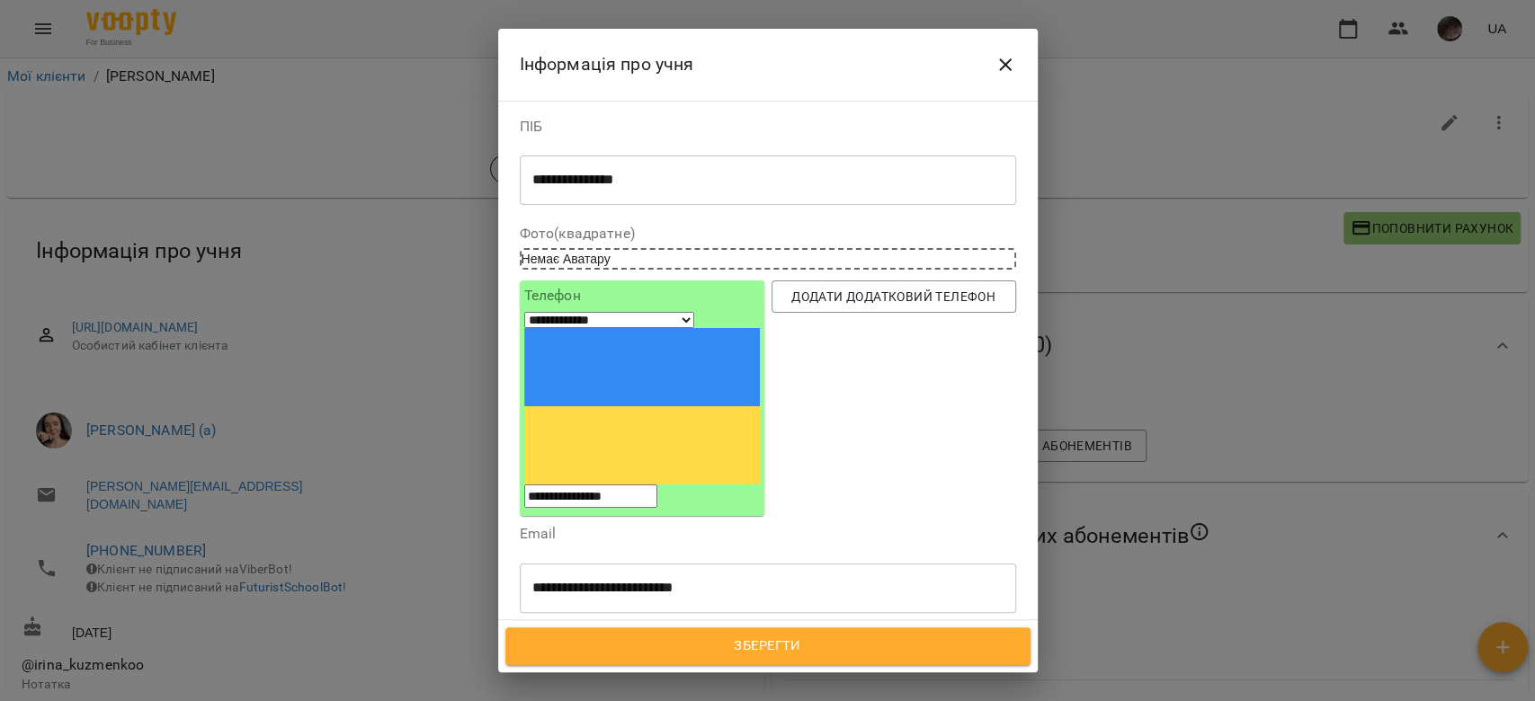
click at [904, 663] on div at bounding box center [914, 673] width 20 height 21
click at [682, 639] on span "Зберегти" at bounding box center [767, 646] width 485 height 23
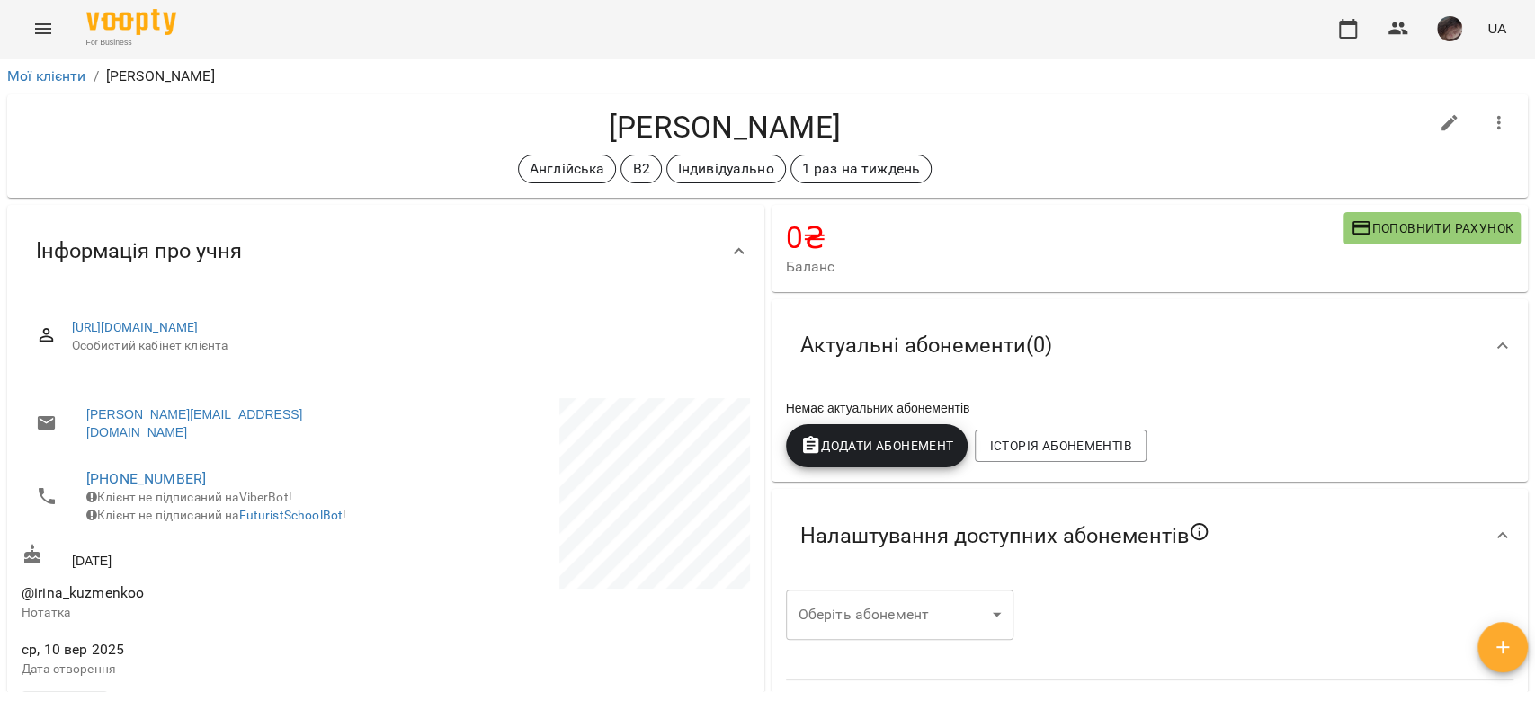
scroll to position [120, 0]
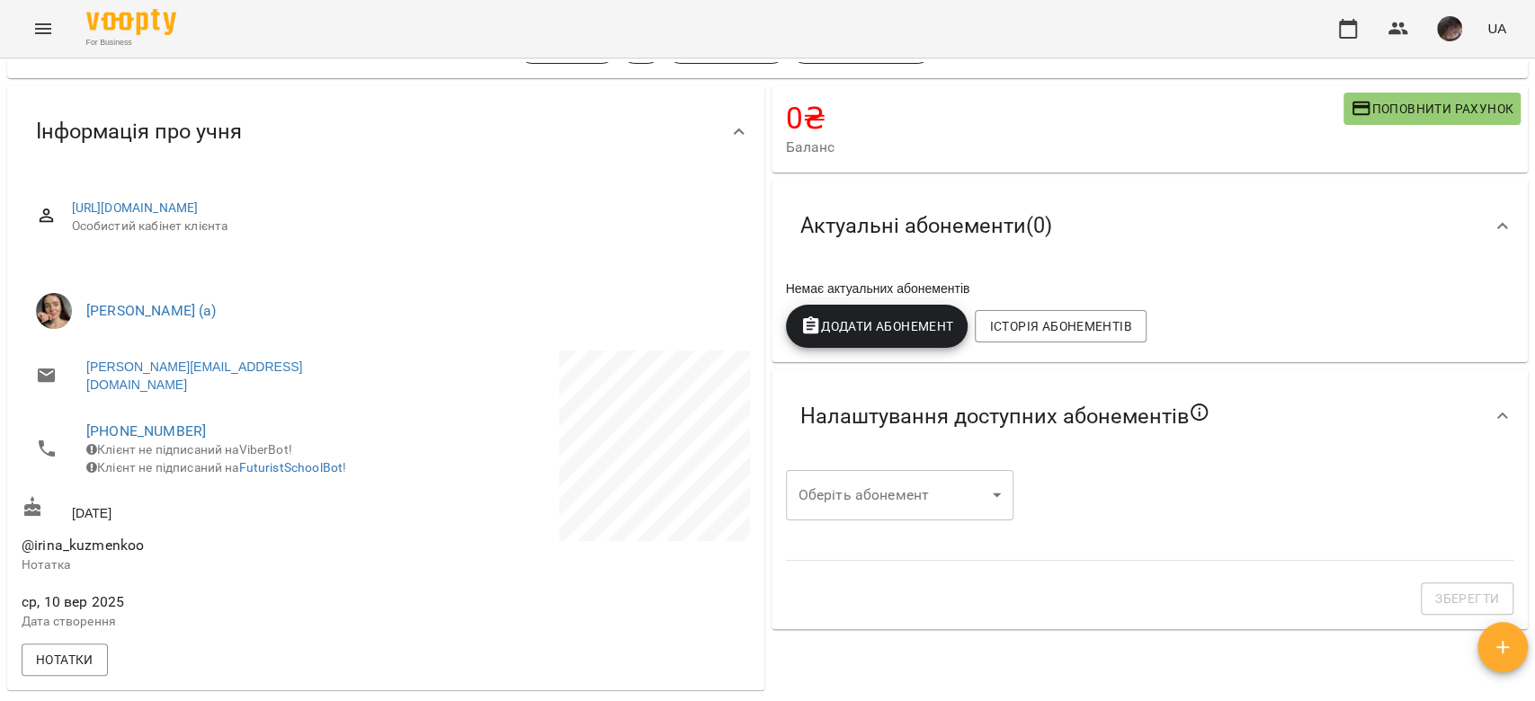
click at [918, 521] on body "For Business UA Мої клієнти / Ірина Кузьменко Ірина Кузьменко Англійська В2 Інд…" at bounding box center [767, 380] width 1535 height 760
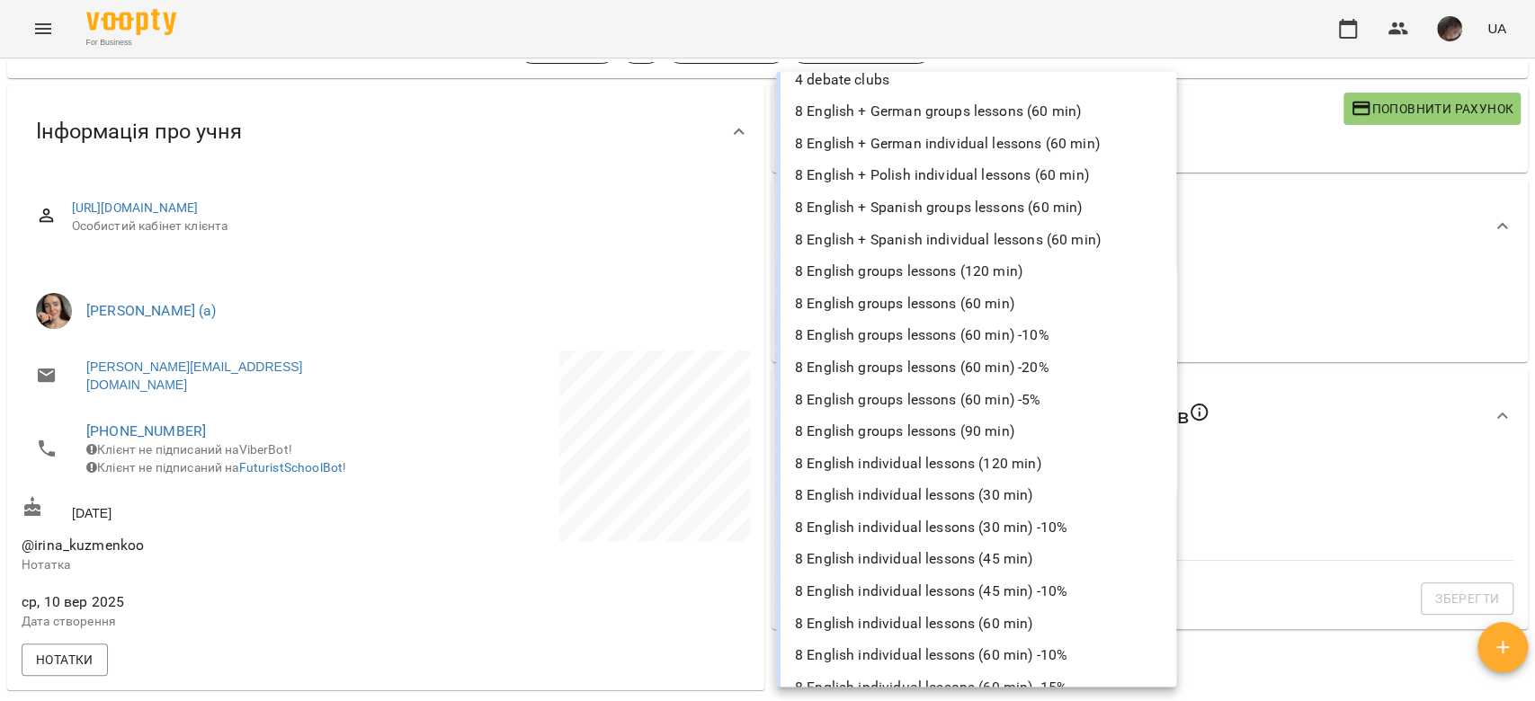
scroll to position [958, 0]
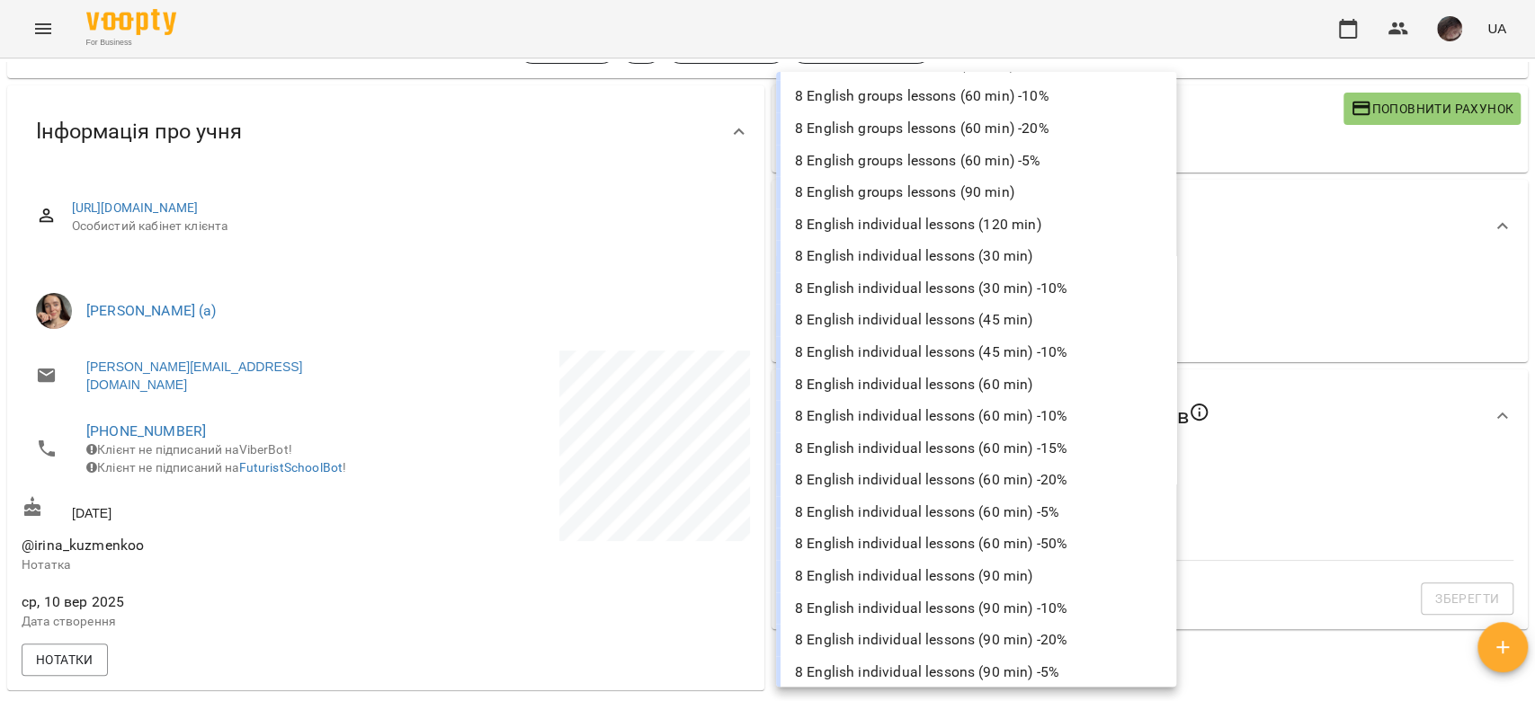
click at [1033, 390] on li "8 English individual lessons (60 min)" at bounding box center [976, 385] width 400 height 32
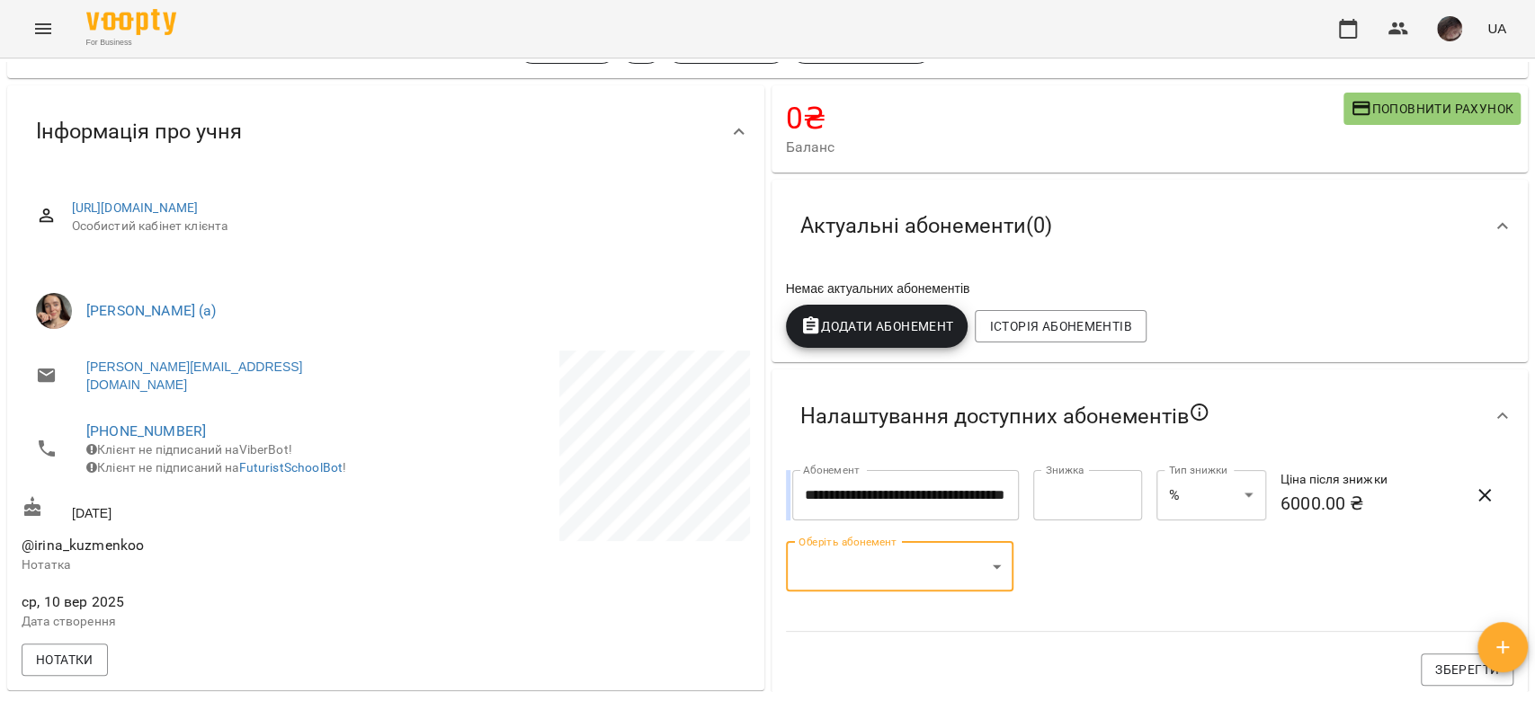
click at [932, 570] on body "**********" at bounding box center [767, 380] width 1535 height 760
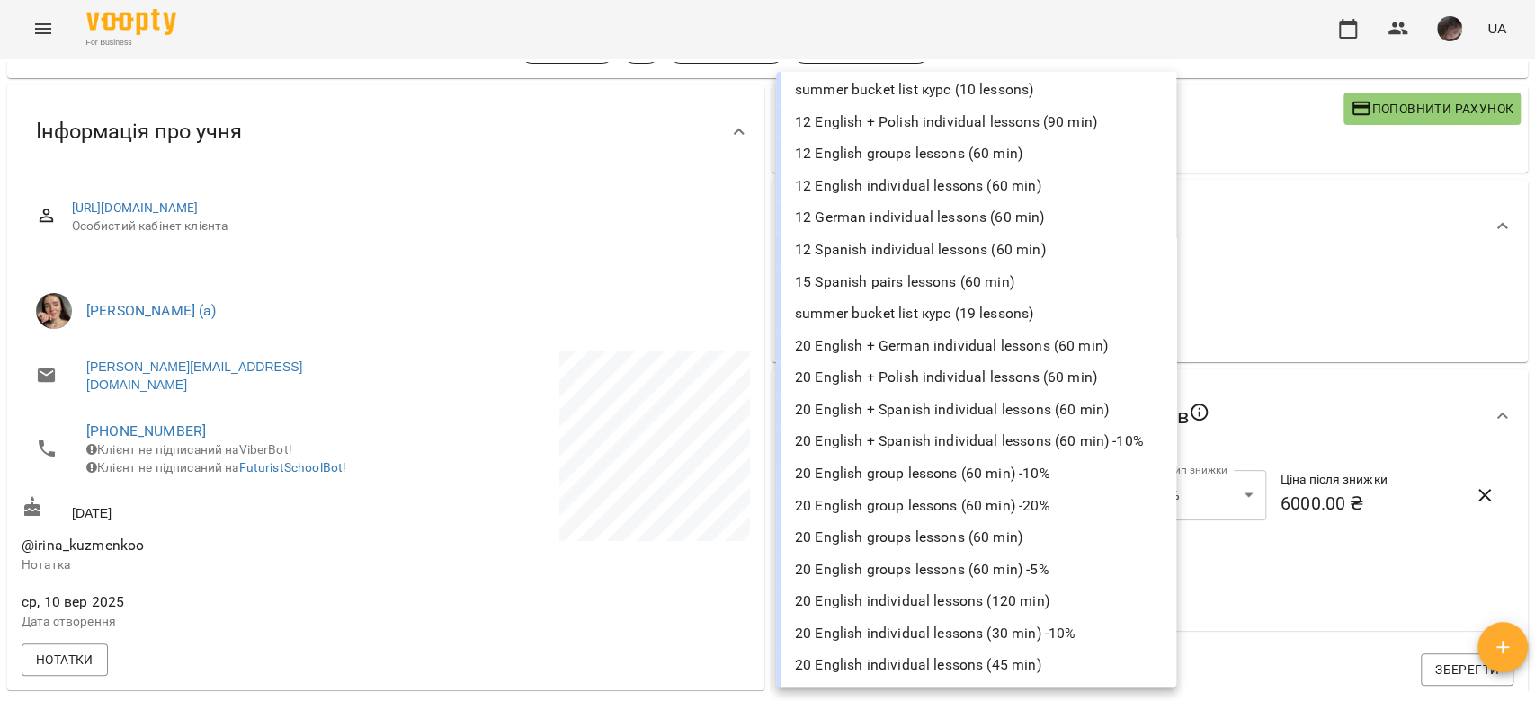
scroll to position [3835, 0]
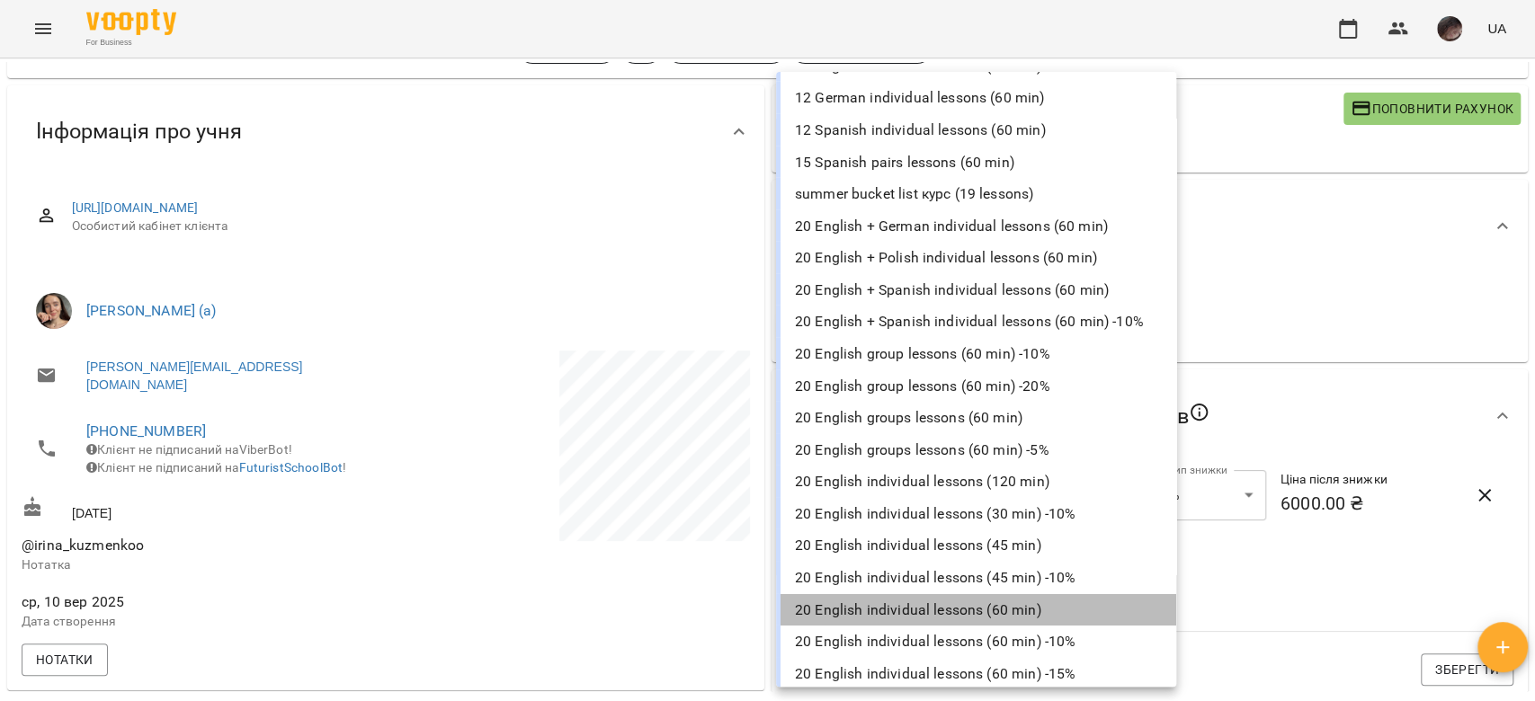
click at [1028, 610] on li "20 English individual lessons (60 min)" at bounding box center [976, 610] width 400 height 32
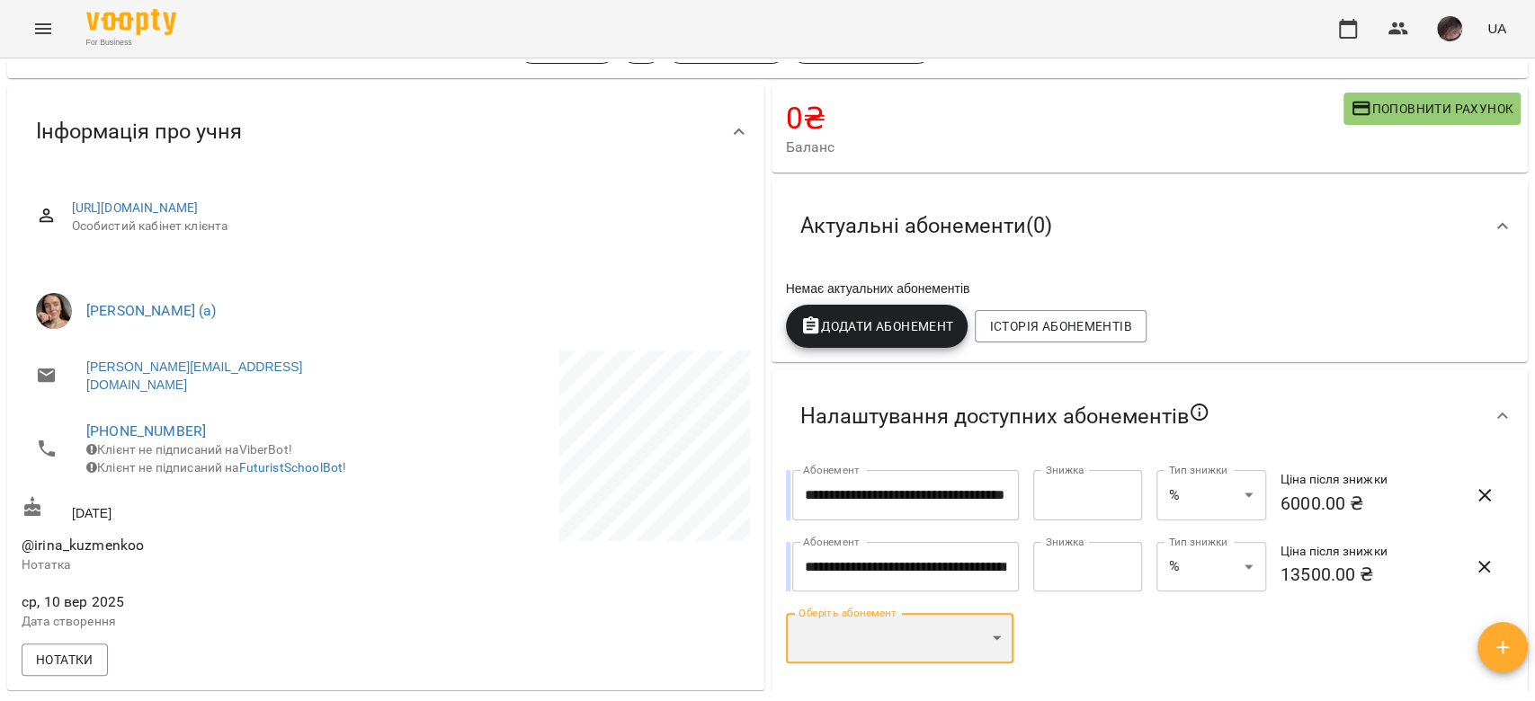
scroll to position [360, 0]
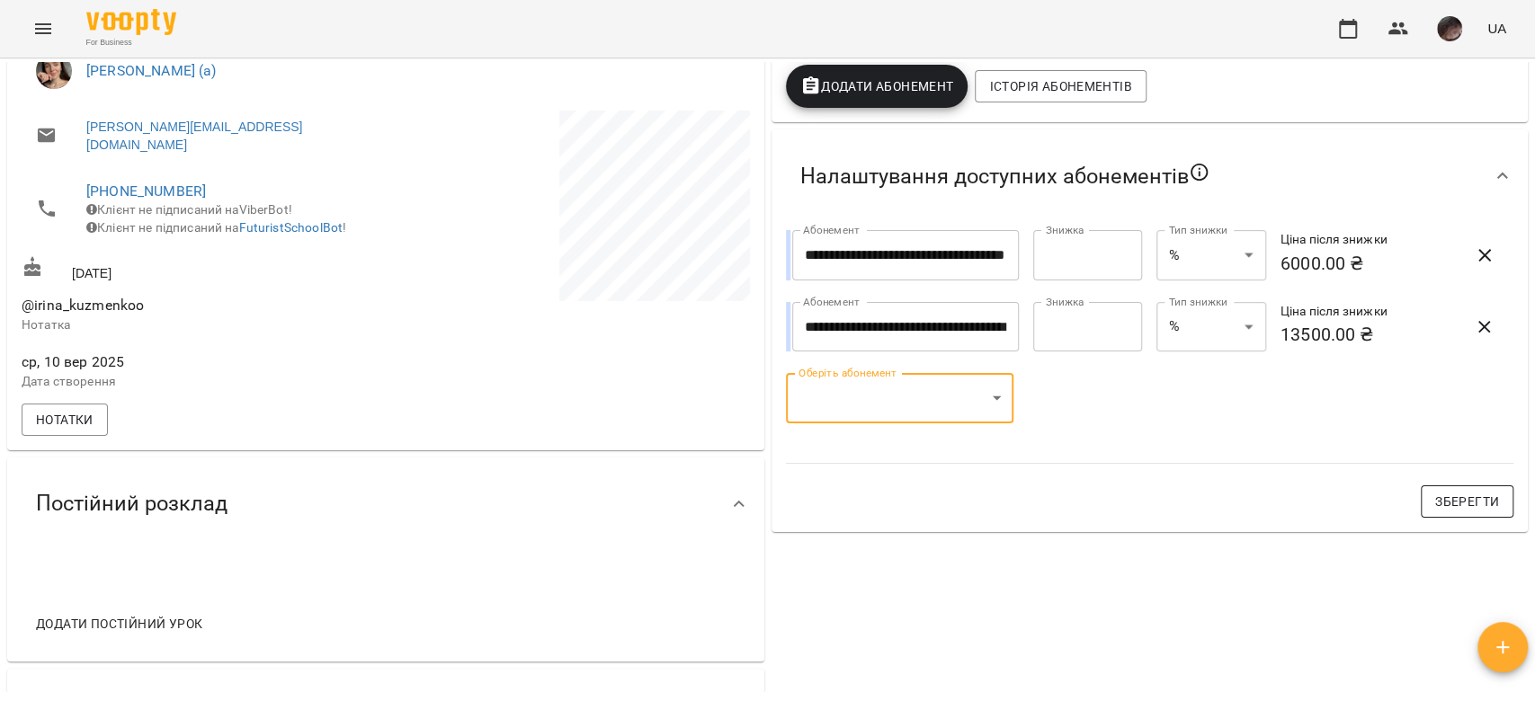
click at [1448, 512] on span "Зберегти" at bounding box center [1467, 502] width 64 height 22
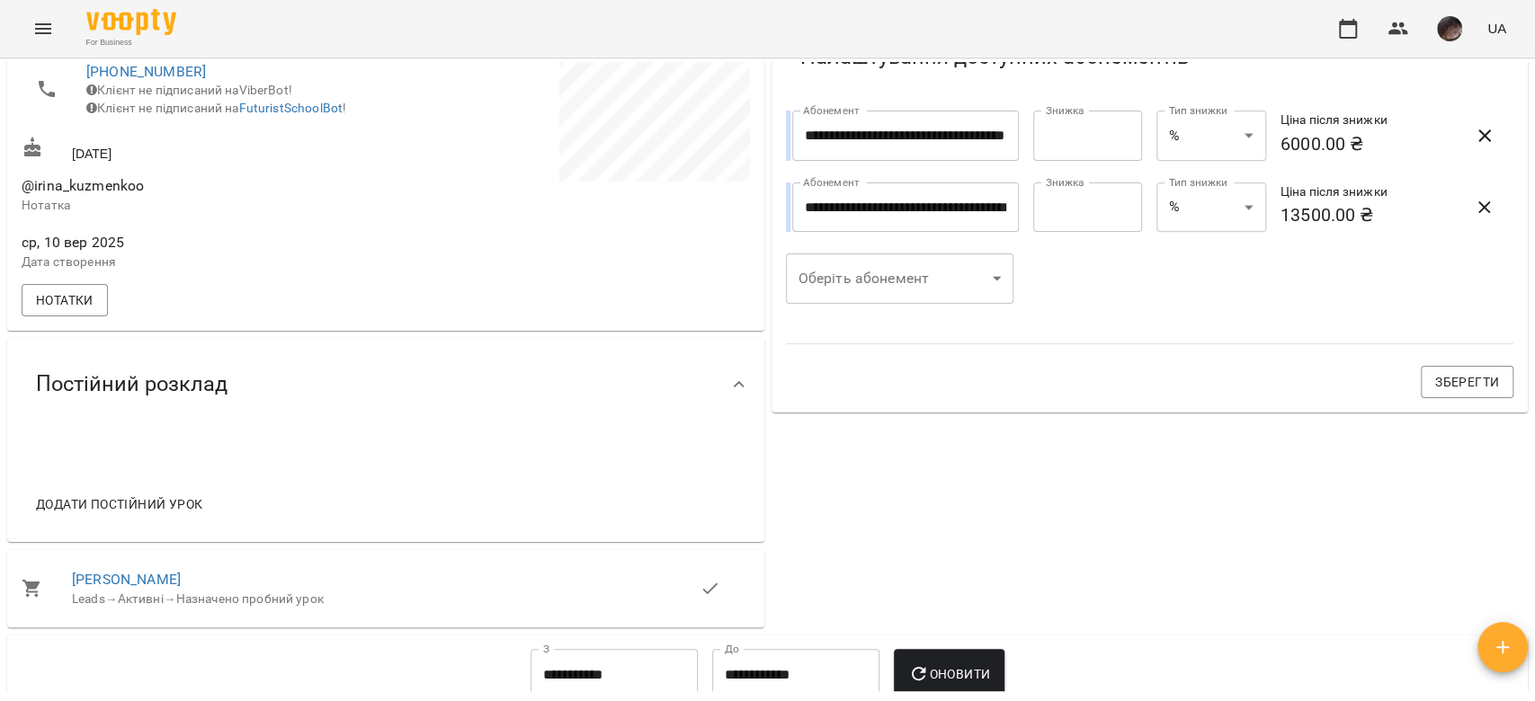
scroll to position [599, 0]
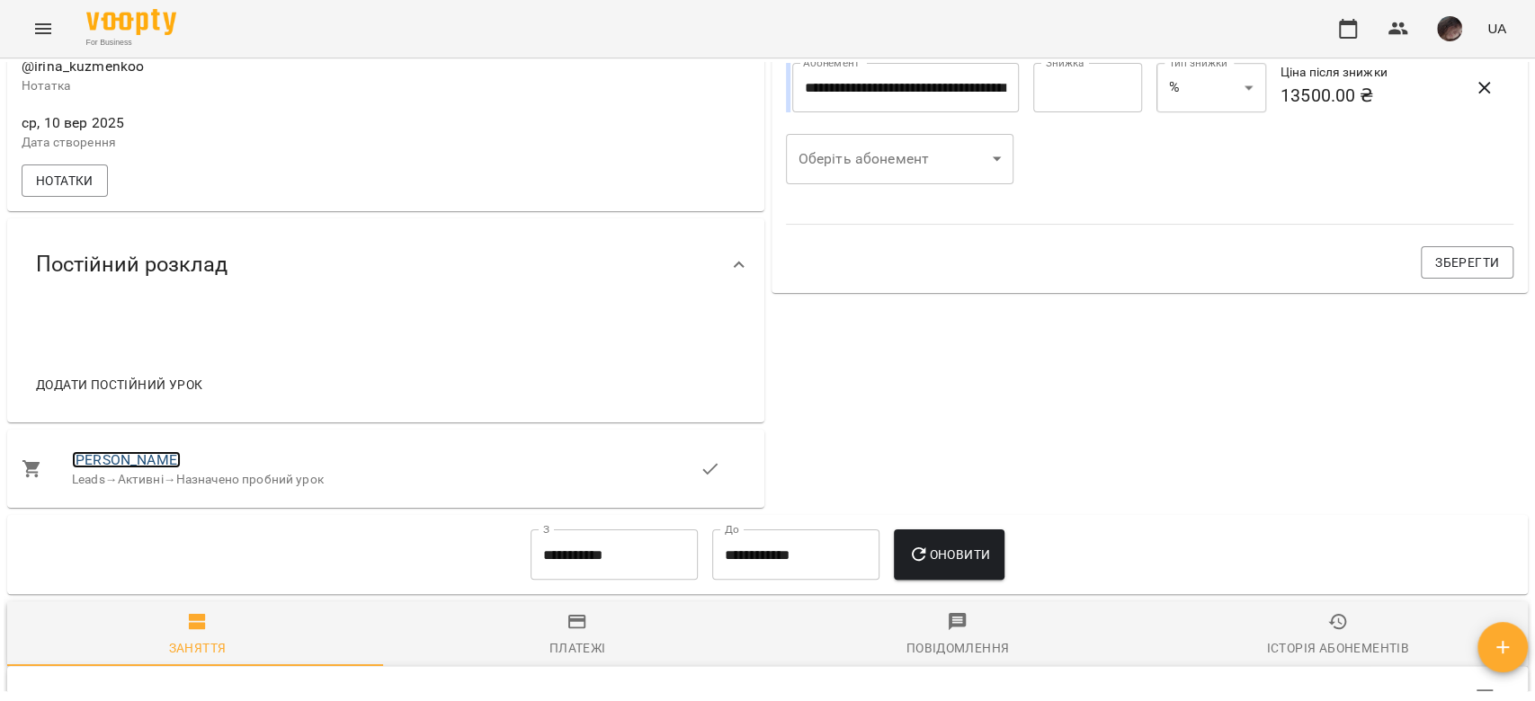
click at [149, 459] on link "Ірина Кузьменко" at bounding box center [126, 459] width 109 height 17
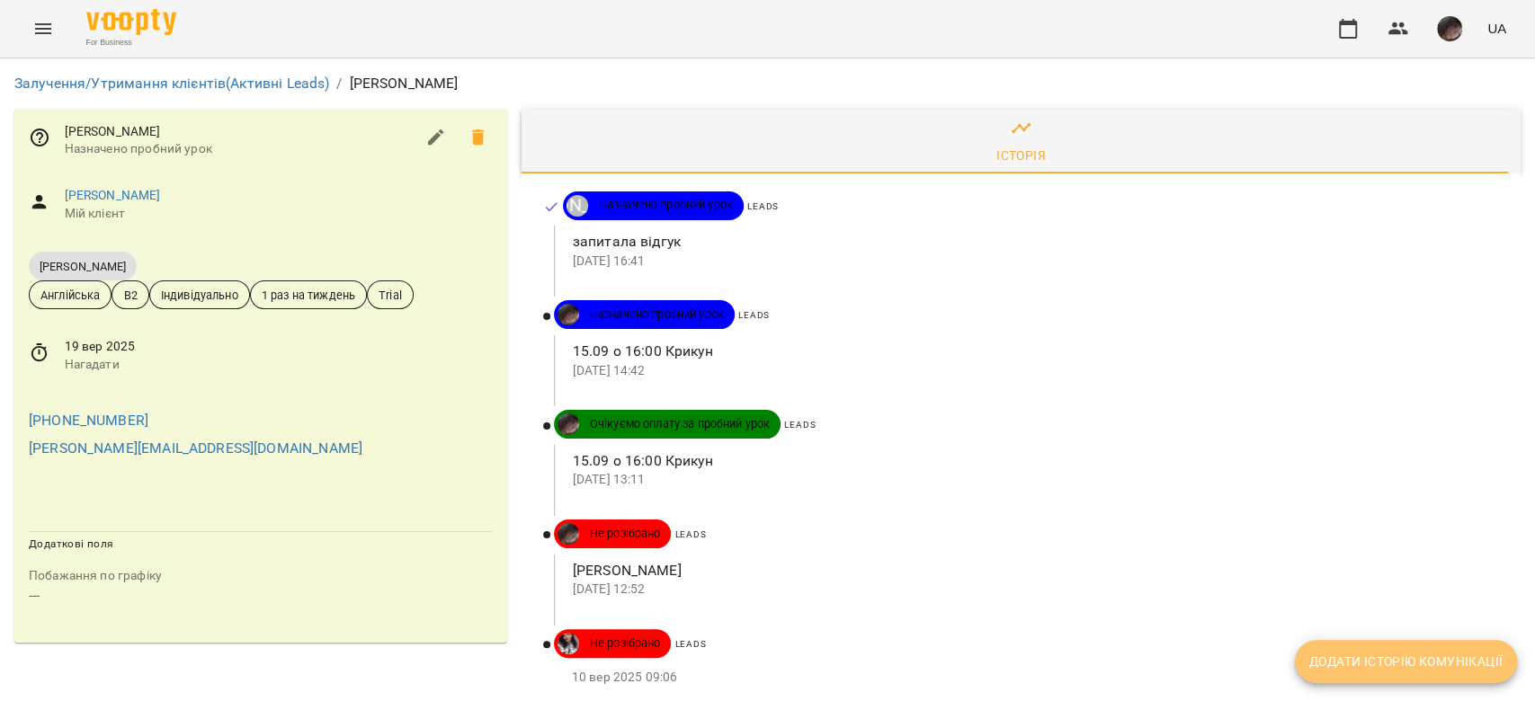
click at [1355, 654] on span "Додати історію комунікації" at bounding box center [1405, 662] width 193 height 22
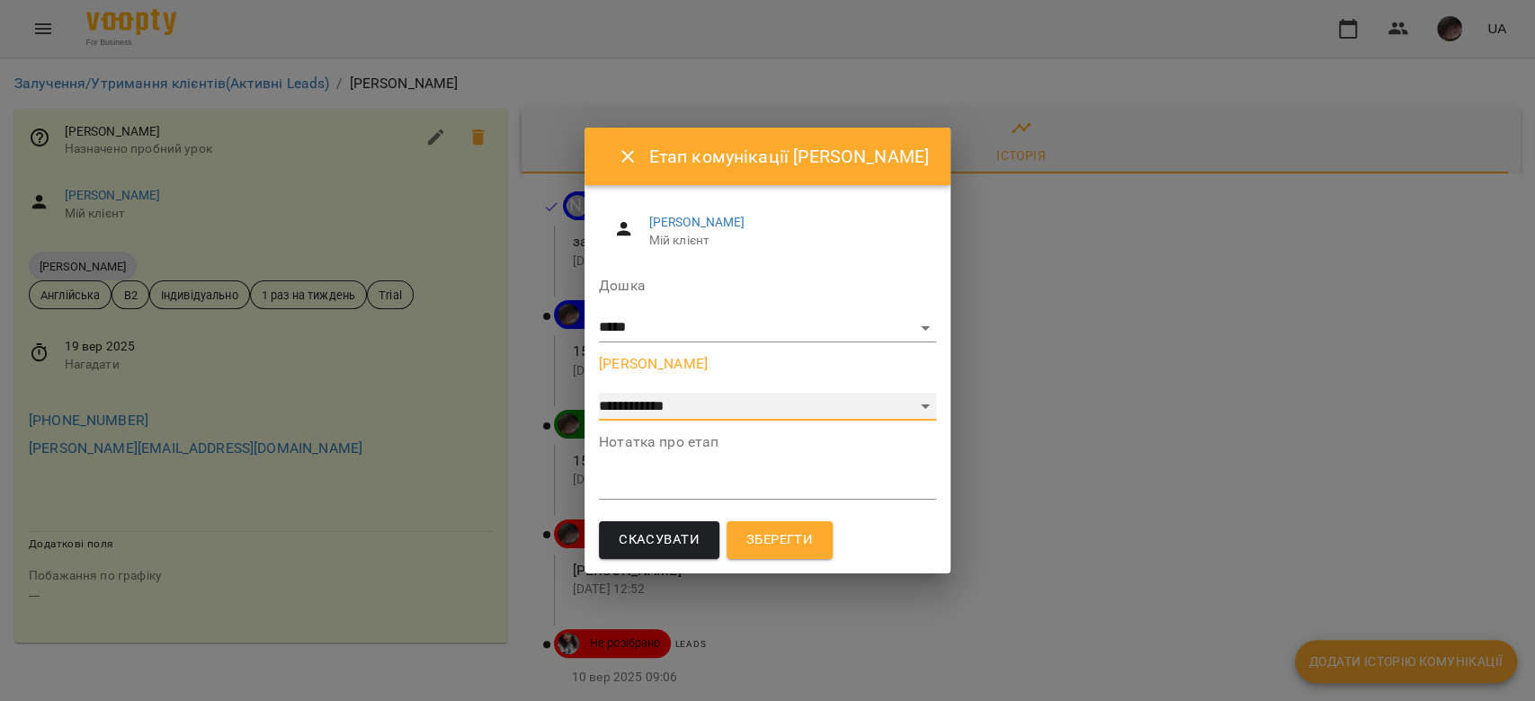
click at [710, 414] on select "**********" at bounding box center [767, 407] width 337 height 29
select select "*"
click at [599, 393] on select "**********" at bounding box center [767, 407] width 337 height 29
click at [785, 480] on textarea at bounding box center [767, 484] width 337 height 17
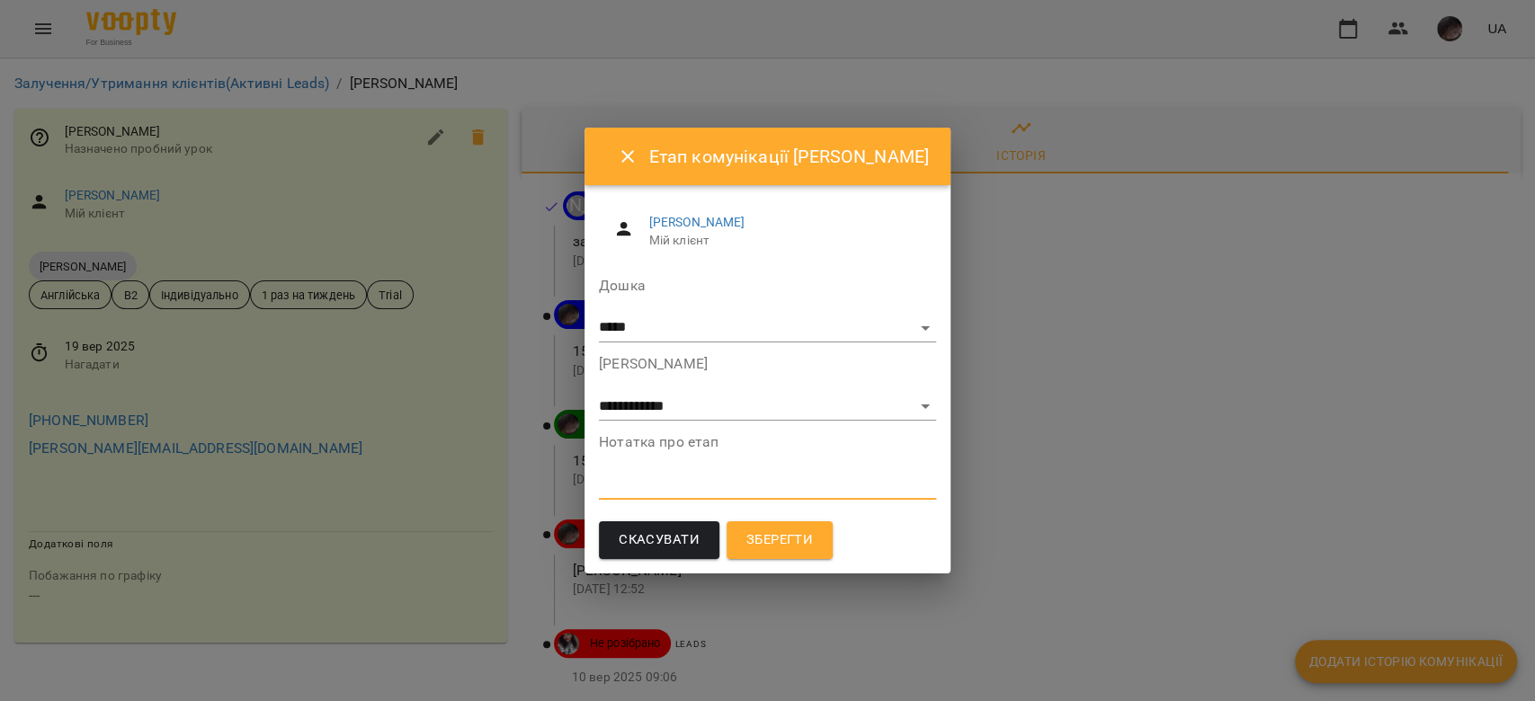
paste textarea "**********"
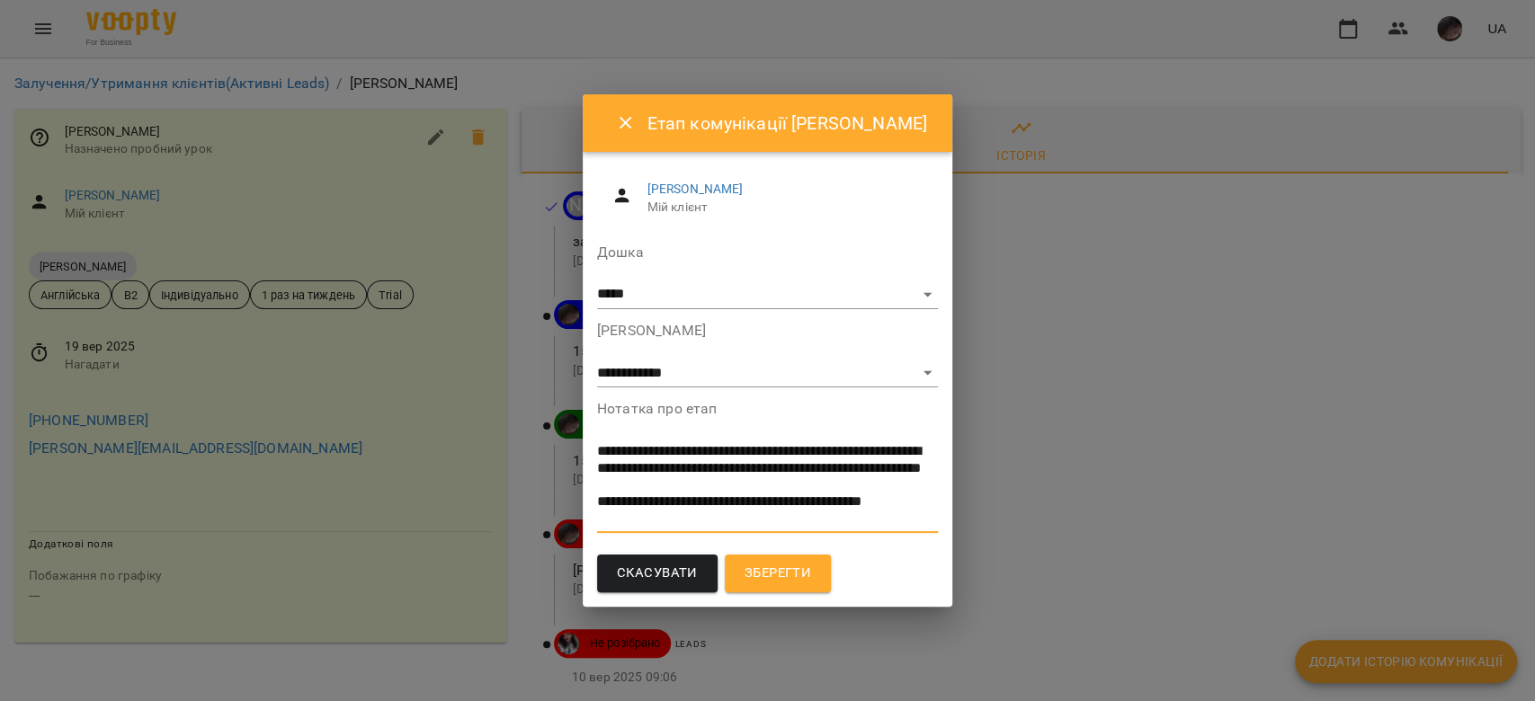
type textarea "**********"
click at [805, 559] on button "Зберегти" at bounding box center [778, 574] width 106 height 38
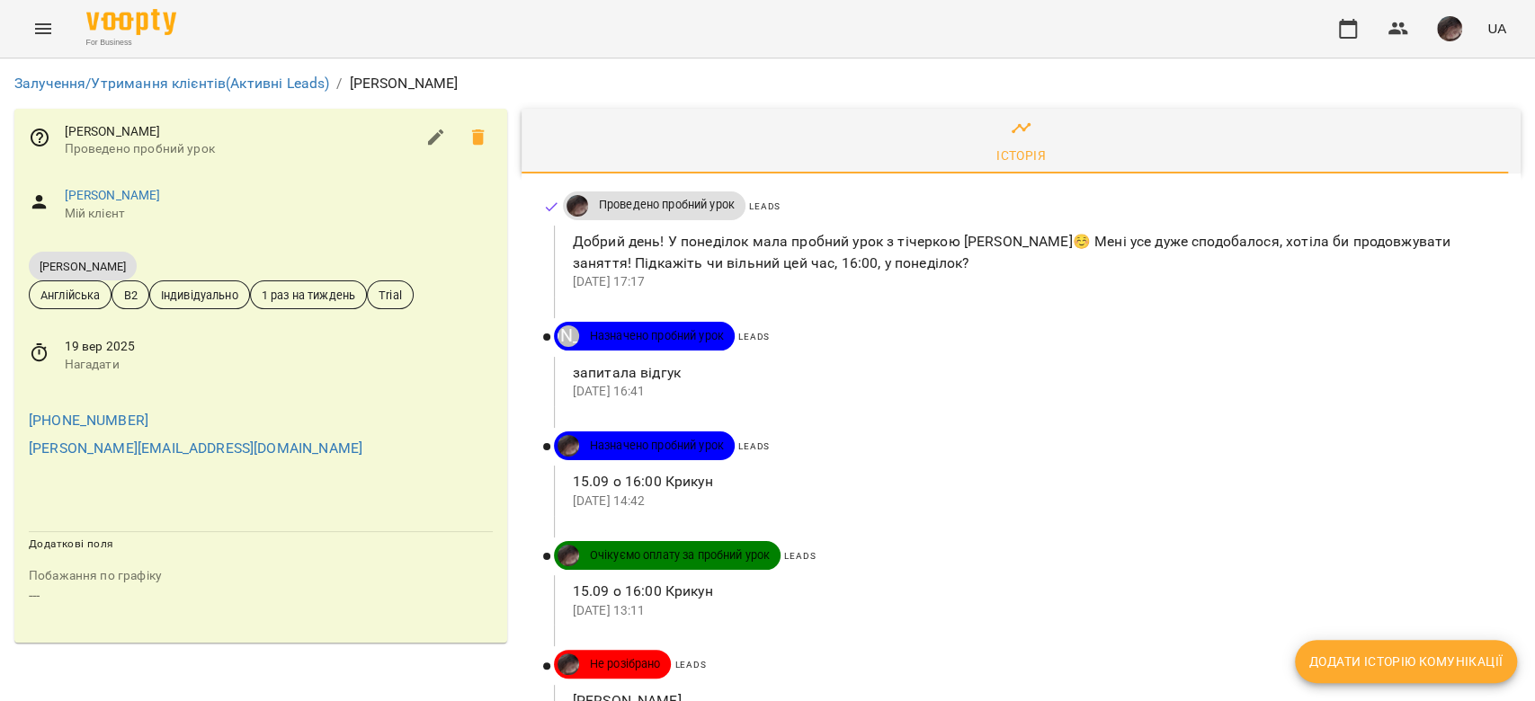
click at [1366, 659] on span "Додати історію комунікації" at bounding box center [1405, 662] width 193 height 22
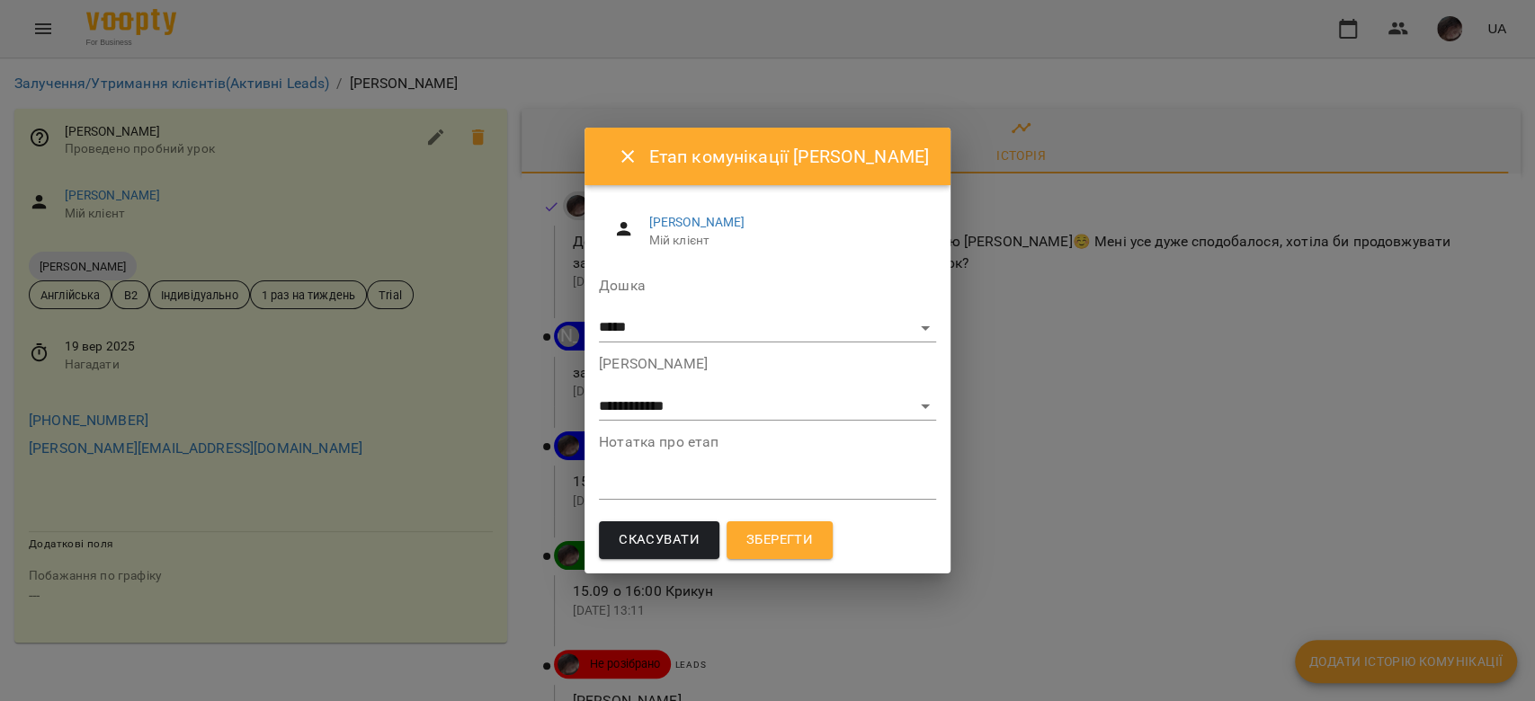
click at [756, 390] on div "**********" at bounding box center [767, 389] width 337 height 64
click at [755, 421] on select "**********" at bounding box center [767, 407] width 337 height 29
select select "*"
click at [599, 393] on select "**********" at bounding box center [767, 407] width 337 height 29
click at [715, 484] on textarea at bounding box center [767, 484] width 337 height 17
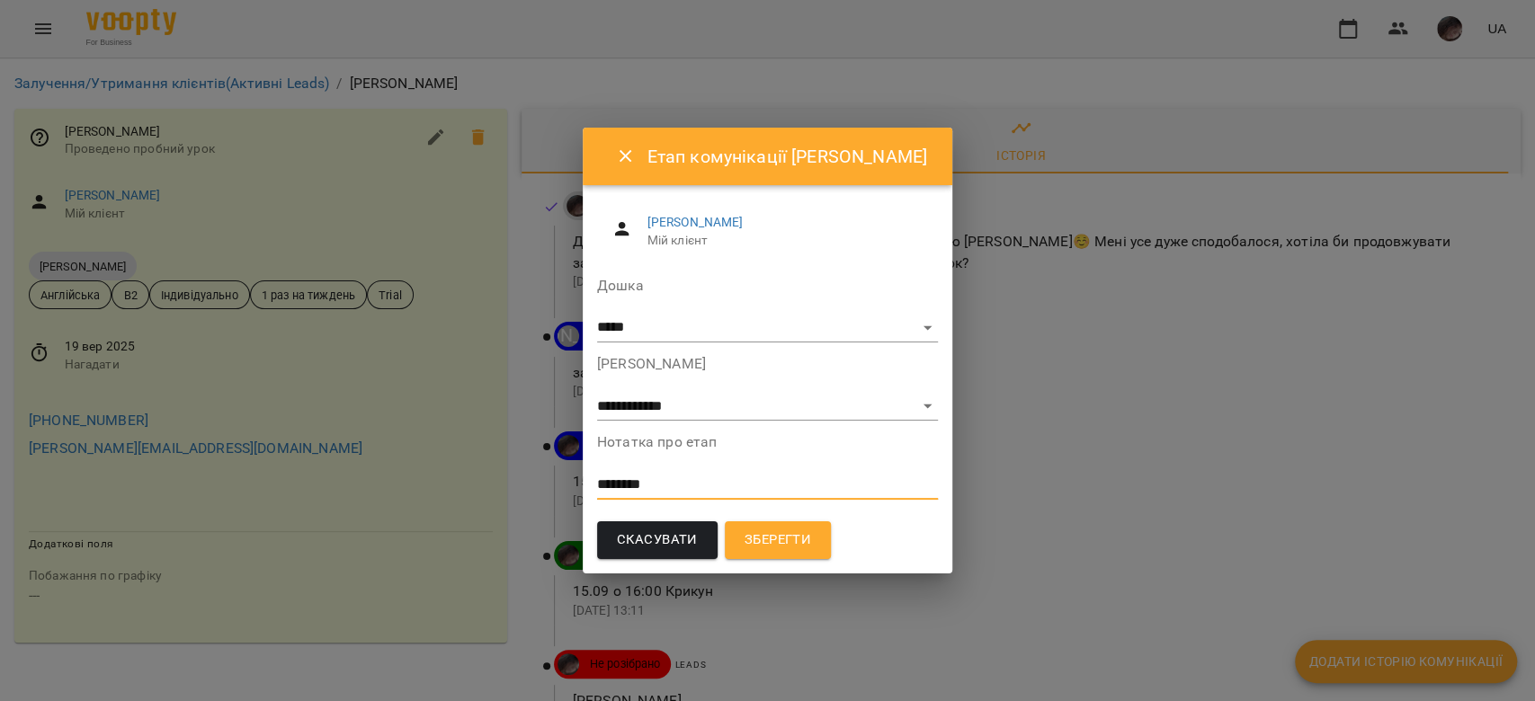
type textarea "********"
click at [791, 537] on span "Зберегти" at bounding box center [777, 540] width 67 height 23
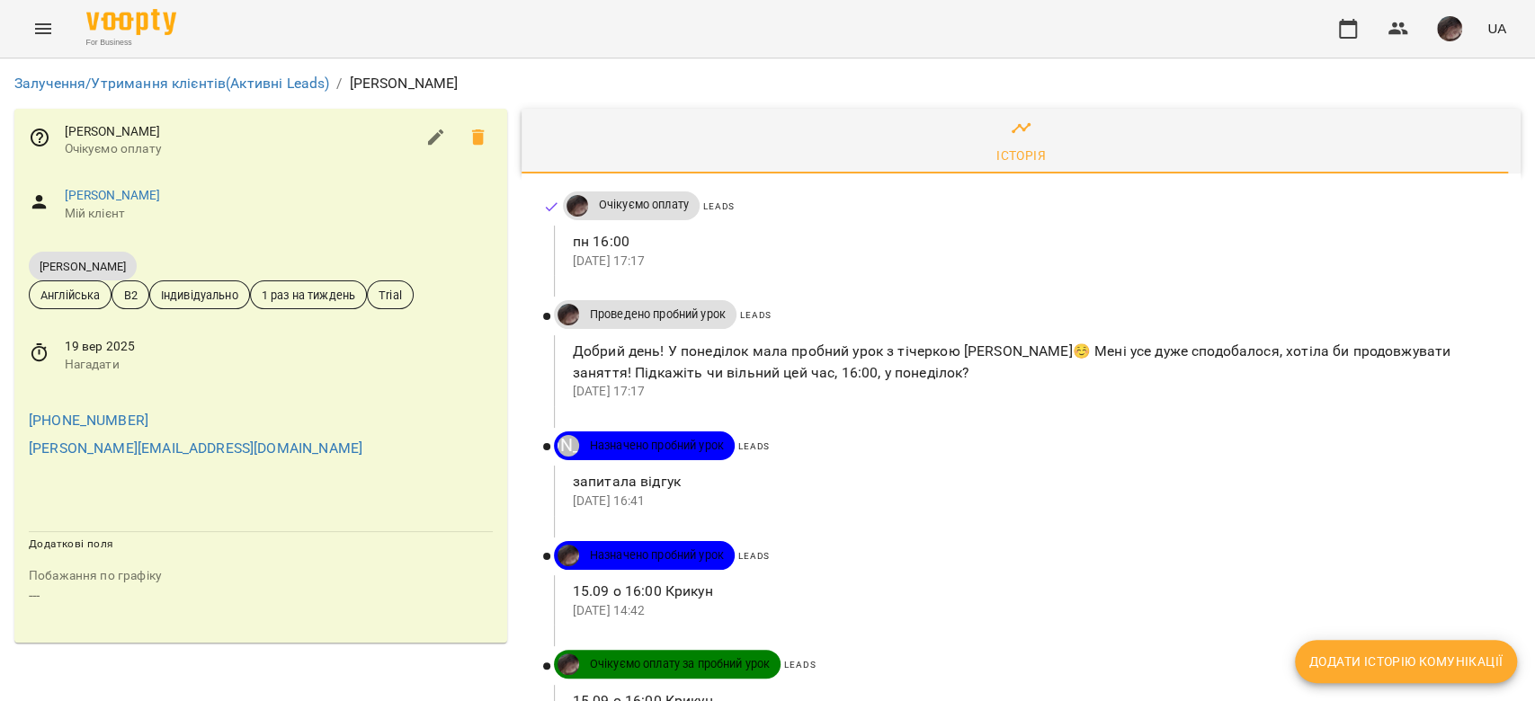
click at [115, 370] on span "Нагадати" at bounding box center [279, 365] width 428 height 18
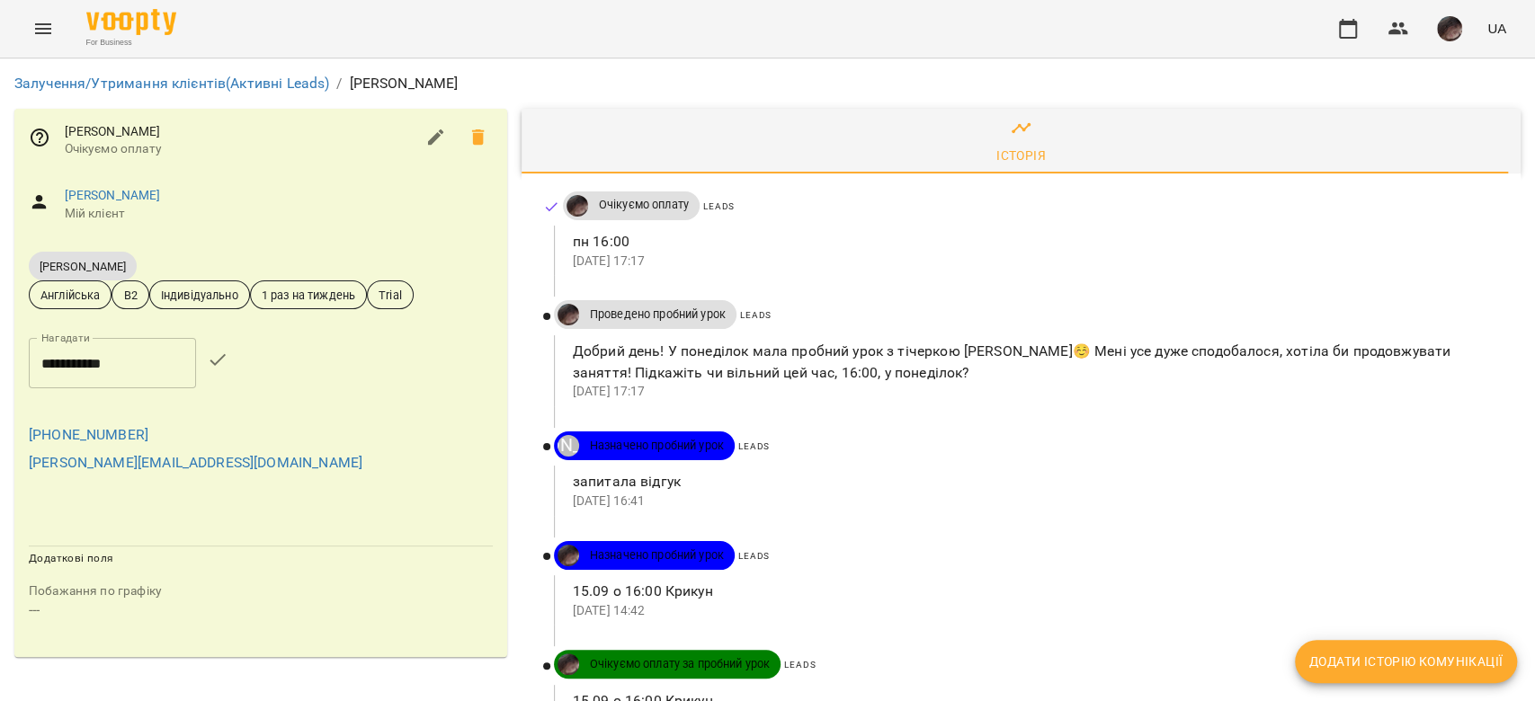
click at [115, 370] on input "**********" at bounding box center [112, 363] width 167 height 50
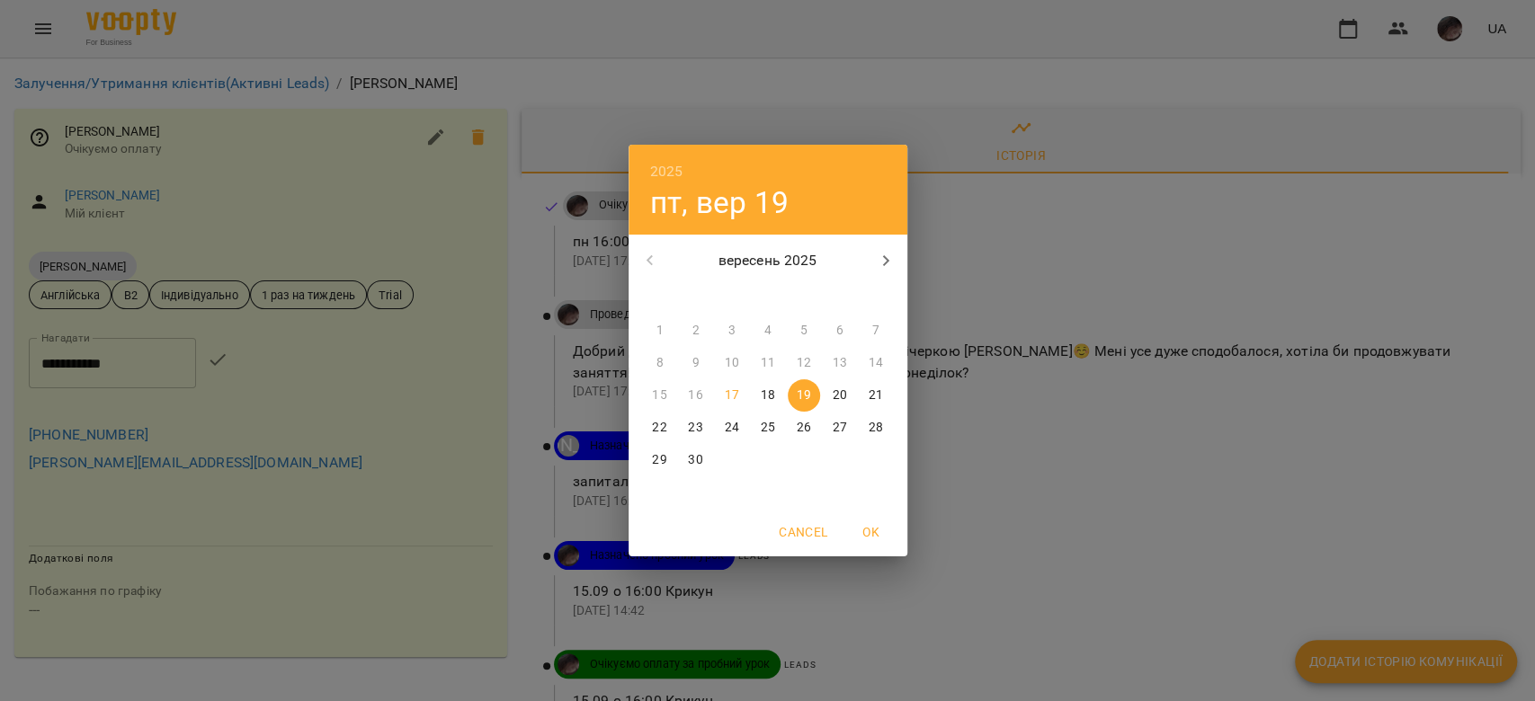
click at [880, 389] on p "21" at bounding box center [875, 396] width 14 height 18
type input "**********"
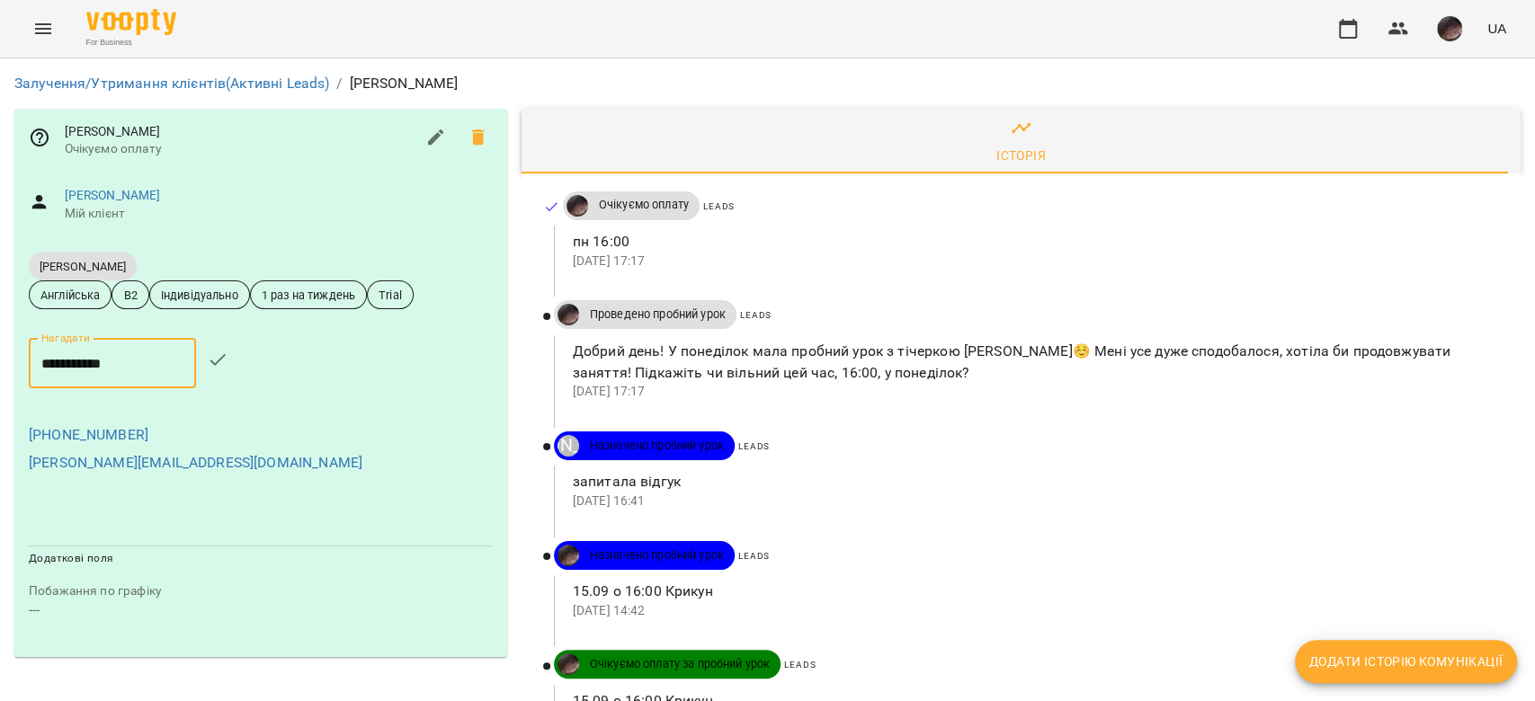
click at [225, 356] on icon "button" at bounding box center [216, 360] width 15 height 12
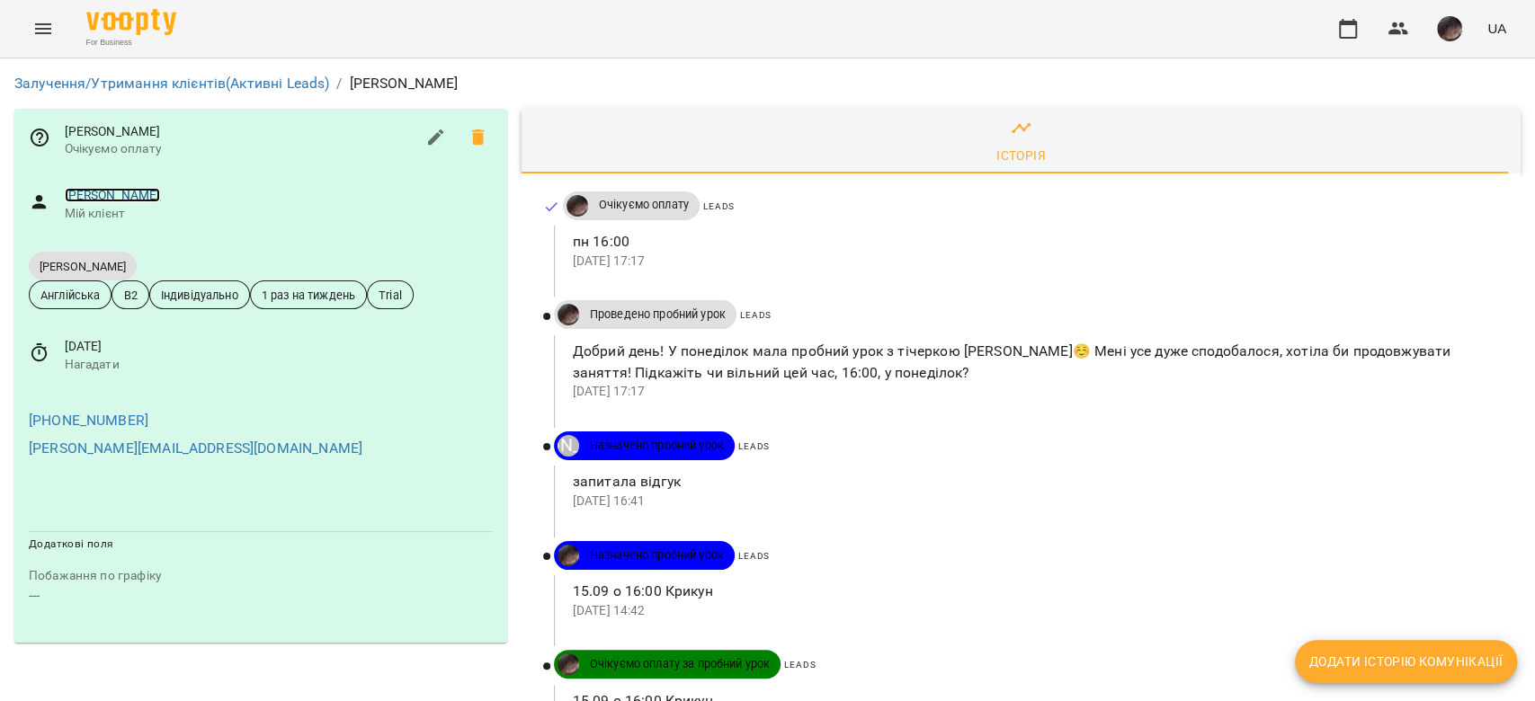
click at [157, 195] on link "Ірина Кузьменко" at bounding box center [113, 195] width 96 height 14
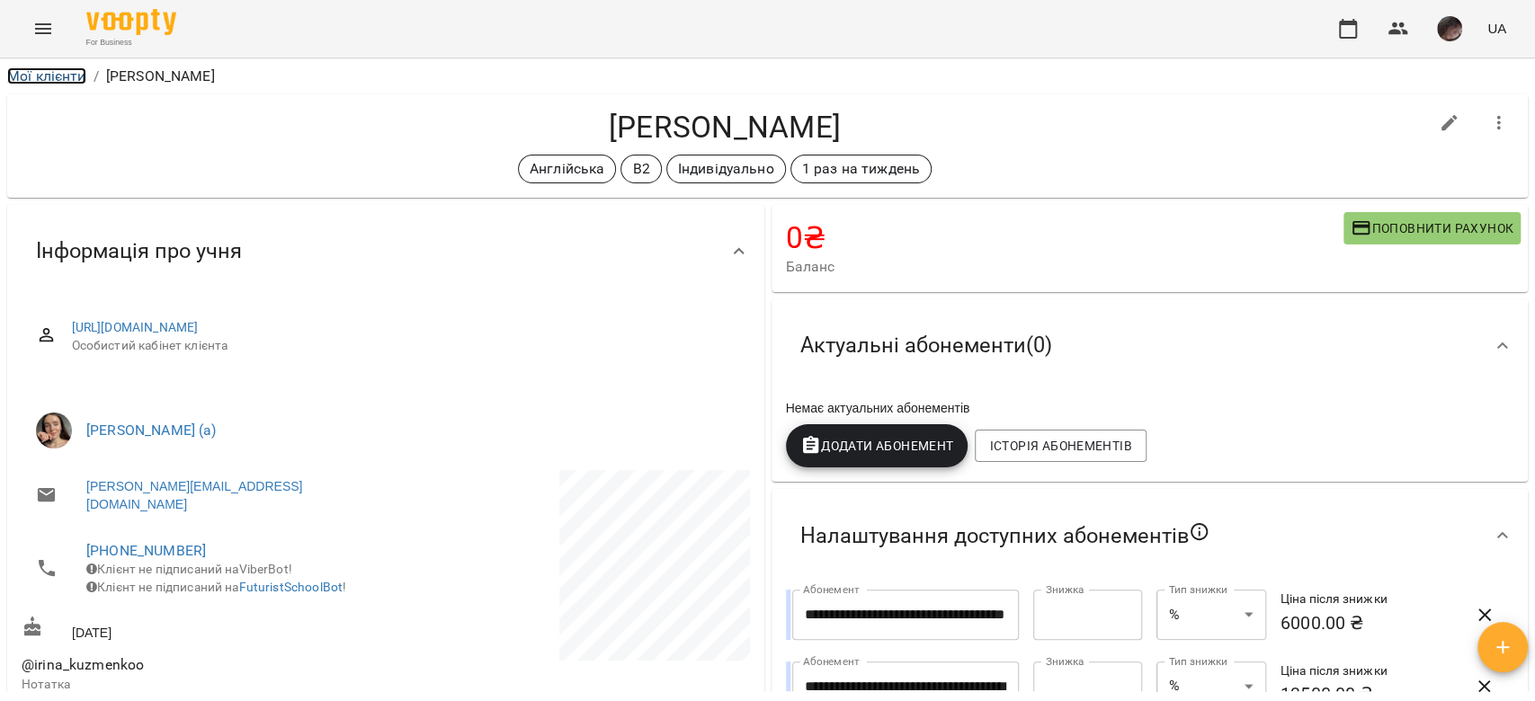
click at [67, 78] on link "Мої клієнти" at bounding box center [46, 75] width 79 height 17
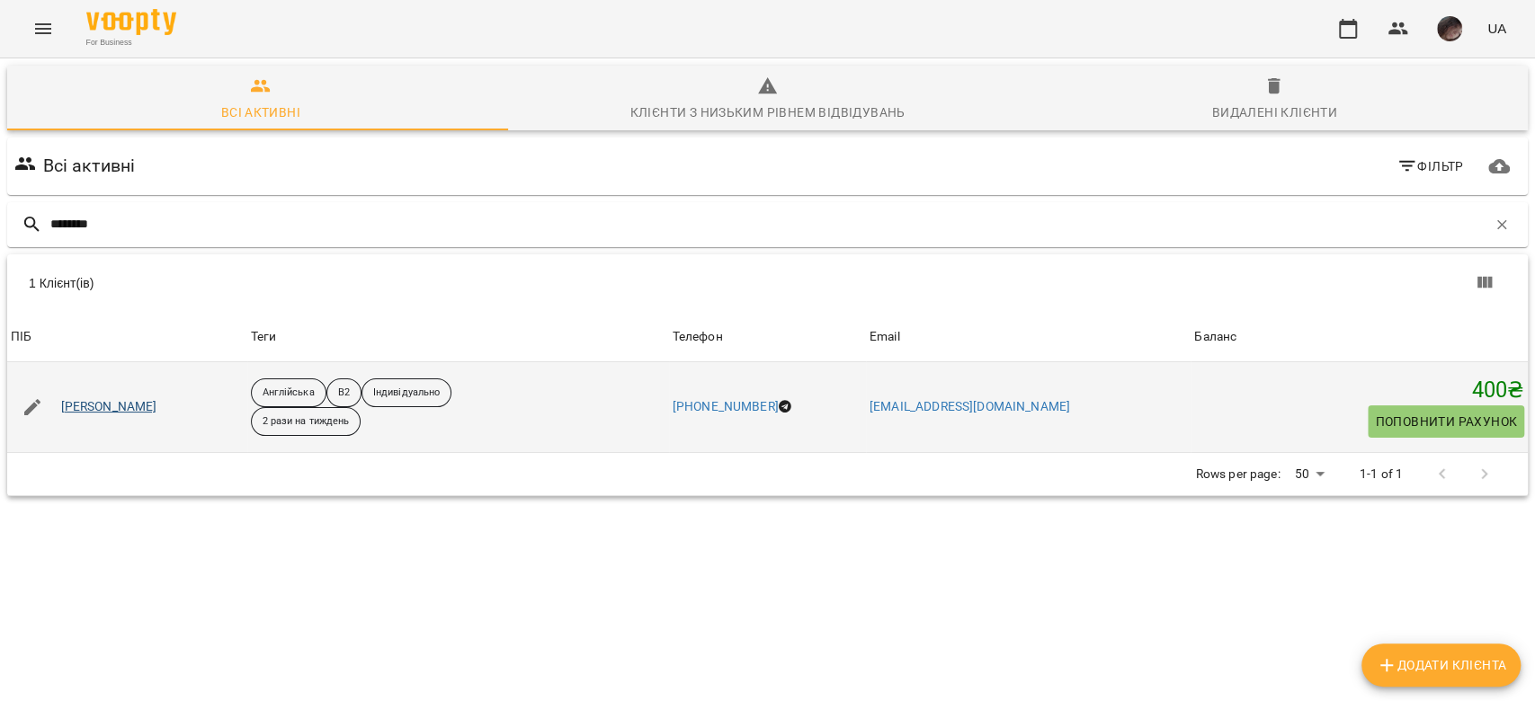
type input "********"
click at [122, 413] on link "[PERSON_NAME]" at bounding box center [109, 407] width 96 height 18
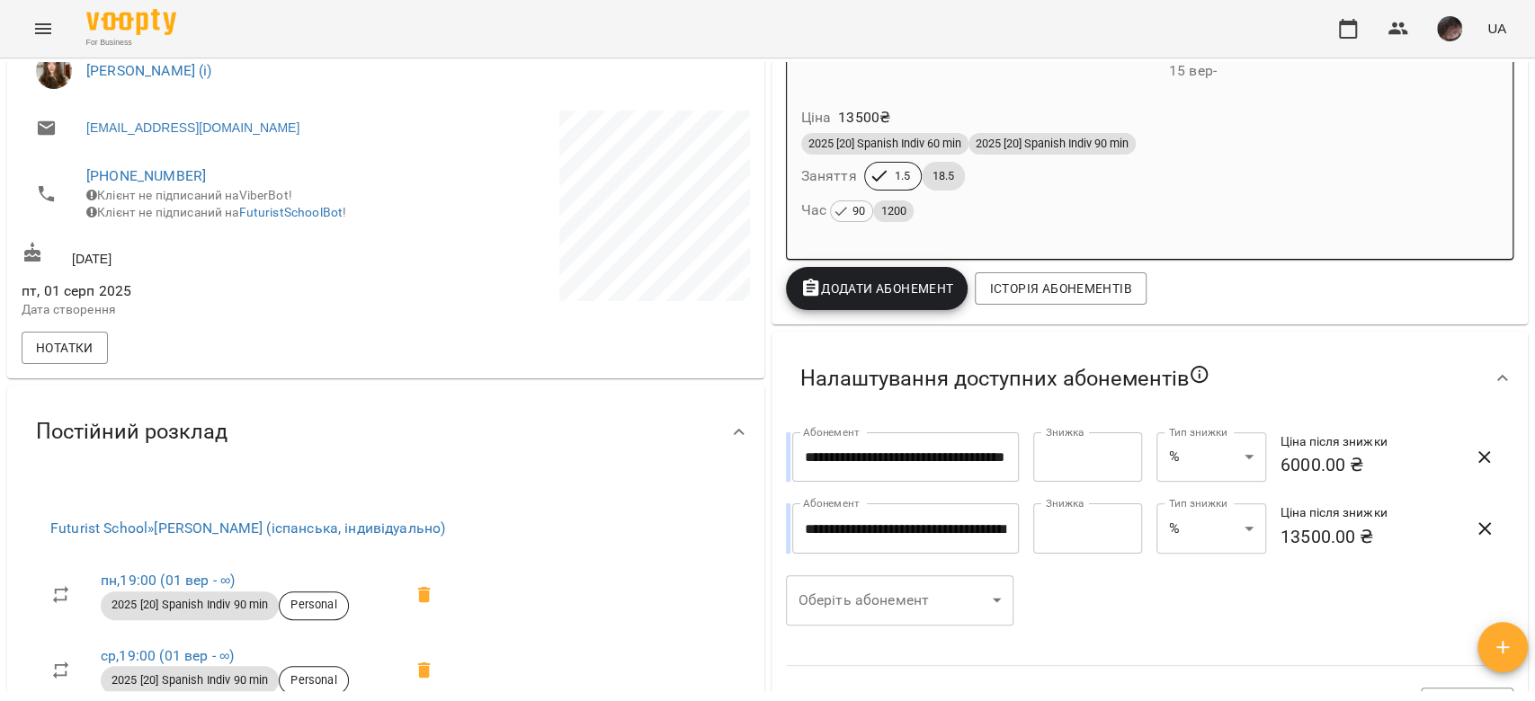
scroll to position [479, 0]
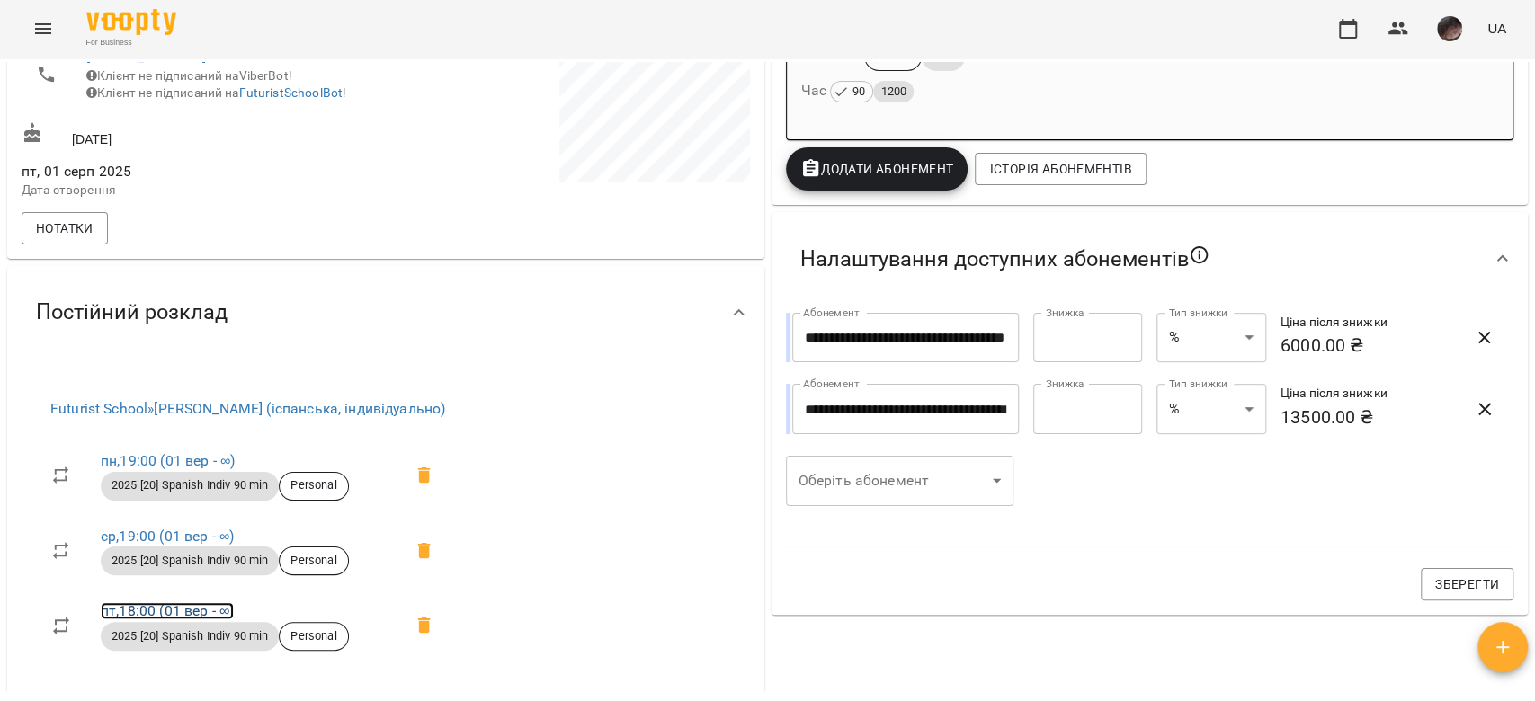
click at [227, 619] on link "пт , 18:00 ([DATE] - ∞)" at bounding box center [167, 610] width 133 height 17
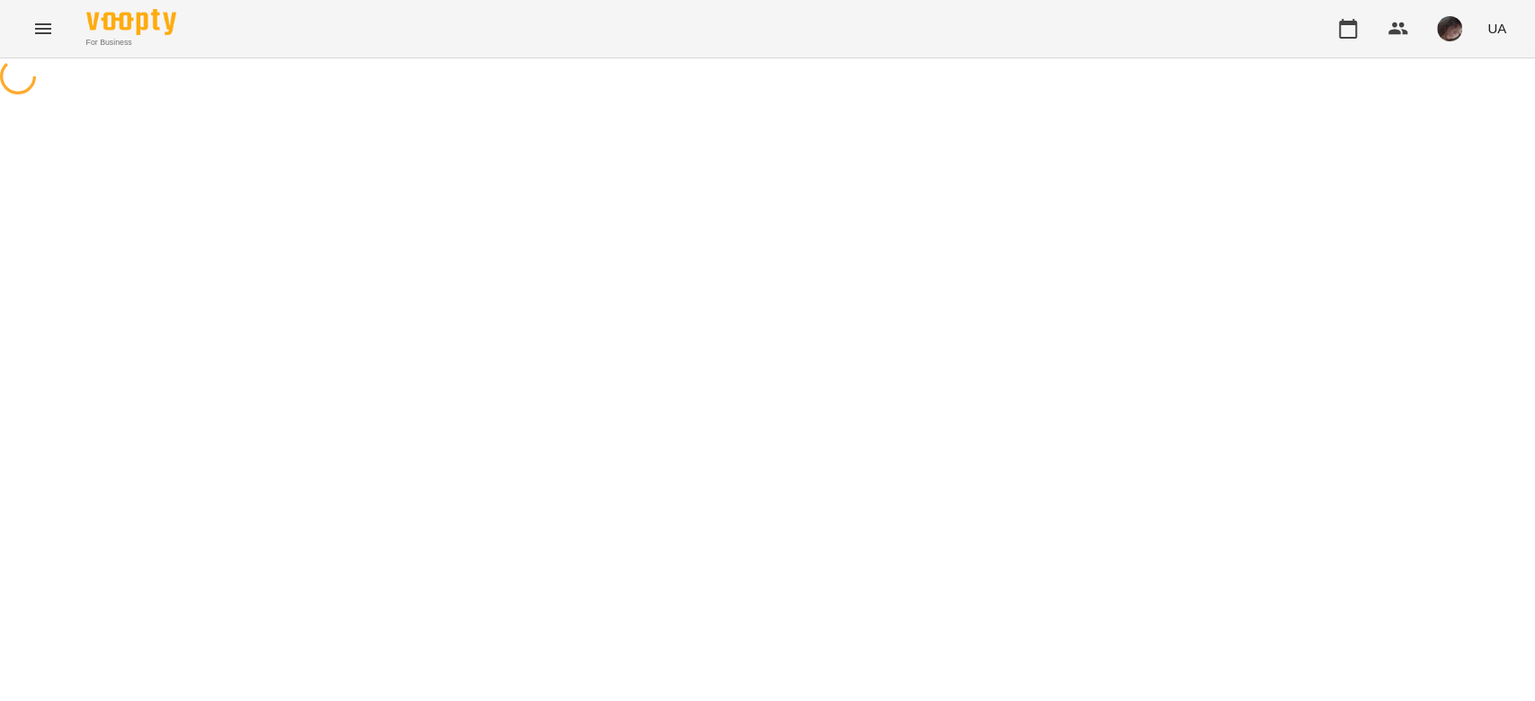
select select "*"
select select "**********"
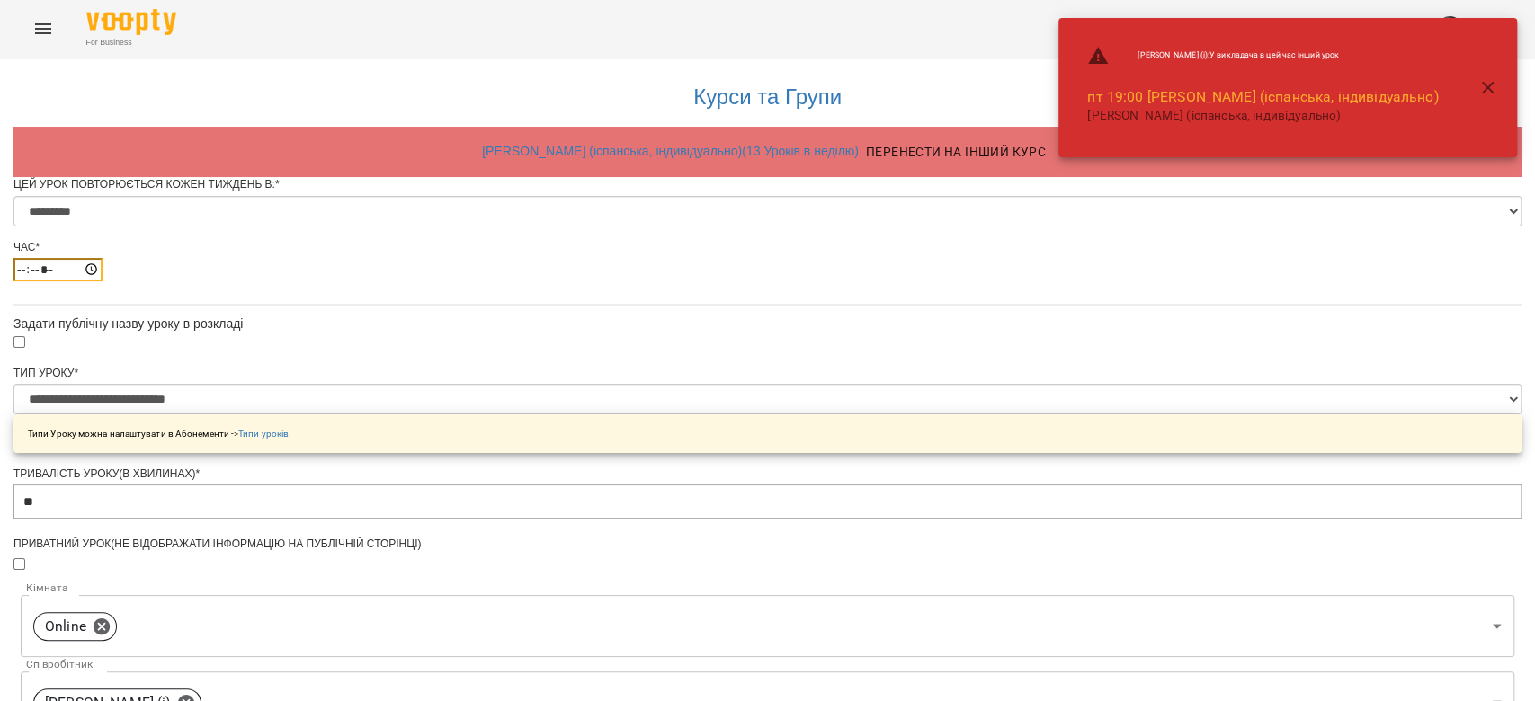
click at [102, 281] on input "*****" at bounding box center [57, 269] width 89 height 23
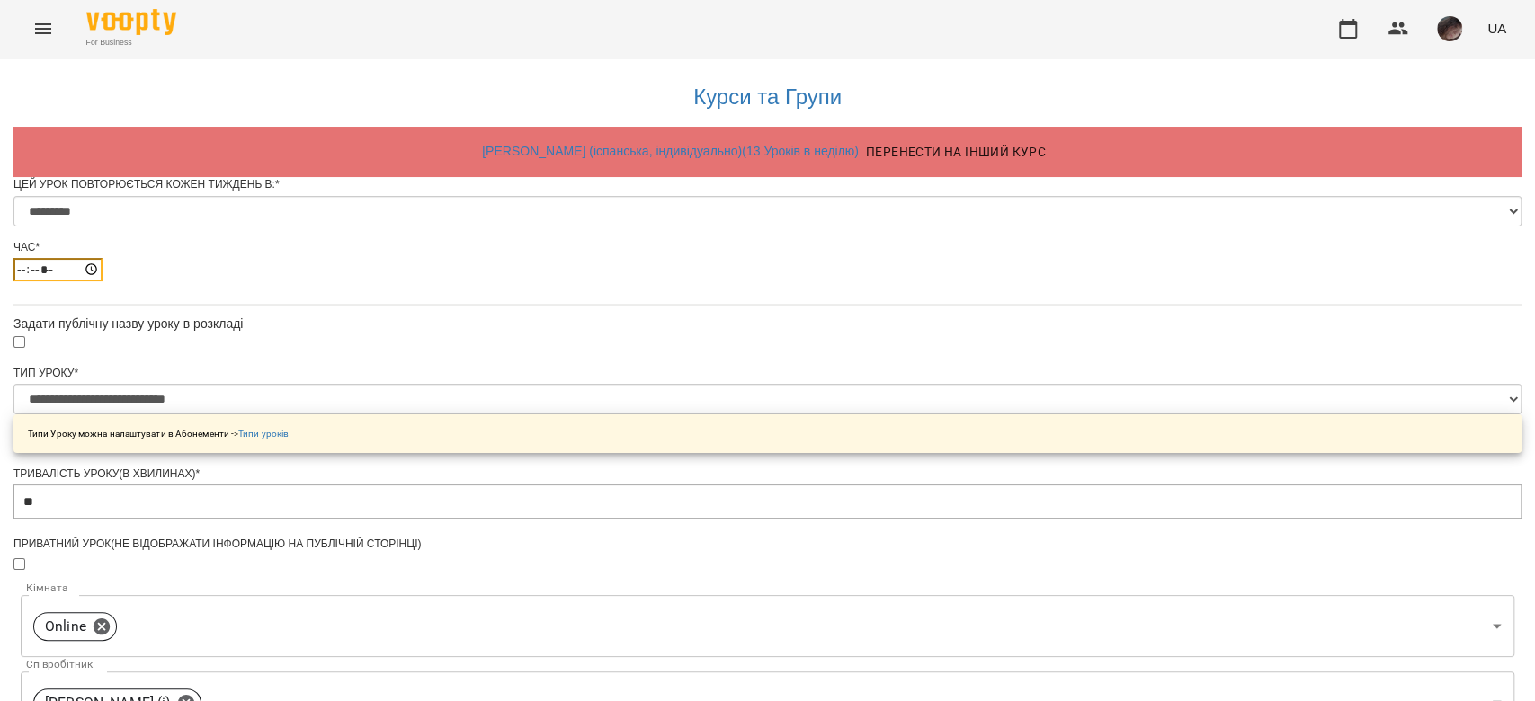
type input "*****"
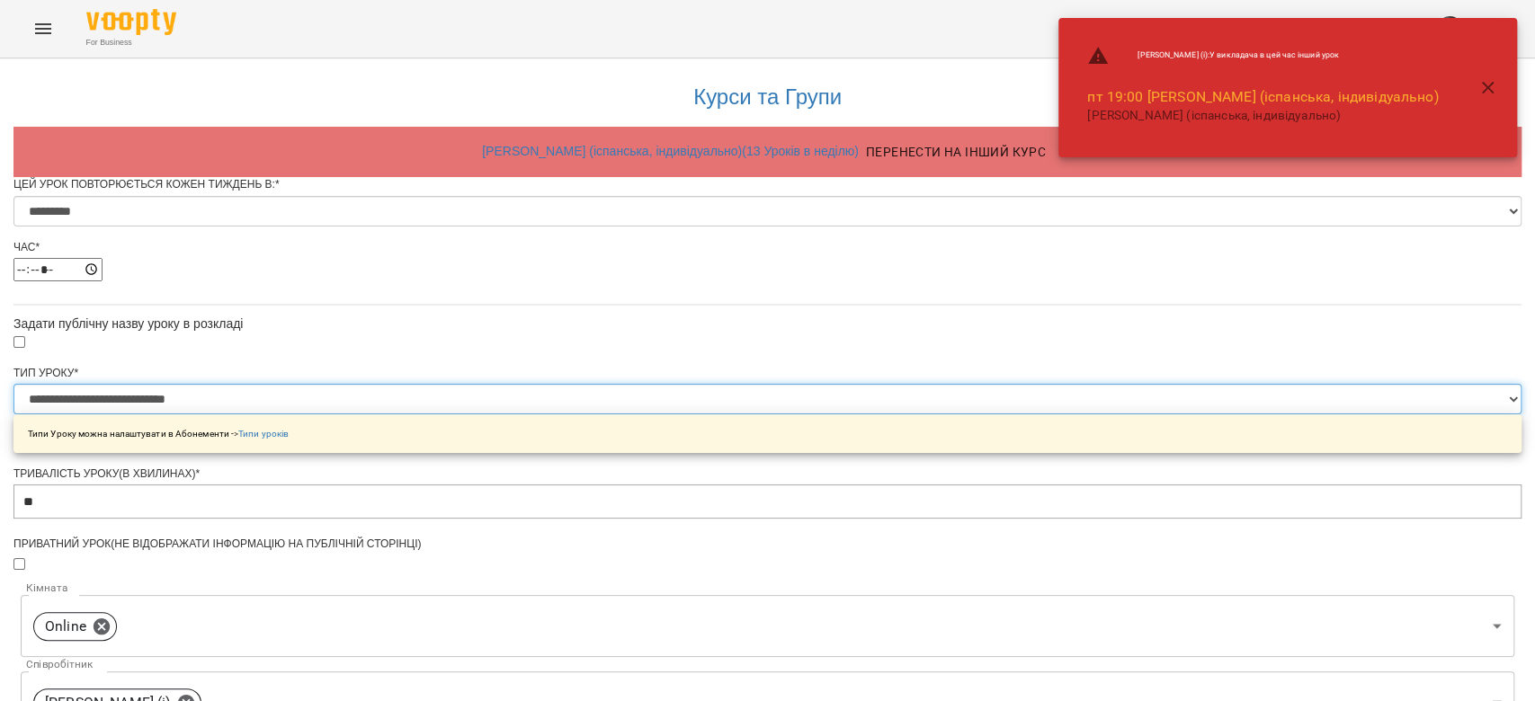
click at [671, 414] on select "**********" at bounding box center [767, 399] width 1508 height 31
select select "**********"
click at [542, 414] on select "**********" at bounding box center [767, 399] width 1508 height 31
type input "**"
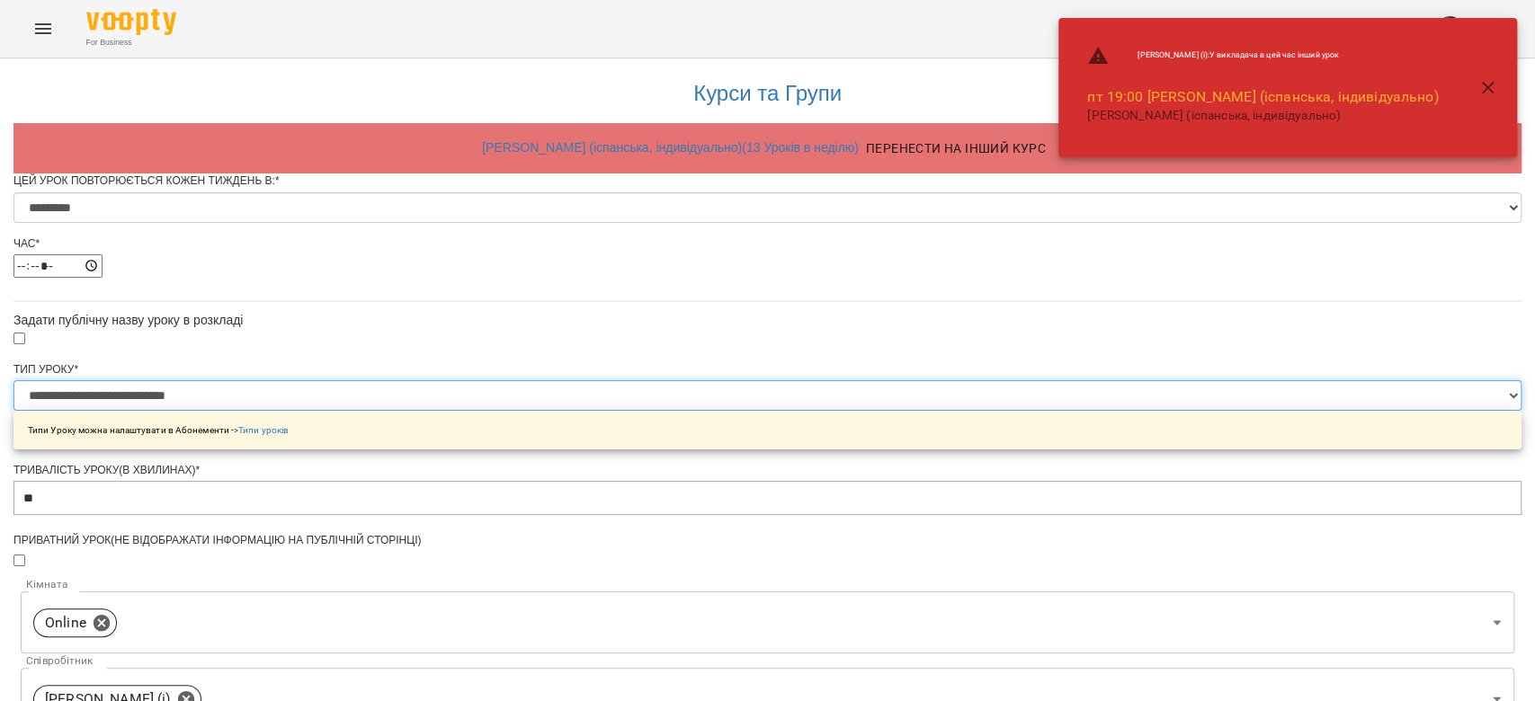
scroll to position [762, 0]
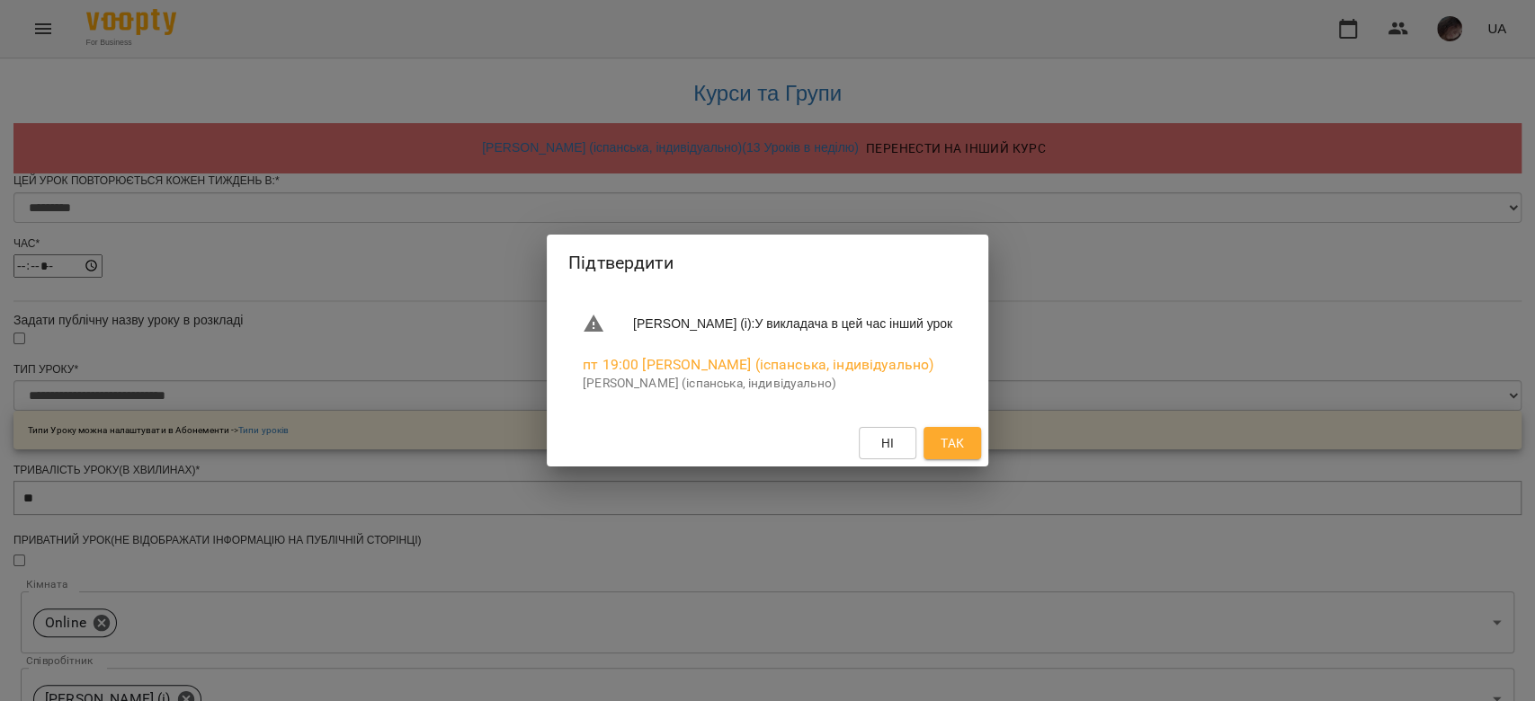
click at [1178, 501] on div "[PERSON_NAME] (і) : У викладача в цей час інший урок пт 19:00 [PERSON_NAME] (іс…" at bounding box center [767, 350] width 1535 height 701
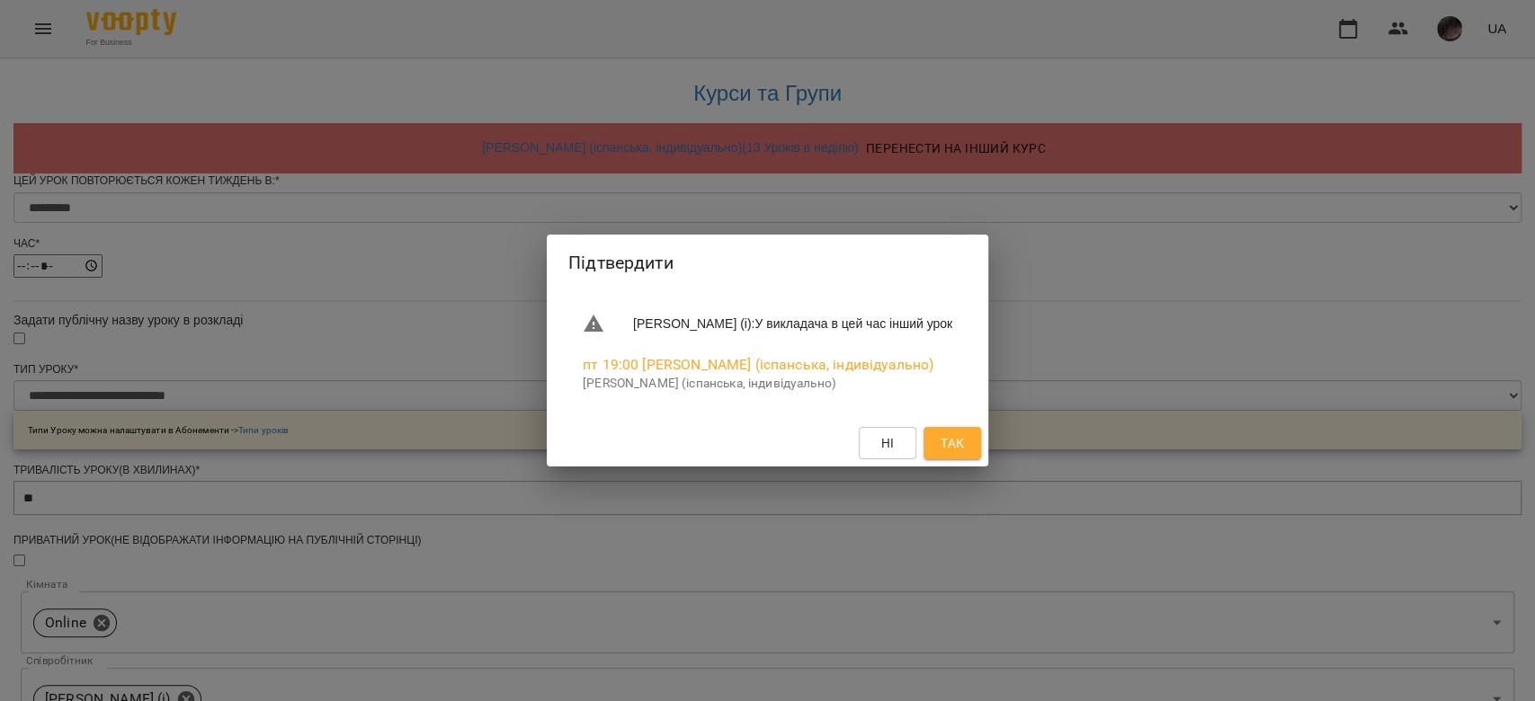
click at [962, 446] on span "Так" at bounding box center [952, 443] width 29 height 22
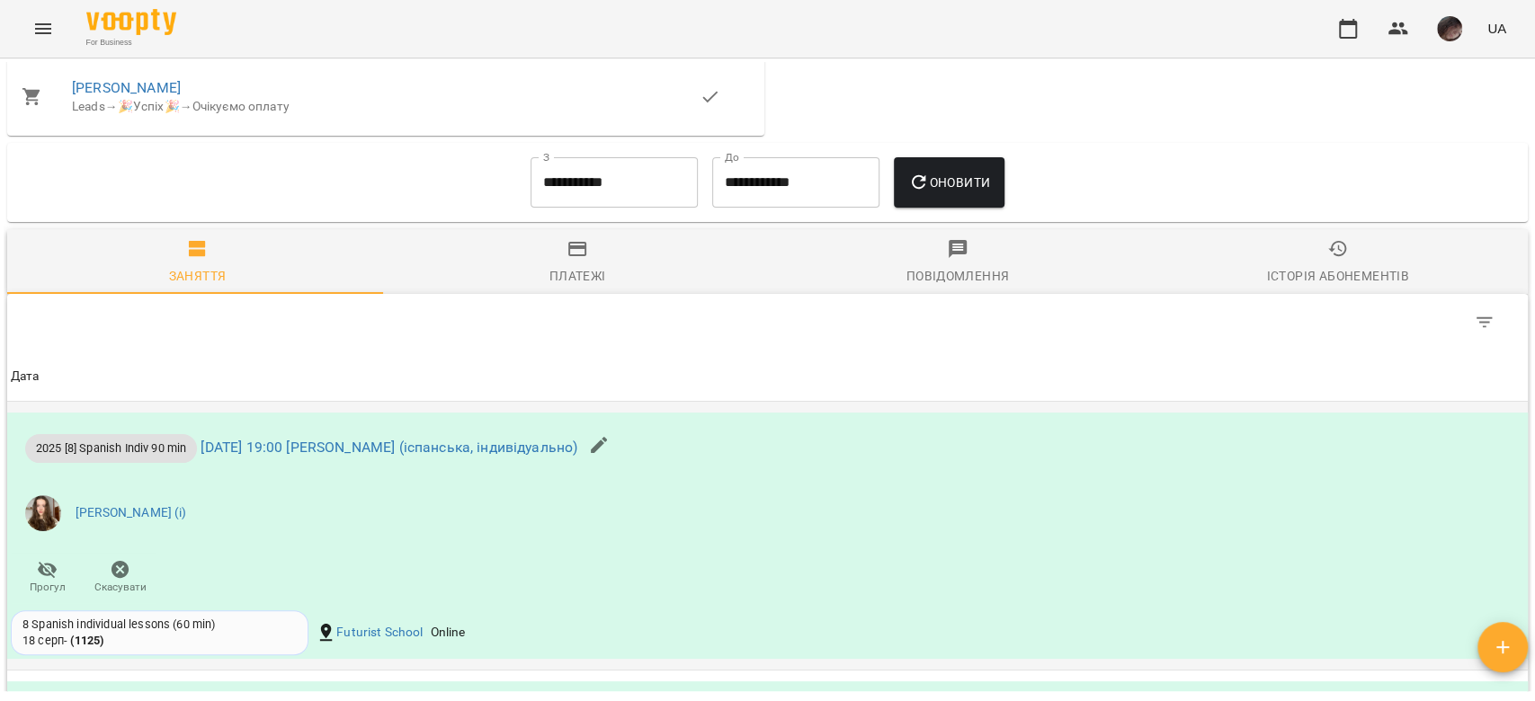
scroll to position [703, 0]
